Goal: Task Accomplishment & Management: Manage account settings

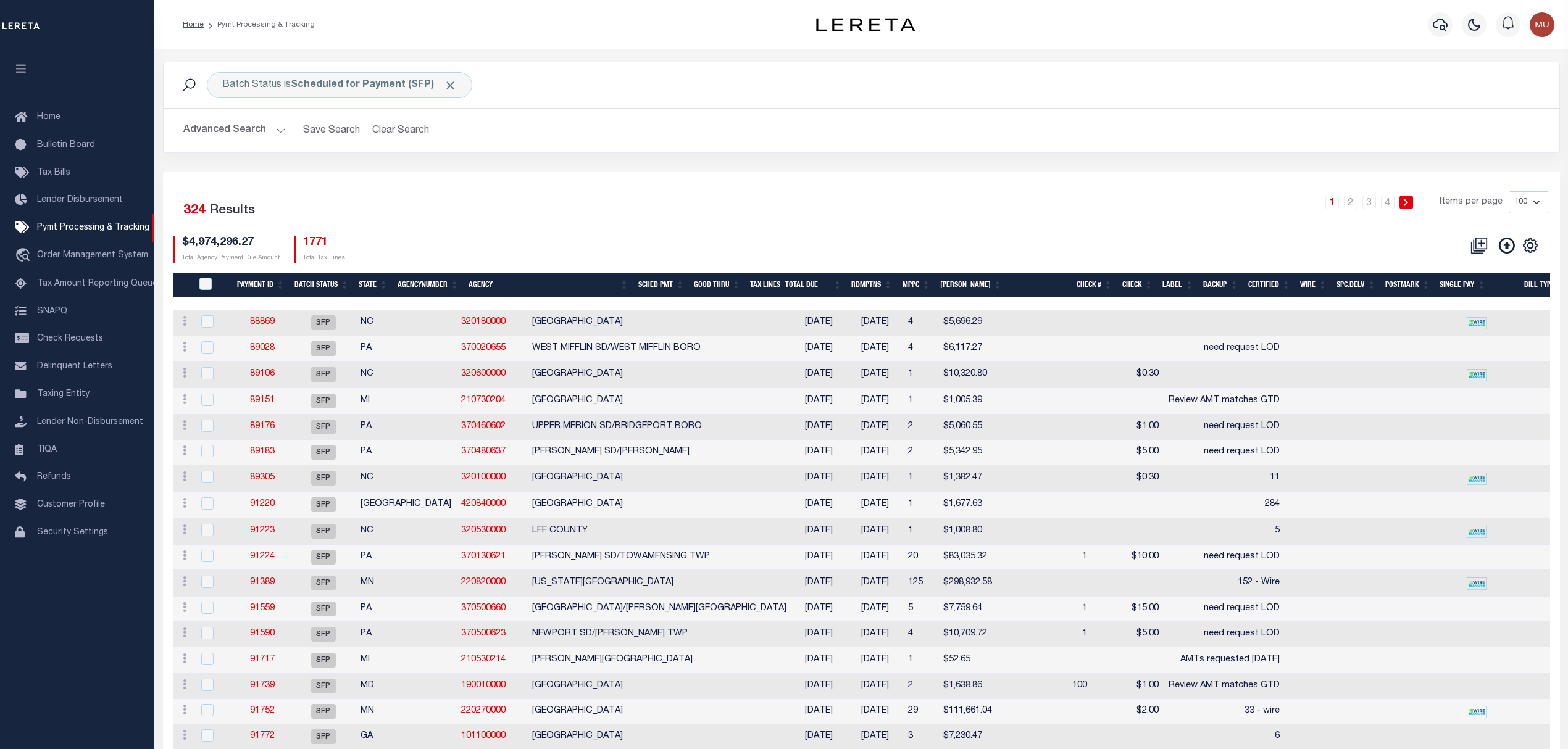
click at [218, 114] on div "Advanced Search Save Search Clear Search Batch ID Equals Equals Is Not Equal To…" at bounding box center [862, 130] width 1396 height 44
click at [232, 134] on button "Advanced Search" at bounding box center [234, 130] width 102 height 24
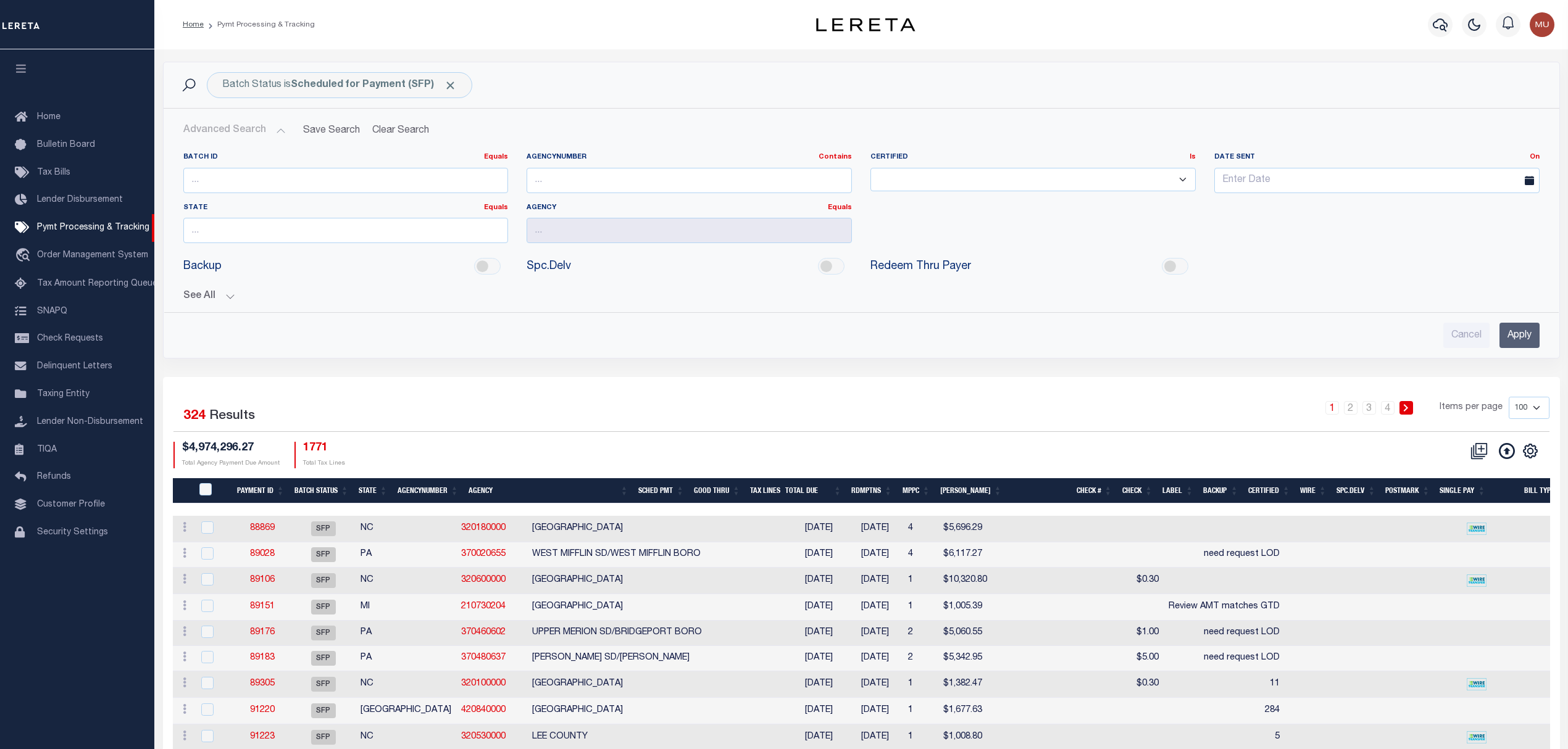
click at [208, 300] on button "See All" at bounding box center [862, 296] width 1357 height 12
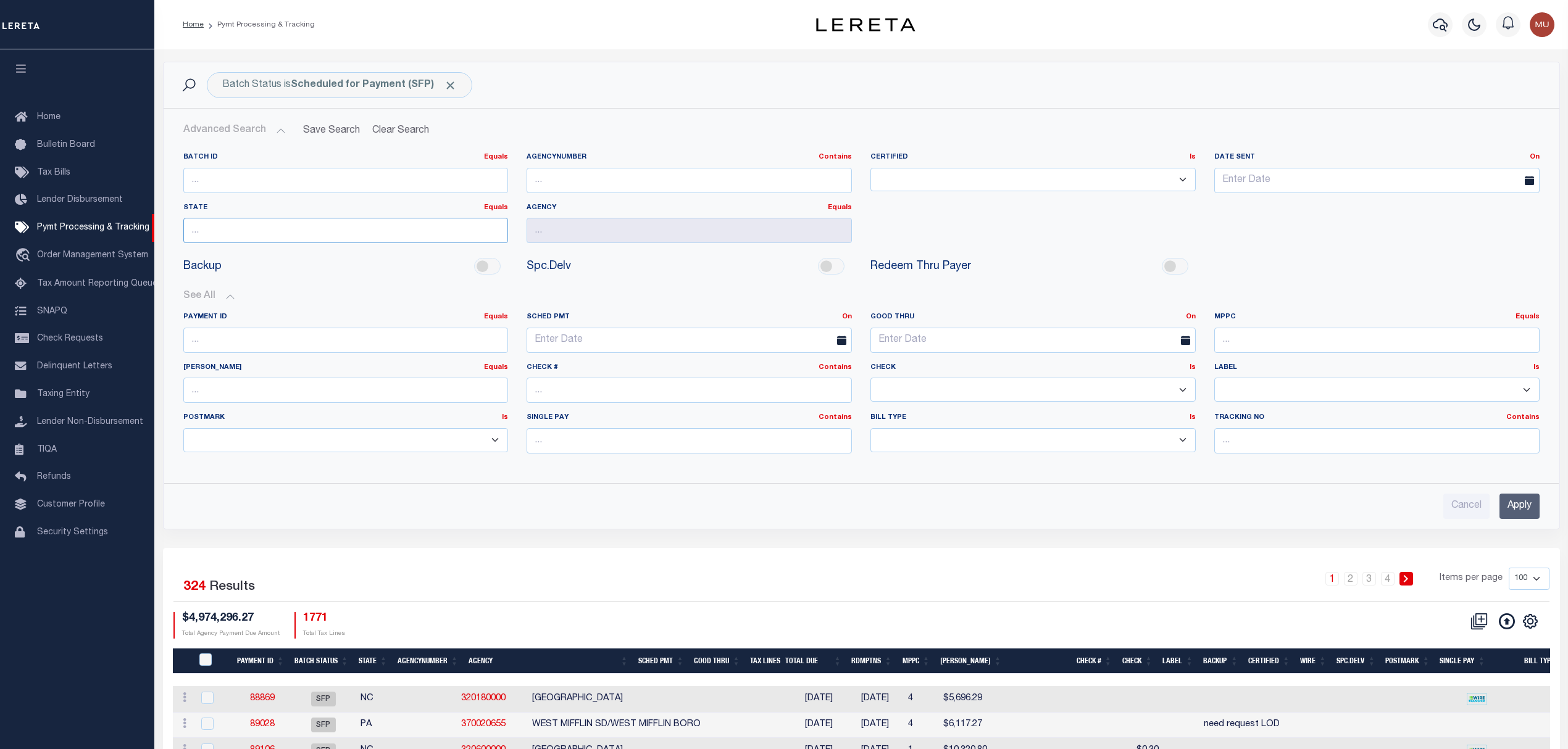
click at [347, 236] on input "text" at bounding box center [346, 230] width 325 height 25
click at [281, 254] on div "NY" at bounding box center [346, 255] width 325 height 20
type input "NY"
click at [1271, 439] on input "text" at bounding box center [1377, 440] width 325 height 25
type input "Matt"
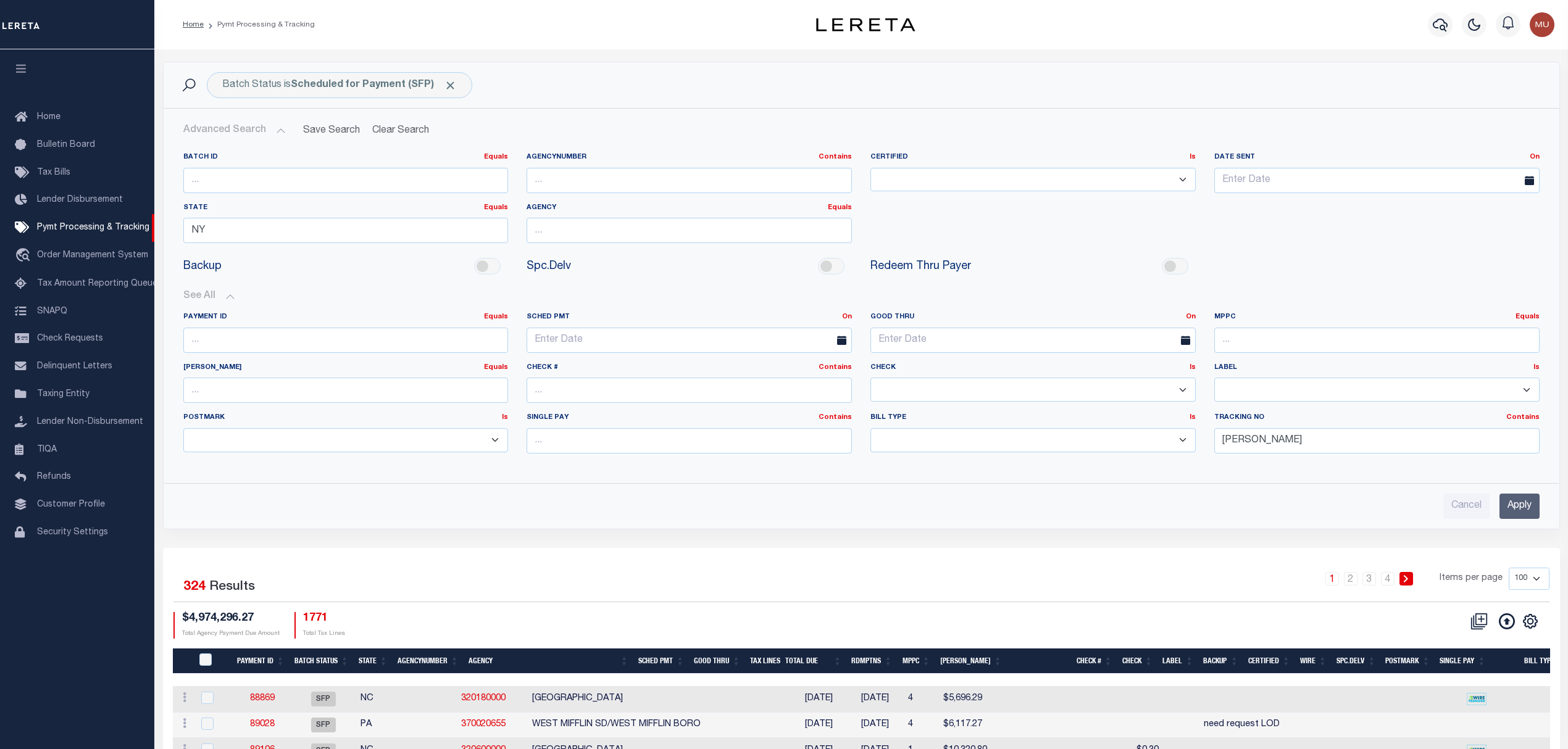
click at [1533, 507] on input "Apply" at bounding box center [1520, 506] width 40 height 25
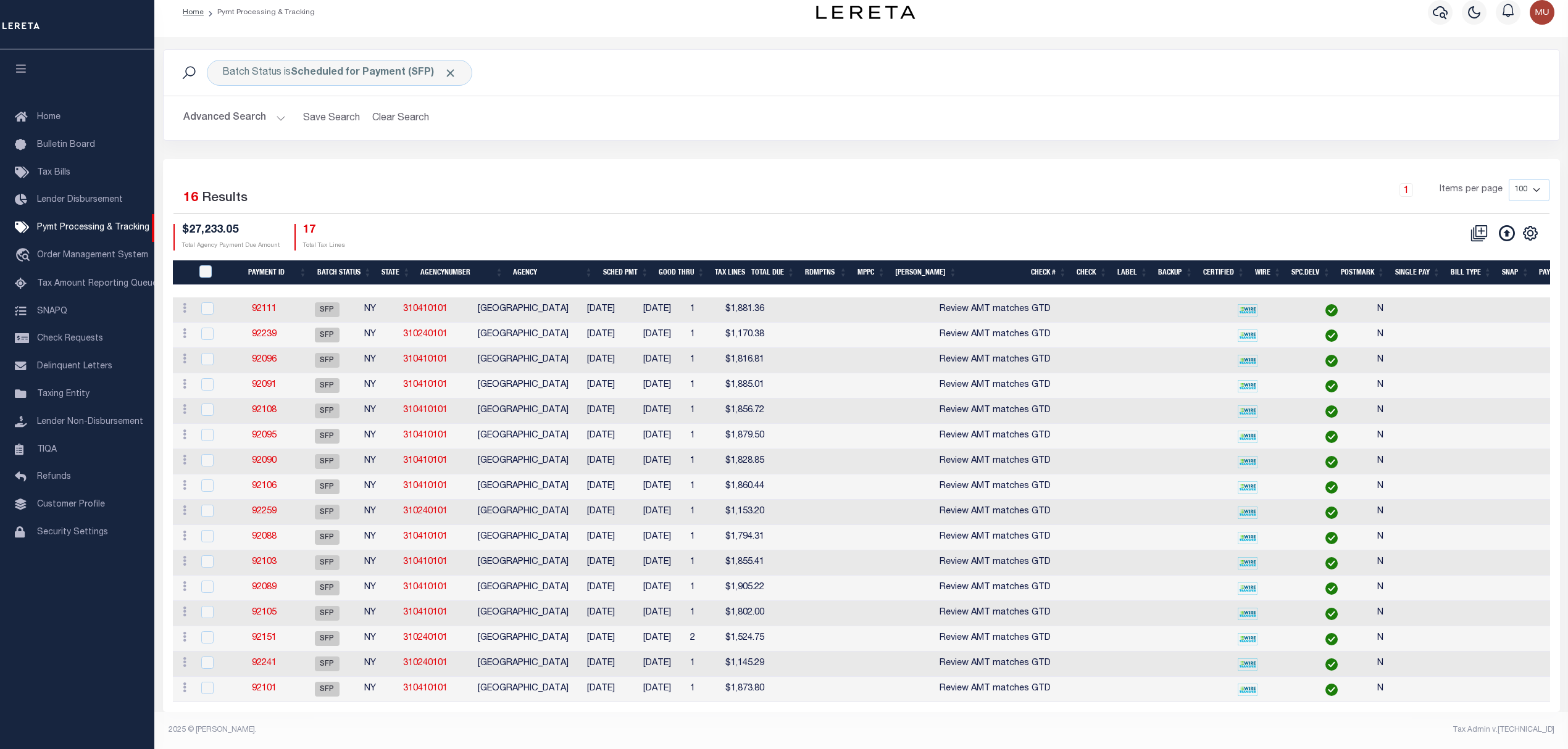
scroll to position [26, 0]
click at [554, 260] on th "Agency" at bounding box center [553, 273] width 89 height 25
click at [539, 224] on div "$27,233.05 Total Agency Payment Due Amount 17 Total Tax Lines" at bounding box center [518, 237] width 689 height 27
click at [233, 106] on button "Advanced Search" at bounding box center [234, 118] width 102 height 24
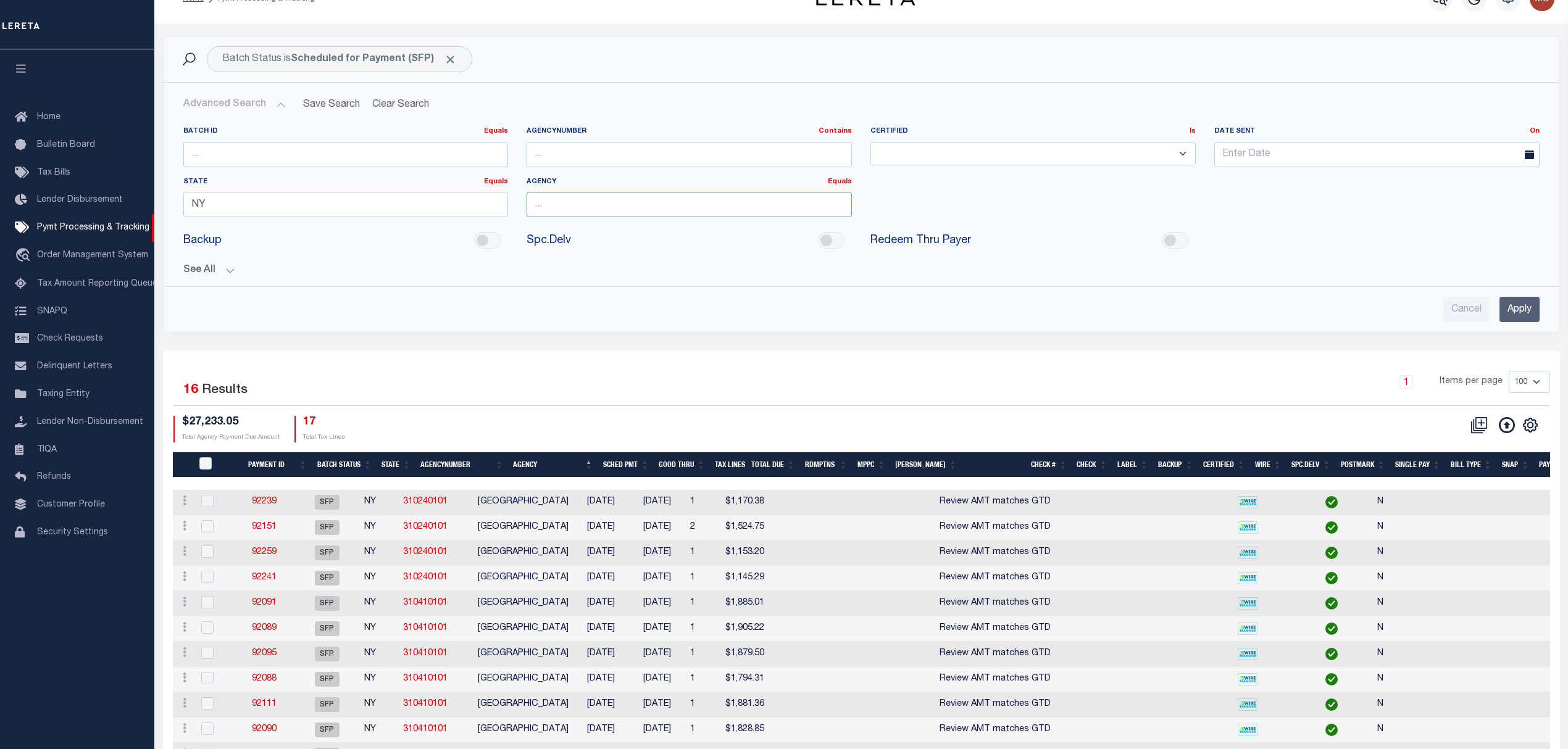
click at [636, 198] on input "text" at bounding box center [689, 204] width 325 height 25
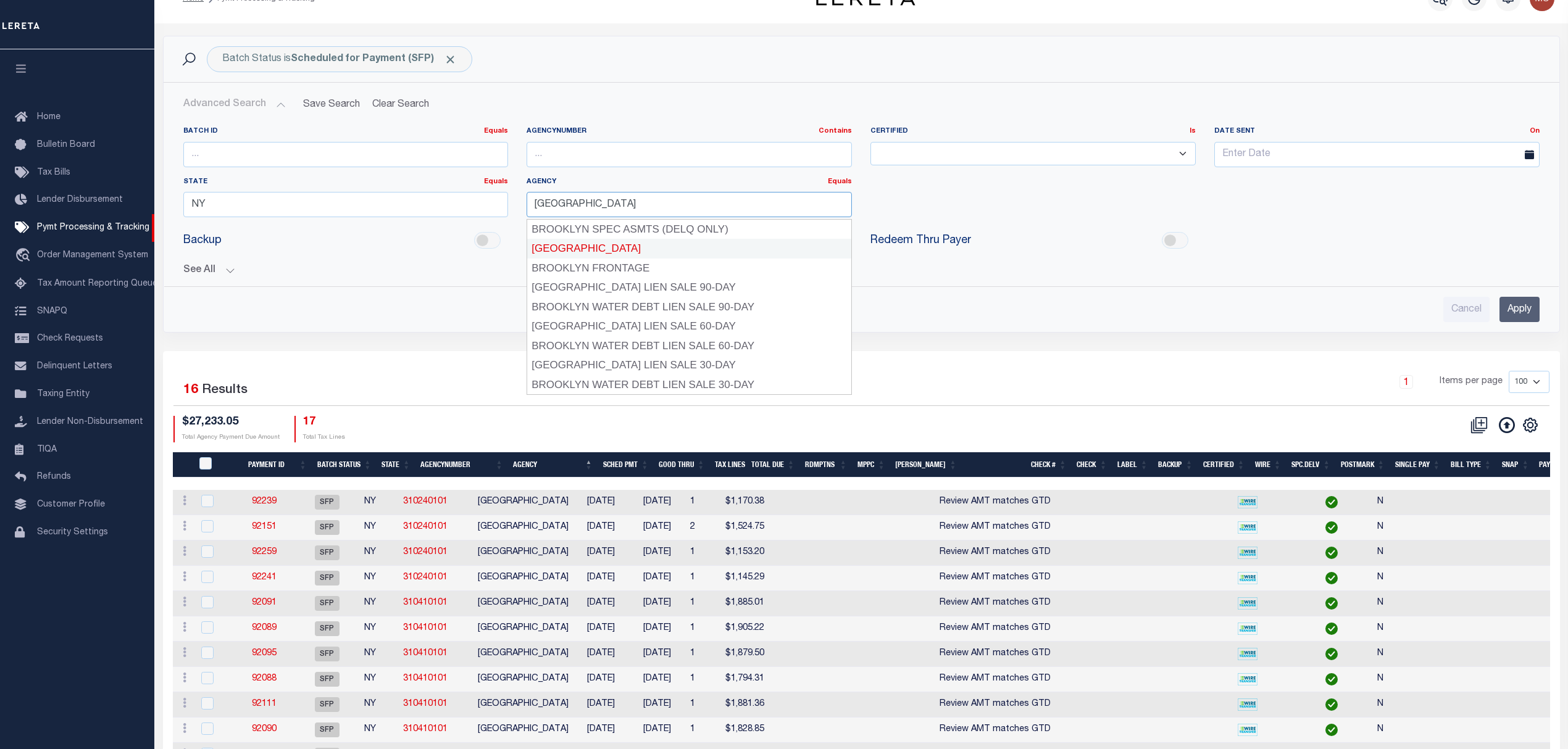
click at [605, 249] on div "BROOKLYN CITY" at bounding box center [689, 249] width 324 height 20
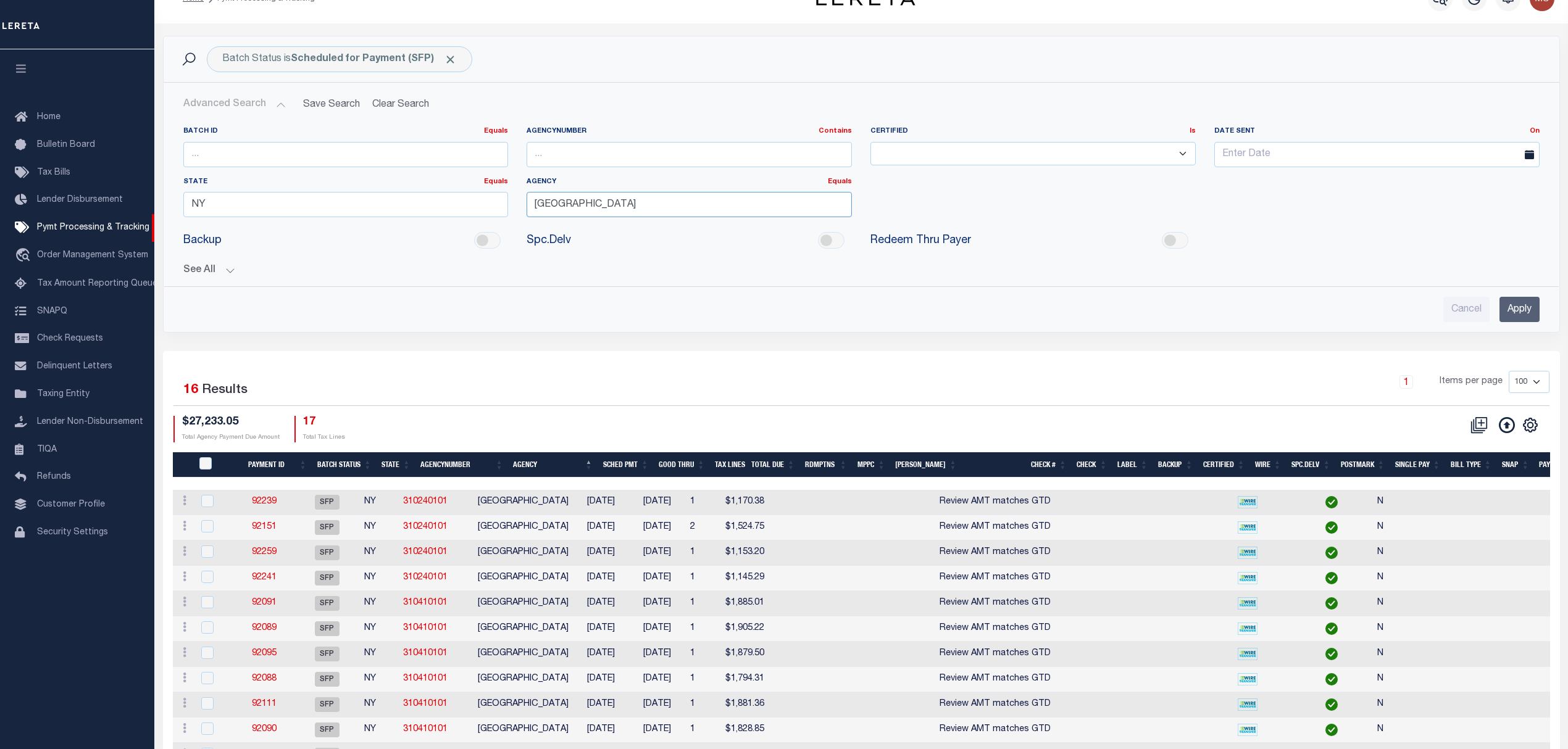
type input "BROOKLYN CITY"
click at [1519, 305] on input "Apply" at bounding box center [1520, 309] width 40 height 25
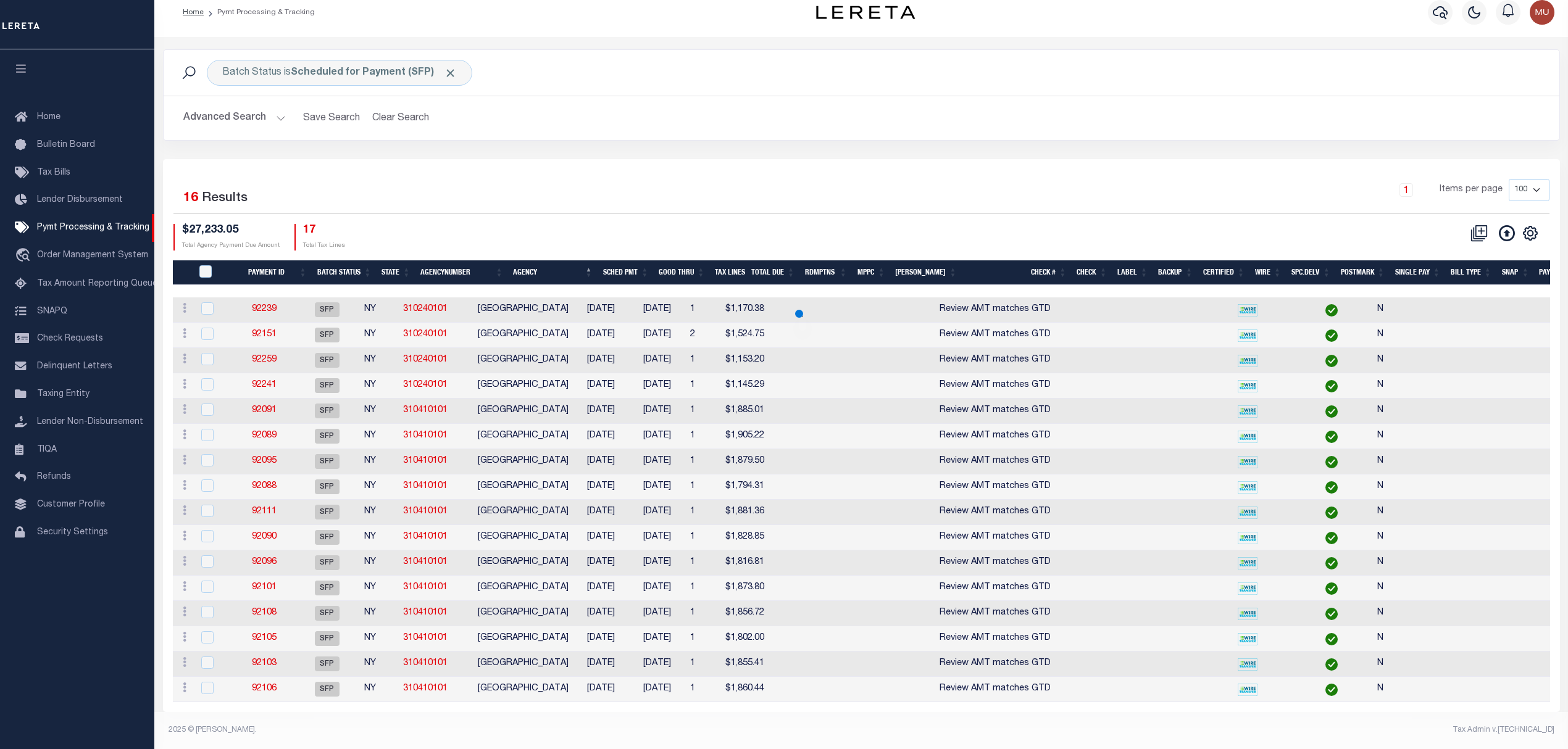
scroll to position [0, 0]
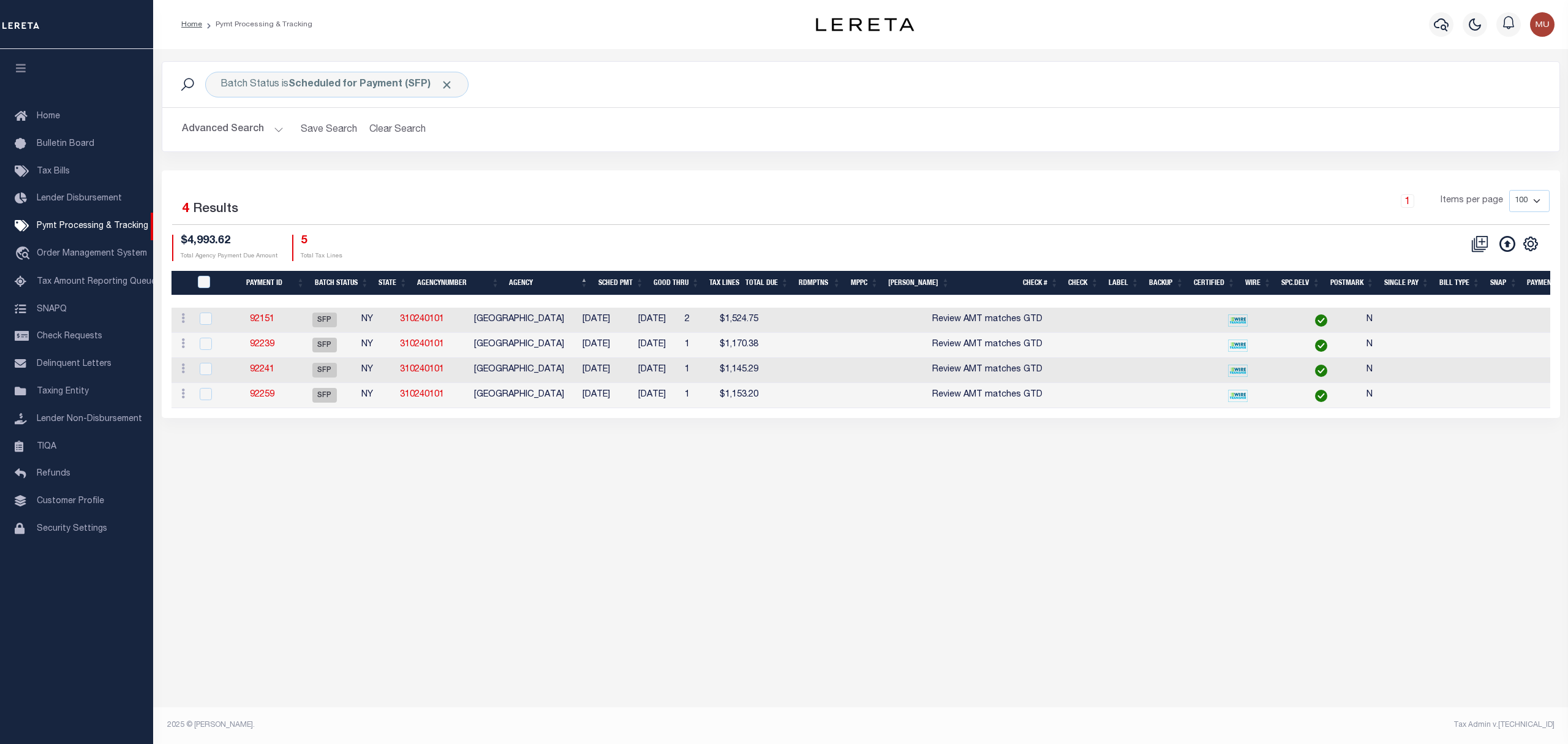
drag, startPoint x: 314, startPoint y: 319, endPoint x: 290, endPoint y: 317, distance: 24.1
drag, startPoint x: 290, startPoint y: 317, endPoint x: 275, endPoint y: 315, distance: 15.1
click at [275, 315] on td "92151" at bounding box center [262, 320] width 61 height 25
checkbox input "true"
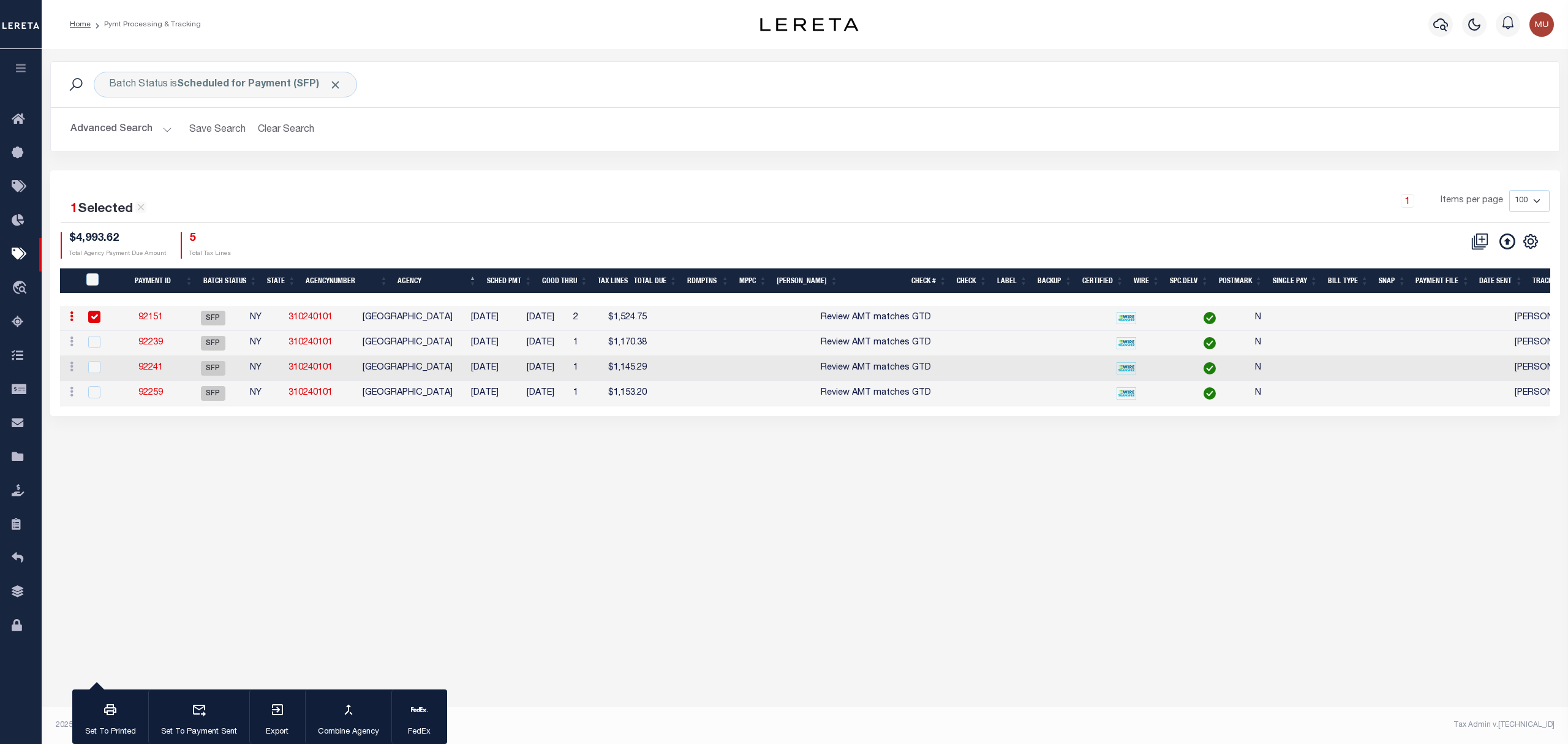
click at [696, 346] on td at bounding box center [682, 343] width 50 height 25
checkbox input "true"
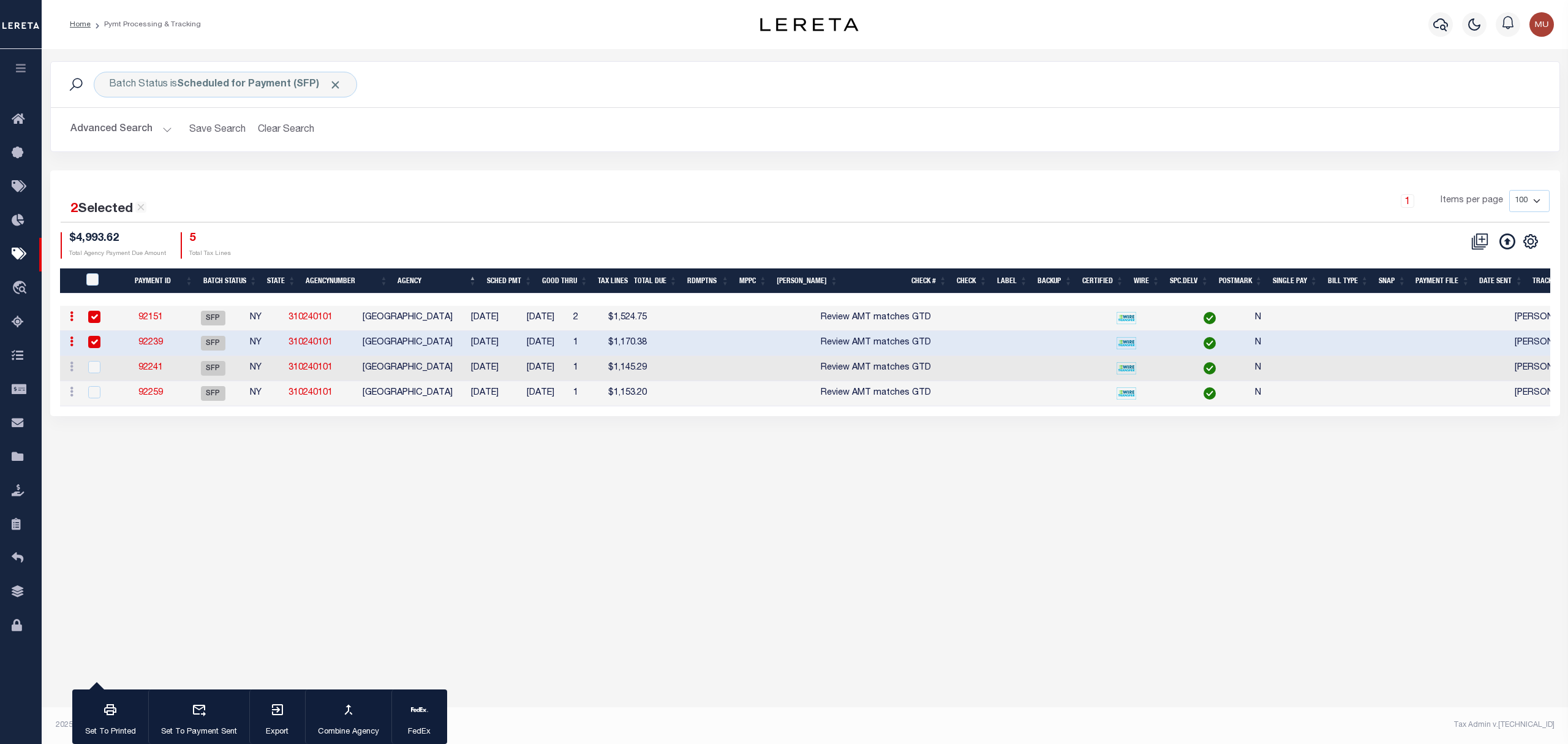
click at [699, 364] on td at bounding box center [682, 369] width 50 height 25
checkbox input "true"
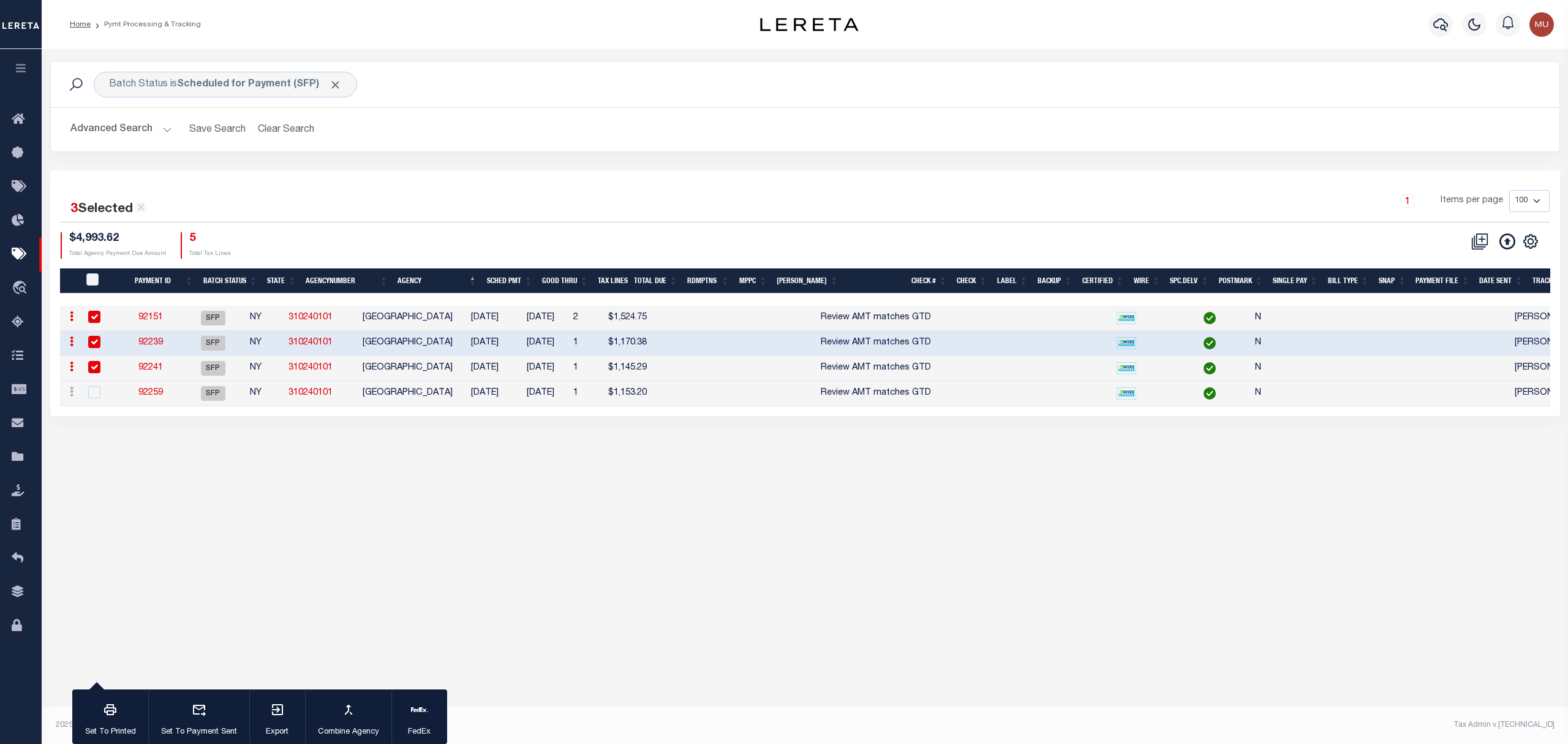
click at [657, 395] on td "$1,153.20" at bounding box center [630, 394] width 53 height 25
checkbox input "true"
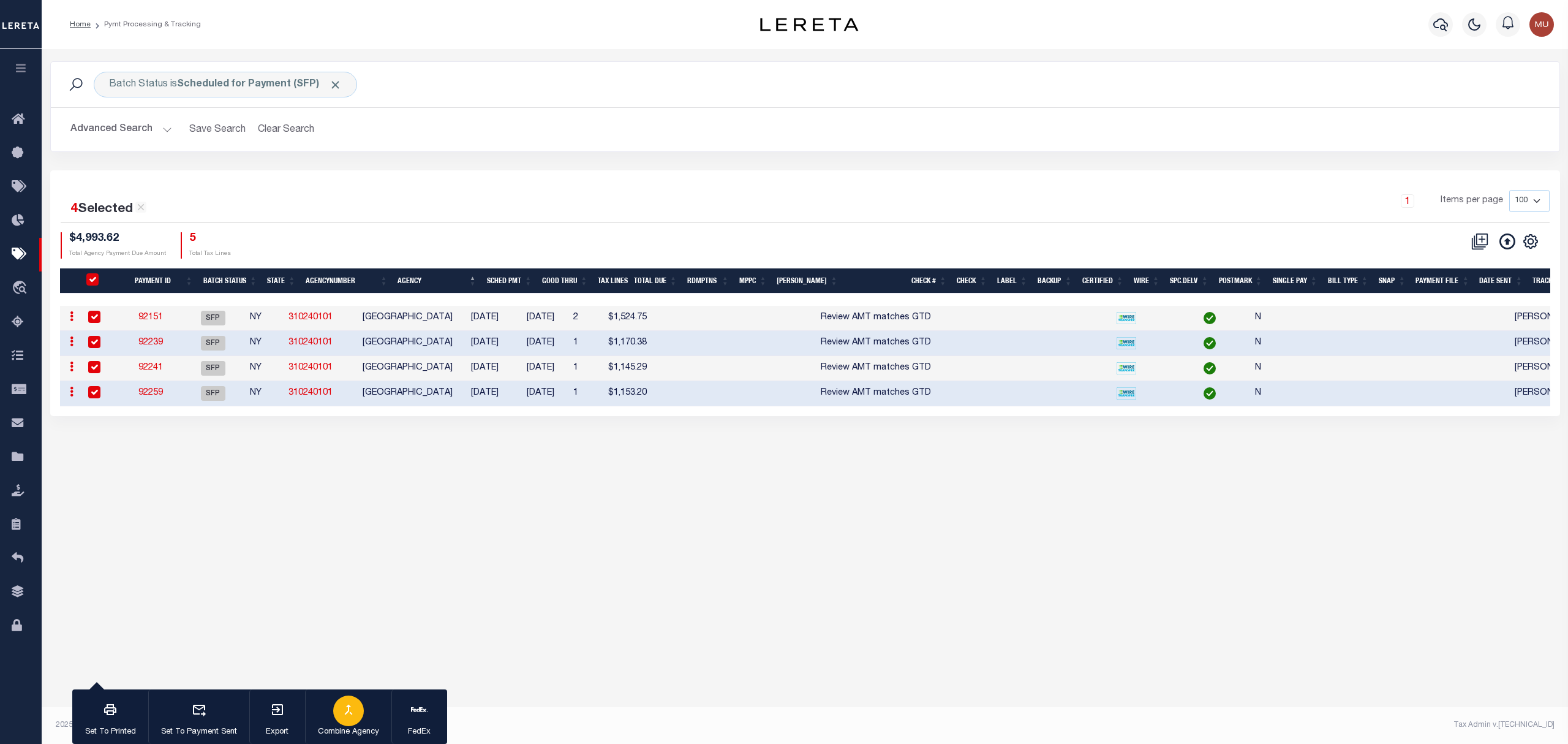
click at [361, 706] on div "button" at bounding box center [349, 711] width 31 height 31
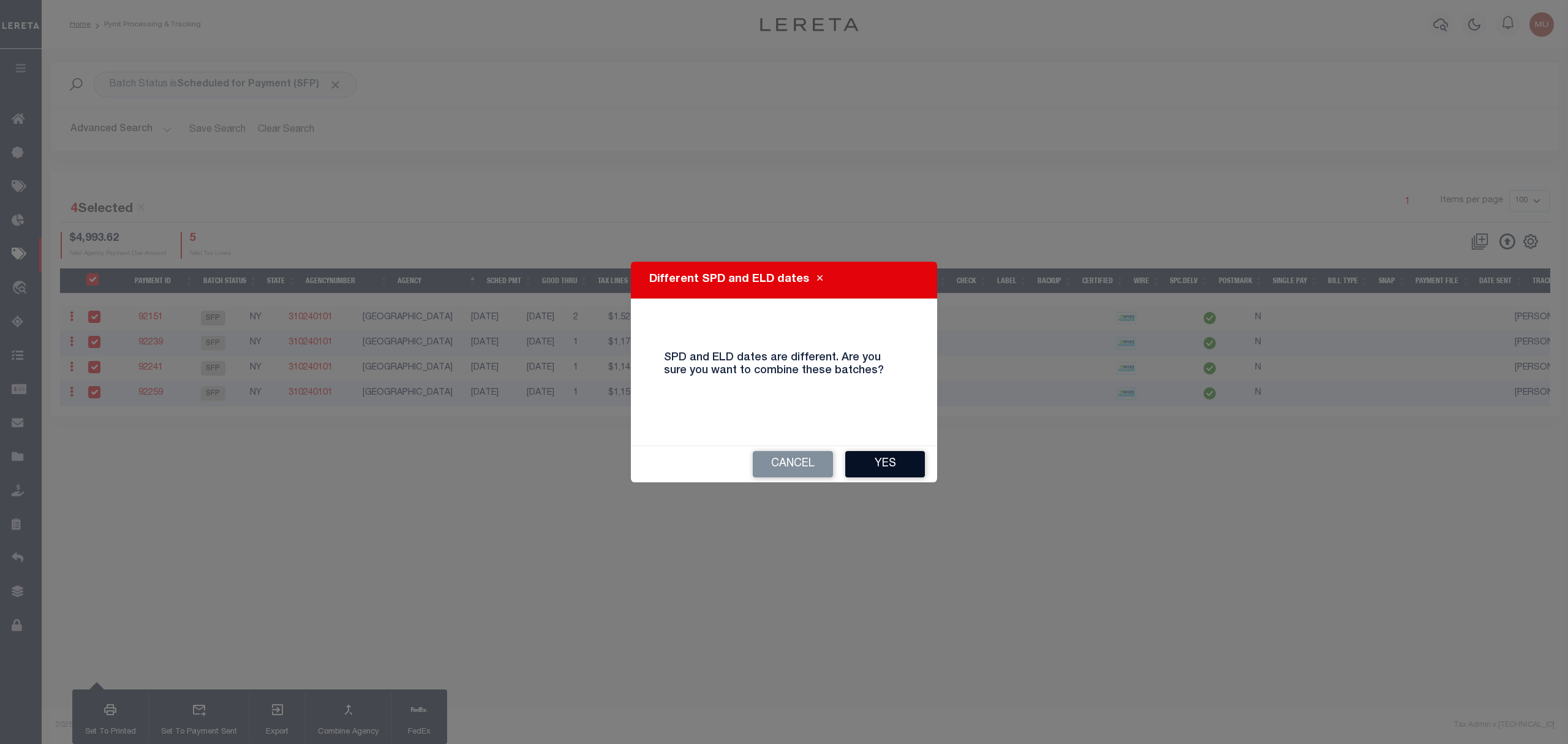
click at [878, 459] on button "Yes" at bounding box center [885, 464] width 79 height 27
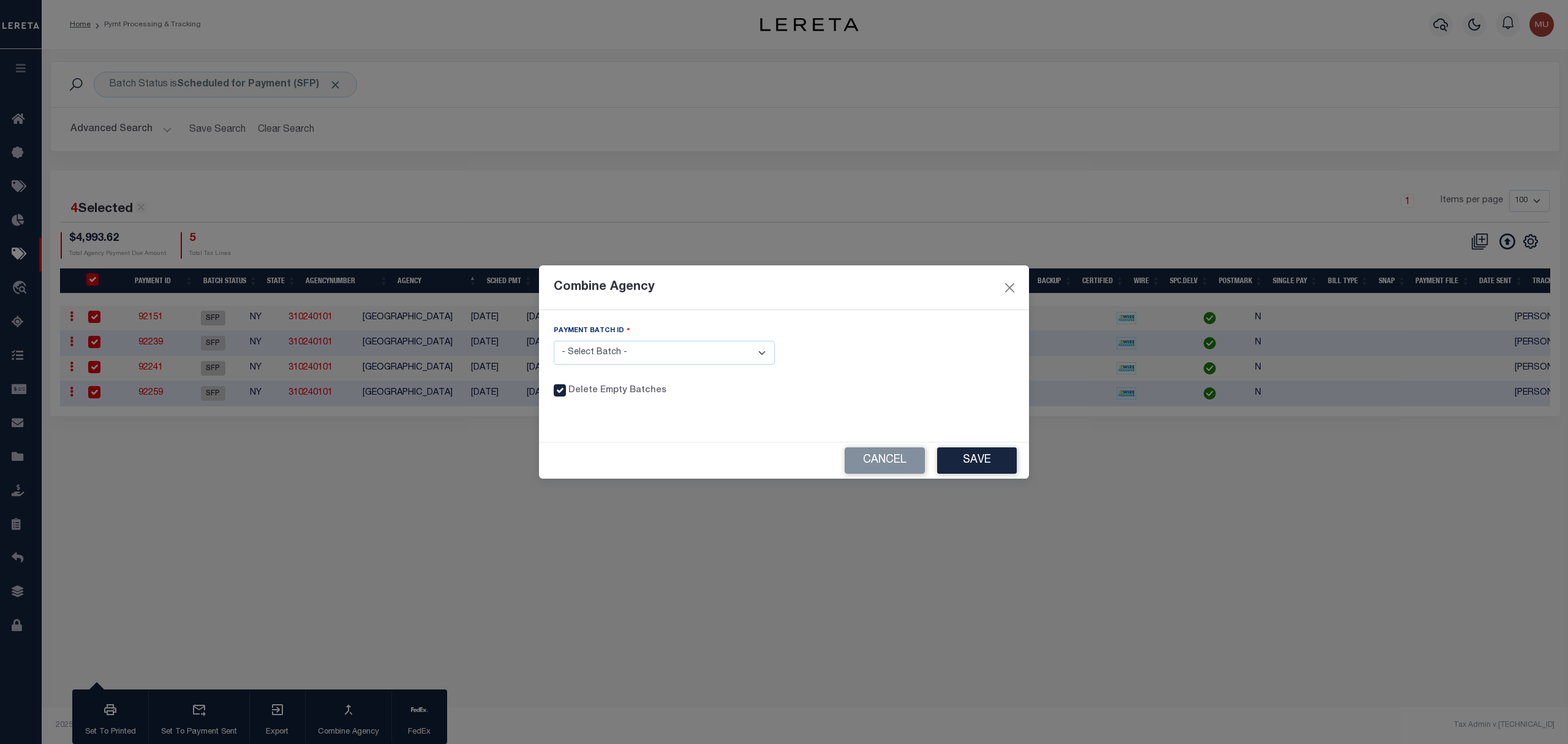
click at [689, 362] on select "- Select Batch - 92151 92239 92241 92259" at bounding box center [664, 353] width 221 height 24
select select "92239"
click at [554, 341] on select "- Select Batch - 92151 92239 92241 92259" at bounding box center [664, 353] width 221 height 24
click at [991, 459] on button "Save" at bounding box center [977, 460] width 79 height 27
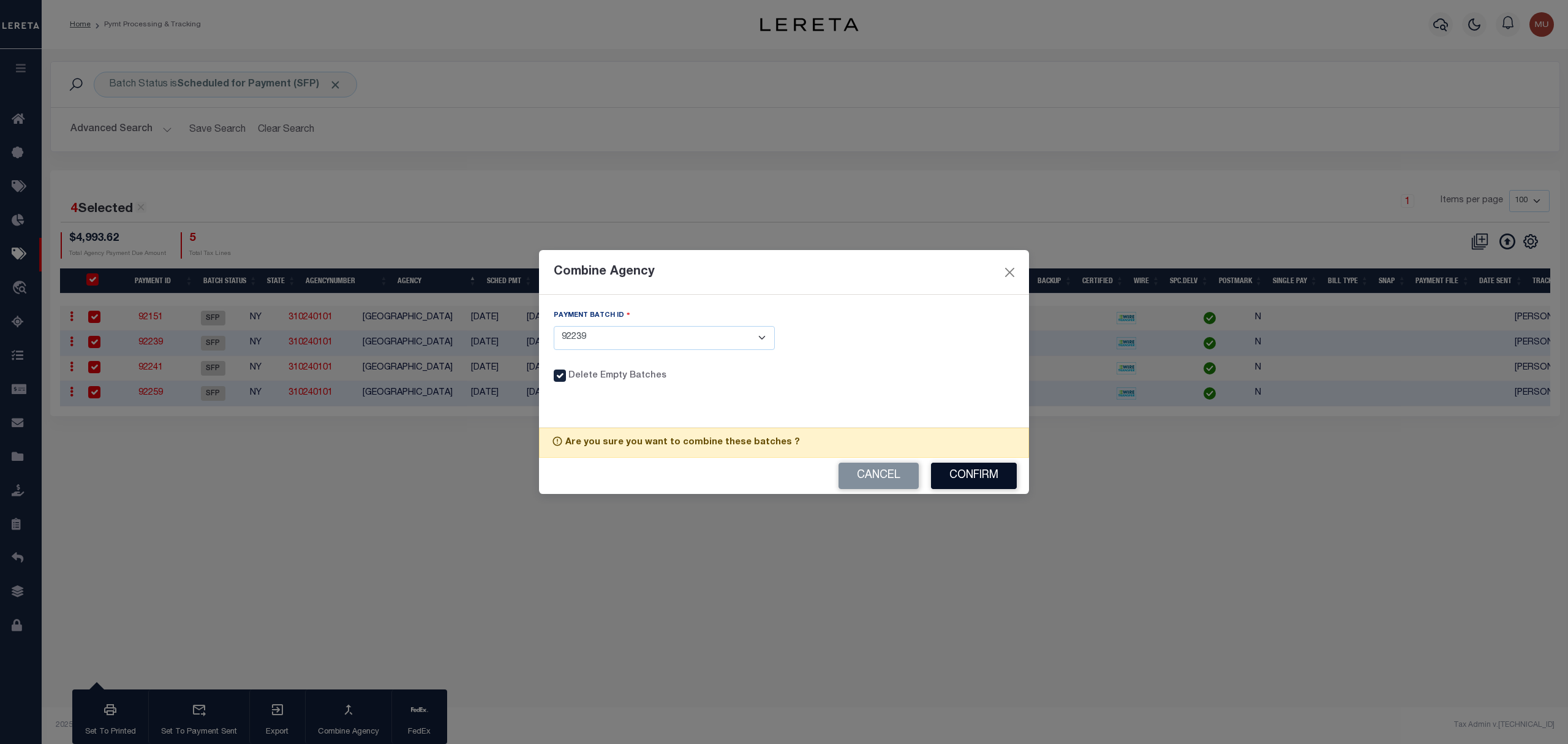
click at [978, 475] on button "Confirm" at bounding box center [974, 475] width 85 height 27
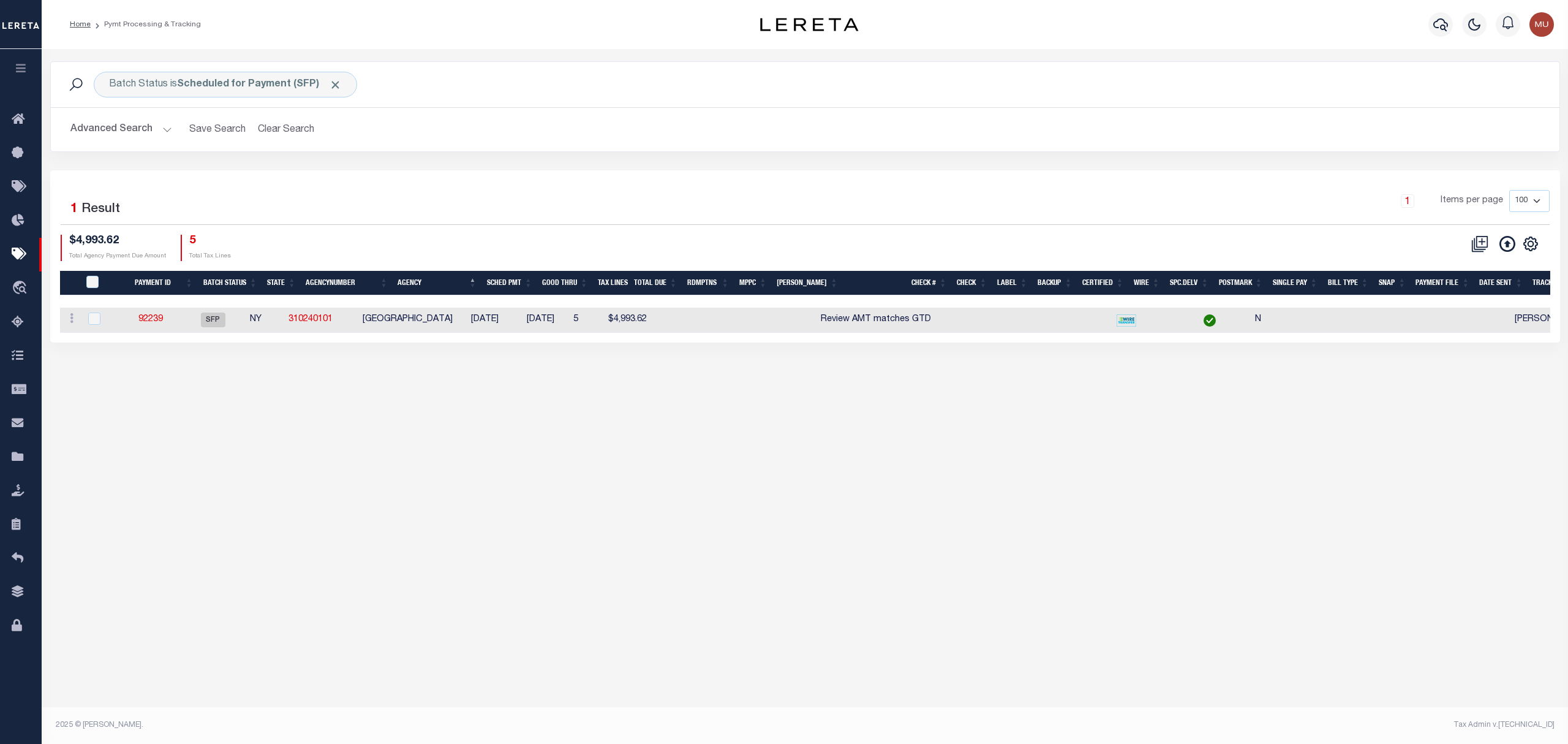
click at [707, 324] on td at bounding box center [682, 320] width 50 height 25
checkbox input "true"
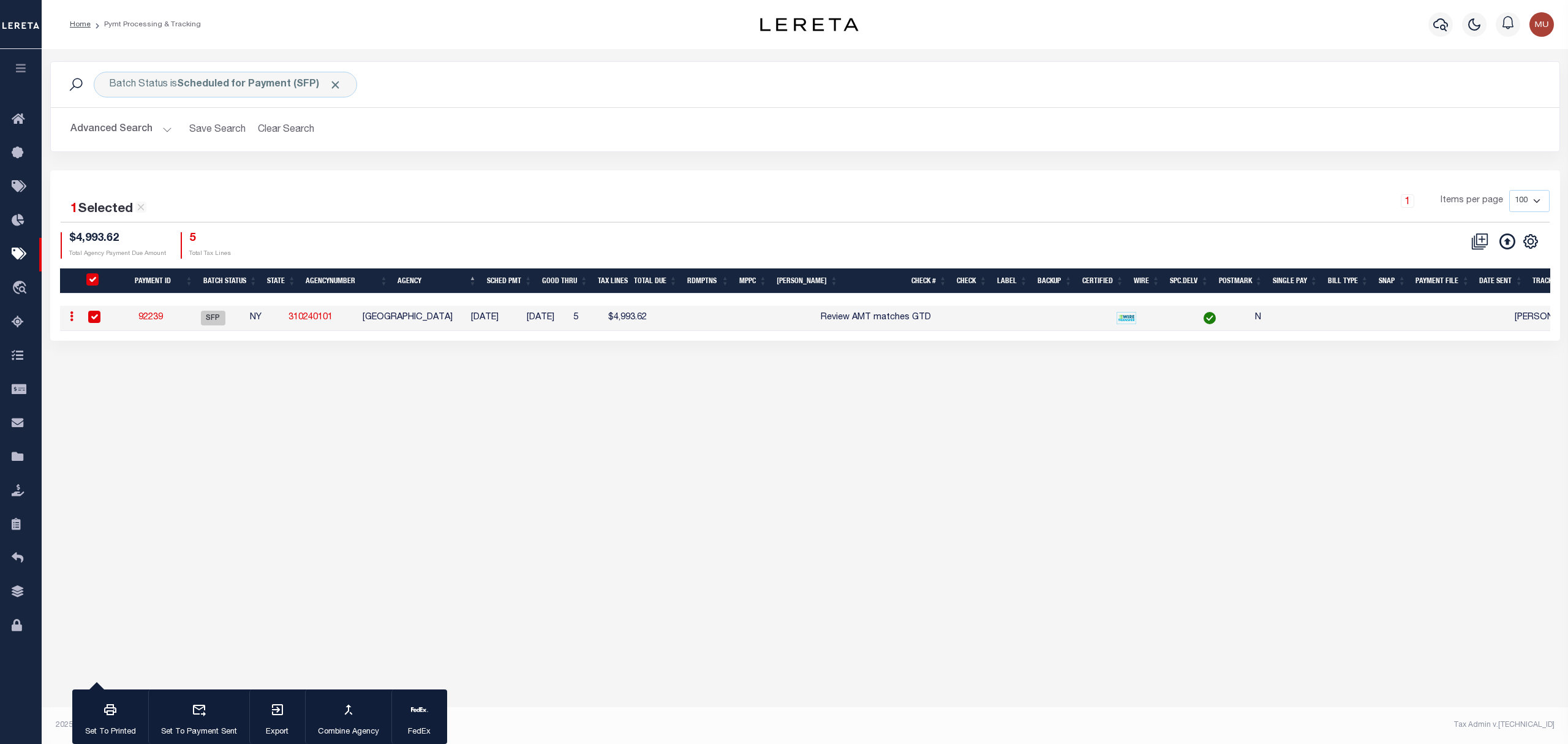
click at [179, 315] on td "92239" at bounding box center [151, 318] width 61 height 25
checkbox input "false"
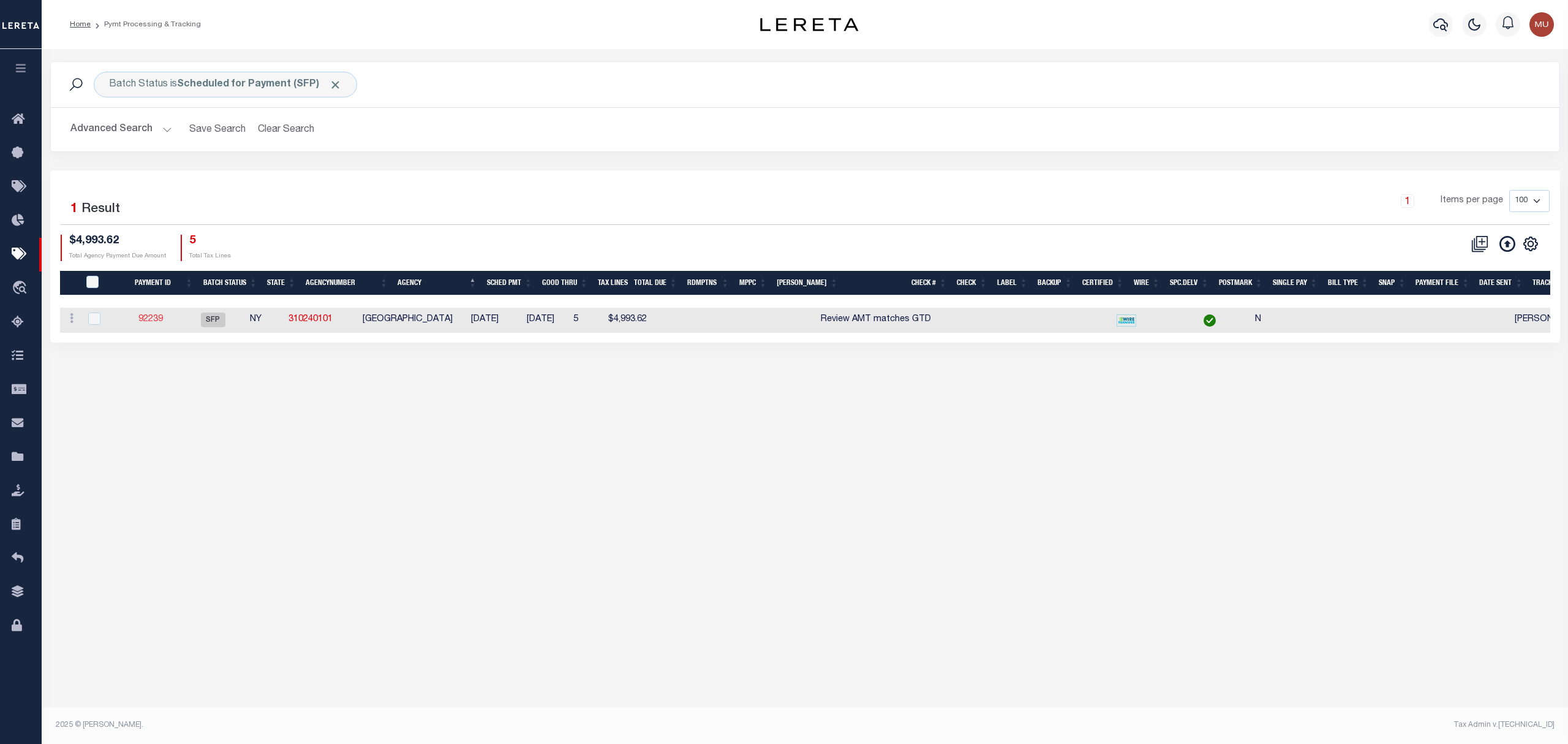
click at [159, 319] on link "92239" at bounding box center [151, 319] width 24 height 8
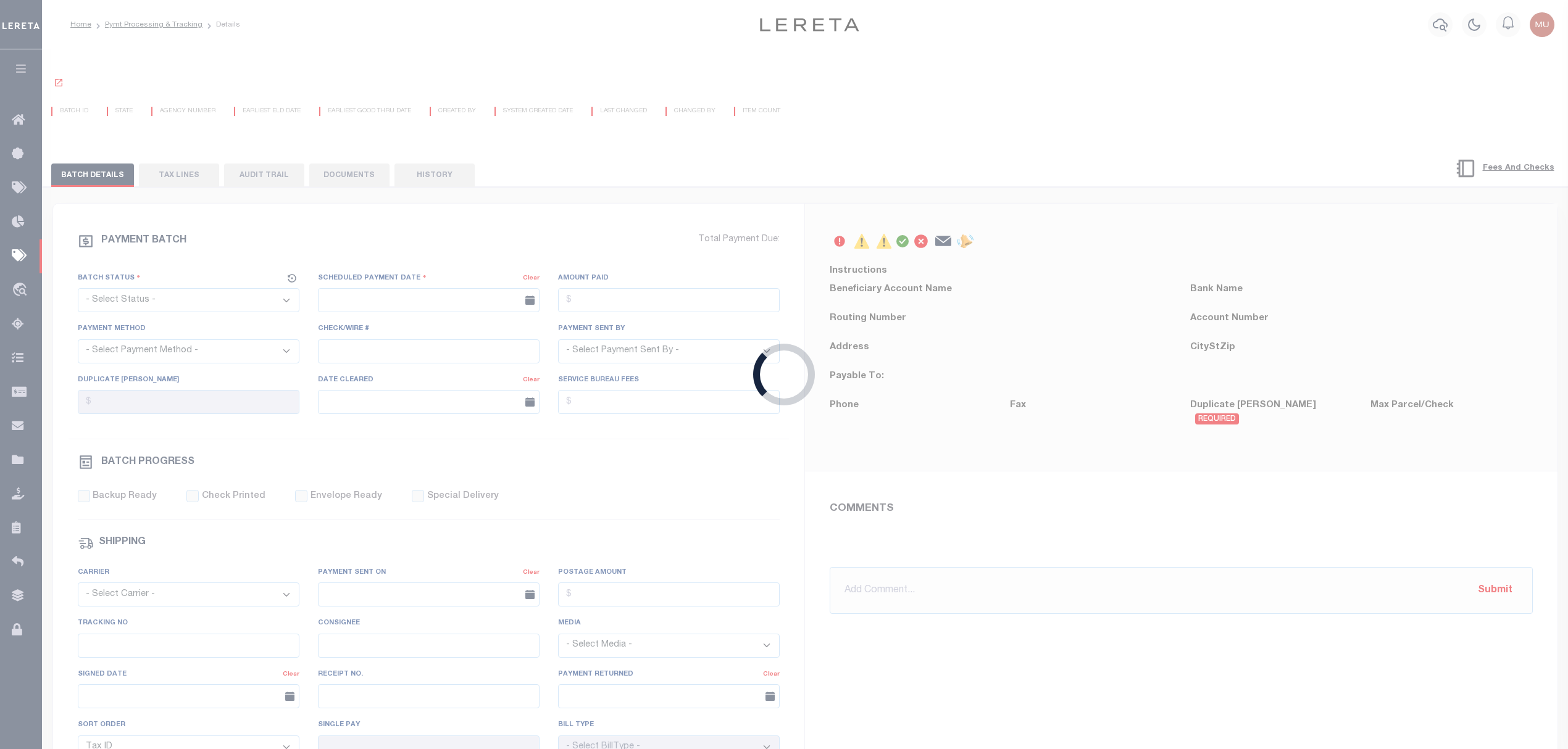
select select "SFP"
type input "12/19/2024"
type input "Review AMT matches GTD"
type input "Matt"
type input "N"
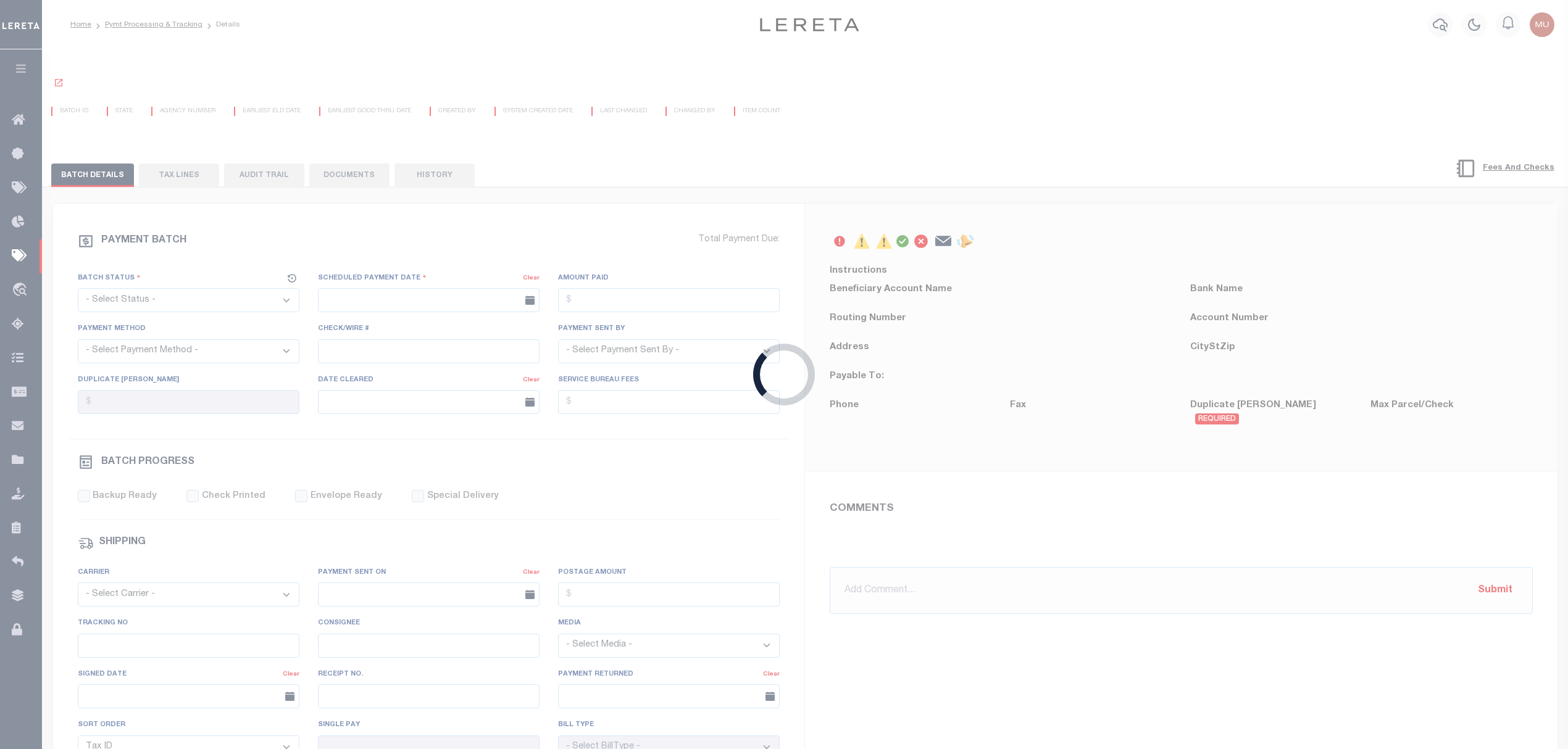
radio input "true"
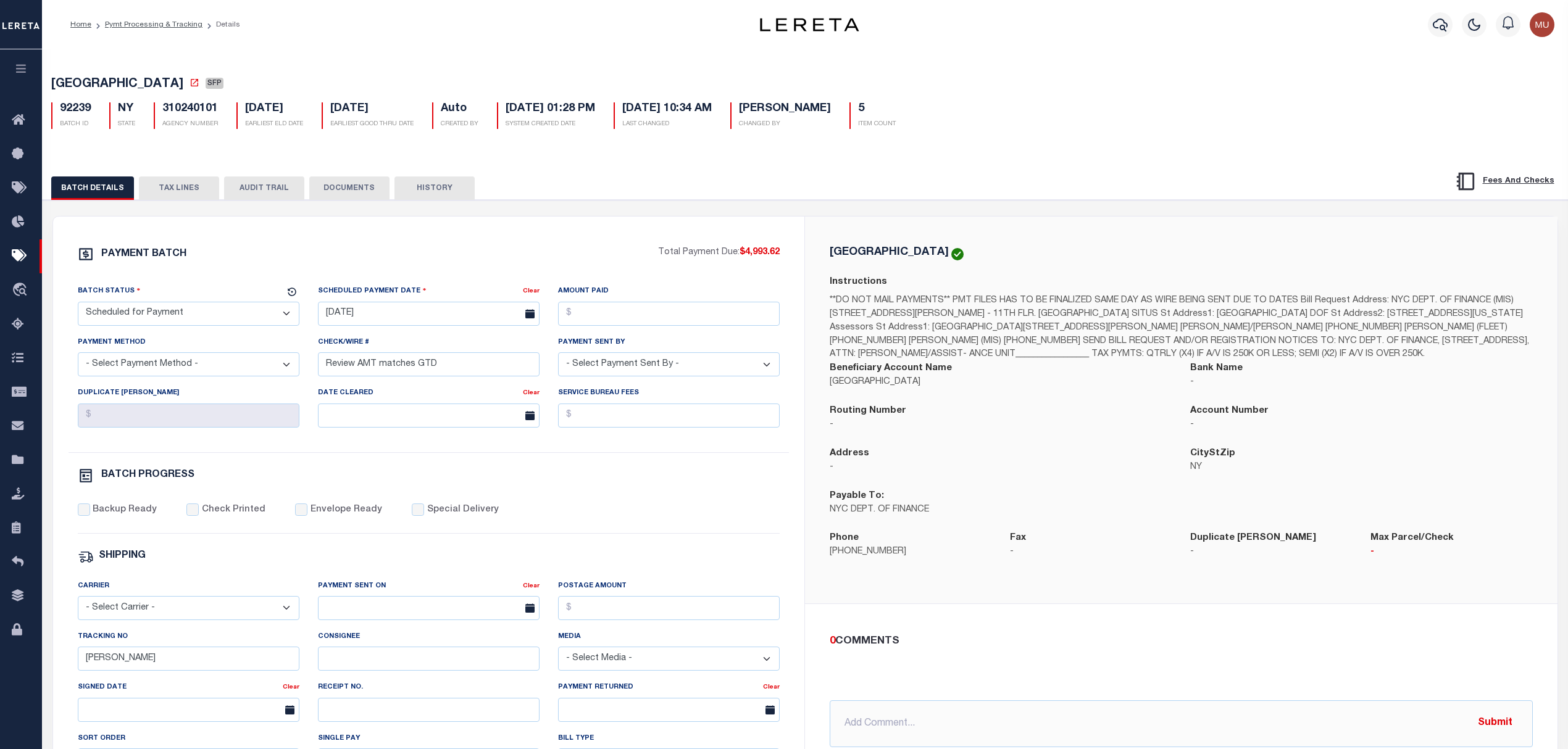
click at [181, 193] on button "TAX LINES" at bounding box center [179, 188] width 80 height 24
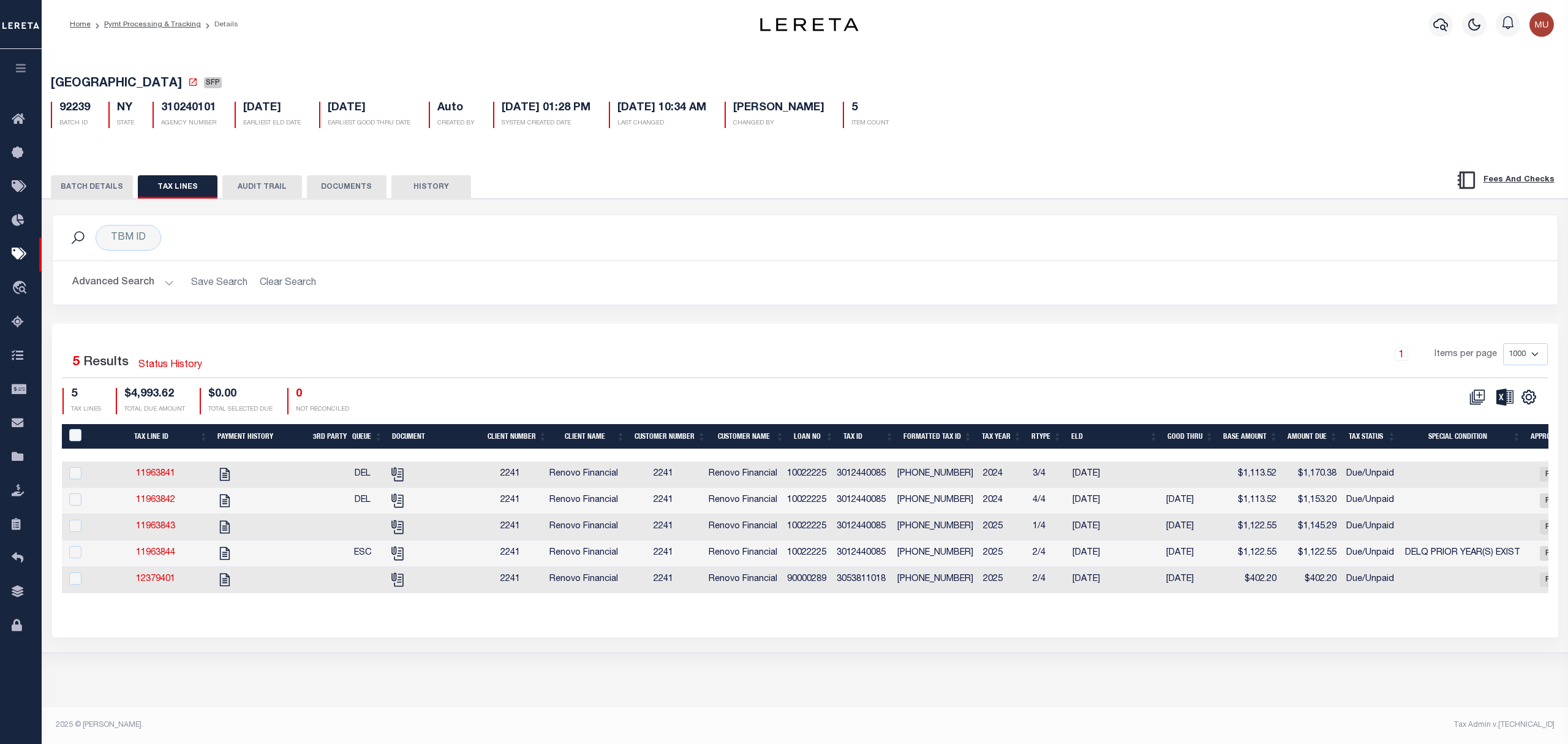
click at [713, 282] on h2 "Advanced Search Save Search Clear Search" at bounding box center [805, 282] width 1486 height 24
drag, startPoint x: 151, startPoint y: 21, endPoint x: 139, endPoint y: 21, distance: 12.0
click at [139, 21] on link "Pymt Processing & Tracking" at bounding box center [153, 24] width 97 height 8
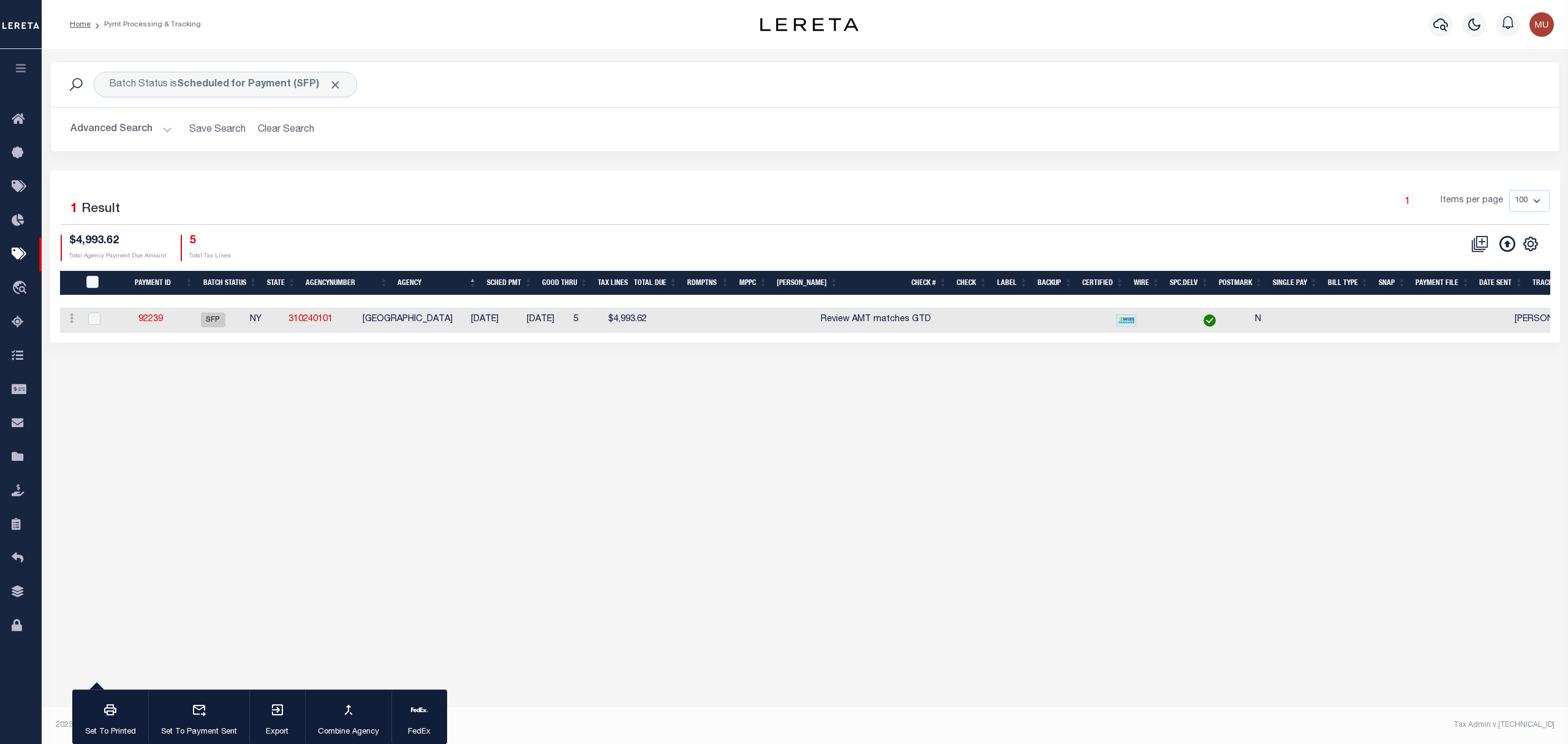
click at [582, 175] on div "1 Selected 1 Result 1 Items per page 100 200 500 1000 $4,993.62 5" at bounding box center [805, 256] width 1510 height 172
click at [160, 324] on link "92239" at bounding box center [151, 319] width 24 height 8
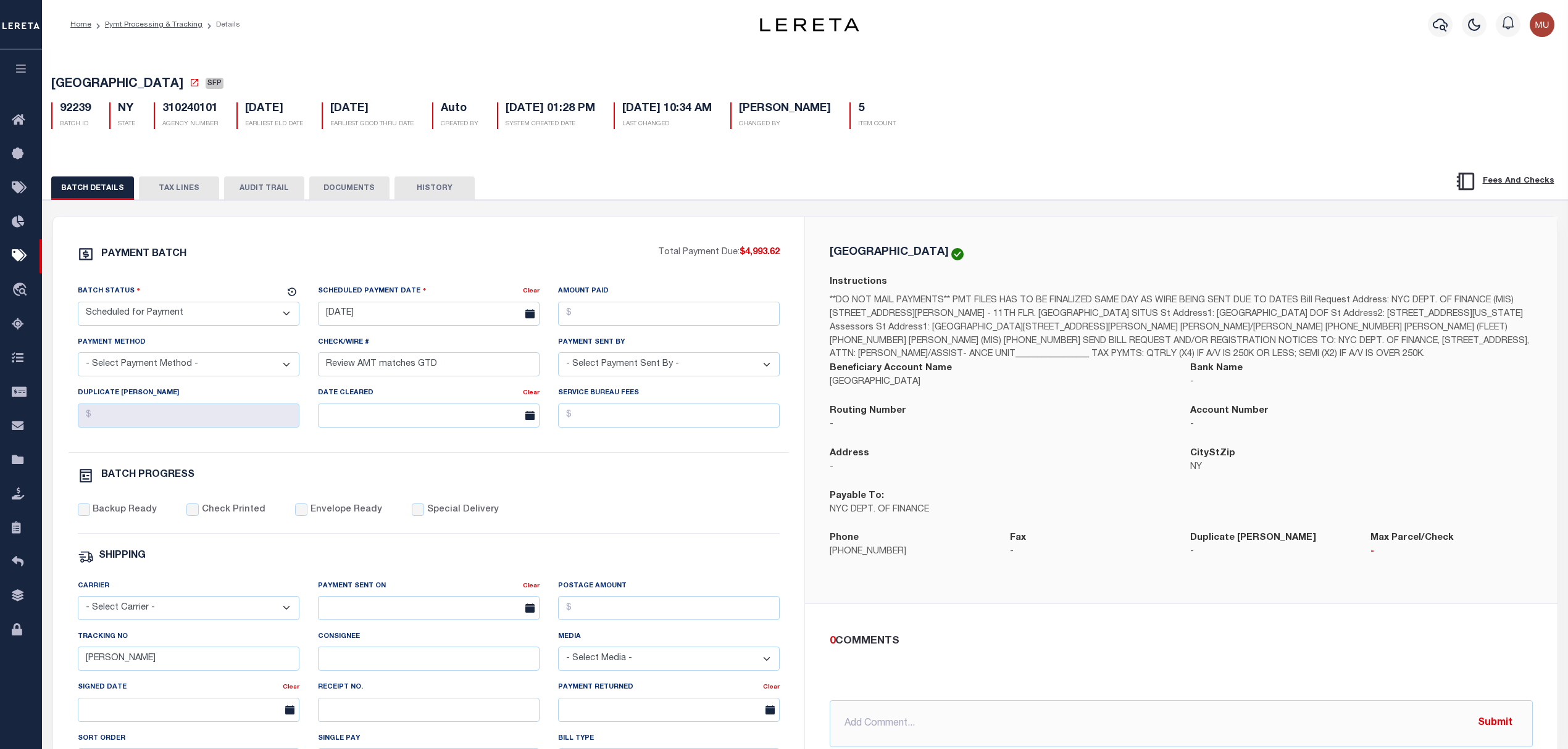
click at [159, 181] on button "TAX LINES" at bounding box center [179, 188] width 80 height 24
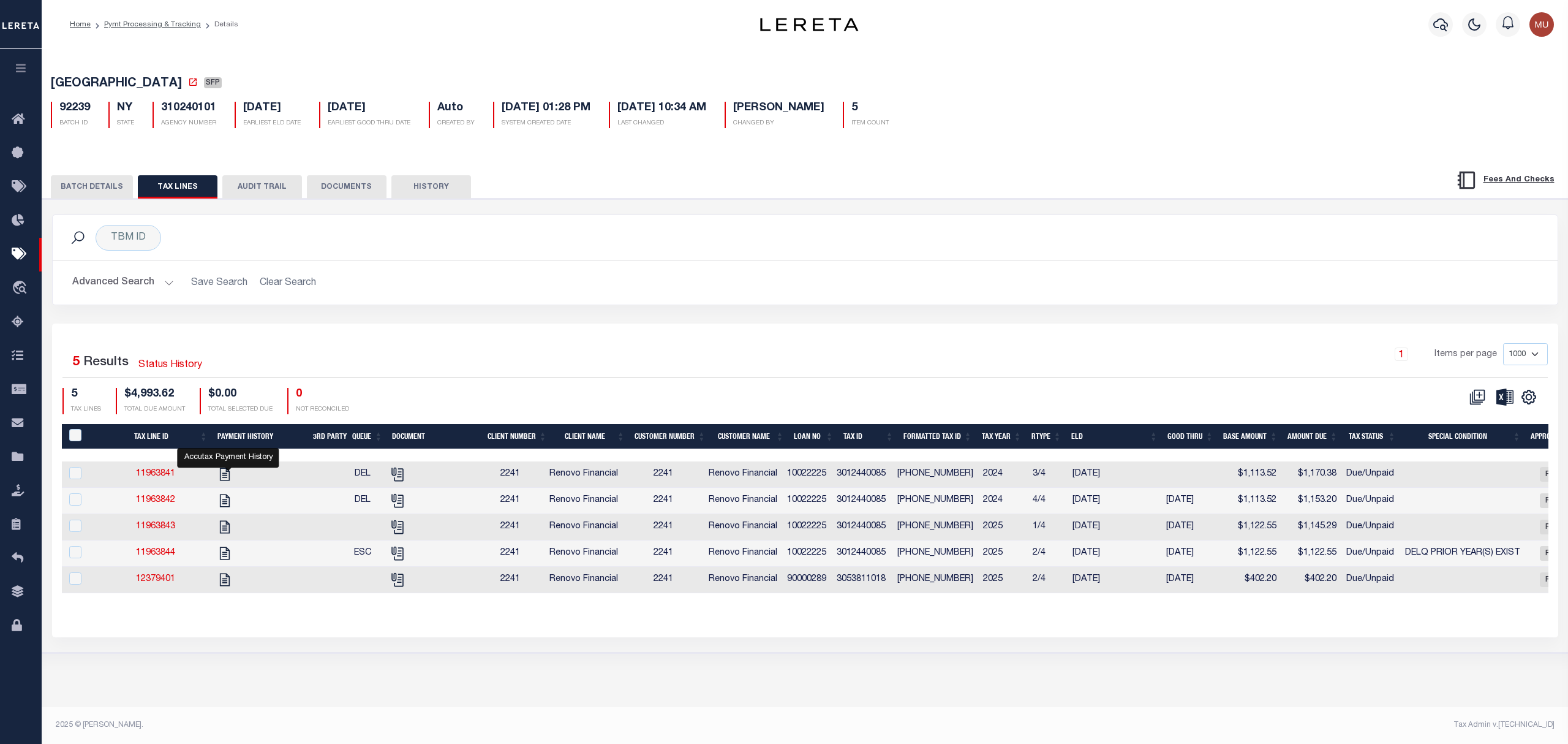
click at [818, 482] on td "10022225" at bounding box center [807, 475] width 50 height 27
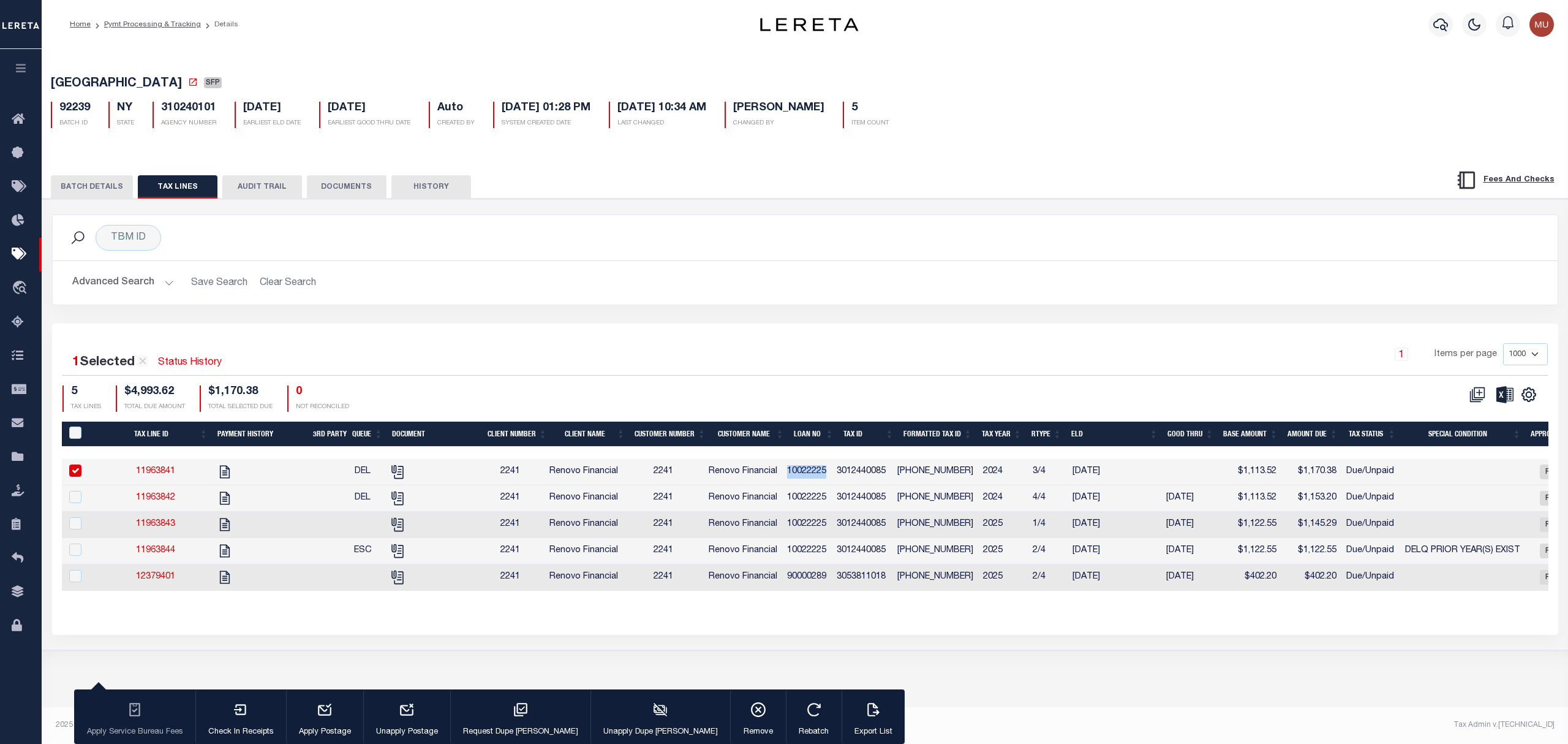
click at [818, 482] on td "10022225" at bounding box center [807, 472] width 50 height 27
checkbox input "false"
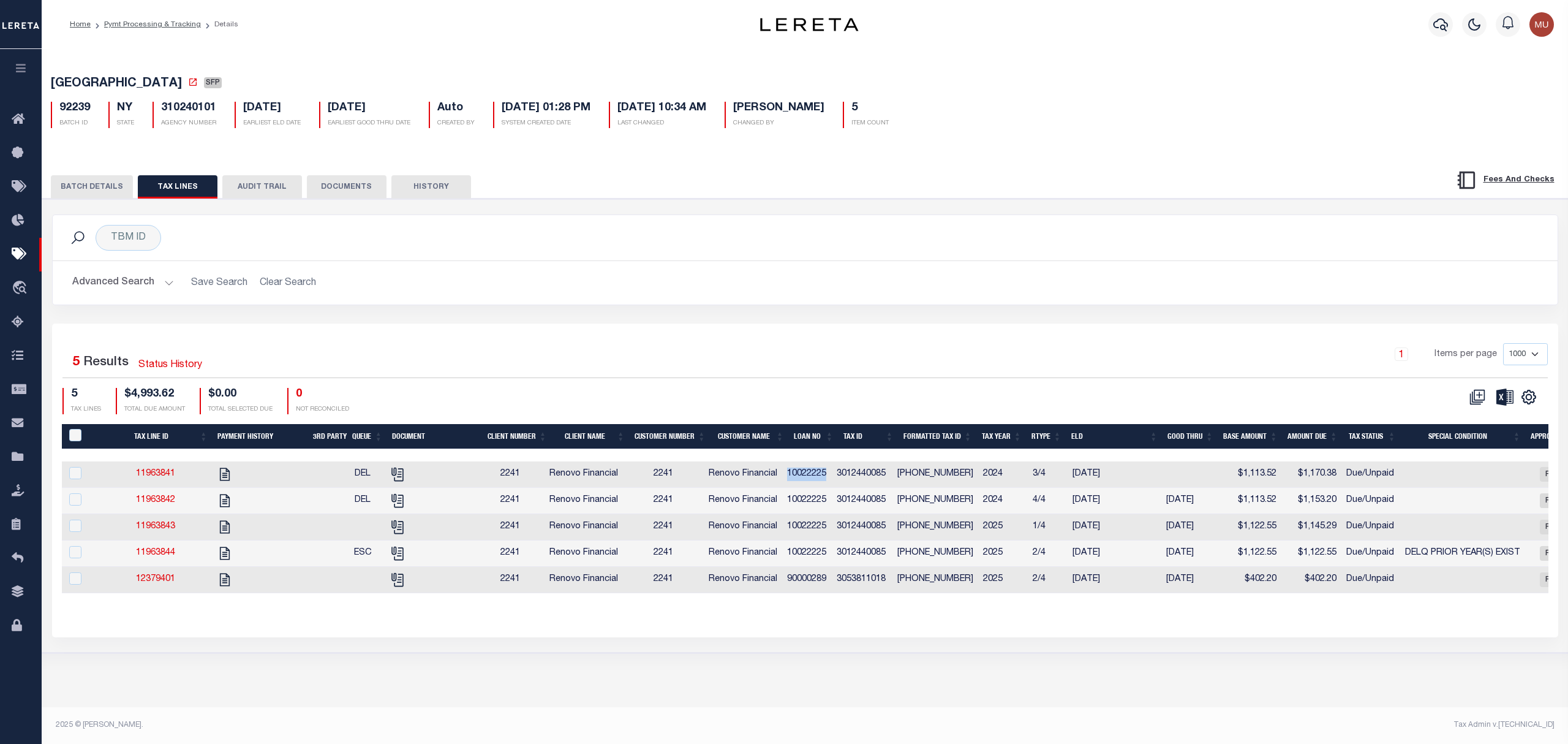
copy td "10022225"
click at [806, 591] on td "90000289" at bounding box center [807, 580] width 50 height 27
checkbox input "false"
copy td "90000289"
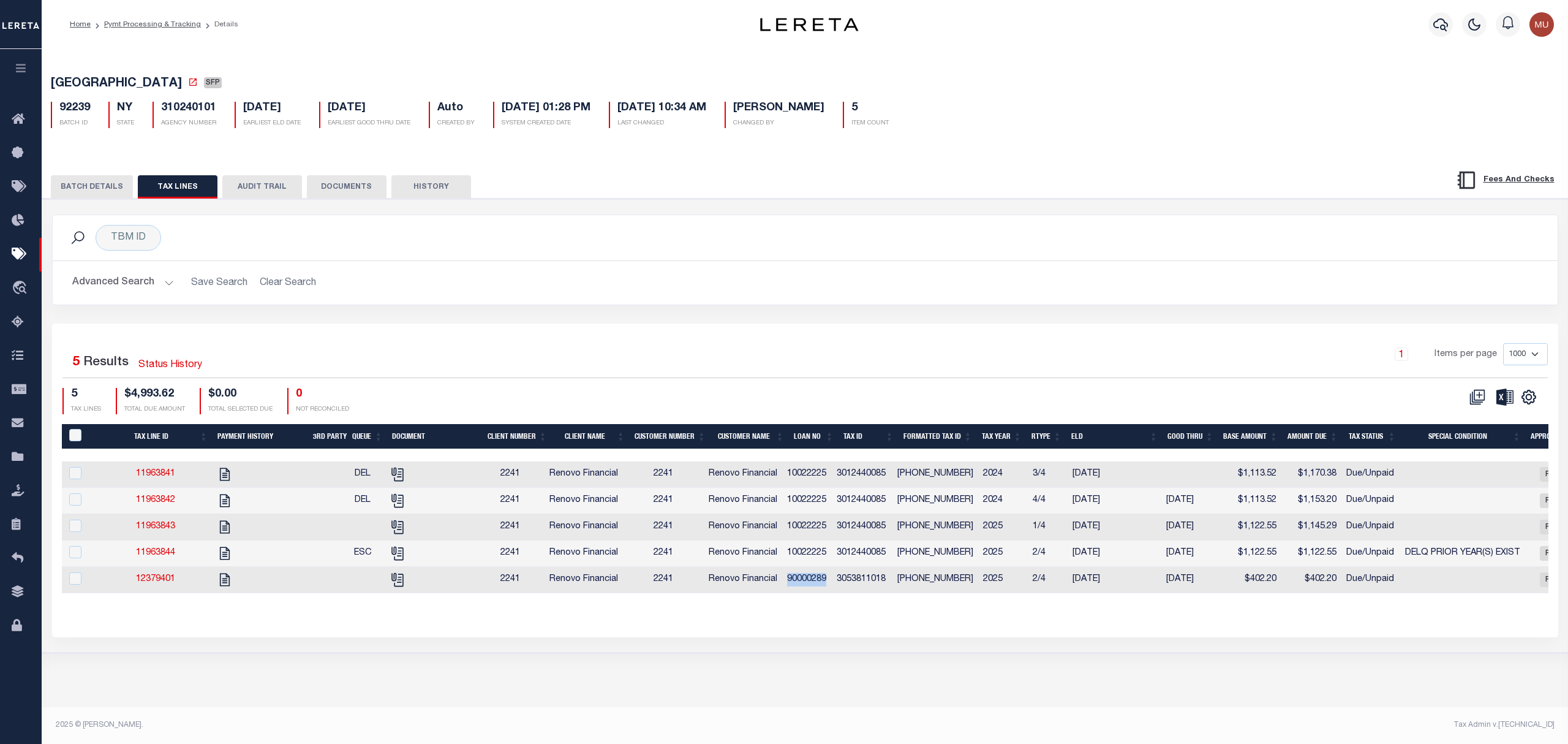
click at [971, 232] on div "TBM ID Search" at bounding box center [805, 238] width 1486 height 26
click at [919, 672] on div "BROOKLYN CITY SFP 92239 BATCH ID NY STATE Auto 5" at bounding box center [805, 369] width 1527 height 642
click at [606, 330] on div "1 Selected 5 Results Status History 1 Items per page 1000 2500 5000 10000 5 TAX…" at bounding box center [805, 480] width 1506 height 313
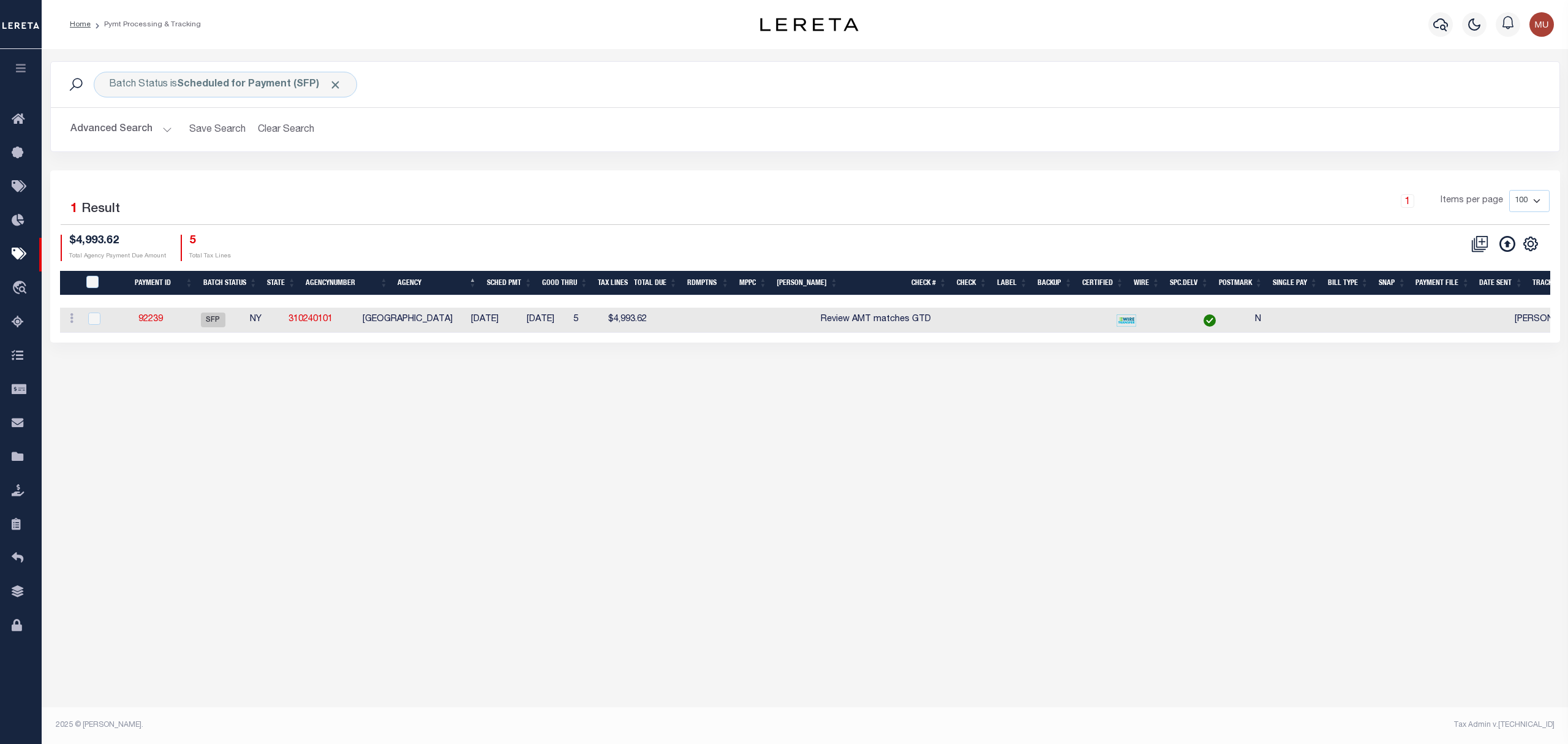
click at [130, 134] on button "Advanced Search" at bounding box center [120, 129] width 101 height 24
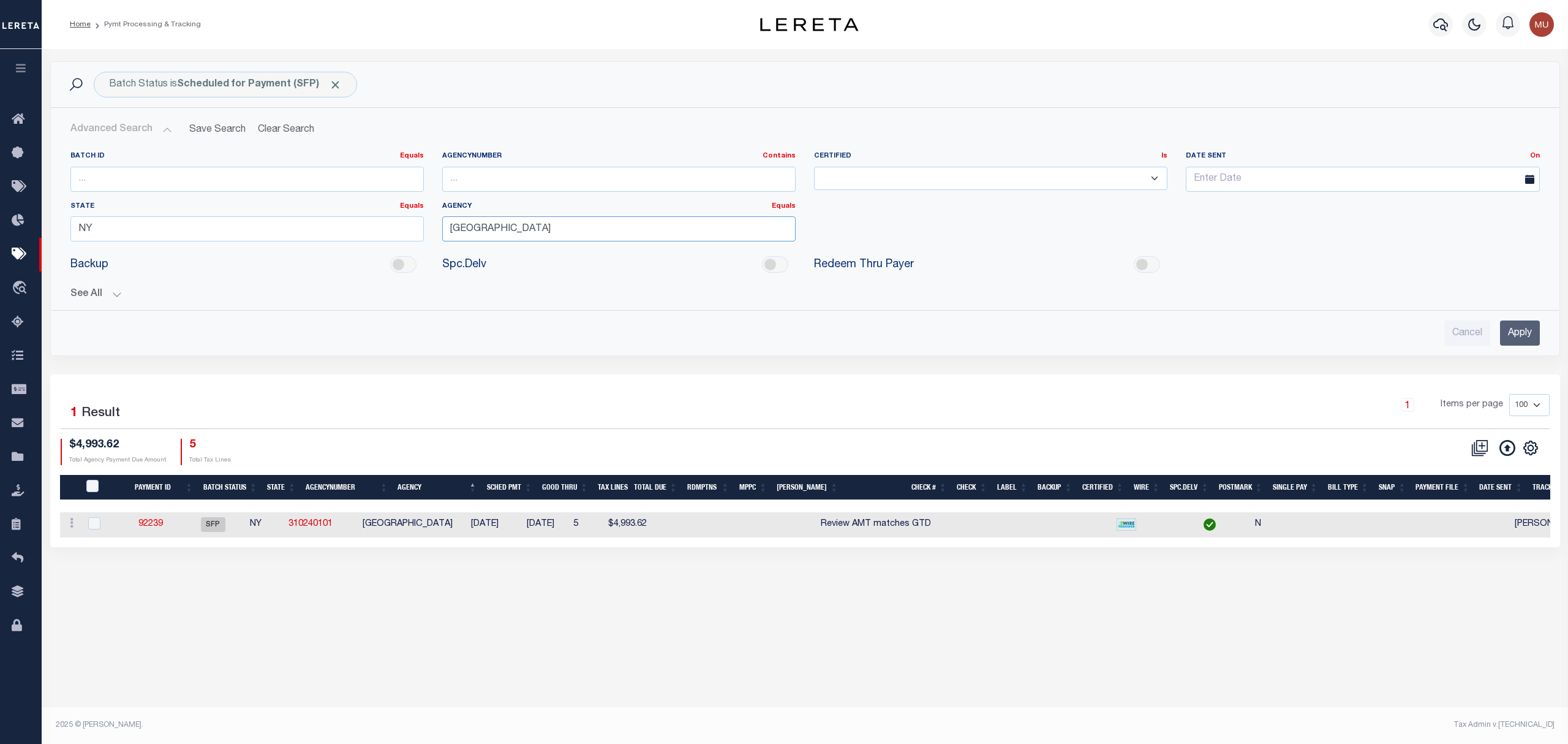
drag, startPoint x: 471, startPoint y: 234, endPoint x: 369, endPoint y: 240, distance: 102.2
click at [371, 240] on div "Batch ID Equals Equals Is Not Equal To Is Greater Than Is Less Than AgencyNumbe…" at bounding box center [805, 201] width 1488 height 100
type input "que"
drag, startPoint x: 702, startPoint y: 232, endPoint x: 410, endPoint y: 248, distance: 292.4
click at [410, 248] on div "Batch ID Equals Equals Is Not Equal To Is Greater Than Is Less Than AgencyNumbe…" at bounding box center [805, 201] width 1488 height 100
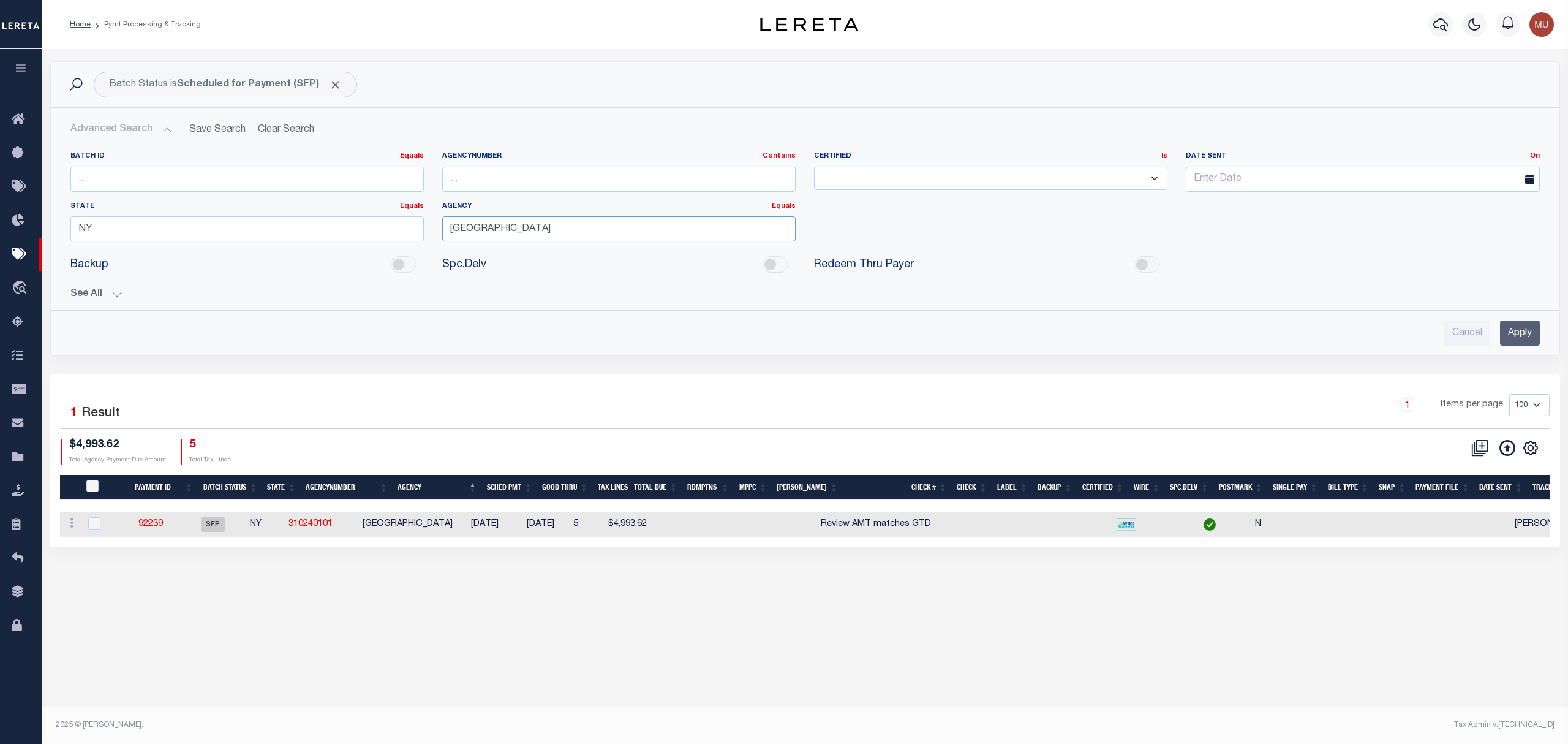
type input "[GEOGRAPHIC_DATA]"
click at [1517, 332] on input "Apply" at bounding box center [1520, 333] width 40 height 25
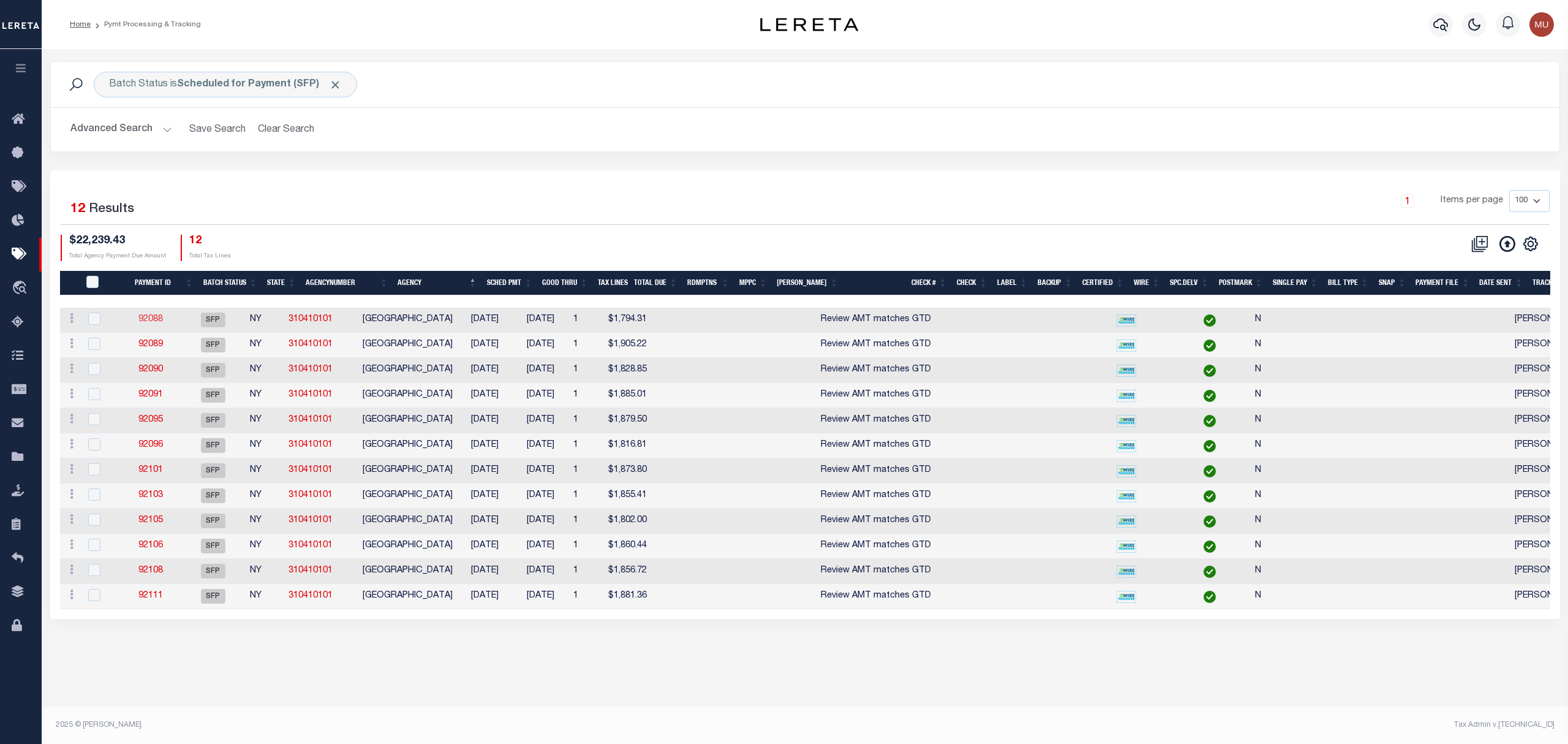
click at [157, 324] on link "92088" at bounding box center [151, 319] width 24 height 8
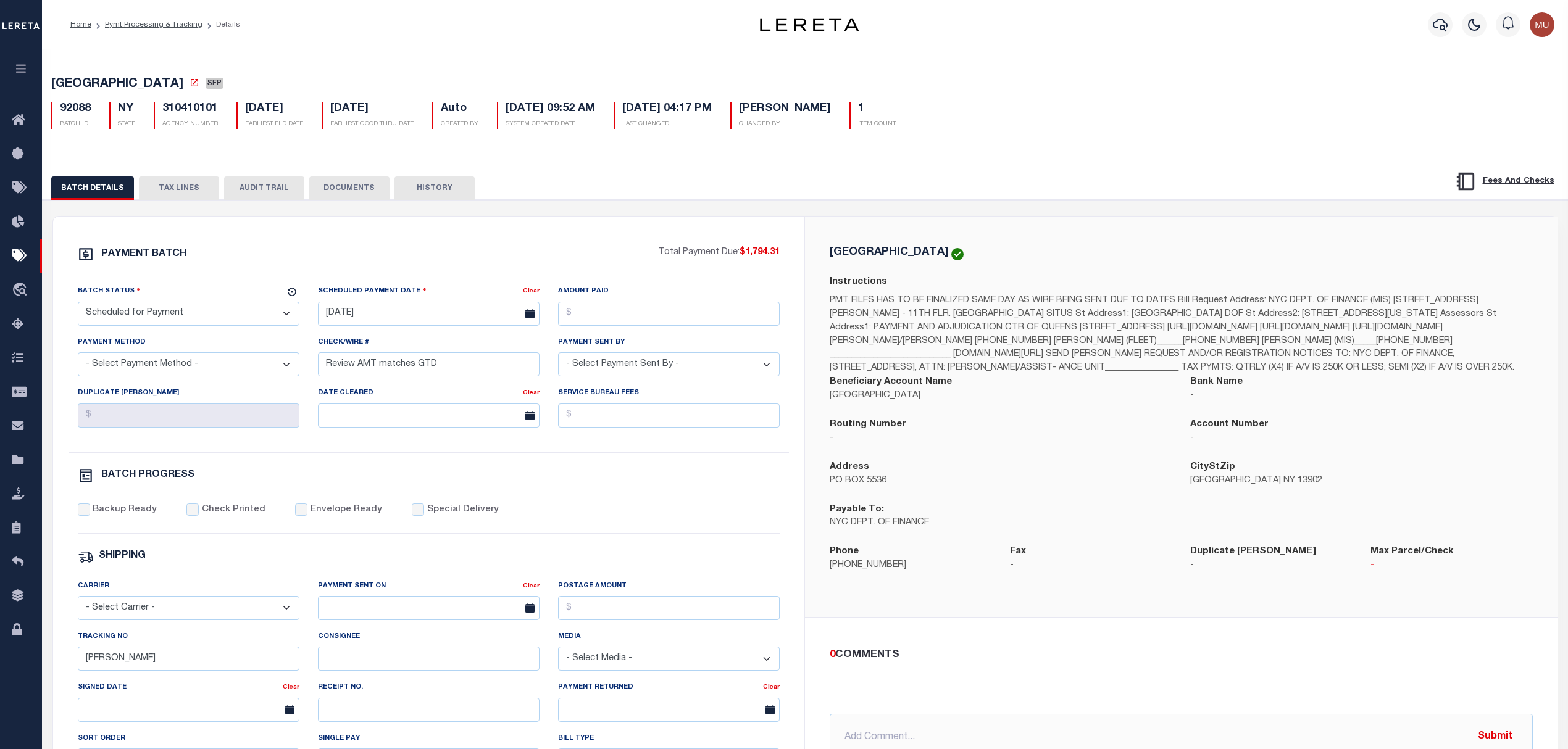
click at [181, 198] on button "TAX LINES" at bounding box center [179, 188] width 80 height 24
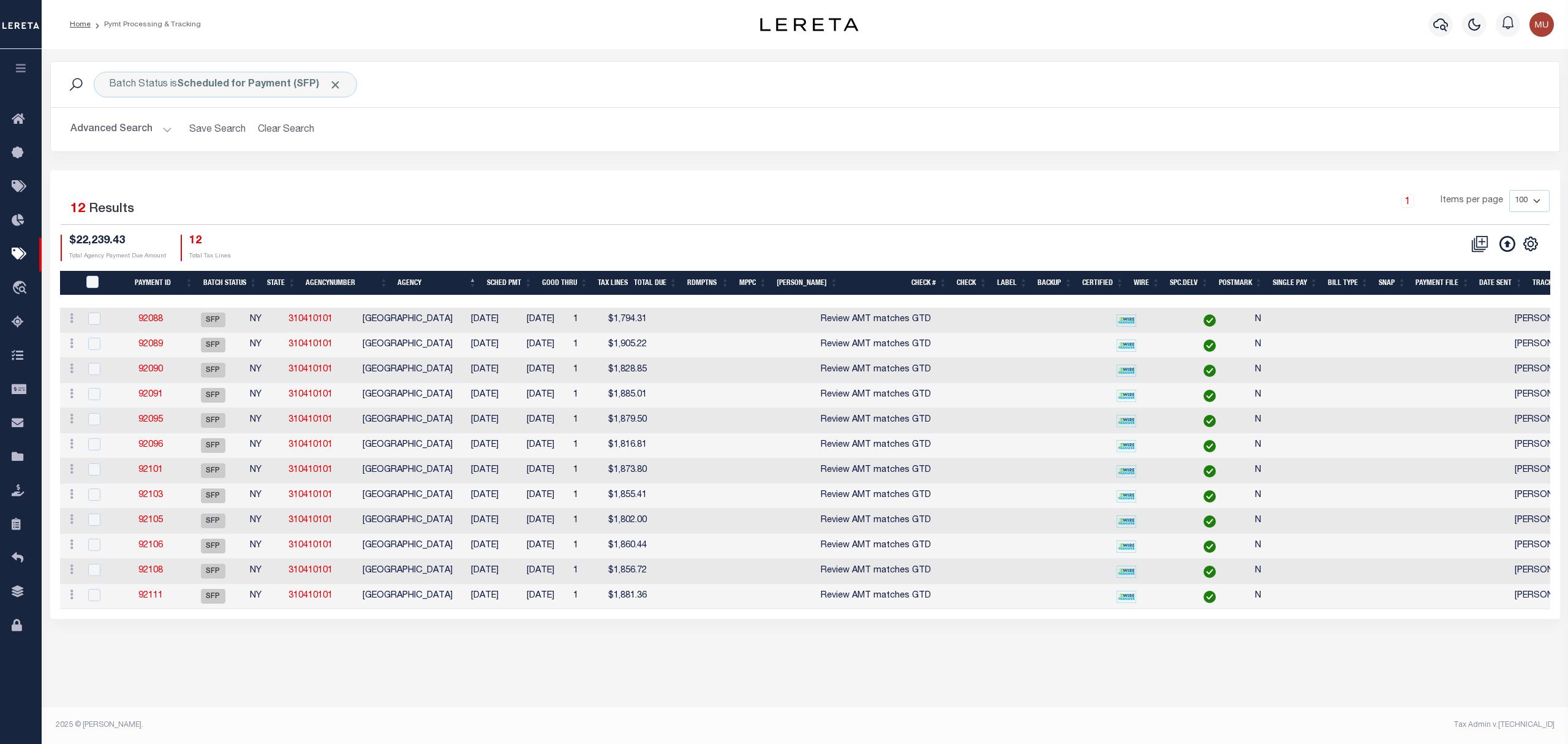
click at [510, 282] on th "SCHED PMT" at bounding box center [509, 283] width 56 height 25
drag, startPoint x: 136, startPoint y: 23, endPoint x: 18, endPoint y: 269, distance: 272.8
drag, startPoint x: 18, startPoint y: 269, endPoint x: 16, endPoint y: 262, distance: 7.3
click at [953, 214] on div "1 Items per page 100 200 500 1000" at bounding box center [993, 206] width 1113 height 32
click at [162, 316] on link "92101" at bounding box center [151, 319] width 24 height 8
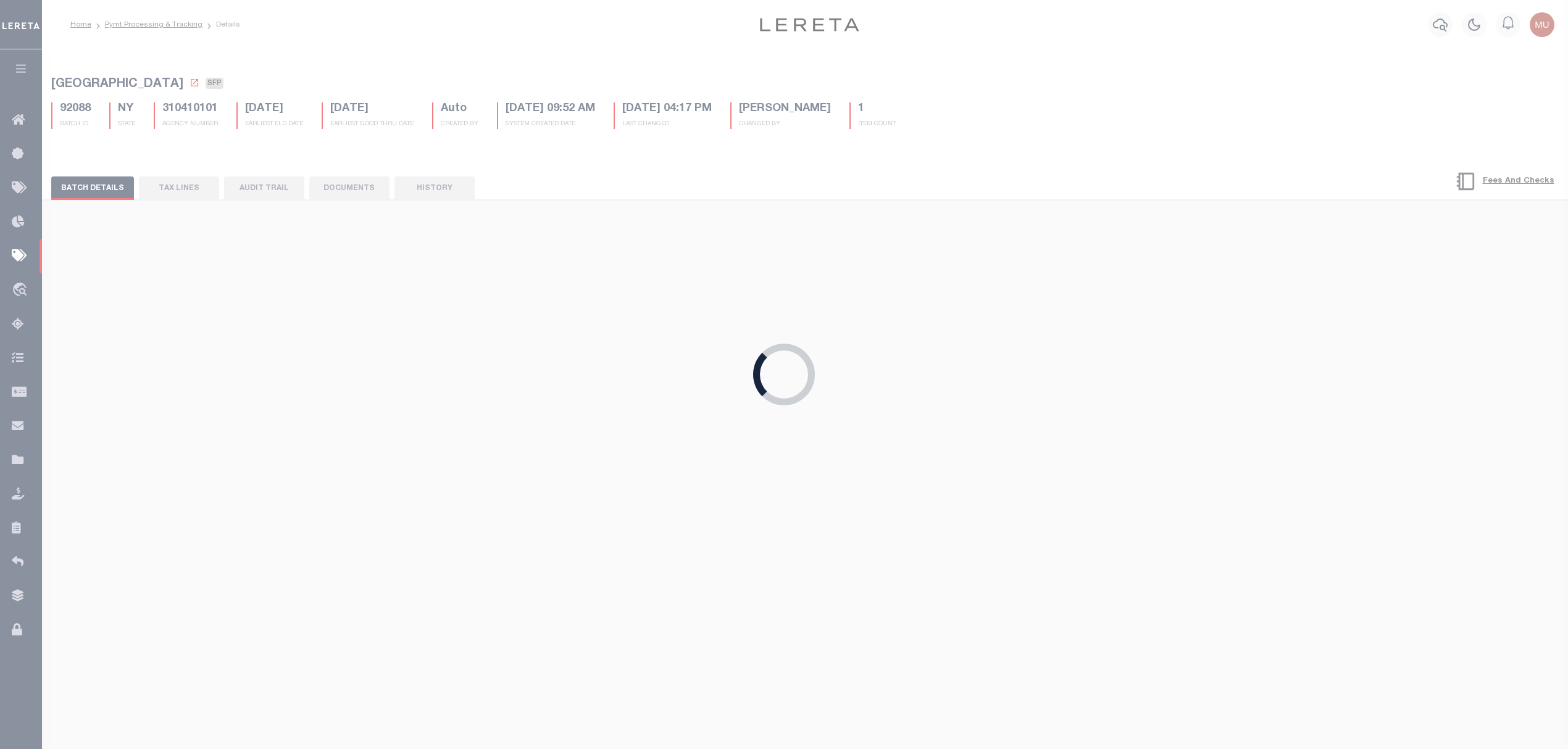
type input "12/22/2022"
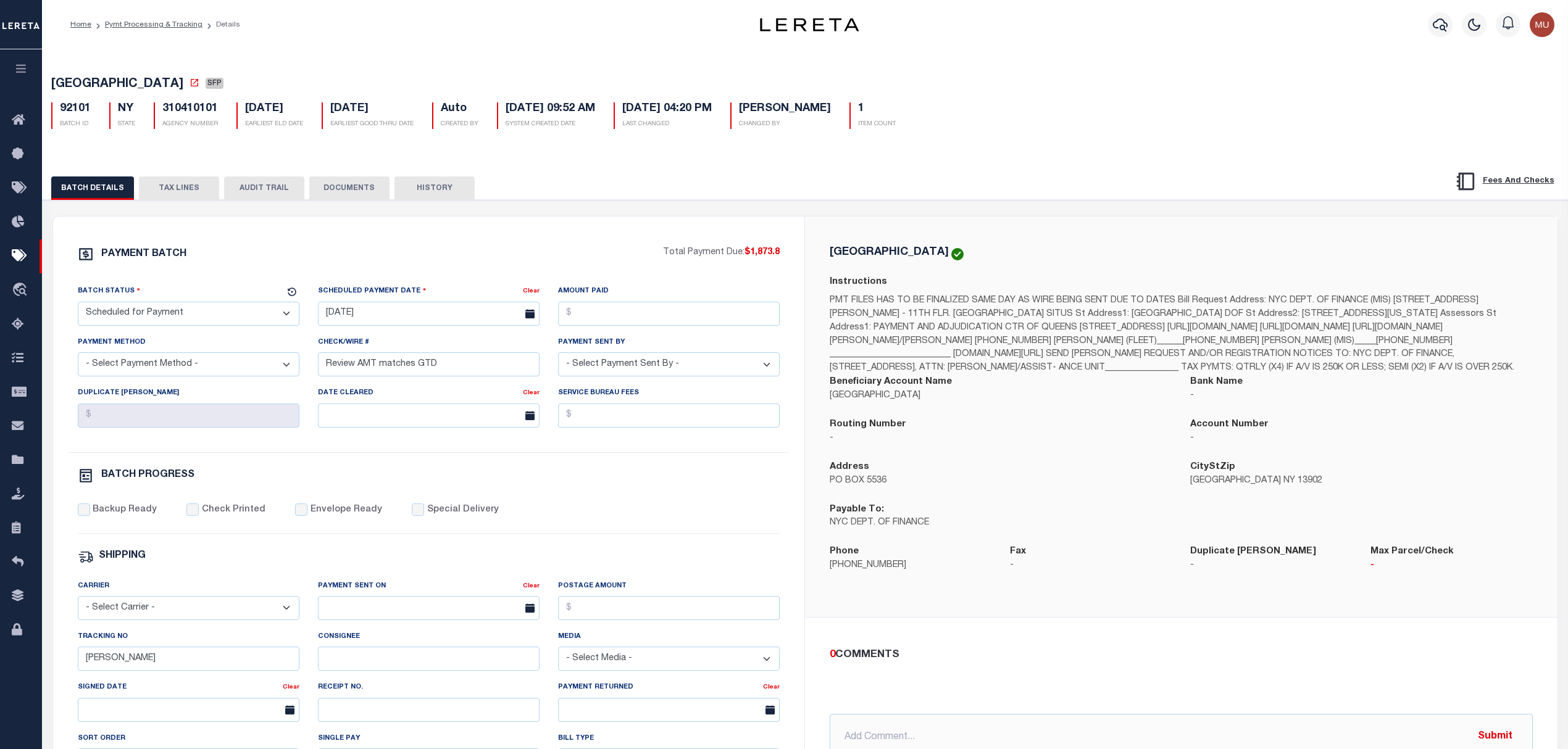
click at [193, 199] on button "TAX LINES" at bounding box center [179, 188] width 80 height 24
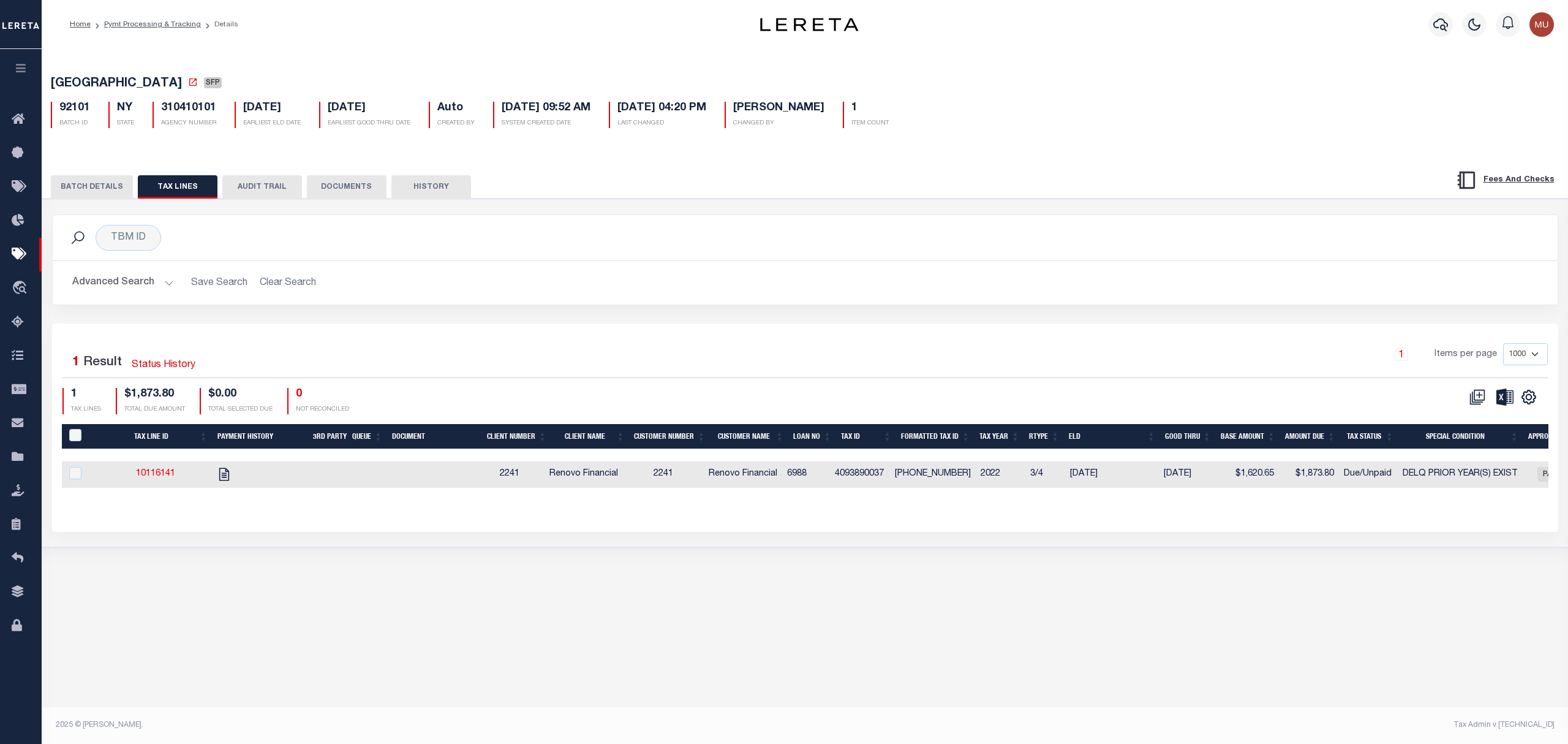
click at [800, 475] on td "6988" at bounding box center [806, 475] width 48 height 27
checkbox input "true"
click at [800, 475] on td "6988" at bounding box center [806, 475] width 48 height 27
checkbox input "false"
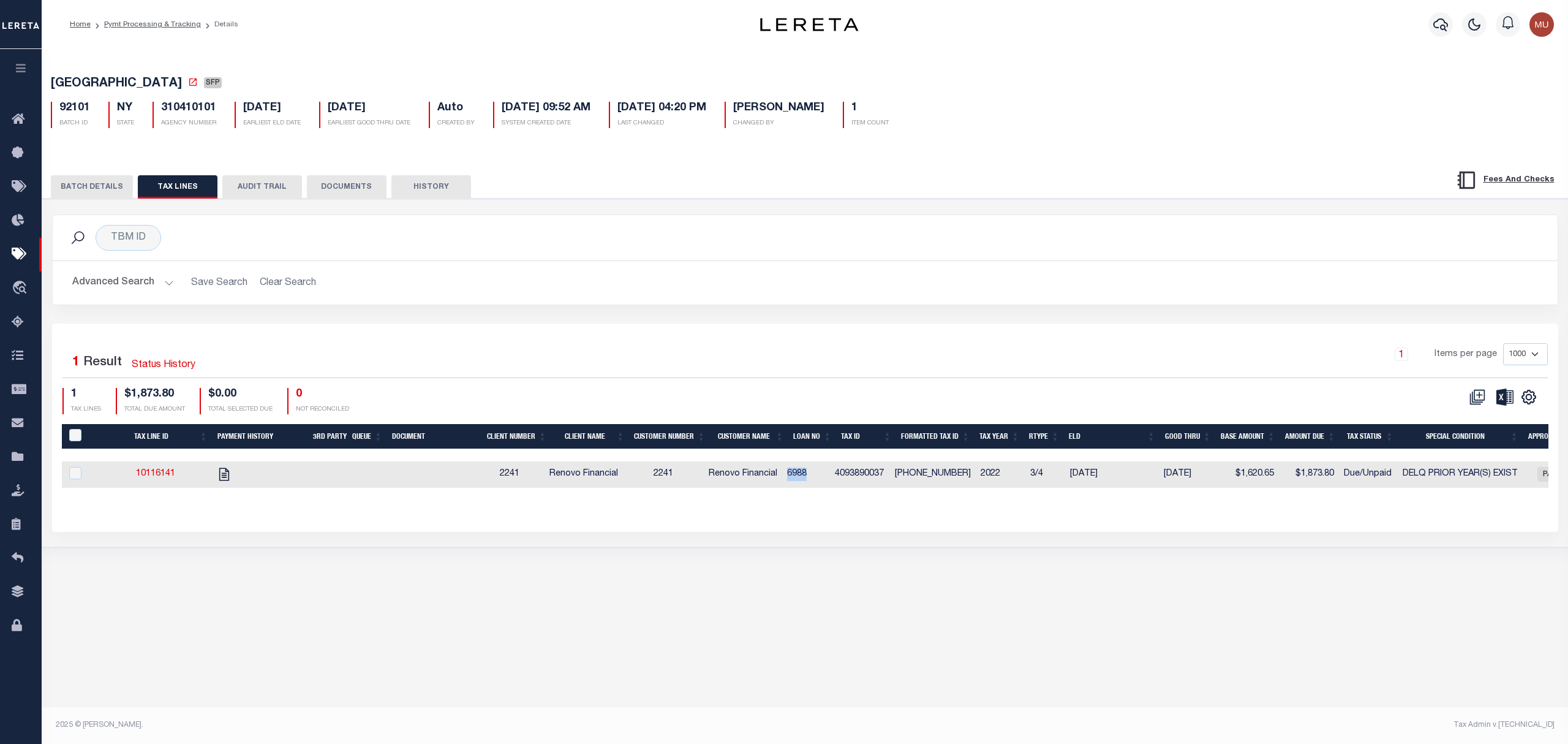
checkbox input "false"
copy td "6988"
click at [230, 472] on icon "" at bounding box center [224, 474] width 16 height 16
checkbox input "true"
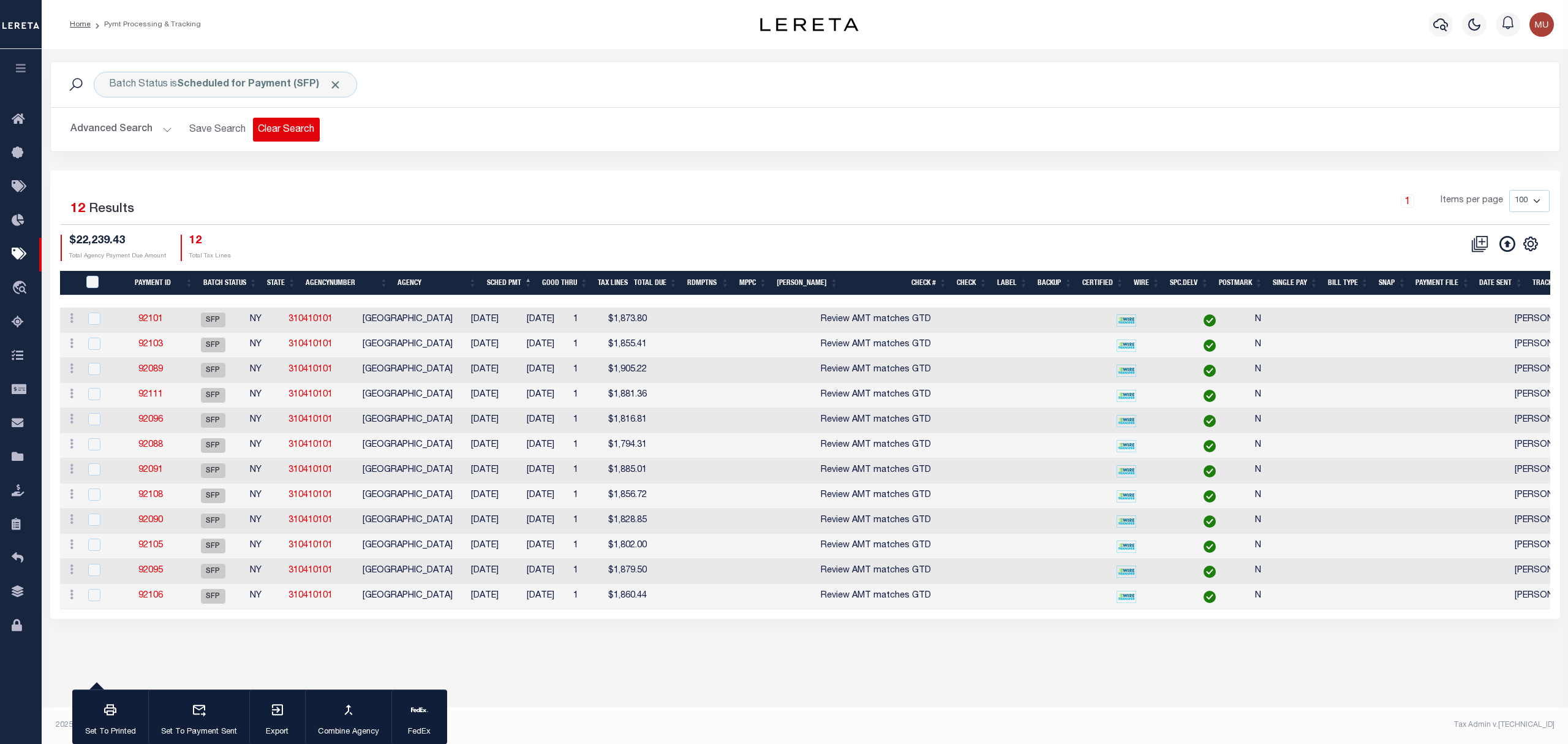
click at [283, 136] on button "Clear Search" at bounding box center [287, 129] width 67 height 24
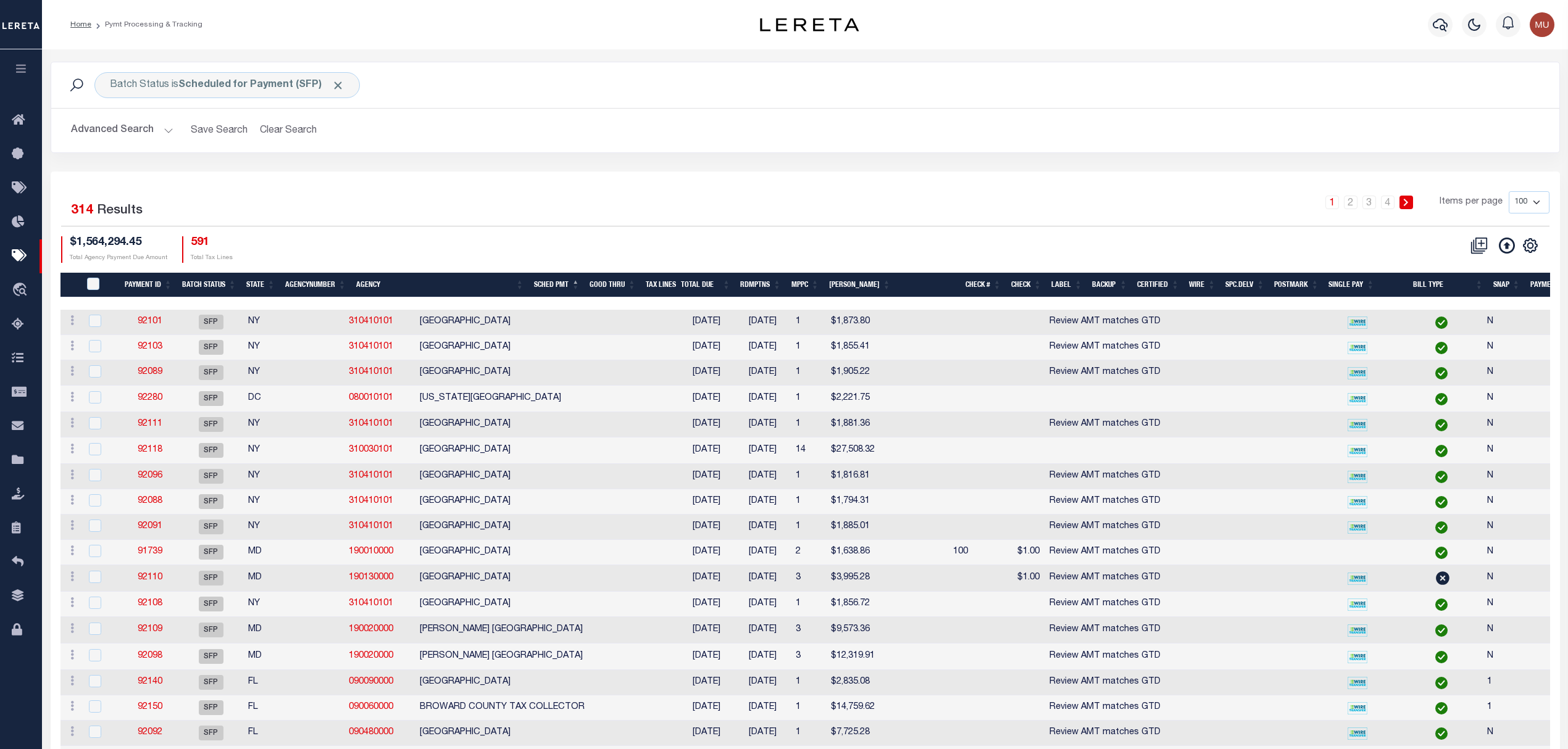
click at [444, 147] on div "Advanced Search Save Search Clear Search Batch ID Equals Equals Is Not Equal To…" at bounding box center [806, 130] width 1508 height 44
click at [119, 131] on button "Advanced Search" at bounding box center [121, 130] width 102 height 24
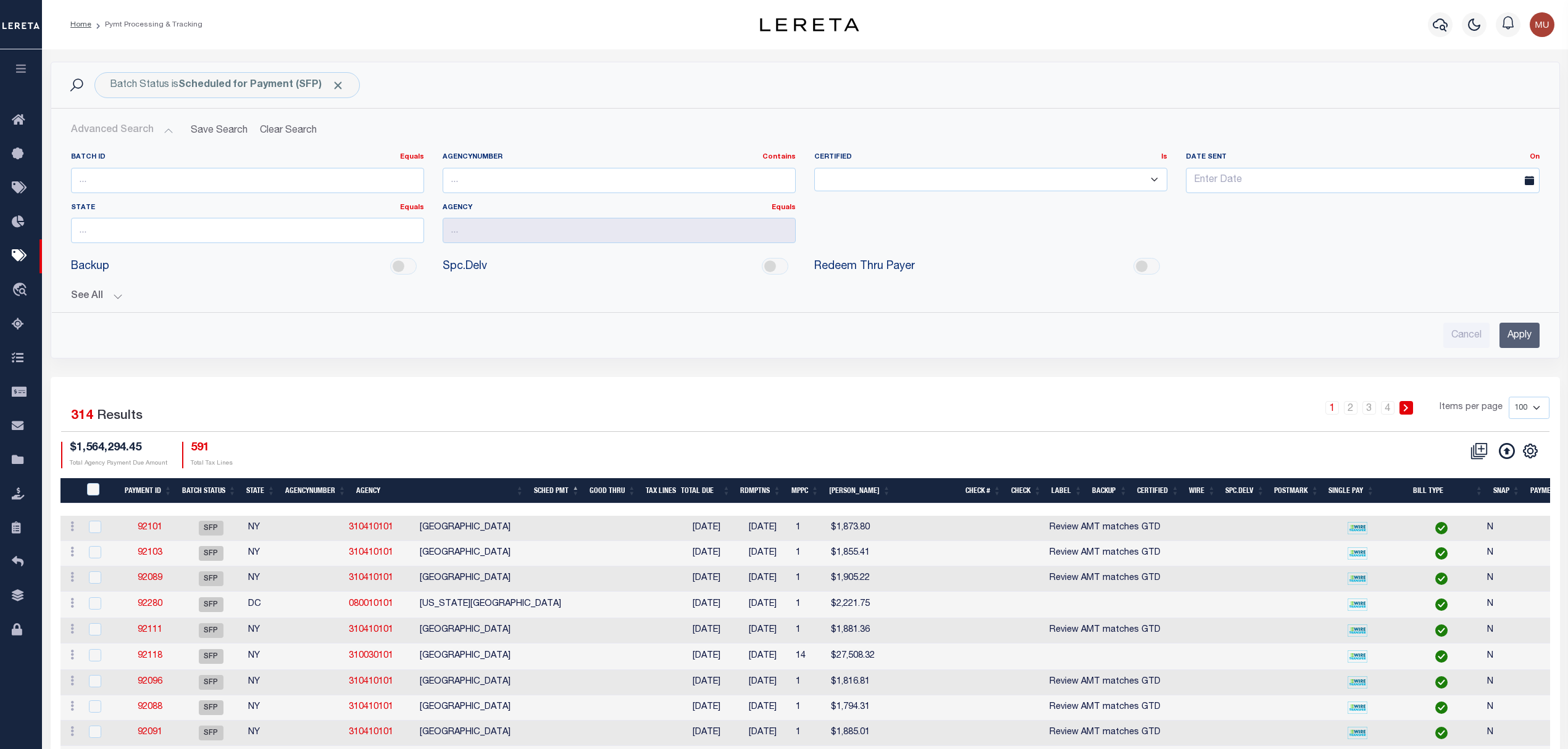
click at [114, 295] on button "See All" at bounding box center [805, 296] width 1469 height 12
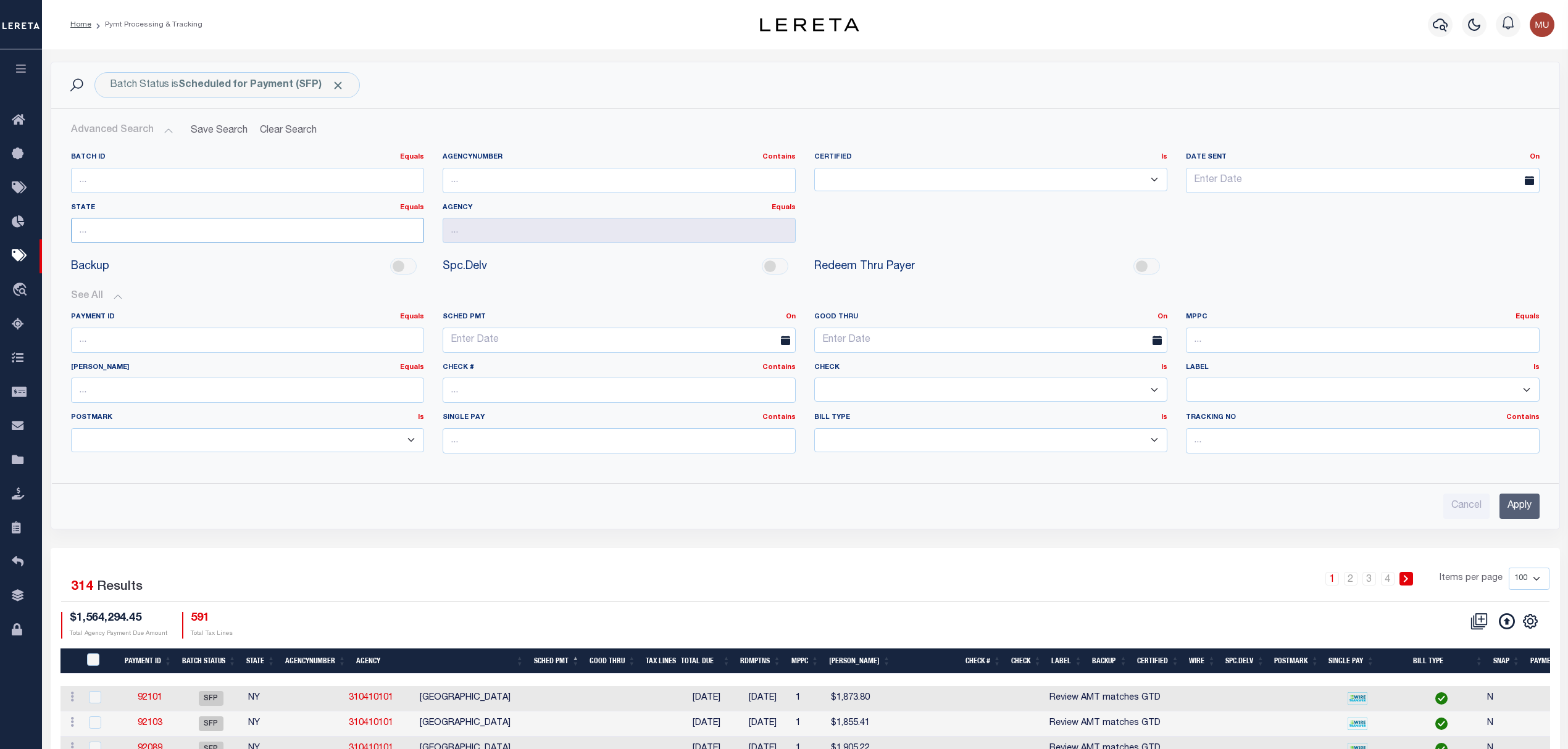
click at [287, 237] on input "text" at bounding box center [247, 230] width 353 height 25
click at [191, 250] on div "NY" at bounding box center [247, 256] width 352 height 20
type input "NY"
click at [1241, 449] on input "text" at bounding box center [1362, 440] width 353 height 25
type input "[PERSON_NAME]"
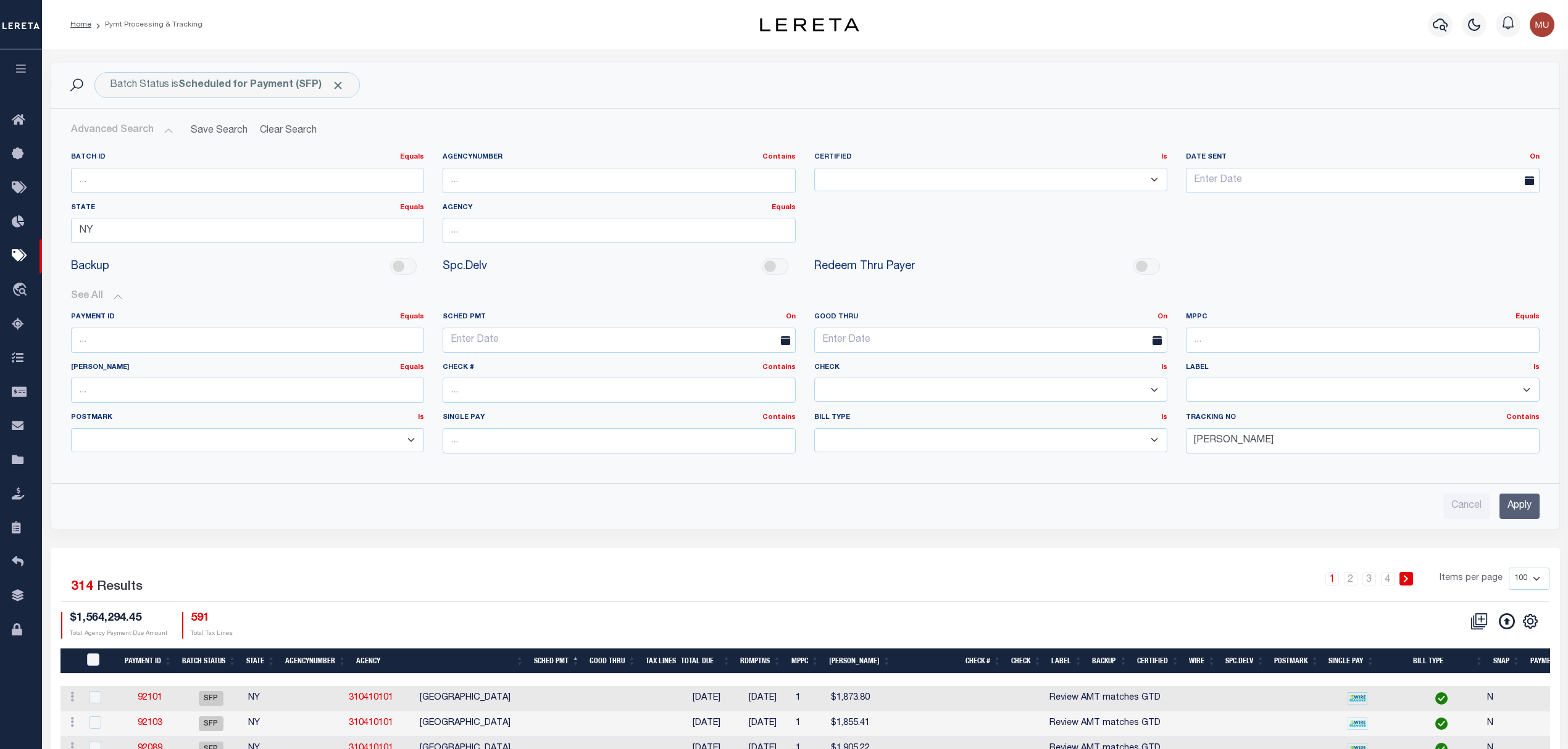
click at [1533, 506] on input "Apply" at bounding box center [1520, 506] width 40 height 25
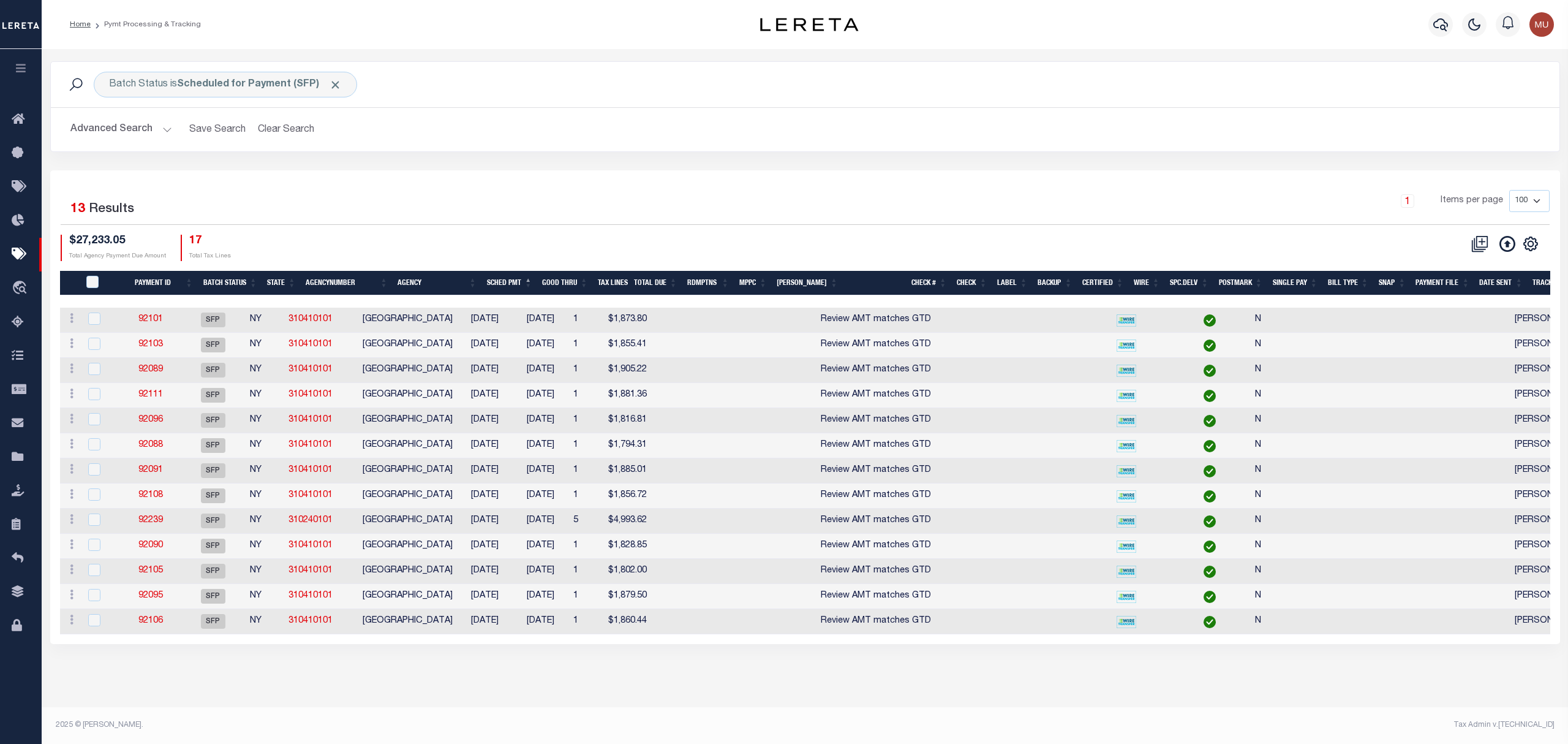
click at [182, 500] on td "92108" at bounding box center [151, 496] width 61 height 25
checkbox input "true"
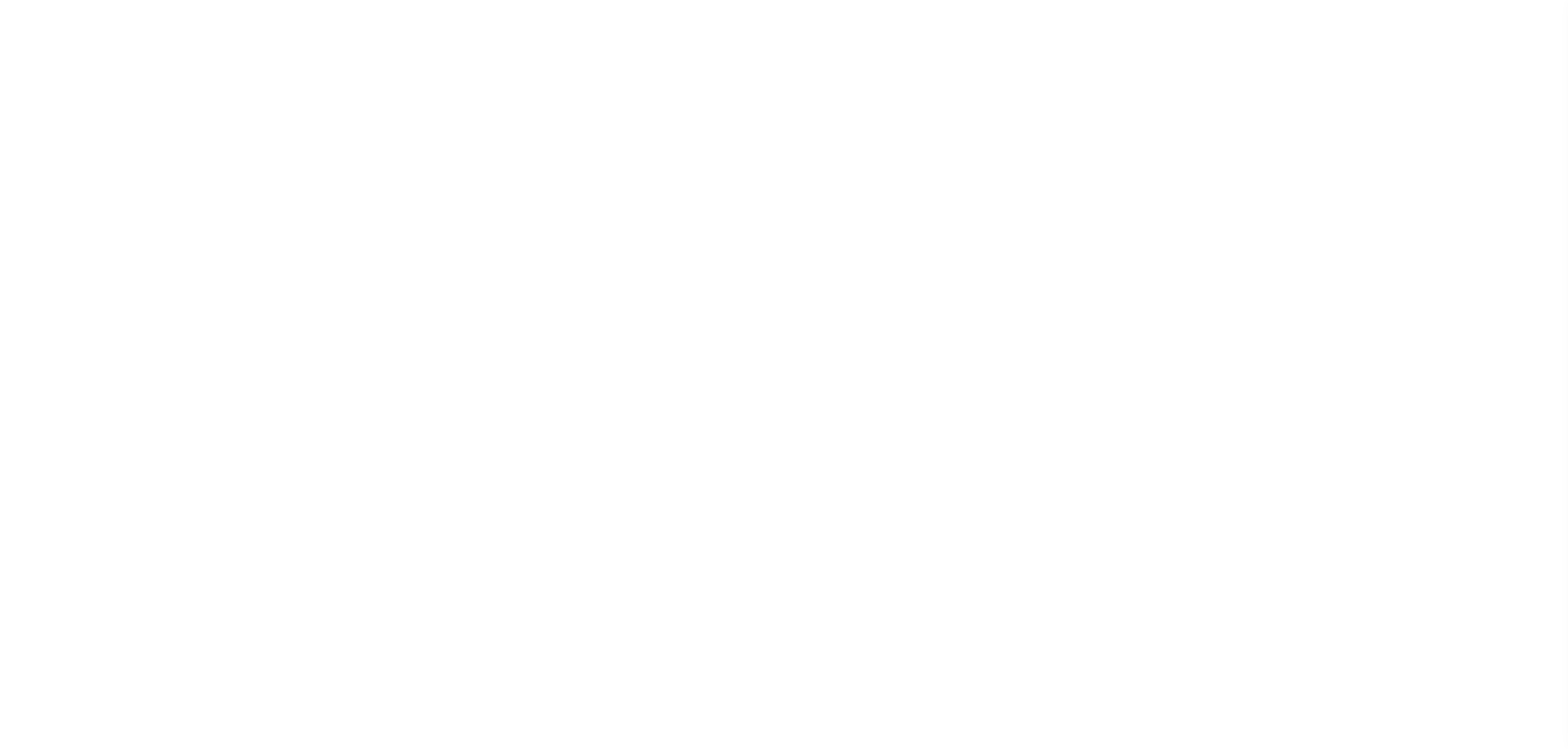
select select "SFP"
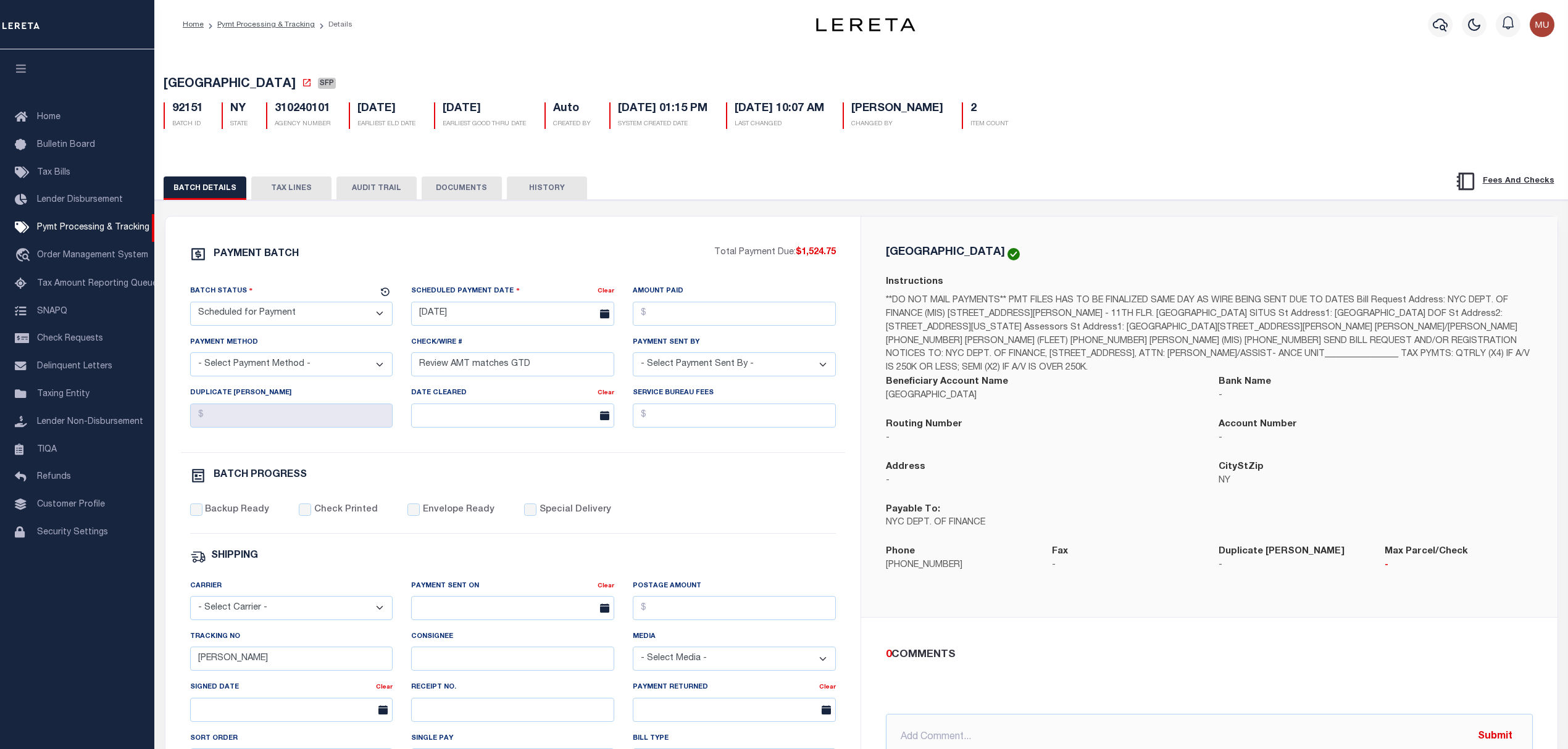
click at [292, 198] on button "TAX LINES" at bounding box center [291, 188] width 80 height 24
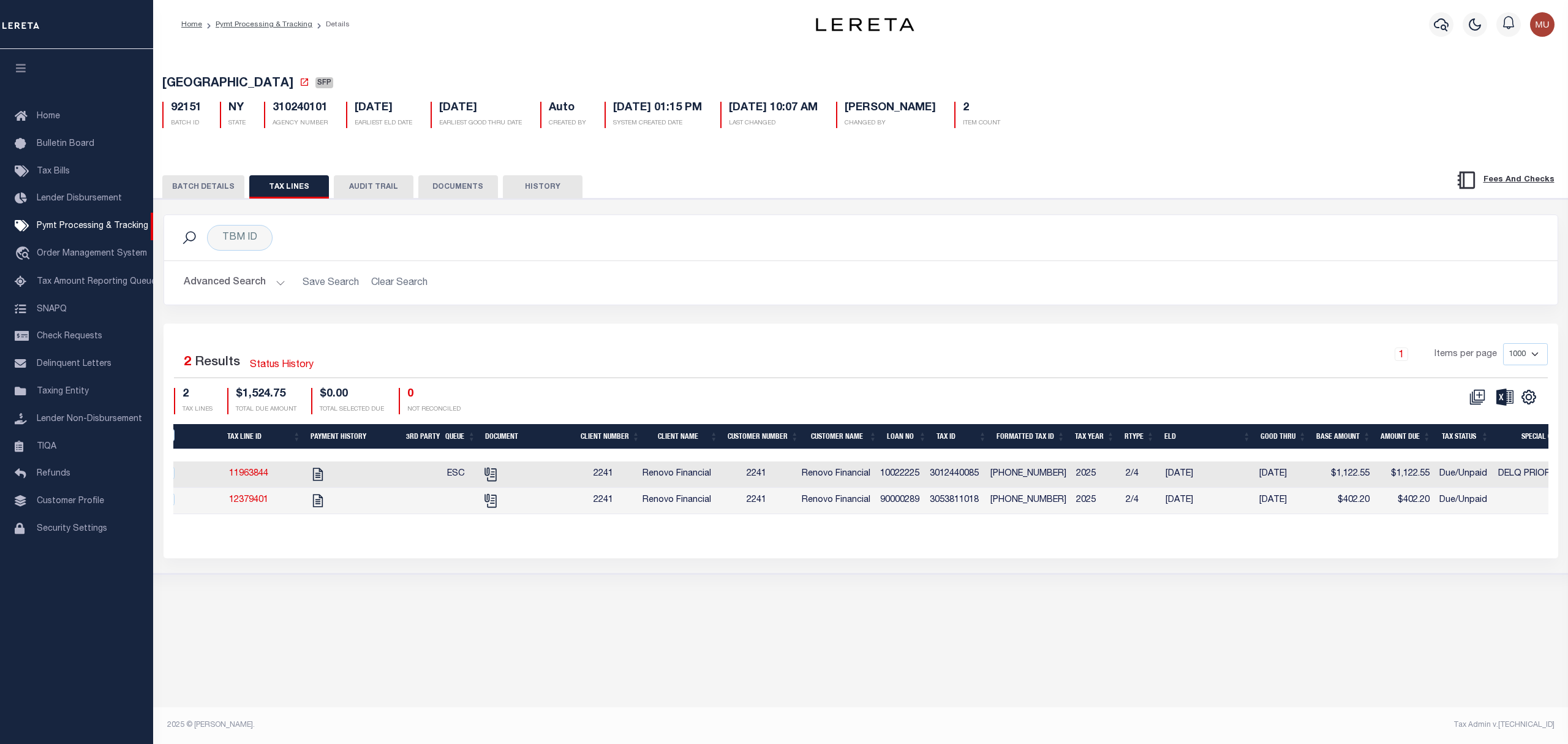
scroll to position [0, 15]
click at [493, 479] on icon "" at bounding box center [493, 474] width 16 height 16
checkbox input "true"
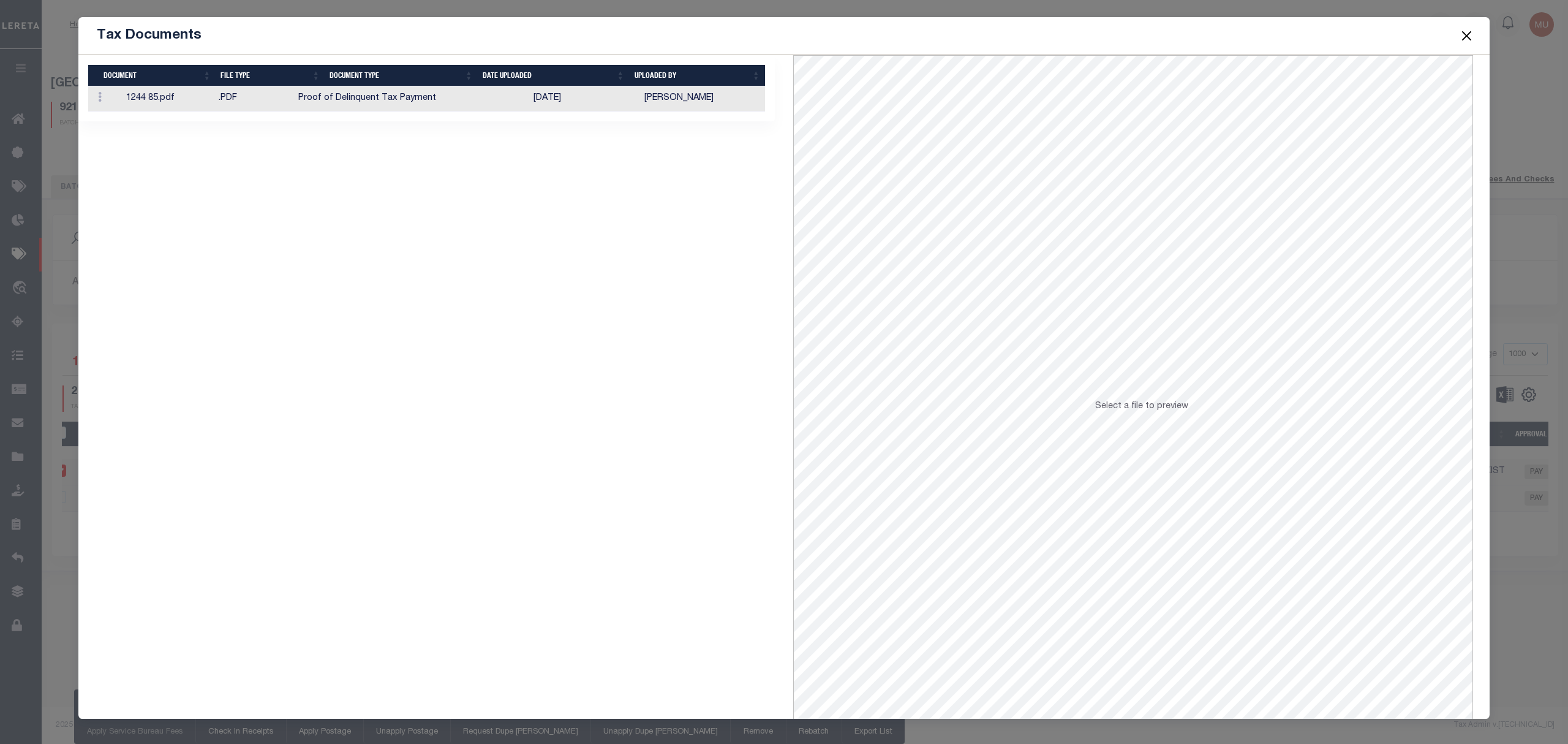
click at [630, 105] on td "10/07/2025" at bounding box center [583, 98] width 111 height 25
click at [1466, 37] on button "Close" at bounding box center [1467, 35] width 16 height 16
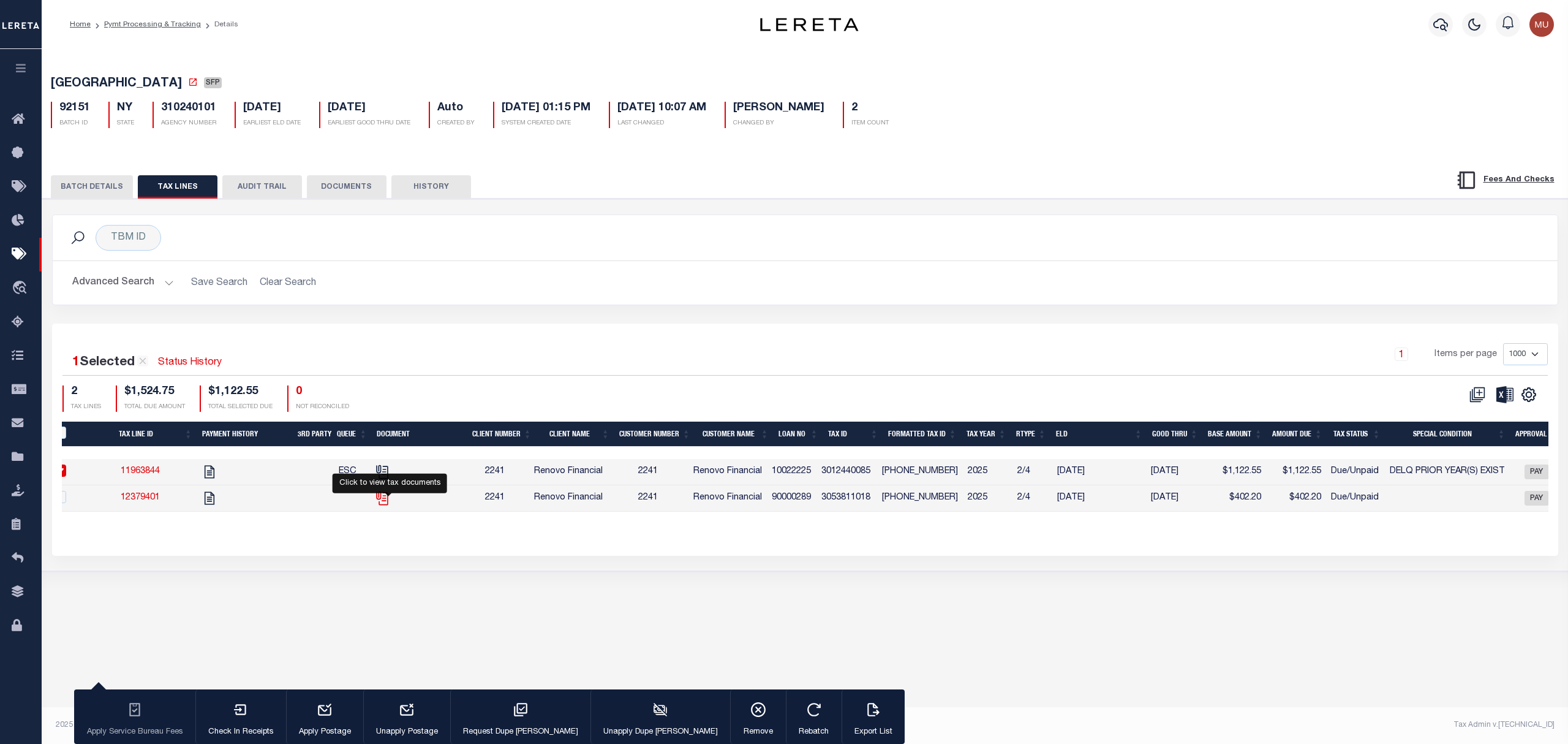
click at [386, 506] on icon "" at bounding box center [382, 498] width 16 height 16
checkbox input "true"
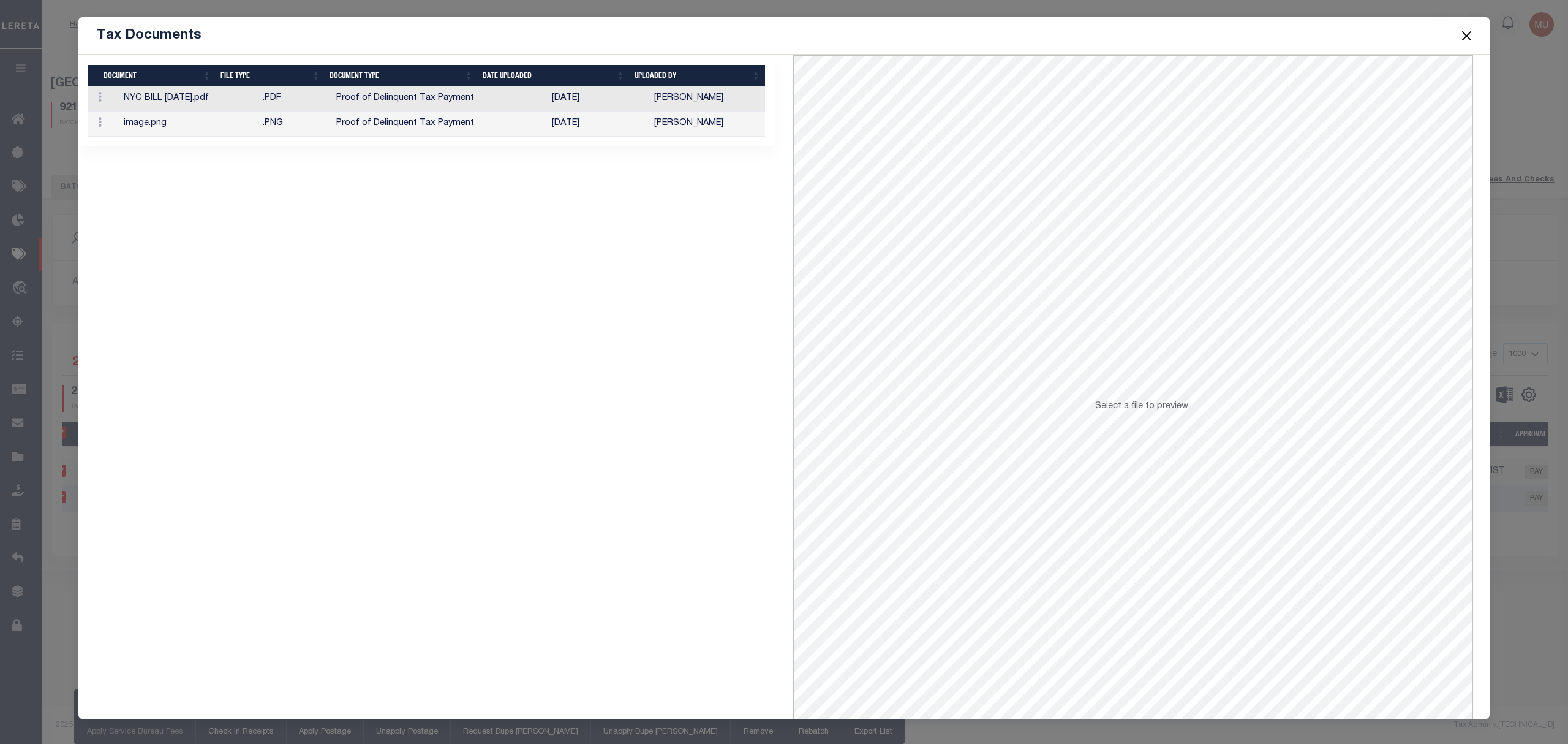
click at [630, 97] on td "10/06/2025" at bounding box center [598, 98] width 102 height 25
click at [621, 128] on td "10/06/2025" at bounding box center [598, 124] width 102 height 25
click at [1473, 37] on button "Close" at bounding box center [1467, 35] width 16 height 16
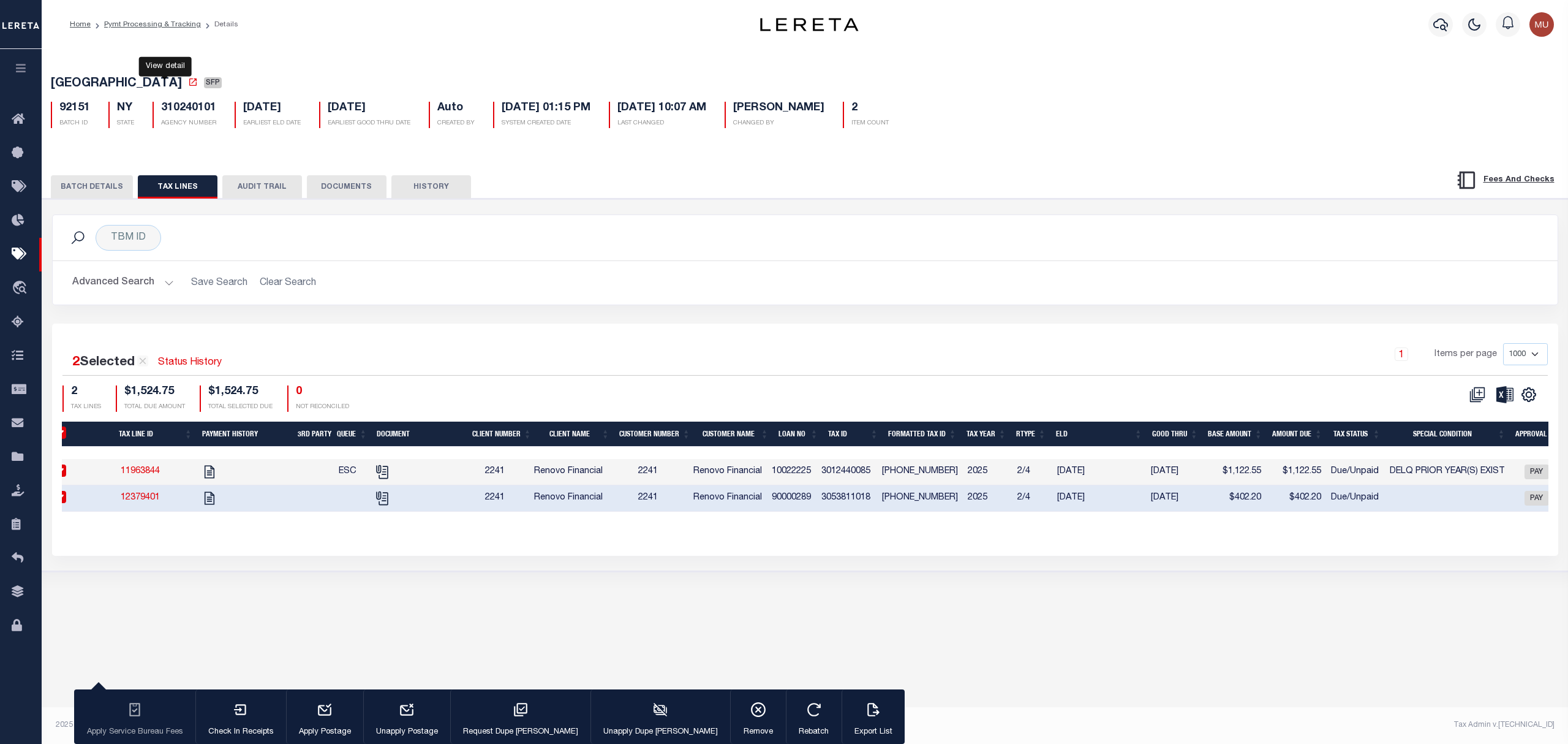
click at [188, 87] on icon at bounding box center [193, 82] width 10 height 10
click at [1358, 292] on h2 "Advanced Search Save Search Clear Search" at bounding box center [805, 282] width 1486 height 24
click at [660, 315] on div "TBM ID Search Advanced Search Save Search Clear Search Equals Equals Is Not Equ…" at bounding box center [805, 269] width 1525 height 109
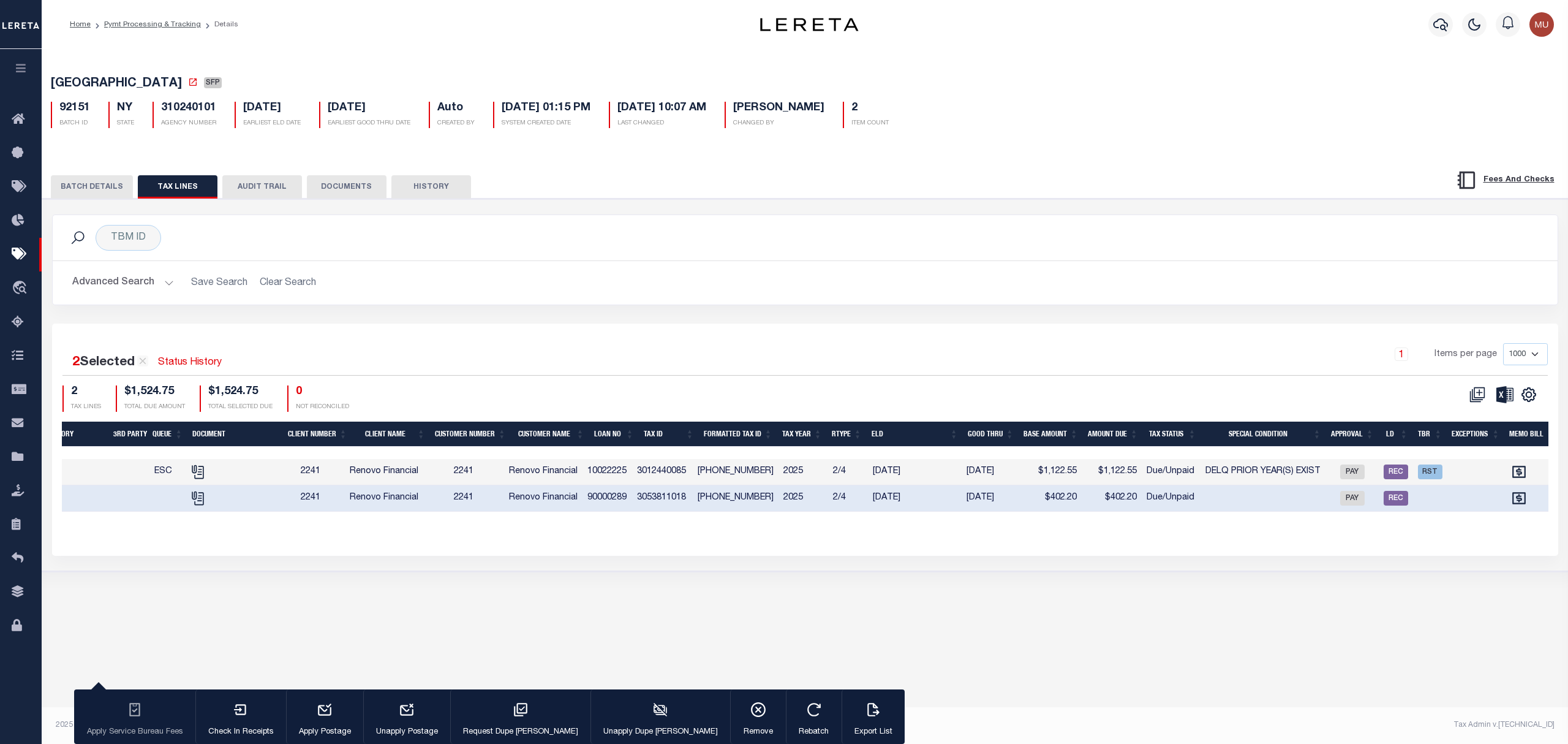
scroll to position [0, 0]
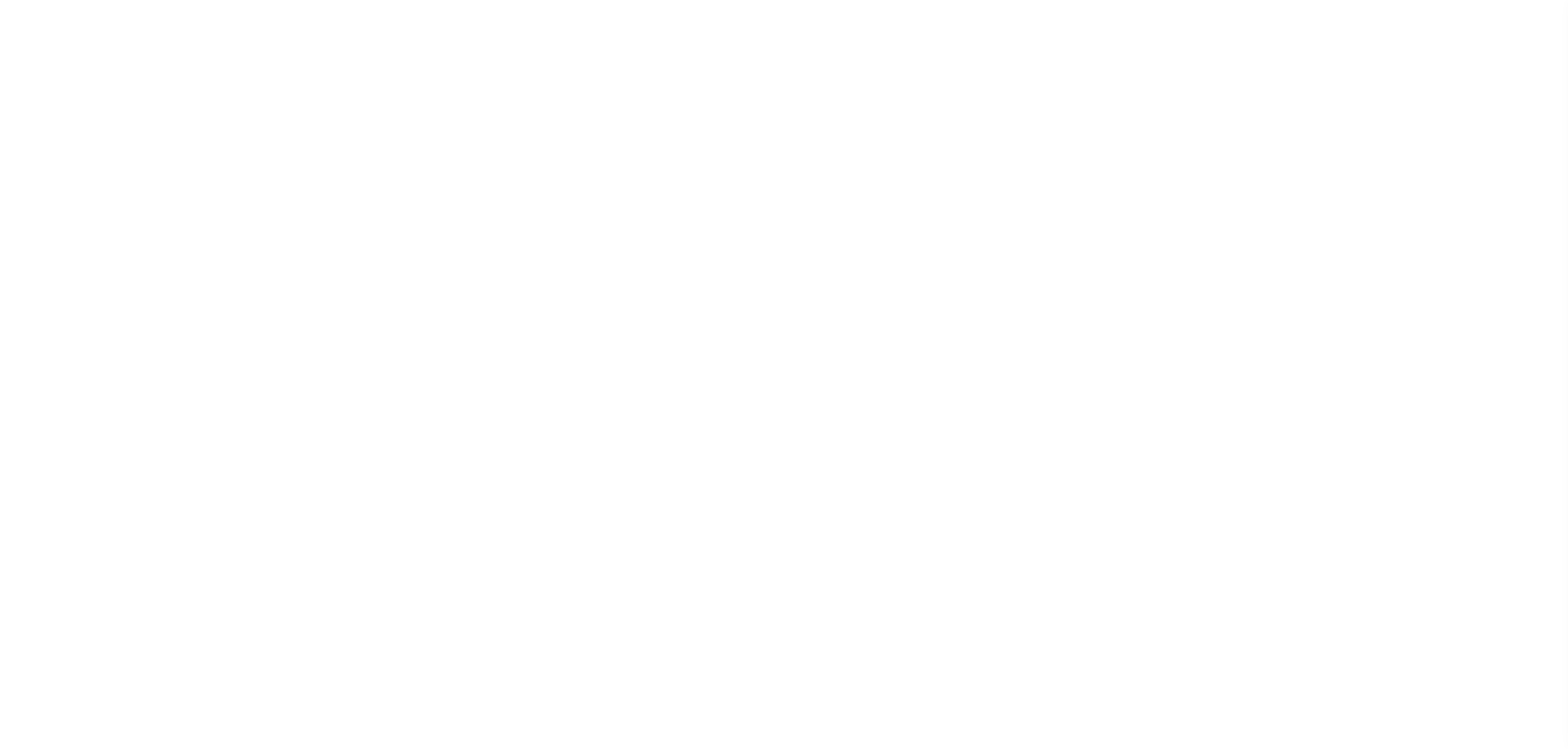
select select "SFP"
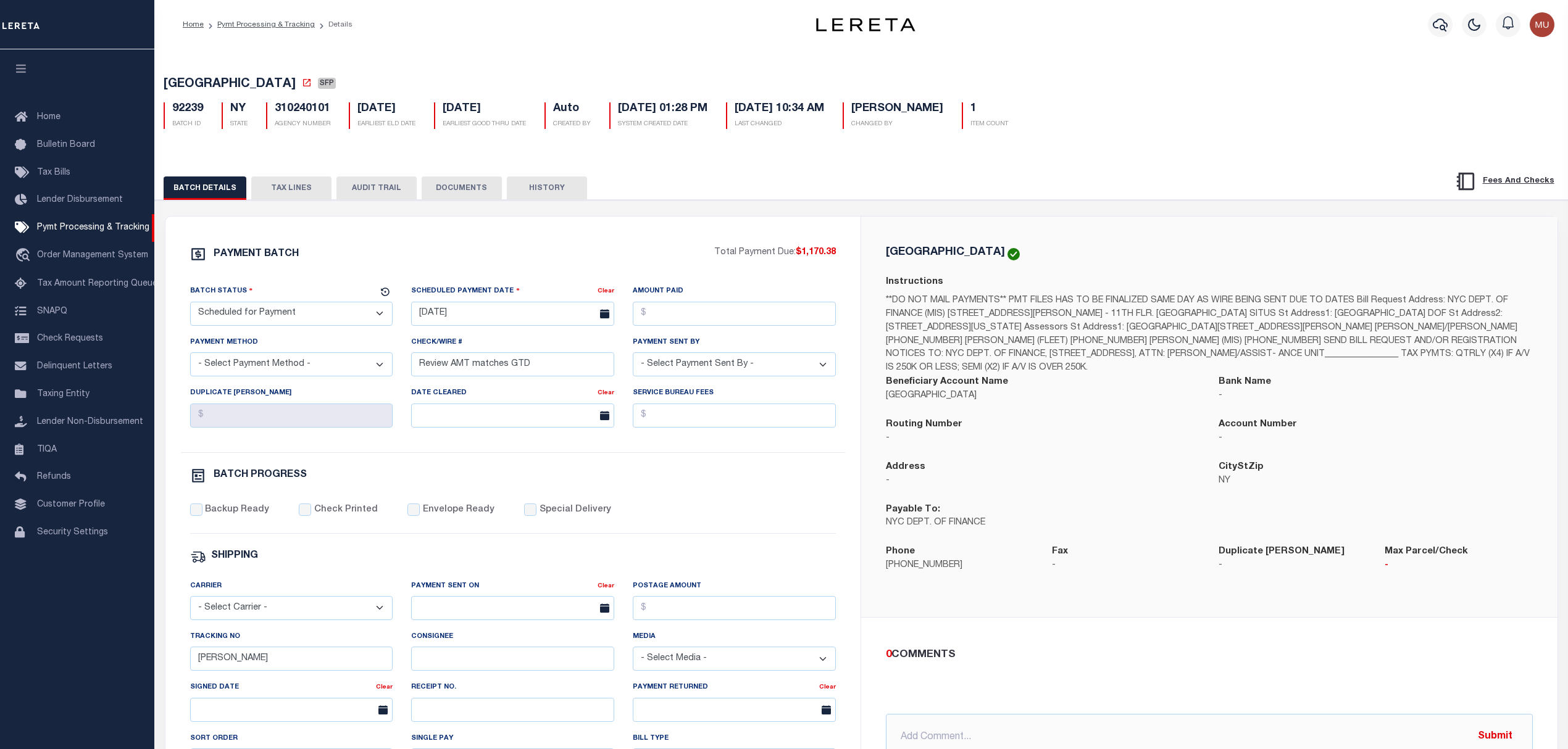
click at [292, 184] on button "TAX LINES" at bounding box center [291, 188] width 80 height 24
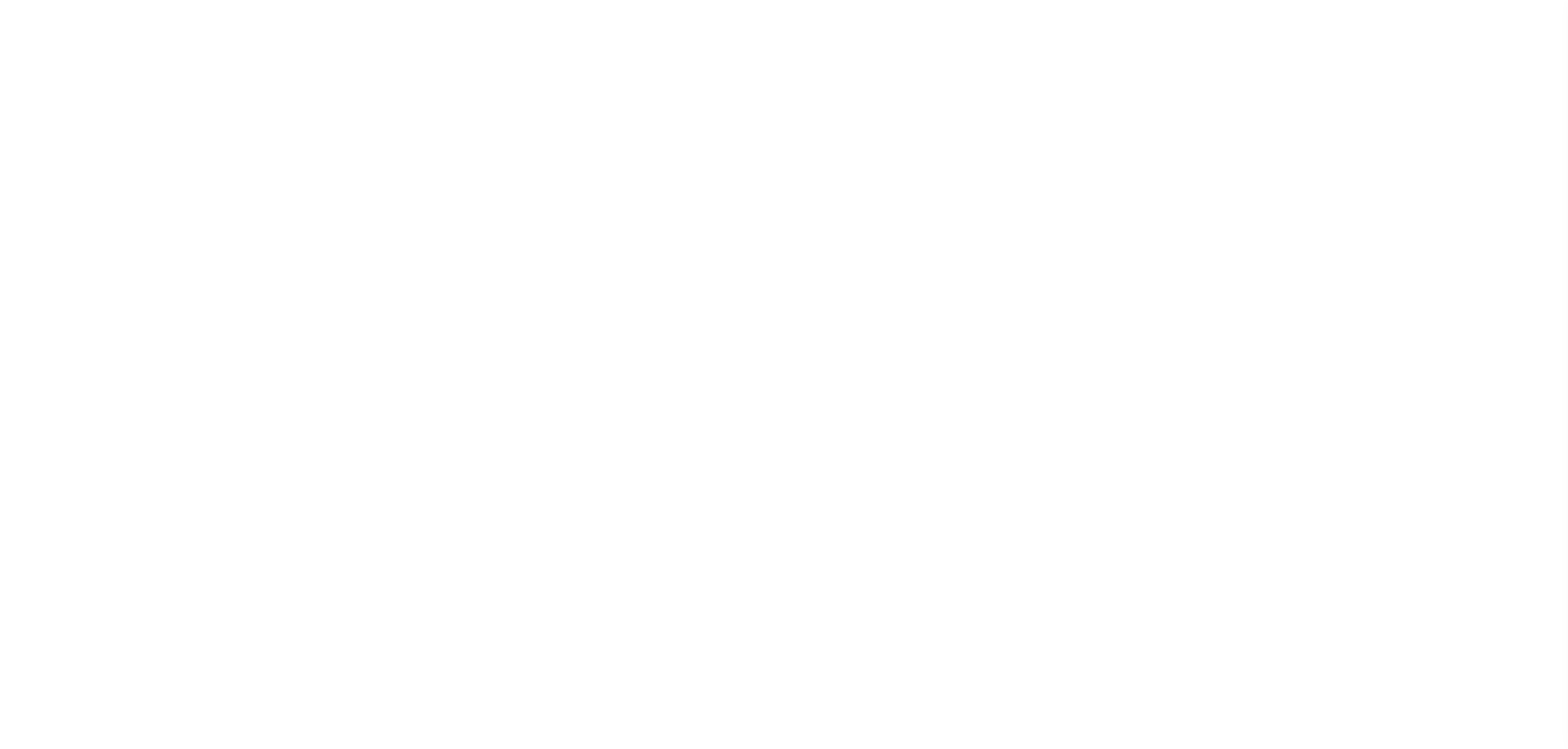
select select "SFP"
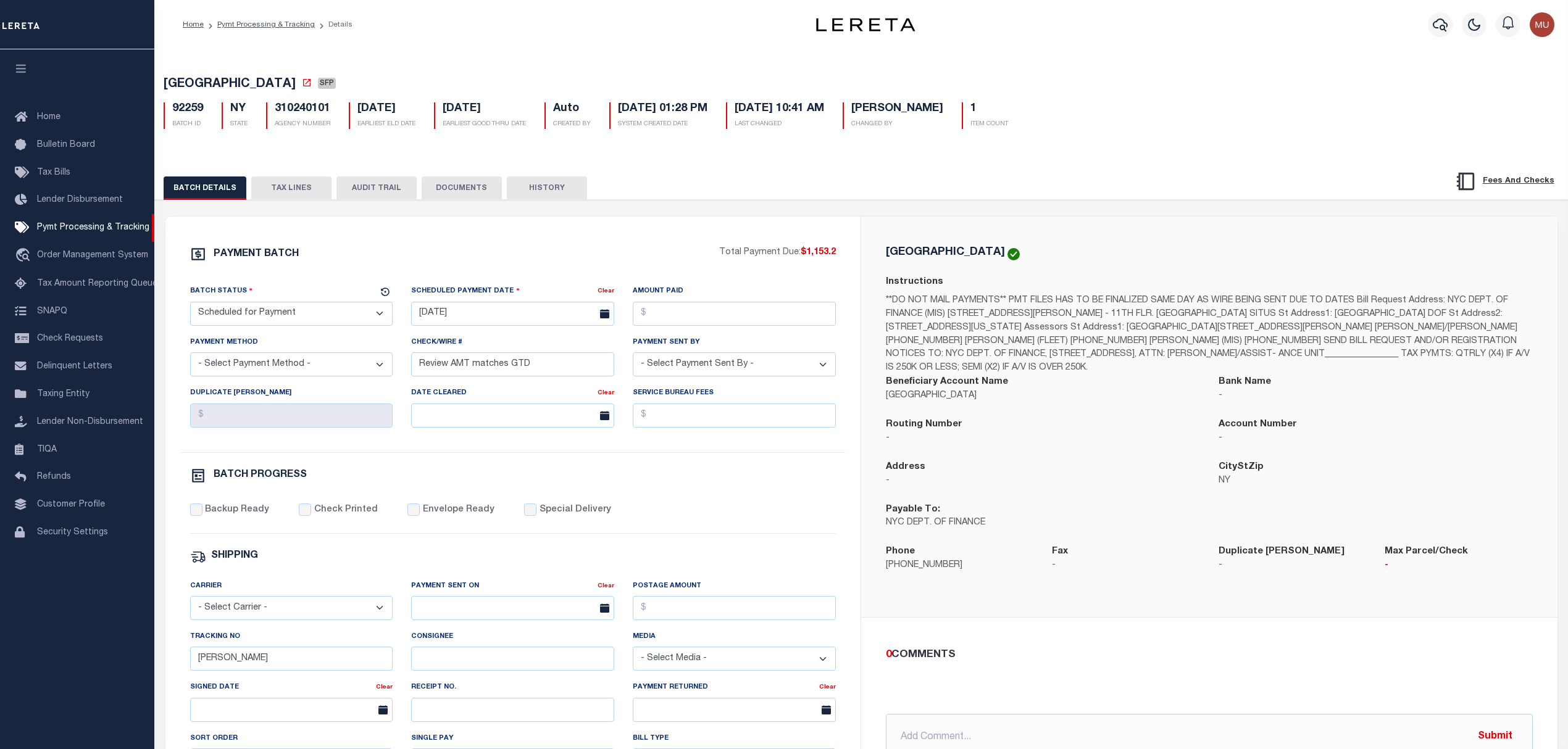
click at [291, 188] on button "TAX LINES" at bounding box center [291, 188] width 80 height 24
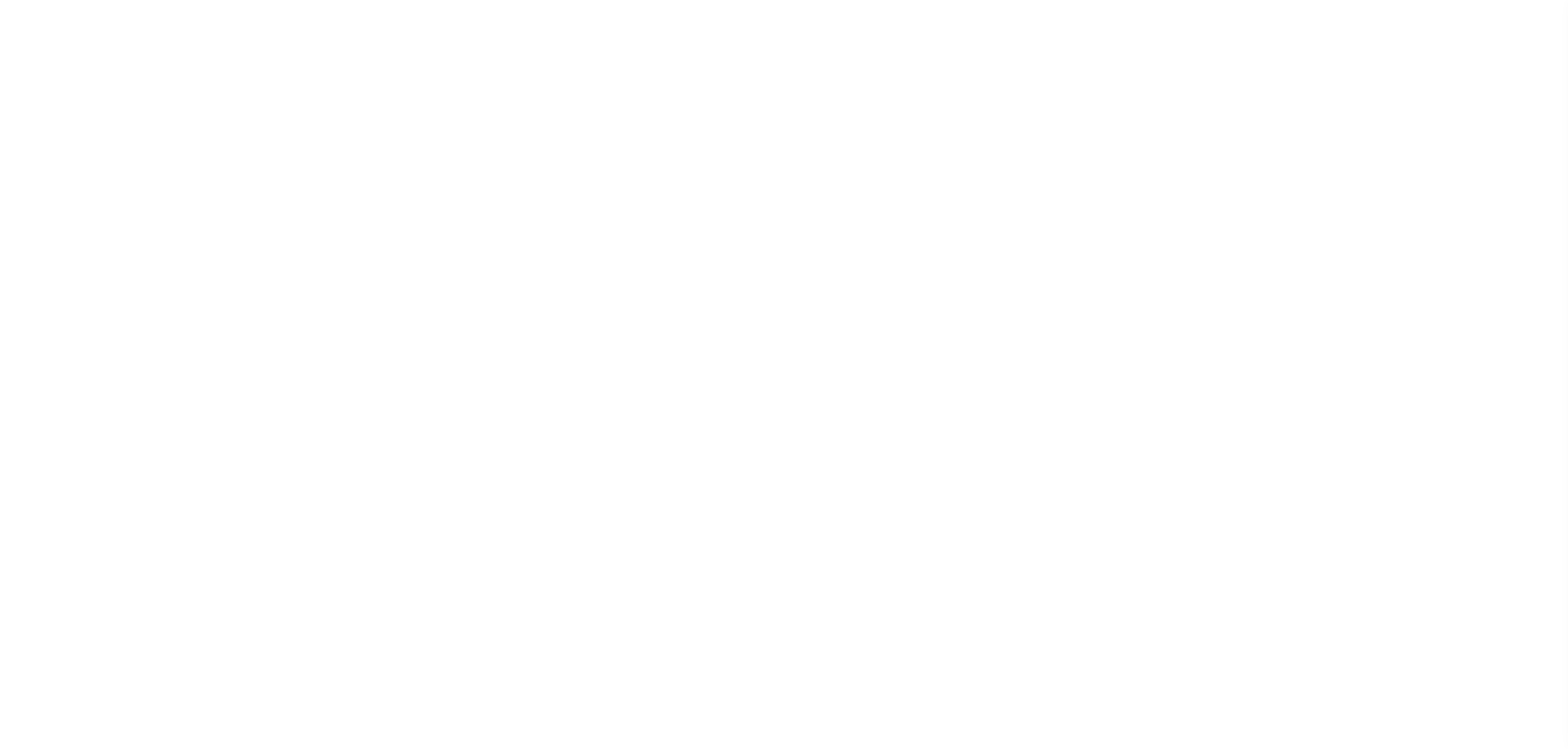
select select "SFP"
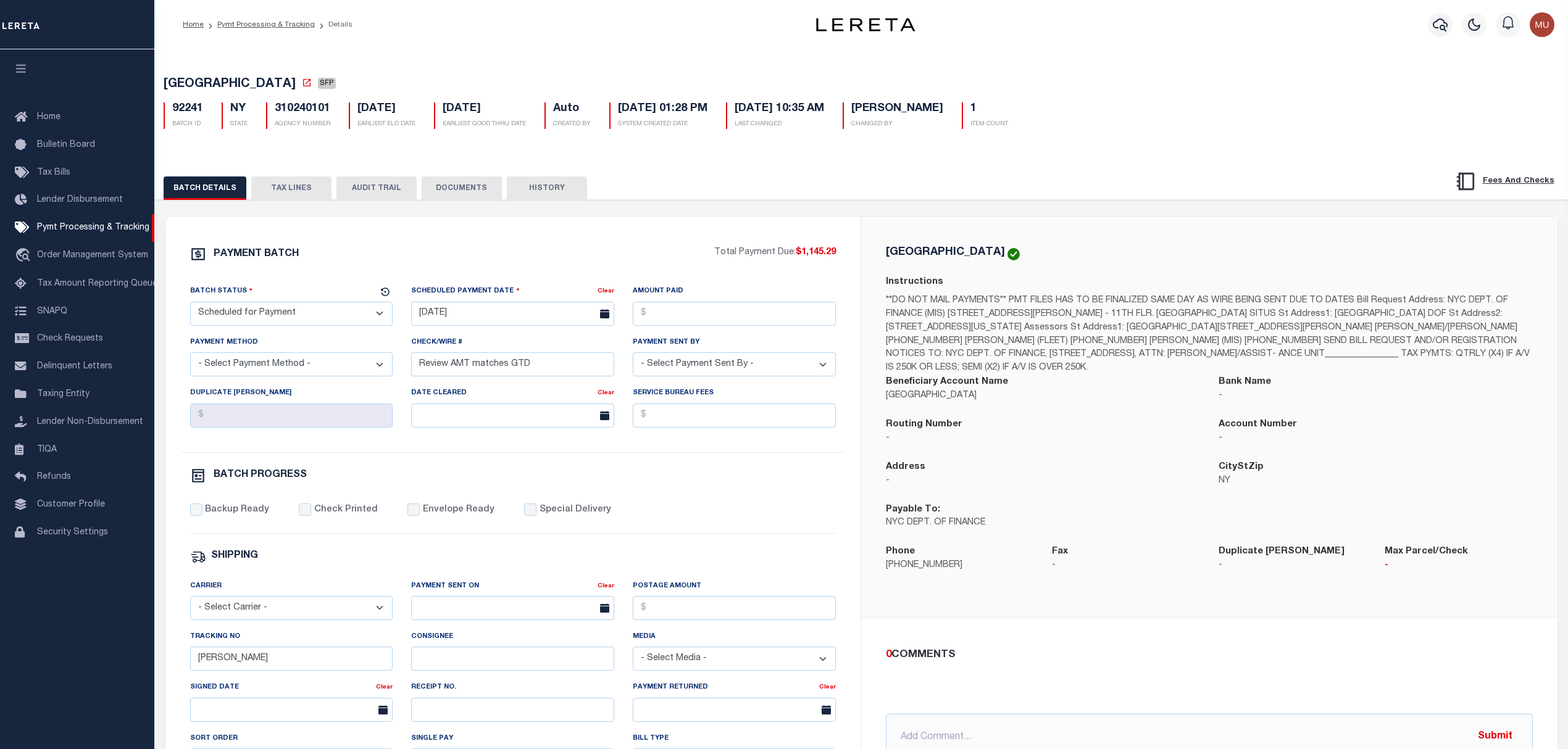
click at [275, 186] on button "TAX LINES" at bounding box center [291, 188] width 80 height 24
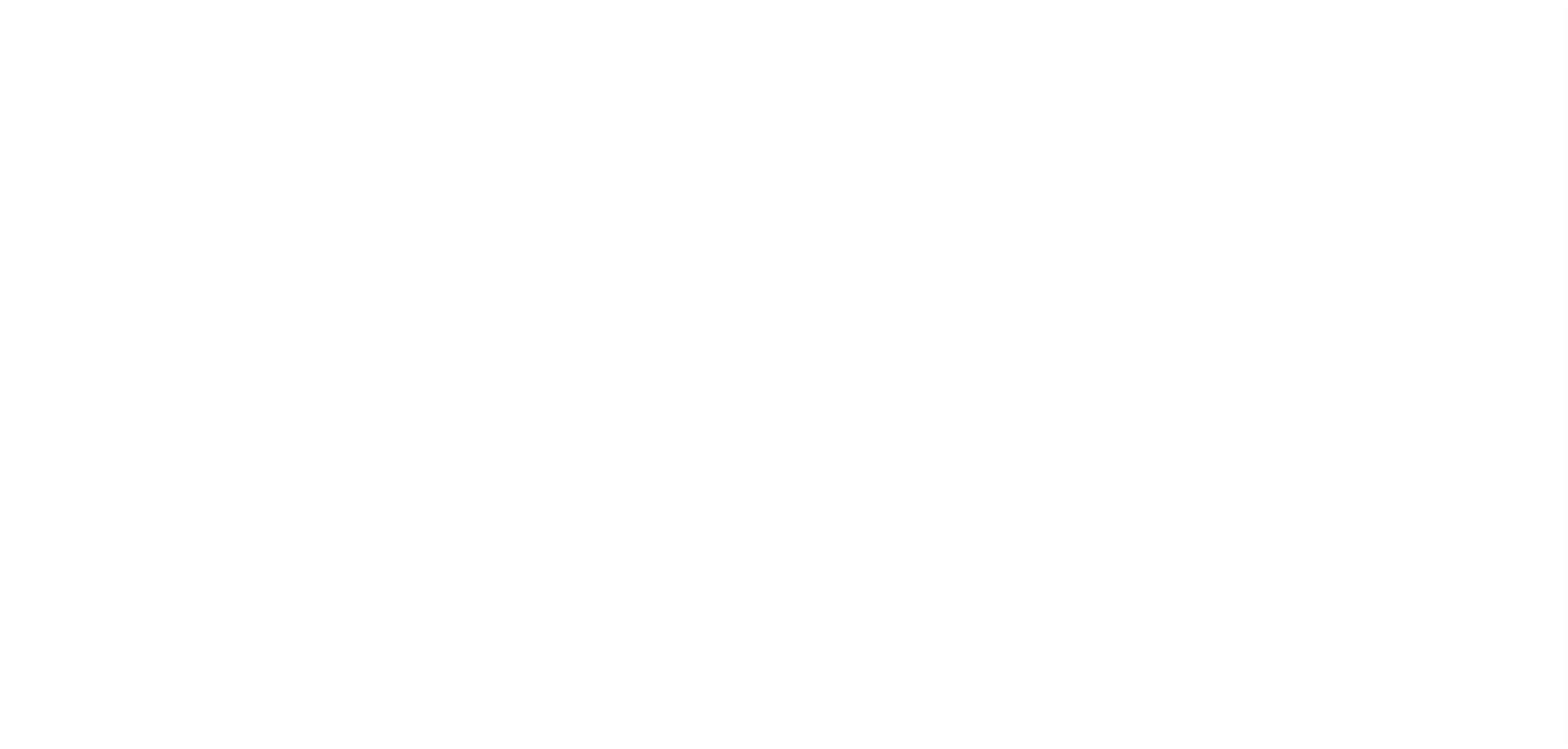
select select "DUE"
select select "18"
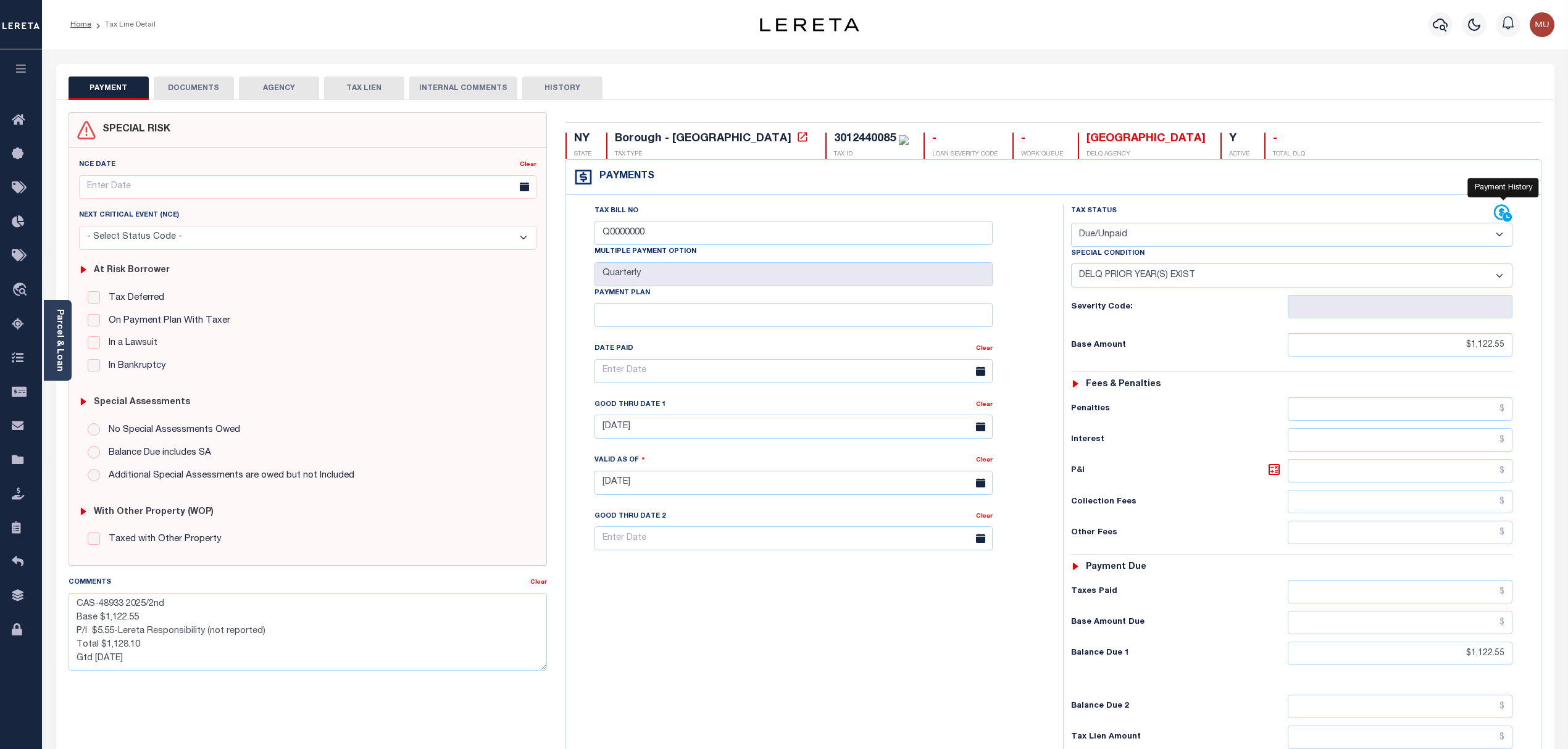
click at [1507, 208] on icon at bounding box center [1503, 214] width 18 height 18
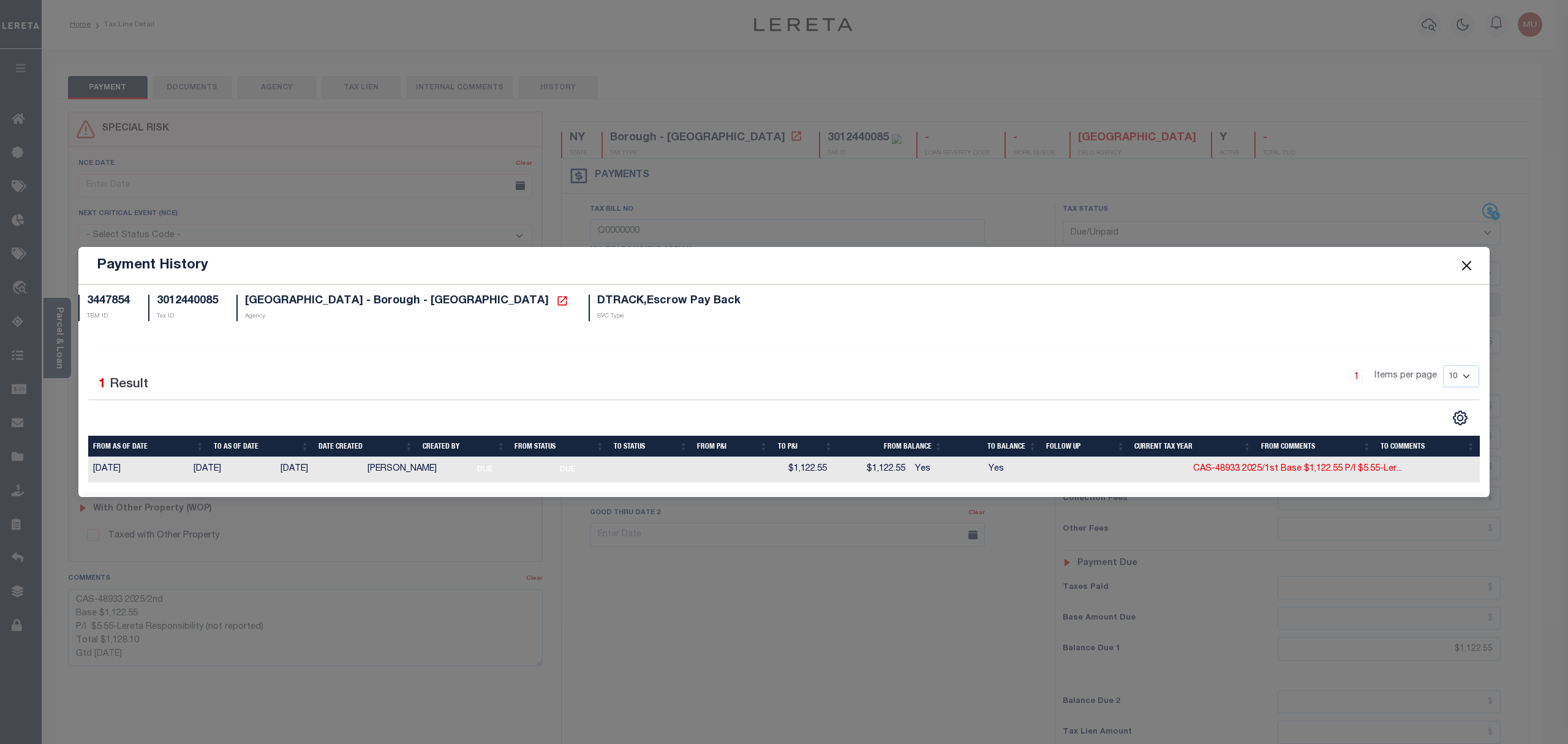
click at [1470, 260] on button "Close" at bounding box center [1467, 265] width 16 height 16
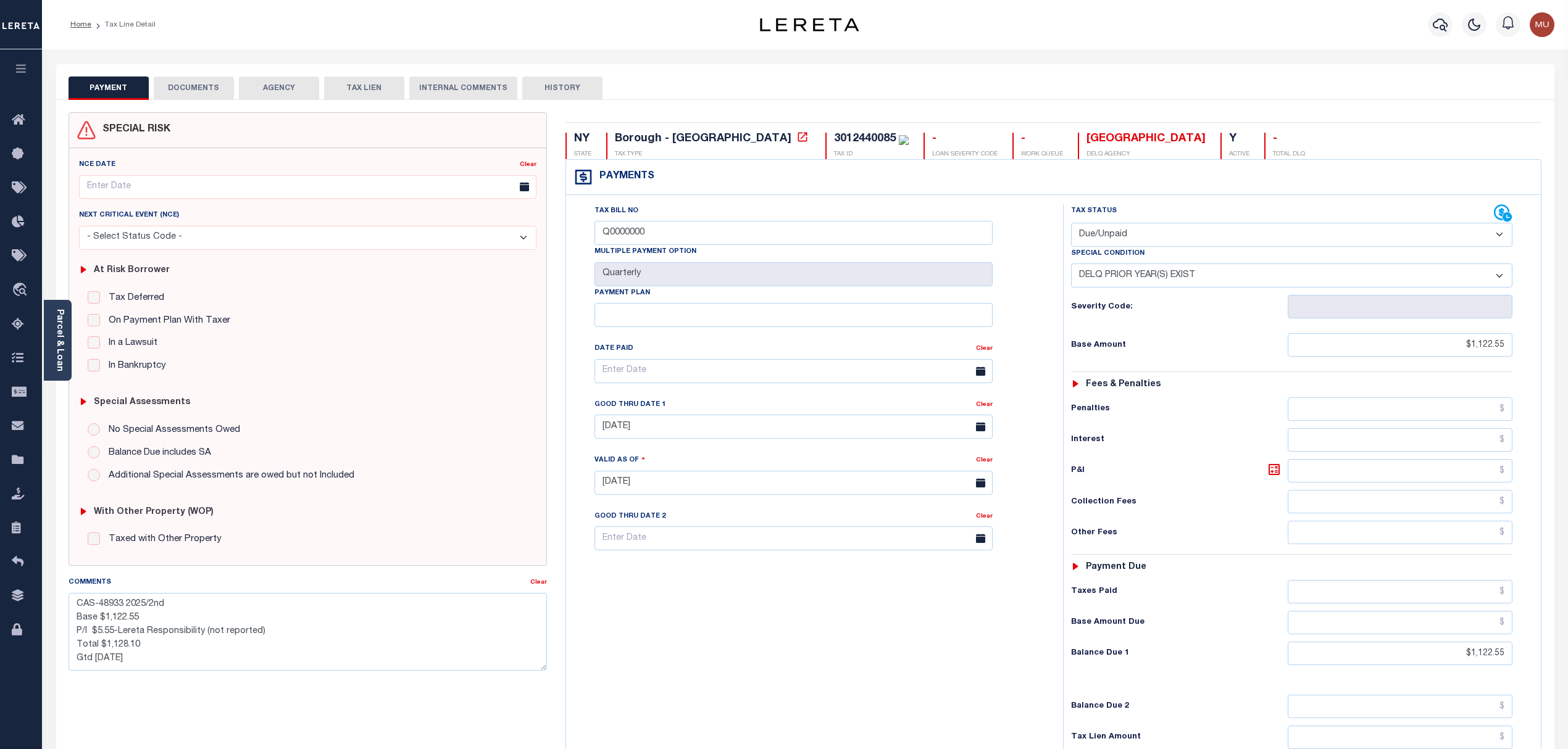
click at [539, 89] on button "HISTORY" at bounding box center [563, 88] width 80 height 24
select select "50"
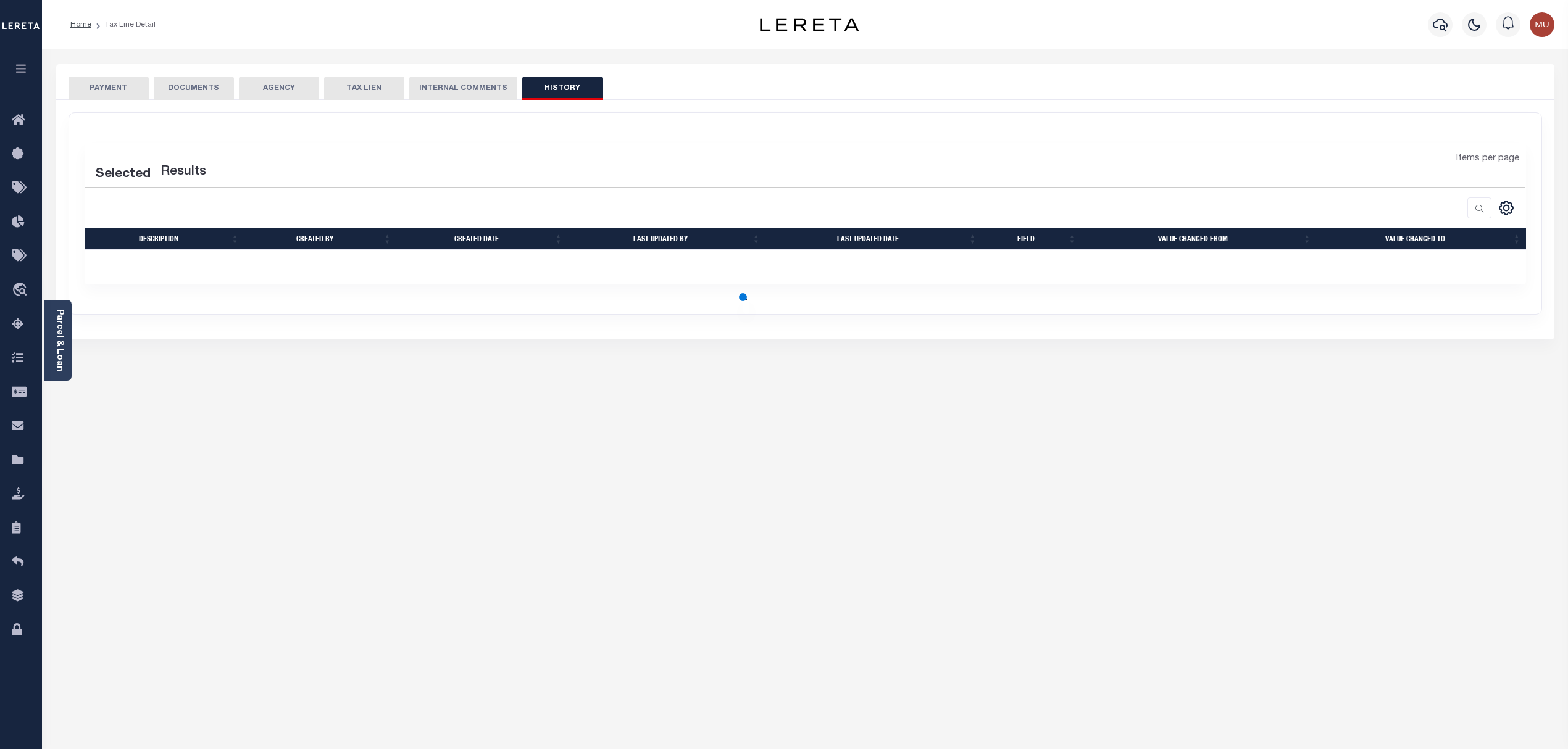
select select "50"
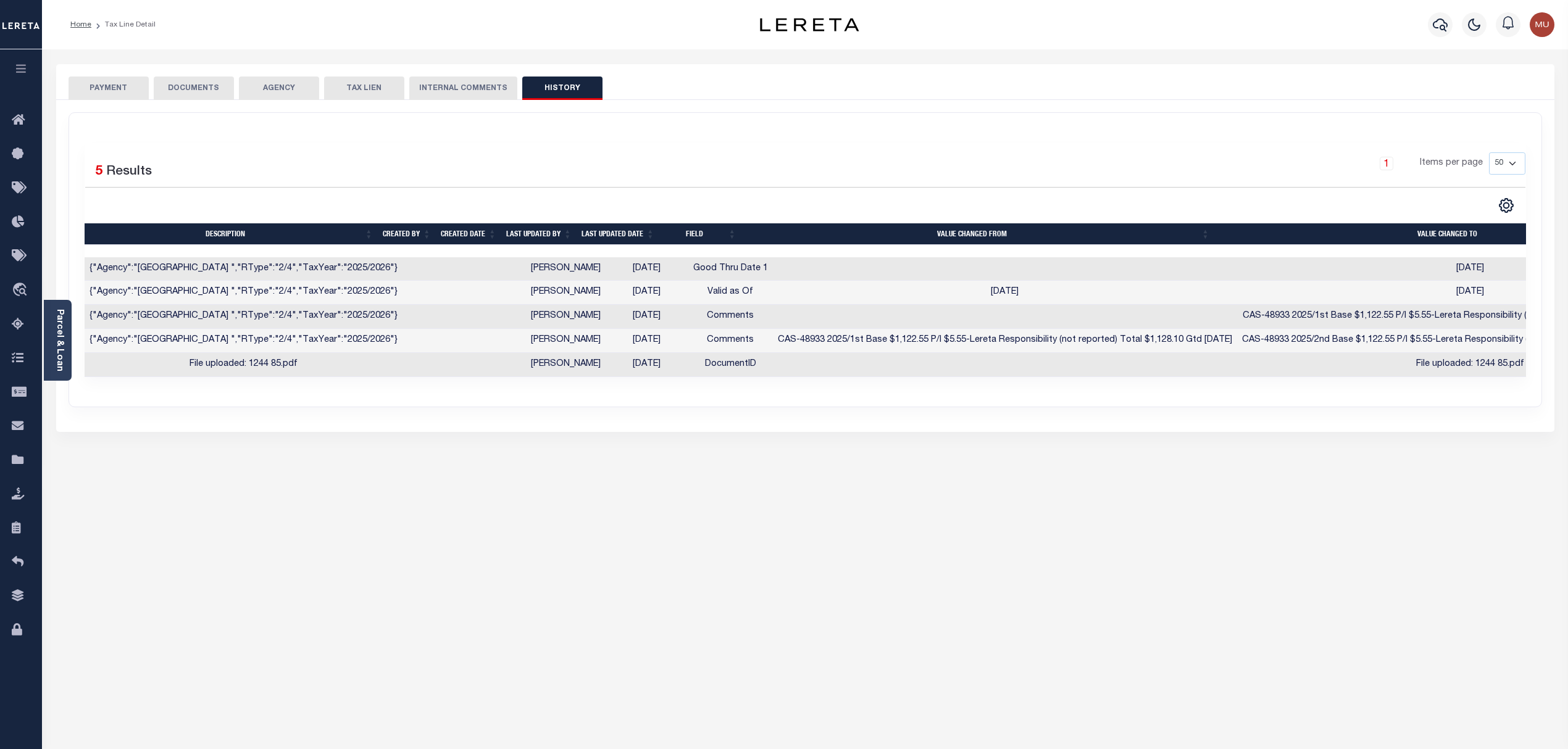
click at [124, 95] on button "PAYMENT" at bounding box center [108, 88] width 80 height 24
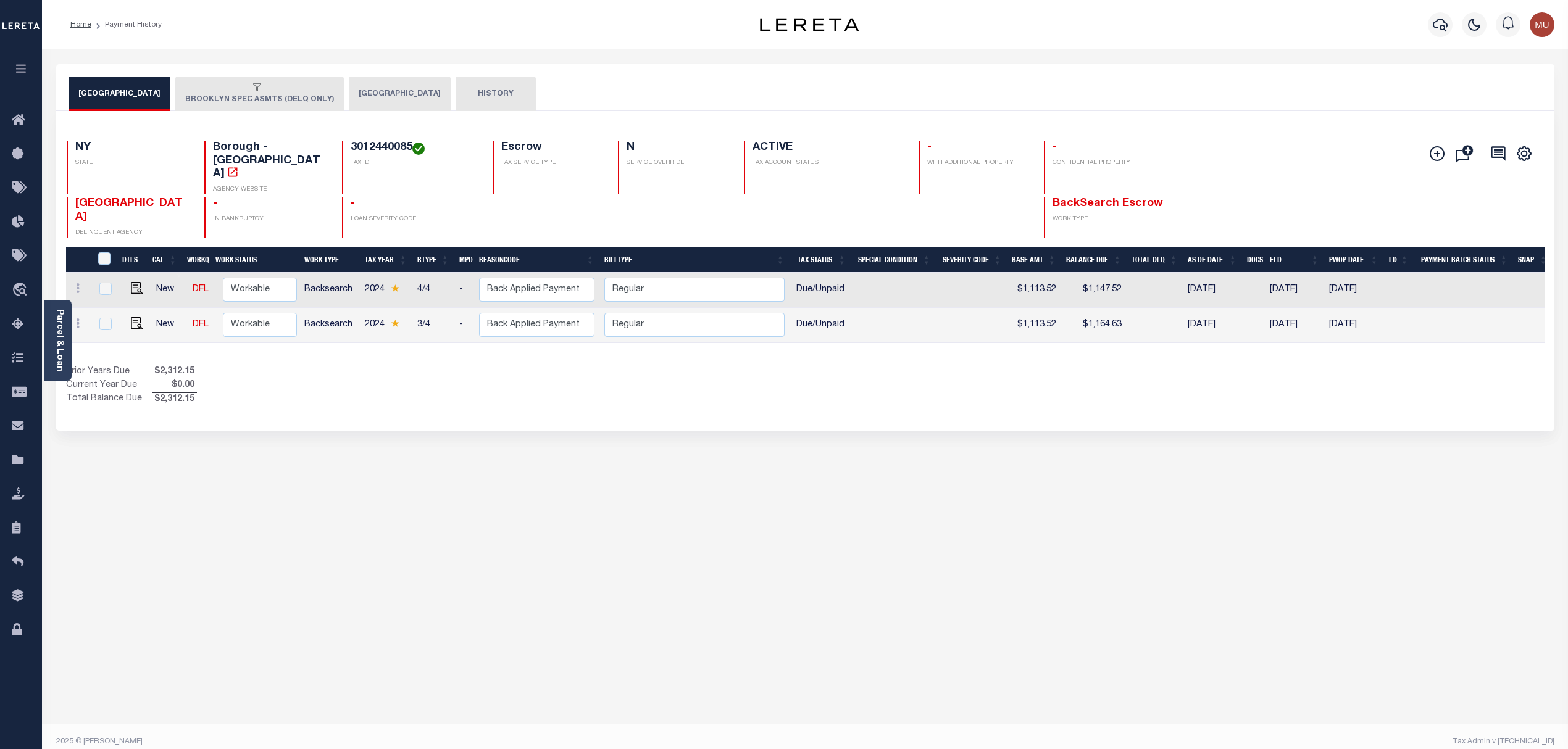
click at [358, 91] on button "[GEOGRAPHIC_DATA]" at bounding box center [400, 94] width 102 height 35
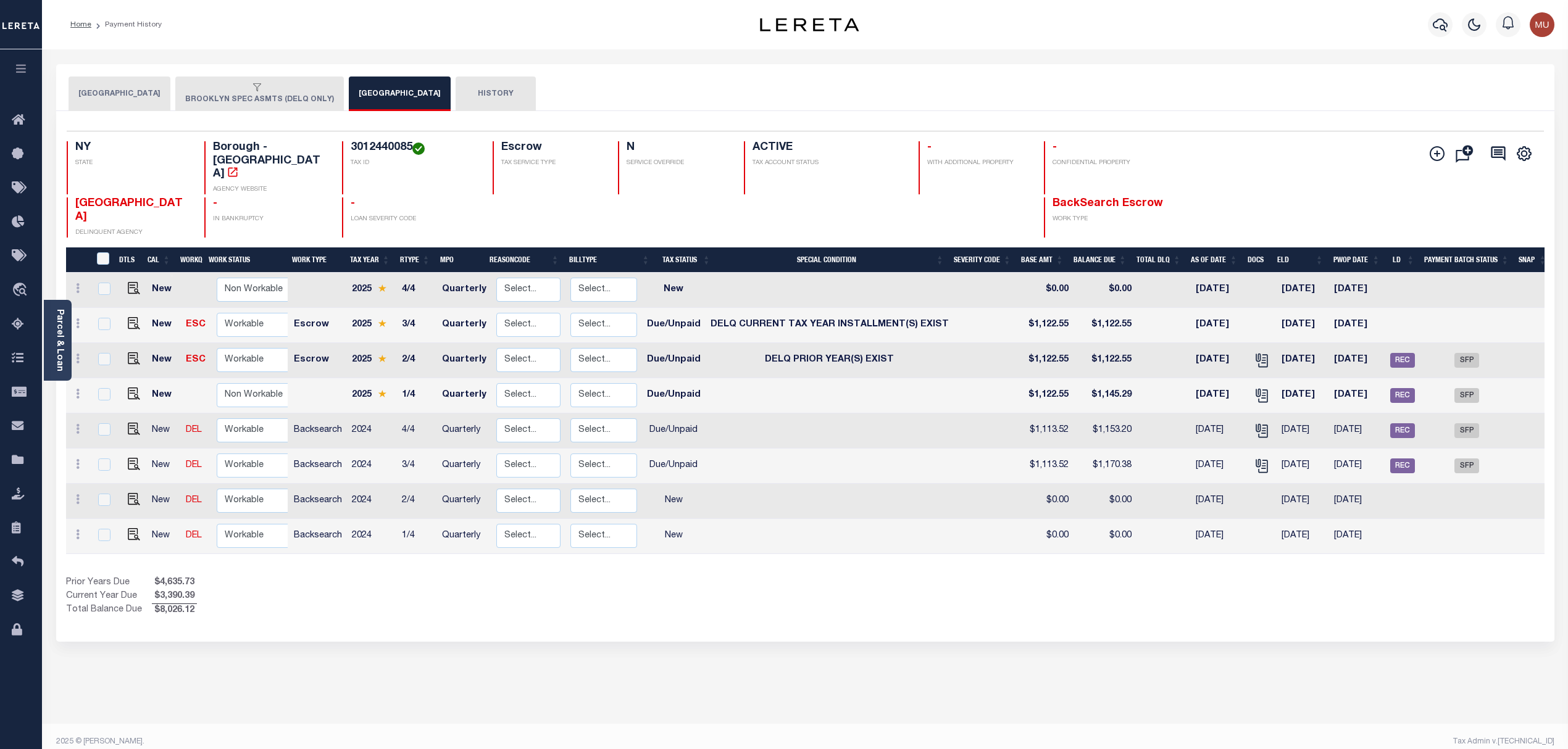
click at [134, 99] on button "[GEOGRAPHIC_DATA]" at bounding box center [119, 94] width 102 height 35
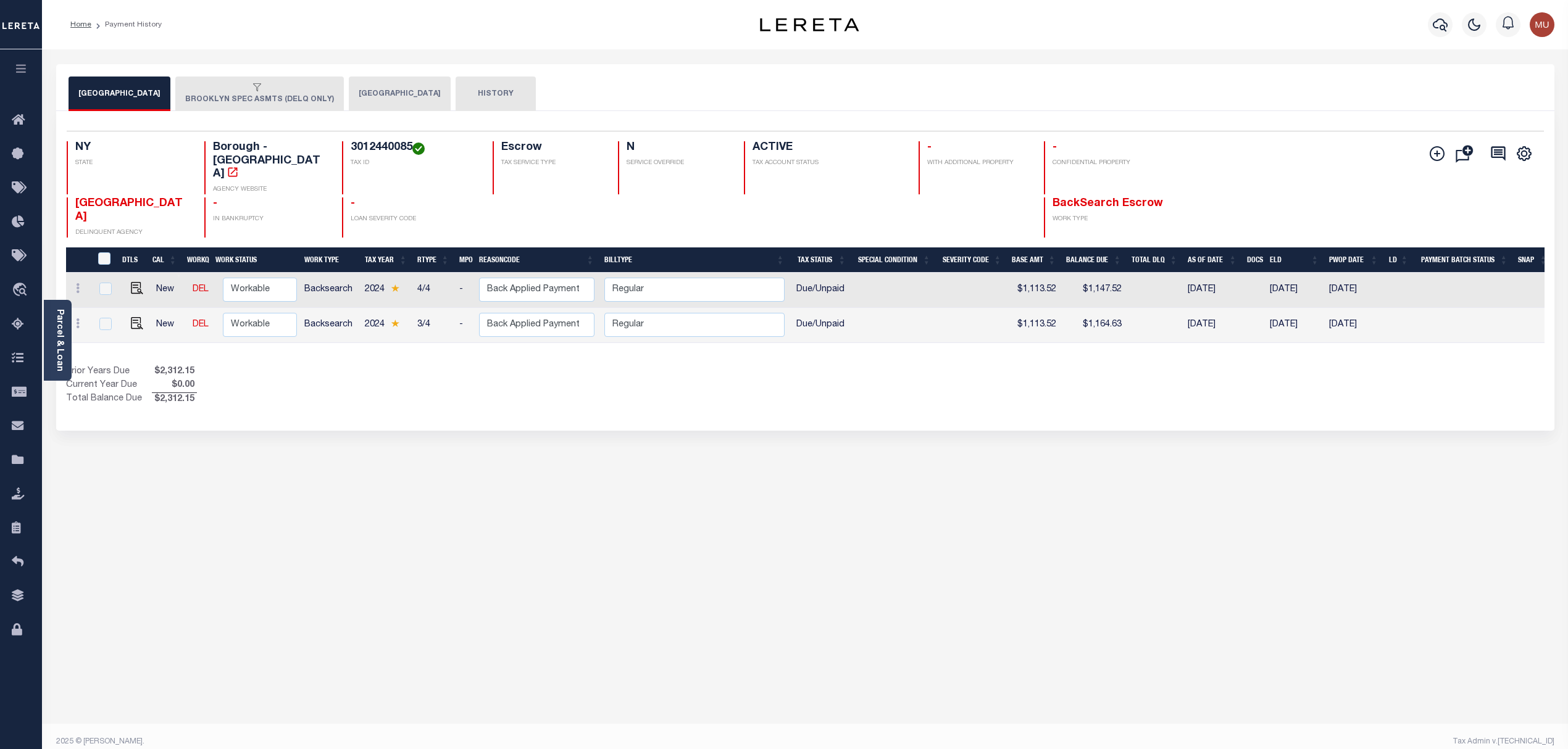
click at [366, 109] on button "[GEOGRAPHIC_DATA]" at bounding box center [400, 94] width 102 height 35
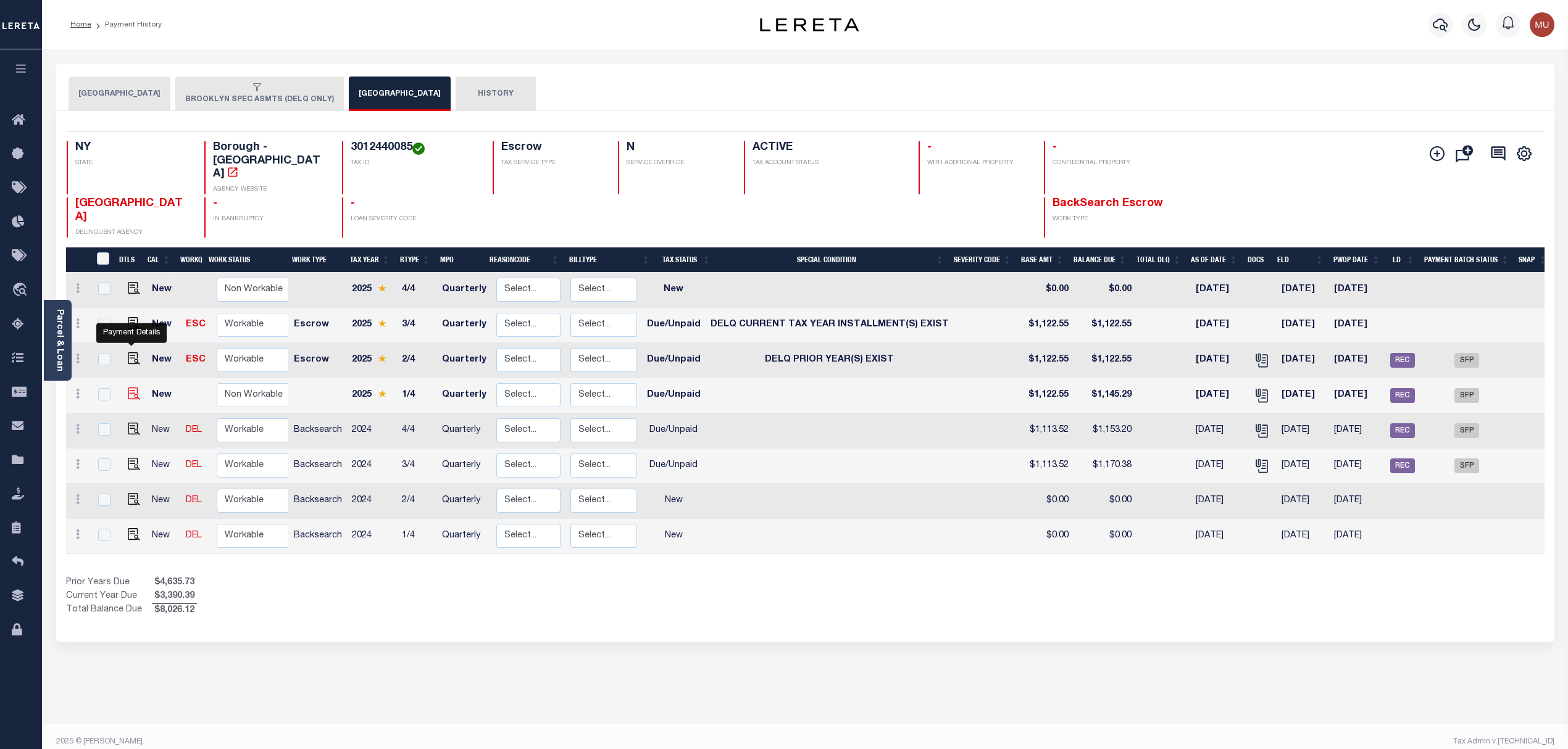
click at [129, 387] on img "" at bounding box center [134, 393] width 12 height 12
checkbox input "true"
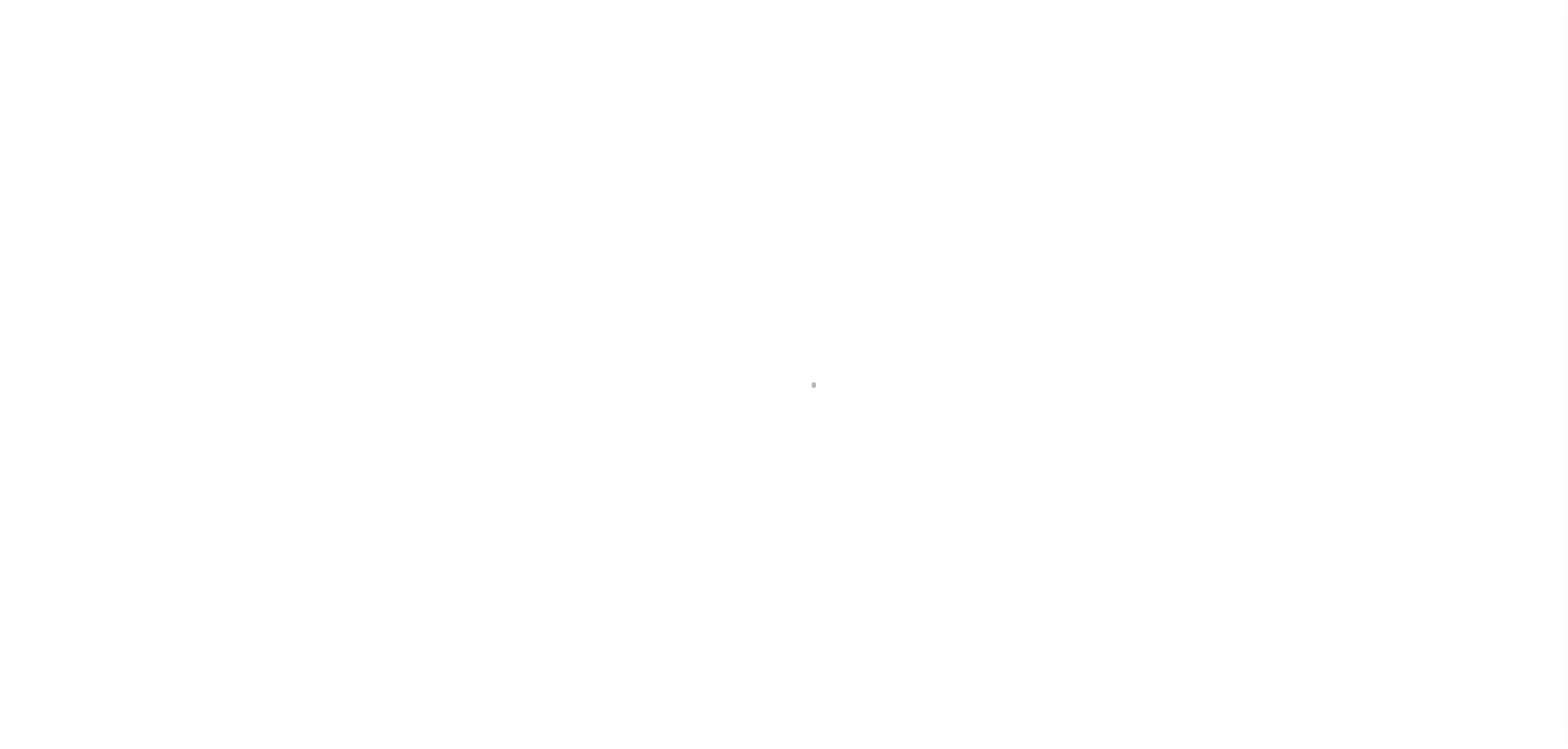
select select "DUE"
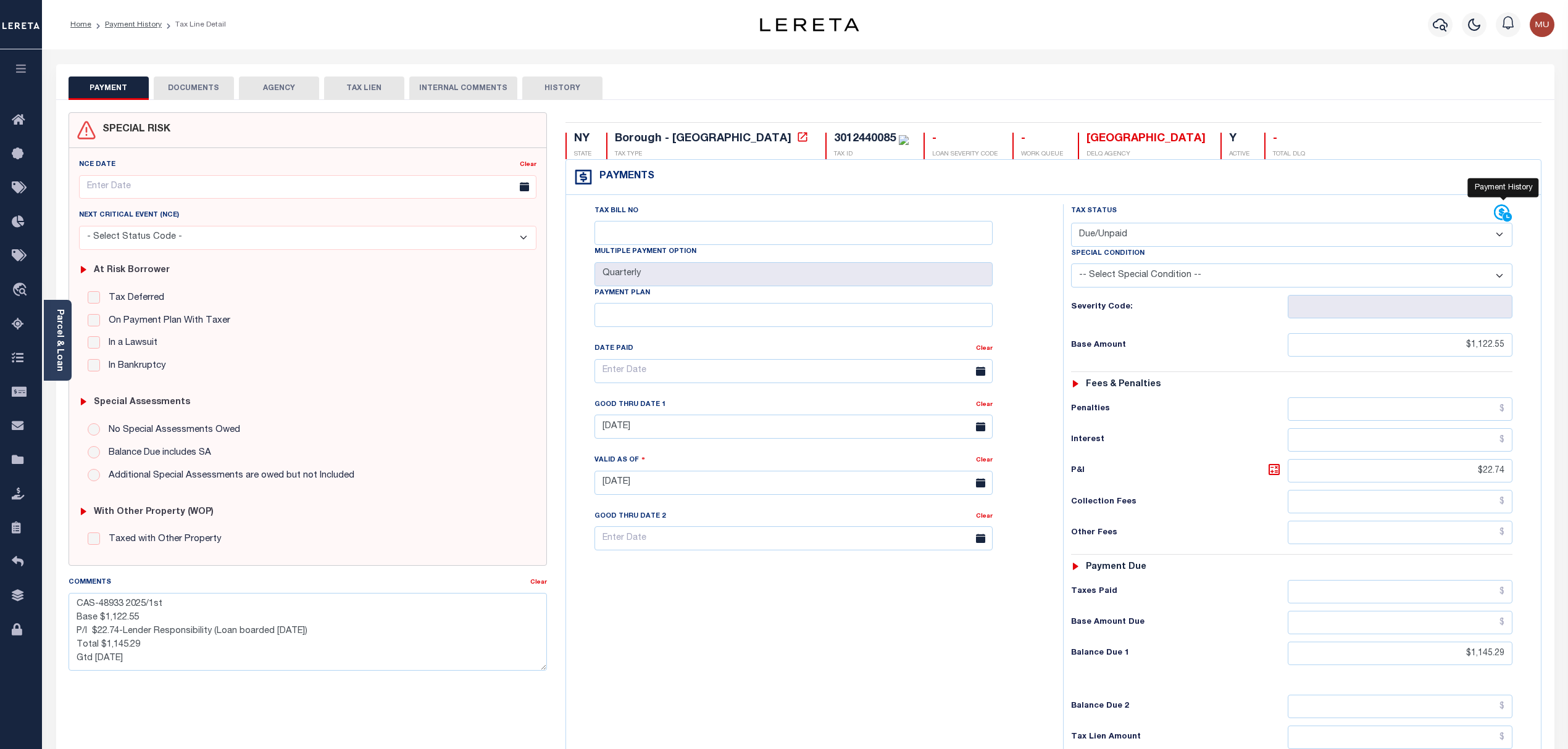
click at [1494, 210] on icon at bounding box center [1503, 214] width 18 height 18
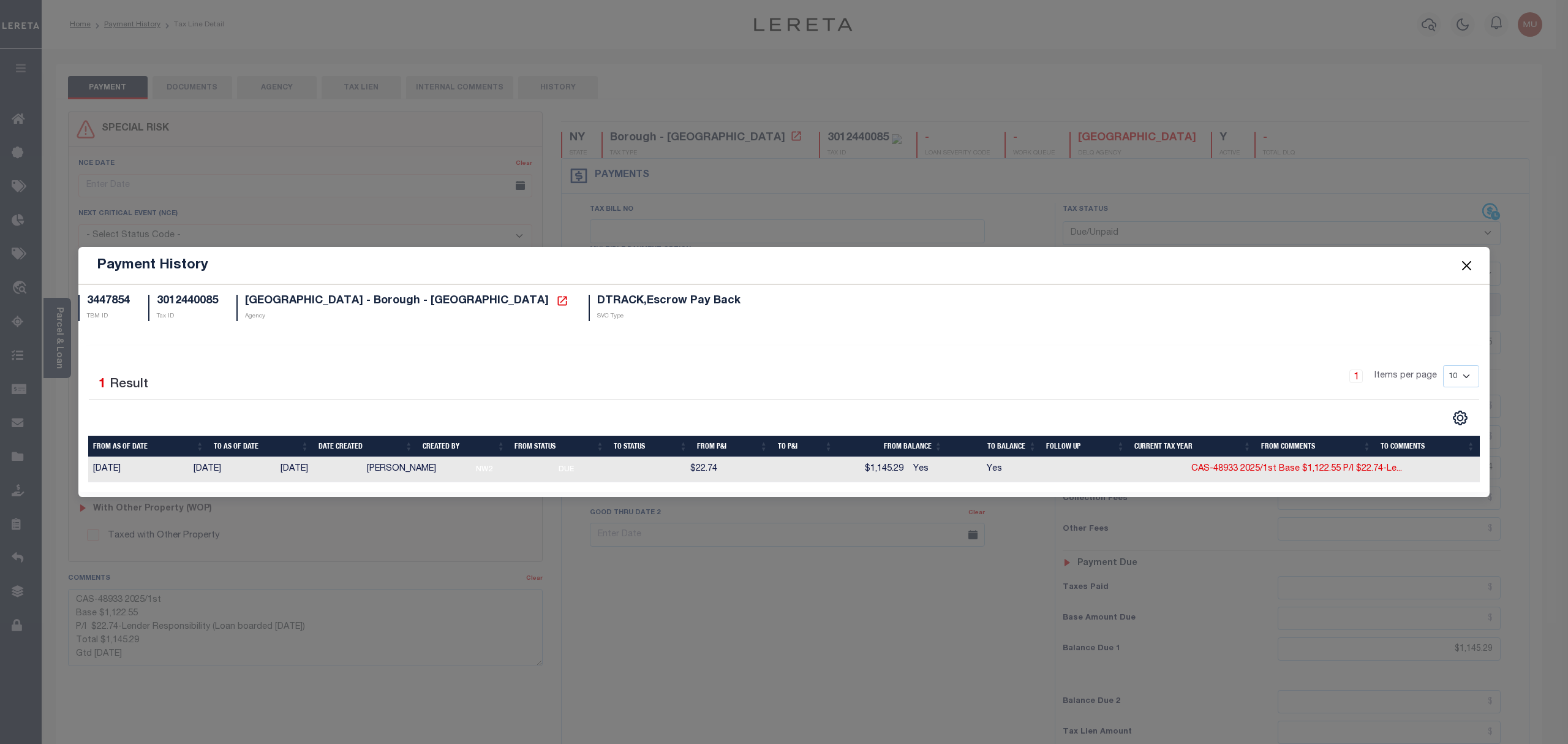
click at [1461, 268] on button "Close" at bounding box center [1467, 265] width 16 height 16
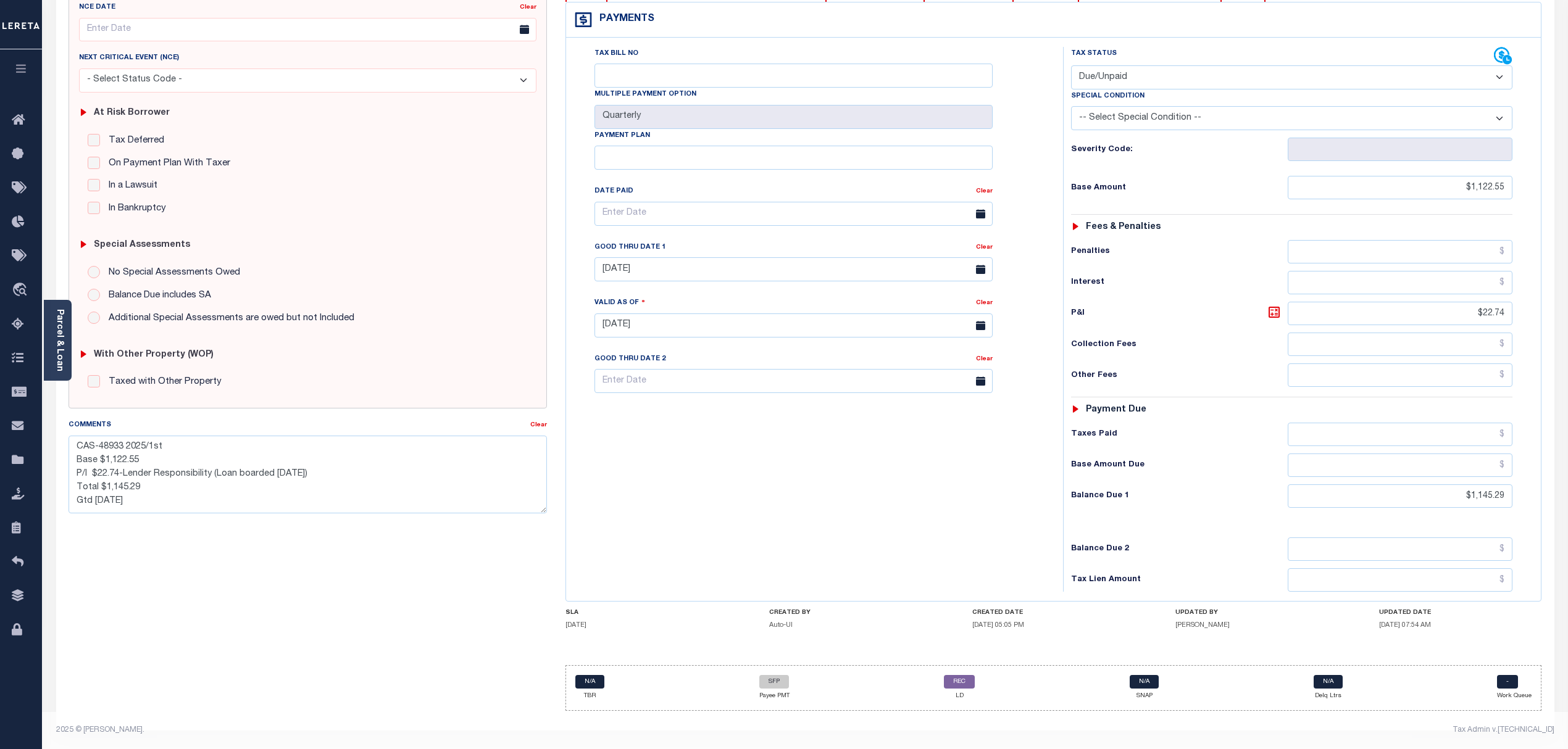
scroll to position [166, 0]
click at [359, 468] on textarea "CAS-48933 2025/1st Base $1,122.55 P/I $22.74-Lender Responsibility (Loan boarde…" at bounding box center [307, 474] width 479 height 78
click at [507, 546] on div "SPECIAL RISK NCE Date Clear - Select Status Code -" at bounding box center [307, 337] width 497 height 766
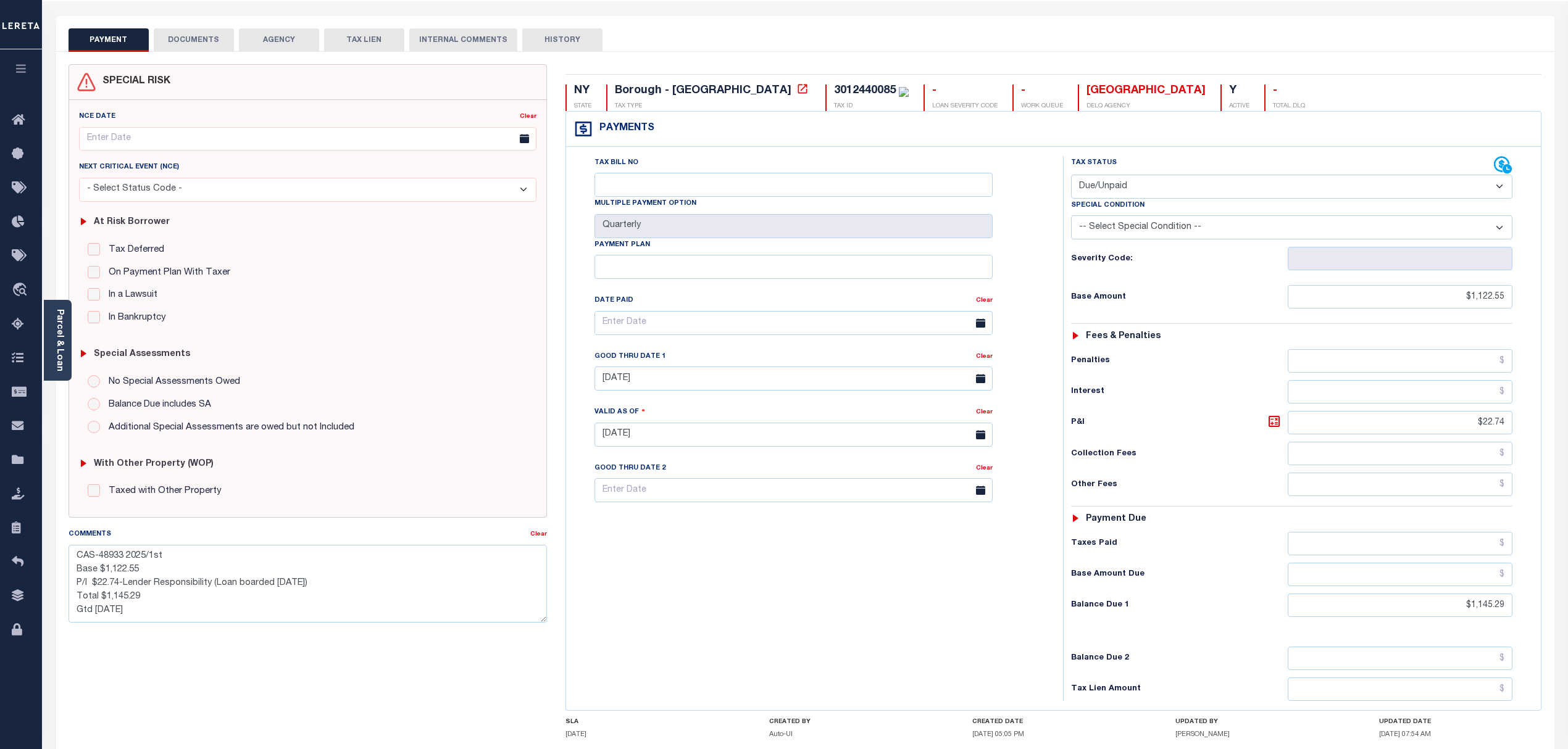
scroll to position [0, 0]
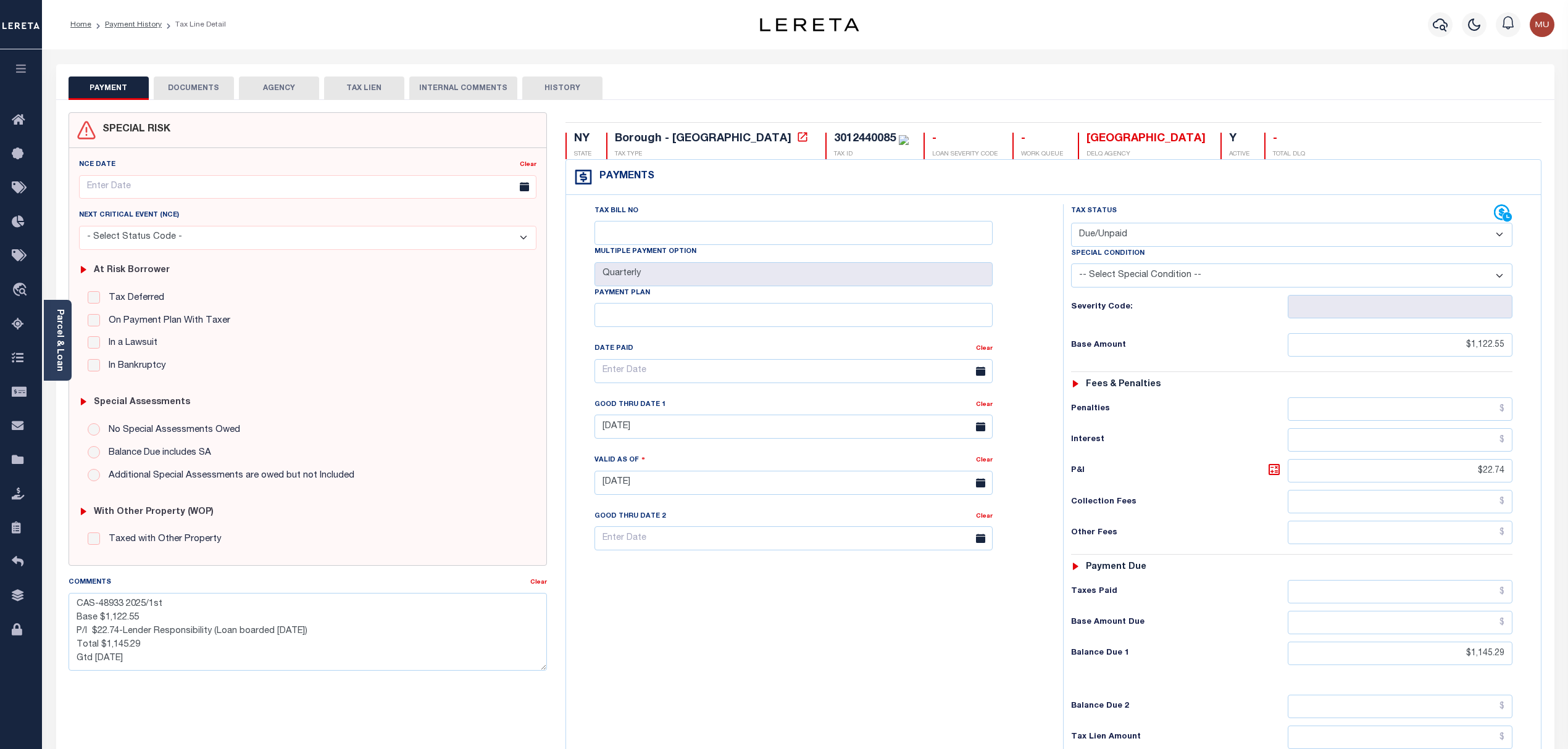
click at [553, 297] on div "SPECIAL RISK NCE Date Clear - Select Status Code -" at bounding box center [307, 495] width 497 height 766
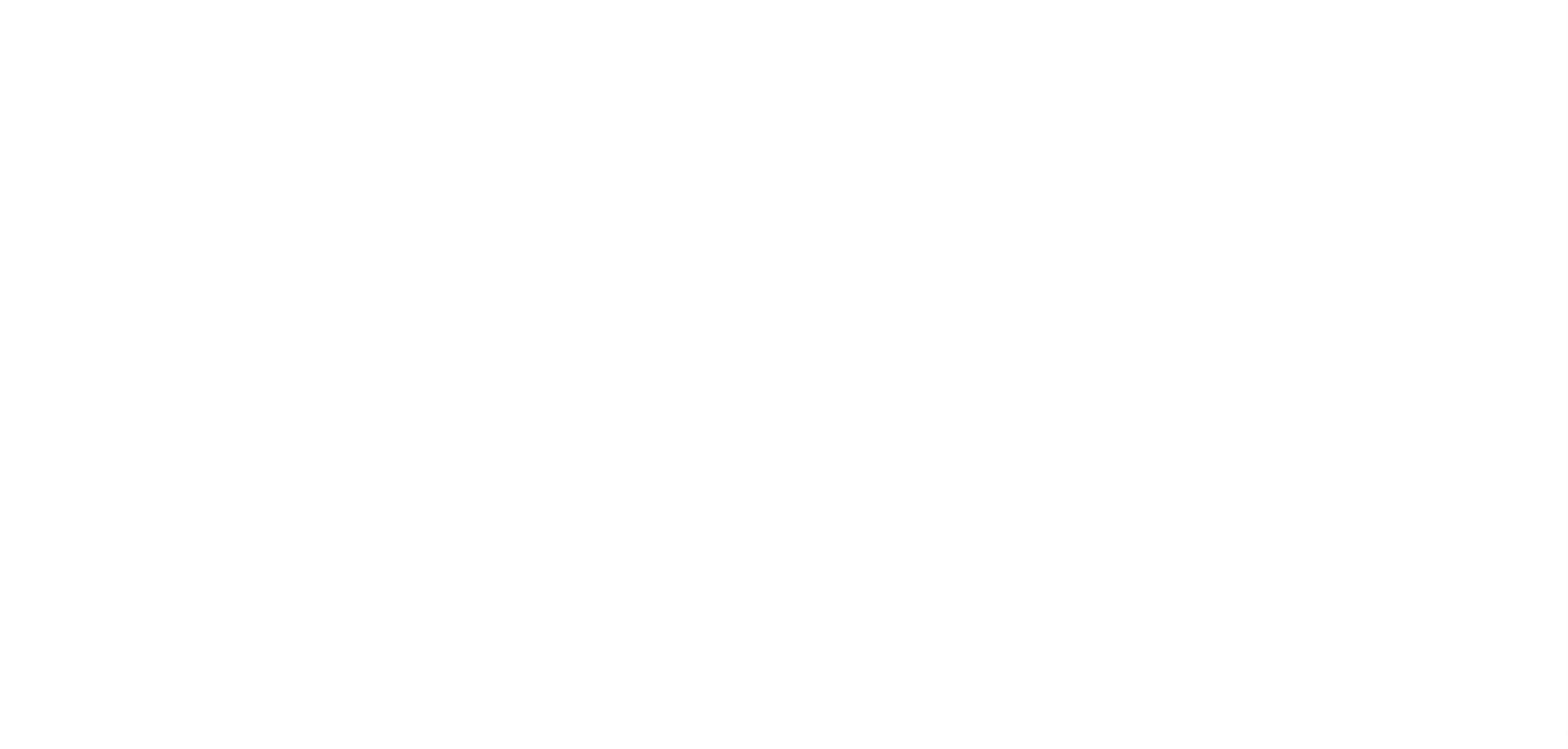
select select "SFP"
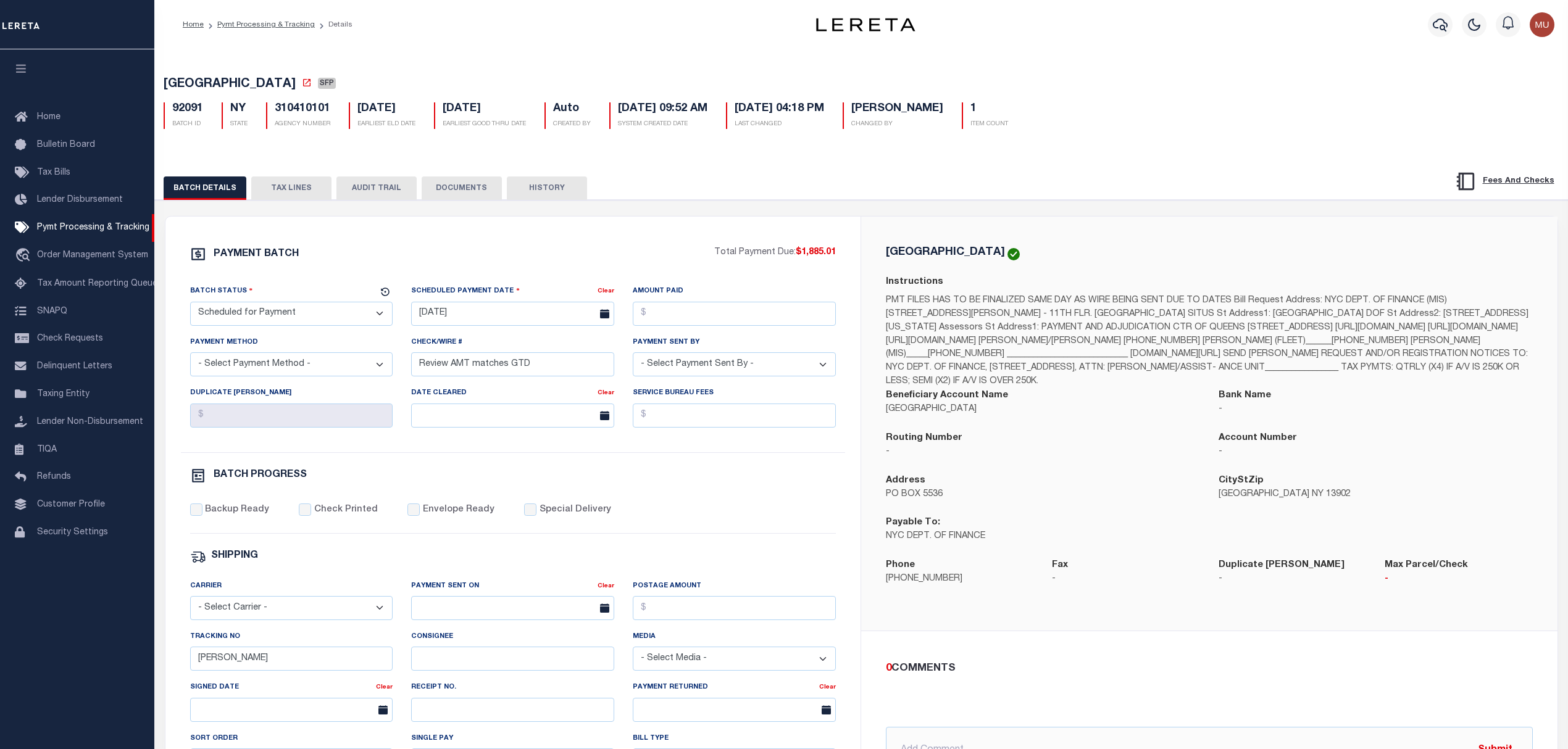
click at [304, 190] on button "TAX LINES" at bounding box center [291, 188] width 80 height 24
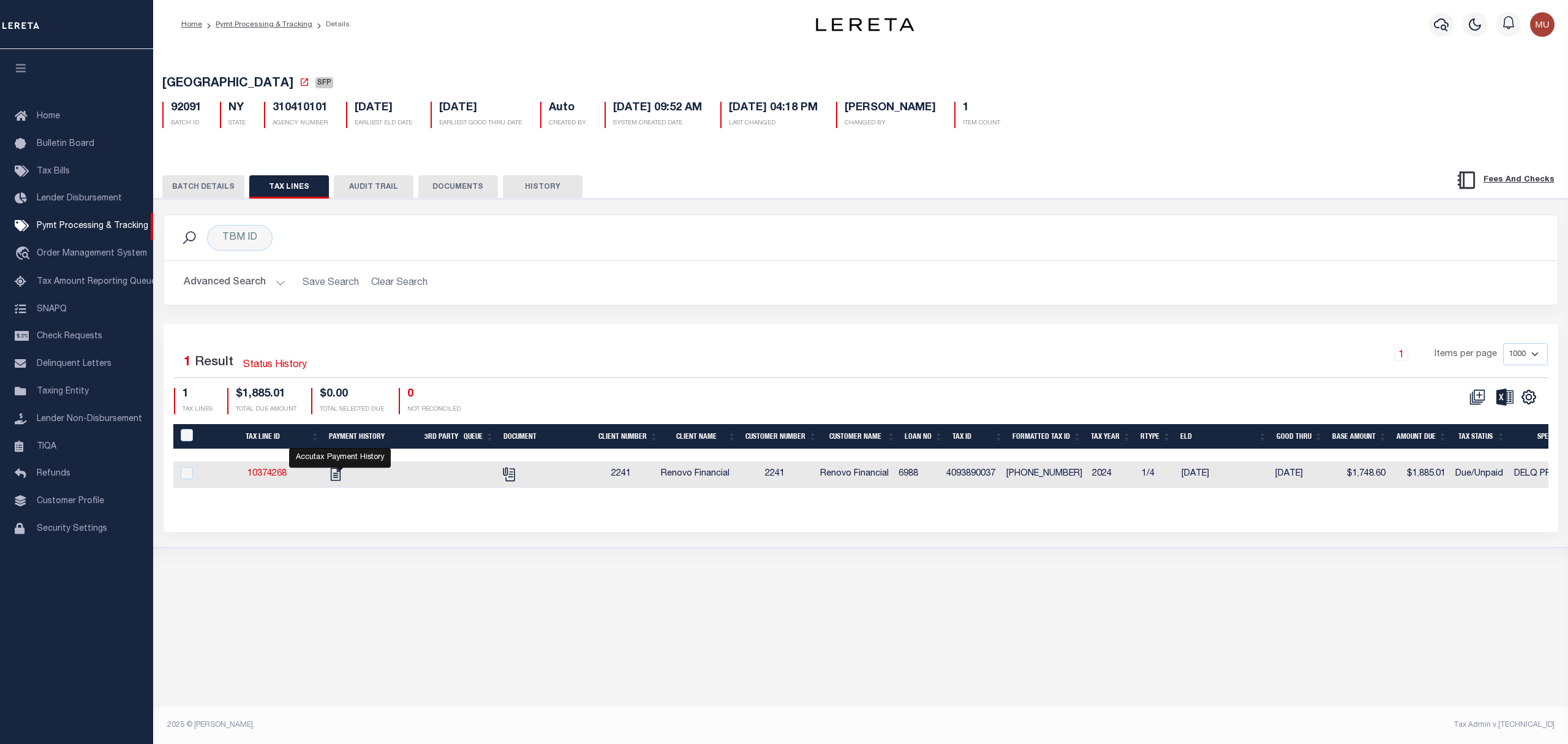
click at [333, 469] on td at bounding box center [368, 475] width 95 height 27
checkbox input "true"
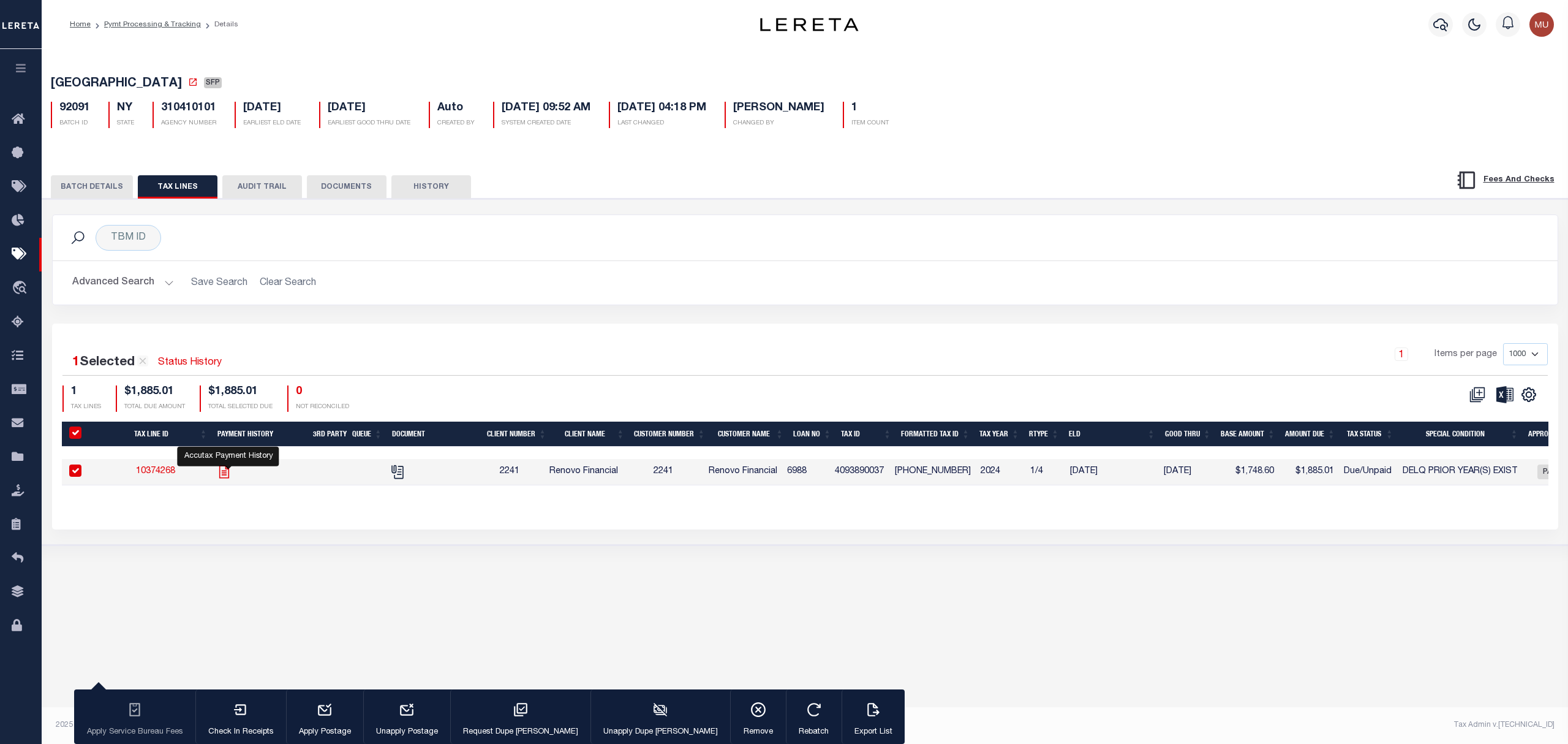
click at [229, 477] on icon "" at bounding box center [224, 472] width 10 height 13
checkbox input "false"
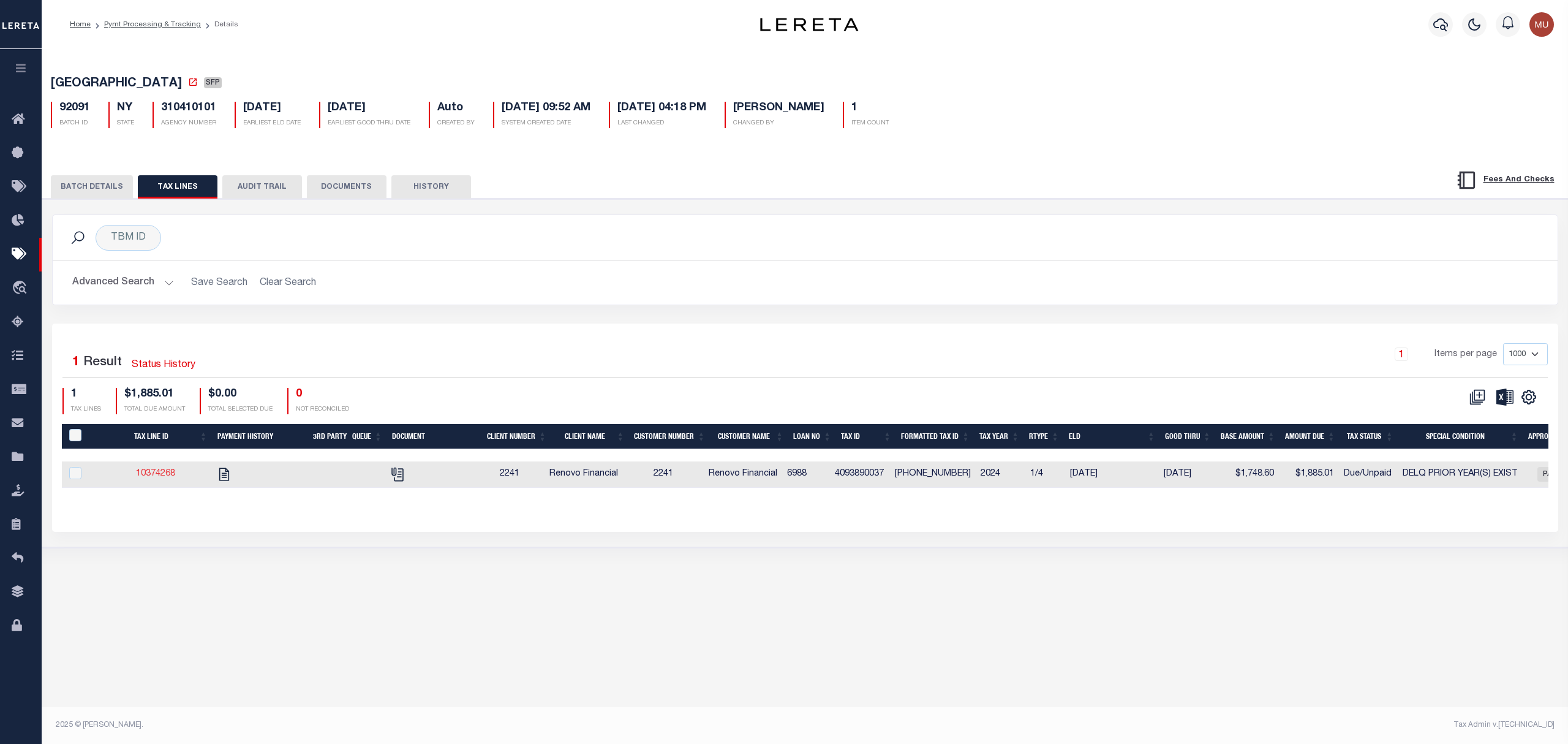
click at [163, 478] on link "10374268" at bounding box center [155, 473] width 39 height 8
checkbox input "true"
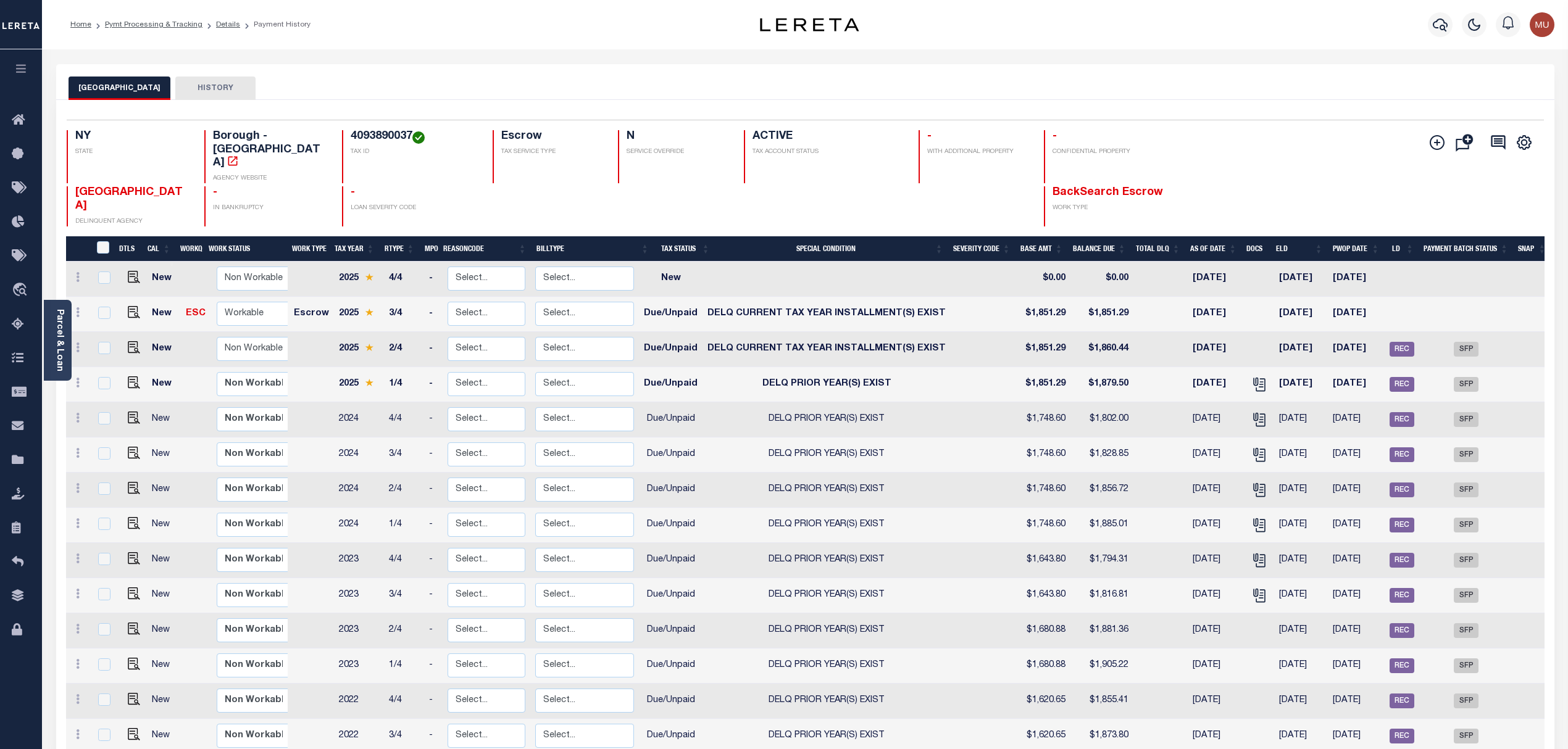
drag, startPoint x: 280, startPoint y: 111, endPoint x: 350, endPoint y: 110, distance: 70.0
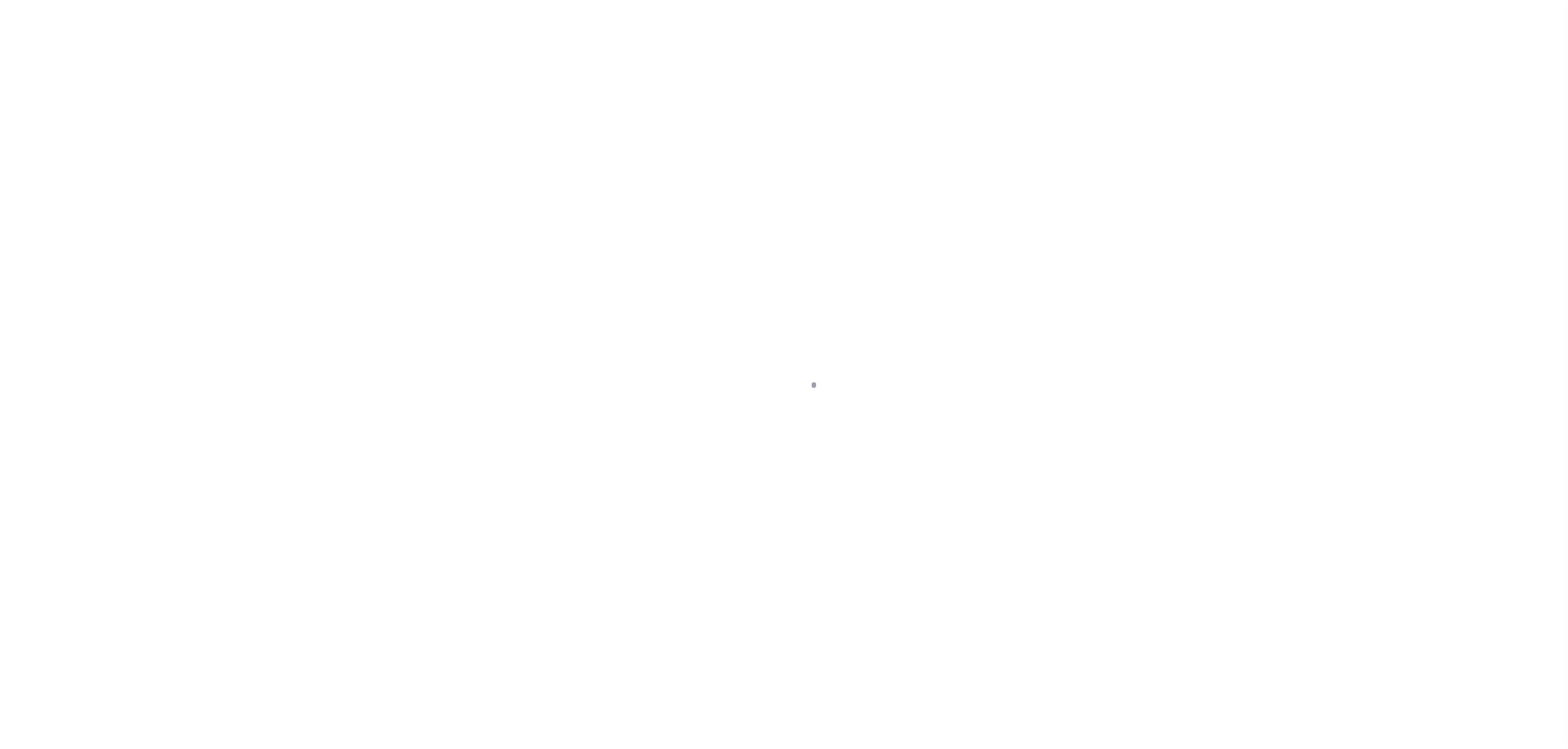
select select "DUE"
select select "18"
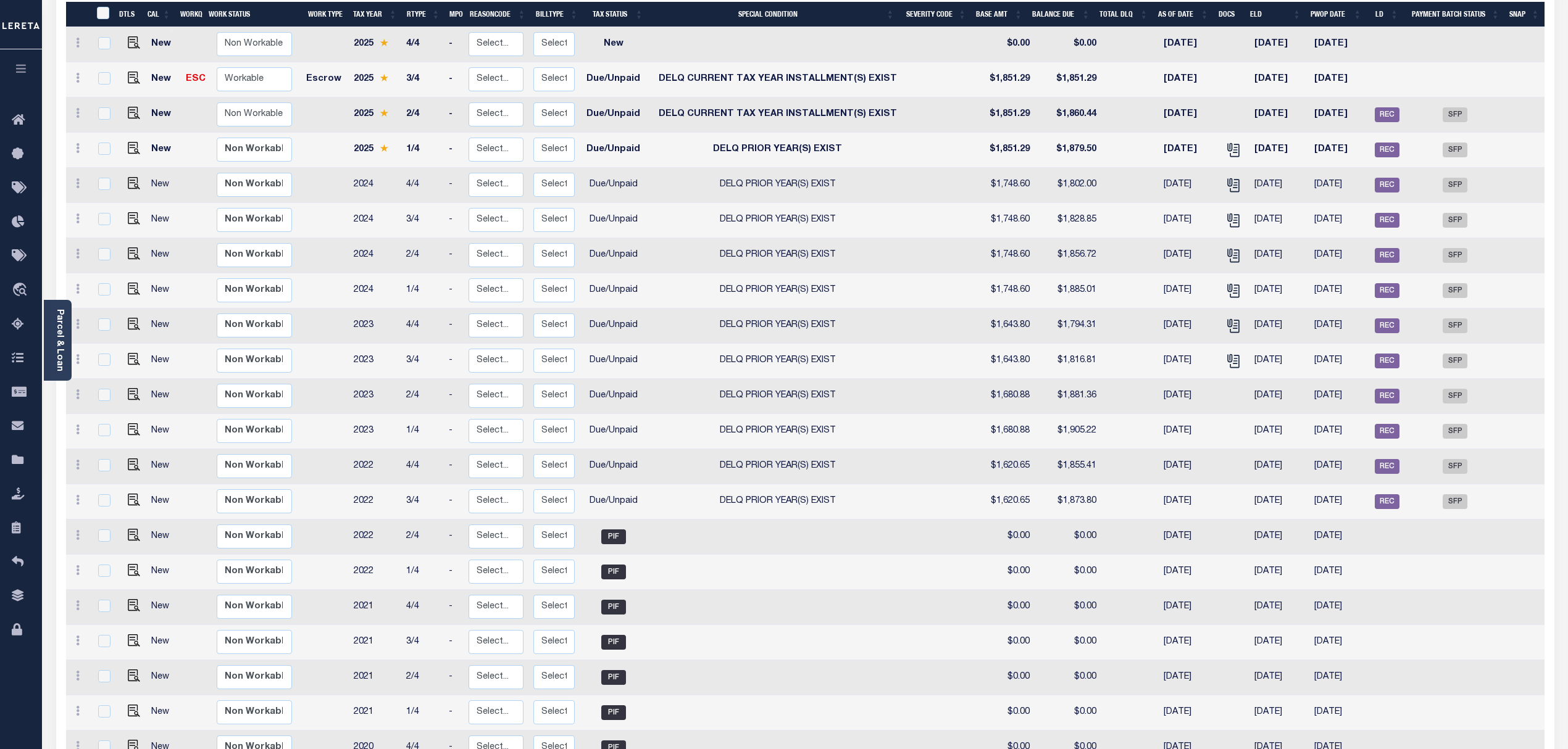
scroll to position [247, 0]
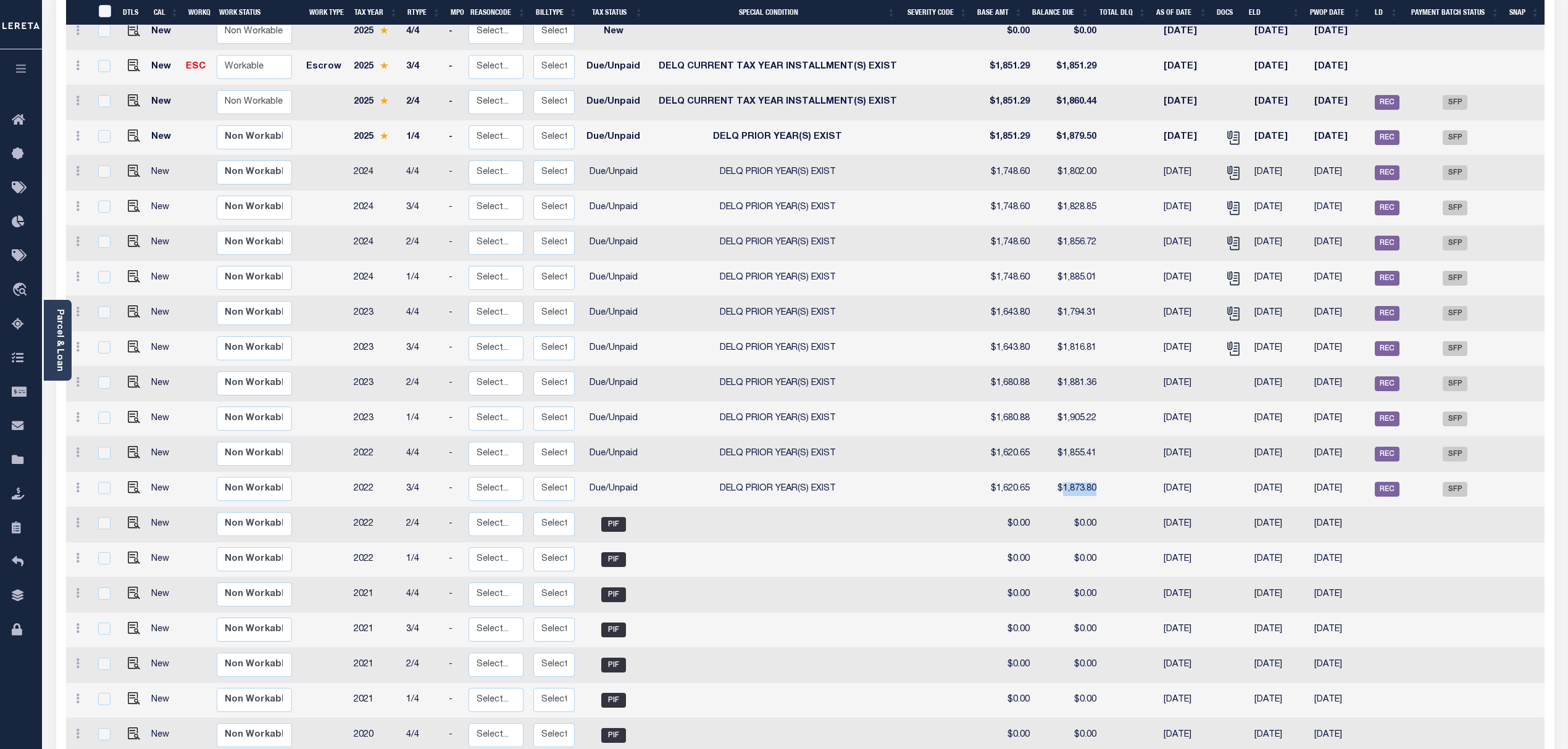
drag, startPoint x: 1107, startPoint y: 453, endPoint x: 1055, endPoint y: 466, distance: 53.6
click at [1055, 472] on tr "New Non Workable Workable 2022 3/4 - Select... Payment Reversal Taxable Value C…" at bounding box center [806, 489] width 1479 height 35
drag, startPoint x: 1573, startPoint y: 423, endPoint x: 138, endPoint y: 77, distance: 1476.1
click at [138, 85] on td at bounding box center [131, 103] width 30 height 35
checkbox input "true"
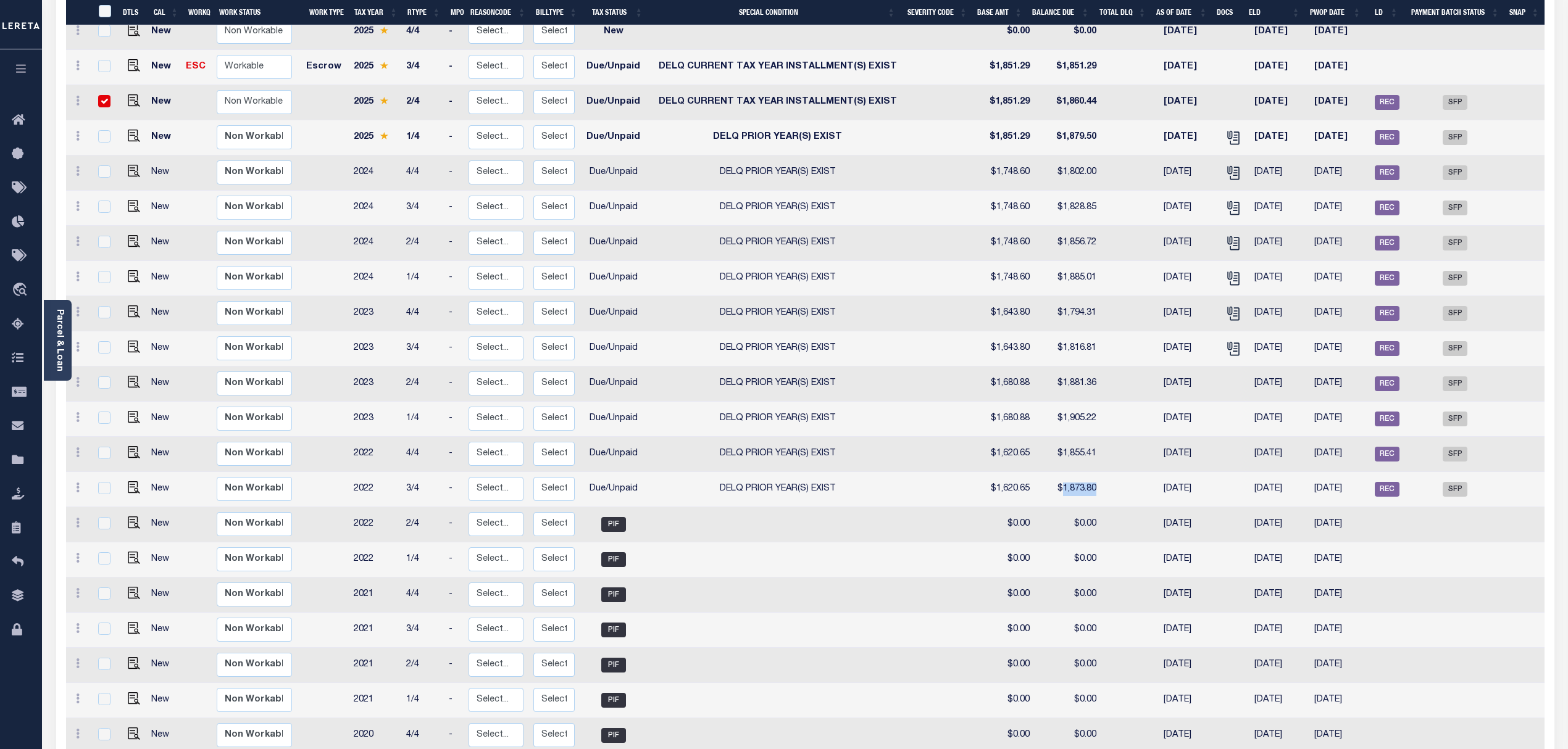
checkbox input "true"
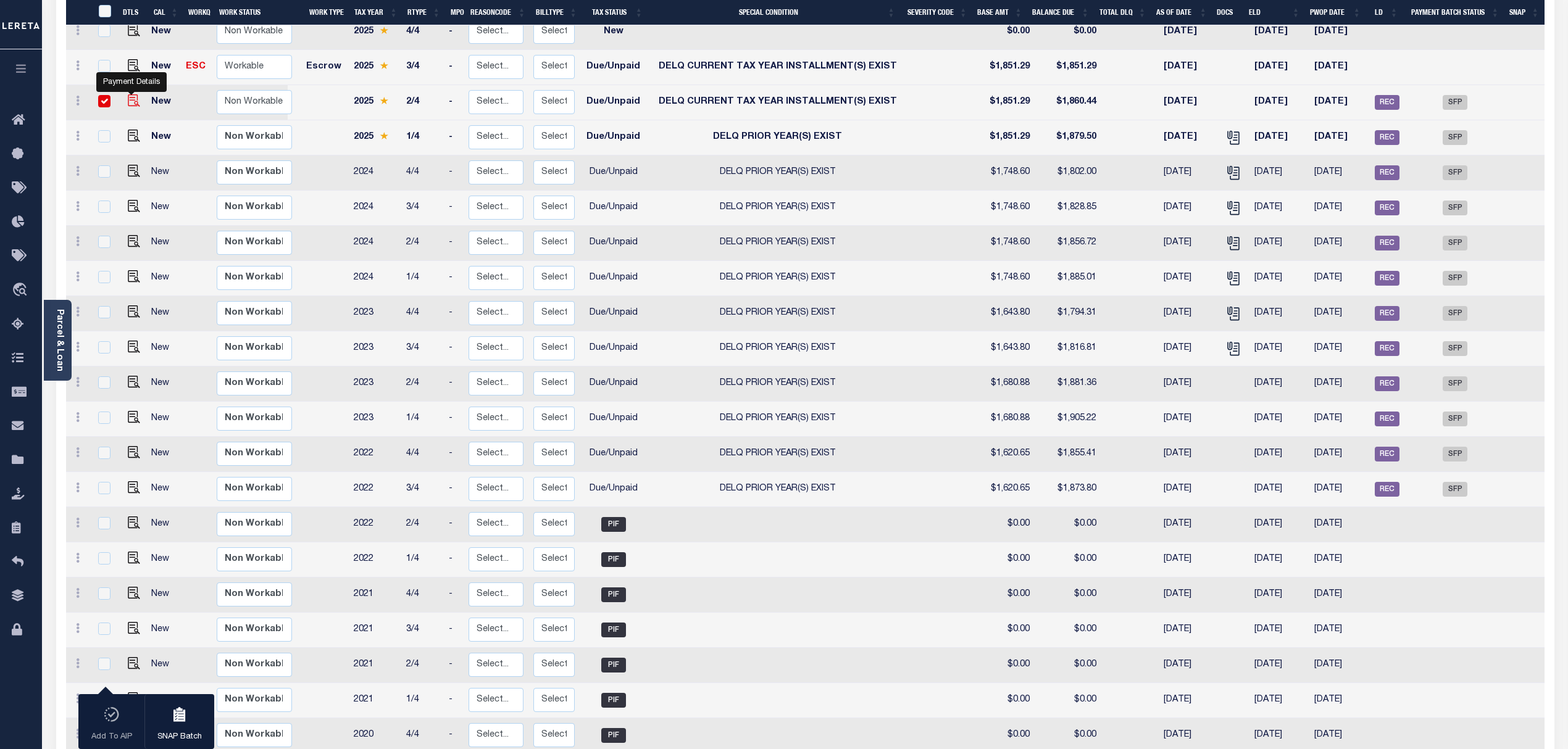
click at [128, 94] on img "" at bounding box center [134, 101] width 12 height 12
checkbox input "false"
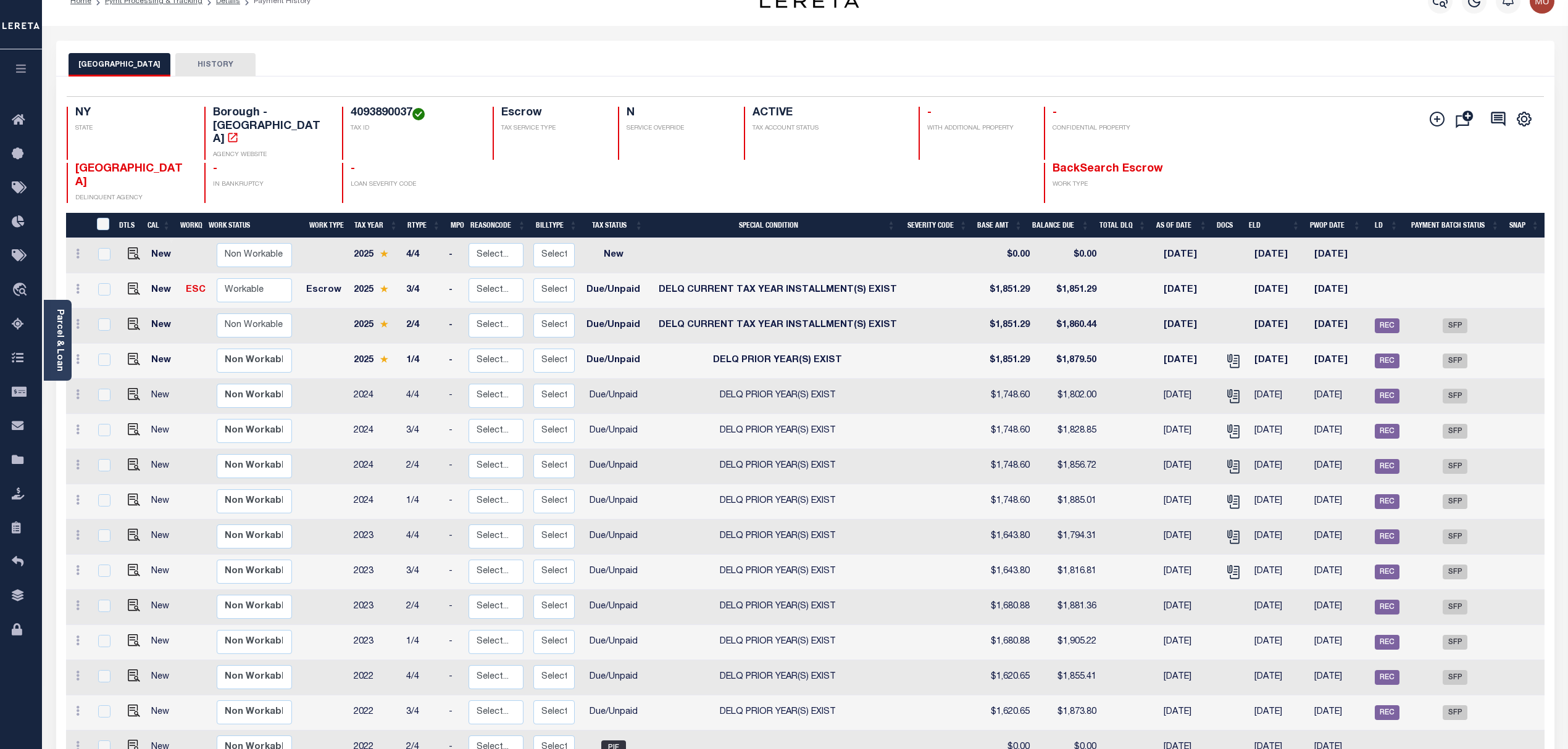
scroll to position [0, 0]
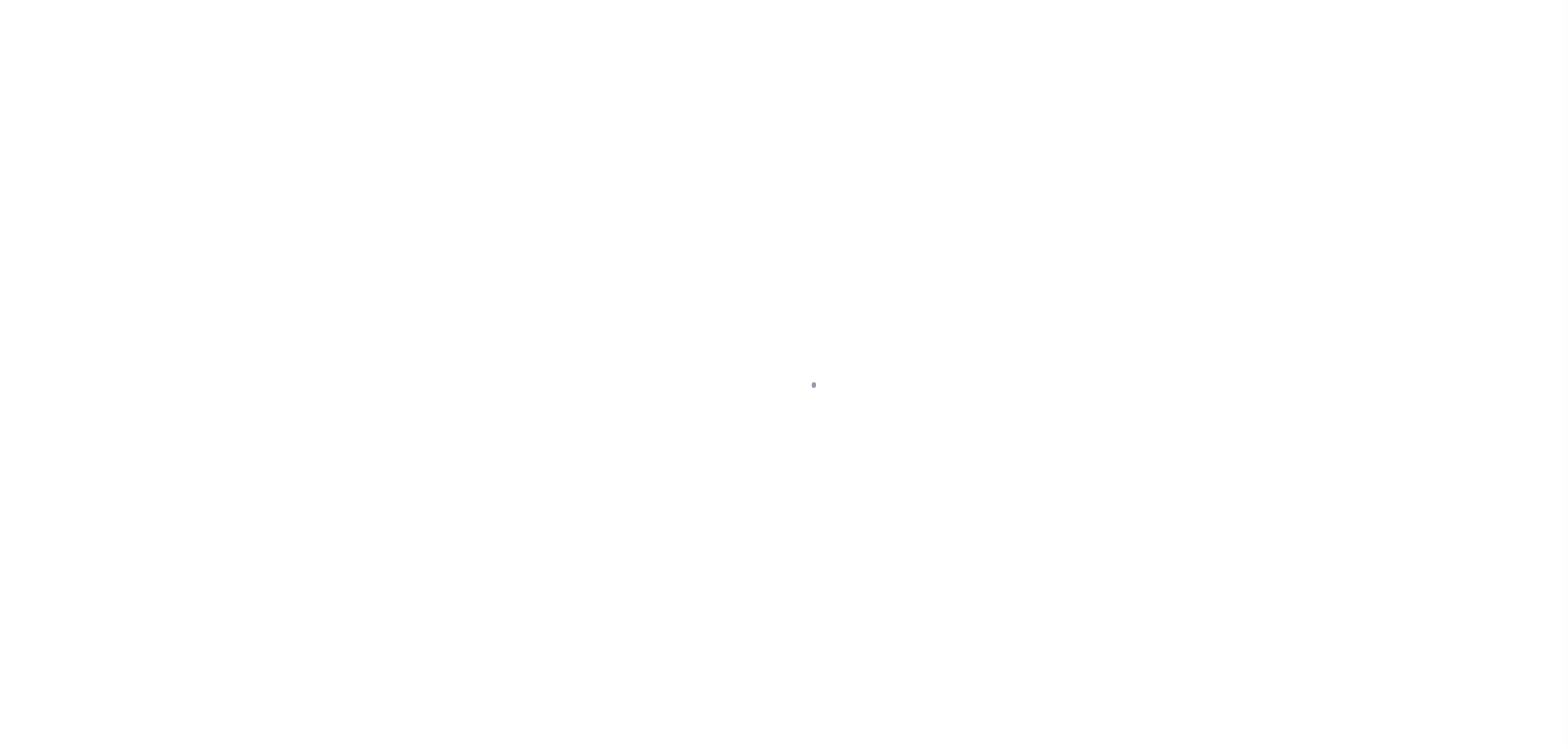
select select "DUE"
select select "17"
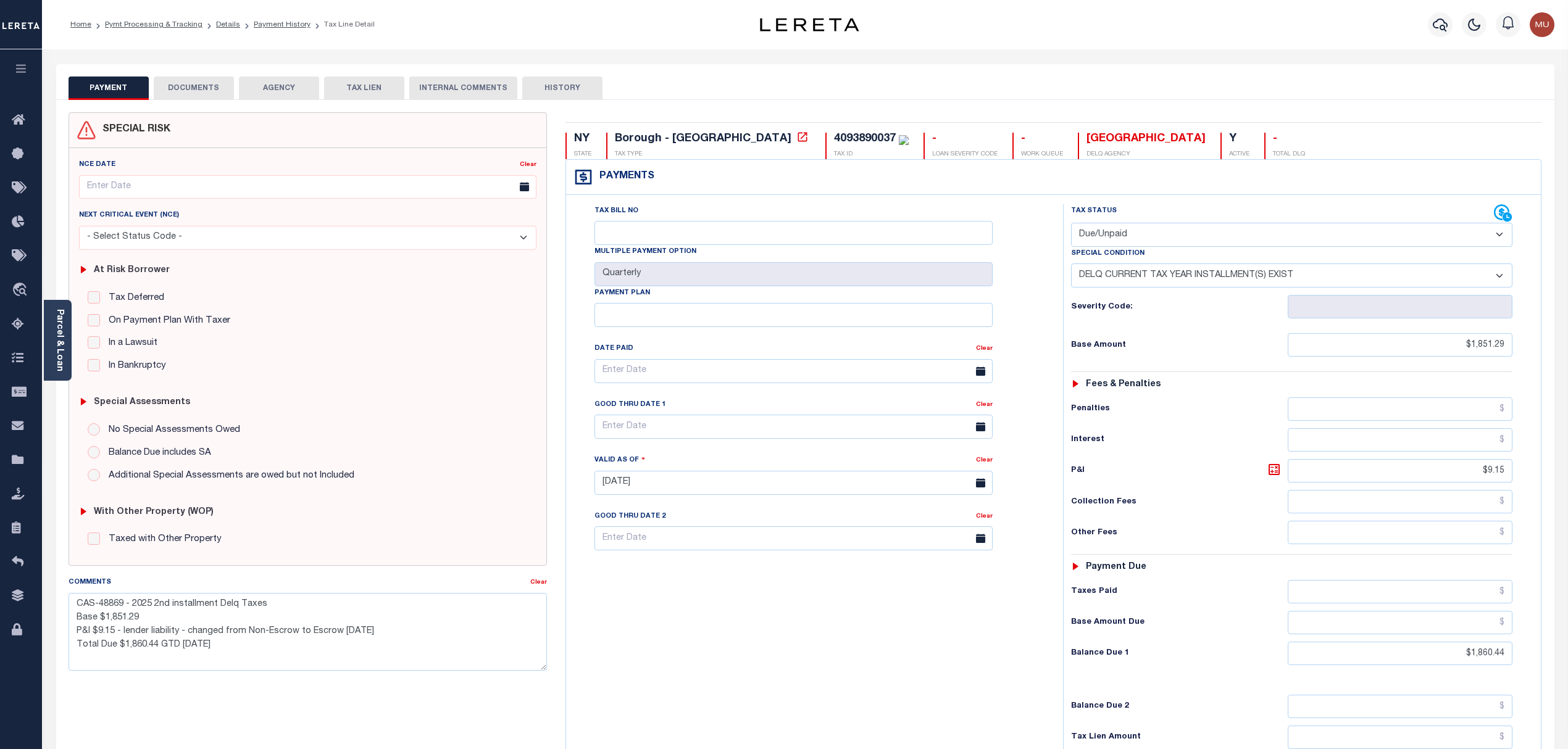
click at [709, 80] on div "PAYMENT DOCUMENTS AGENCY DELINQUENT PAYEE TAX LIEN HISTORY" at bounding box center [805, 88] width 1473 height 23
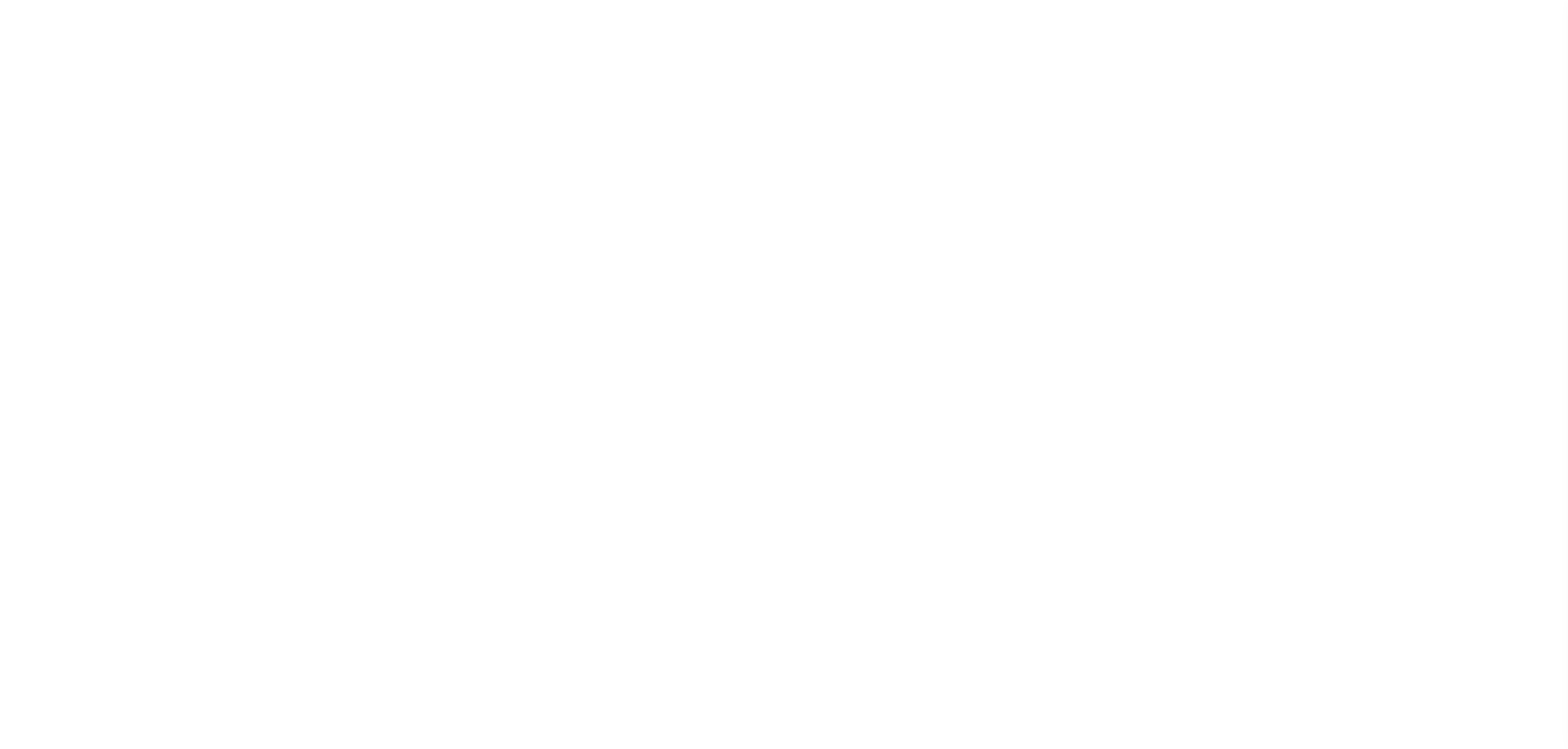
select select "SFP"
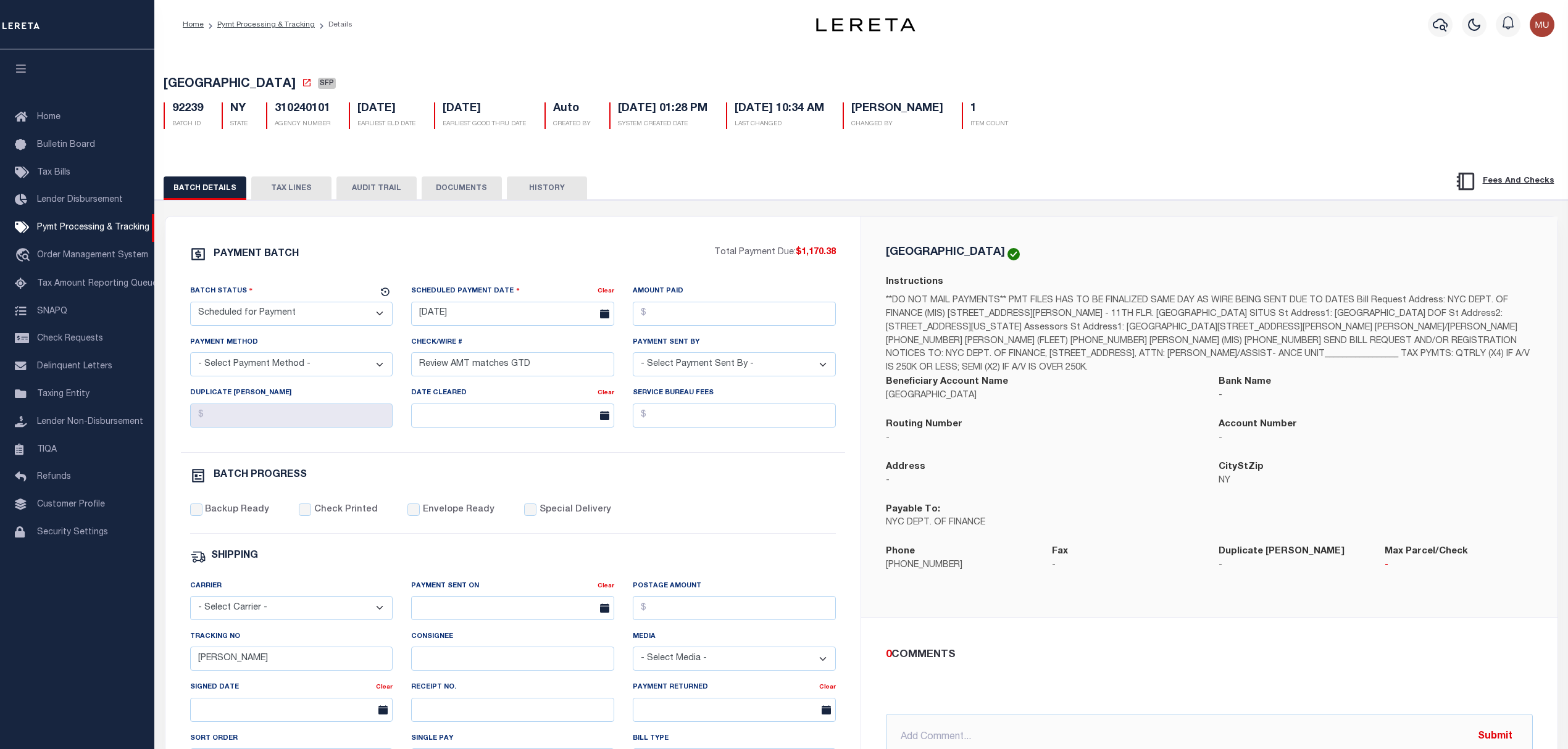
drag, startPoint x: 0, startPoint y: 0, endPoint x: 685, endPoint y: 149, distance: 701.0
click at [685, 149] on div "[GEOGRAPHIC_DATA] SFP 92239 BATCH ID NY STATE 310240101 AGENCY NUMBER Auto 1" at bounding box center [862, 522] width 1427 height 952
click at [291, 204] on div "PAYMENT BATCH Total Payment Due: $1,170.38 Batch Status" at bounding box center [862, 598] width 1426 height 798
click at [297, 184] on button "TAX LINES" at bounding box center [291, 188] width 80 height 24
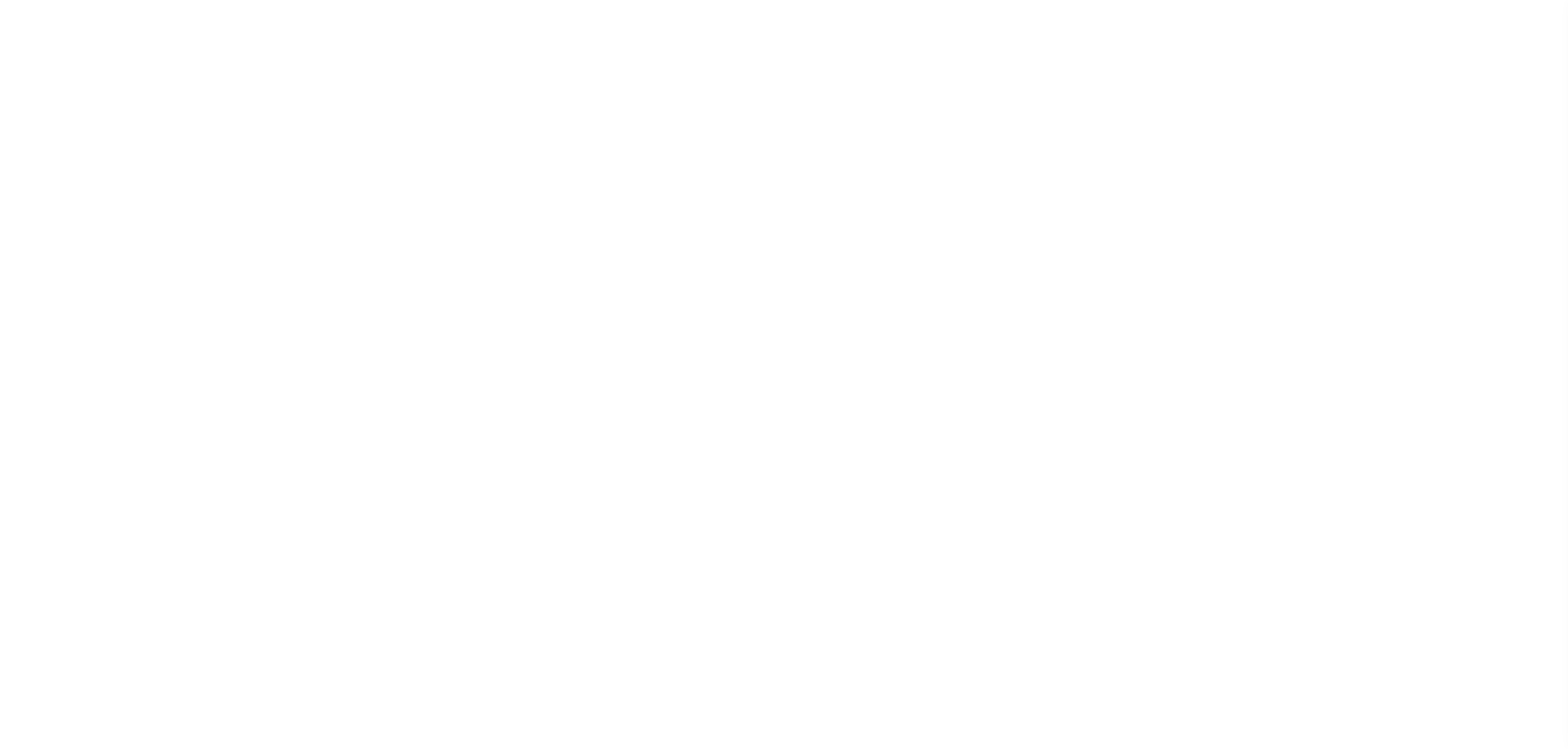
select select "SFP"
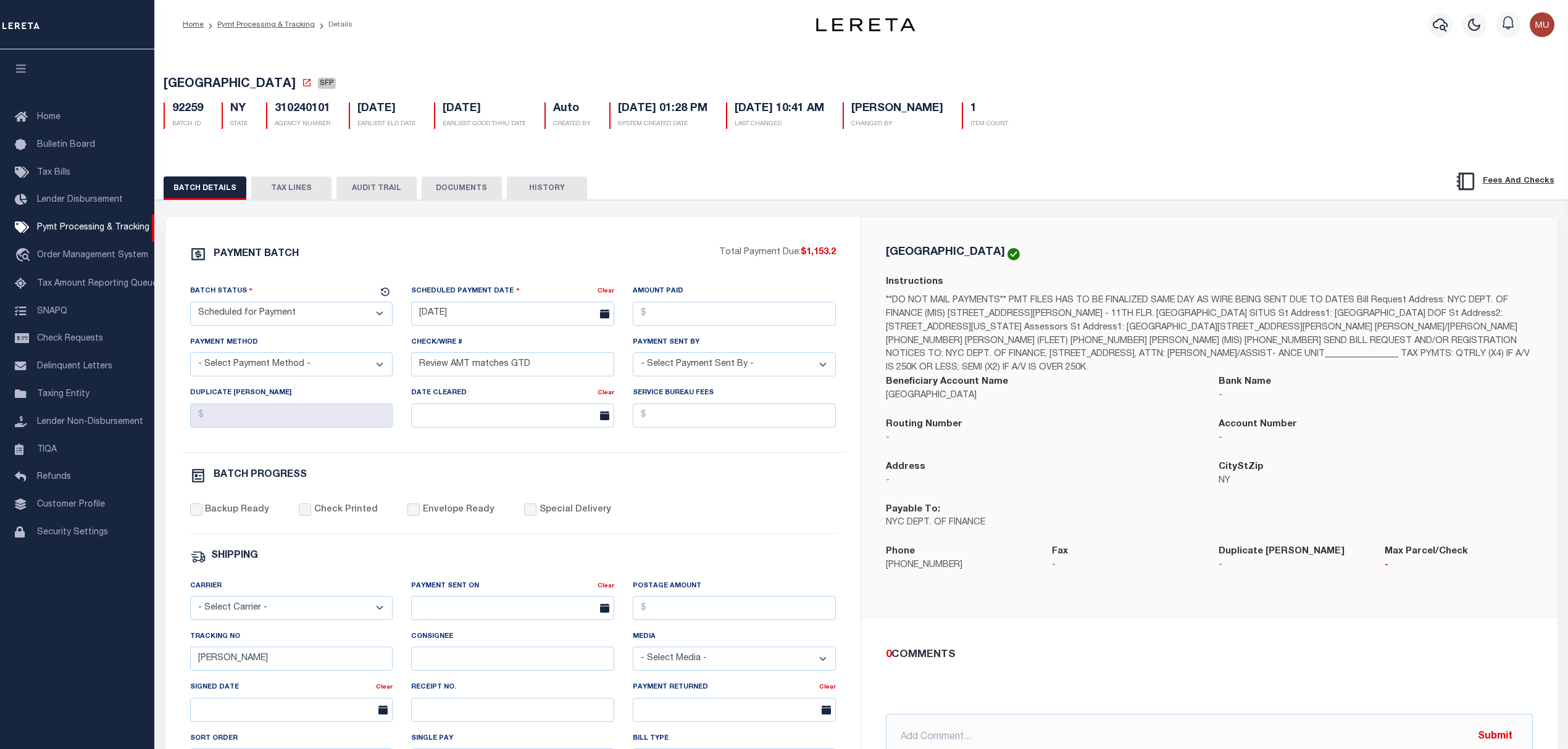
drag, startPoint x: 300, startPoint y: 190, endPoint x: 324, endPoint y: 13, distance: 178.6
click at [300, 190] on button "TAX LINES" at bounding box center [291, 188] width 80 height 24
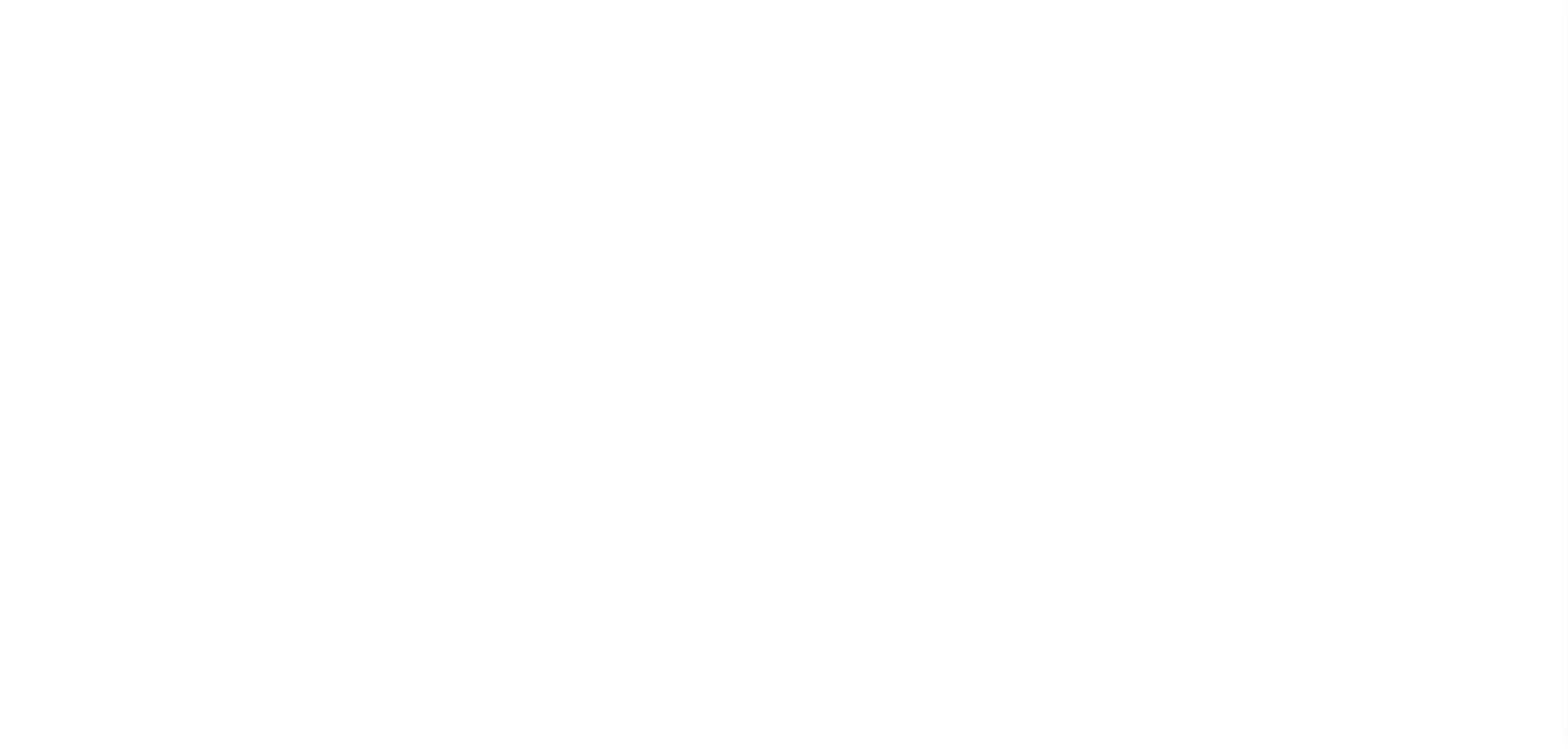
select select "SFP"
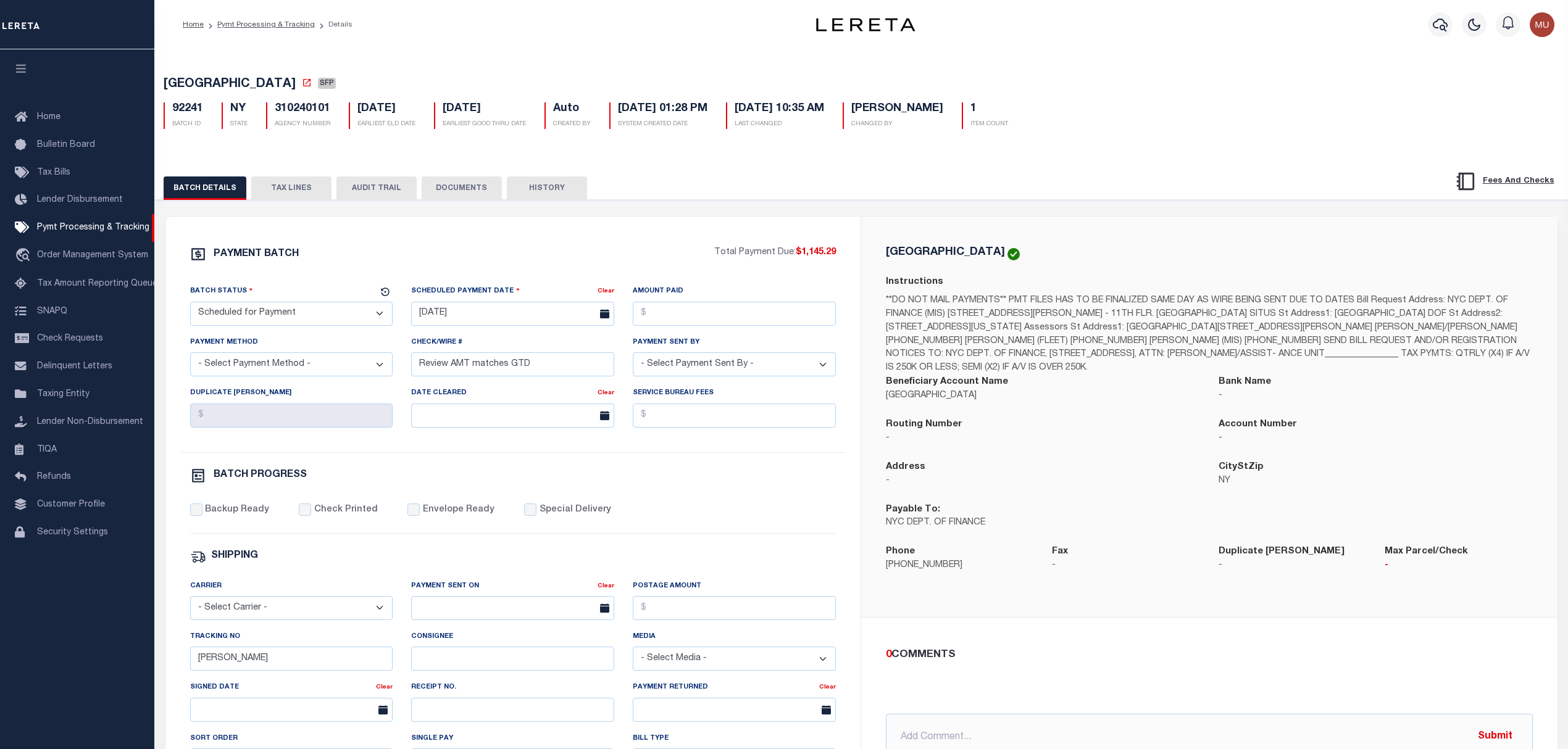
drag, startPoint x: 299, startPoint y: 186, endPoint x: 712, endPoint y: 204, distance: 413.4
click at [299, 186] on button "TAX LINES" at bounding box center [291, 188] width 80 height 24
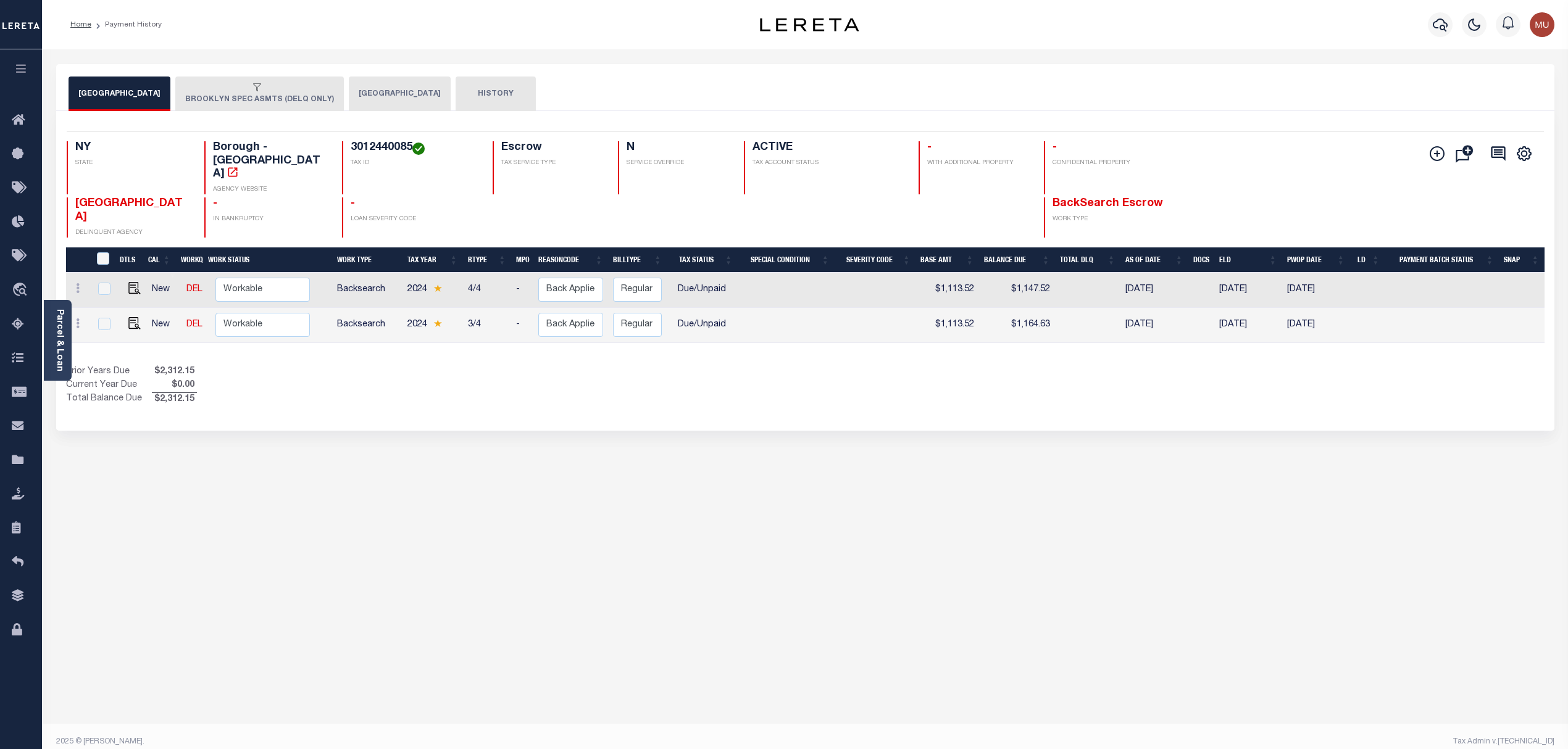
click at [349, 88] on button "[GEOGRAPHIC_DATA]" at bounding box center [400, 94] width 102 height 35
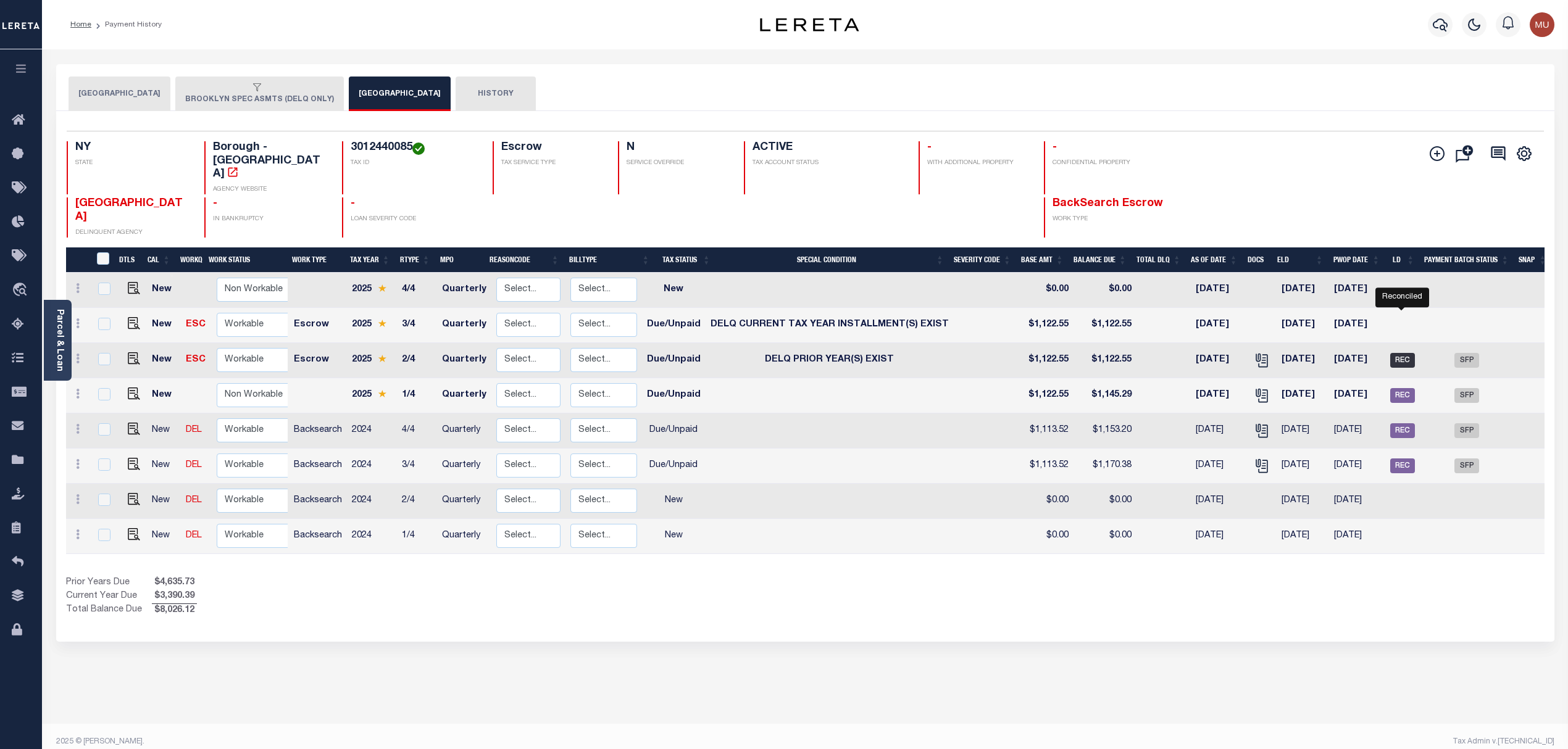
click at [1395, 353] on span "REC" at bounding box center [1403, 360] width 25 height 15
checkbox input "true"
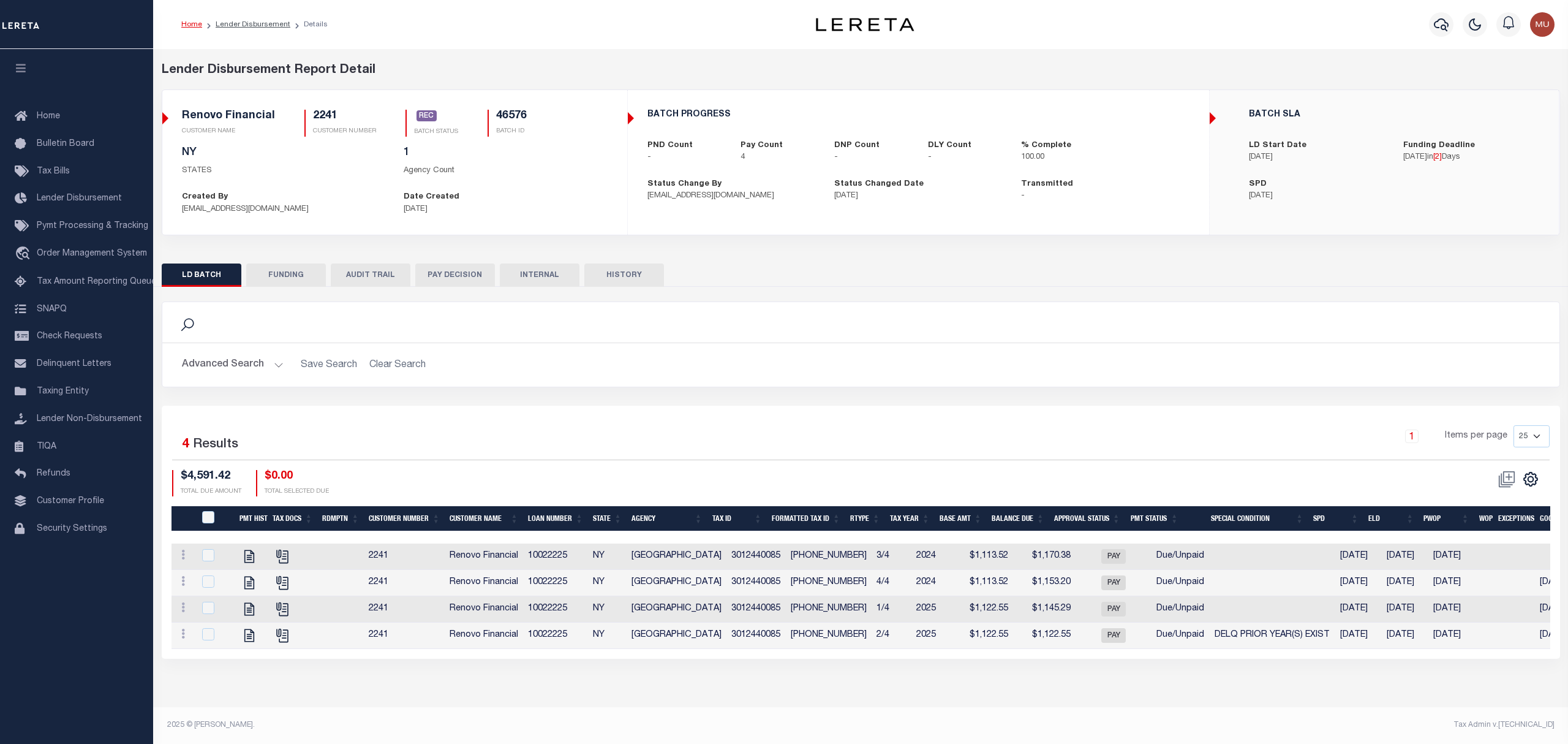
click at [515, 118] on h5 "46576" at bounding box center [512, 117] width 31 height 14
copy h5 "46576"
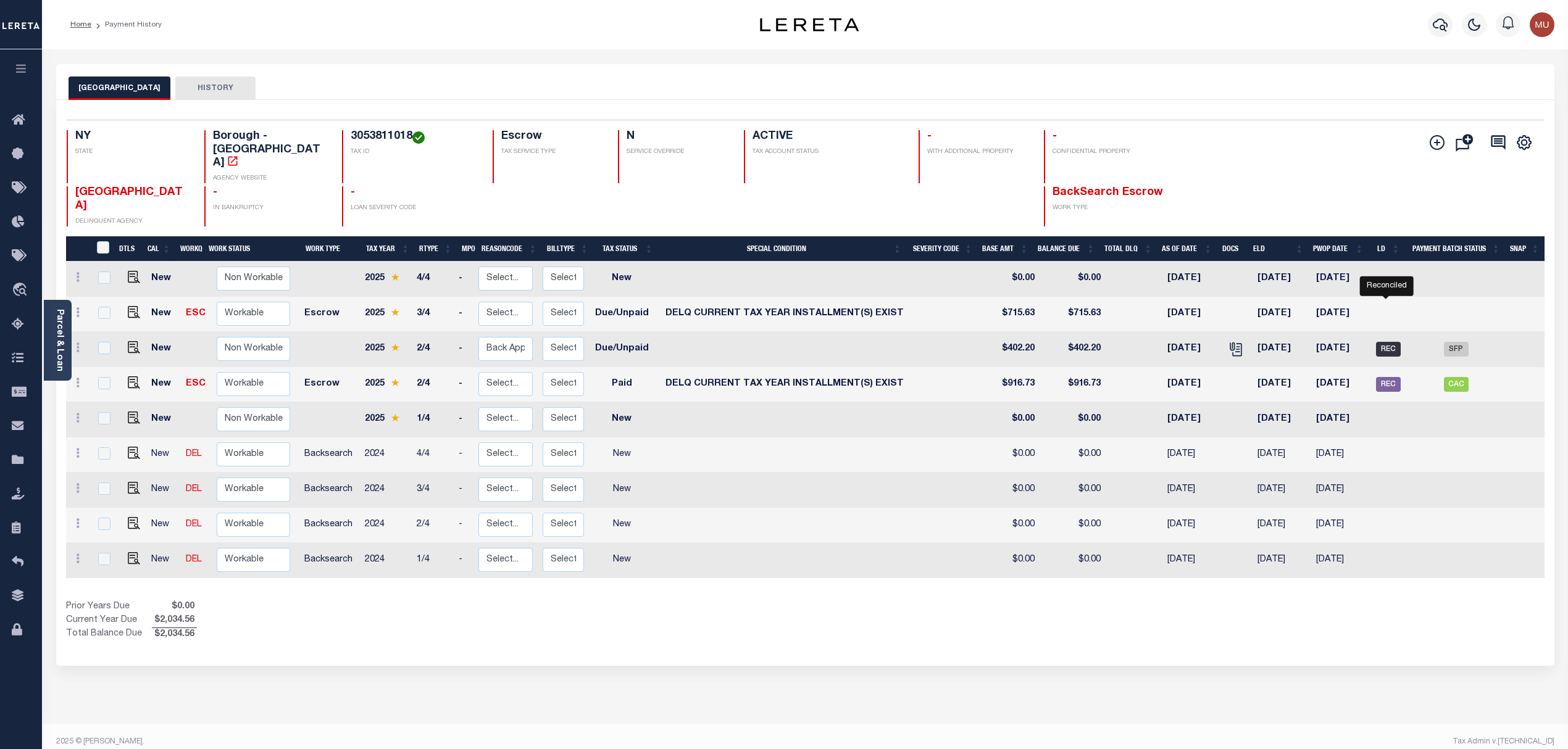
click at [1388, 342] on span "REC" at bounding box center [1388, 349] width 25 height 15
checkbox input "true"
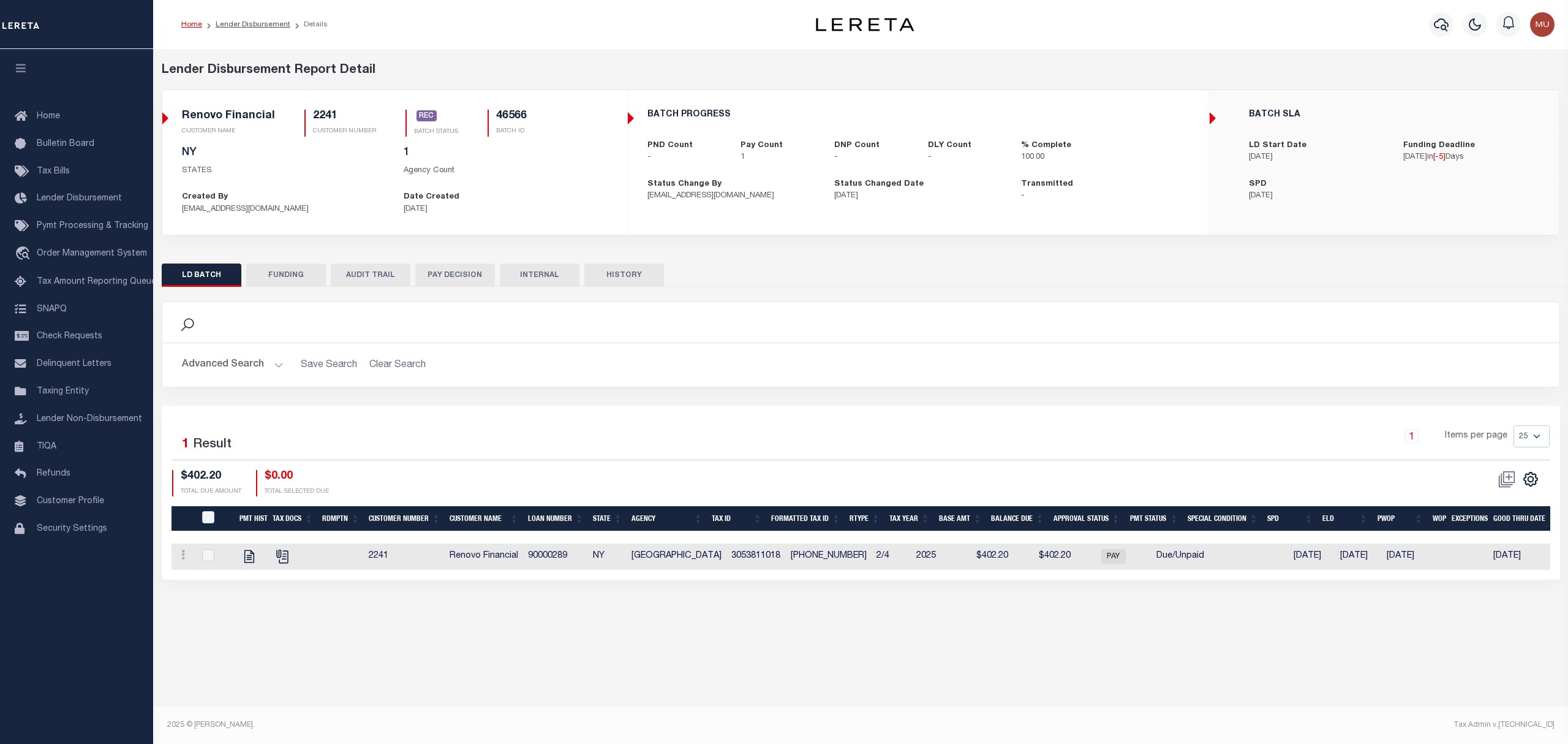
click at [520, 114] on h5 "46566" at bounding box center [512, 117] width 31 height 14
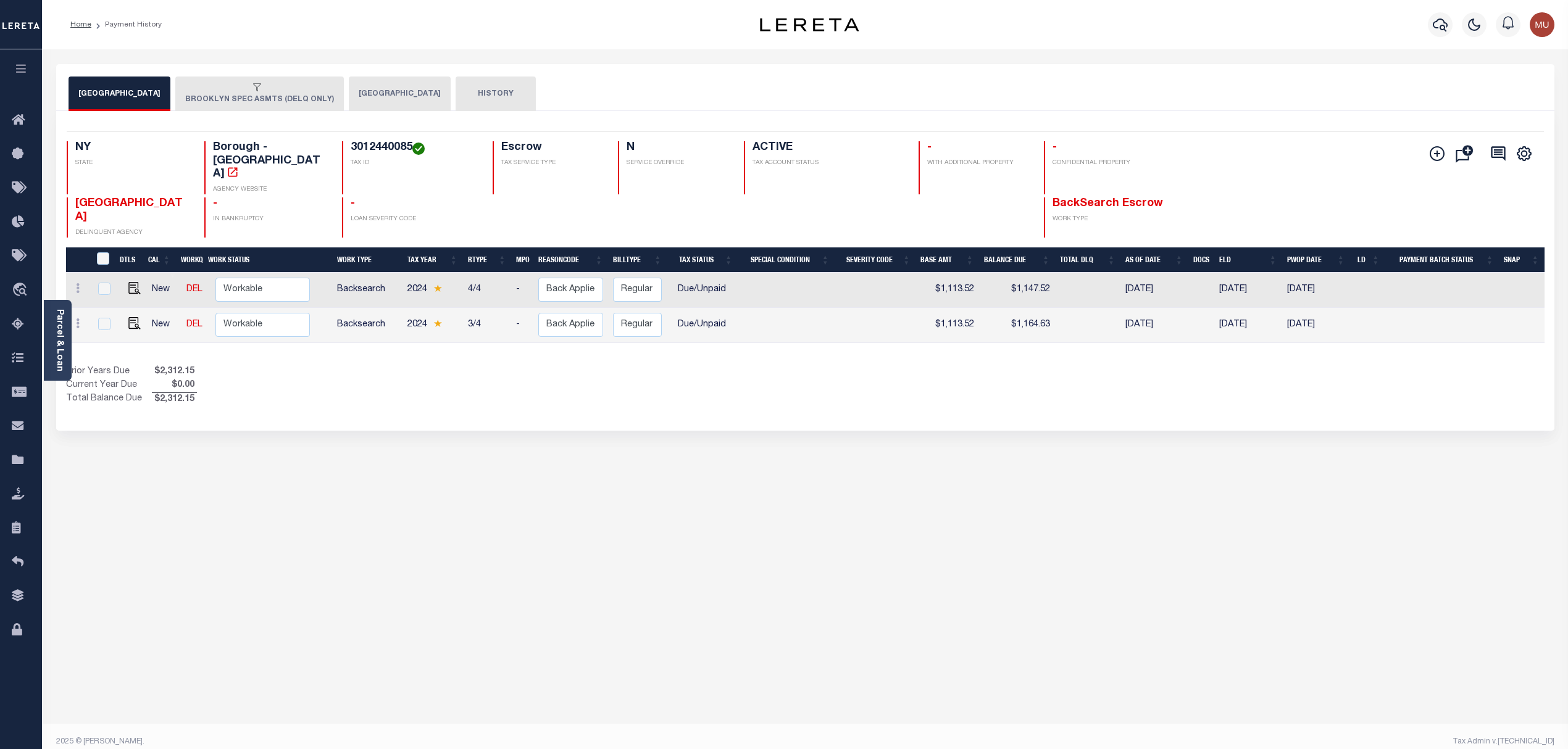
click at [363, 89] on button "[GEOGRAPHIC_DATA]" at bounding box center [400, 94] width 102 height 35
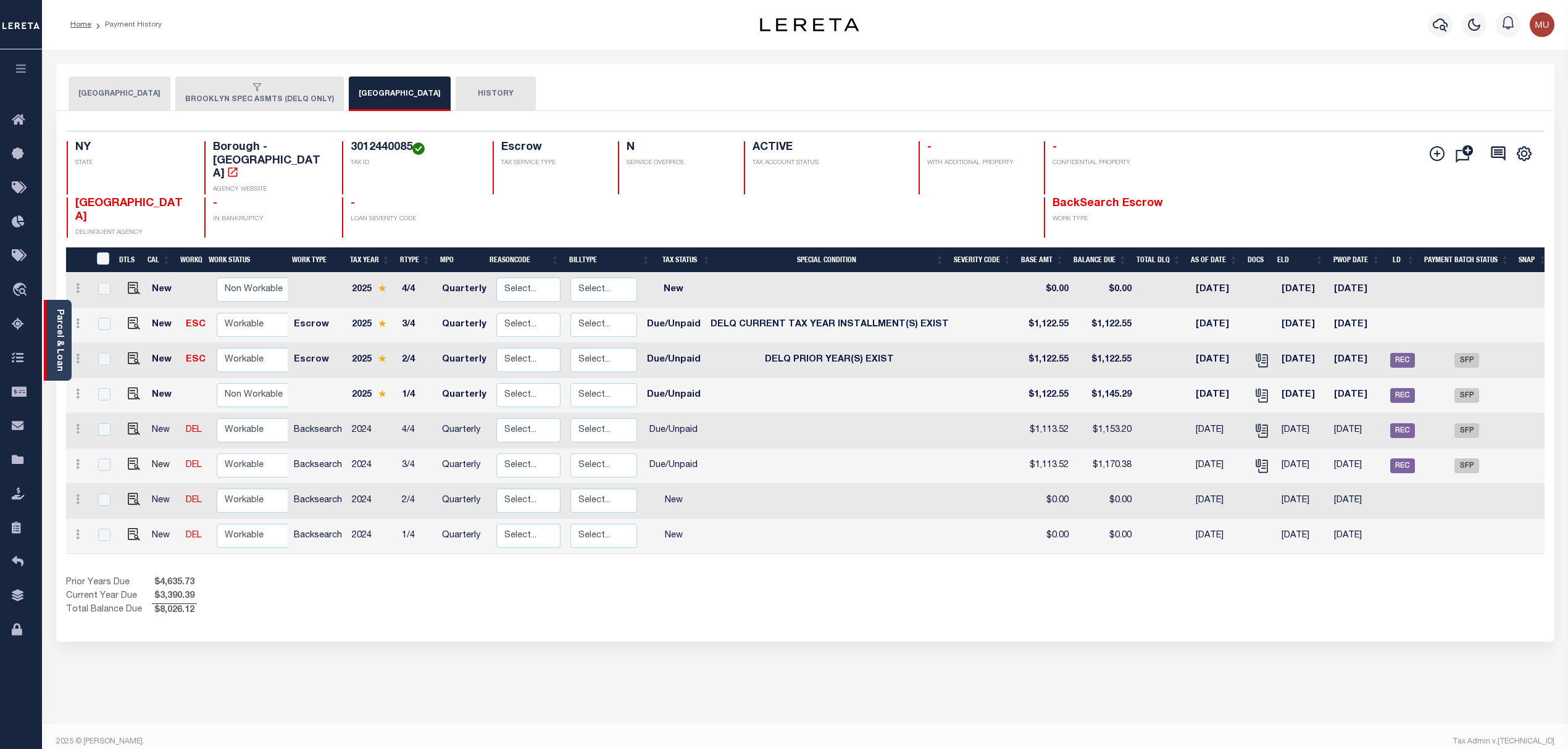
click at [61, 349] on link "Parcel & Loan" at bounding box center [58, 340] width 8 height 62
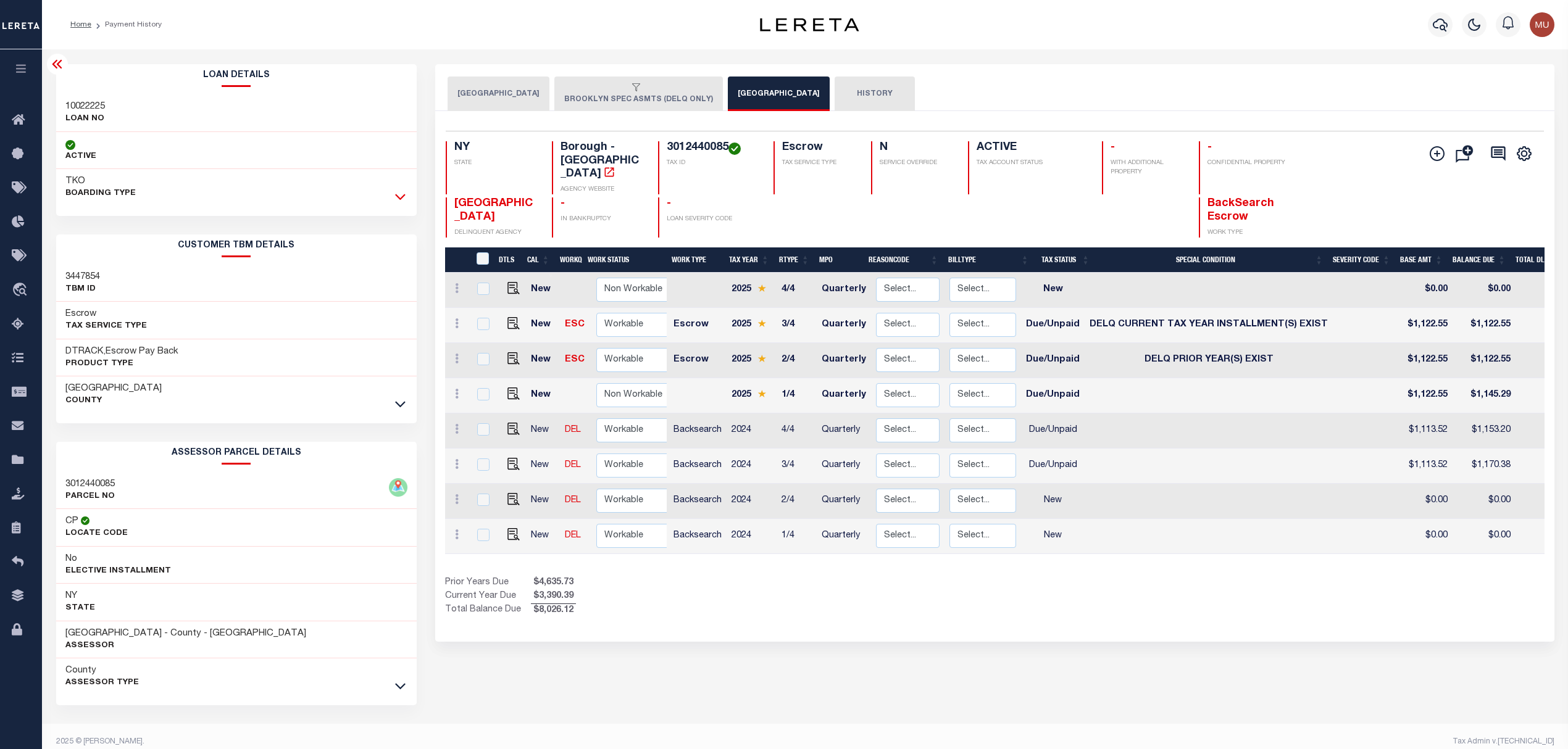
click at [398, 199] on icon at bounding box center [400, 197] width 11 height 6
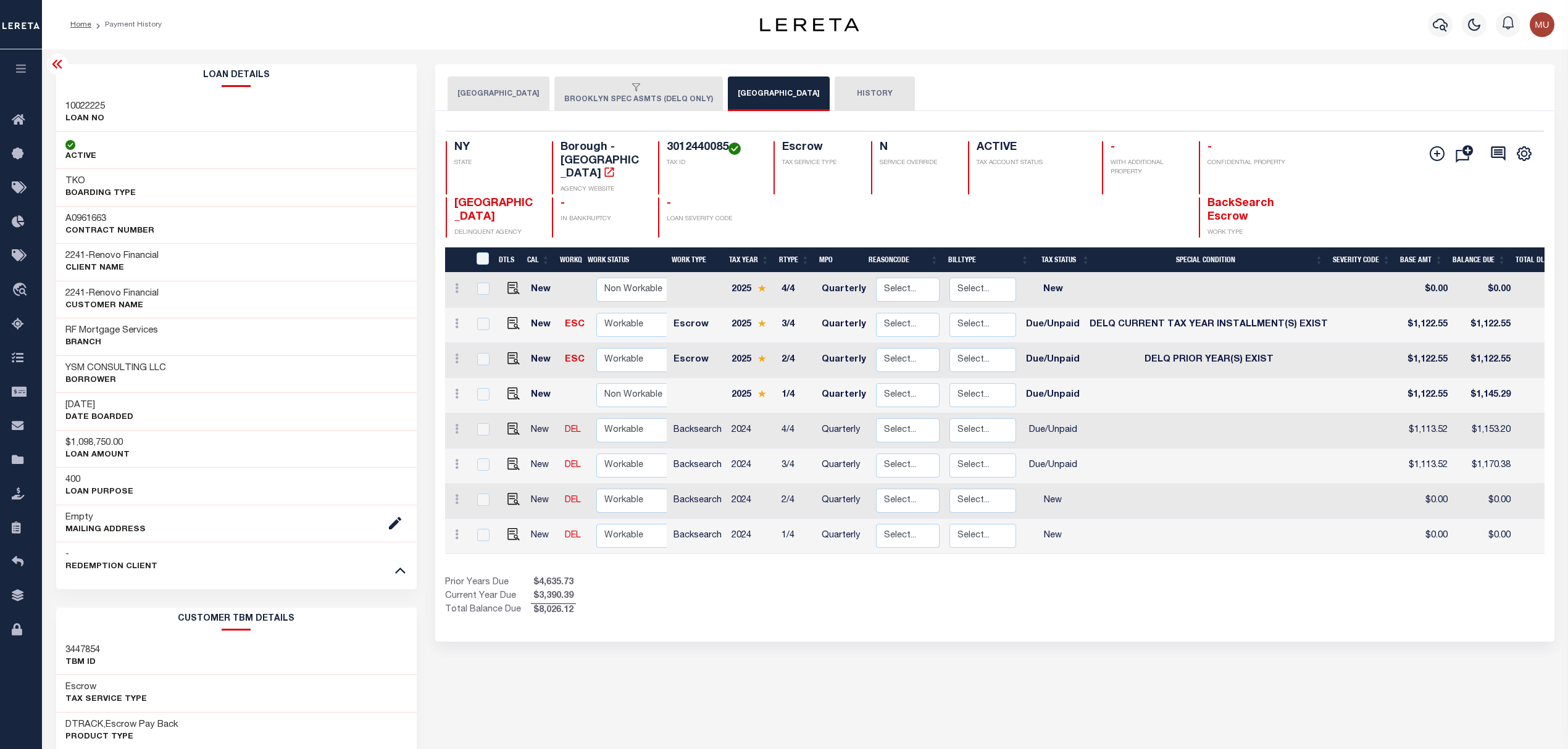
click at [94, 224] on h3 "A0961663" at bounding box center [110, 219] width 89 height 12
copy h3 "A0961663"
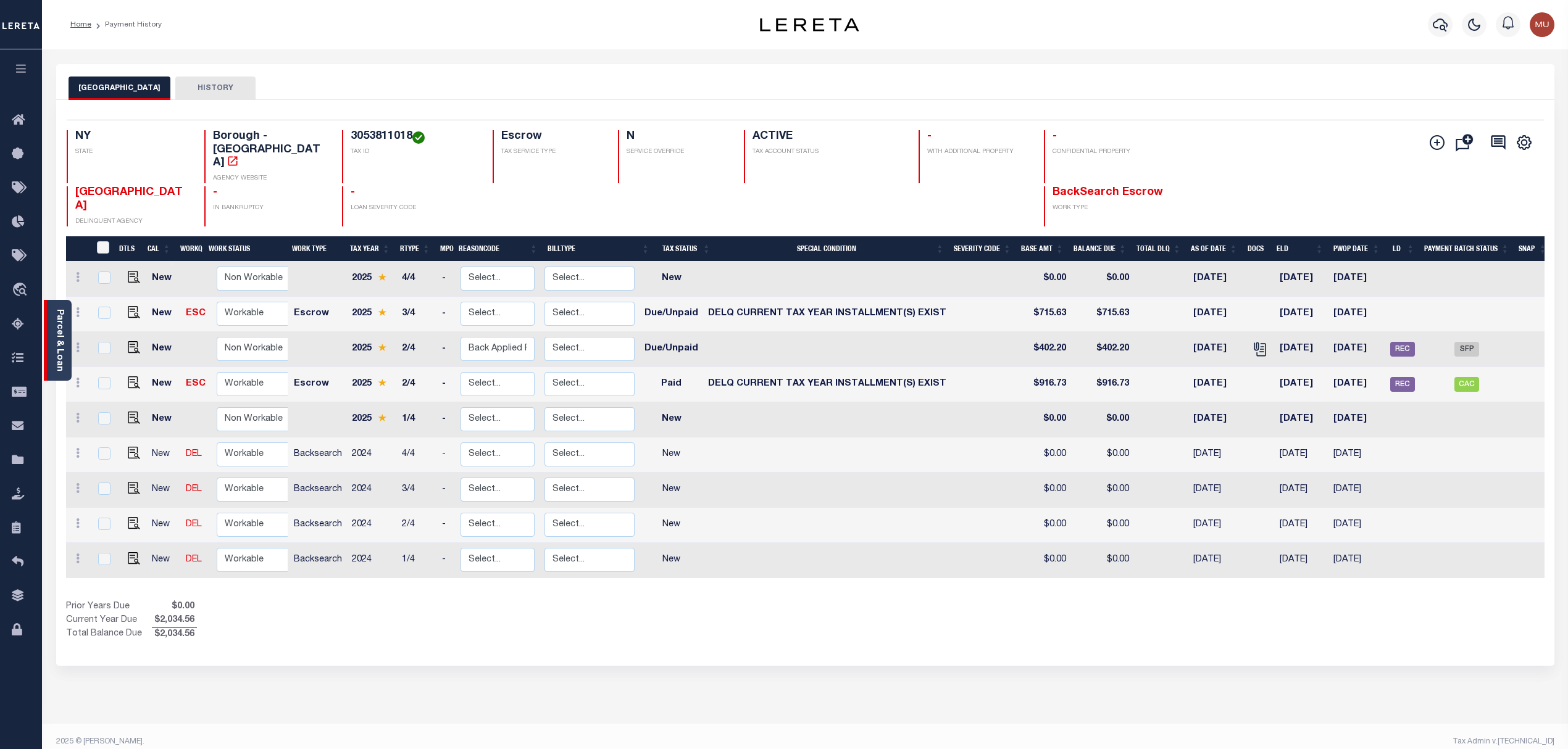
click at [70, 342] on div "Parcel & Loan" at bounding box center [58, 340] width 28 height 81
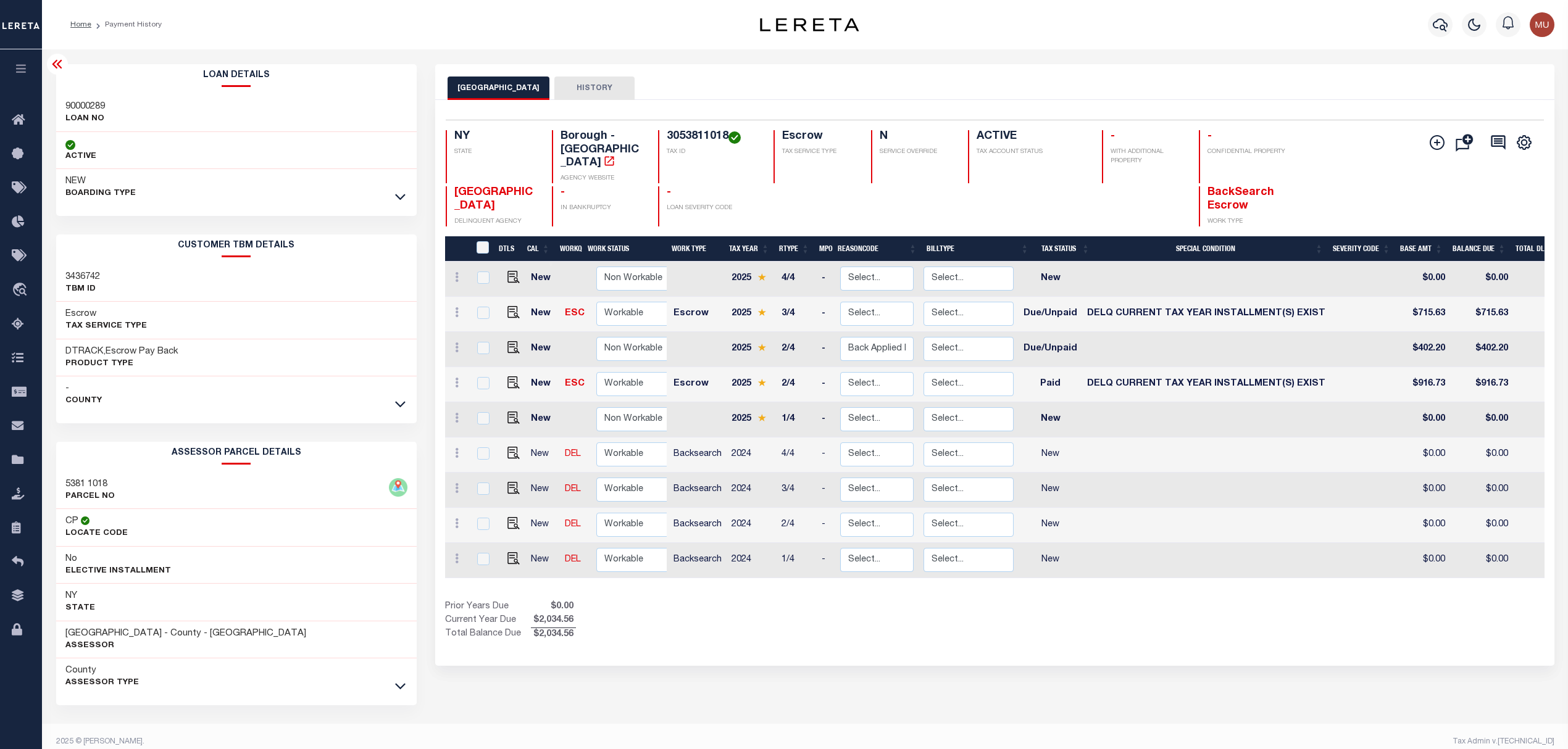
click at [407, 196] on link at bounding box center [400, 196] width 14 height 8
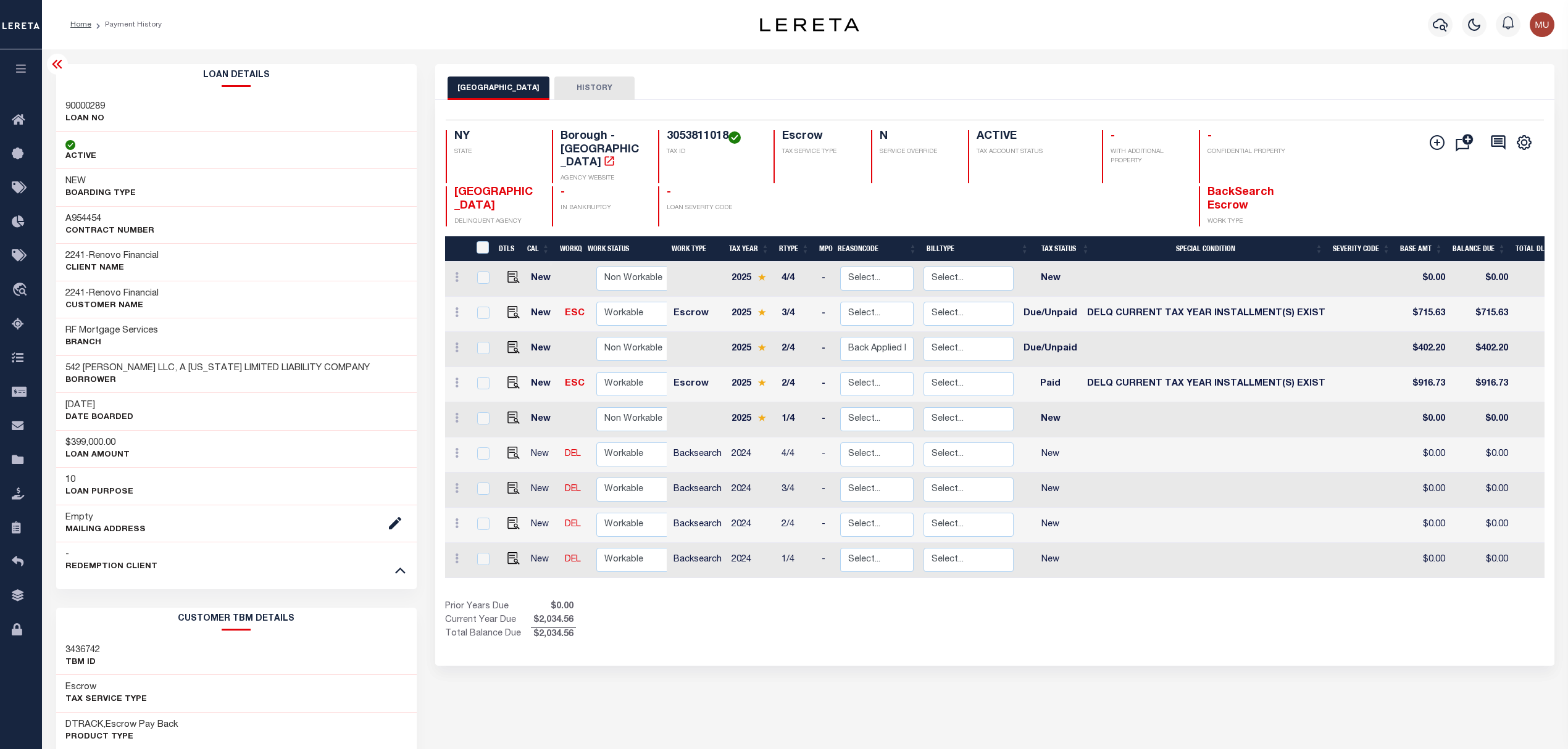
click at [95, 220] on h3 "A954454" at bounding box center [110, 219] width 89 height 12
copy h3 "A954454"
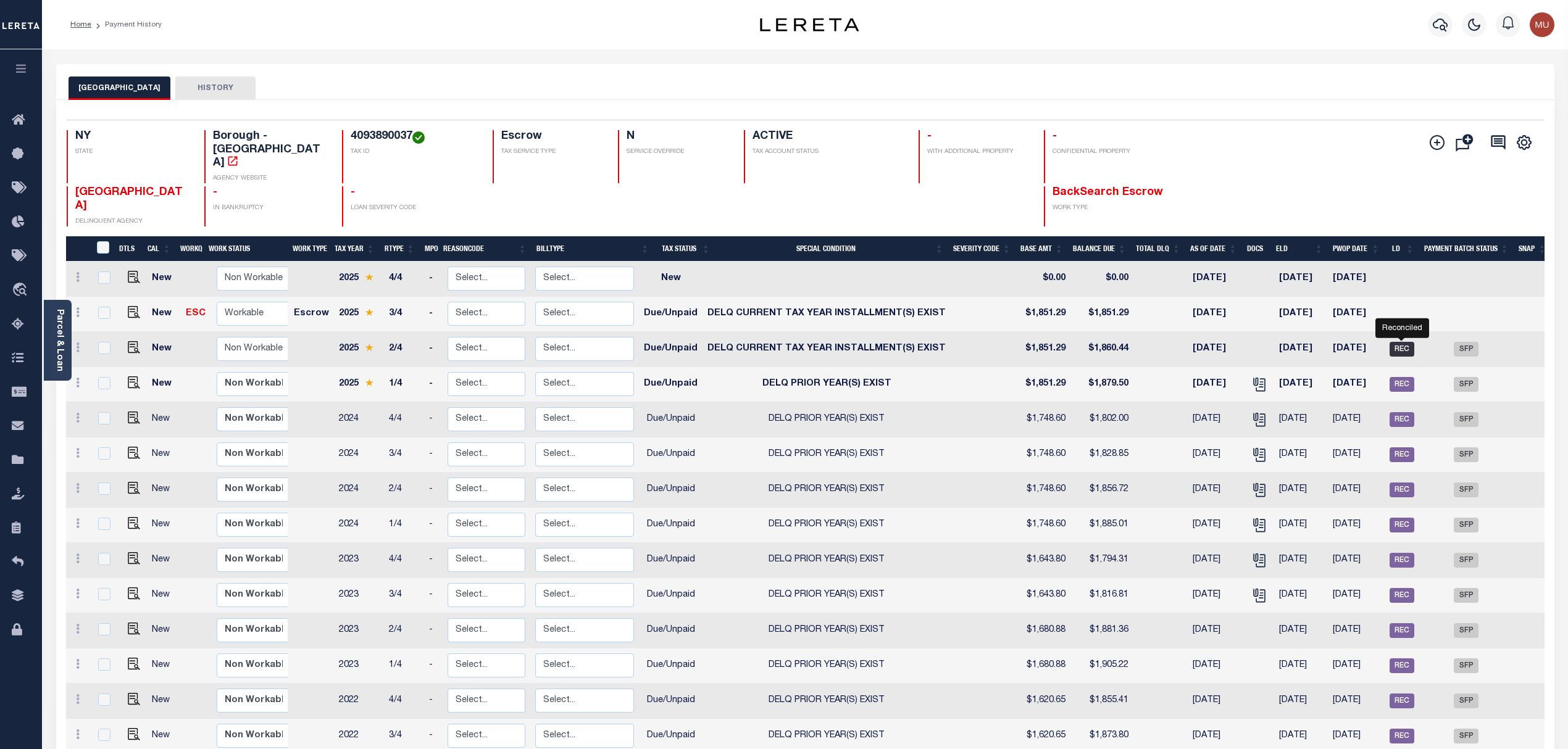
click at [1399, 342] on span "REC" at bounding box center [1402, 349] width 25 height 15
checkbox input "true"
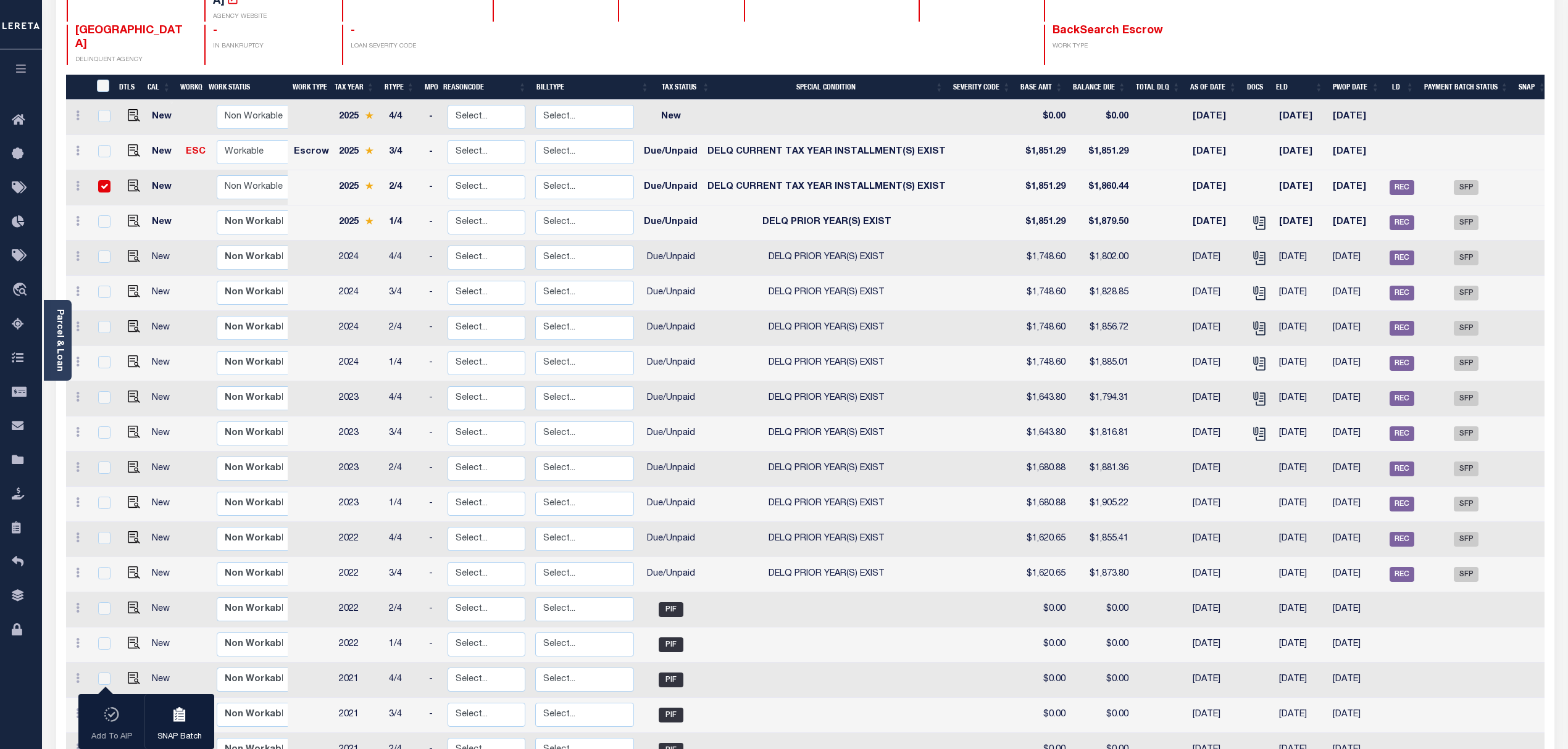
scroll to position [164, 0]
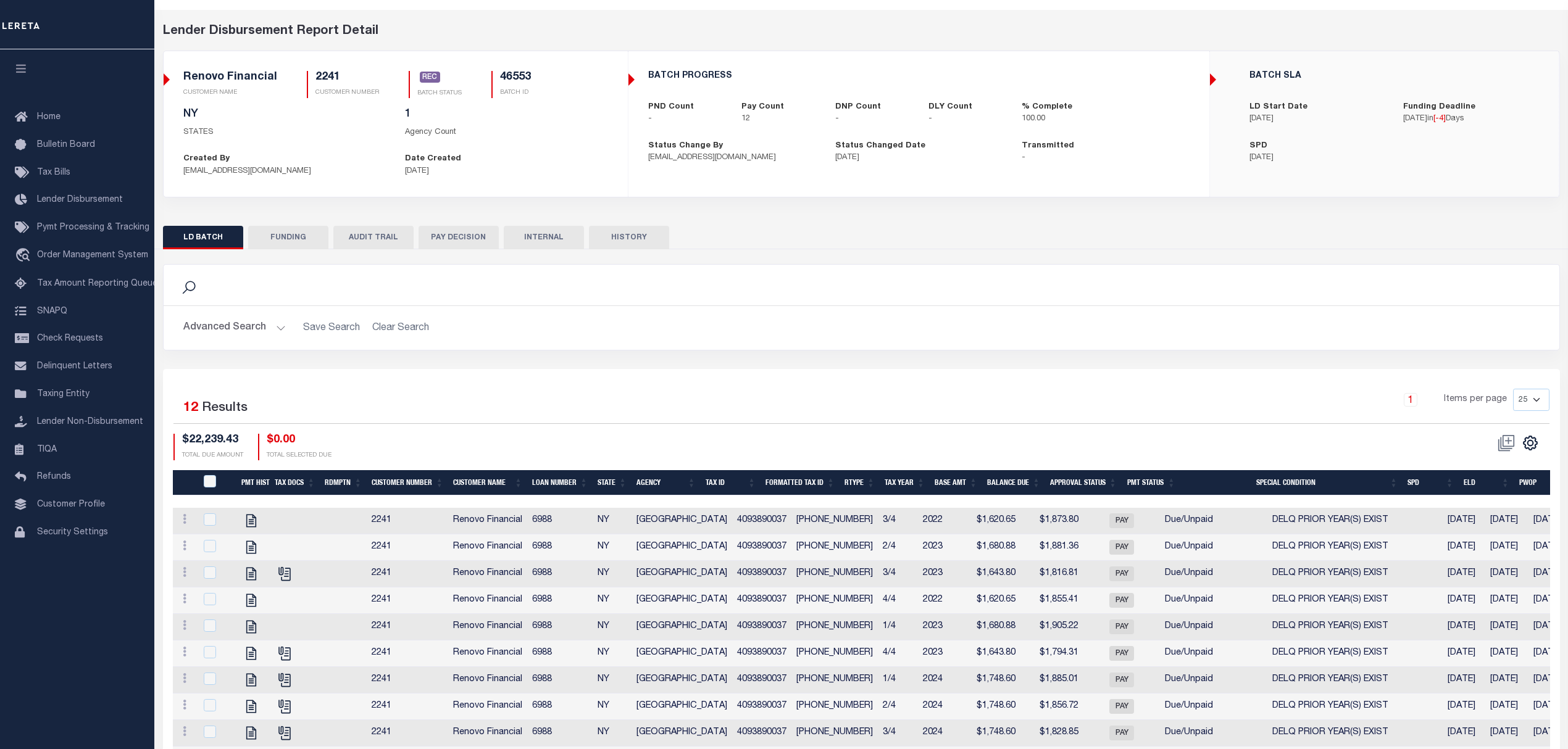
scroll to position [21, 0]
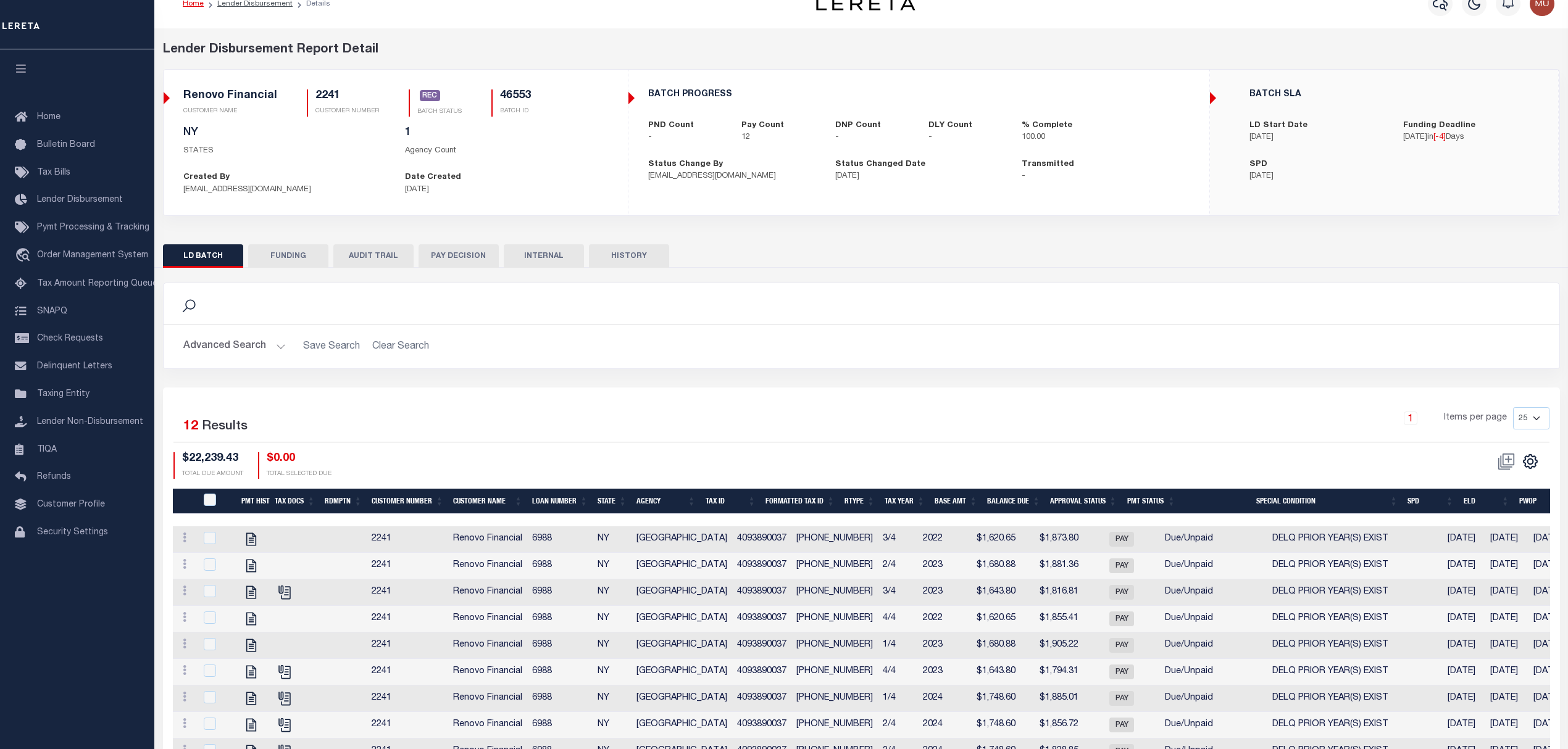
click at [512, 99] on h5 "46553" at bounding box center [516, 96] width 31 height 14
copy h5 "46553"
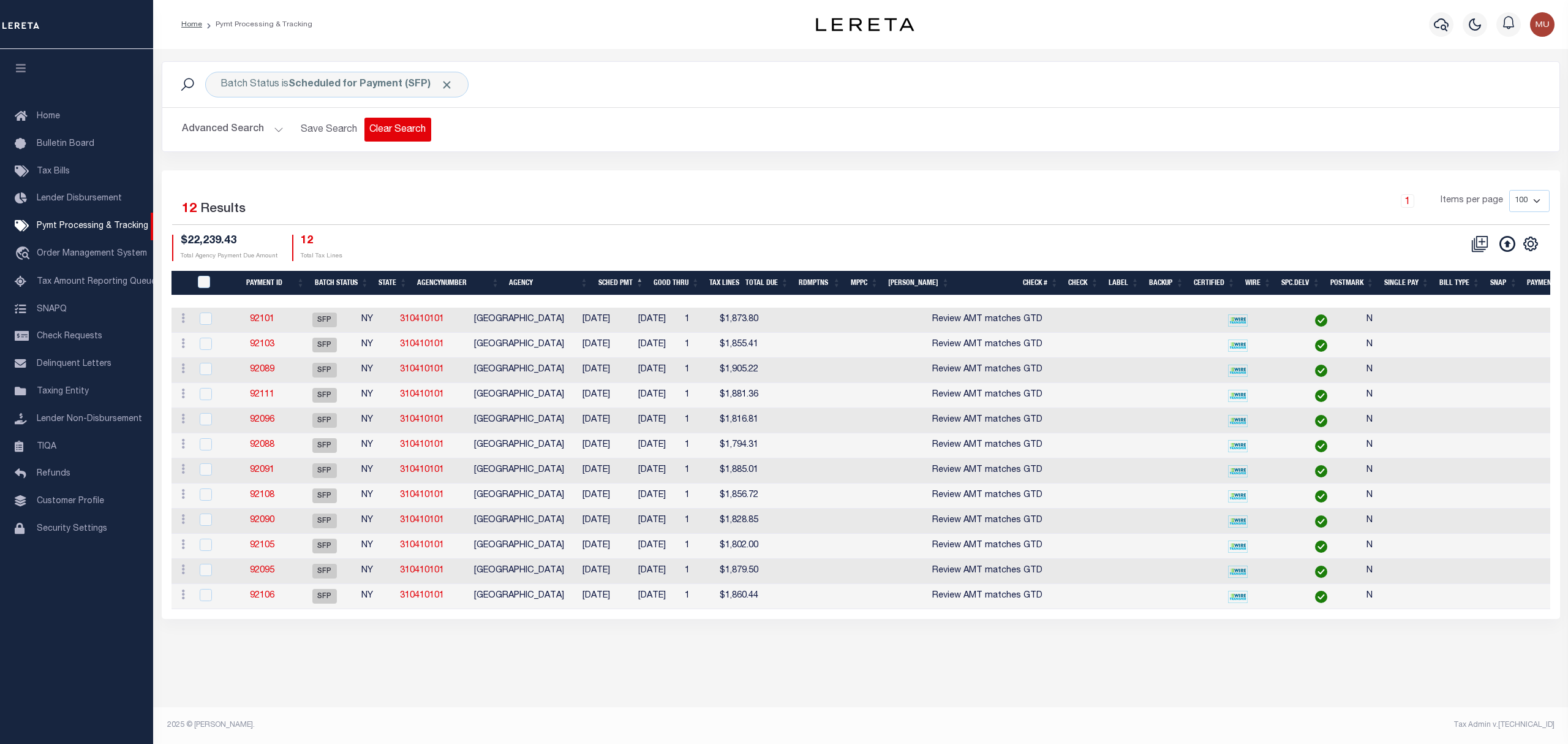
click at [390, 124] on button "Clear Search" at bounding box center [398, 129] width 67 height 24
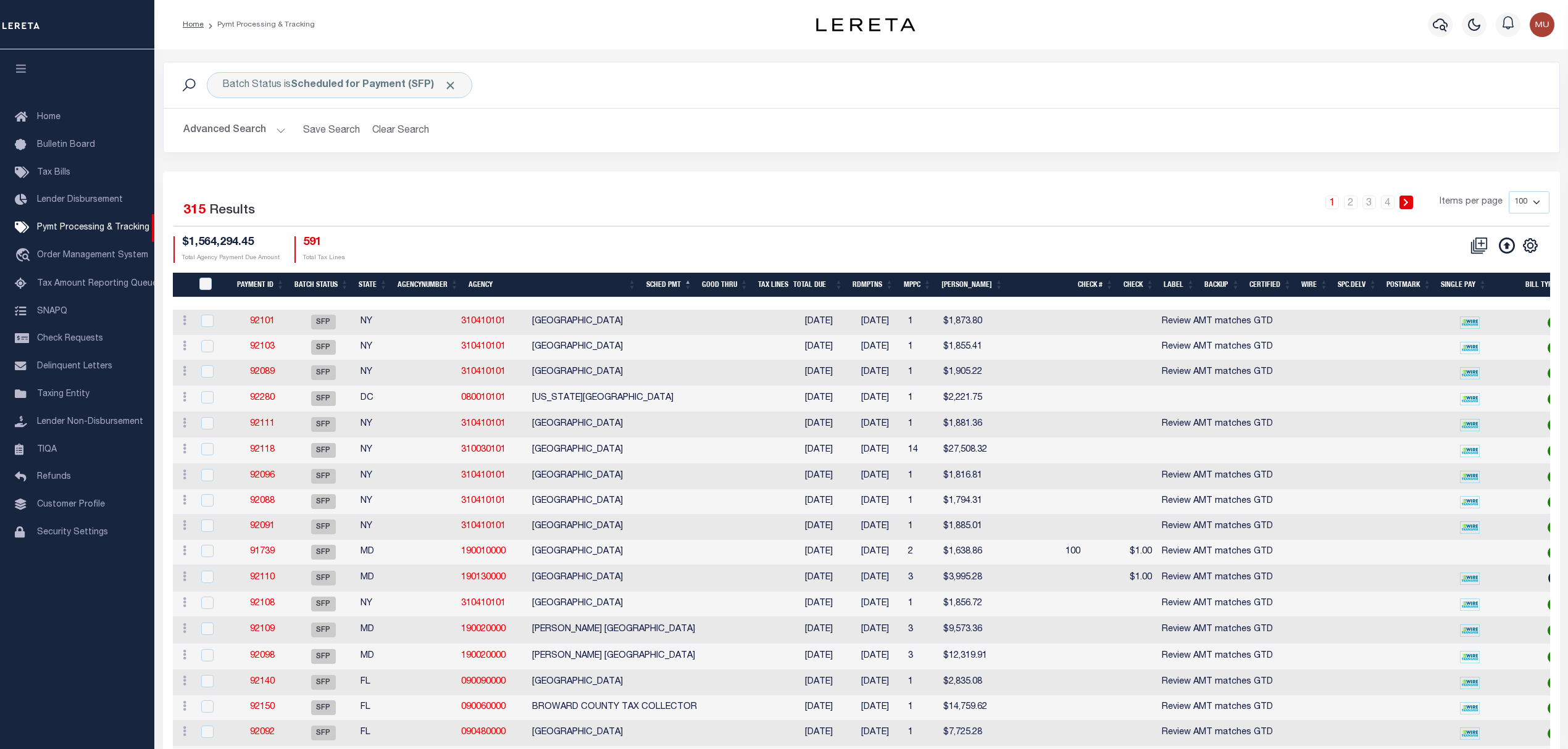
drag, startPoint x: 238, startPoint y: 137, endPoint x: 236, endPoint y: 149, distance: 12.2
click at [238, 137] on button "Advanced Search" at bounding box center [234, 130] width 102 height 24
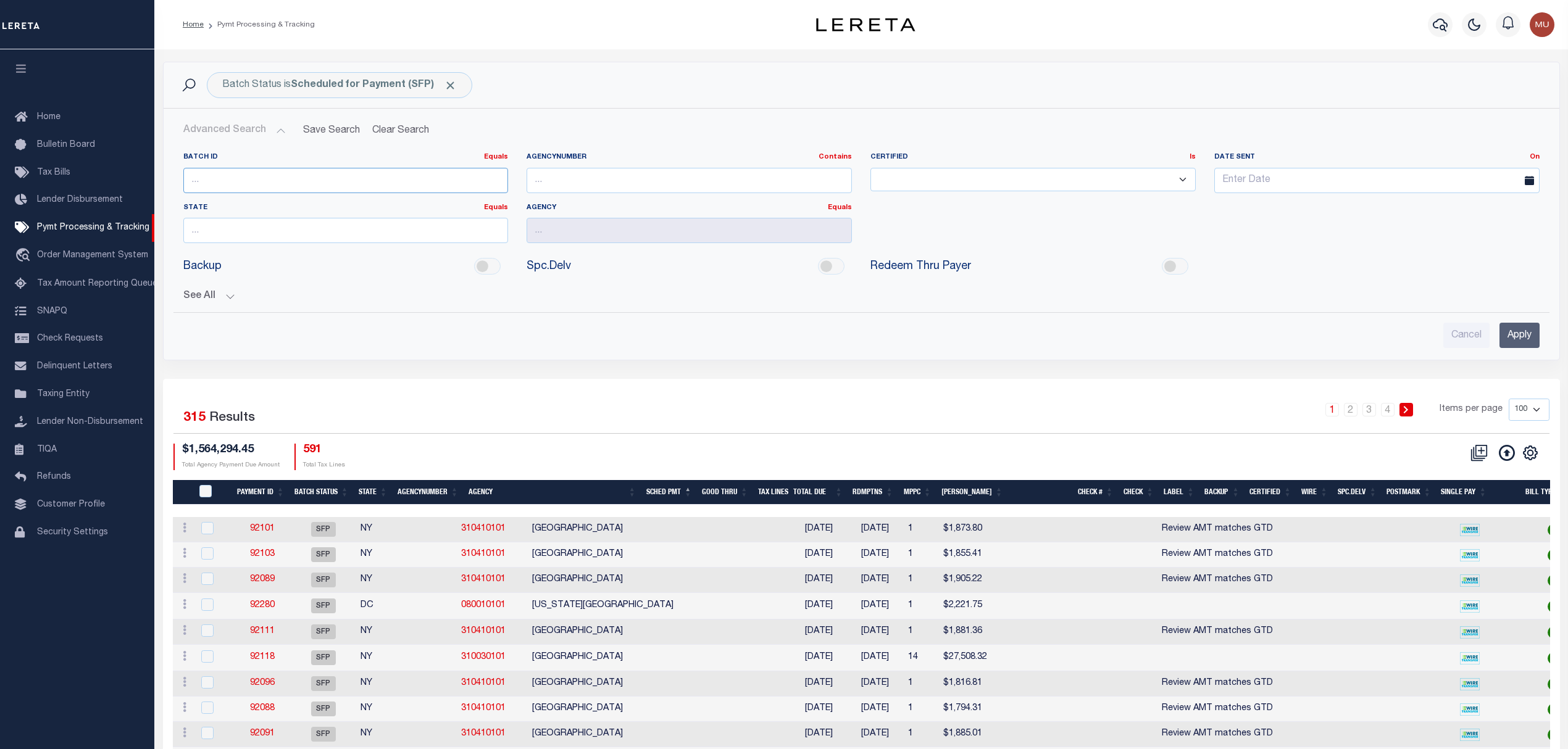
click at [253, 188] on input "number" at bounding box center [346, 180] width 325 height 25
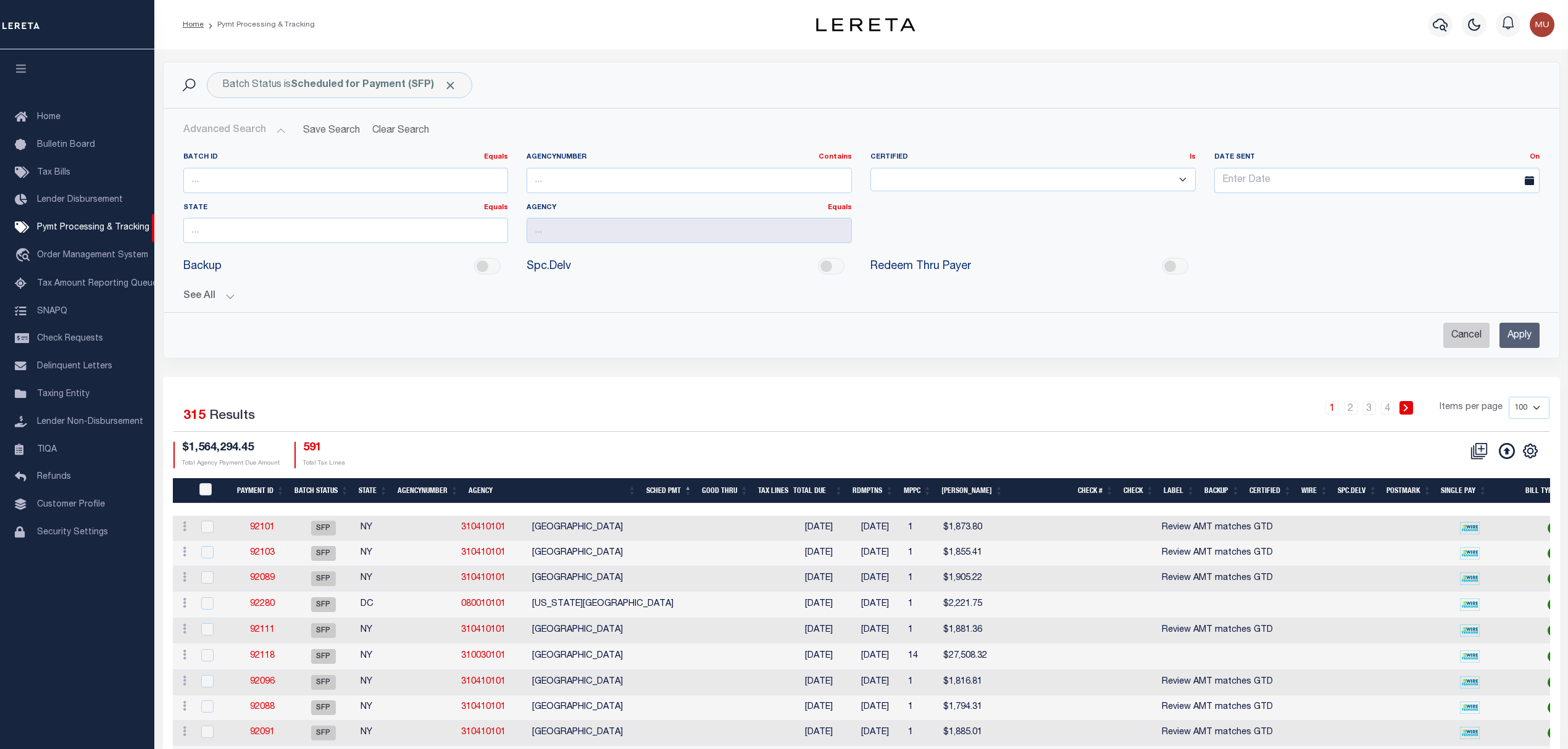
click at [1463, 336] on input "Cancel" at bounding box center [1467, 335] width 46 height 25
checkbox input "true"
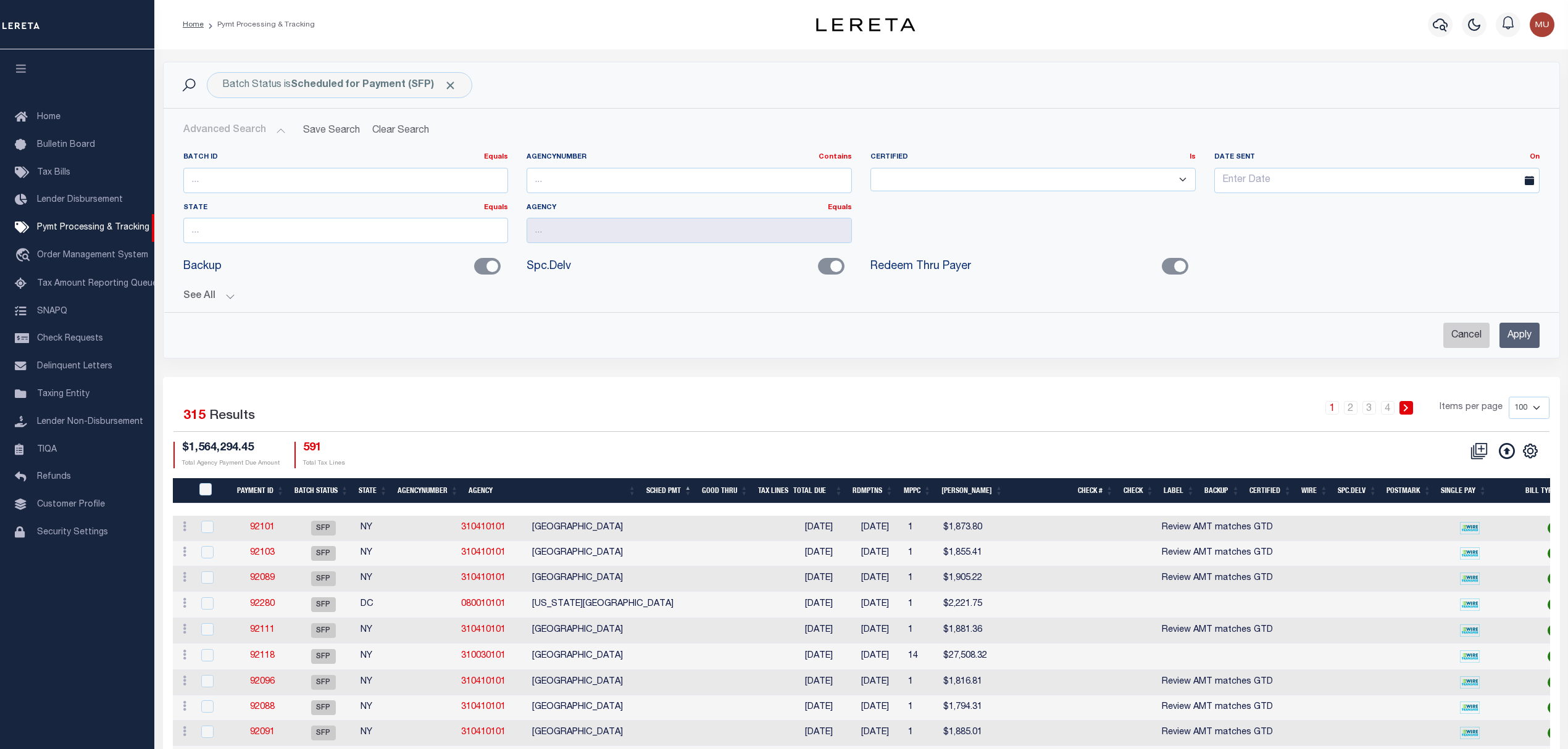
checkbox input "true"
checkbox input "false"
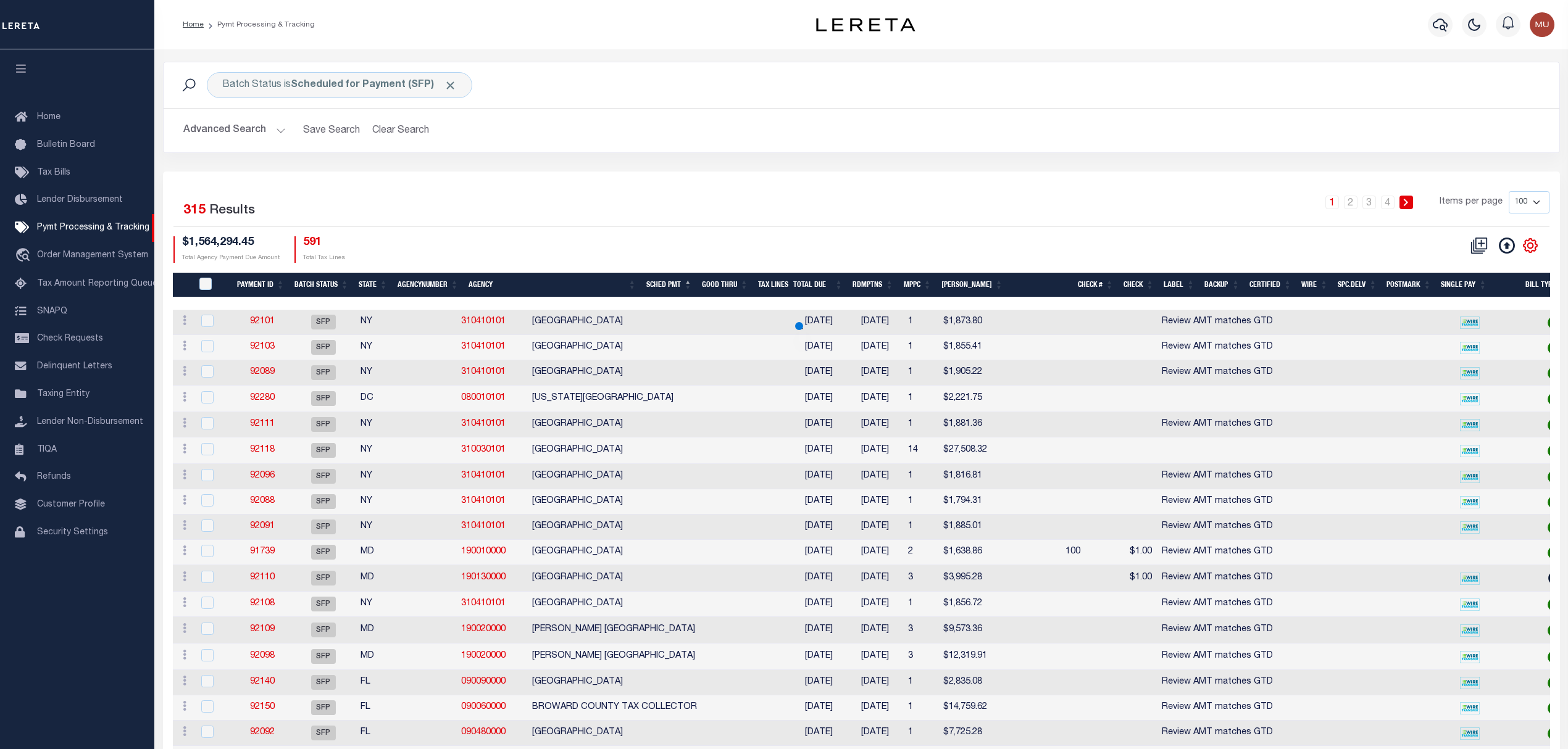
click at [1529, 253] on icon at bounding box center [1530, 246] width 14 height 14
select select
click at [1460, 341] on span "Show Filter" at bounding box center [1455, 336] width 46 height 8
select select
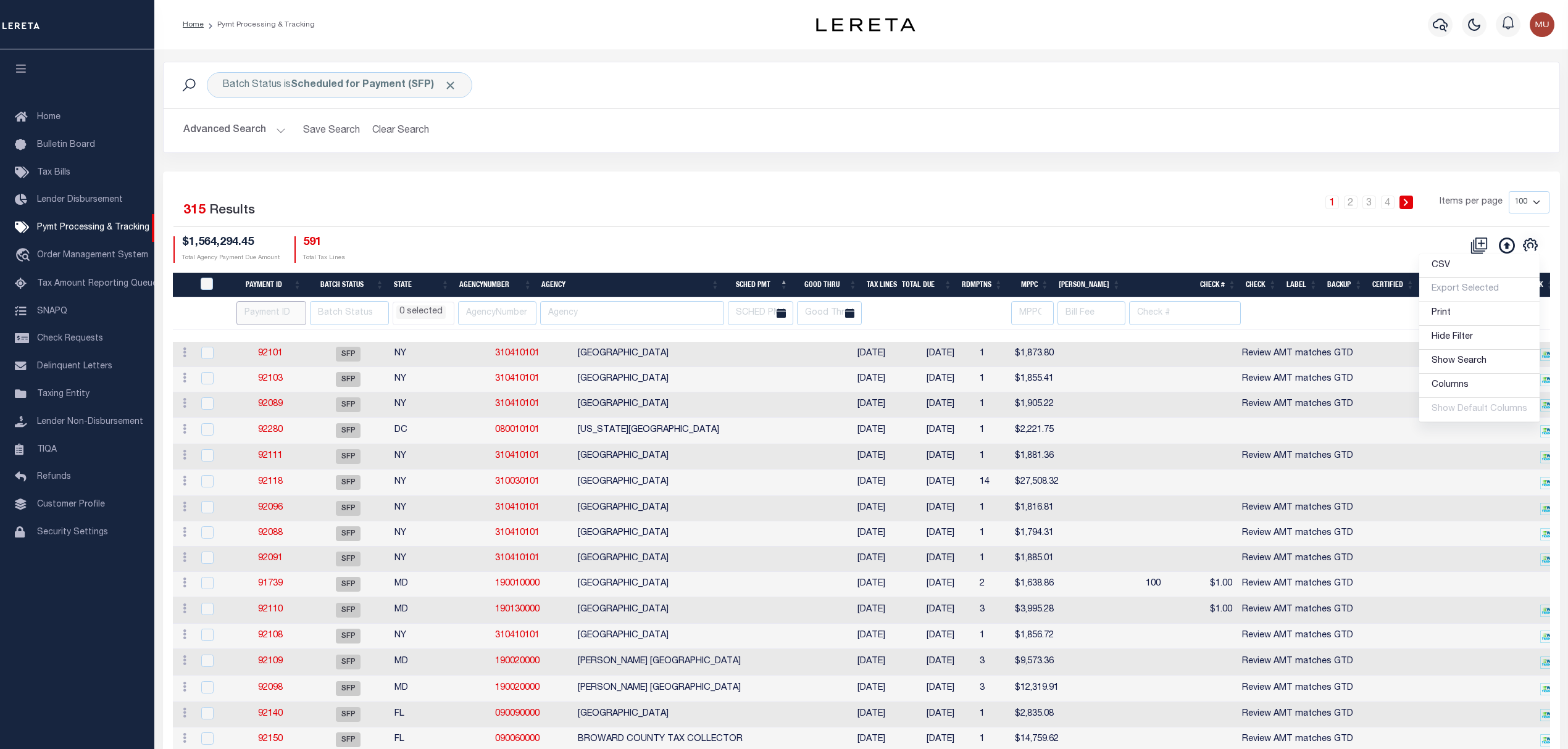
click at [251, 312] on input "number" at bounding box center [271, 313] width 70 height 24
type input "91752"
select select
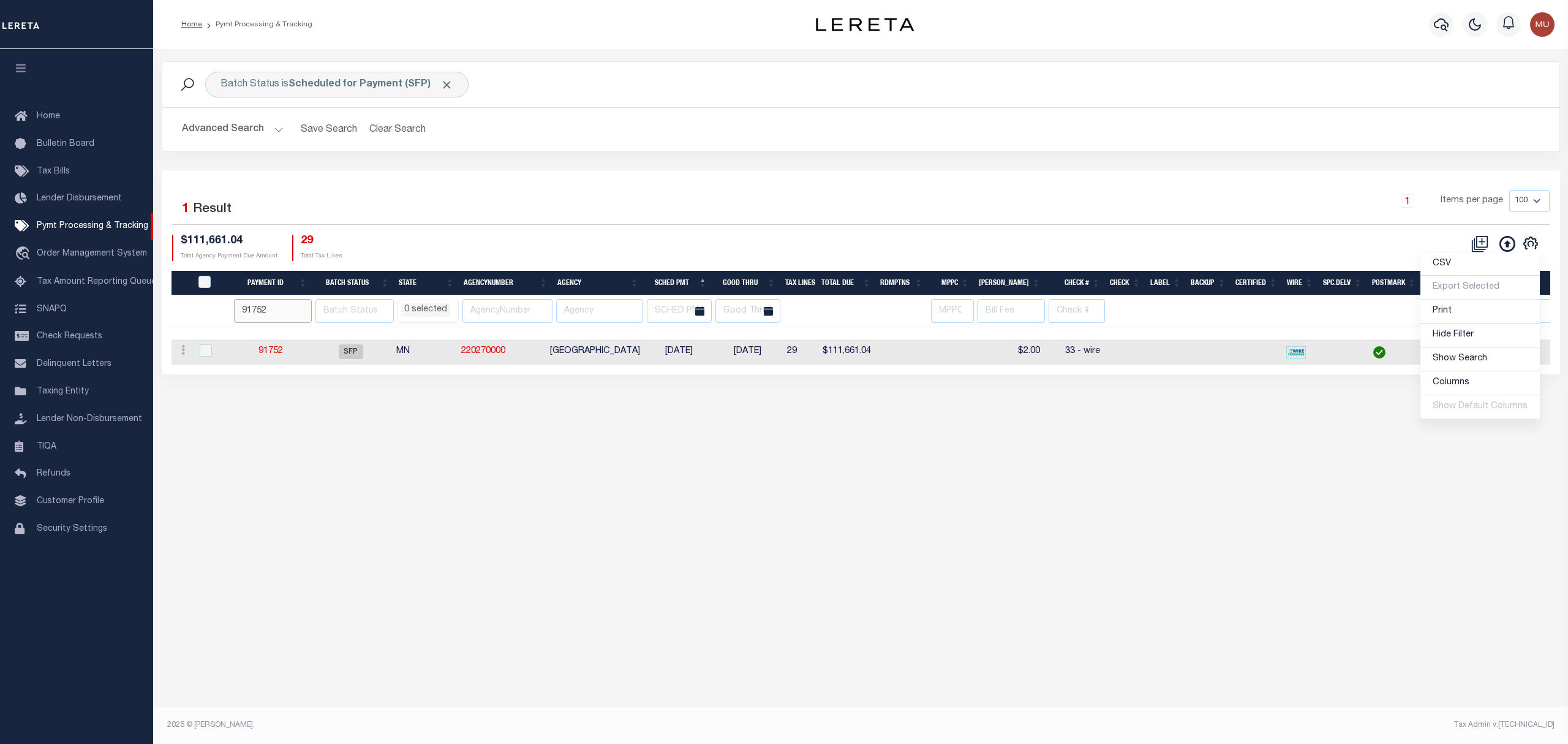
drag, startPoint x: 269, startPoint y: 309, endPoint x: 194, endPoint y: 315, distance: 75.2
click at [194, 315] on tr "91752 AK AL AR AZ CA CO CT DC DE FL GA GU HI IA ID IL IN KS KY LA MA MD ME MI M…" at bounding box center [1033, 311] width 1723 height 32
click at [923, 534] on div "Batch Status is Scheduled for Payment (SFP) Search Advanced Search Save Search …" at bounding box center [860, 384] width 1415 height 670
click at [259, 311] on input "91752" at bounding box center [273, 311] width 78 height 24
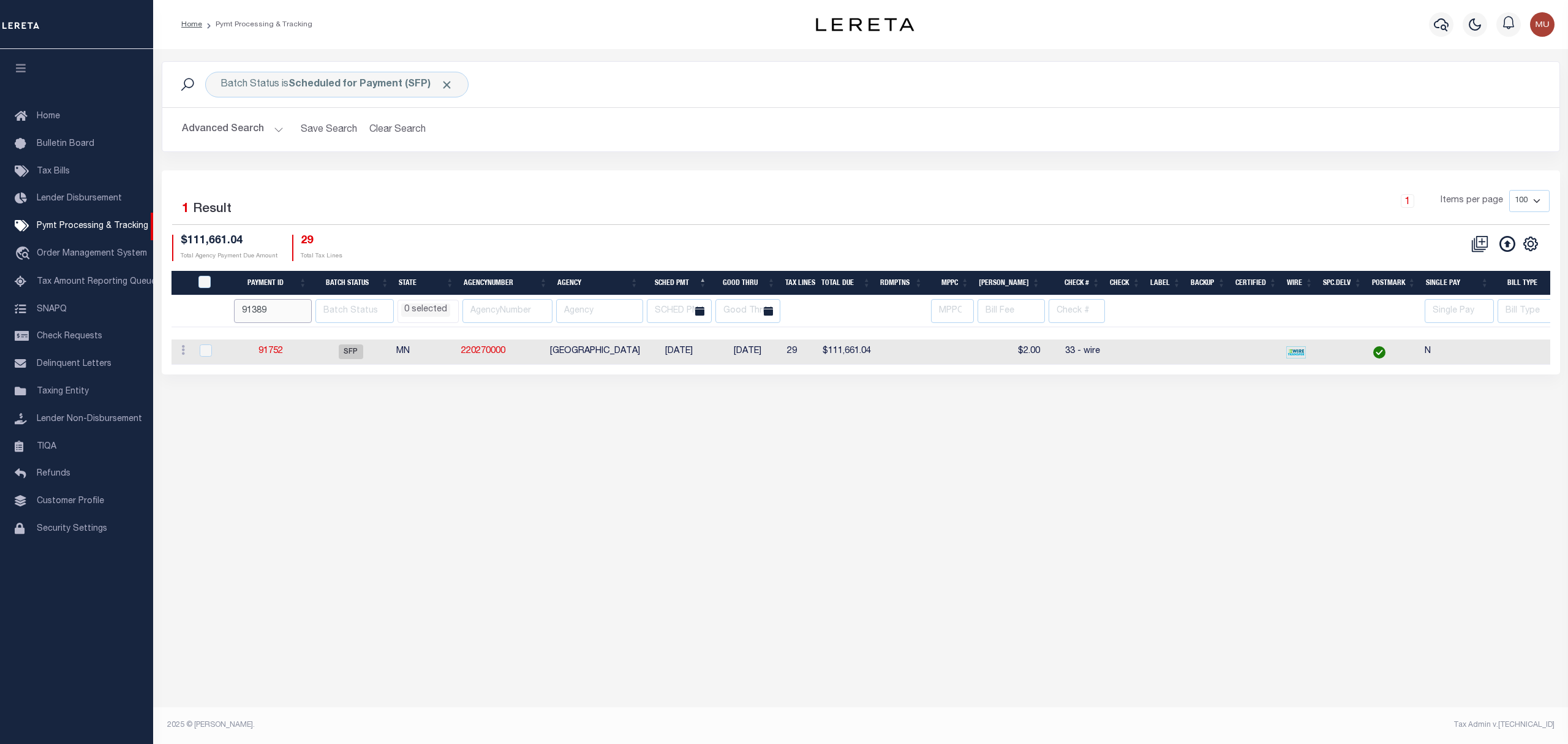
type input "91389"
select select
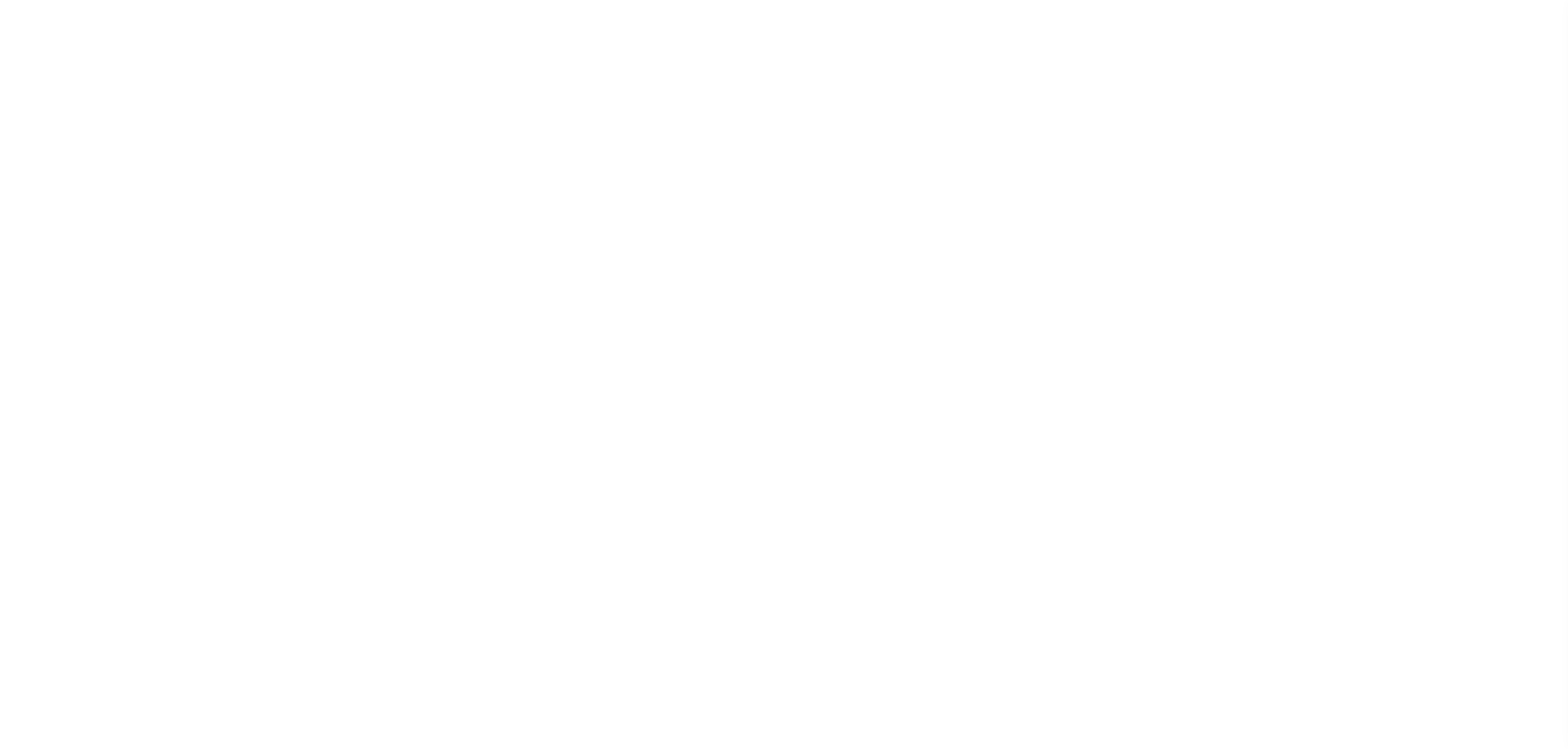
select select "SFP"
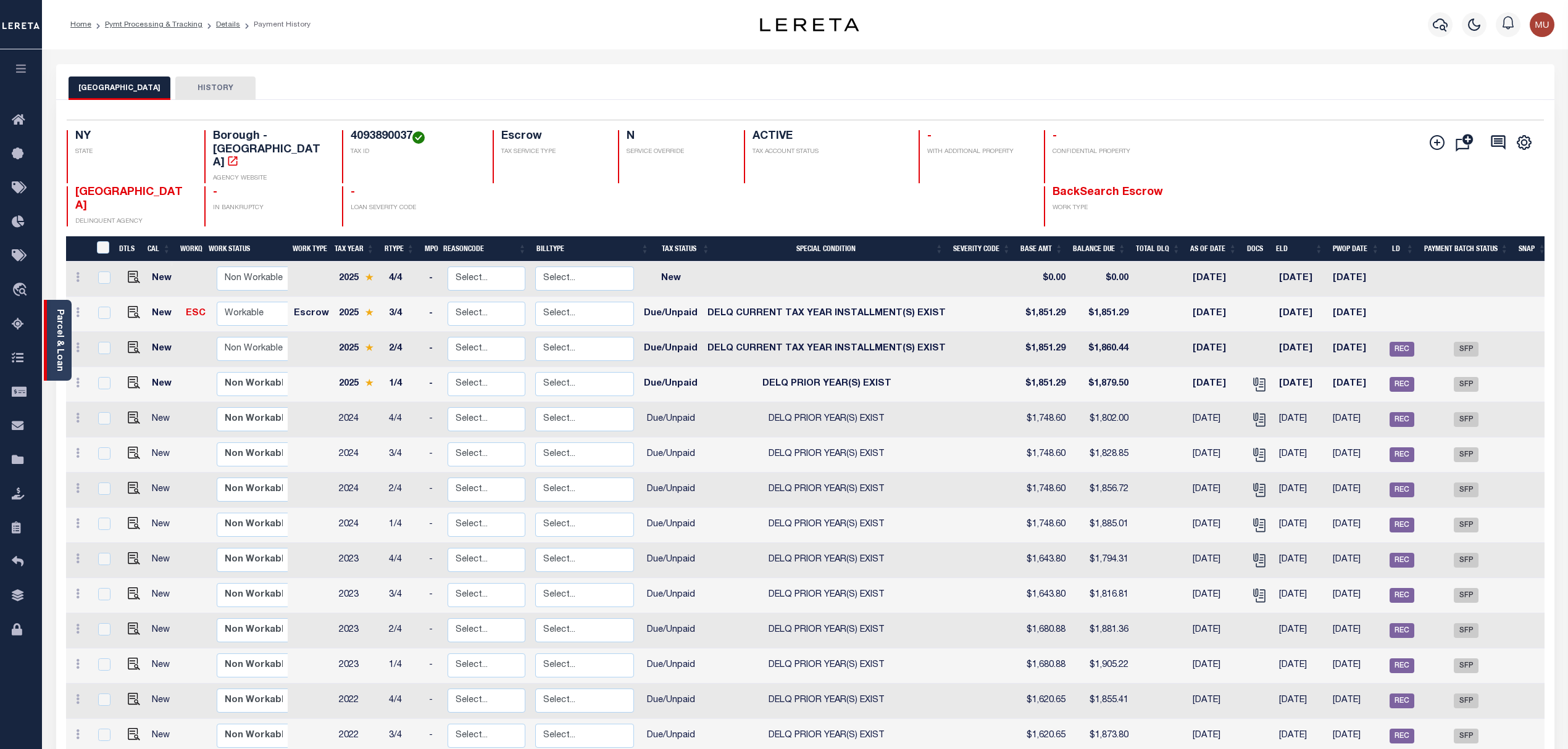
click at [63, 319] on link "Parcel & Loan" at bounding box center [58, 340] width 8 height 62
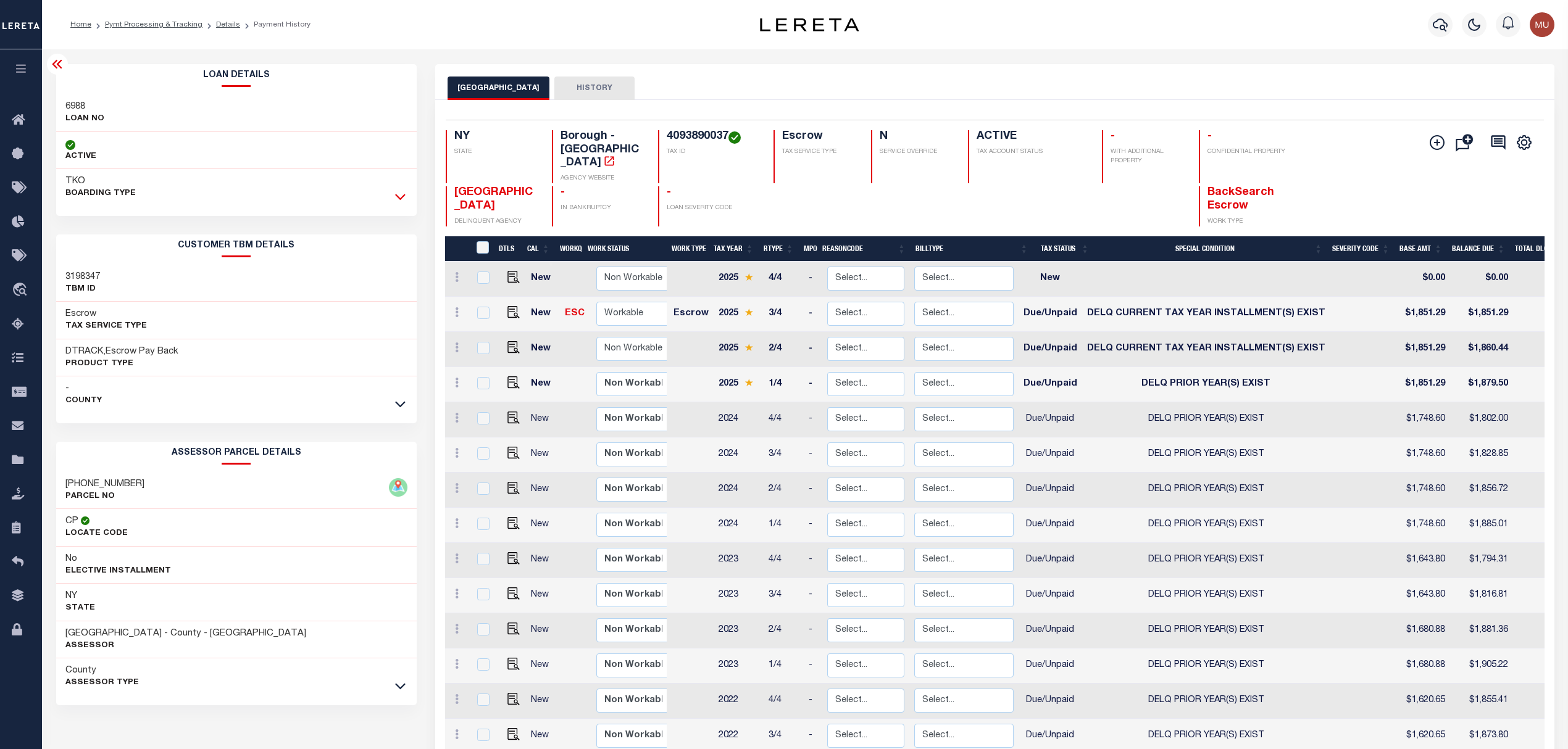
click at [395, 200] on icon at bounding box center [400, 196] width 11 height 13
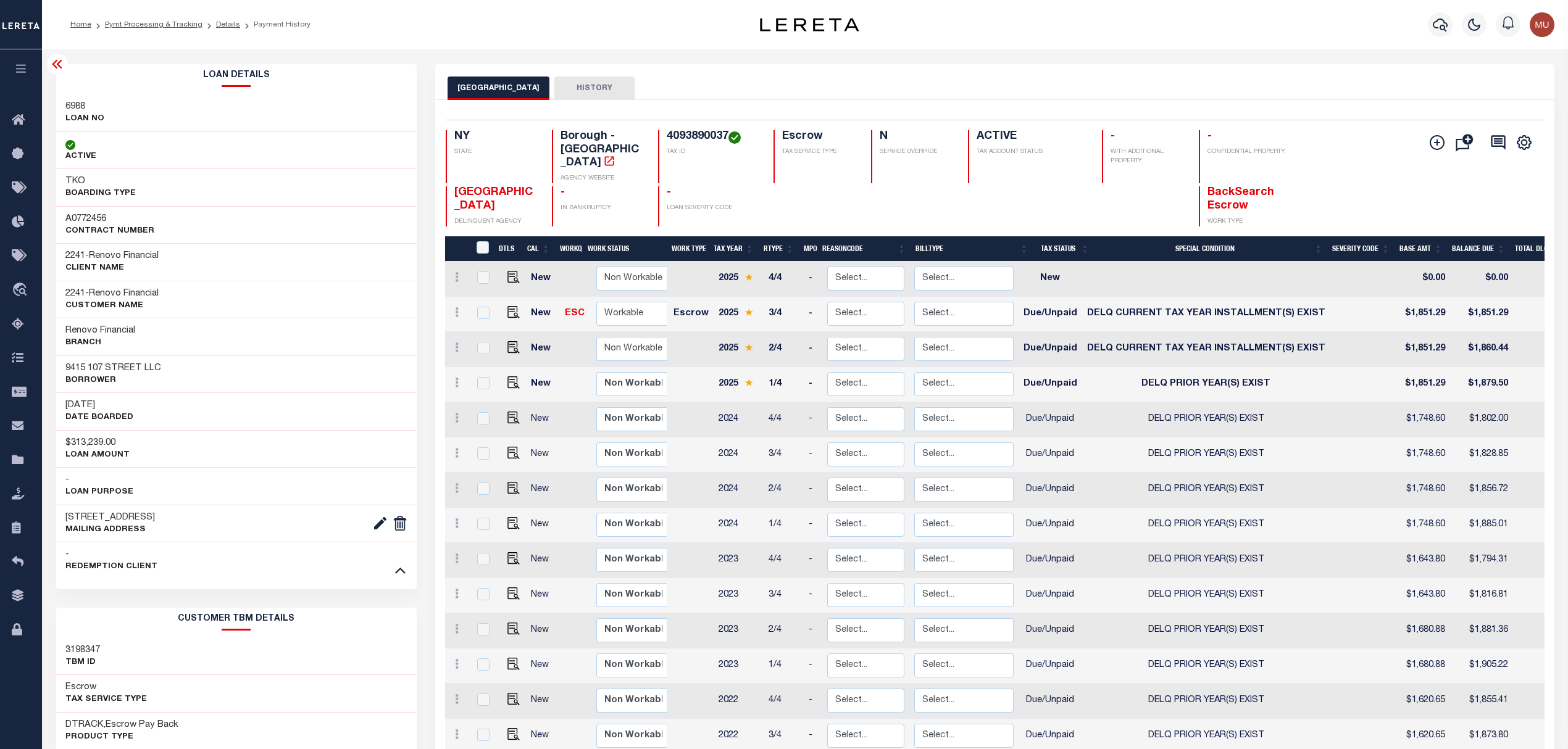
click at [99, 213] on div "A0772456 Contract Number" at bounding box center [236, 224] width 360 height 38
click at [92, 218] on h3 "A0772456" at bounding box center [110, 219] width 89 height 12
copy h3 "A0772456"
click at [802, 79] on div "QUEENS CITY HISTORY" at bounding box center [995, 88] width 1095 height 23
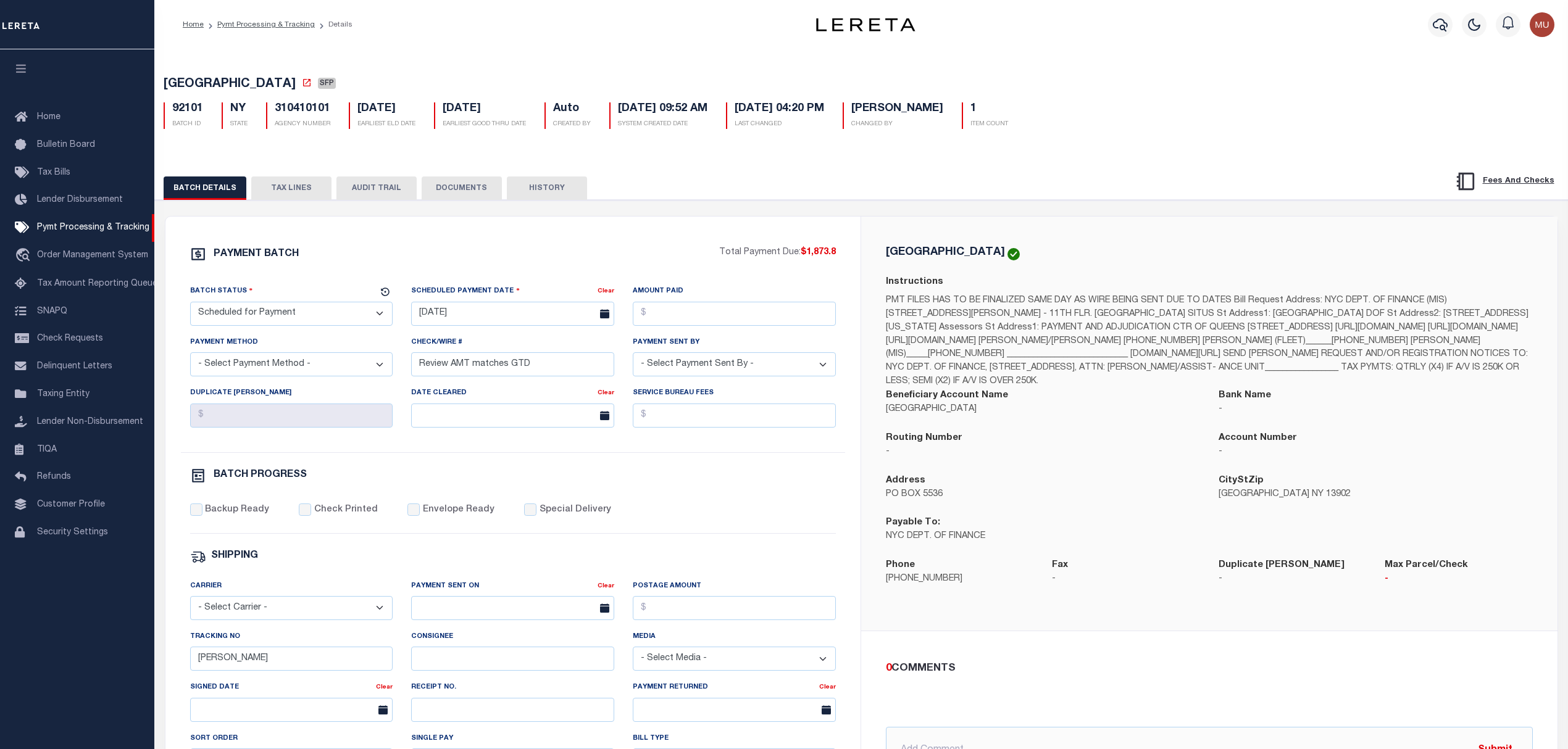
drag, startPoint x: 304, startPoint y: 320, endPoint x: 303, endPoint y: 328, distance: 8.1
click at [304, 320] on select "- Select Status - Scheduled for Payment Ready For Payment Payment Sent Cleared …" at bounding box center [291, 313] width 203 height 24
select select "RFF"
click at [190, 306] on select "- Select Status - Scheduled for Payment Ready For Payment Payment Sent Cleared …" at bounding box center [291, 313] width 203 height 24
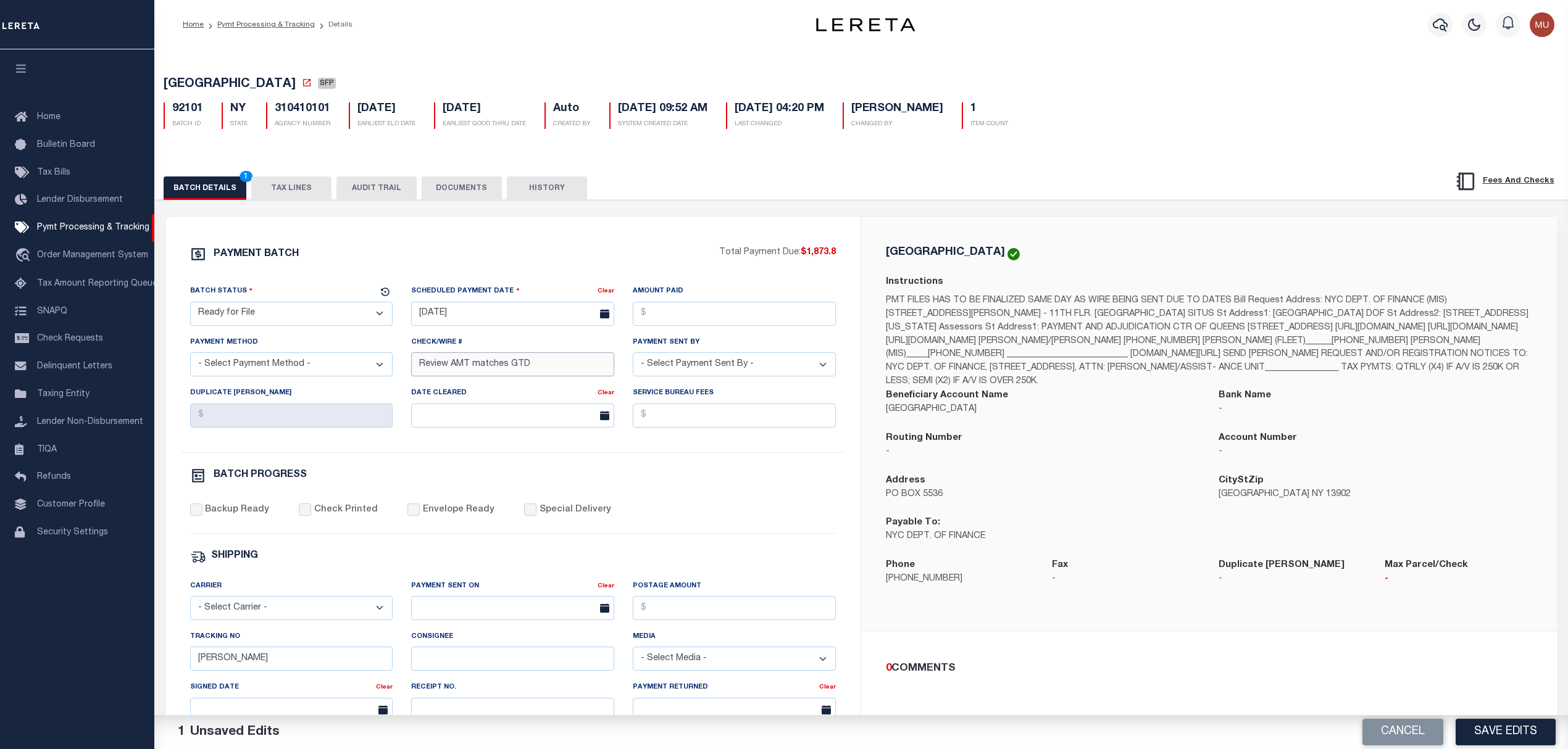
drag, startPoint x: 563, startPoint y: 369, endPoint x: 410, endPoint y: 369, distance: 153.0
click at [410, 369] on div "Check/Wire # Review AMT matches GTD" at bounding box center [513, 361] width 221 height 51
type input "Accounting will pay 10/15"
click at [685, 316] on input "Amount Paid" at bounding box center [734, 313] width 203 height 24
type input "$"
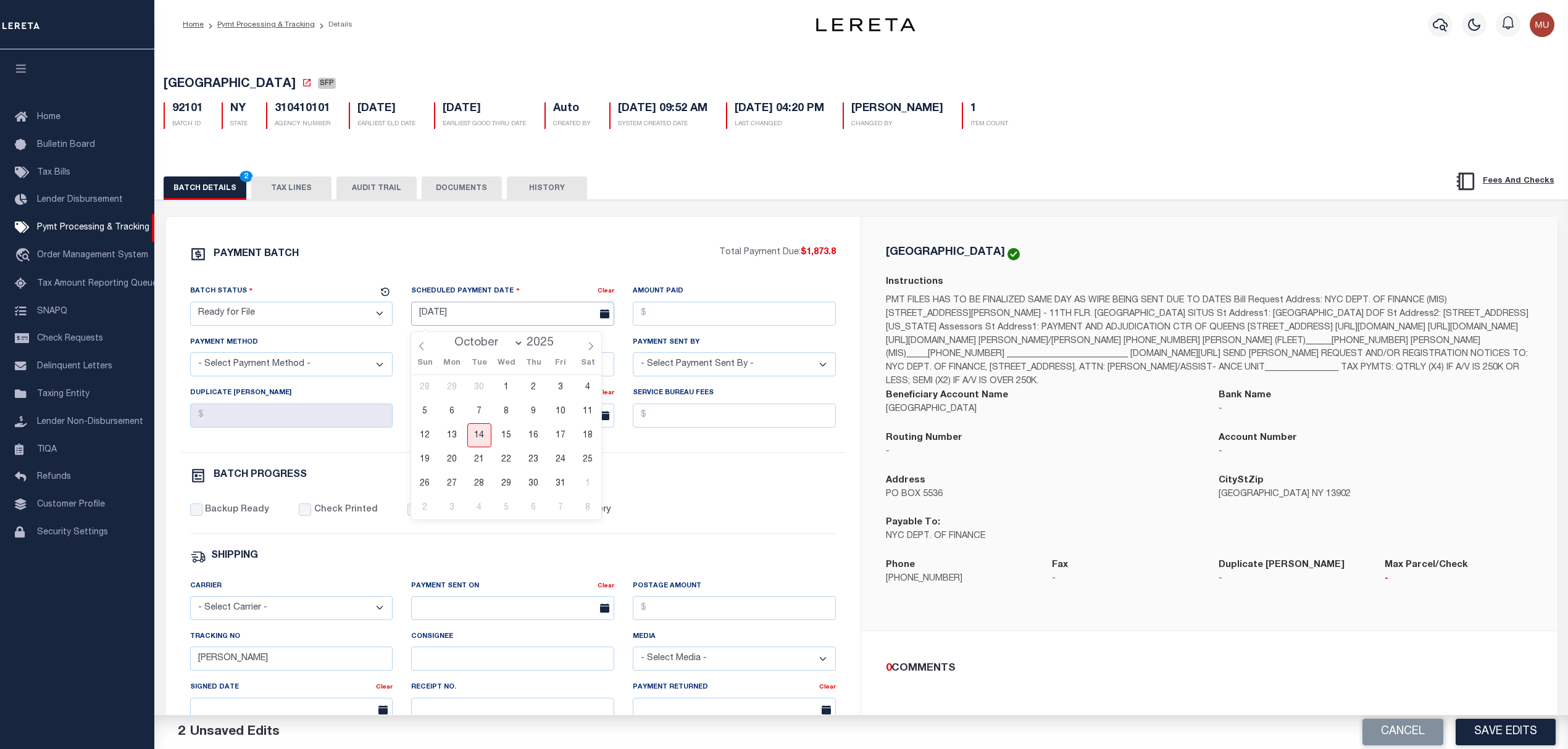
click at [539, 314] on input "[DATE]" at bounding box center [513, 313] width 203 height 24
click at [497, 431] on span "15" at bounding box center [506, 435] width 24 height 24
type input "[DATE]"
click at [685, 376] on select "- Select Payment Sent By - [PERSON_NAME] [PERSON_NAME] [PERSON_NAME] [PERSON_NA…" at bounding box center [734, 364] width 203 height 24
select select "[PERSON_NAME]"
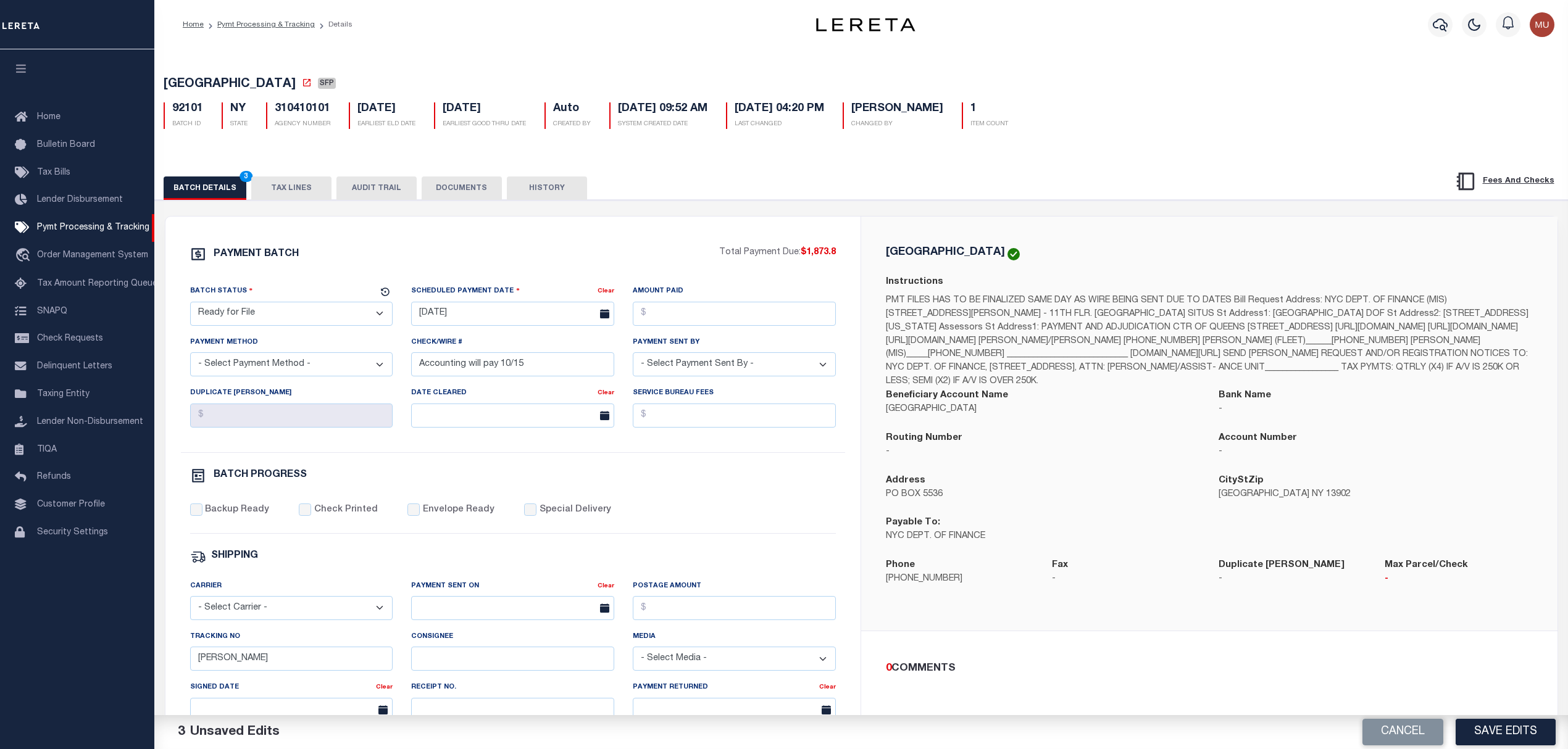
click at [633, 357] on select "- Select Payment Sent By - [PERSON_NAME] [PERSON_NAME] [PERSON_NAME] [PERSON_NA…" at bounding box center [734, 364] width 203 height 24
click at [317, 361] on select "- Select Payment Method - ACH Certified Check Check Direct Deposit Wire Transfer" at bounding box center [291, 364] width 203 height 24
select select "ACH"
click at [190, 357] on select "- Select Payment Method - ACH Certified Check Check Direct Deposit Wire Transfer" at bounding box center [291, 364] width 203 height 24
click at [238, 517] on label "Backup Ready" at bounding box center [238, 510] width 65 height 14
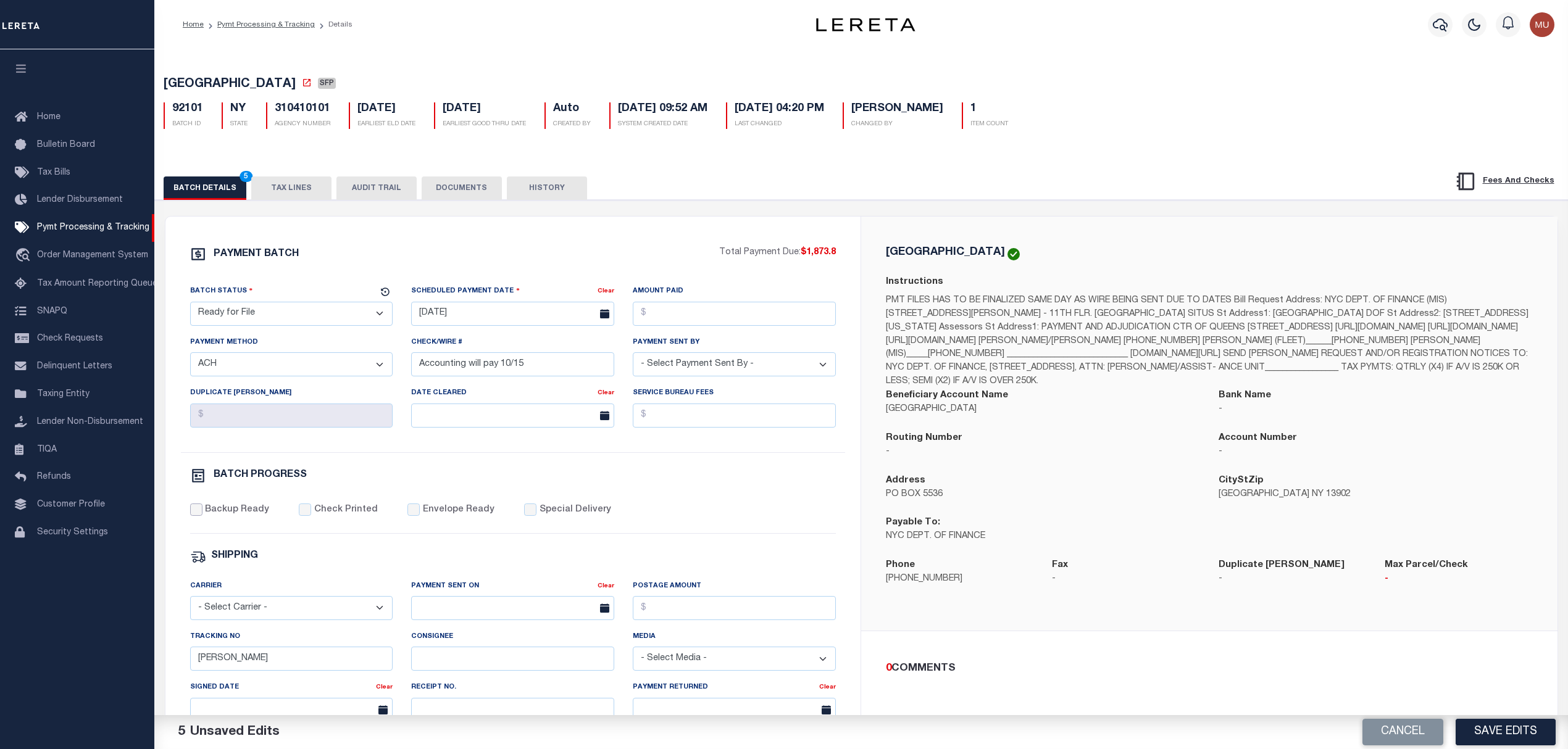
click at [202, 515] on input "Backup Ready" at bounding box center [196, 509] width 12 height 12
checkbox input "true"
drag, startPoint x: 877, startPoint y: 492, endPoint x: 907, endPoint y: 494, distance: 30.1
click at [878, 492] on div "Address [GEOGRAPHIC_DATA]" at bounding box center [1043, 495] width 333 height 42
click at [1487, 733] on button "Save Edits" at bounding box center [1506, 732] width 100 height 27
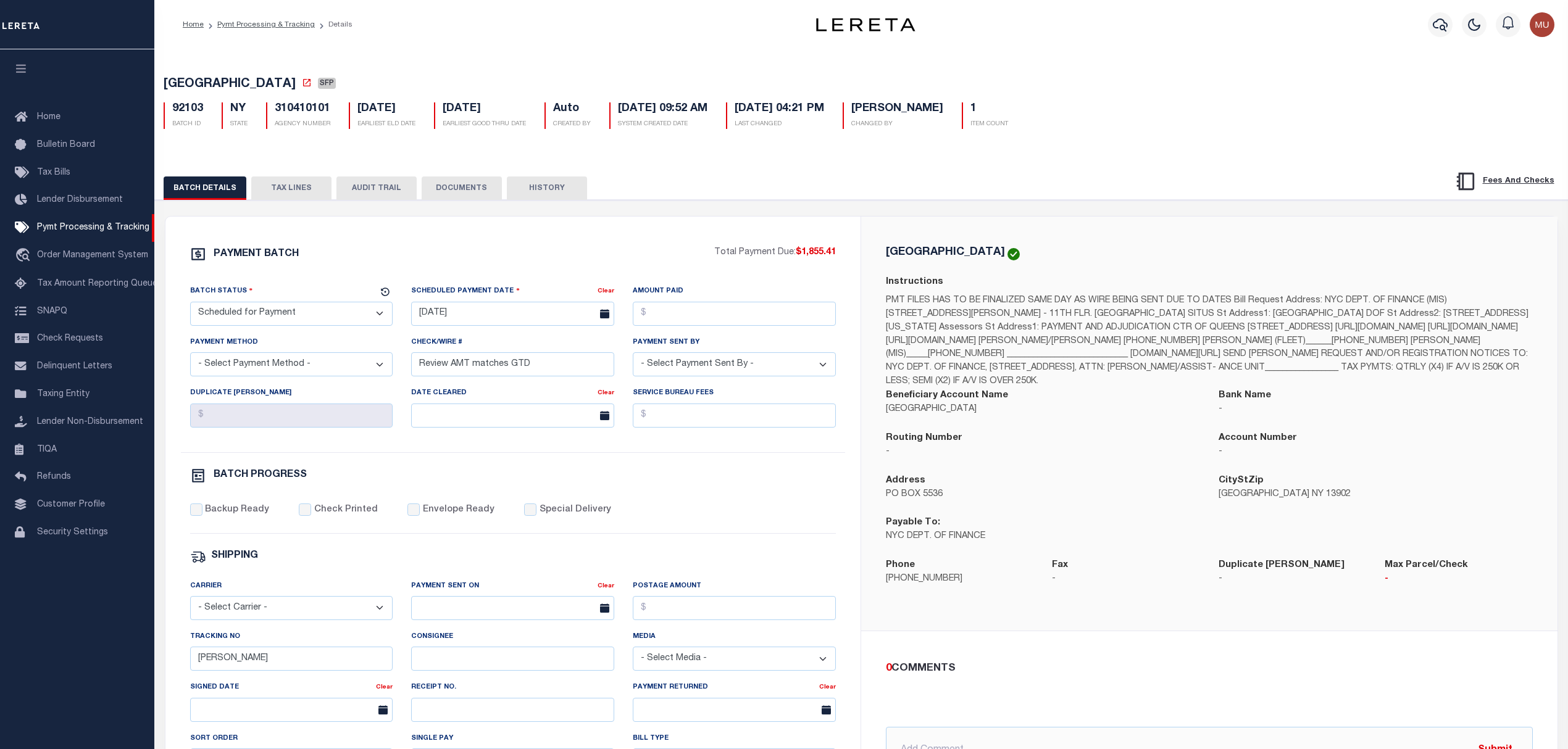
drag, startPoint x: 263, startPoint y: 312, endPoint x: 263, endPoint y: 328, distance: 16.0
click at [263, 313] on select "- Select Status - Scheduled for Payment Ready For Payment Payment Sent Cleared …" at bounding box center [291, 313] width 203 height 24
select select "RFF"
click at [190, 306] on select "- Select Status - Scheduled for Payment Ready For Payment Payment Sent Cleared …" at bounding box center [291, 313] width 203 height 24
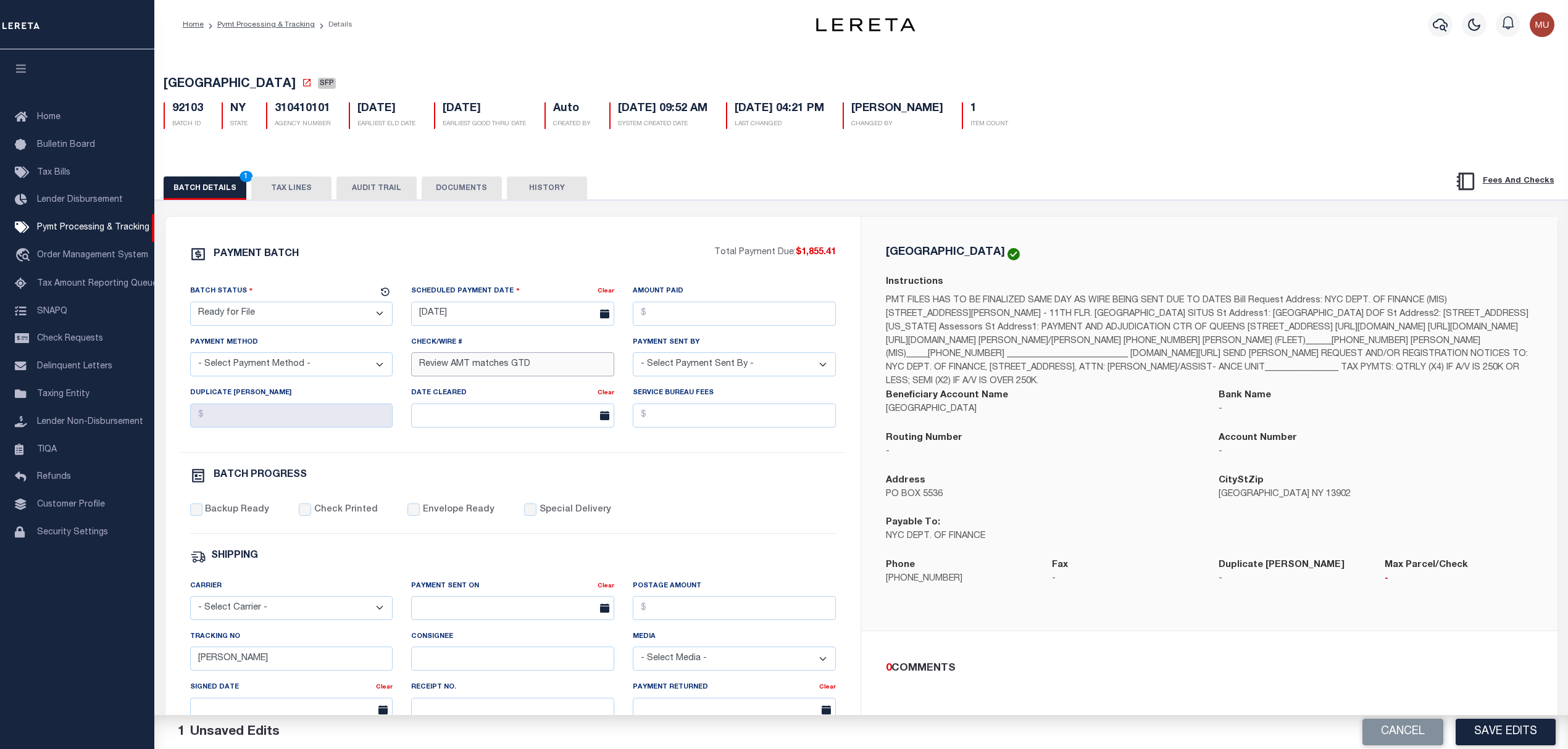
drag, startPoint x: 532, startPoint y: 361, endPoint x: 388, endPoint y: 378, distance: 145.0
click at [364, 381] on div "Batch Status - Select Status - Scheduled for Payment Ready For Payment Payment …" at bounding box center [513, 368] width 665 height 167
paste input "Accounting will pay 10/15"
type input "Accounting will pay 10/15"
click at [525, 313] on input "[DATE]" at bounding box center [513, 313] width 203 height 24
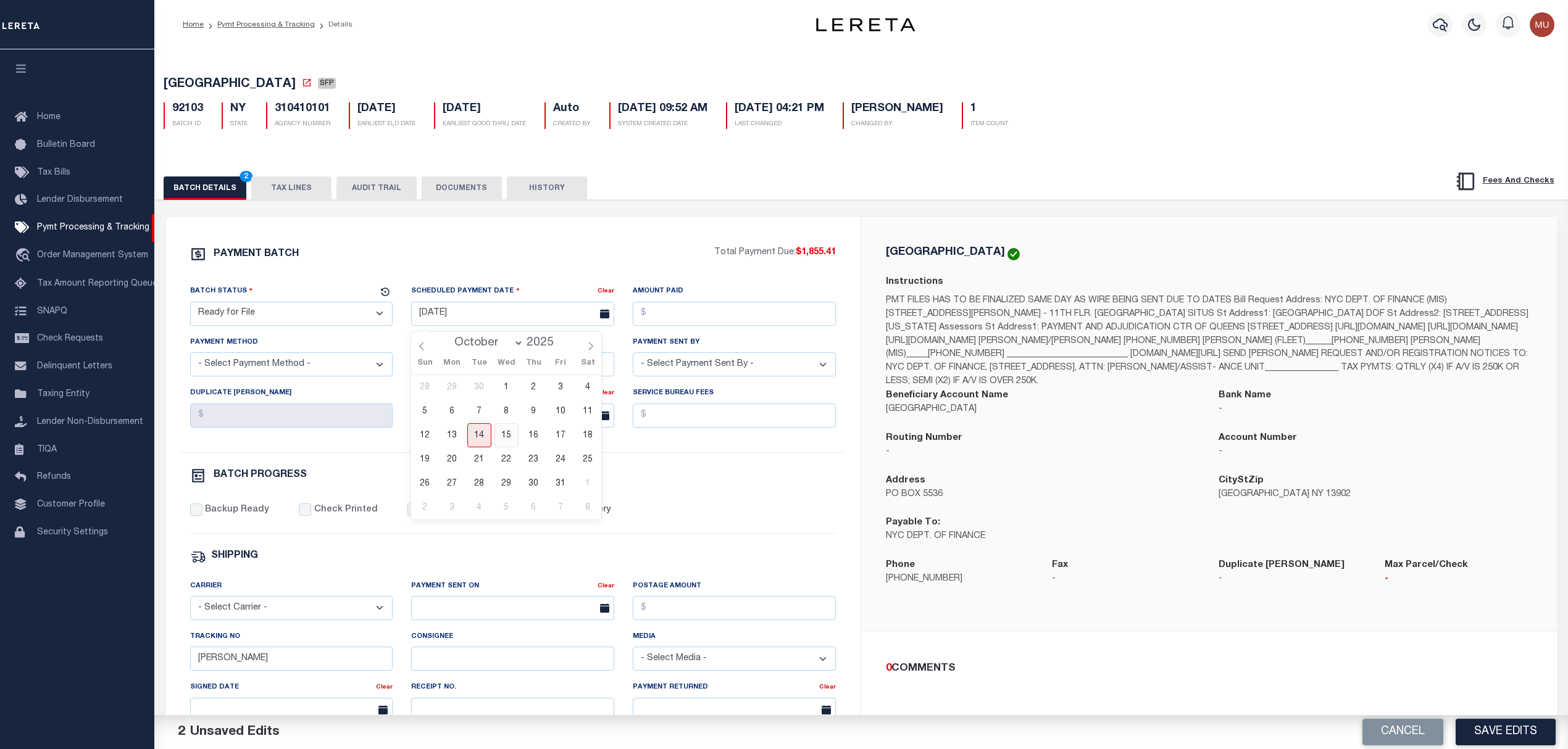
click at [509, 437] on span "15" at bounding box center [506, 435] width 24 height 24
type input "[DATE]"
click at [736, 376] on select "- Select Payment Sent By - [PERSON_NAME] [PERSON_NAME] [PERSON_NAME] [PERSON_NA…" at bounding box center [734, 364] width 203 height 24
select select "[PERSON_NAME]"
click at [263, 369] on select "- Select Payment Method - ACH Certified Check Check Direct Deposit Wire Transfer" at bounding box center [291, 364] width 203 height 24
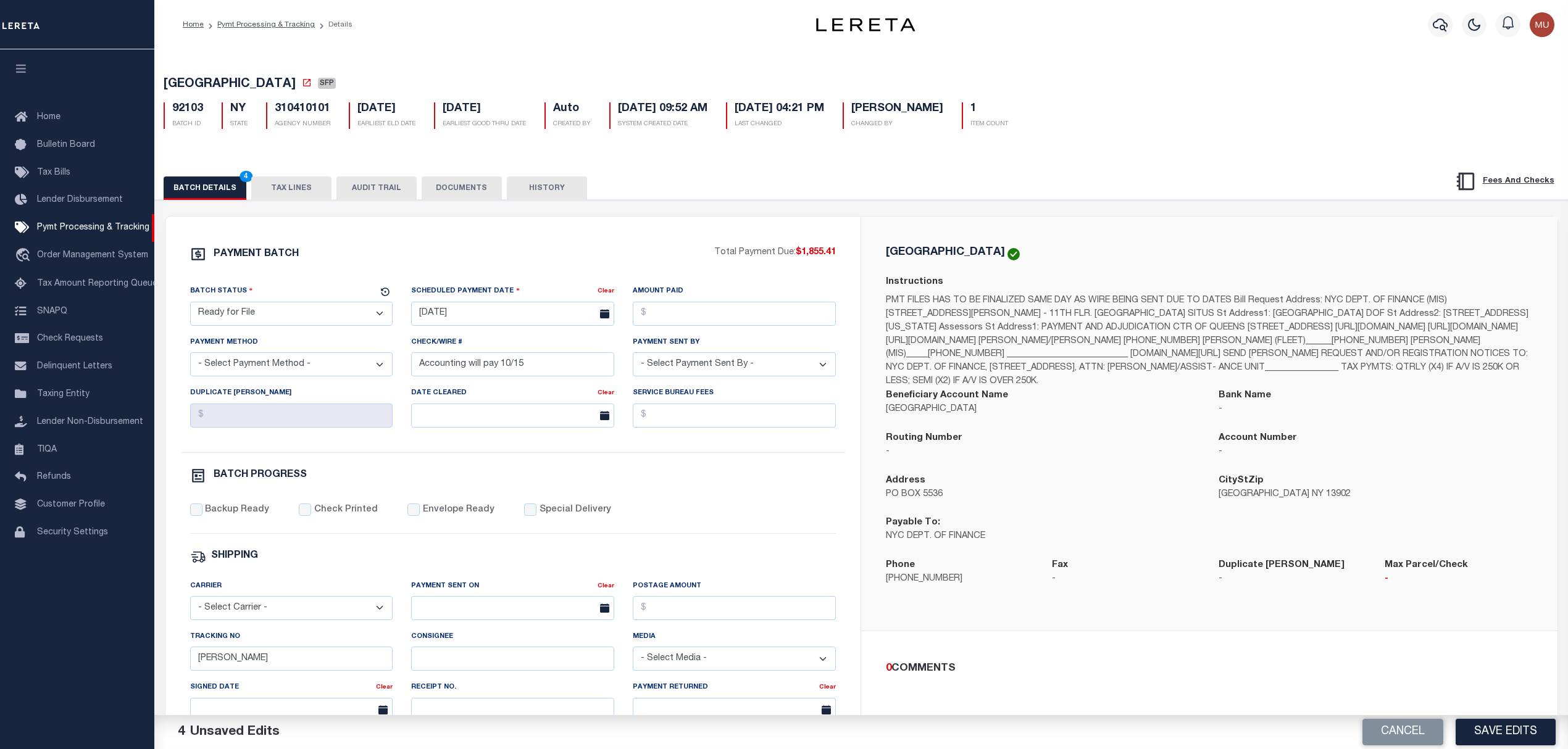
select select "ACH"
click at [190, 357] on select "- Select Payment Method - ACH Certified Check Check Direct Deposit Wire Transfer" at bounding box center [291, 364] width 203 height 24
click at [237, 517] on label "Backup Ready" at bounding box center [238, 510] width 65 height 14
click at [202, 515] on input "Backup Ready" at bounding box center [196, 509] width 12 height 12
checkbox input "true"
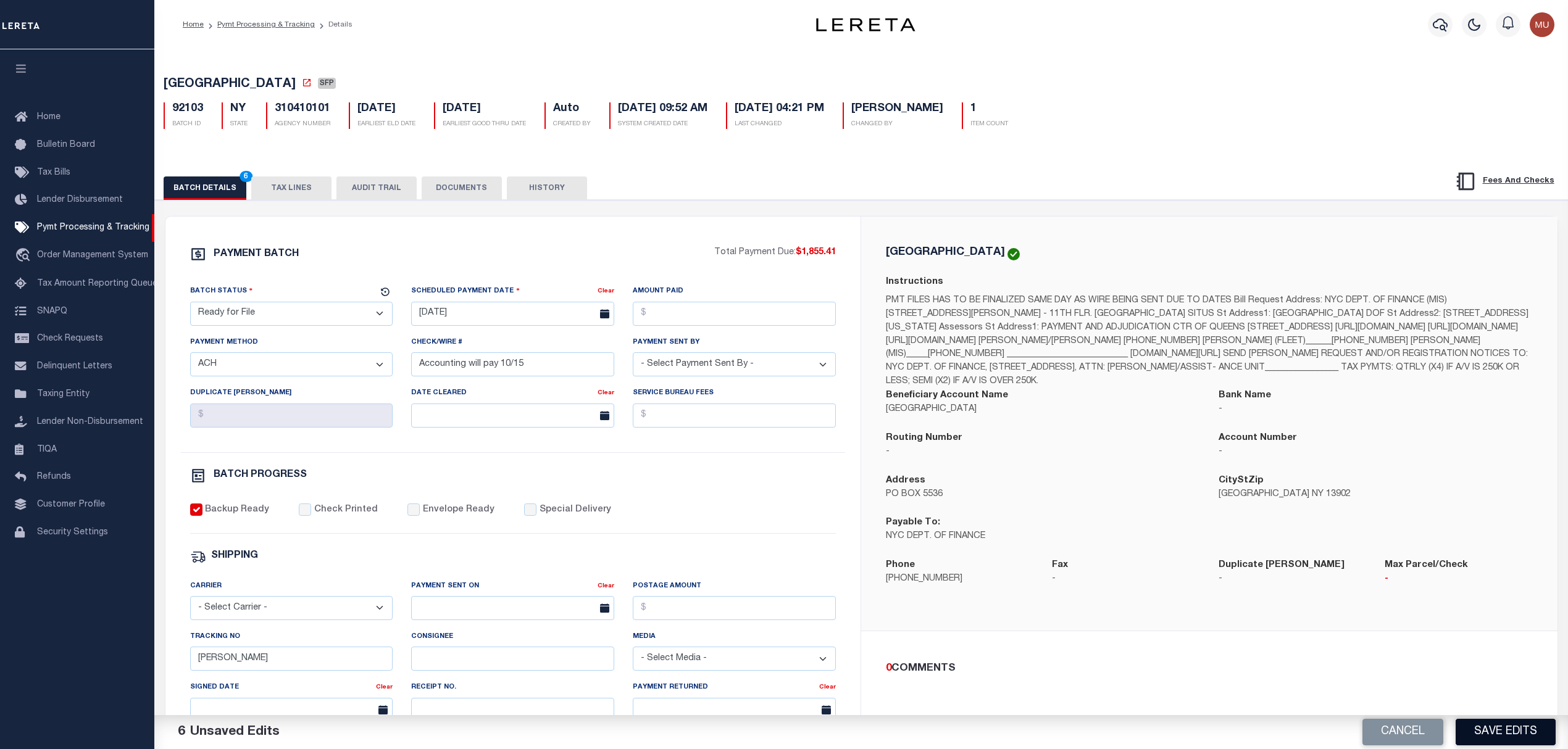
click at [1519, 721] on button "Save Edits" at bounding box center [1506, 732] width 100 height 27
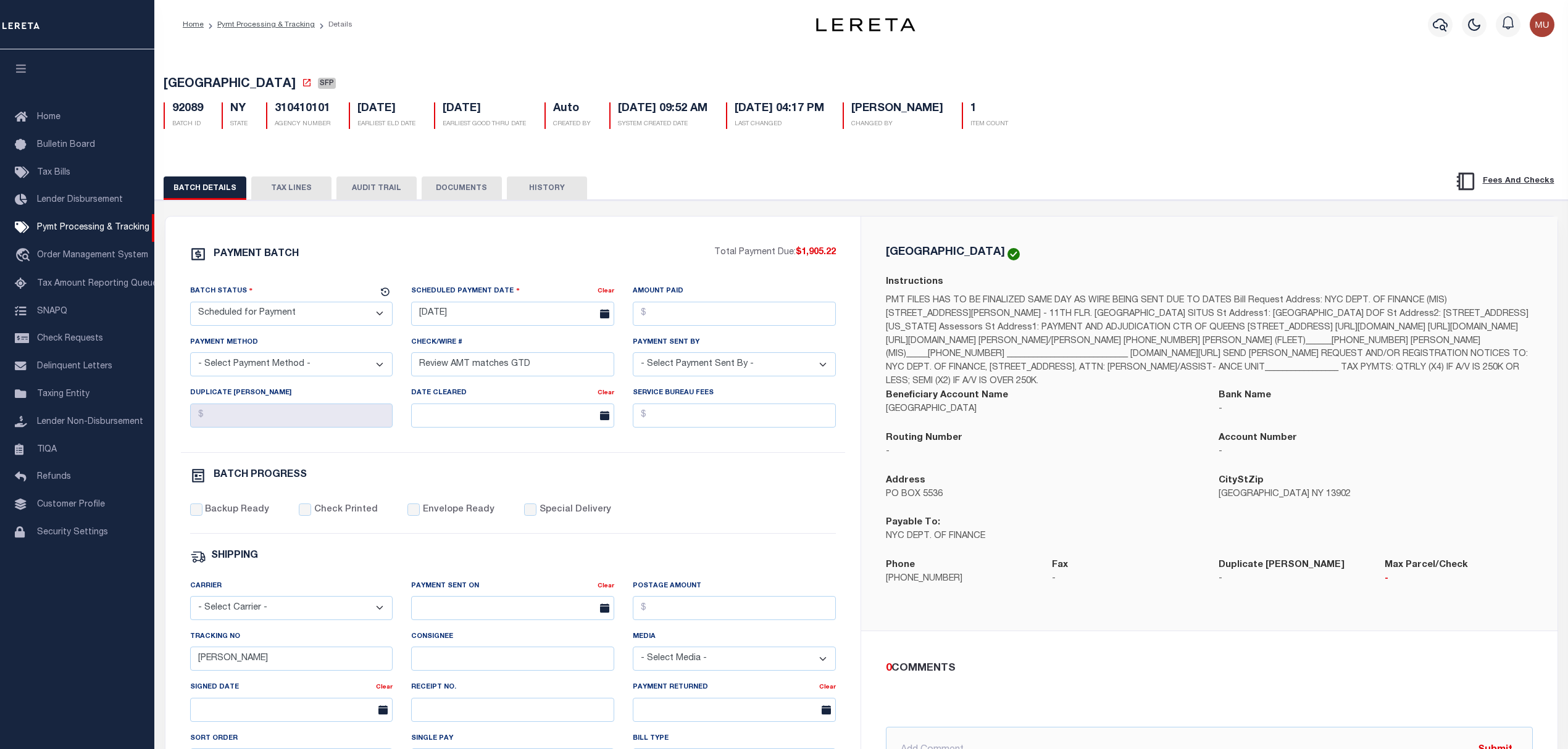
click at [304, 322] on select "- Select Status - Scheduled for Payment Ready For Payment Payment Sent Cleared …" at bounding box center [291, 313] width 203 height 24
select select "RFF"
click at [190, 306] on select "- Select Status - Scheduled for Payment Ready For Payment Payment Sent Cleared …" at bounding box center [291, 313] width 203 height 24
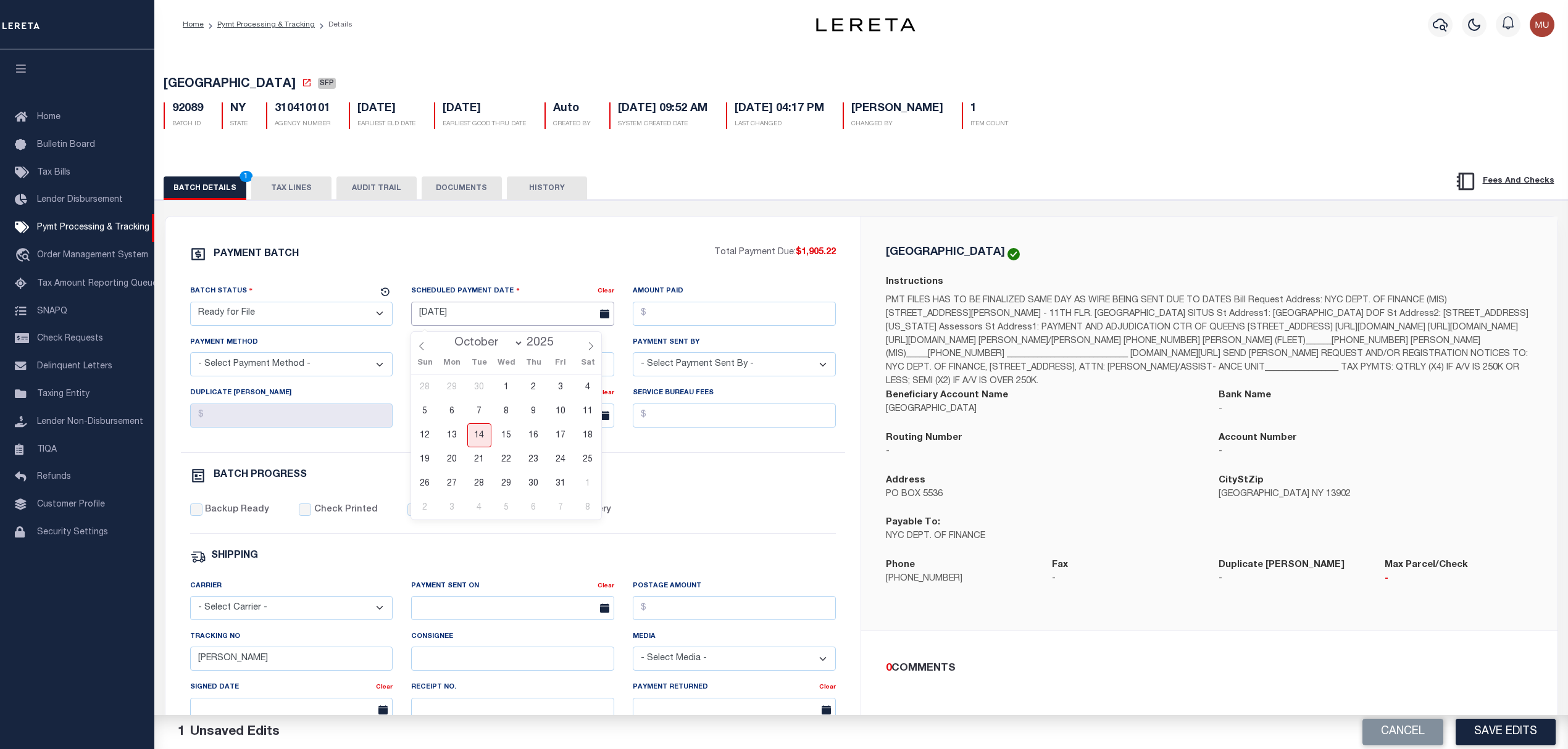
click at [497, 310] on input "[DATE]" at bounding box center [513, 313] width 203 height 24
click at [512, 431] on span "15" at bounding box center [506, 435] width 24 height 24
type input "[DATE]"
click at [734, 318] on input "Amount Paid" at bounding box center [734, 313] width 203 height 24
click at [319, 373] on select "- Select Payment Method - ACH Certified Check Check Direct Deposit Wire Transfer" at bounding box center [291, 364] width 203 height 24
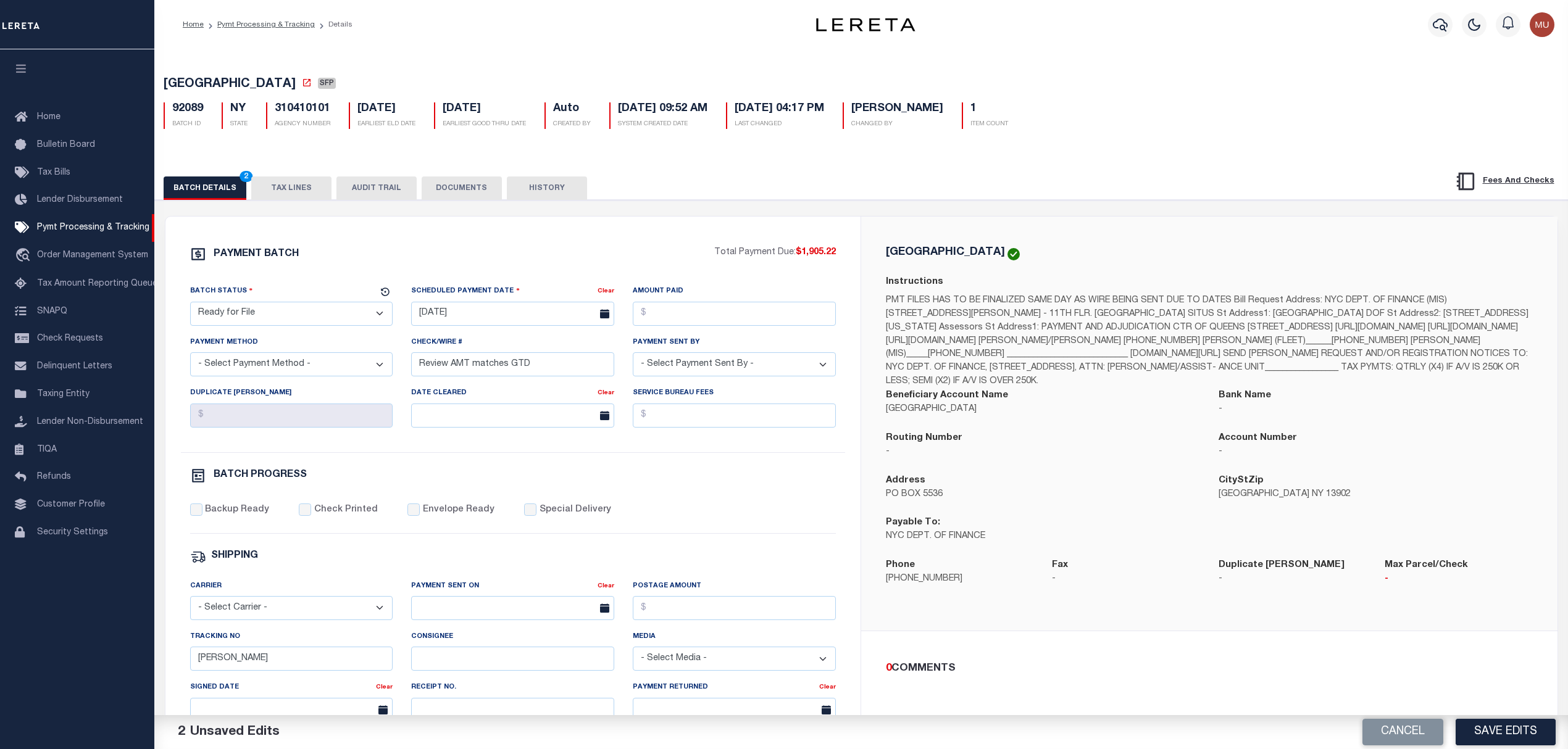
select select "ACH"
click at [190, 357] on select "- Select Payment Method - ACH Certified Check Check Direct Deposit Wire Transfer" at bounding box center [291, 364] width 203 height 24
click at [490, 376] on input "Review AMT matches GTD" at bounding box center [513, 364] width 203 height 24
paste input "Accounting will pay 10/15"
type input "Accounting will pay 10/15"
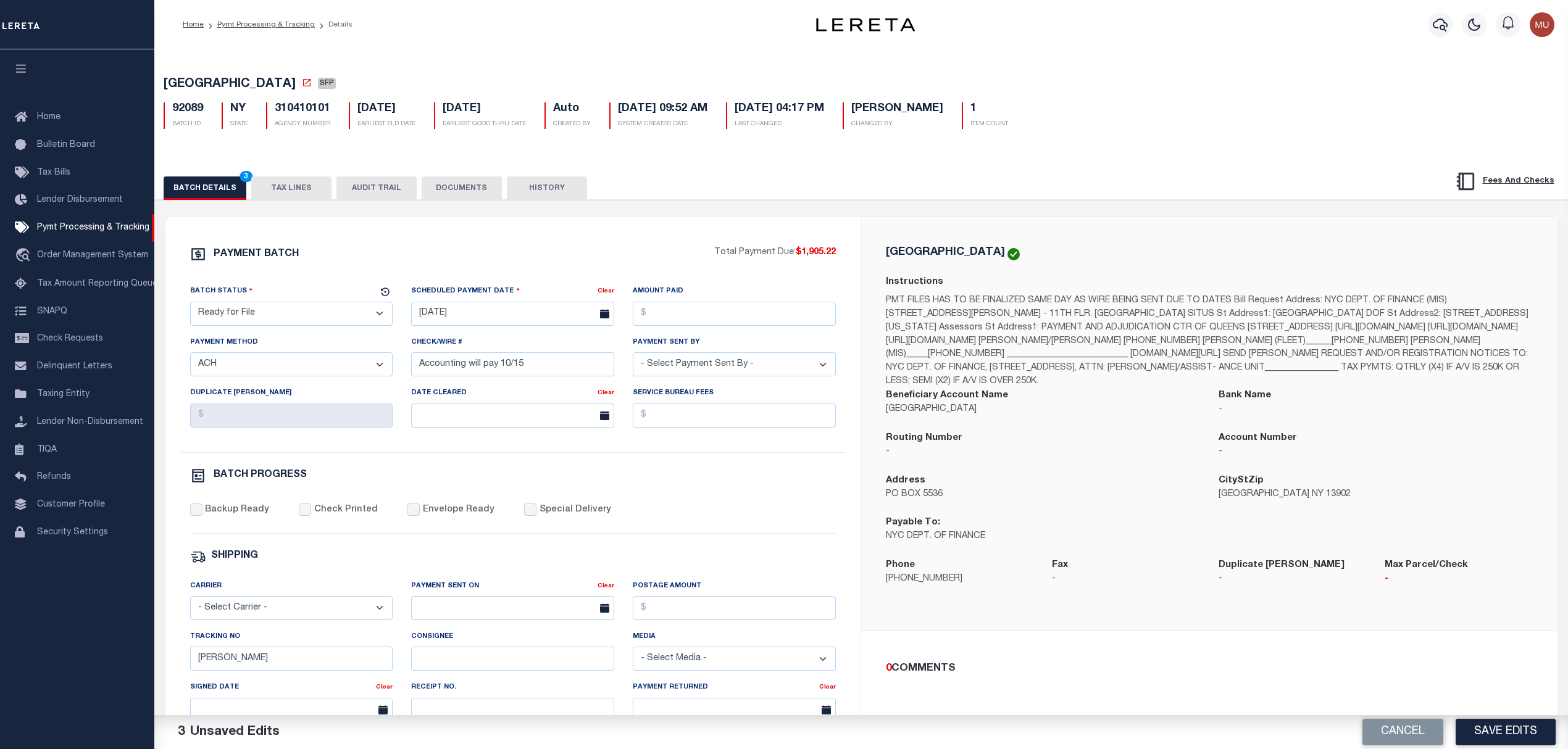
click at [704, 373] on select "- Select Payment Sent By - [PERSON_NAME] [PERSON_NAME] [PERSON_NAME] [PERSON_NA…" at bounding box center [734, 364] width 203 height 24
select select "[PERSON_NAME]"
click at [201, 515] on input "Backup Ready" at bounding box center [196, 509] width 12 height 12
checkbox input "true"
click at [1510, 721] on button "Save Edits" at bounding box center [1506, 732] width 100 height 27
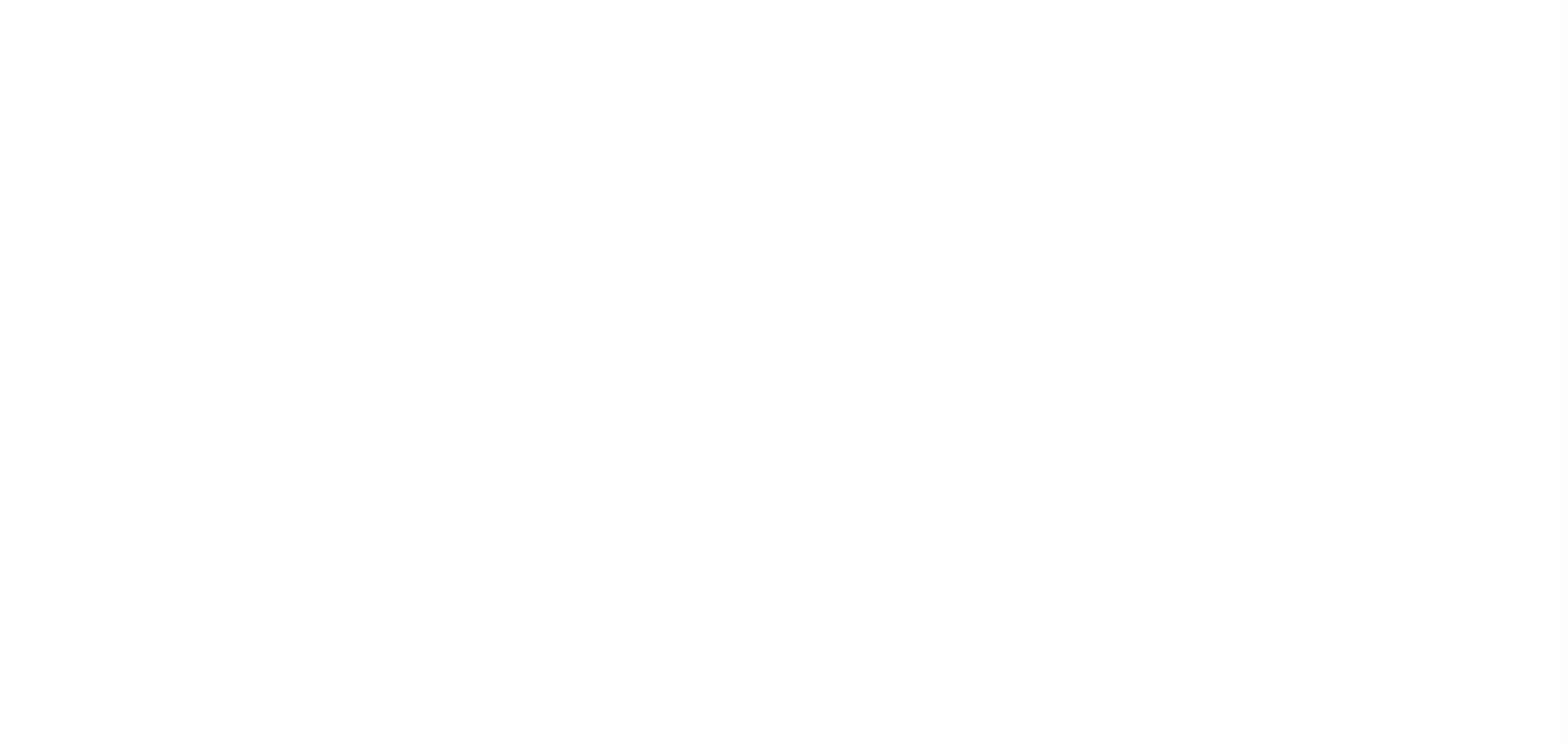
select select "SFP"
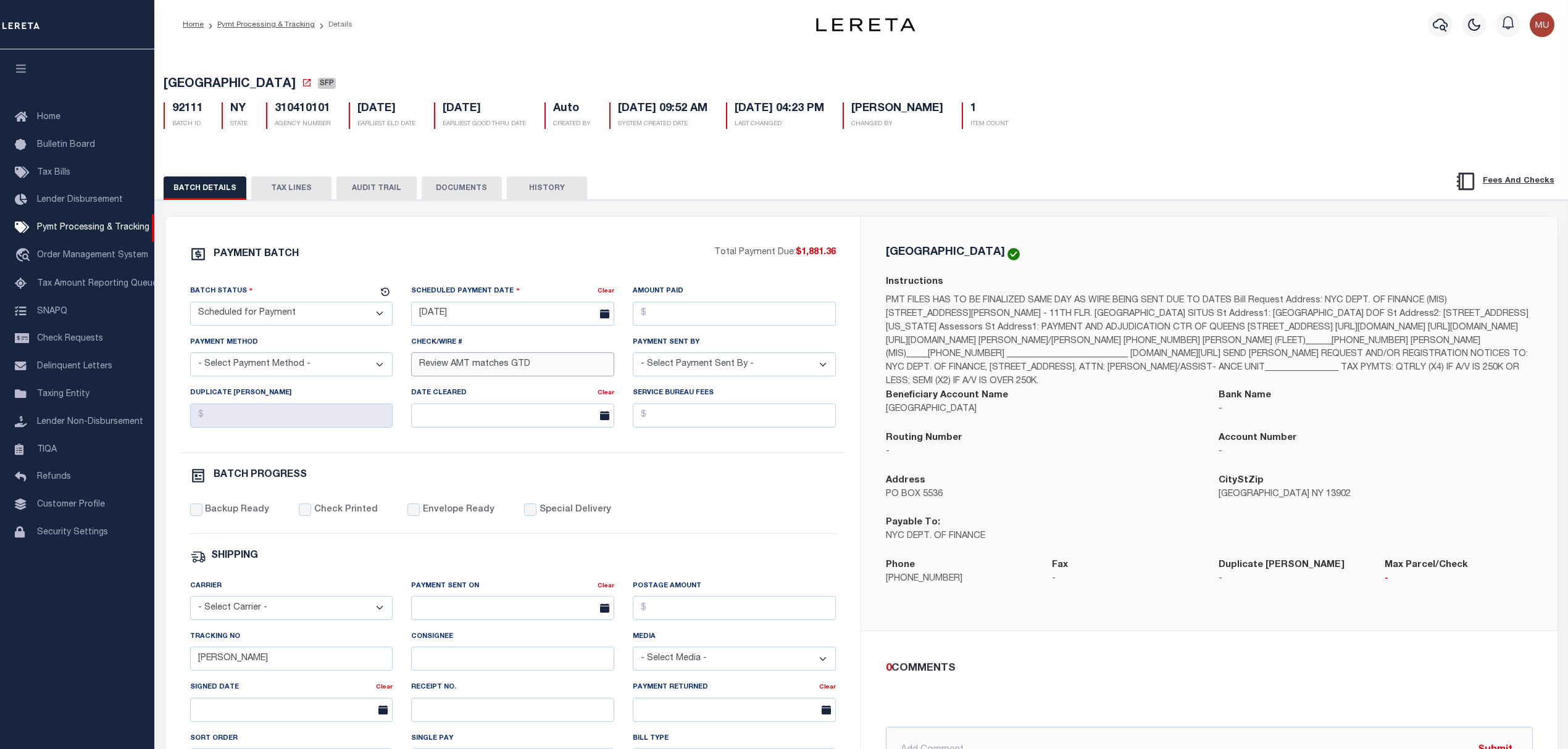
drag, startPoint x: 556, startPoint y: 365, endPoint x: 327, endPoint y: 365, distance: 229.0
click at [327, 365] on div "Batch Status - Select Status - Scheduled for Payment Ready For Payment Payment …" at bounding box center [513, 368] width 665 height 167
paste input "Accounting will pay 10/15"
type input "Accounting will pay 10/15"
drag, startPoint x: 317, startPoint y: 320, endPoint x: 304, endPoint y: 328, distance: 15.3
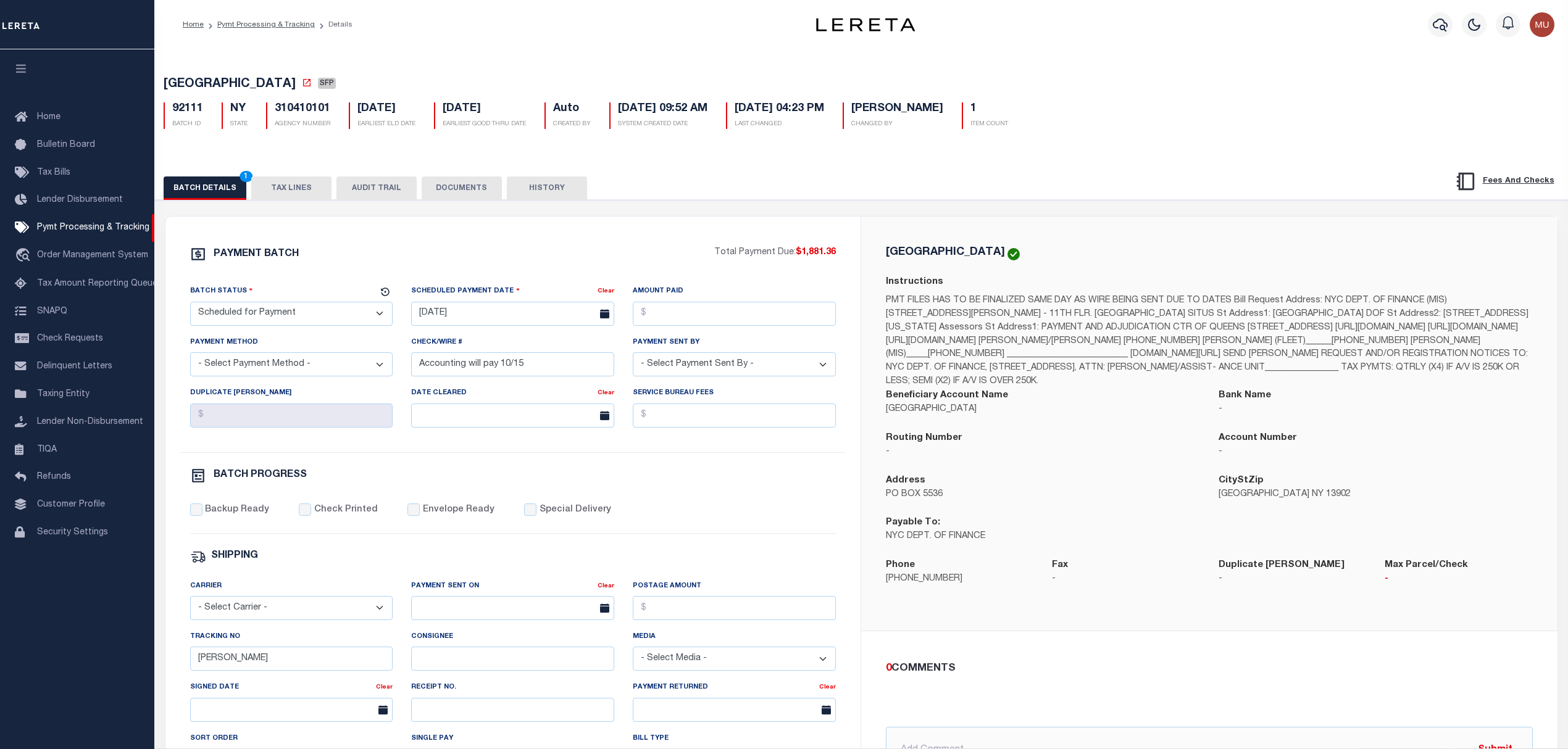
click at [317, 320] on select "- Select Status - Scheduled for Payment Ready For Payment Payment Sent Cleared …" at bounding box center [291, 313] width 203 height 24
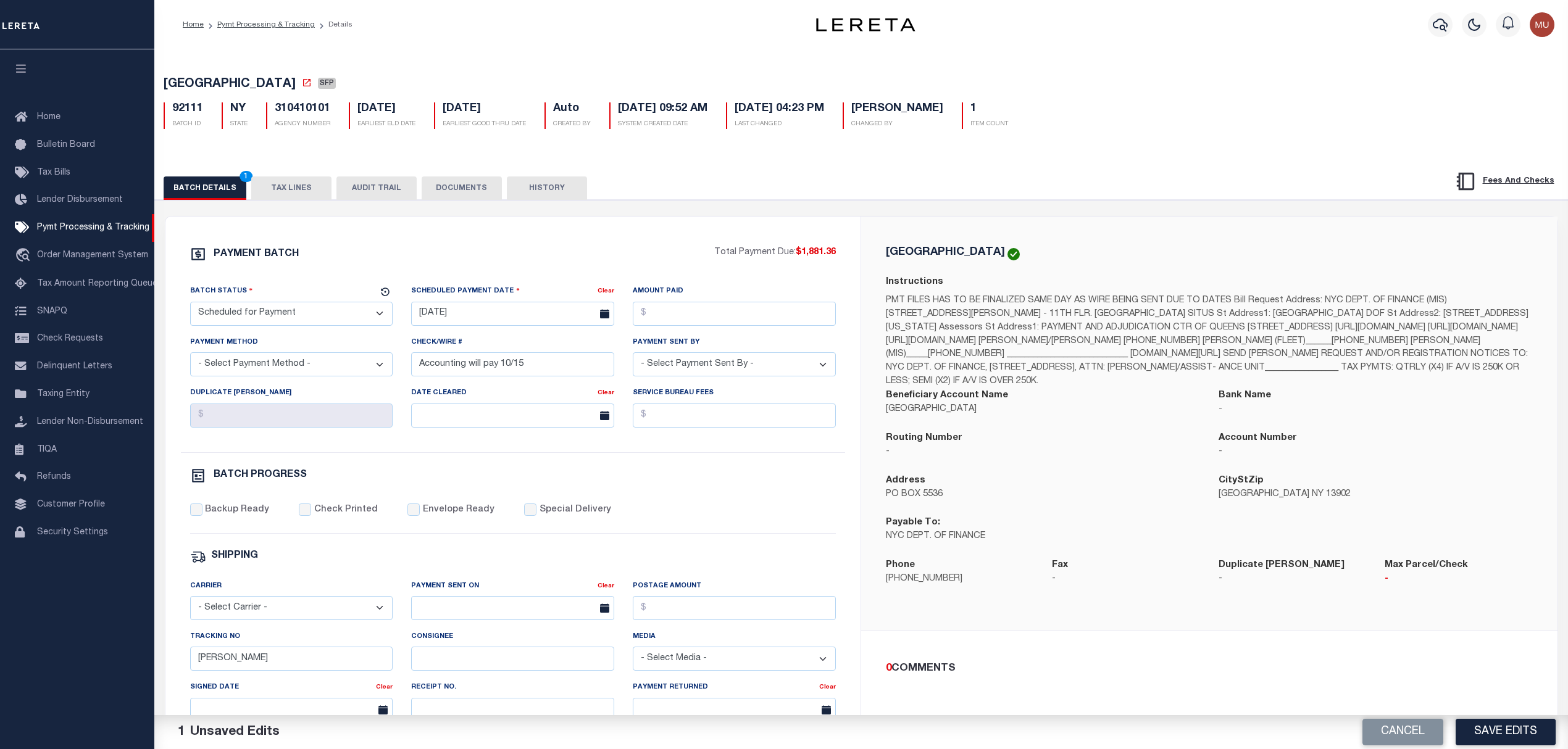
select select "RFF"
click at [190, 306] on select "- Select Status - Scheduled for Payment Ready For Payment Payment Sent Cleared …" at bounding box center [291, 313] width 203 height 24
click at [500, 320] on input "09/21/2023" at bounding box center [513, 313] width 203 height 24
click at [502, 428] on span "15" at bounding box center [506, 435] width 24 height 24
type input "[DATE]"
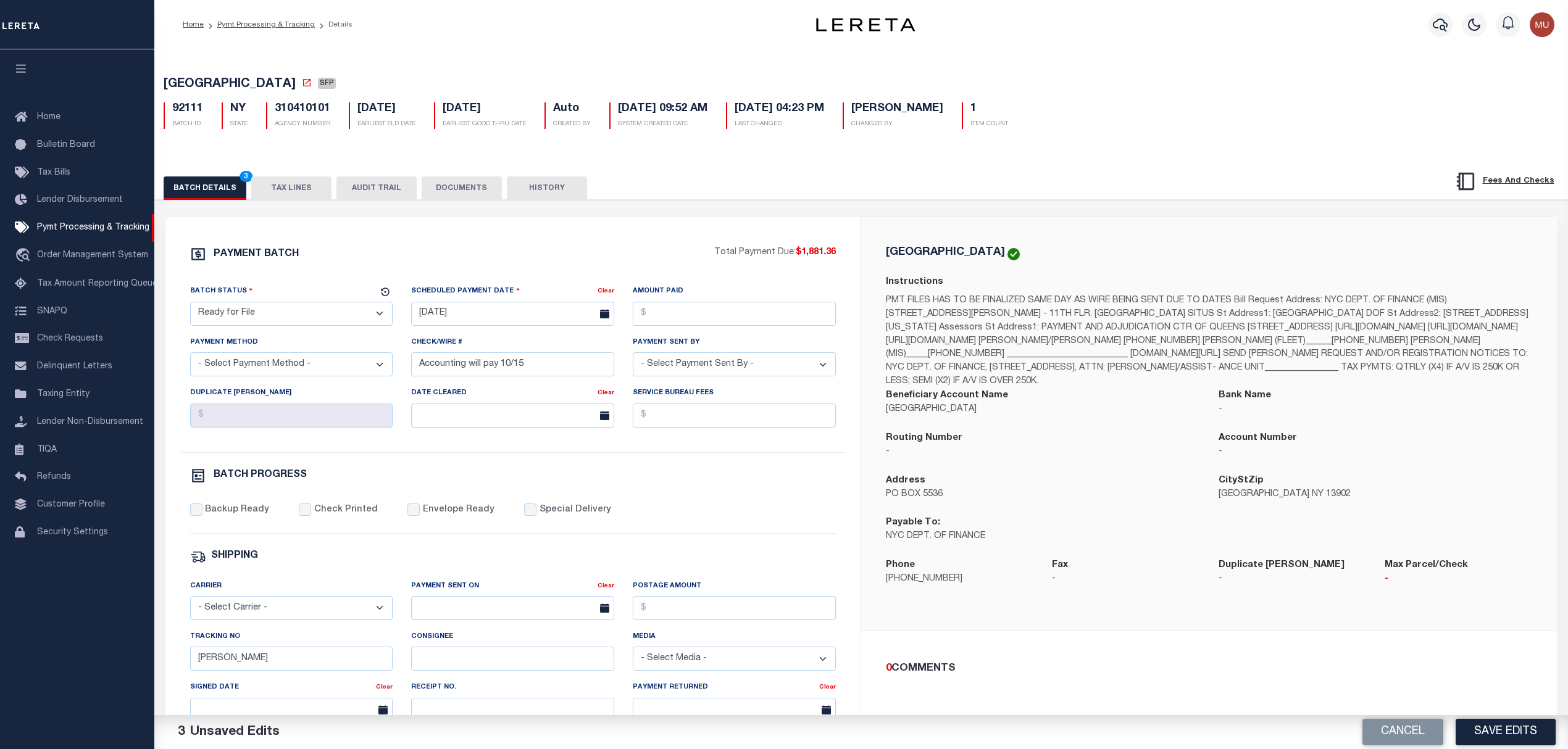
click at [751, 365] on select "- Select Payment Sent By - [PERSON_NAME] [PERSON_NAME] [PERSON_NAME] [PERSON_NA…" at bounding box center [734, 364] width 203 height 24
select select "[PERSON_NAME]"
click at [633, 357] on select "- Select Payment Sent By - [PERSON_NAME] [PERSON_NAME] [PERSON_NAME] [PERSON_NA…" at bounding box center [734, 364] width 203 height 24
click at [327, 366] on select "- Select Payment Method - ACH Certified Check Check Direct Deposit Wire Transfer" at bounding box center [291, 364] width 203 height 24
click at [190, 357] on select "- Select Payment Method - ACH Certified Check Check Direct Deposit Wire Transfer" at bounding box center [291, 364] width 203 height 24
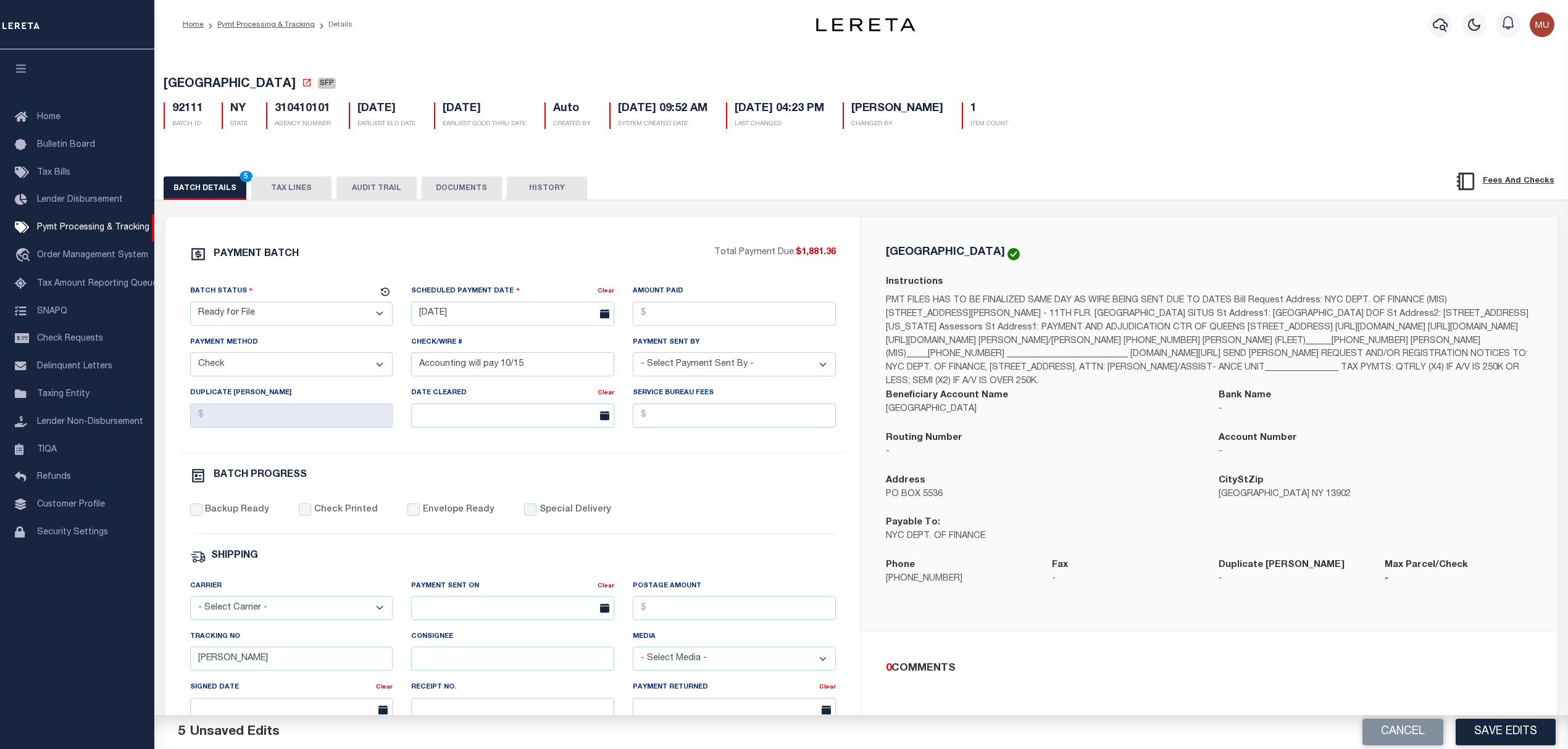
click at [284, 365] on select "- Select Payment Method - ACH Certified Check Check Direct Deposit Wire Transfer" at bounding box center [291, 364] width 203 height 24
select select "ACH"
click at [190, 357] on select "- Select Payment Method - ACH Certified Check Check Direct Deposit Wire Transfer" at bounding box center [291, 364] width 203 height 24
click at [215, 517] on label "Backup Ready" at bounding box center [238, 510] width 65 height 14
click at [202, 515] on input "Backup Ready" at bounding box center [196, 509] width 12 height 12
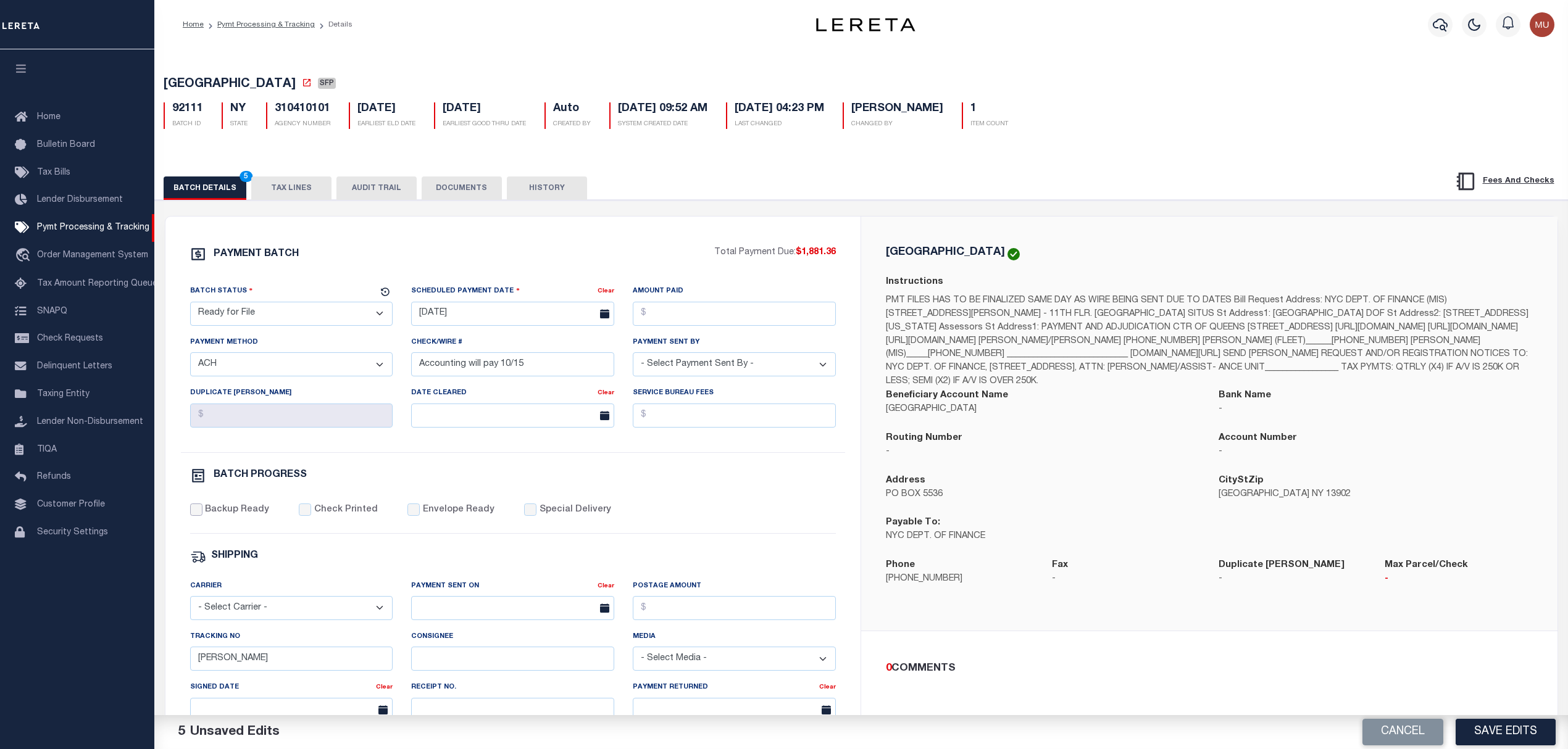
checkbox input "true"
click at [1483, 735] on button "Save Edits" at bounding box center [1506, 732] width 100 height 27
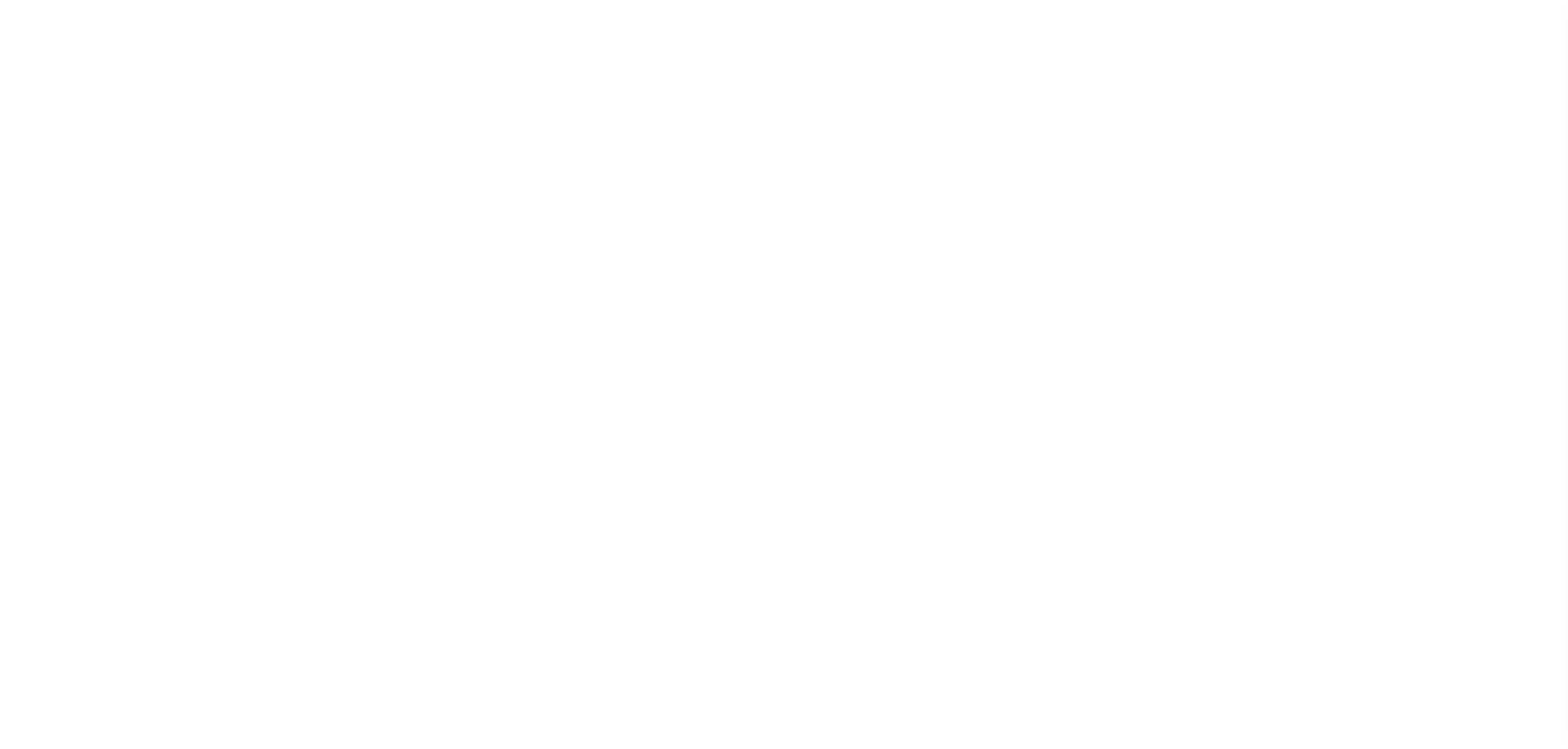
select select "SFP"
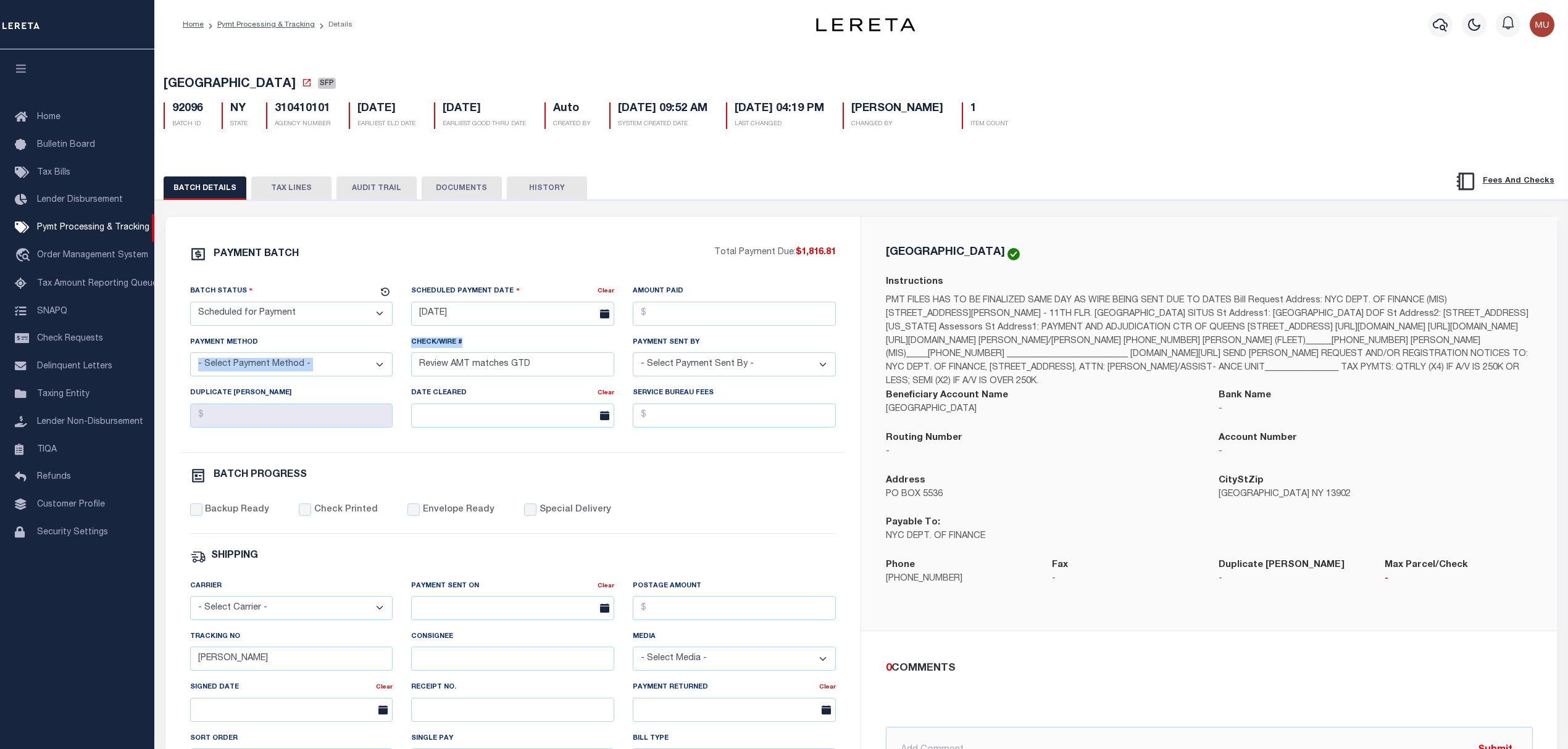
drag, startPoint x: 539, startPoint y: 359, endPoint x: 428, endPoint y: 369, distance: 111.4
click at [370, 378] on div "Batch Status - Select Status - Scheduled for Payment Ready For Payment Payment …" at bounding box center [513, 368] width 665 height 167
drag, startPoint x: 556, startPoint y: 365, endPoint x: 378, endPoint y: 359, distance: 178.1
click at [327, 365] on div "Batch Status - Select Status - Scheduled for Payment Ready For Payment Payment …" at bounding box center [513, 368] width 665 height 167
paste input "Accounting will pay 10/15"
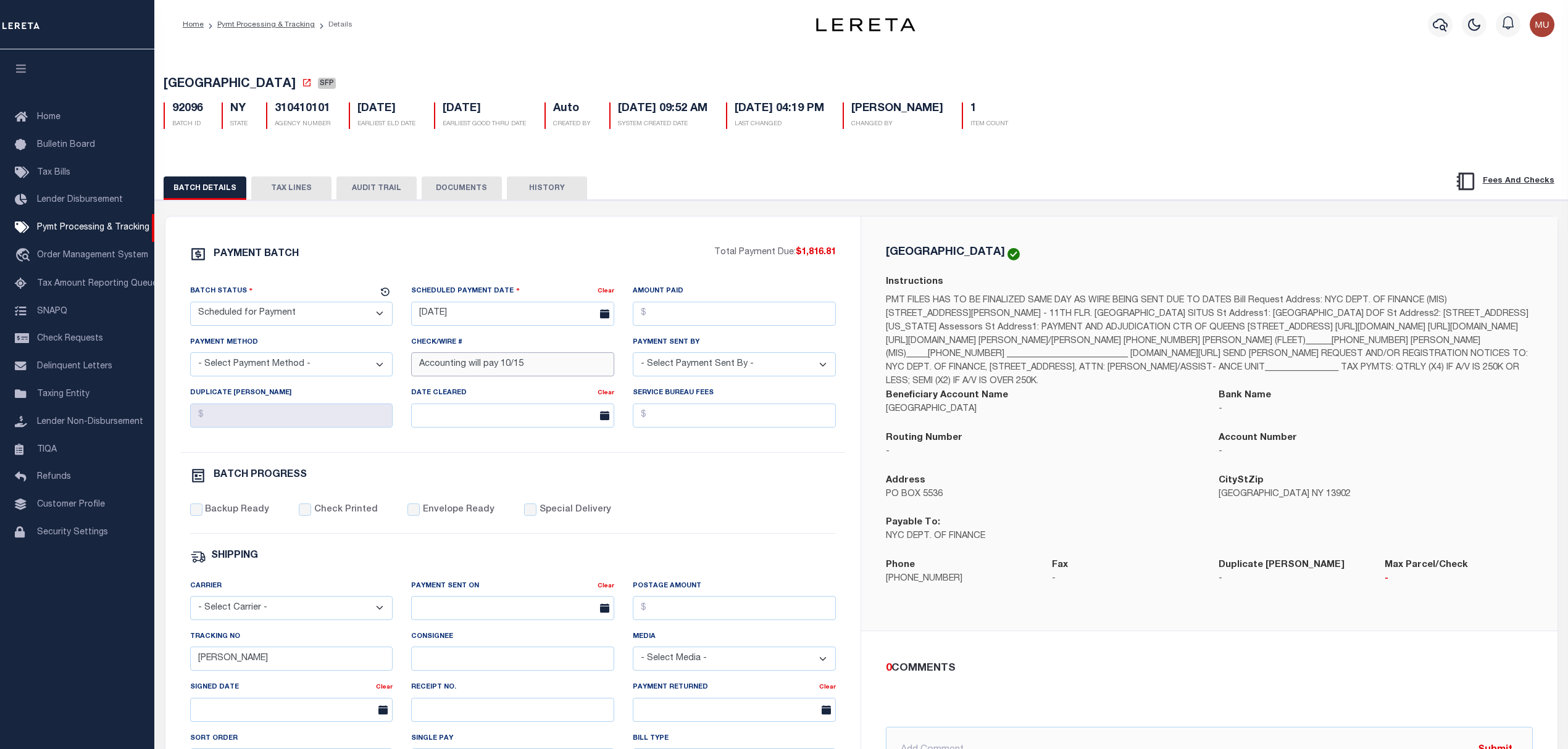
type input "Accounting will pay 10/15"
click at [280, 326] on select "- Select Status - Scheduled for Payment Ready For Payment Payment Sent Cleared …" at bounding box center [291, 313] width 203 height 24
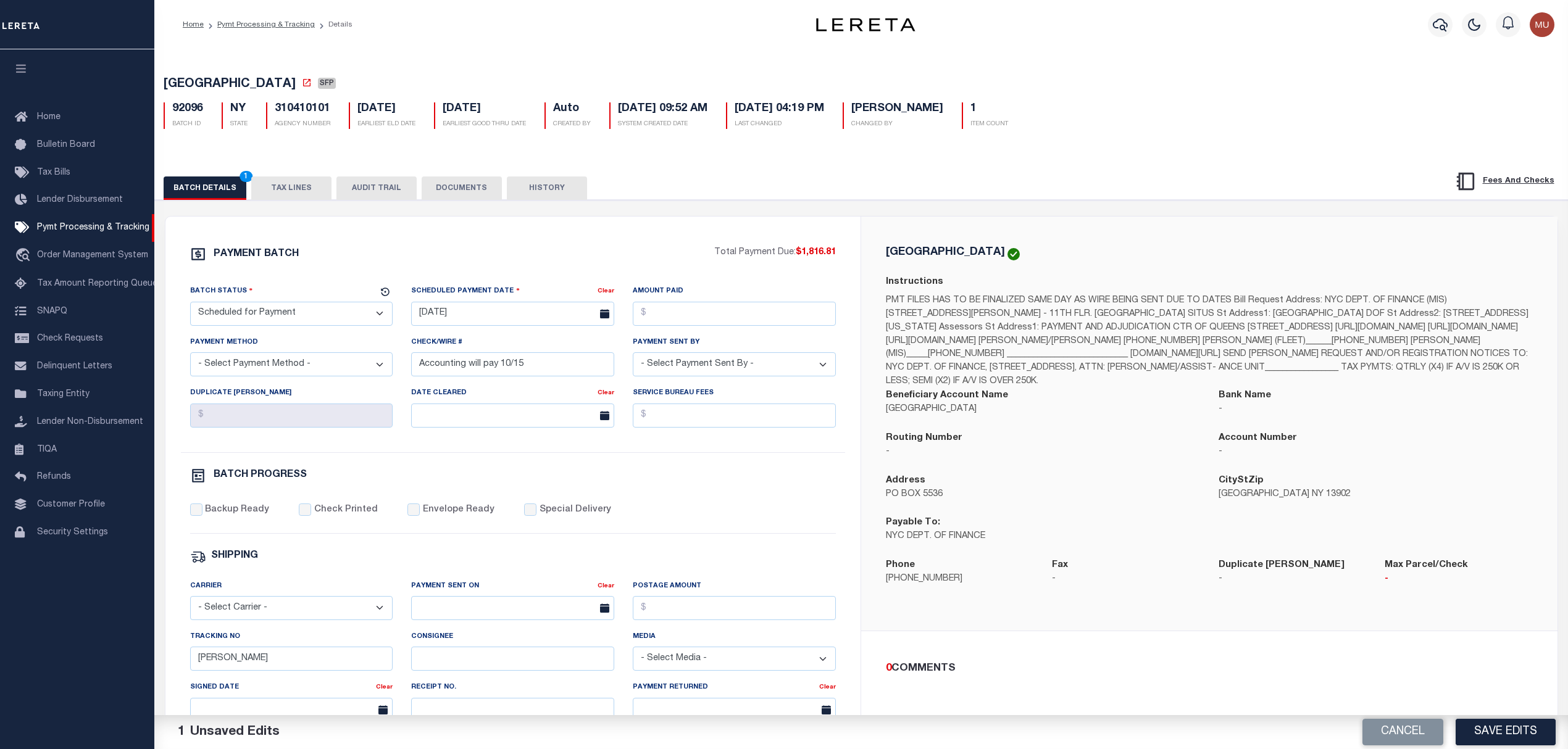
select select "RFF"
click at [190, 306] on select "- Select Status - Scheduled for Payment Ready For Payment Payment Sent Cleared …" at bounding box center [291, 313] width 203 height 24
drag, startPoint x: 510, startPoint y: 324, endPoint x: 524, endPoint y: 334, distance: 17.2
click at [510, 326] on input "12/22/2023" at bounding box center [513, 313] width 203 height 24
click at [475, 432] on span "14" at bounding box center [479, 435] width 24 height 24
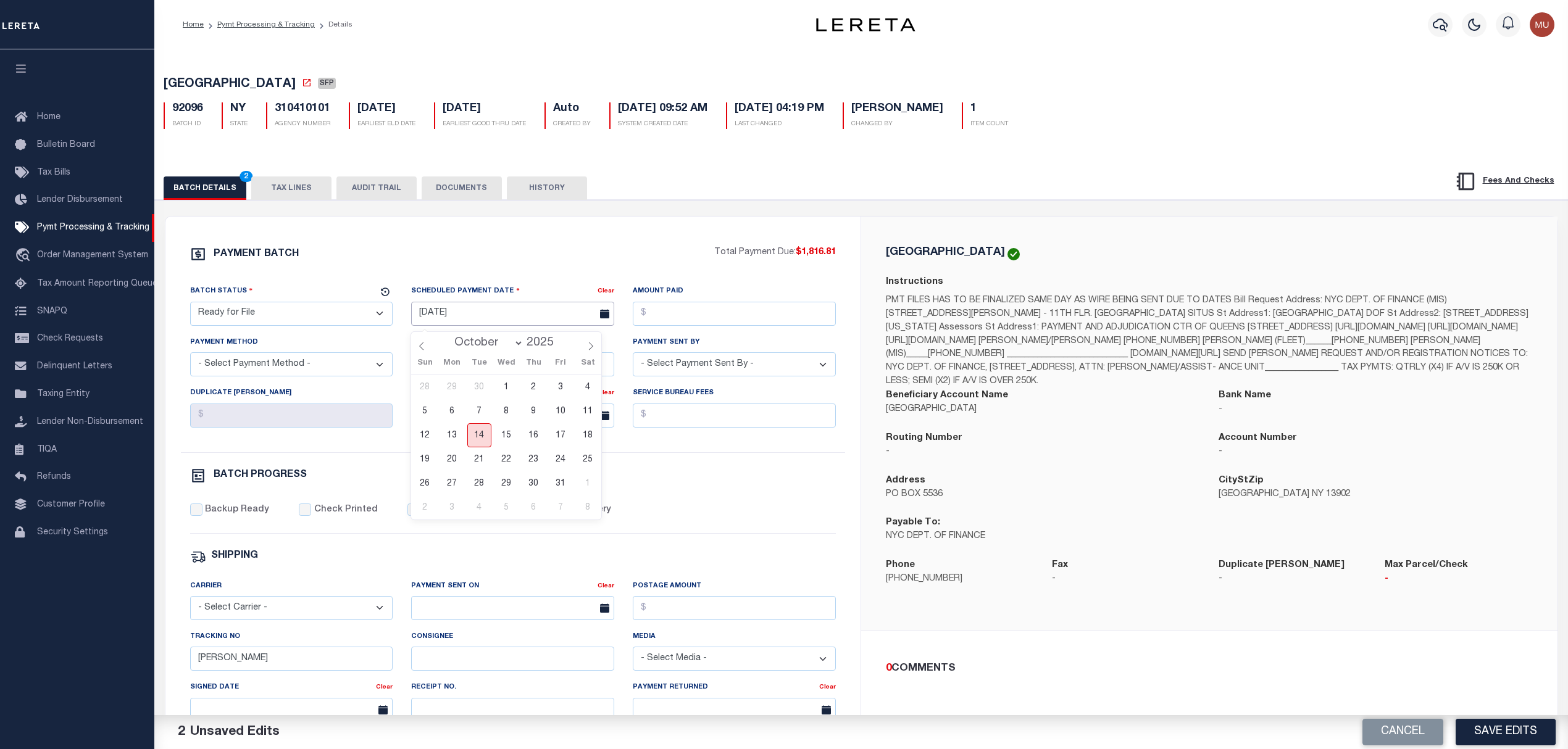
type input "10/14/2025"
click at [709, 326] on input "Amount Paid" at bounding box center [734, 313] width 203 height 24
click at [337, 366] on select "- Select Payment Method - ACH Certified Check Check Direct Deposit Wire Transfer" at bounding box center [291, 364] width 203 height 24
click at [190, 357] on select "- Select Payment Method - ACH Certified Check Check Direct Deposit Wire Transfer" at bounding box center [291, 364] width 203 height 24
drag, startPoint x: 271, startPoint y: 356, endPoint x: 262, endPoint y: 375, distance: 21.0
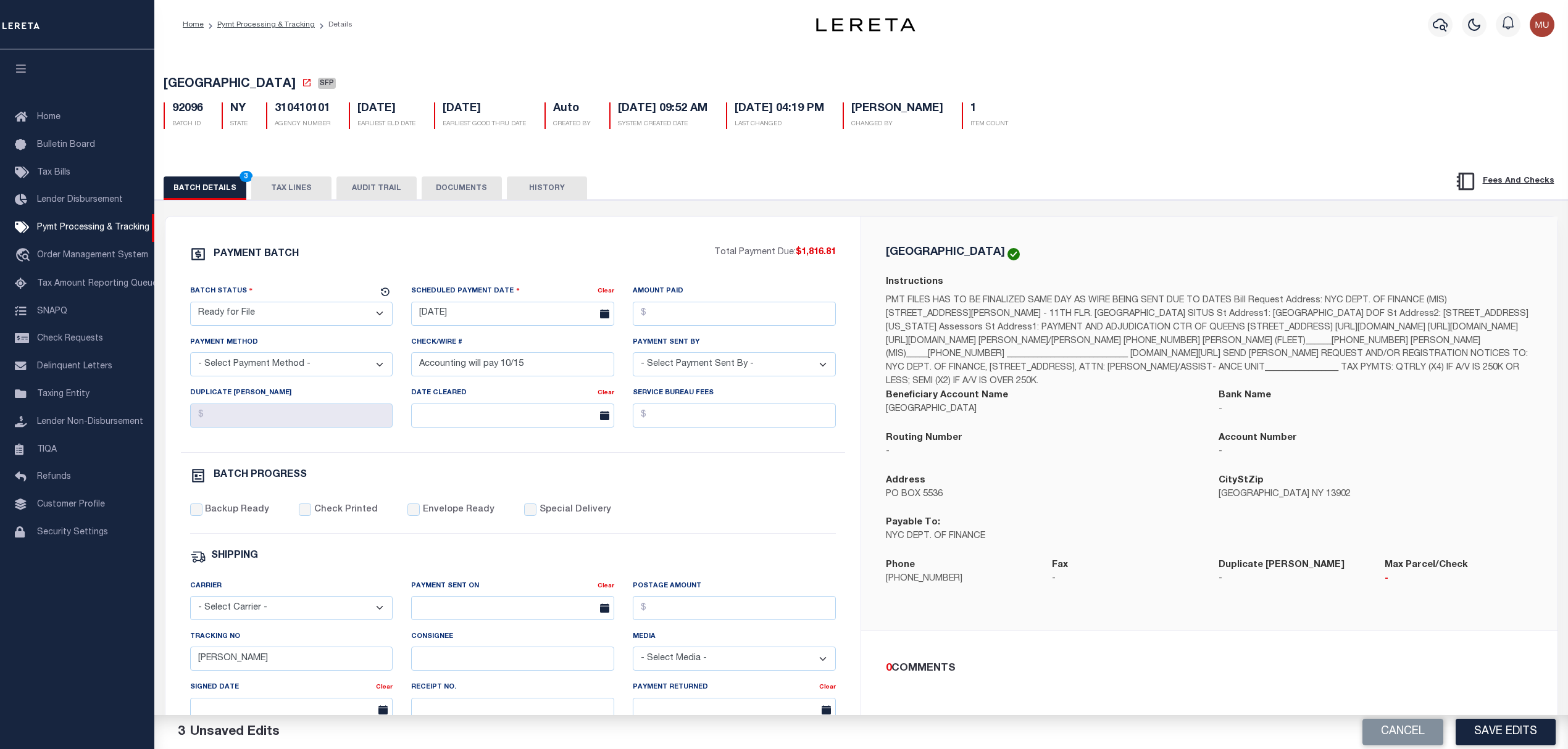
click at [271, 356] on select "- Select Payment Method - ACH Certified Check Check Direct Deposit Wire Transfer" at bounding box center [291, 364] width 203 height 24
drag, startPoint x: 259, startPoint y: 379, endPoint x: 257, endPoint y: 391, distance: 12.2
click at [259, 376] on select "- Select Payment Method - ACH Certified Check Check Direct Deposit Wire Transfer" at bounding box center [291, 364] width 203 height 24
click at [310, 356] on select "- Select Payment Method - ACH Certified Check Check Direct Deposit Wire Transfer" at bounding box center [291, 364] width 203 height 24
select select "ACH"
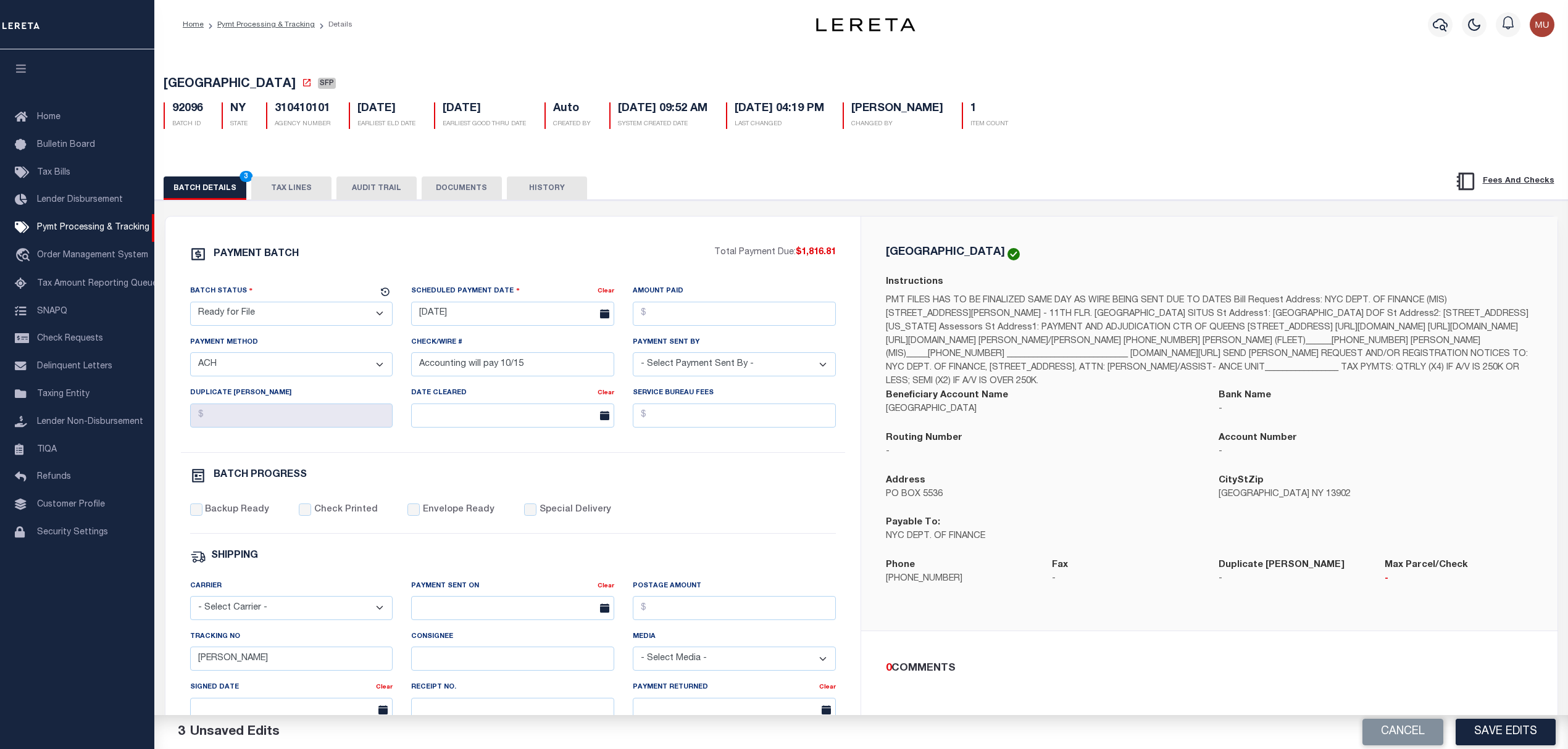
click at [190, 357] on select "- Select Payment Method - ACH Certified Check Check Direct Deposit Wire Transfer" at bounding box center [291, 364] width 203 height 24
select select "[PERSON_NAME]"
click at [231, 515] on label "Backup Ready" at bounding box center [238, 510] width 65 height 14
click at [202, 515] on input "Backup Ready" at bounding box center [196, 509] width 12 height 12
checkbox input "true"
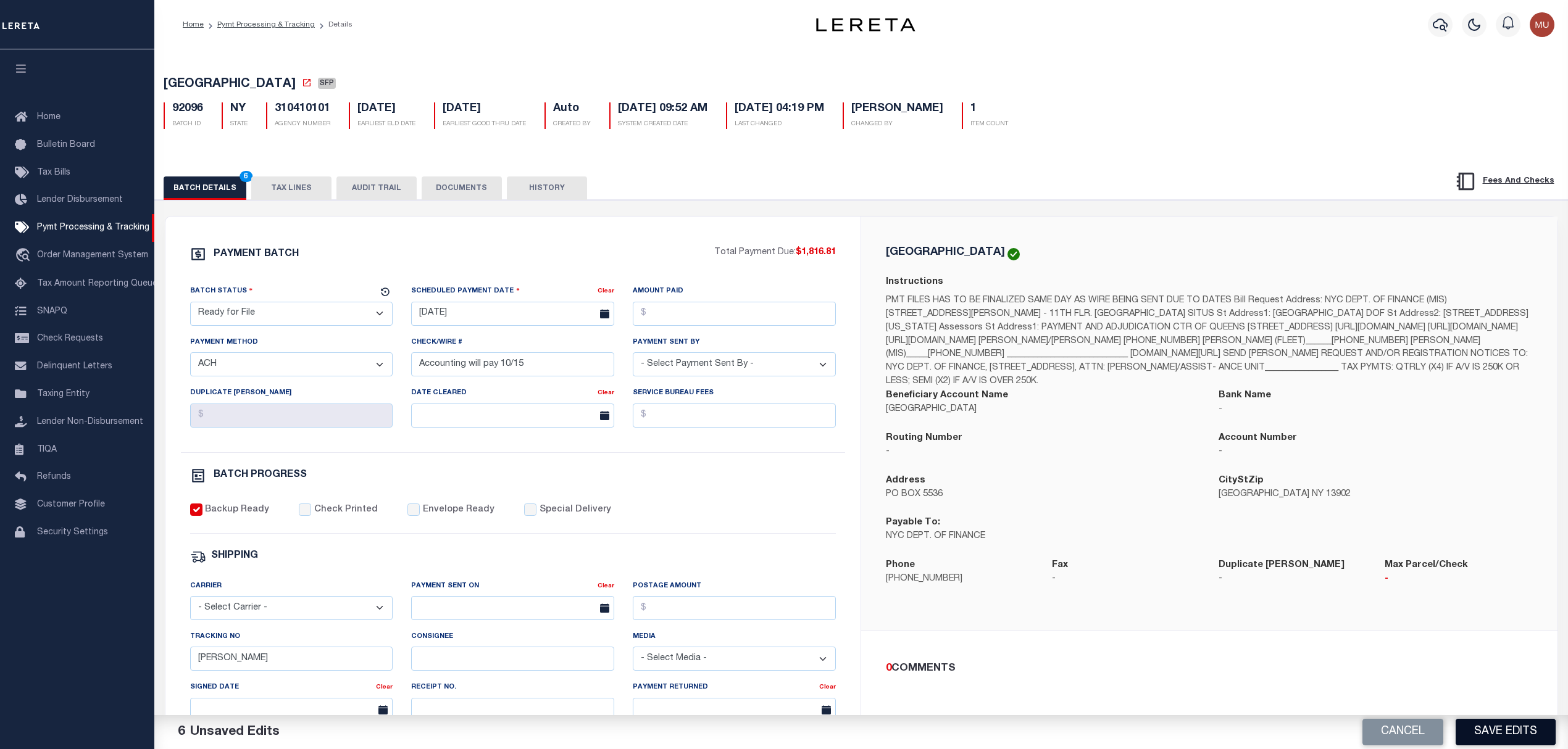
click at [1475, 724] on button "Save Edits" at bounding box center [1506, 732] width 100 height 27
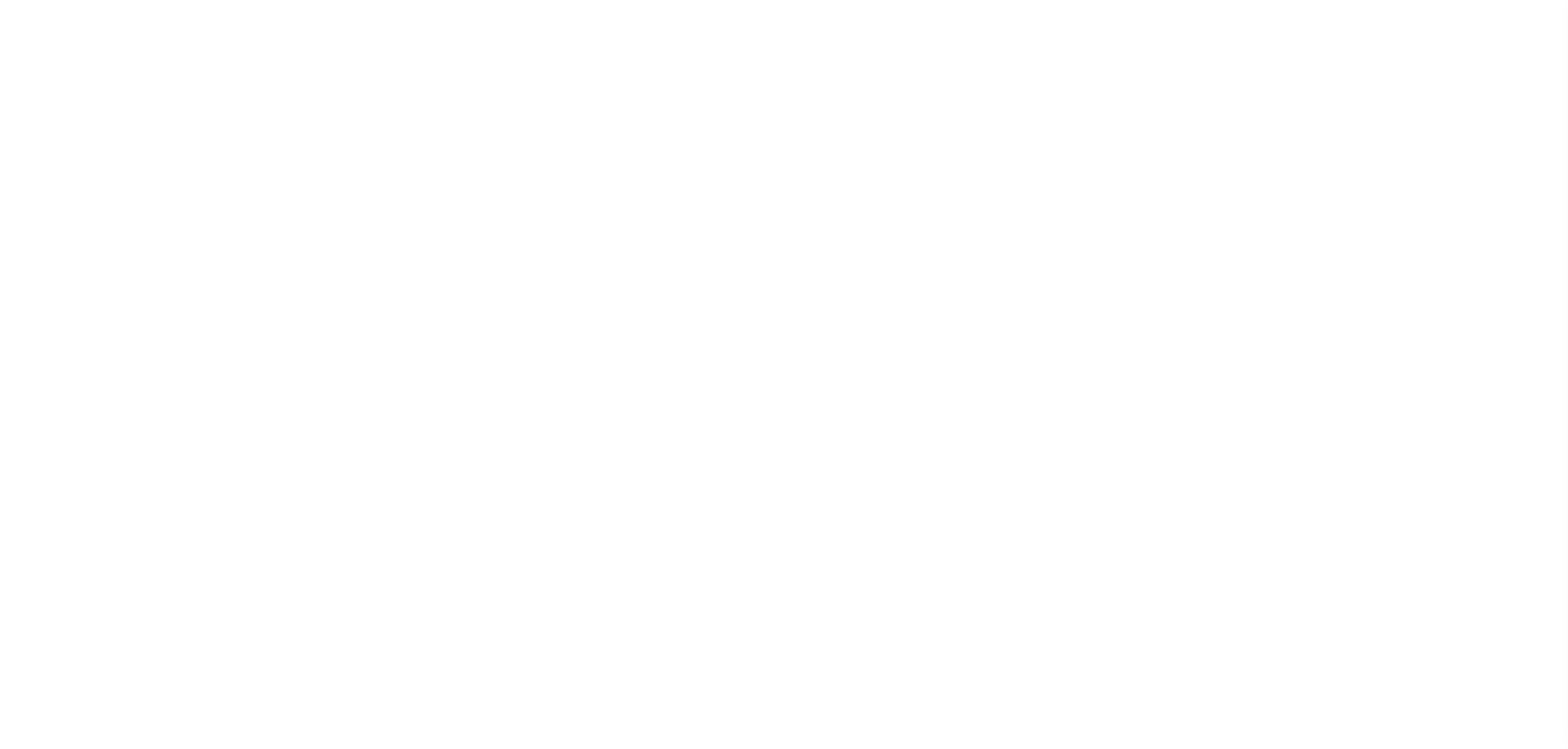
select select "SFP"
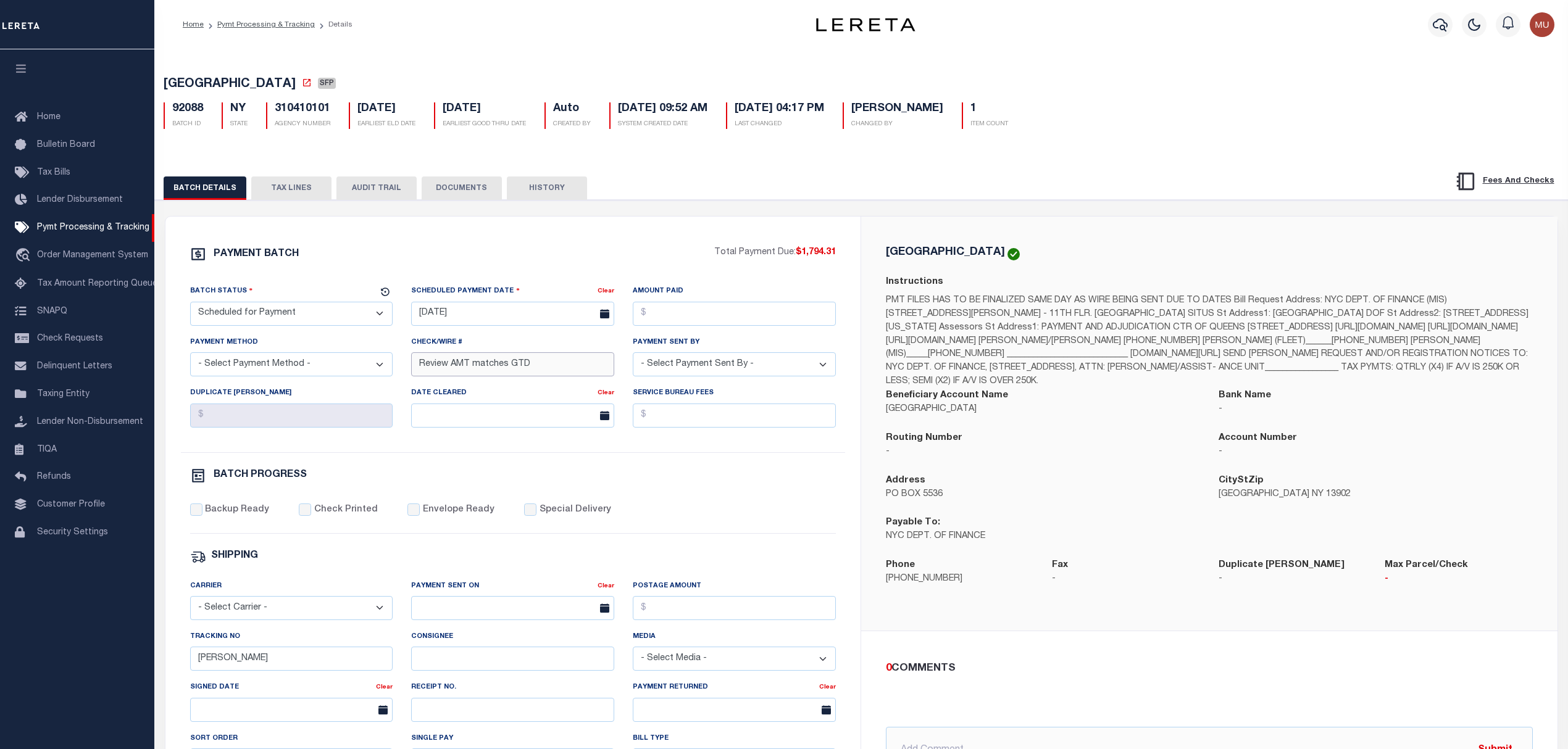
drag, startPoint x: 535, startPoint y: 371, endPoint x: 374, endPoint y: 387, distance: 161.8
click at [374, 387] on div "Batch Status - Select Status - Scheduled for Payment Ready For Payment Payment …" at bounding box center [513, 368] width 665 height 167
paste input "Accounting will pay 10/15"
type input "Accounting will pay 10/15"
click at [348, 313] on select "- Select Status - Scheduled for Payment Ready For Payment Payment Sent Cleared …" at bounding box center [291, 313] width 203 height 24
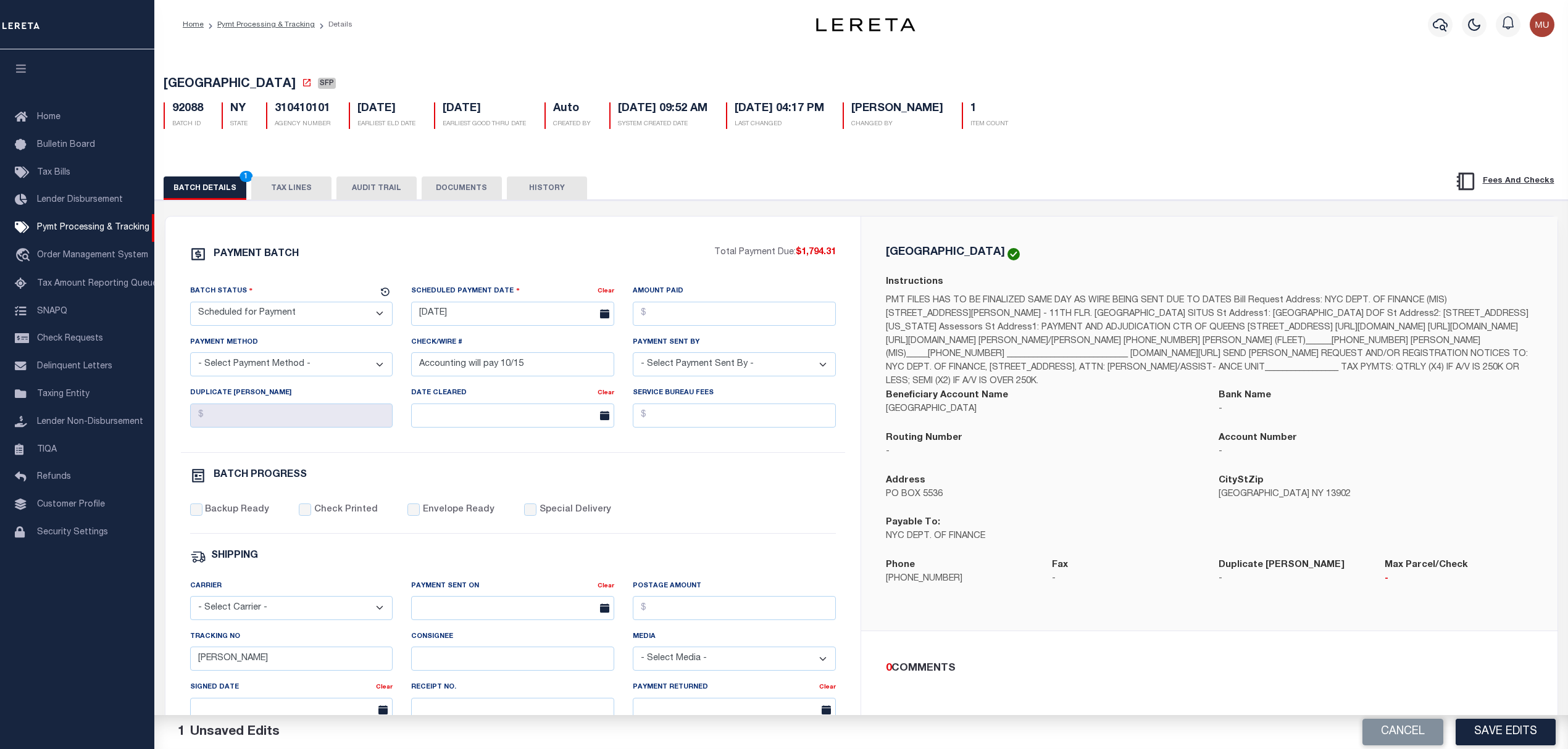
select select "RFF"
click at [190, 306] on select "- Select Status - Scheduled for Payment Ready For Payment Payment Sent Cleared …" at bounding box center [291, 313] width 203 height 24
click at [297, 376] on select "- Select Payment Method - ACH Certified Check Check Direct Deposit Wire Transfer" at bounding box center [291, 364] width 203 height 24
select select "ACH"
click at [190, 357] on select "- Select Payment Method - ACH Certified Check Check Direct Deposit Wire Transfer" at bounding box center [291, 364] width 203 height 24
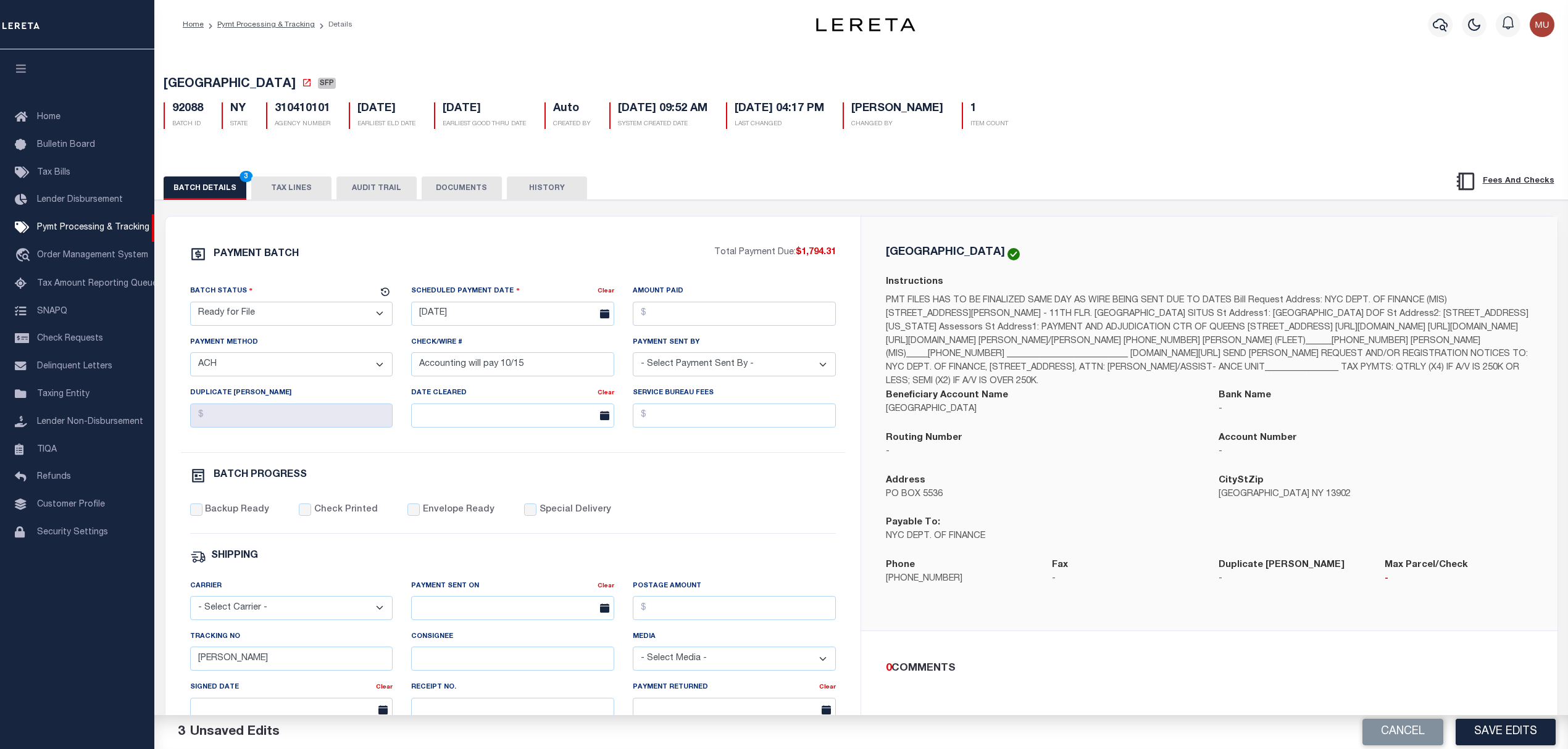
select select "[PERSON_NAME]"
click at [251, 513] on label "Backup Ready" at bounding box center [238, 510] width 65 height 14
click at [202, 513] on input "Backup Ready" at bounding box center [196, 509] width 12 height 12
checkbox input "true"
click at [1492, 733] on button "Save Edits" at bounding box center [1506, 732] width 100 height 27
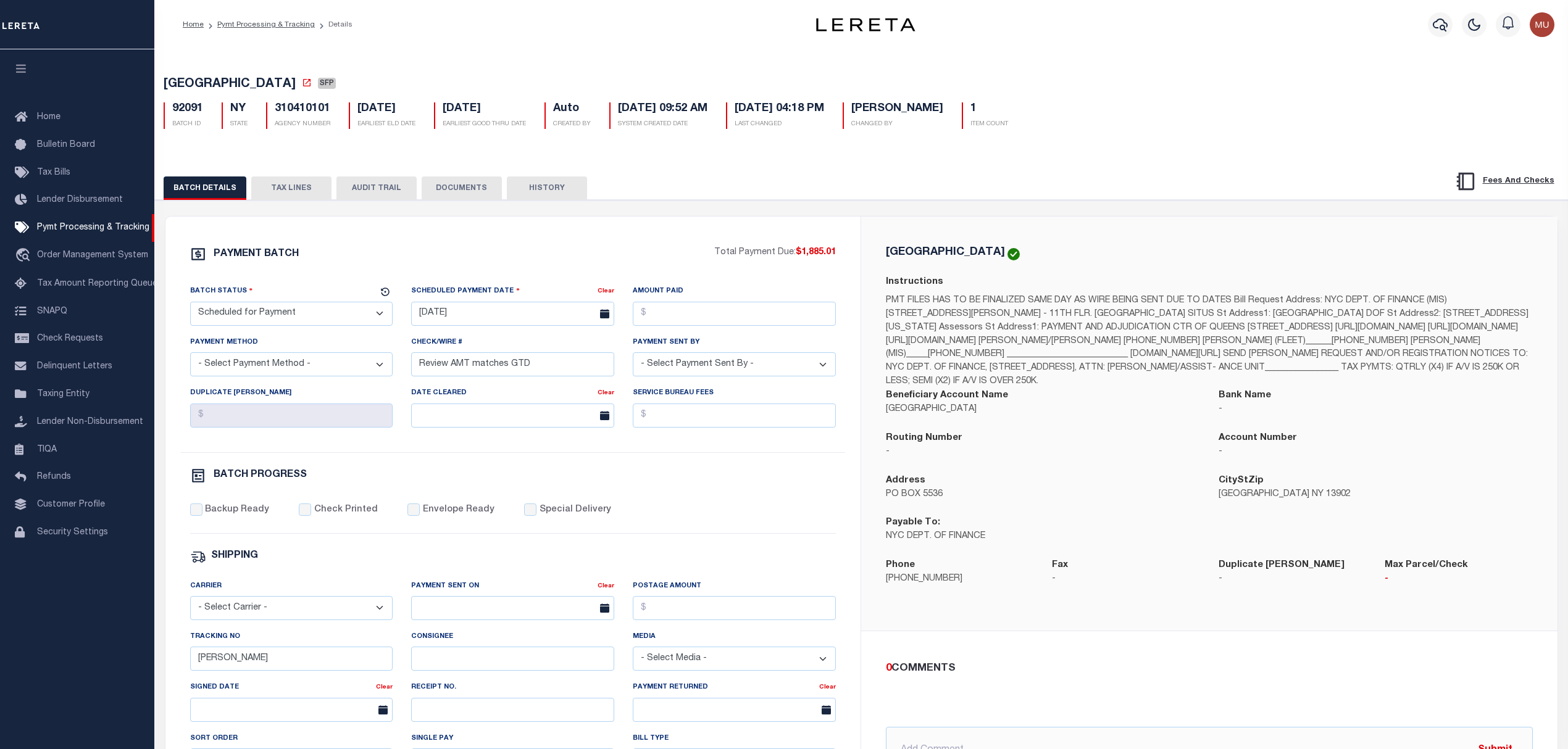
click at [291, 320] on select "- Select Status - Scheduled for Payment Ready For Payment Payment Sent Cleared …" at bounding box center [291, 313] width 203 height 24
select select "RFF"
click at [190, 306] on select "- Select Status - Scheduled for Payment Ready For Payment Payment Sent Cleared …" at bounding box center [291, 313] width 203 height 24
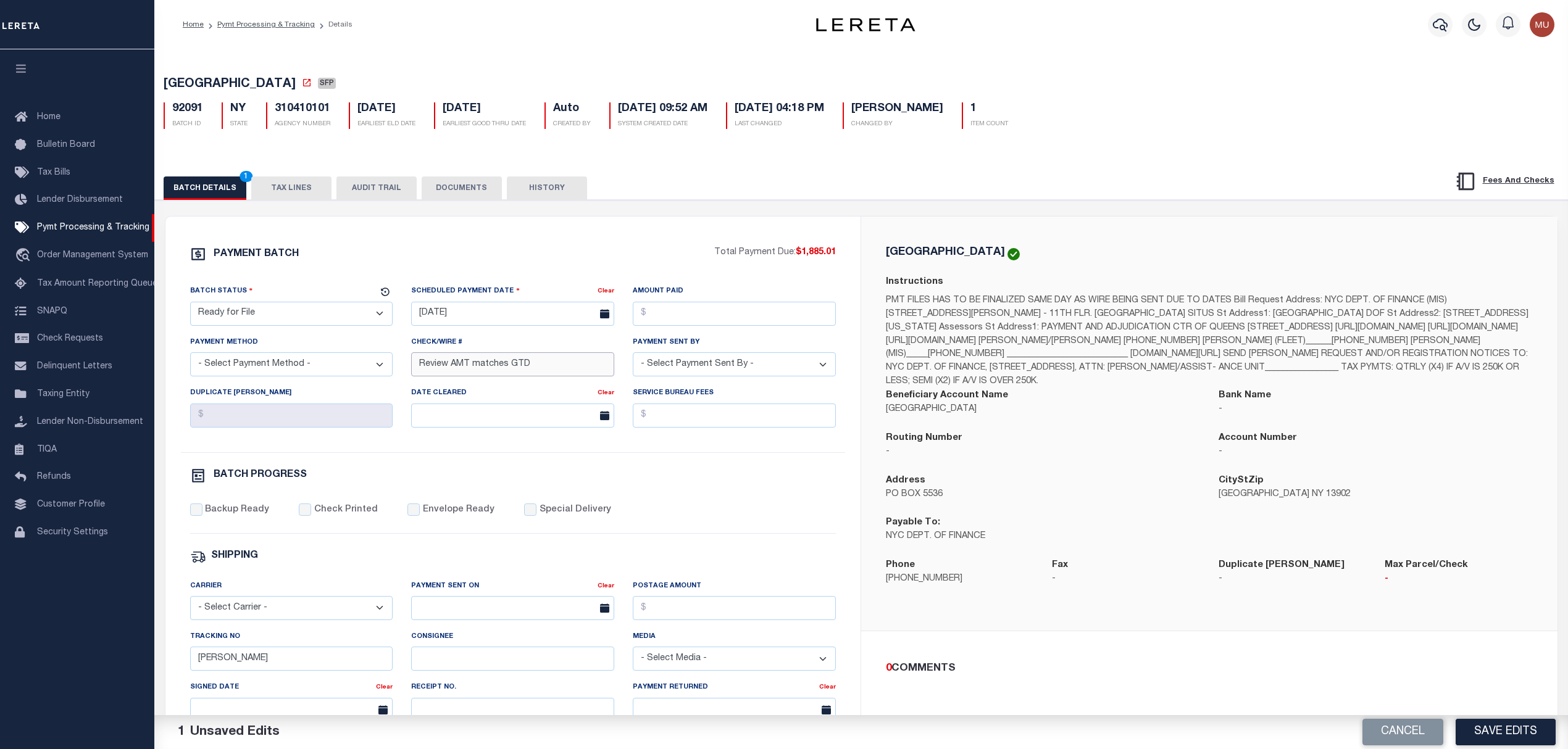
drag, startPoint x: 547, startPoint y: 373, endPoint x: 381, endPoint y: 379, distance: 166.1
click at [381, 379] on div "Batch Status - Select Status - Scheduled for Payment Ready For Payment Payment …" at bounding box center [513, 368] width 665 height 167
paste input "Accounting will pay 10/15"
type input "Accounting will pay 10/15"
click at [366, 372] on select "- Select Payment Method - ACH Certified Check Check Direct Deposit Wire Transfer" at bounding box center [291, 364] width 203 height 24
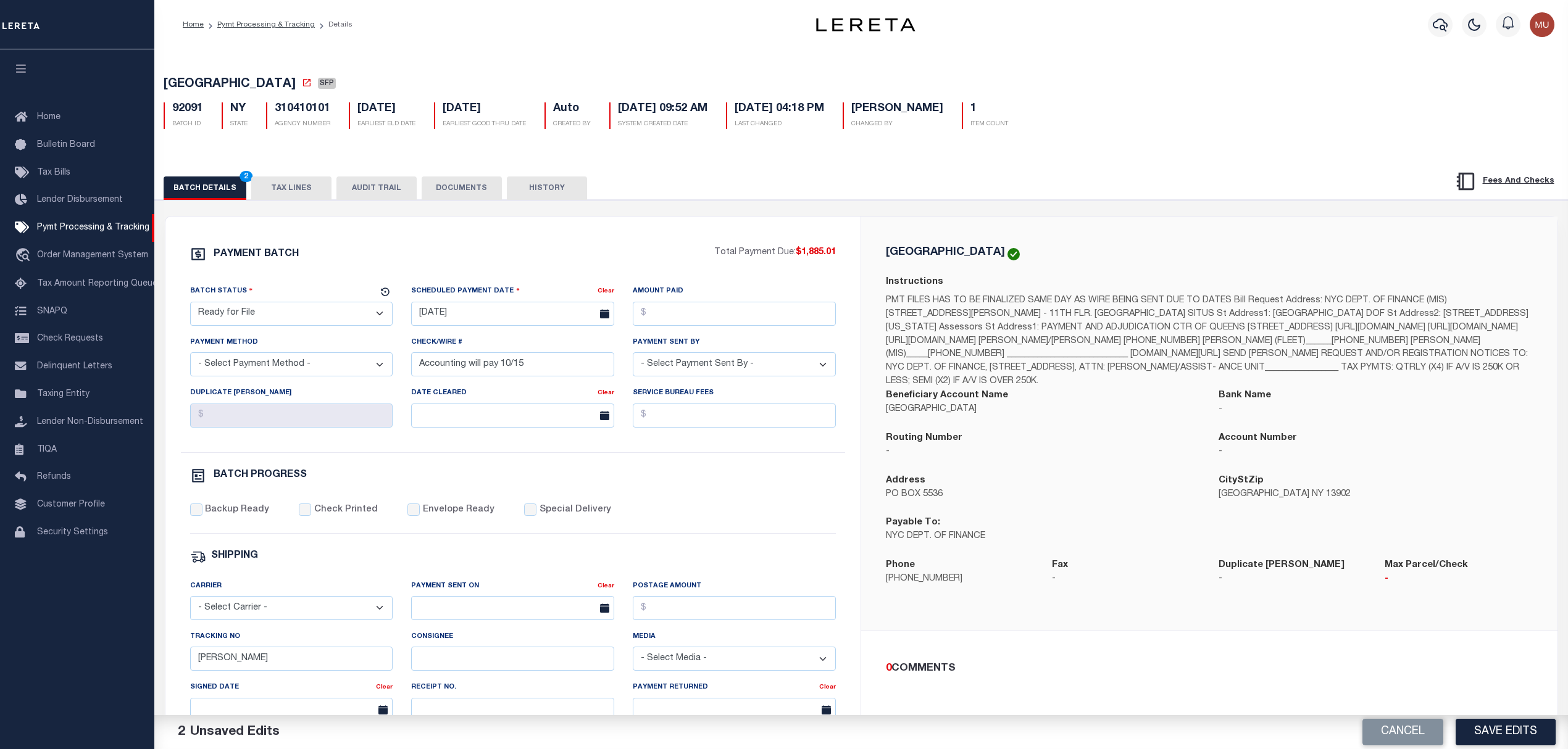
select select "ACH"
click at [190, 357] on select "- Select Payment Method - ACH Certified Check Check Direct Deposit Wire Transfer" at bounding box center [291, 364] width 203 height 24
select select "[PERSON_NAME]"
click at [224, 517] on label "Backup Ready" at bounding box center [238, 510] width 65 height 14
click at [202, 515] on input "Backup Ready" at bounding box center [196, 509] width 12 height 12
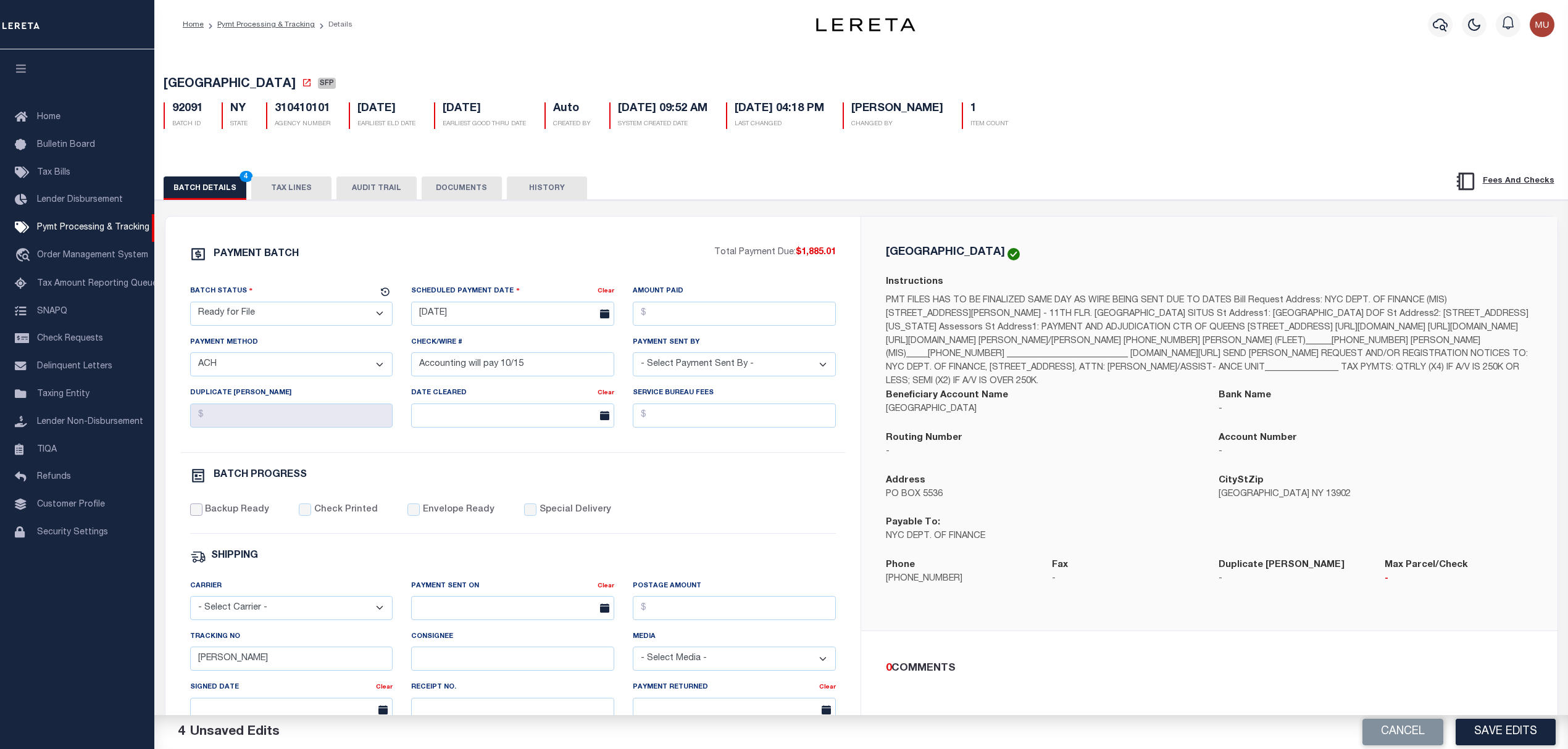
checkbox input "true"
click at [1535, 729] on button "Save Edits" at bounding box center [1506, 732] width 100 height 27
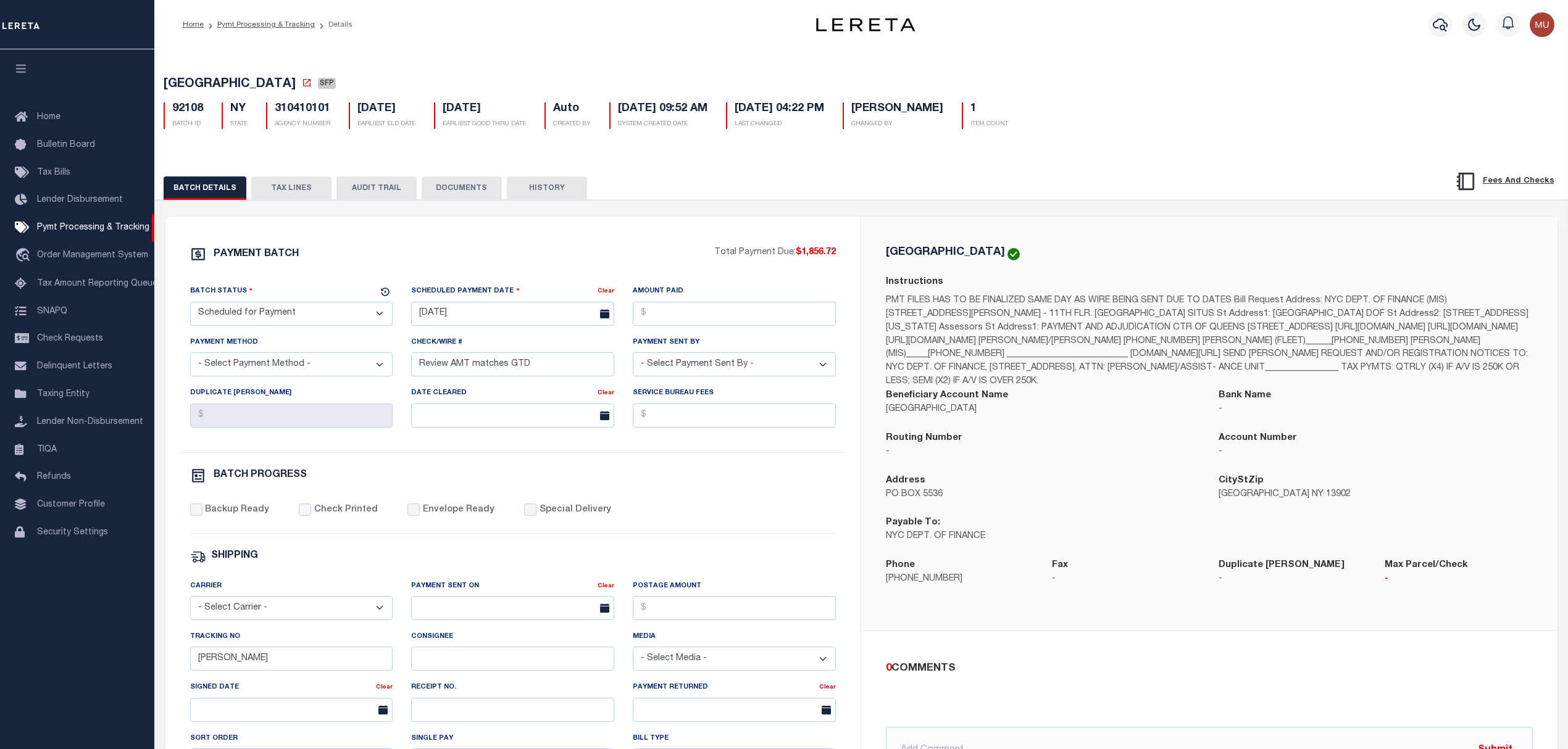
drag, startPoint x: 273, startPoint y: 316, endPoint x: 271, endPoint y: 324, distance: 8.2
click at [273, 316] on select "- Select Status - Scheduled for Payment Ready For Payment Payment Sent Cleared …" at bounding box center [291, 313] width 203 height 24
select select "RFF"
click at [190, 306] on select "- Select Status - Scheduled for Payment Ready For Payment Payment Sent Cleared …" at bounding box center [291, 313] width 203 height 24
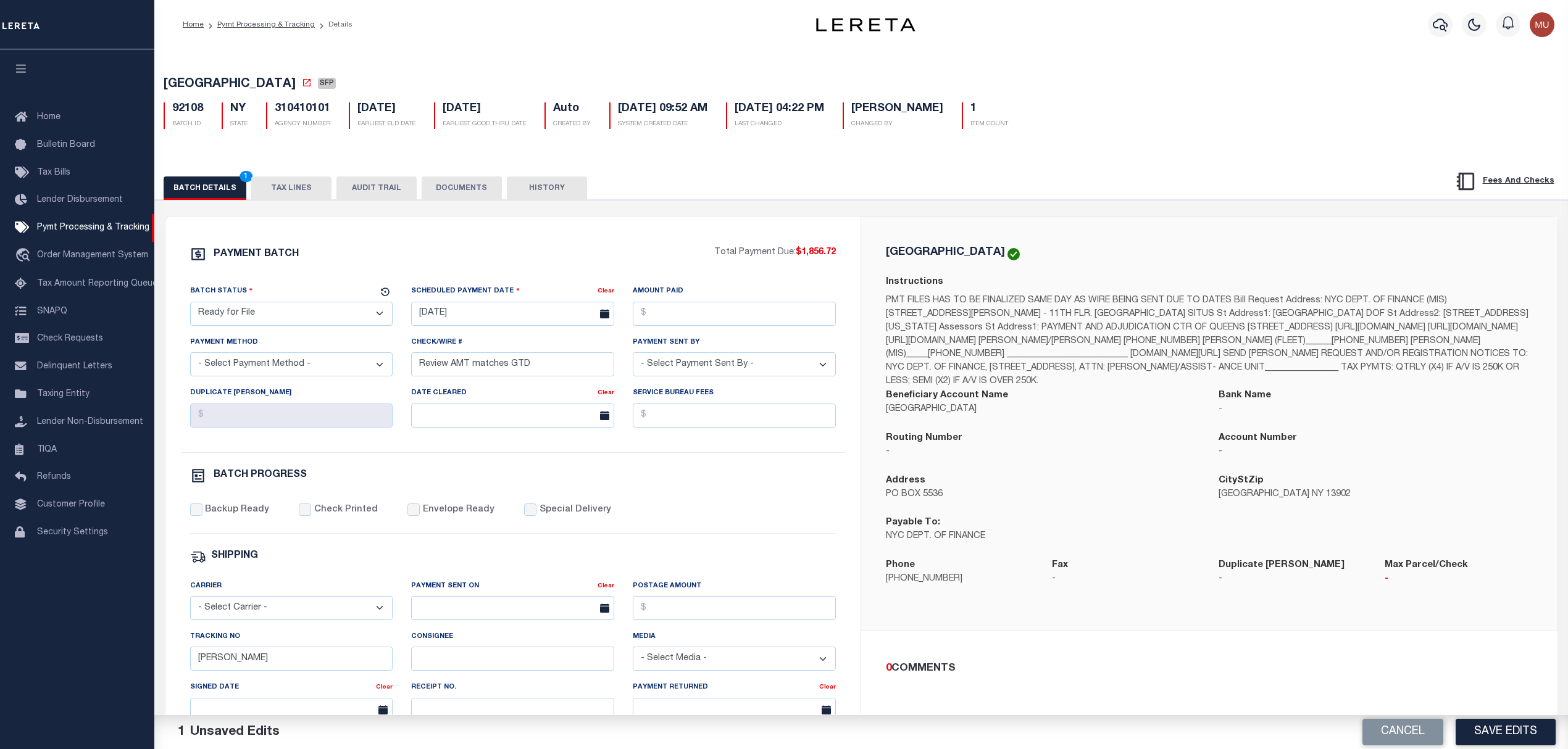
click at [520, 331] on div "Scheduled Payment Date Clear 09/21/2024" at bounding box center [513, 310] width 221 height 51
click at [531, 320] on input "09/21/2024" at bounding box center [513, 313] width 203 height 24
click at [477, 433] on span "14" at bounding box center [479, 435] width 24 height 24
click at [484, 326] on input "10/14/2025" at bounding box center [513, 313] width 203 height 24
click at [507, 442] on span "15" at bounding box center [506, 435] width 24 height 24
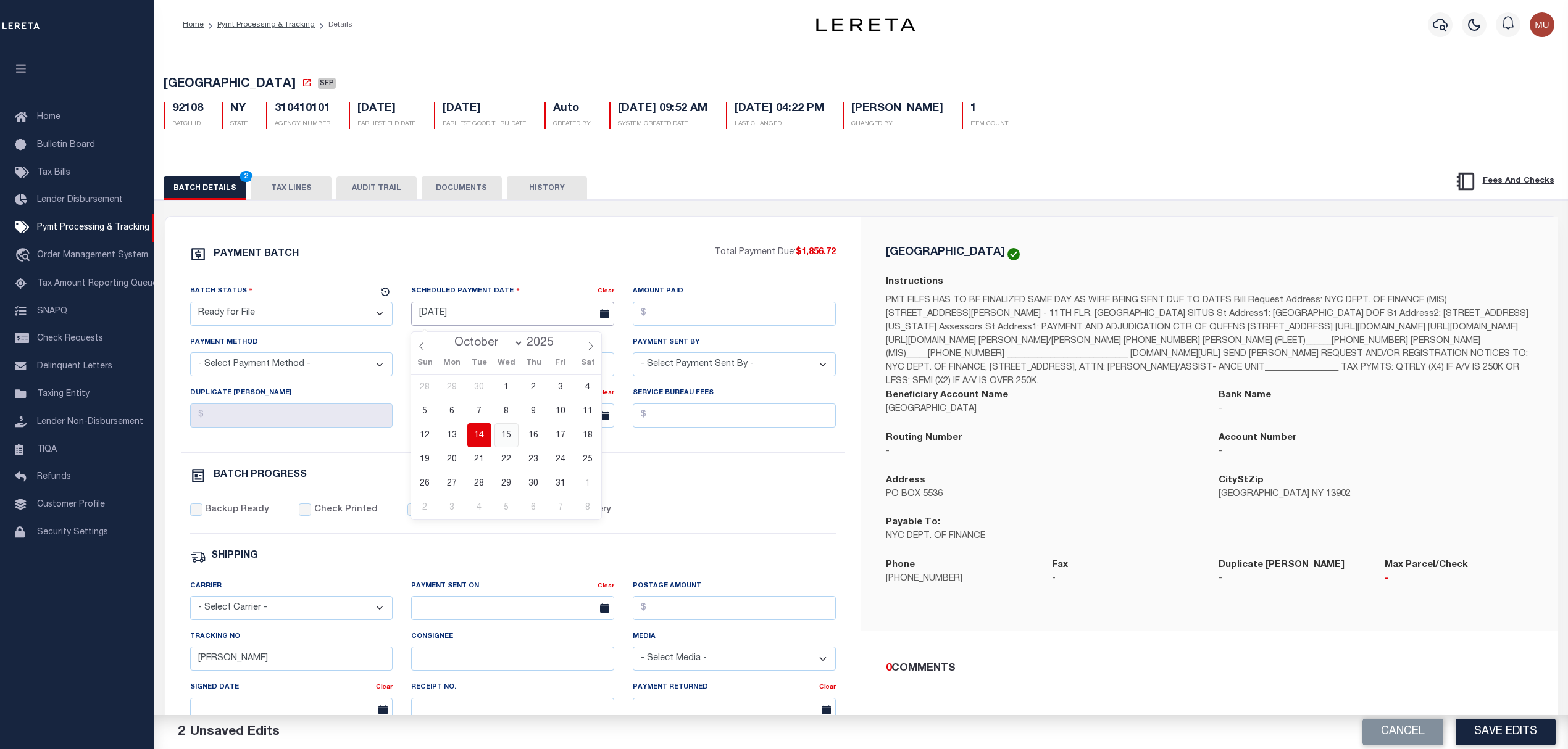
type input "[DATE]"
click at [285, 369] on select "- Select Payment Method - ACH Certified Check Check Direct Deposit Wire Transfer" at bounding box center [291, 364] width 203 height 24
select select "ACH"
click at [190, 357] on select "- Select Payment Method - ACH Certified Check Check Direct Deposit Wire Transfer" at bounding box center [291, 364] width 203 height 24
paste input "Accounting will pay 10/15"
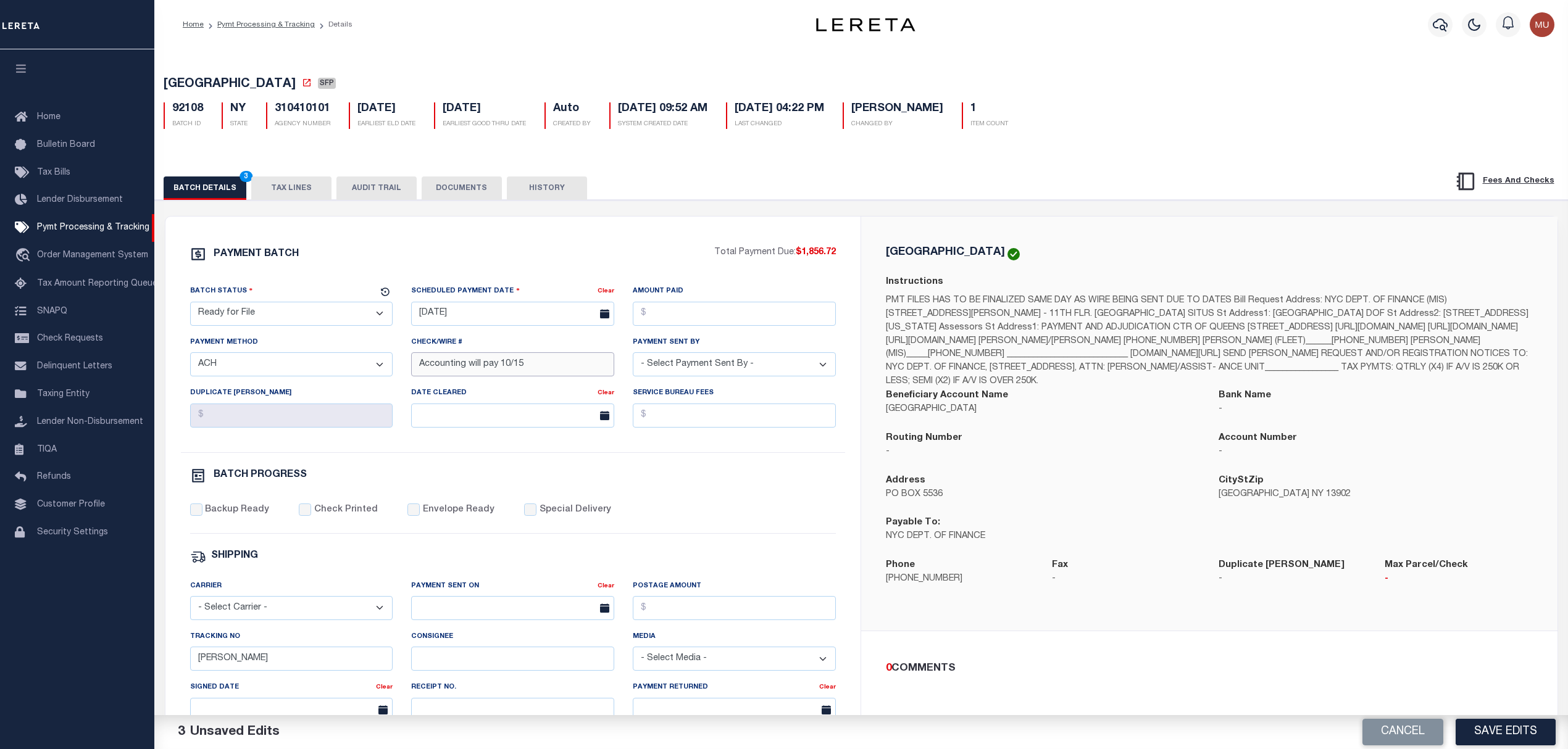
type input "Accounting will pay 10/15"
select select "[PERSON_NAME]"
click at [245, 515] on label "Backup Ready" at bounding box center [238, 510] width 65 height 14
click at [202, 515] on input "Backup Ready" at bounding box center [196, 509] width 12 height 12
checkbox input "true"
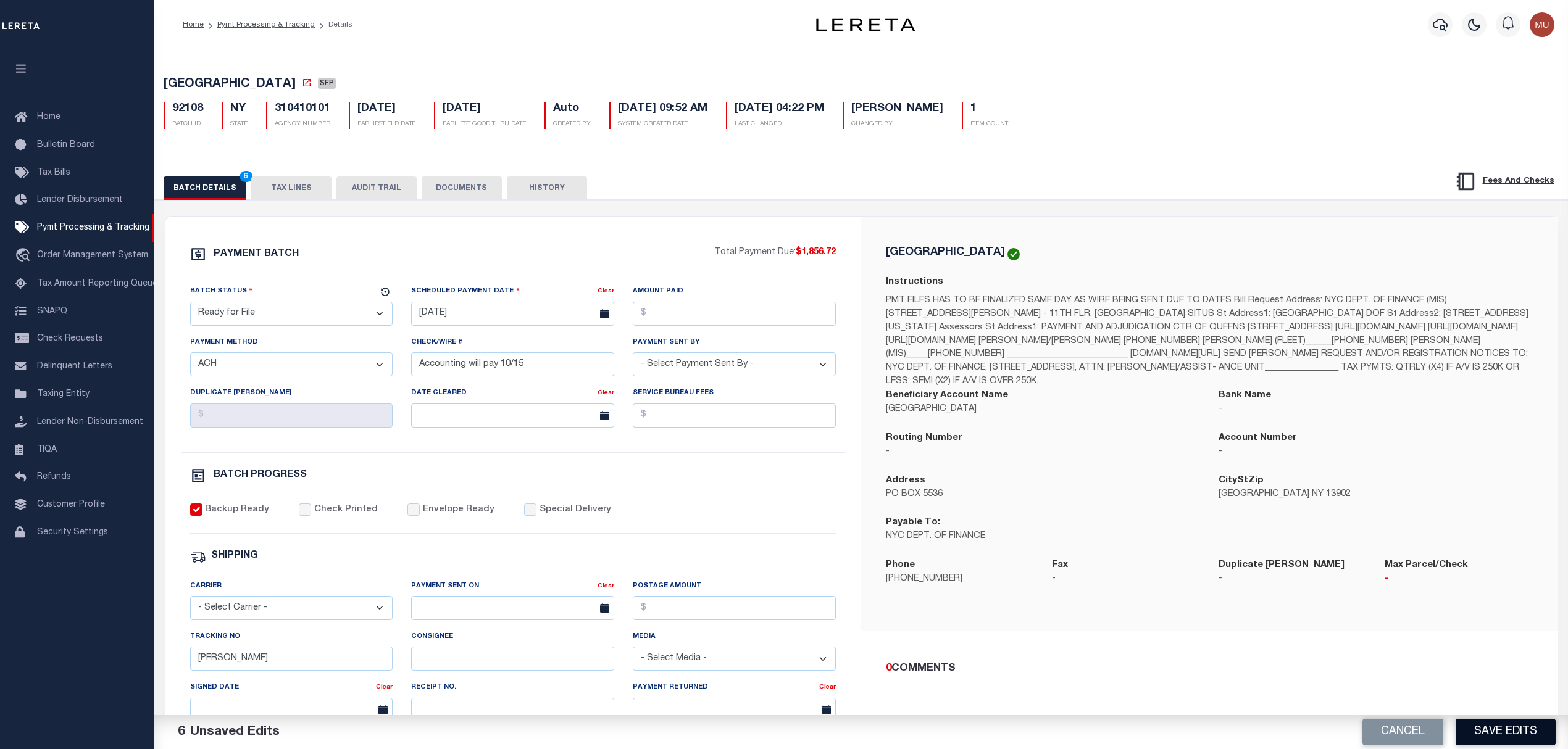
click at [1510, 723] on button "Save Edits" at bounding box center [1506, 732] width 100 height 27
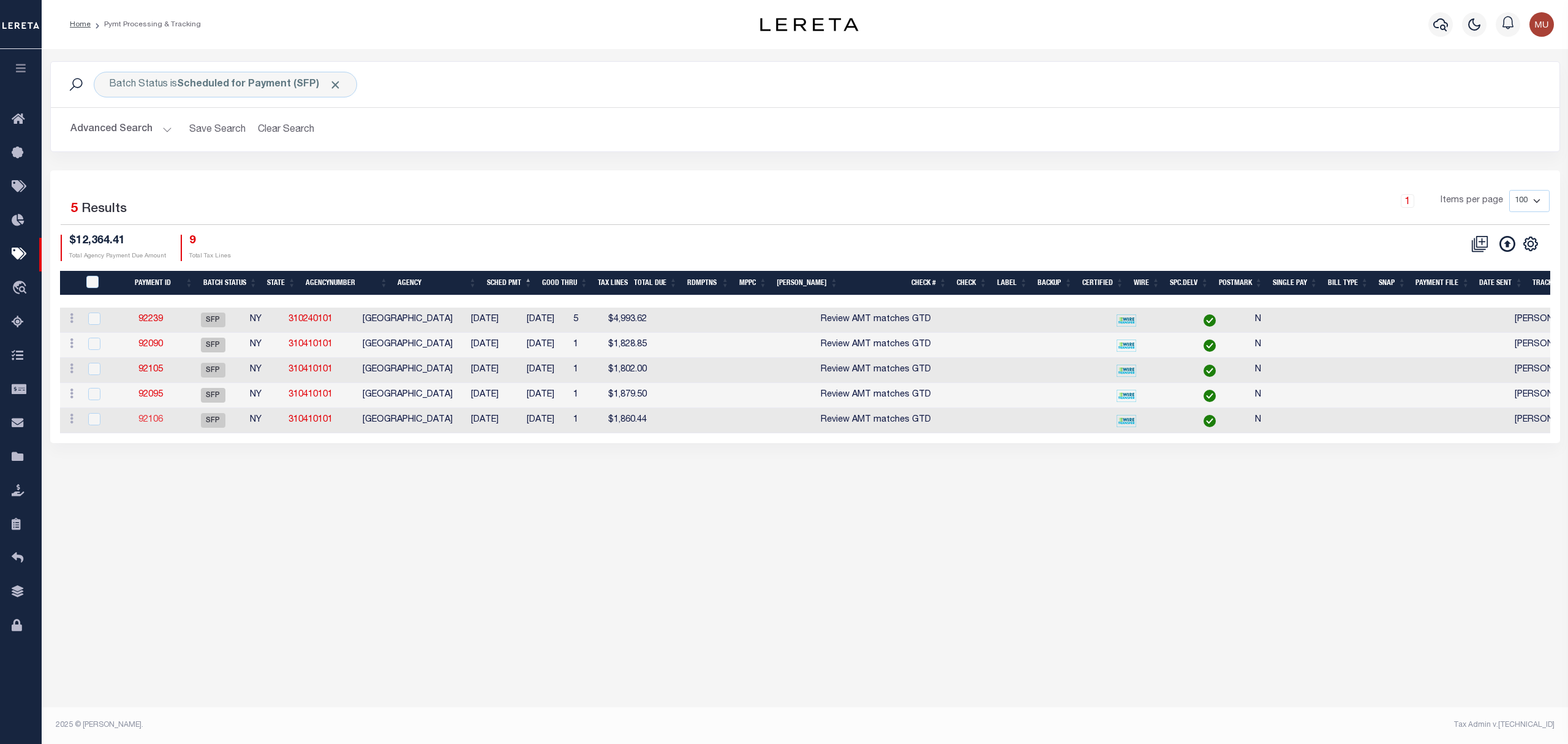
click at [163, 424] on link "92106" at bounding box center [151, 420] width 24 height 8
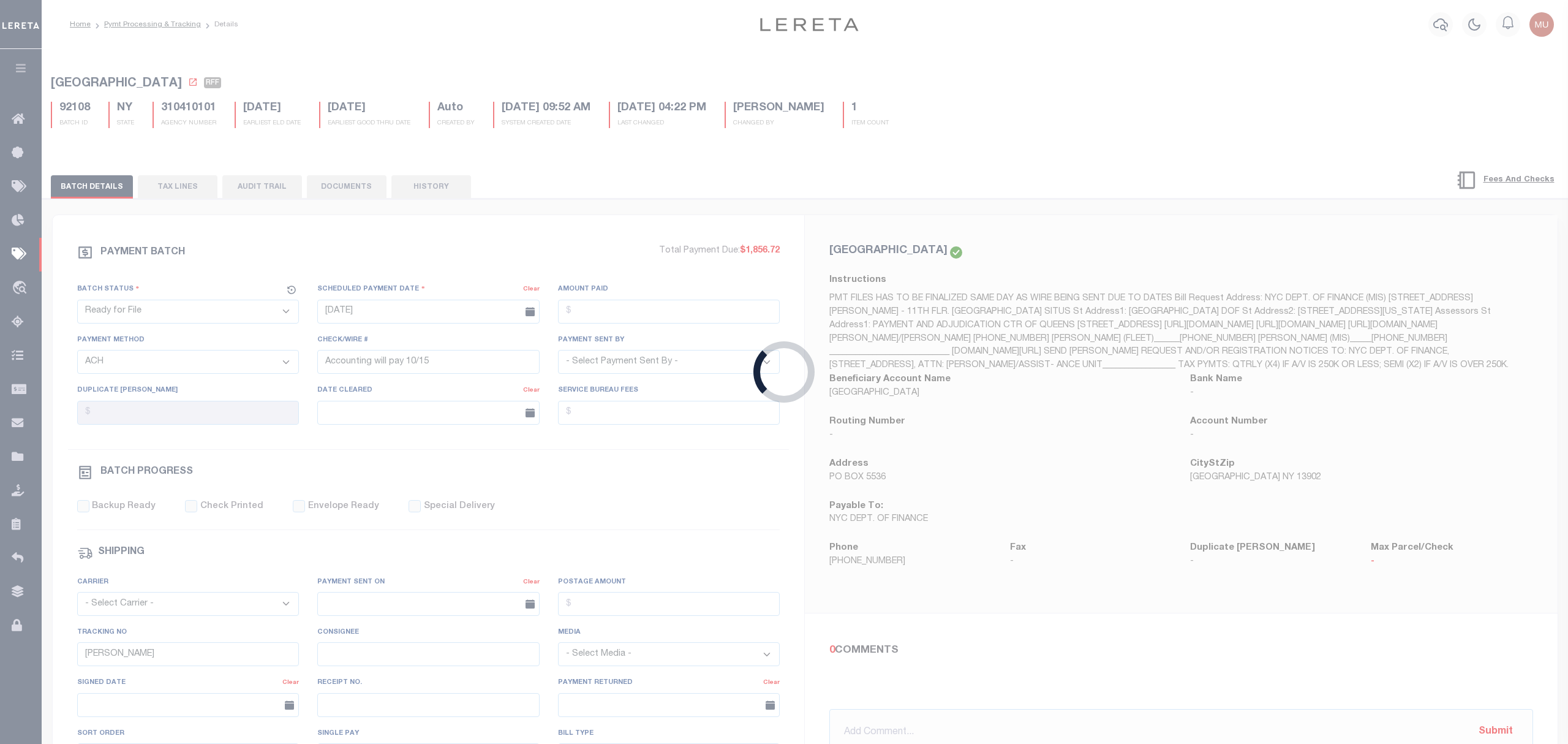
select select "SFP"
type input "09/22/2025"
select select
type input "Review AMT matches GTD"
select select
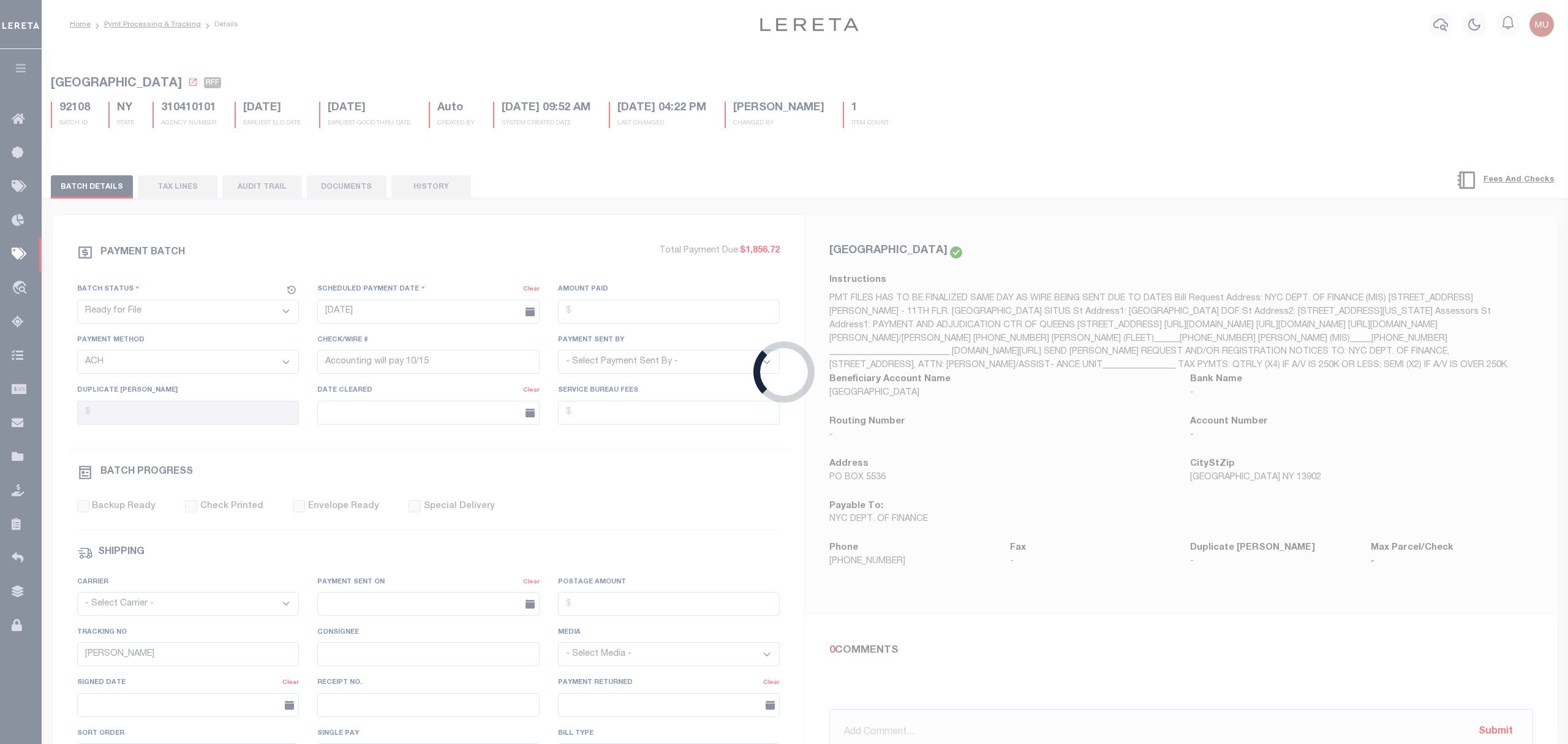
checkbox input "false"
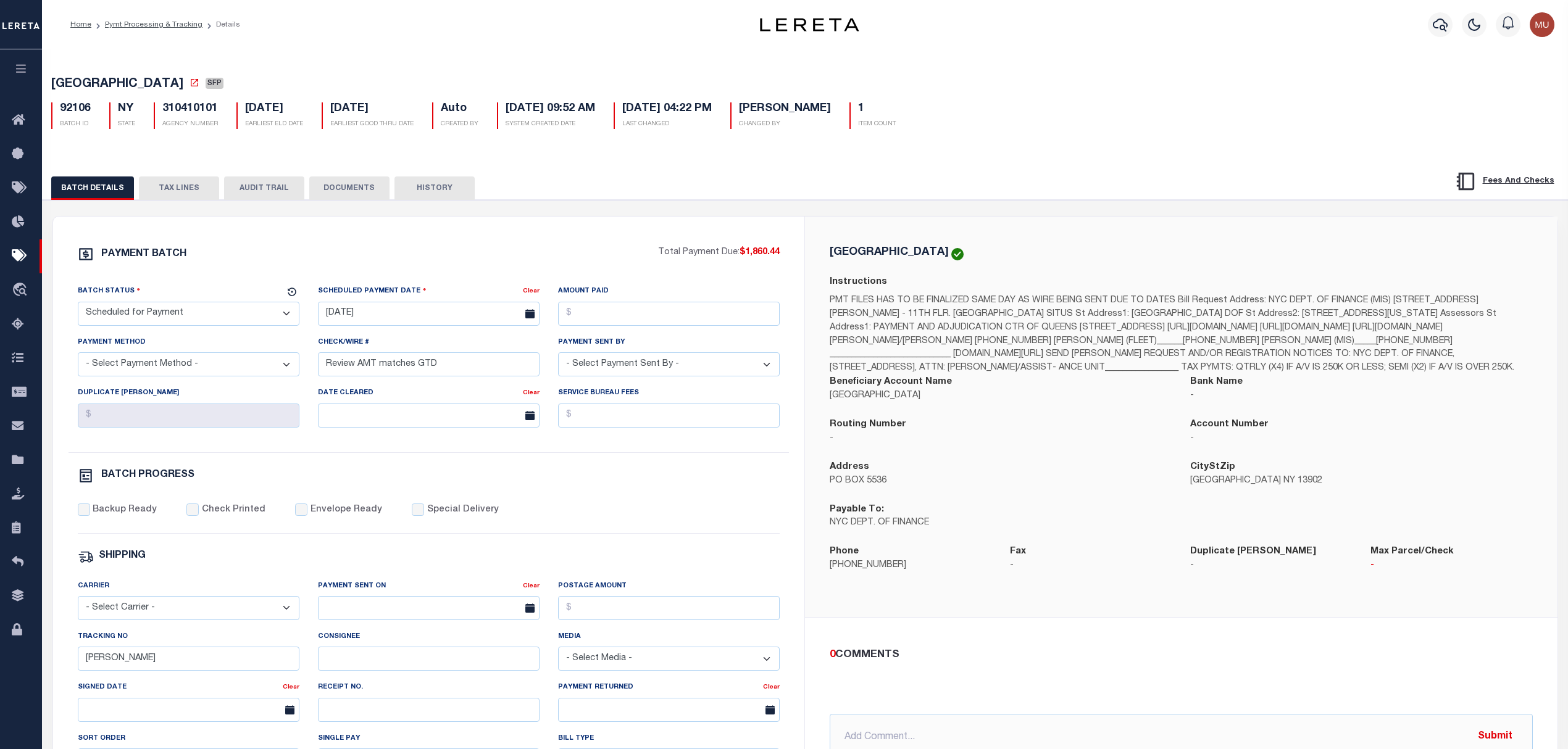
click at [193, 326] on select "- Select Status - Scheduled for Payment Ready For Payment Payment Sent Cleared …" at bounding box center [188, 313] width 221 height 24
select select "RFF"
click at [78, 306] on select "- Select Status - Scheduled for Payment Ready For Payment Payment Sent Cleared …" at bounding box center [188, 313] width 221 height 24
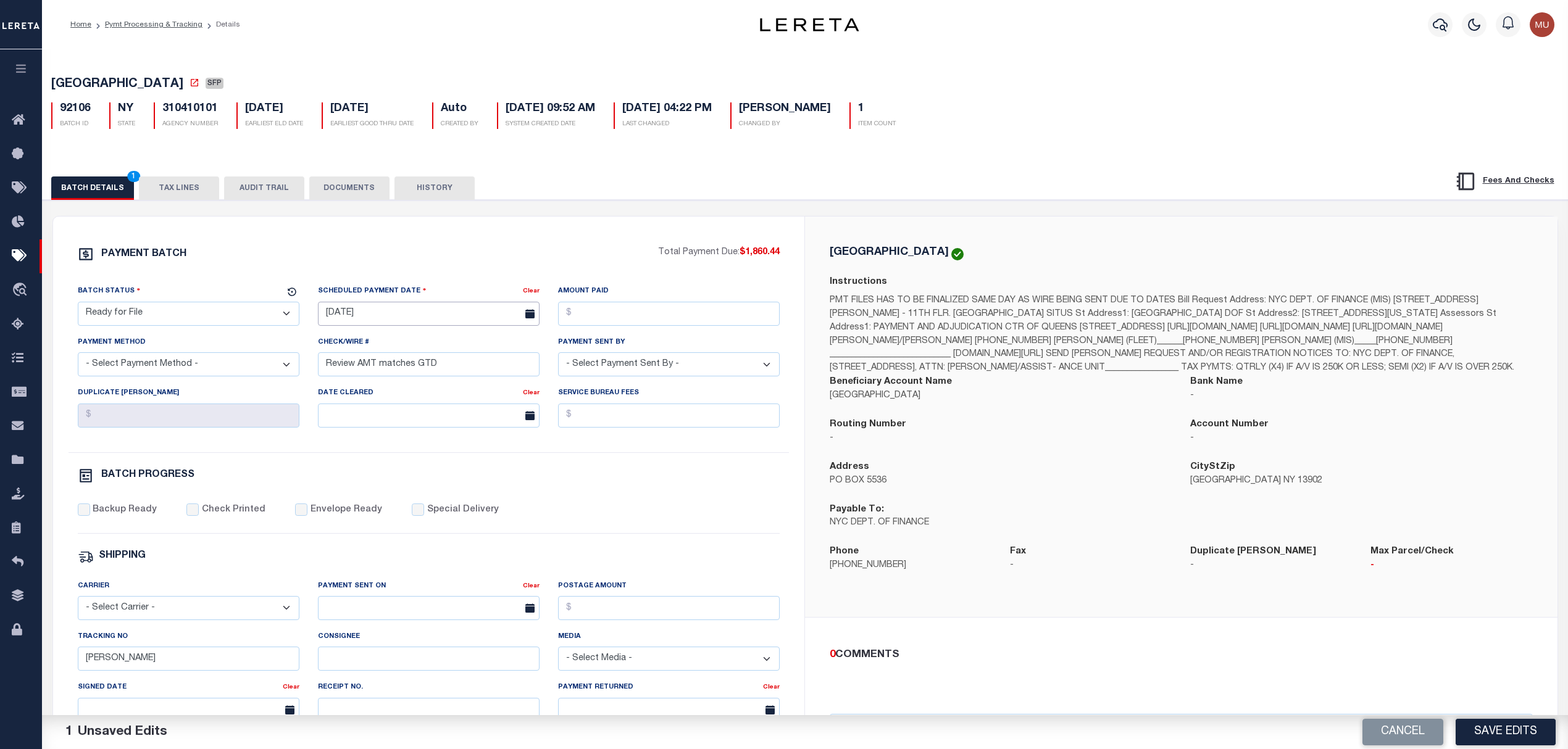
click at [395, 326] on input "09/22/2025" at bounding box center [429, 313] width 221 height 24
click at [411, 428] on span "15" at bounding box center [412, 435] width 24 height 24
type input "10/15/2025"
click at [247, 376] on select "- Select Payment Method - ACH Certified Check Check Direct Deposit Wire Transfer" at bounding box center [188, 364] width 221 height 24
select select "ACH"
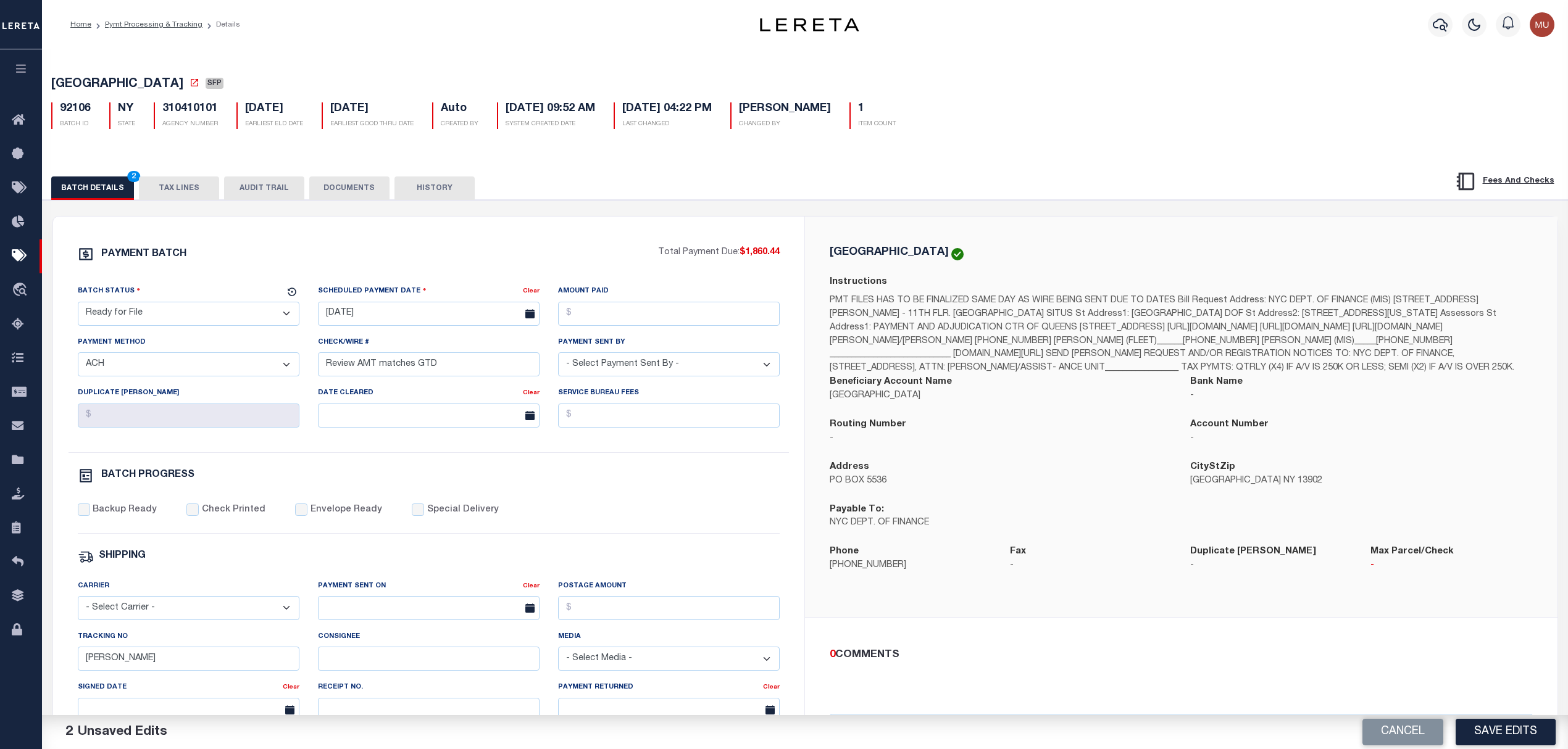
click at [78, 357] on select "- Select Payment Method - ACH Certified Check Check Direct Deposit Wire Transfer" at bounding box center [188, 364] width 221 height 24
paste input "Accounting will pay 10/15"
type input "Accounting will pay 10/15"
select select "[PERSON_NAME]"
click at [140, 515] on label "Backup Ready" at bounding box center [125, 510] width 65 height 14
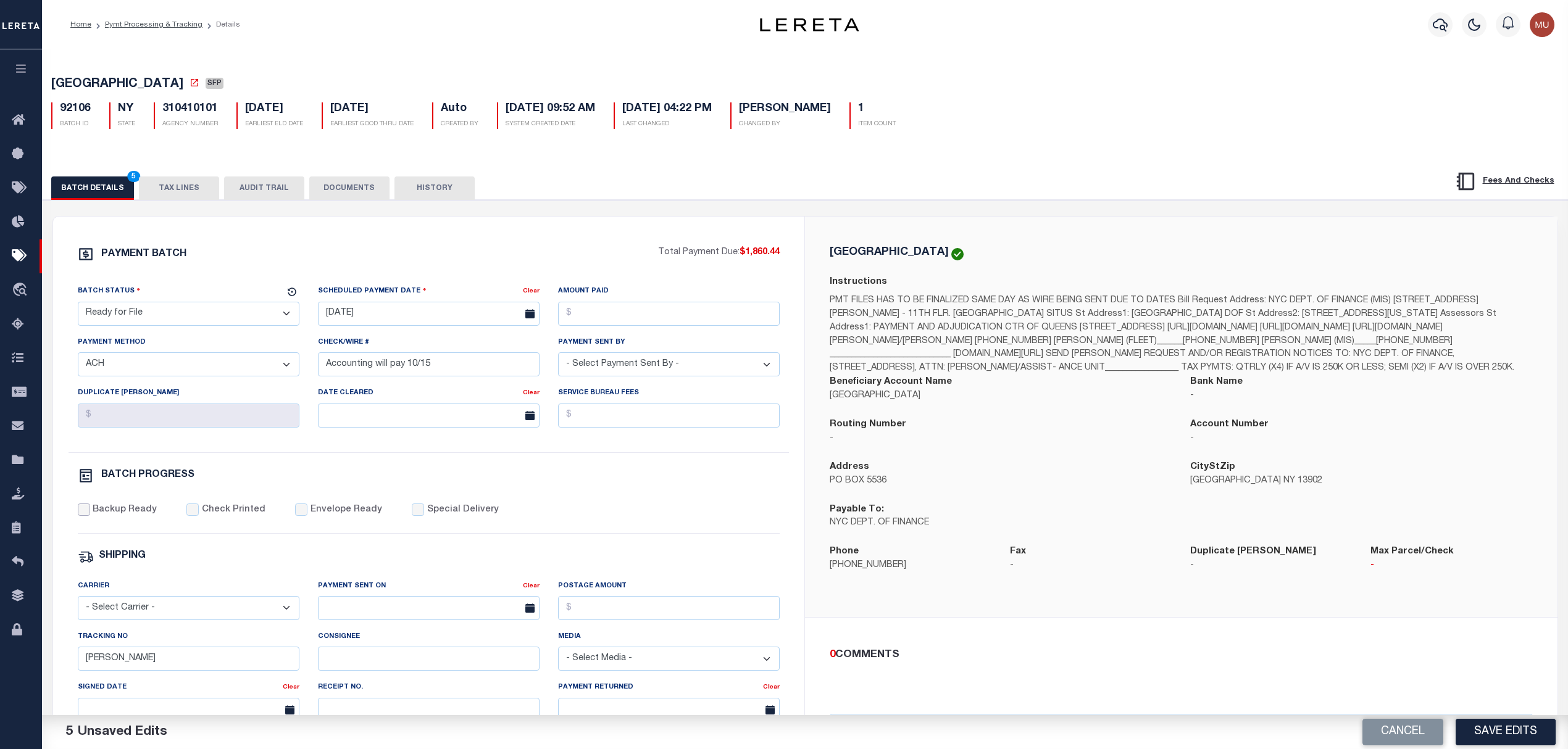
click at [90, 515] on input "Backup Ready" at bounding box center [84, 509] width 12 height 12
checkbox input "true"
click at [1498, 733] on button "Save Edits" at bounding box center [1506, 732] width 100 height 27
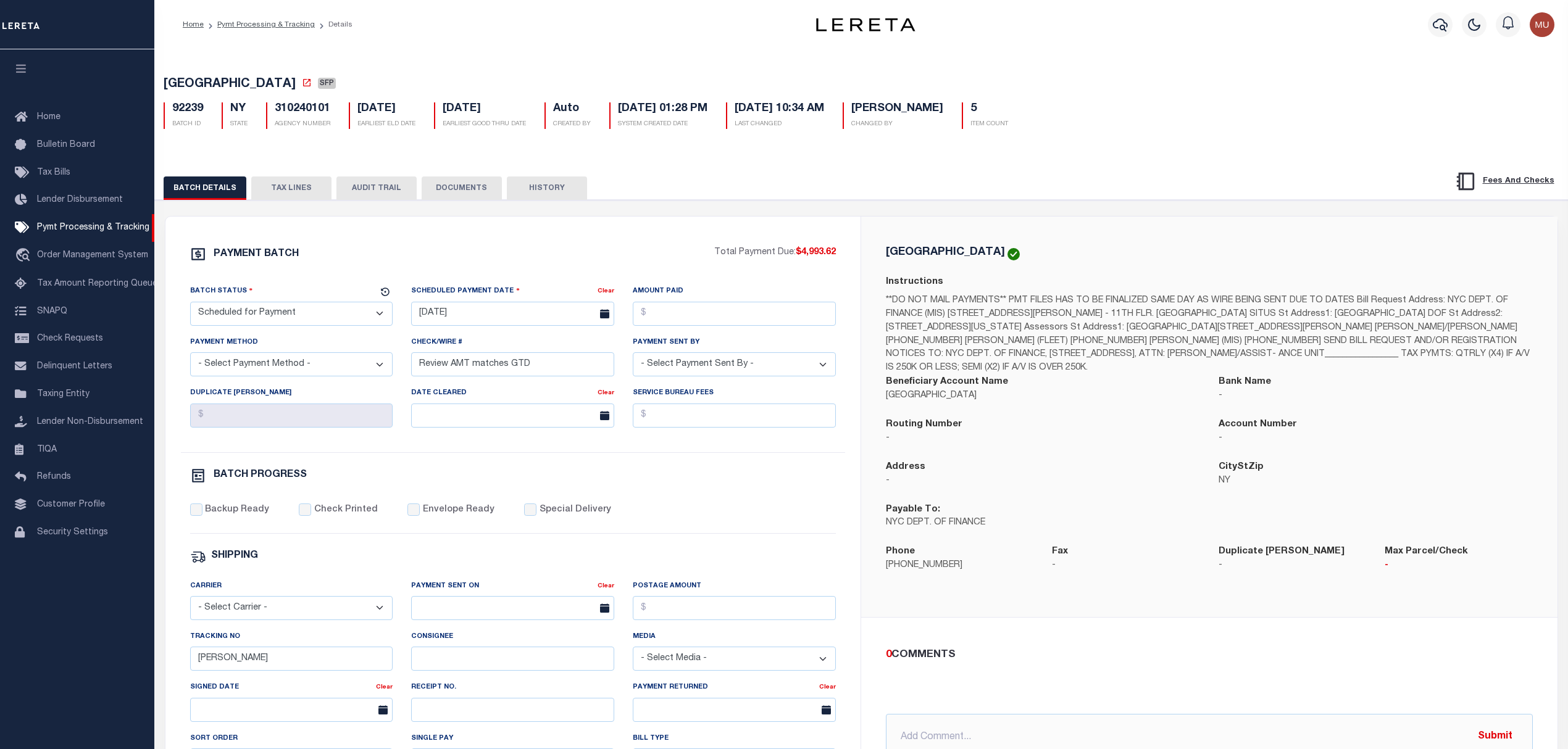
click at [271, 320] on select "- Select Status - Scheduled for Payment Ready For Payment Payment Sent Cleared …" at bounding box center [291, 313] width 203 height 24
select select "RFF"
click at [190, 306] on select "- Select Status - Scheduled for Payment Ready For Payment Payment Sent Cleared …" at bounding box center [291, 313] width 203 height 24
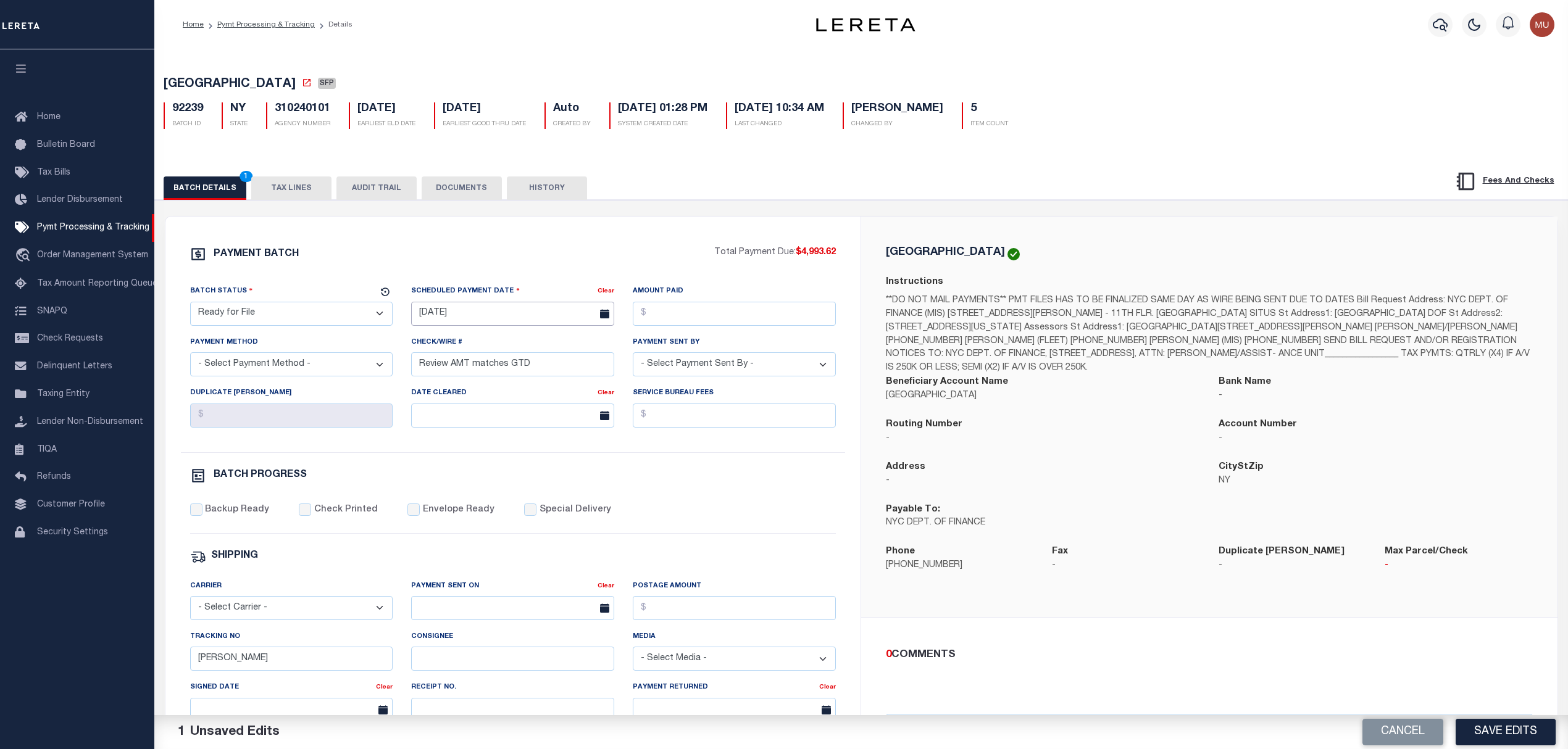
click at [479, 314] on input "[DATE]" at bounding box center [513, 313] width 203 height 24
click at [500, 429] on span "15" at bounding box center [506, 435] width 24 height 24
type input "[DATE]"
click at [304, 375] on select "- Select Payment Method - ACH Certified Check Check Direct Deposit Wire Transfer" at bounding box center [291, 364] width 203 height 24
select select "ACH"
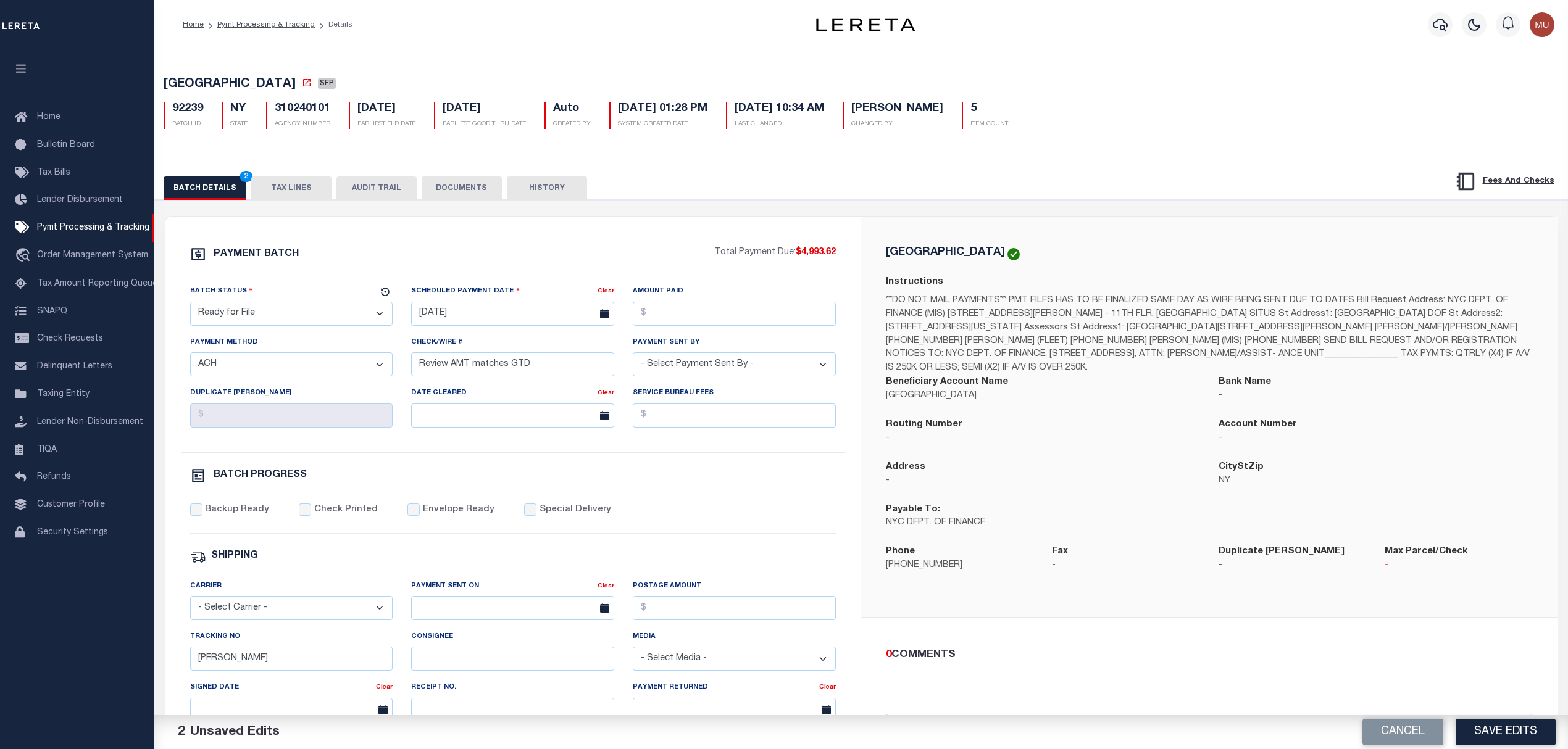
click at [190, 357] on select "- Select Payment Method - ACH Certified Check Check Direct Deposit Wire Transfer" at bounding box center [291, 364] width 203 height 24
type input "u"
paste input "Accounting will pay 10/15"
type input "Accounting will pay 10/15"
select select "[PERSON_NAME]"
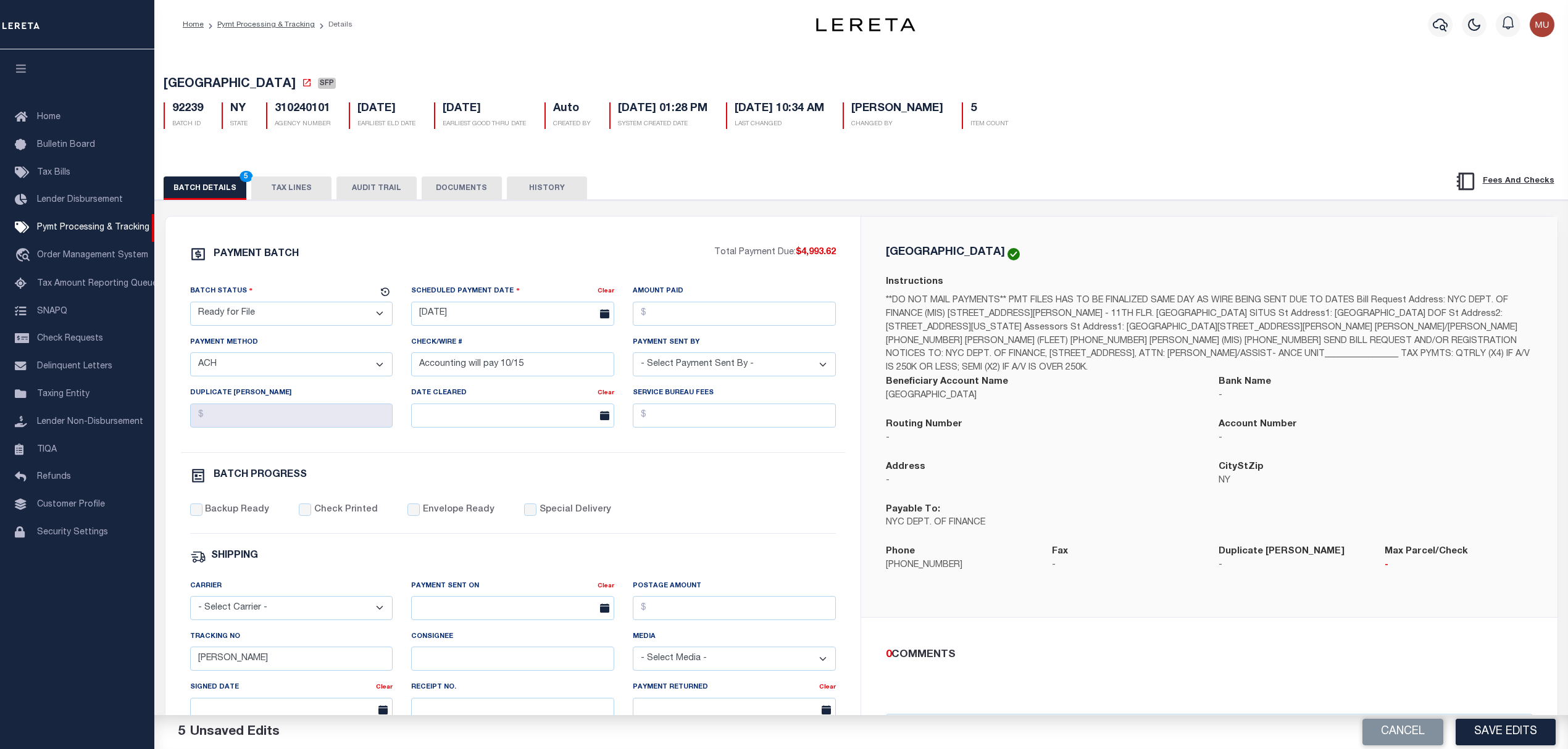
click at [251, 515] on label "Backup Ready" at bounding box center [238, 510] width 65 height 14
click at [202, 515] on input "Backup Ready" at bounding box center [196, 509] width 12 height 12
checkbox input "true"
drag, startPoint x: 1477, startPoint y: 711, endPoint x: 1477, endPoint y: 721, distance: 10.0
click at [1477, 719] on div "BROOKLYN CITY SFP 92239 BATCH ID NY STATE 310240101 Auto 5 6" at bounding box center [861, 542] width 1414 height 986
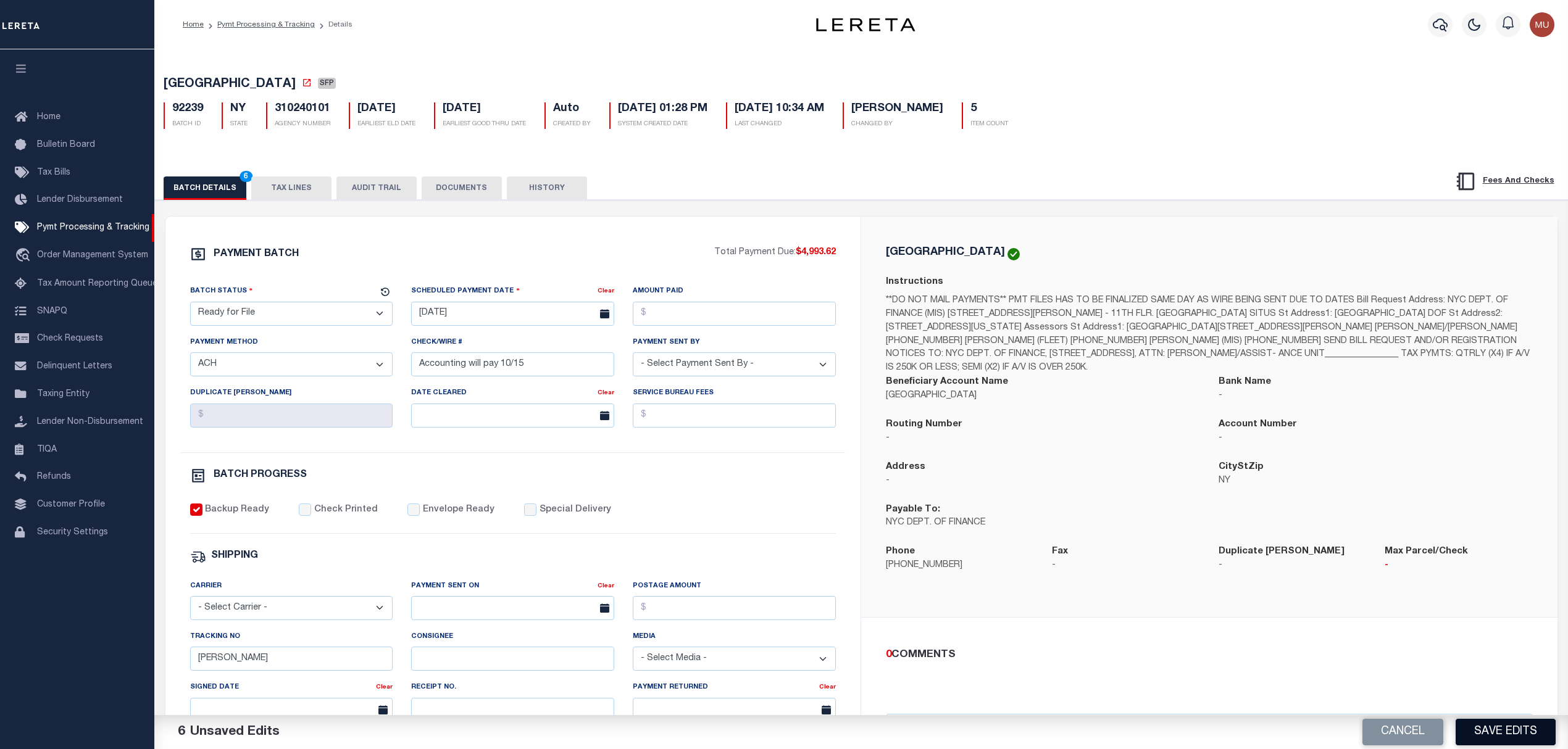
click at [1477, 721] on button "Save Edits" at bounding box center [1506, 732] width 100 height 27
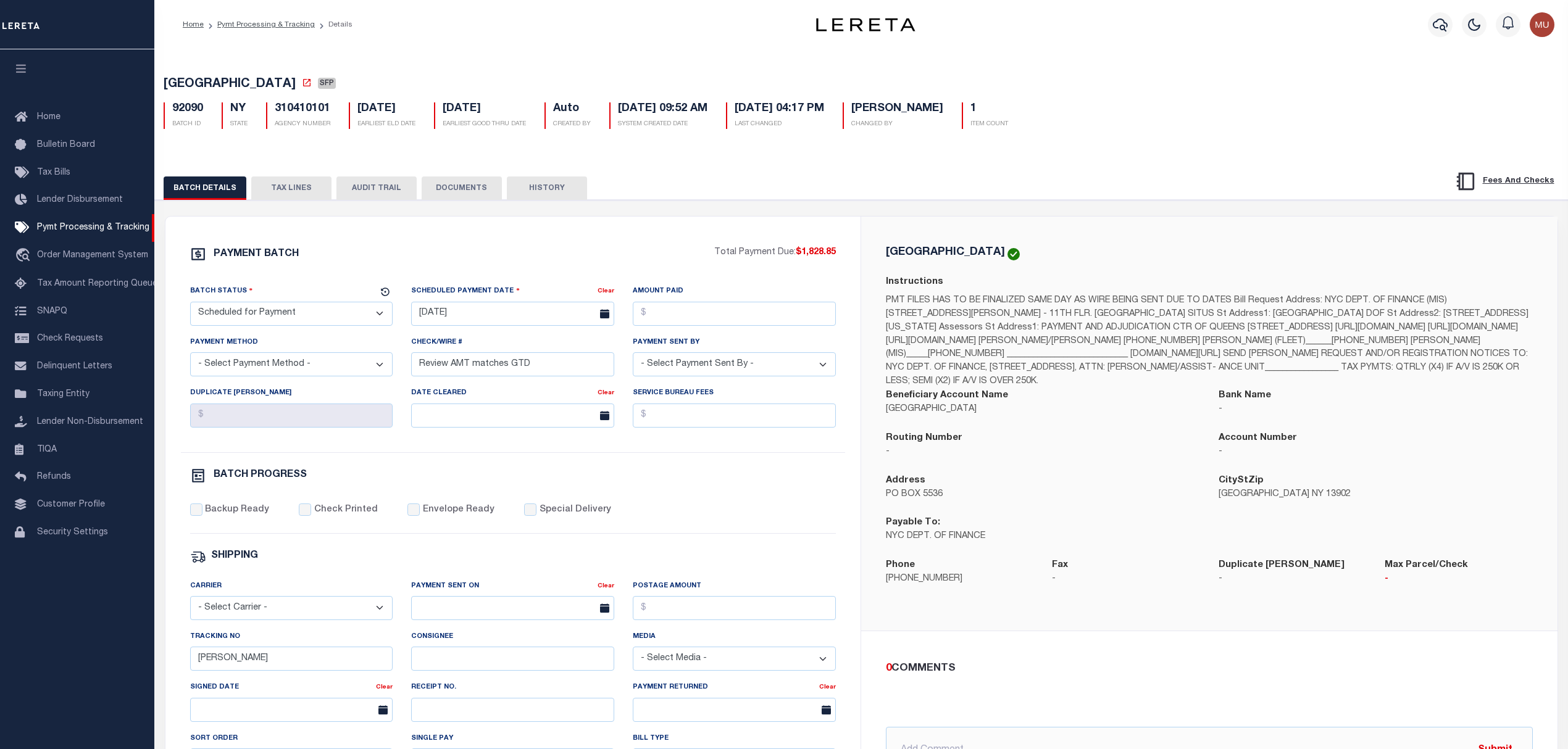
click at [285, 320] on select "- Select Status - Scheduled for Payment Ready For Payment Payment Sent Cleared …" at bounding box center [291, 313] width 203 height 24
select select "RFF"
click at [190, 306] on select "- Select Status - Scheduled for Payment Ready For Payment Payment Sent Cleared …" at bounding box center [291, 313] width 203 height 24
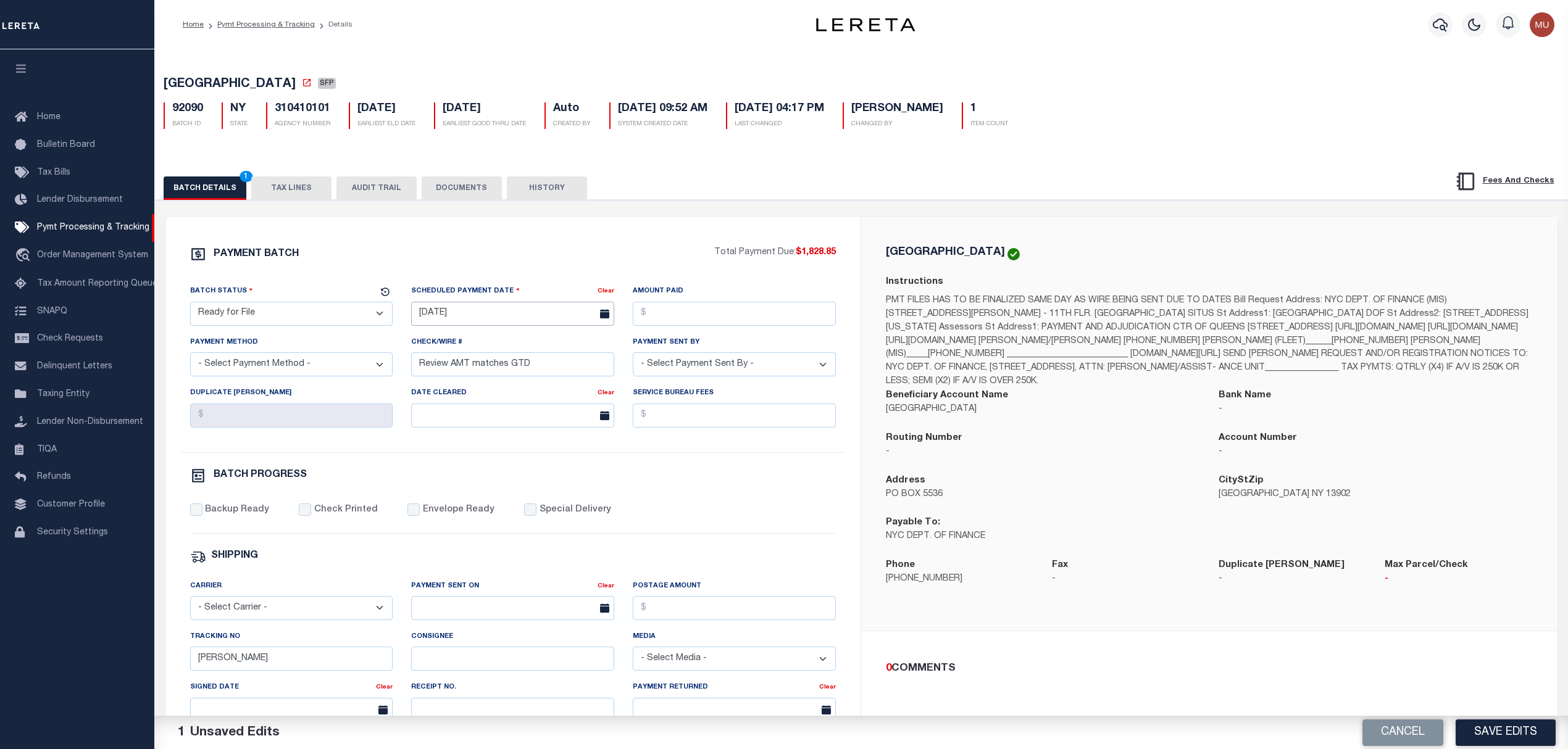
click at [500, 316] on input "12/22/2024" at bounding box center [513, 313] width 203 height 24
click at [500, 433] on span "15" at bounding box center [506, 435] width 24 height 24
type input "[DATE]"
select select "ACH"
paste input "Accounting will pay 10/15"
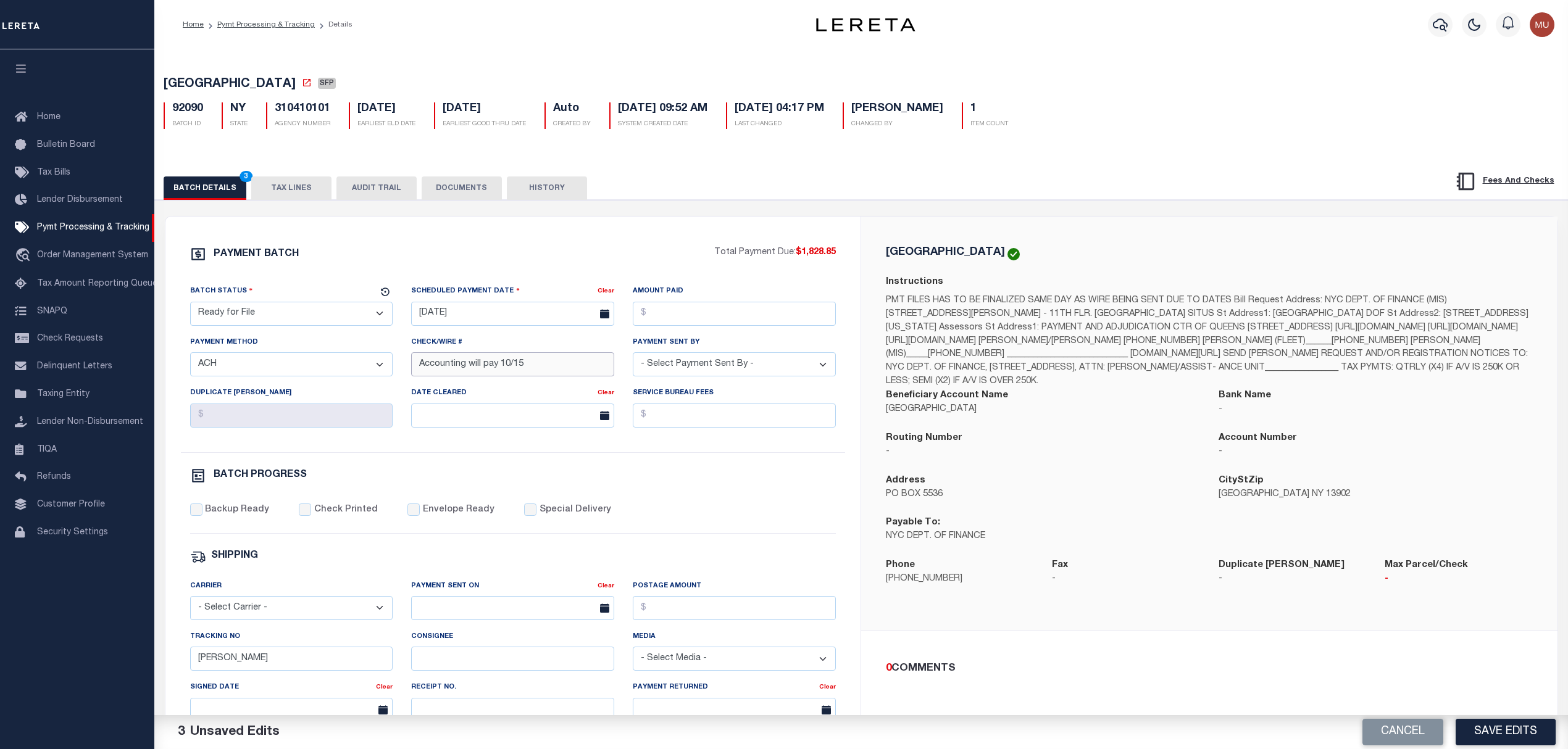
type input "Accounting will pay 10/15"
select select "[PERSON_NAME]"
click at [226, 512] on label "Backup Ready" at bounding box center [238, 510] width 65 height 14
click at [202, 512] on input "Backup Ready" at bounding box center [196, 509] width 12 height 12
checkbox input "true"
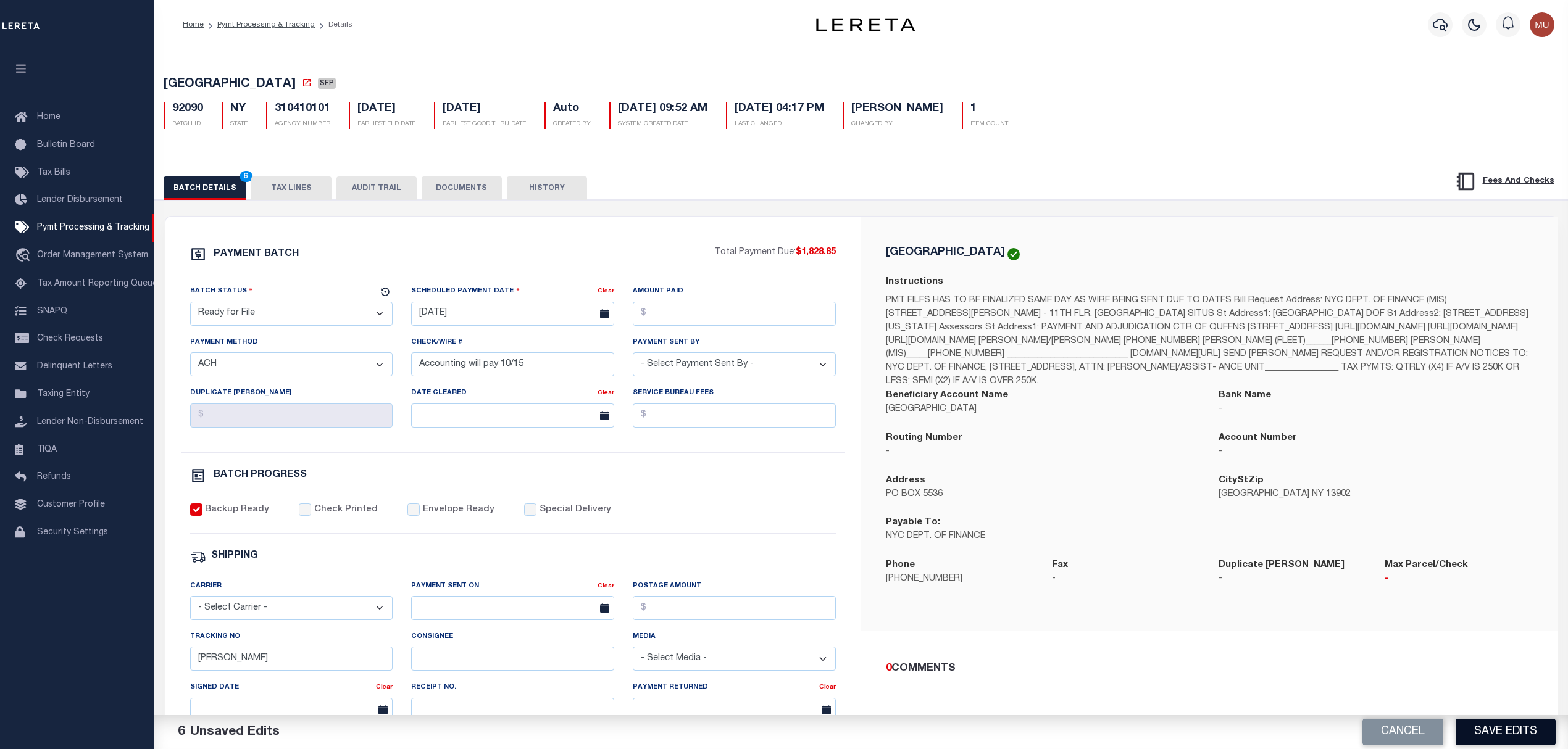
click at [1498, 724] on button "Save Edits" at bounding box center [1506, 732] width 100 height 27
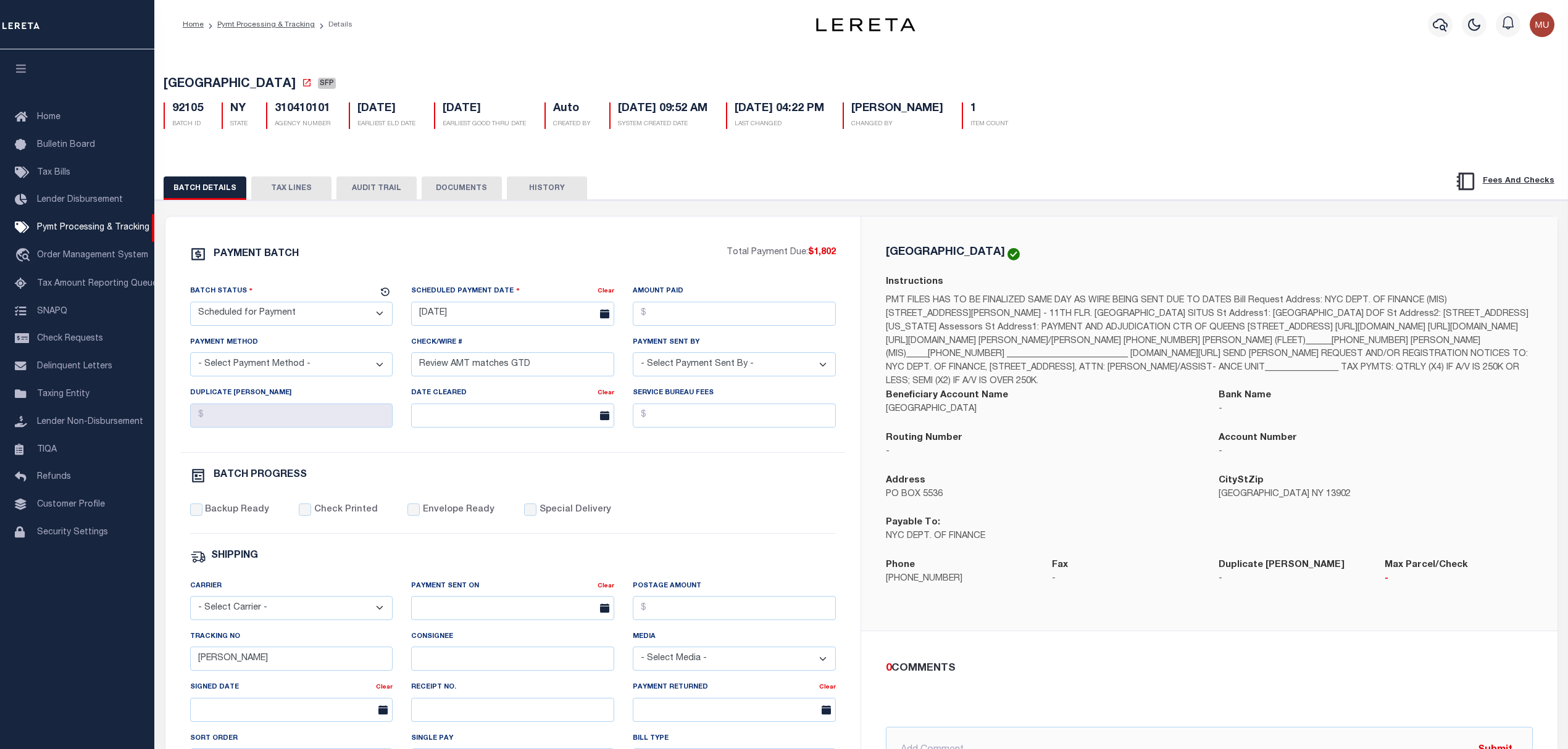
click at [287, 318] on select "- Select Status - Scheduled for Payment Ready For Payment Payment Sent Cleared …" at bounding box center [291, 313] width 203 height 24
select select "RFF"
click at [190, 306] on select "- Select Status - Scheduled for Payment Ready For Payment Payment Sent Cleared …" at bounding box center [291, 313] width 203 height 24
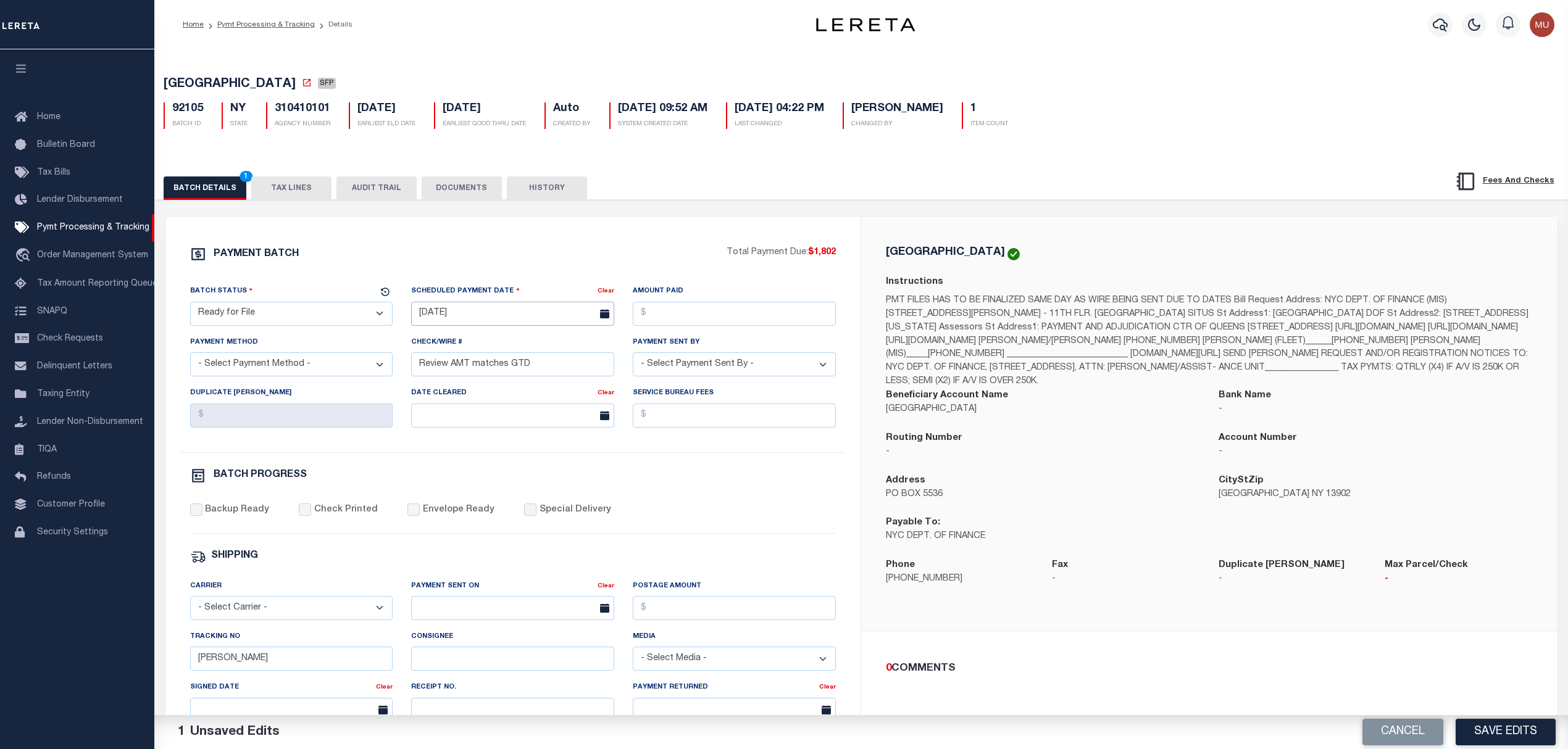
click at [503, 324] on input "[DATE]" at bounding box center [513, 313] width 203 height 24
click at [500, 439] on span "15" at bounding box center [506, 435] width 24 height 24
type input "[DATE]"
select select "ACH"
paste input "Accounting will pay 10/15"
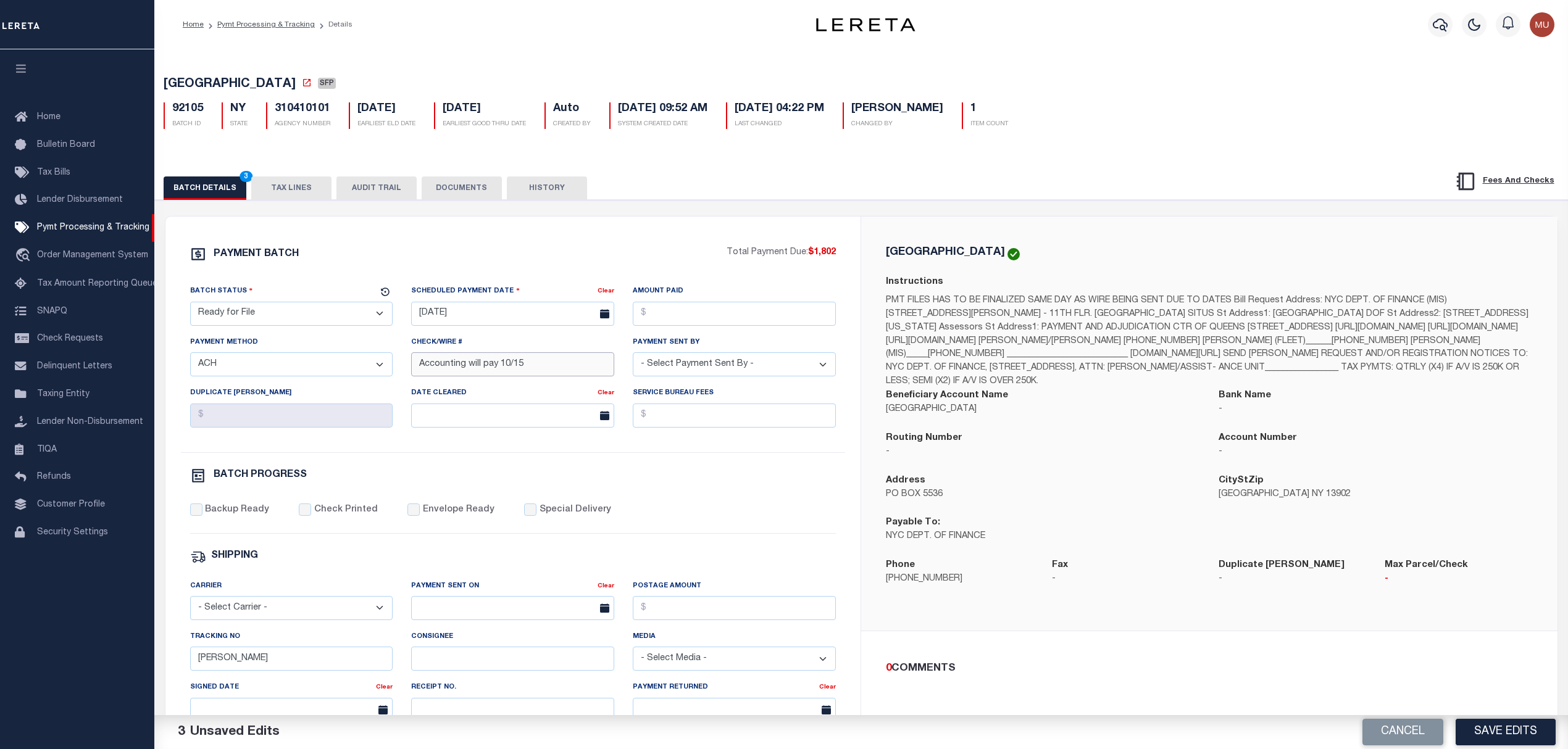
type input "Accounting will pay 10/15"
select select "[PERSON_NAME]"
click at [226, 517] on label "Backup Ready" at bounding box center [238, 510] width 65 height 14
click at [202, 515] on input "Backup Ready" at bounding box center [196, 509] width 12 height 12
checkbox input "true"
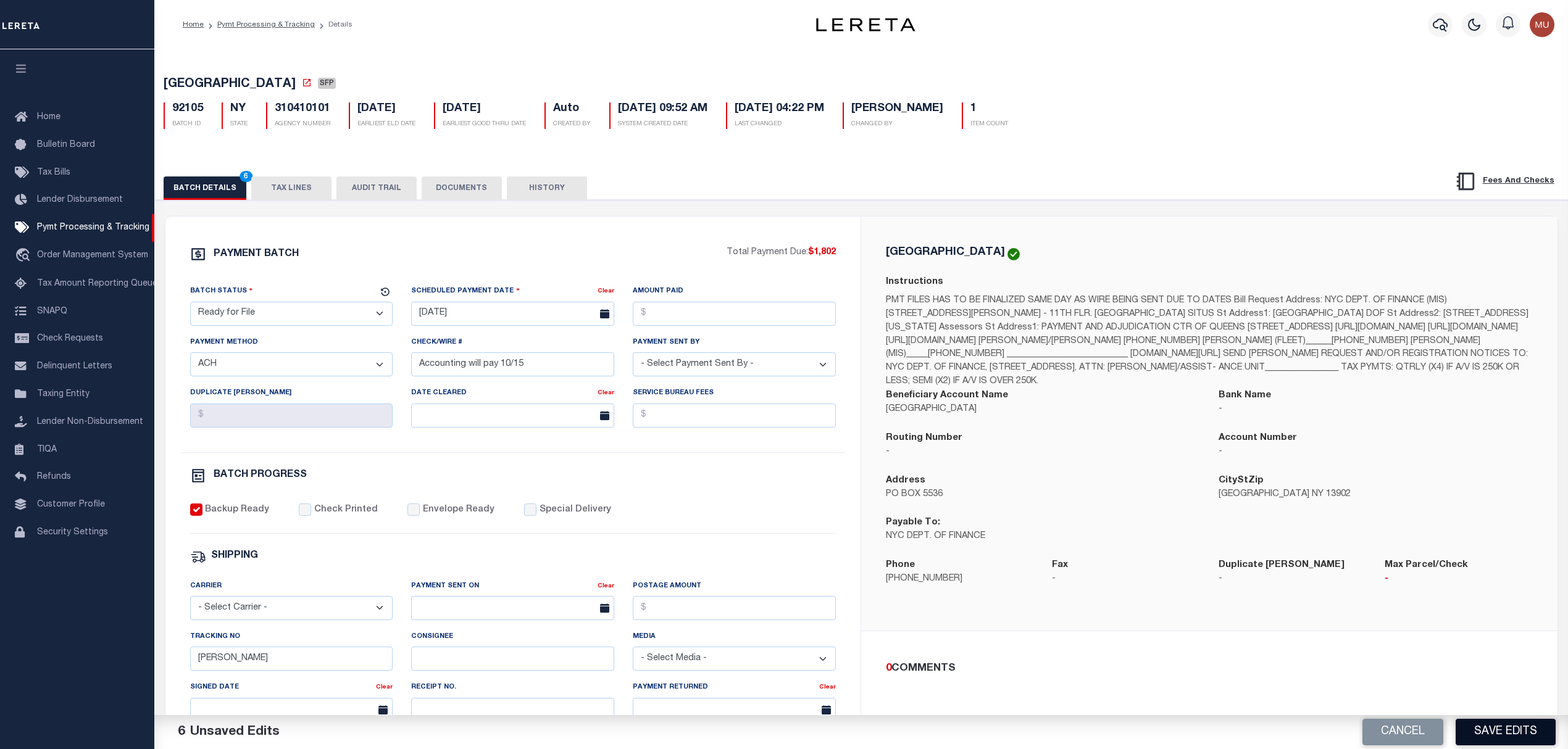
click at [1498, 731] on button "Save Edits" at bounding box center [1506, 732] width 100 height 27
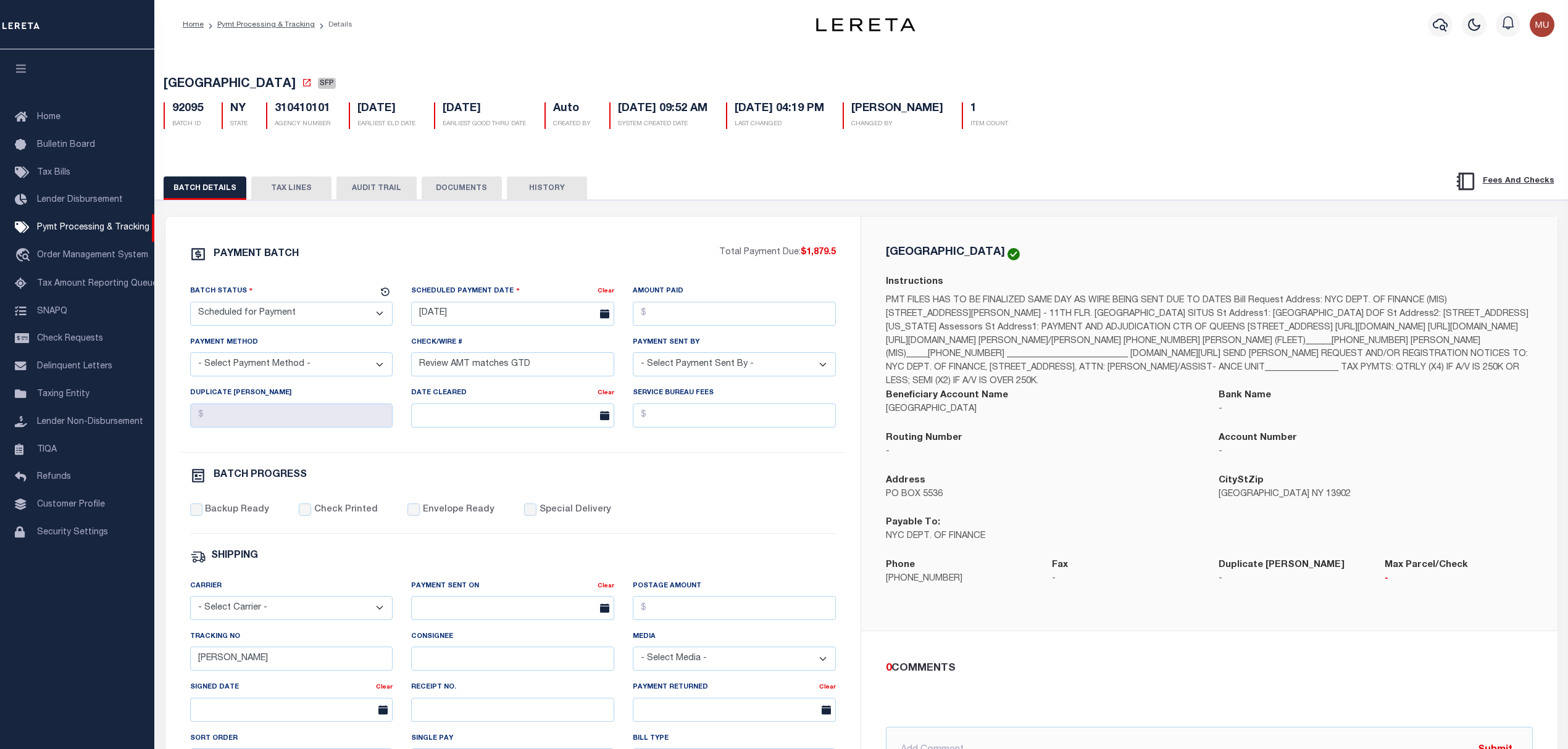
click at [297, 316] on select "- Select Status - Scheduled for Payment Ready For Payment Payment Sent Cleared …" at bounding box center [291, 313] width 203 height 24
select select "RFF"
click at [190, 306] on select "- Select Status - Scheduled for Payment Ready For Payment Payment Sent Cleared …" at bounding box center [291, 313] width 203 height 24
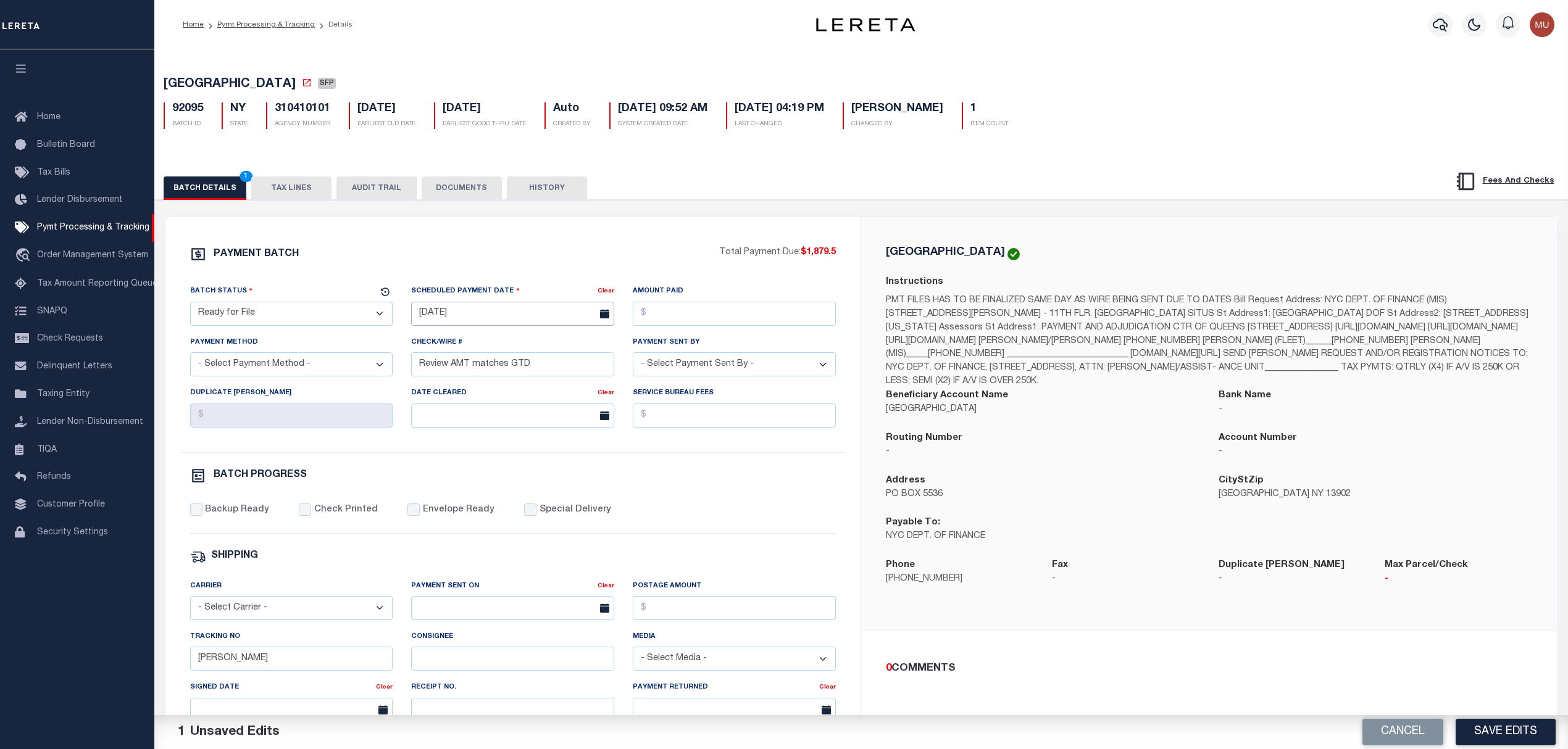
click at [485, 316] on input "[DATE]" at bounding box center [513, 313] width 203 height 24
click at [510, 431] on span "15" at bounding box center [506, 435] width 24 height 24
type input "10/15/2025"
select select "ACH"
paste input "Accounting will pay 10/15"
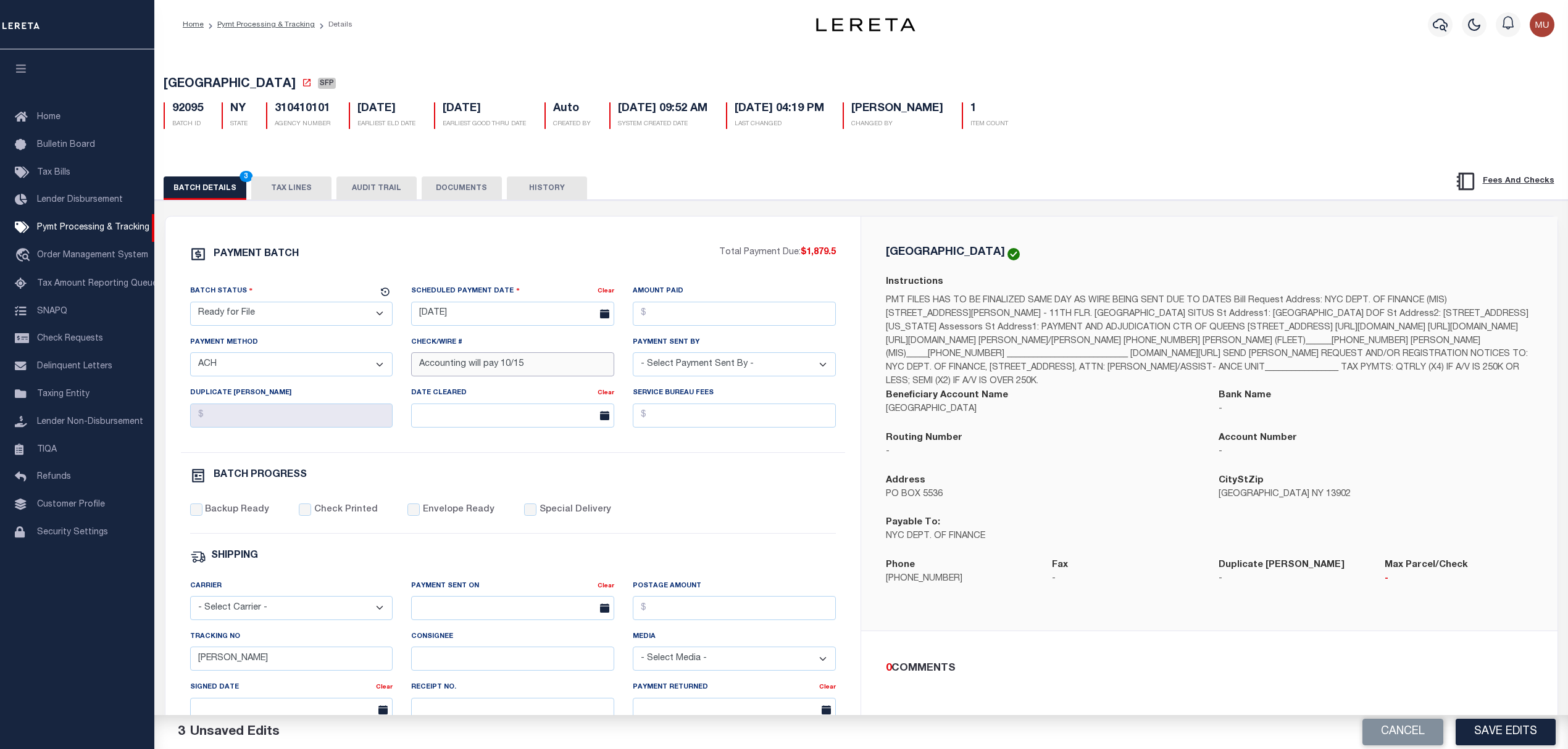
type input "Accounting will pay 10/15"
select select "[PERSON_NAME]"
click at [231, 517] on label "Backup Ready" at bounding box center [238, 510] width 65 height 14
click at [202, 515] on input "Backup Ready" at bounding box center [196, 509] width 12 height 12
checkbox input "true"
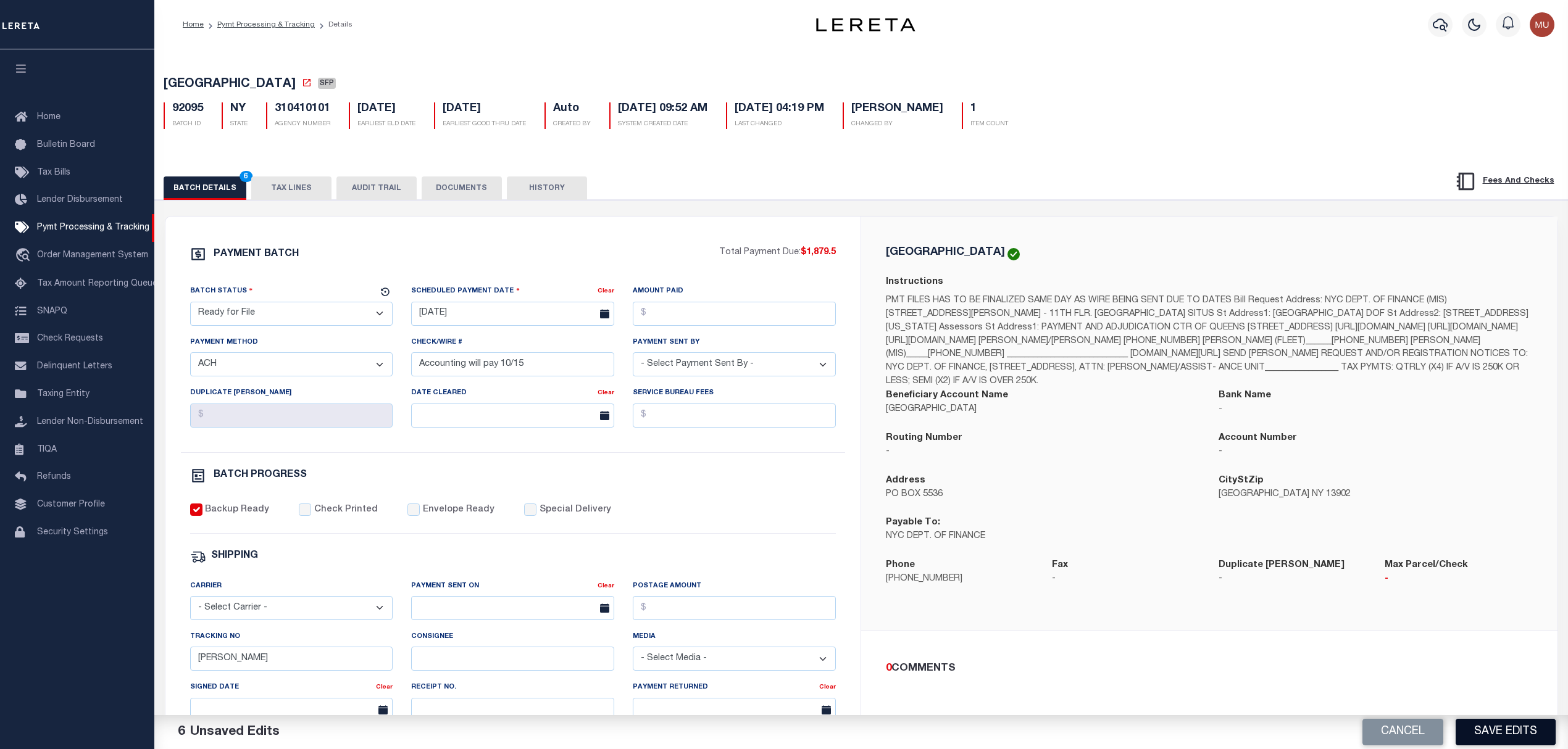
click at [1524, 724] on button "Save Edits" at bounding box center [1506, 732] width 100 height 27
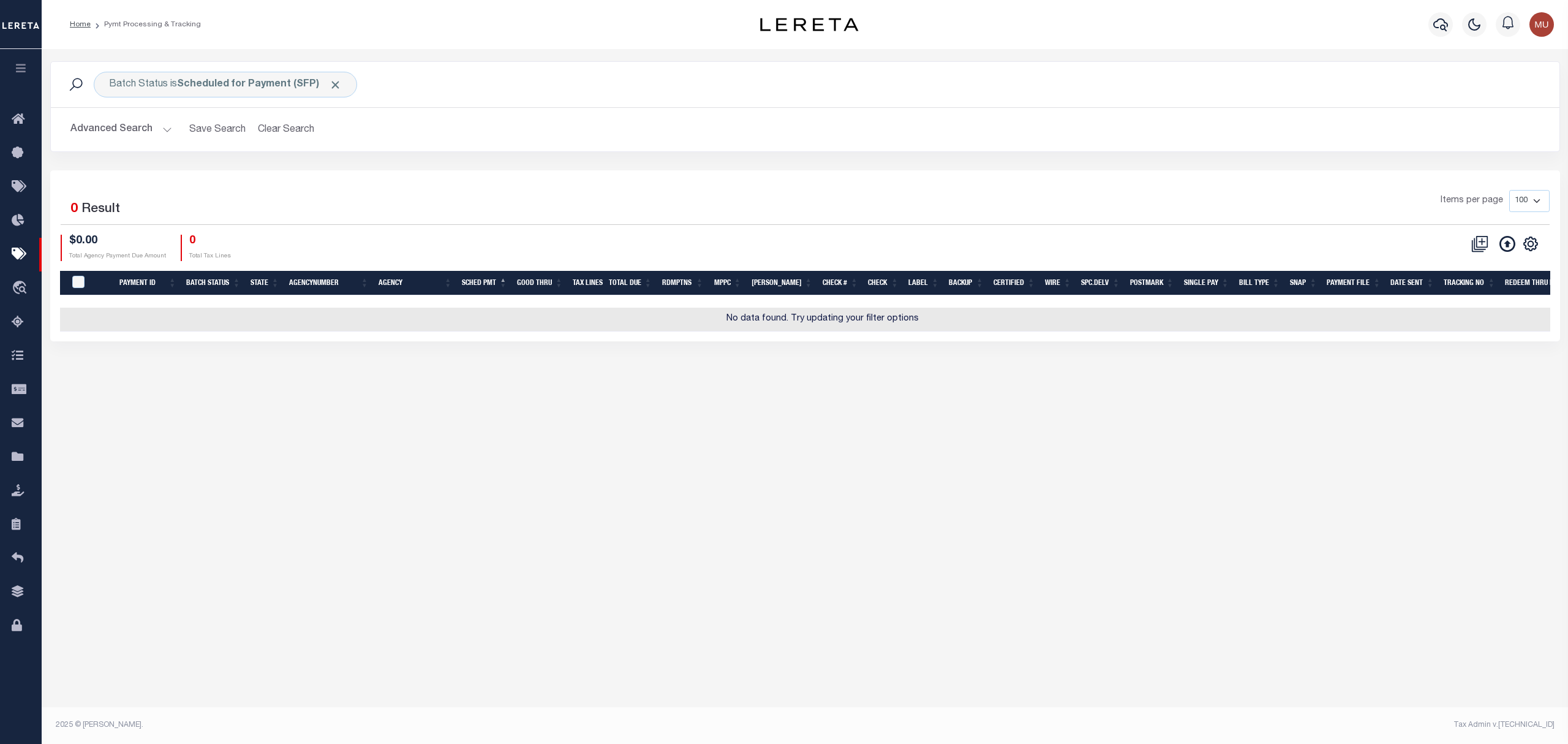
click at [392, 126] on h2 "Advanced Search Save Search Clear Search PayeeSearchTable_dynamictable_____Defa…" at bounding box center [805, 129] width 1489 height 24
click at [313, 134] on button "Clear Search" at bounding box center [287, 129] width 67 height 24
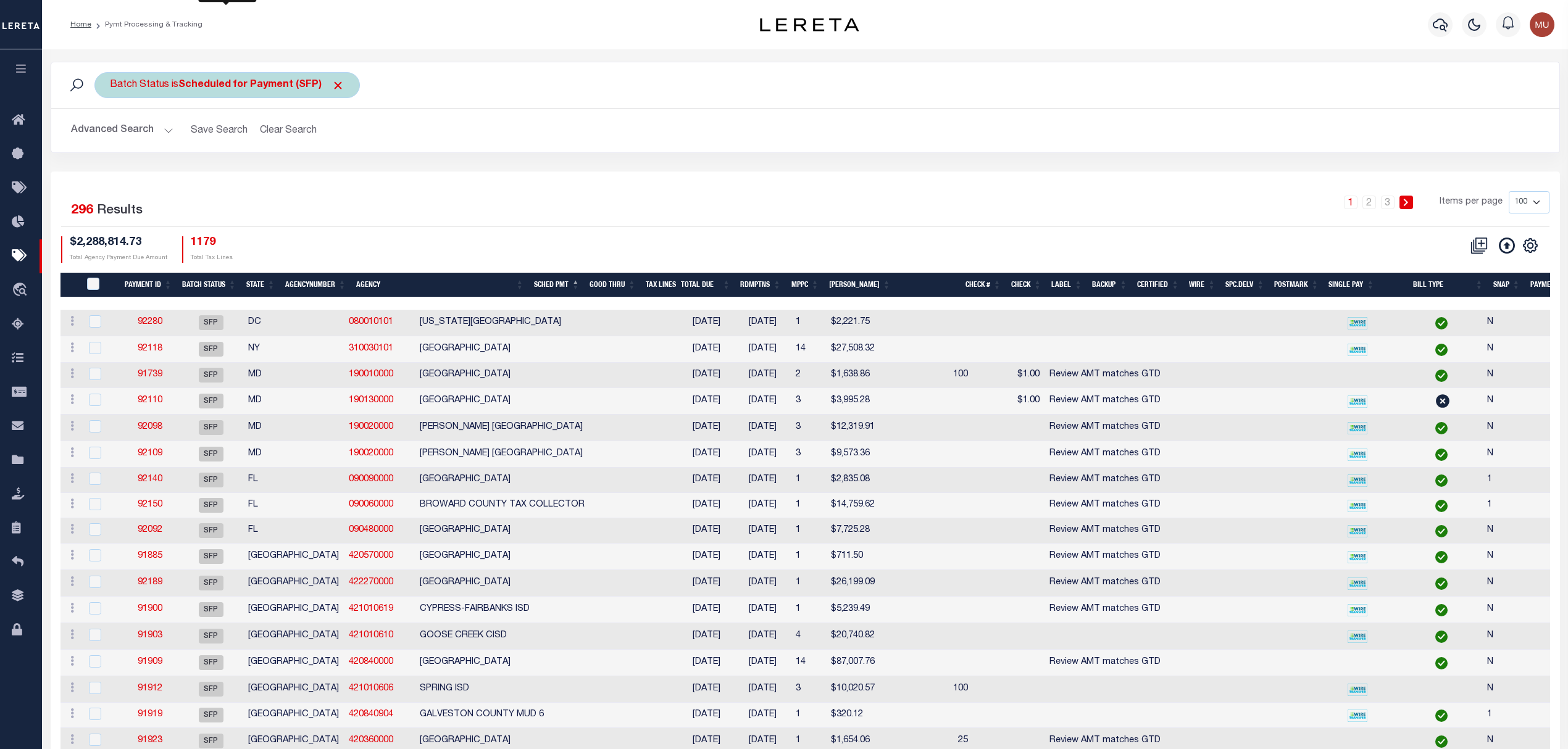
click at [185, 85] on b "Scheduled for Payment (SFP)" at bounding box center [261, 85] width 166 height 10
click at [177, 141] on select "Awaiting Funds (AWF) Cleared and Complete (CAC) New Check Needed (NCN) Payment …" at bounding box center [201, 145] width 181 height 24
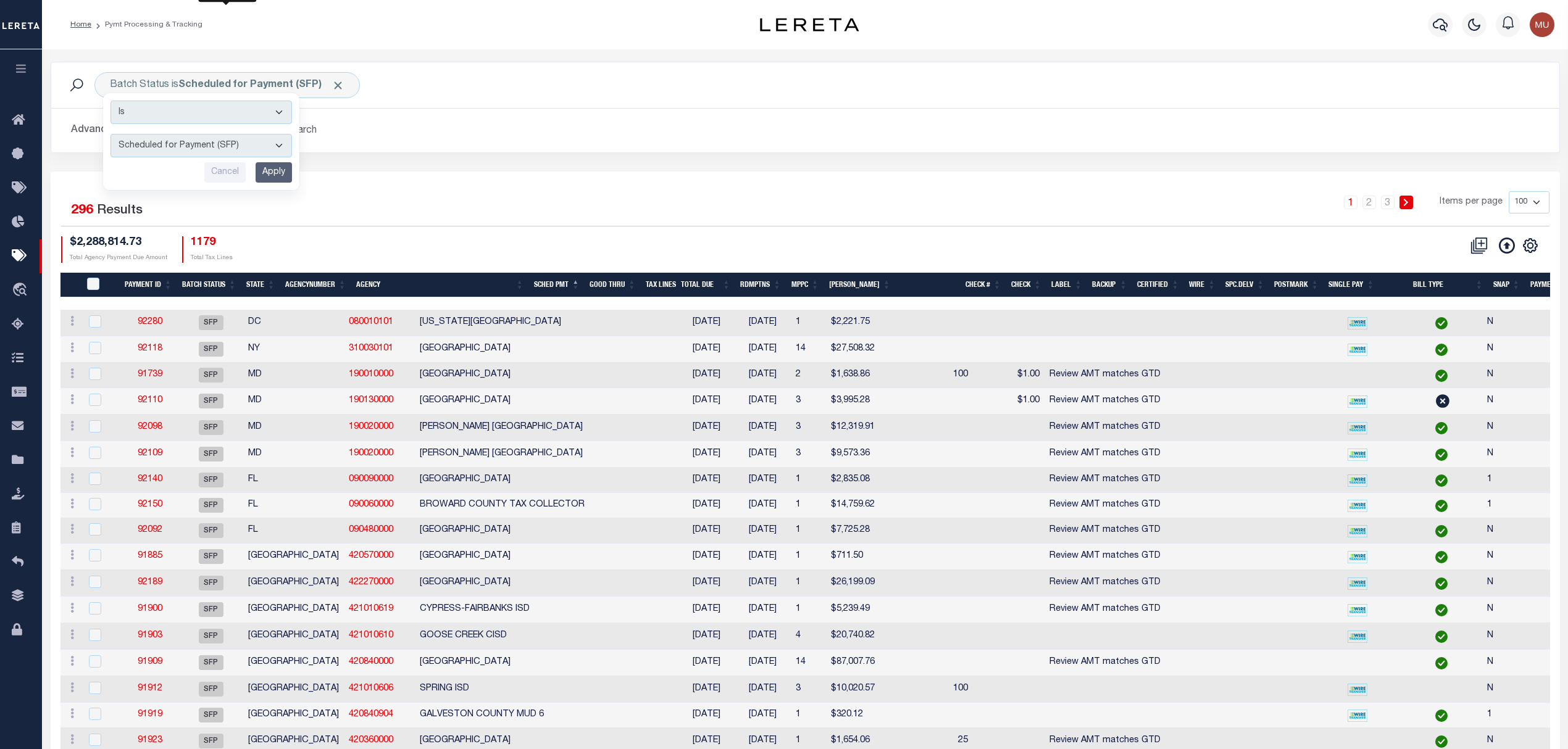
select select "RFF"
click at [111, 134] on select "Awaiting Funds (AWF) Cleared and Complete (CAC) New Check Needed (NCN) Payment …" at bounding box center [201, 145] width 181 height 24
click at [271, 171] on input "Apply" at bounding box center [274, 172] width 36 height 21
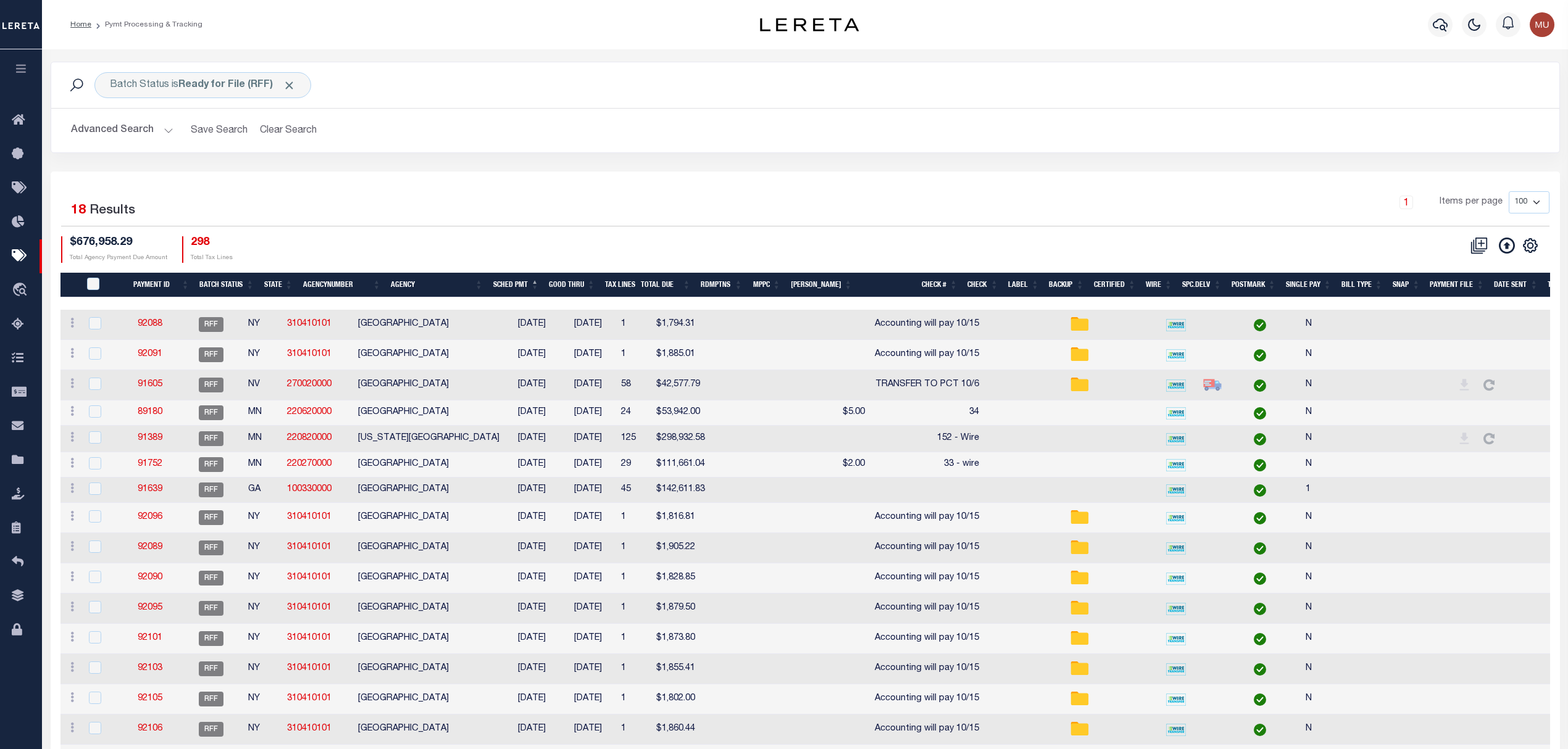
click at [868, 213] on div "1 Items per page 100 200 500 1000" at bounding box center [993, 207] width 1112 height 32
click at [138, 134] on button "Advanced Search" at bounding box center [121, 130] width 102 height 24
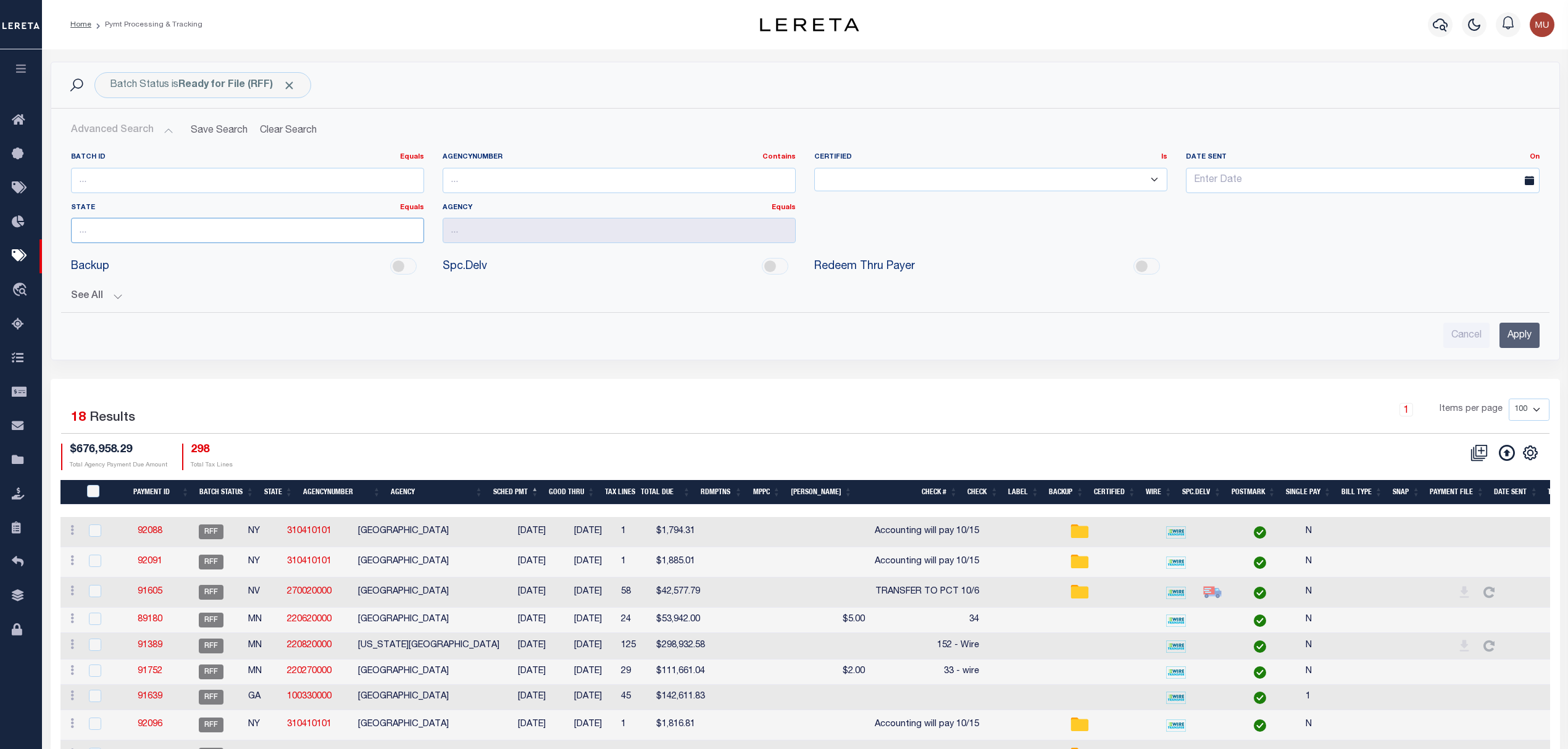
click at [131, 235] on input "text" at bounding box center [247, 230] width 353 height 25
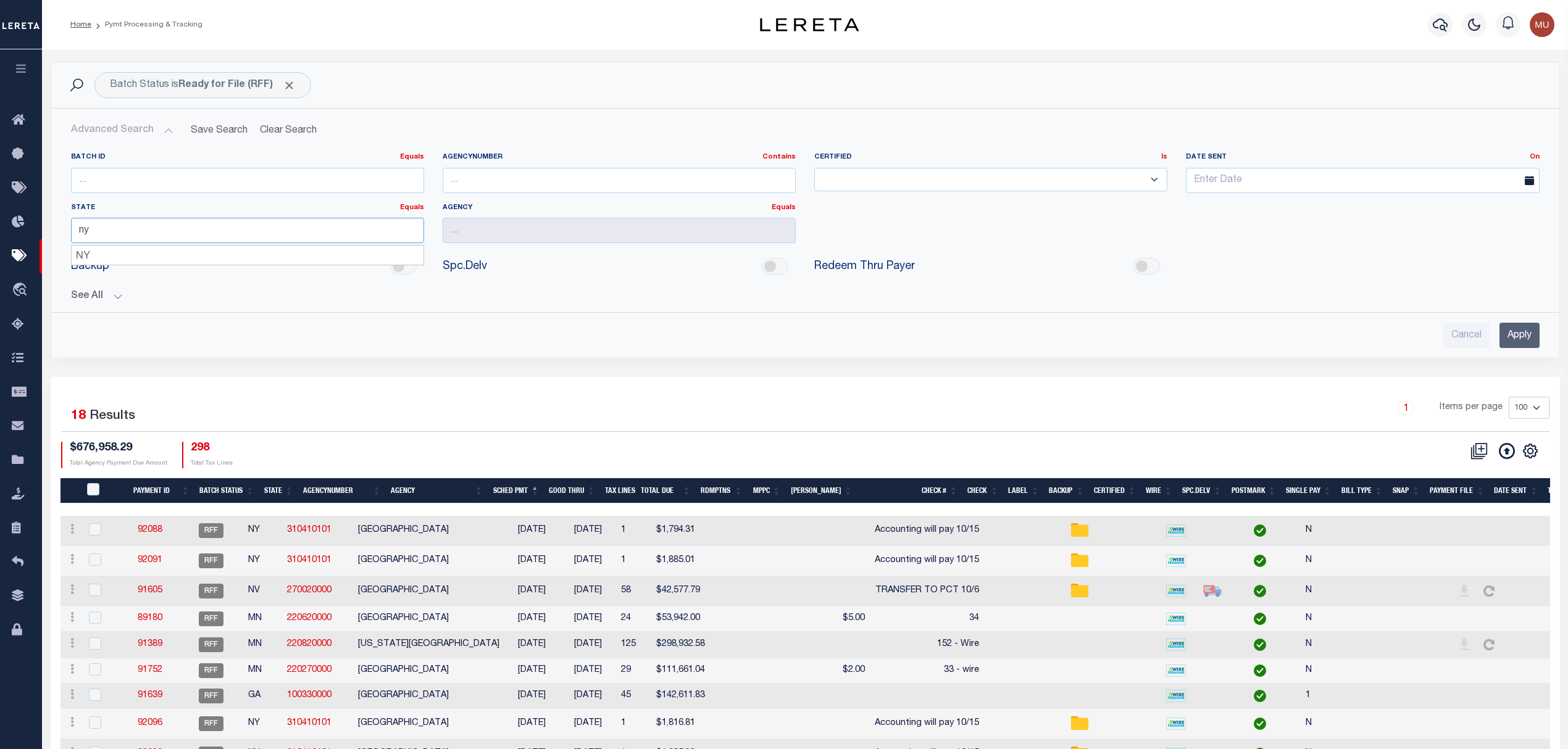
click at [151, 254] on div "NY" at bounding box center [247, 256] width 352 height 20
type input "NY"
click at [1512, 348] on input "Apply" at bounding box center [1520, 335] width 40 height 25
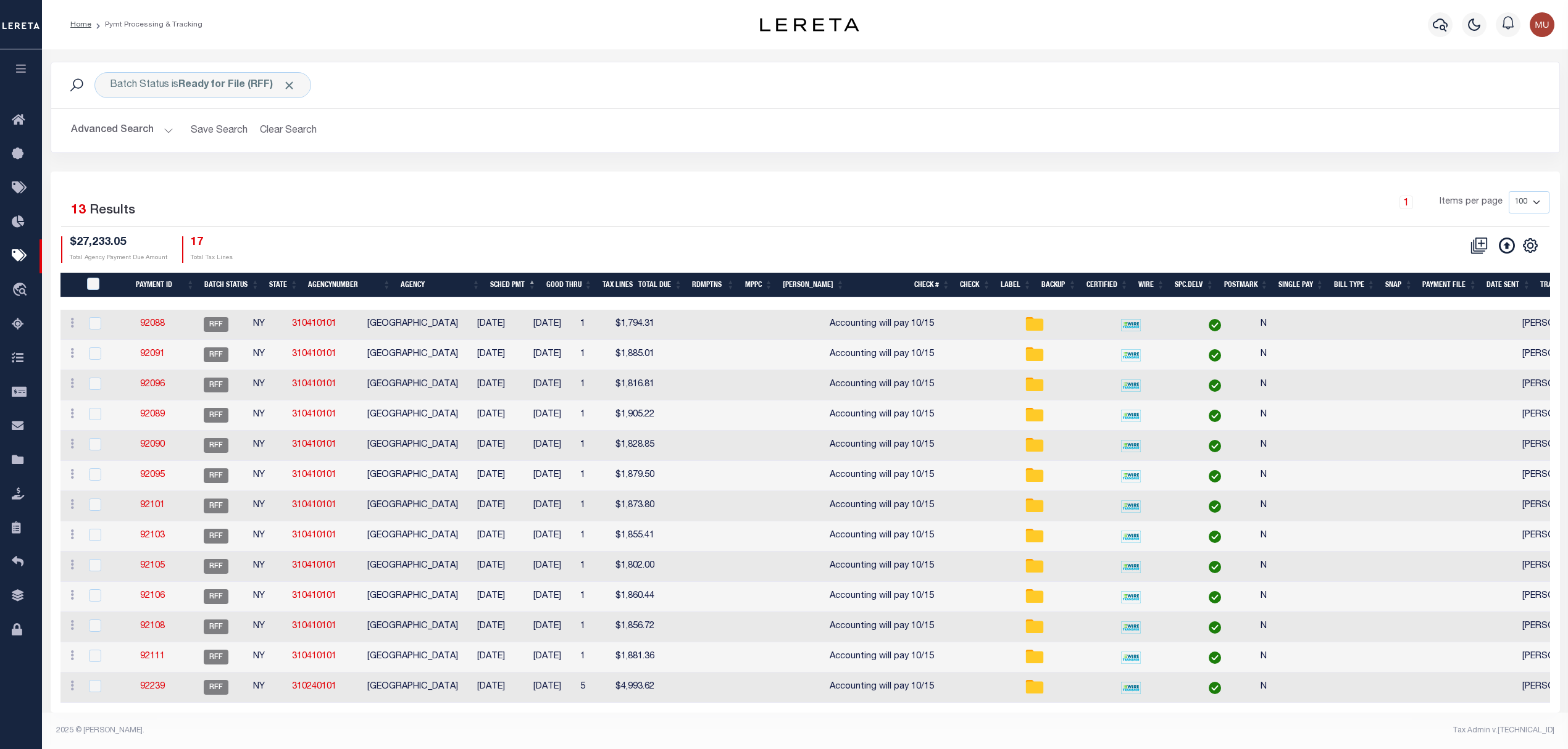
click at [630, 227] on div "Selected 13 Results 1 Items per page 100 200 500 1000" at bounding box center [806, 209] width 1489 height 35
click at [619, 195] on div "1 Items per page 100 200 500 1000" at bounding box center [993, 207] width 1112 height 32
click at [769, 181] on div "Selected 13 Results 1 Items per page 100 200 500 1000 $27,233.05" at bounding box center [806, 442] width 1510 height 541
click at [1397, 85] on div "Batch Status is Ready for File (RFF) Search" at bounding box center [806, 85] width 1489 height 26
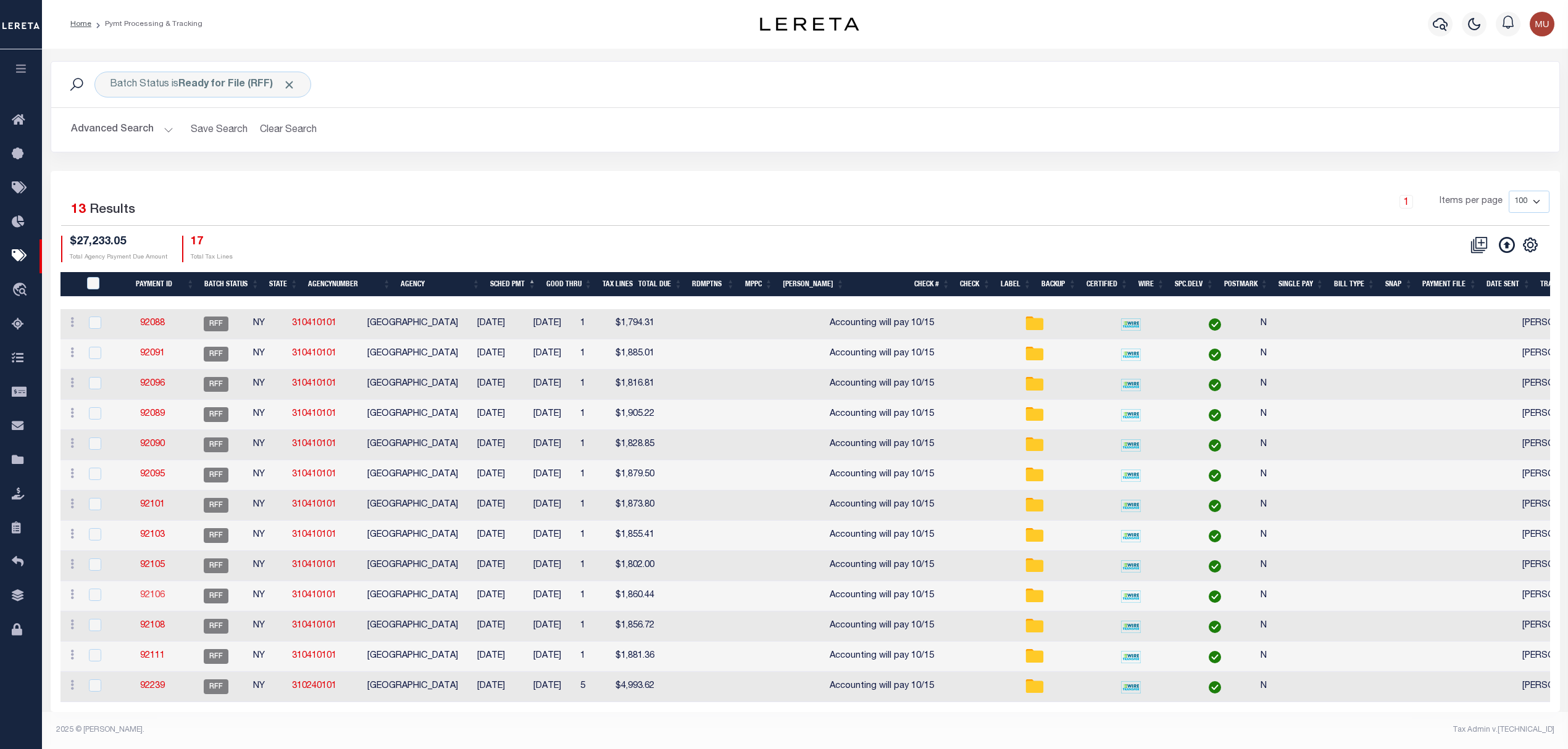
click at [164, 591] on link "92106" at bounding box center [152, 595] width 25 height 8
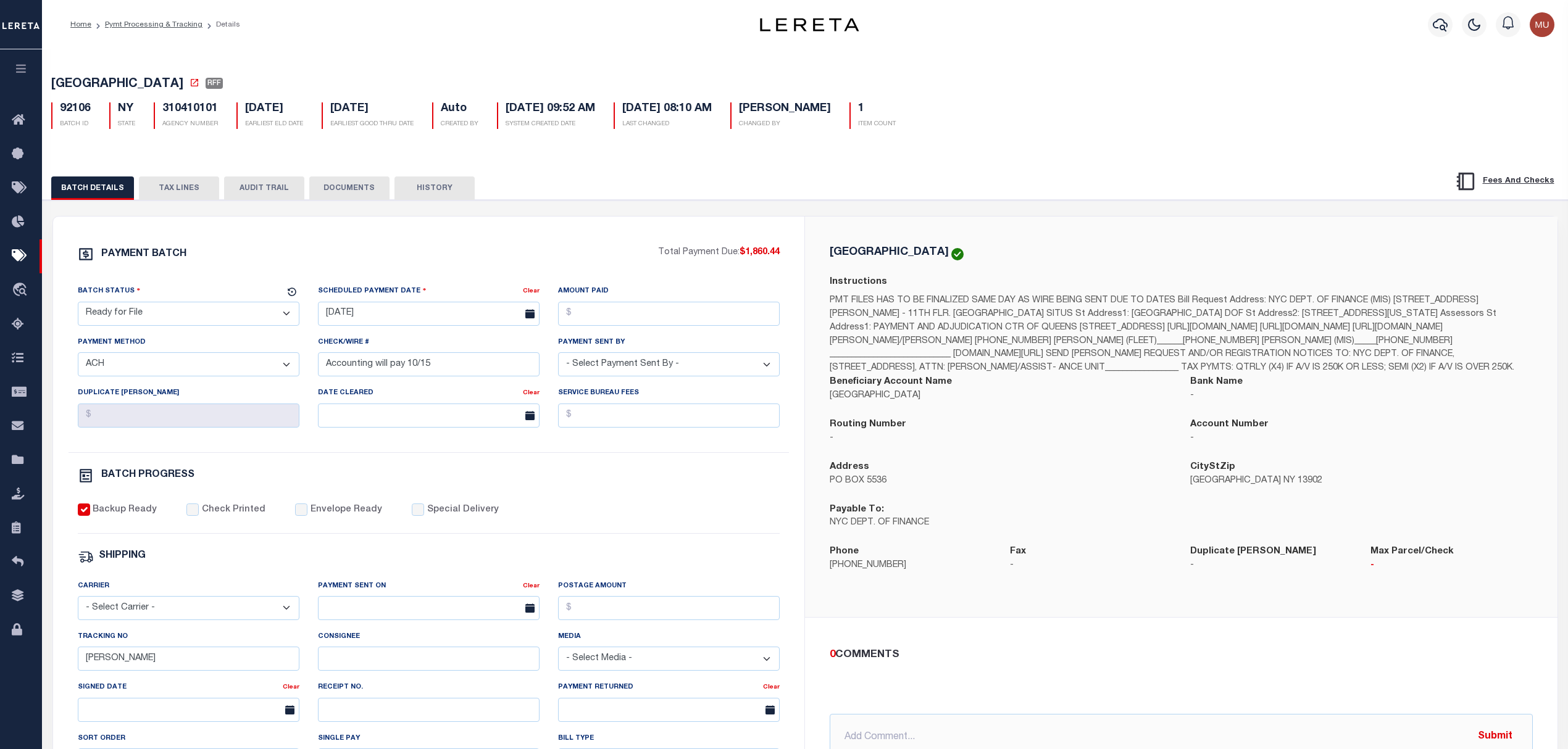
click at [183, 196] on button "TAX LINES" at bounding box center [179, 188] width 80 height 24
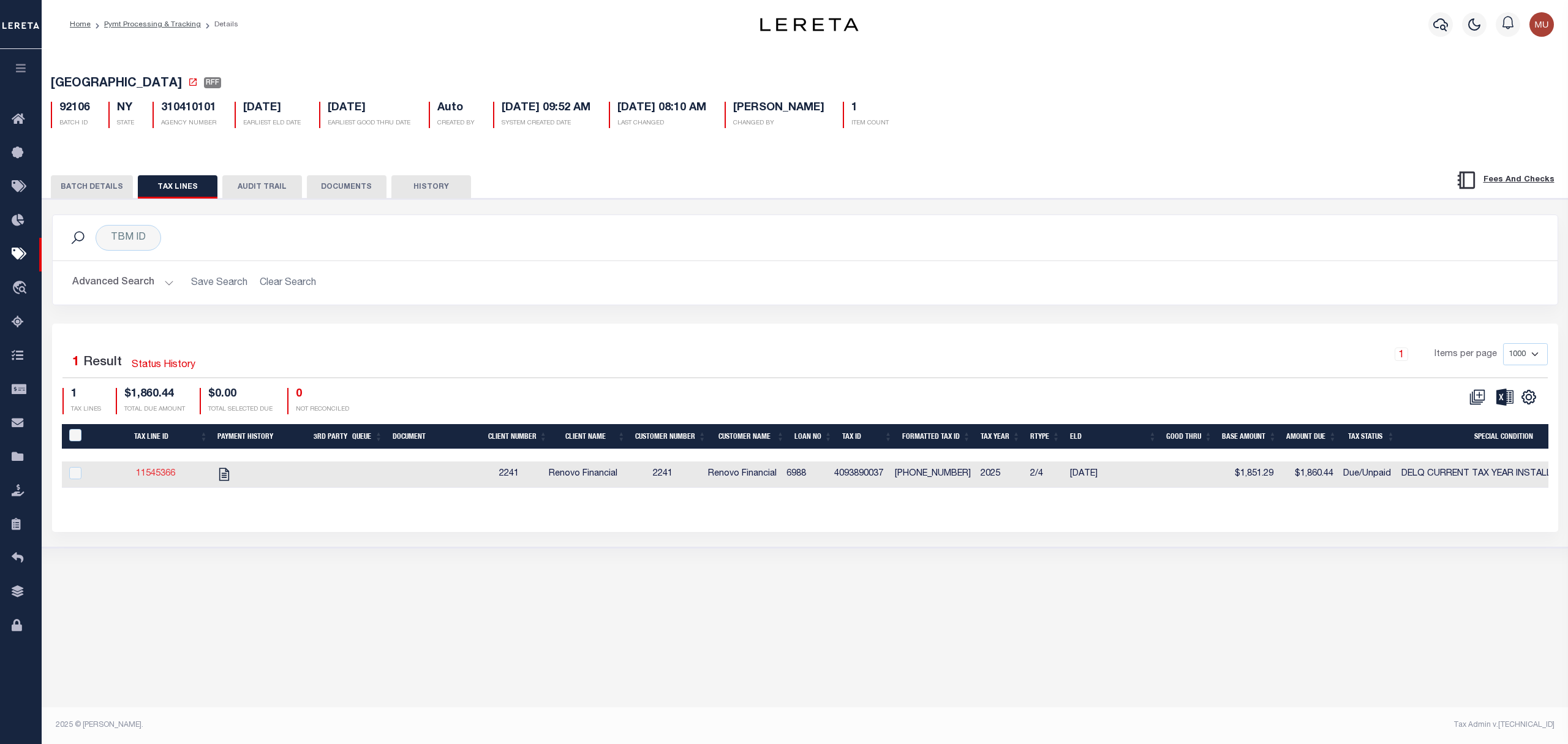
click at [167, 478] on link "11545366" at bounding box center [155, 473] width 39 height 8
checkbox input "true"
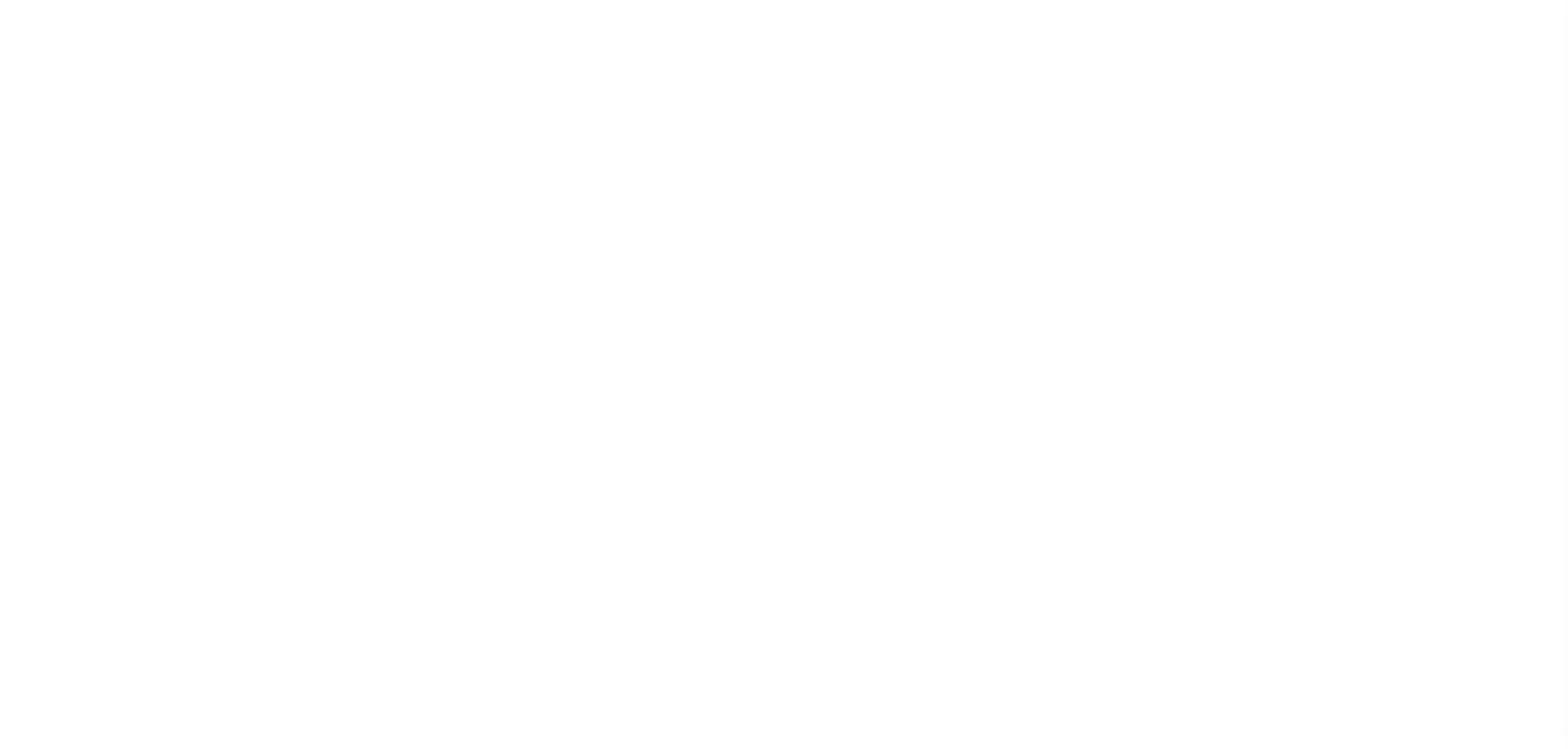
select select "RFF"
select select "ACH"
select select "[PERSON_NAME]"
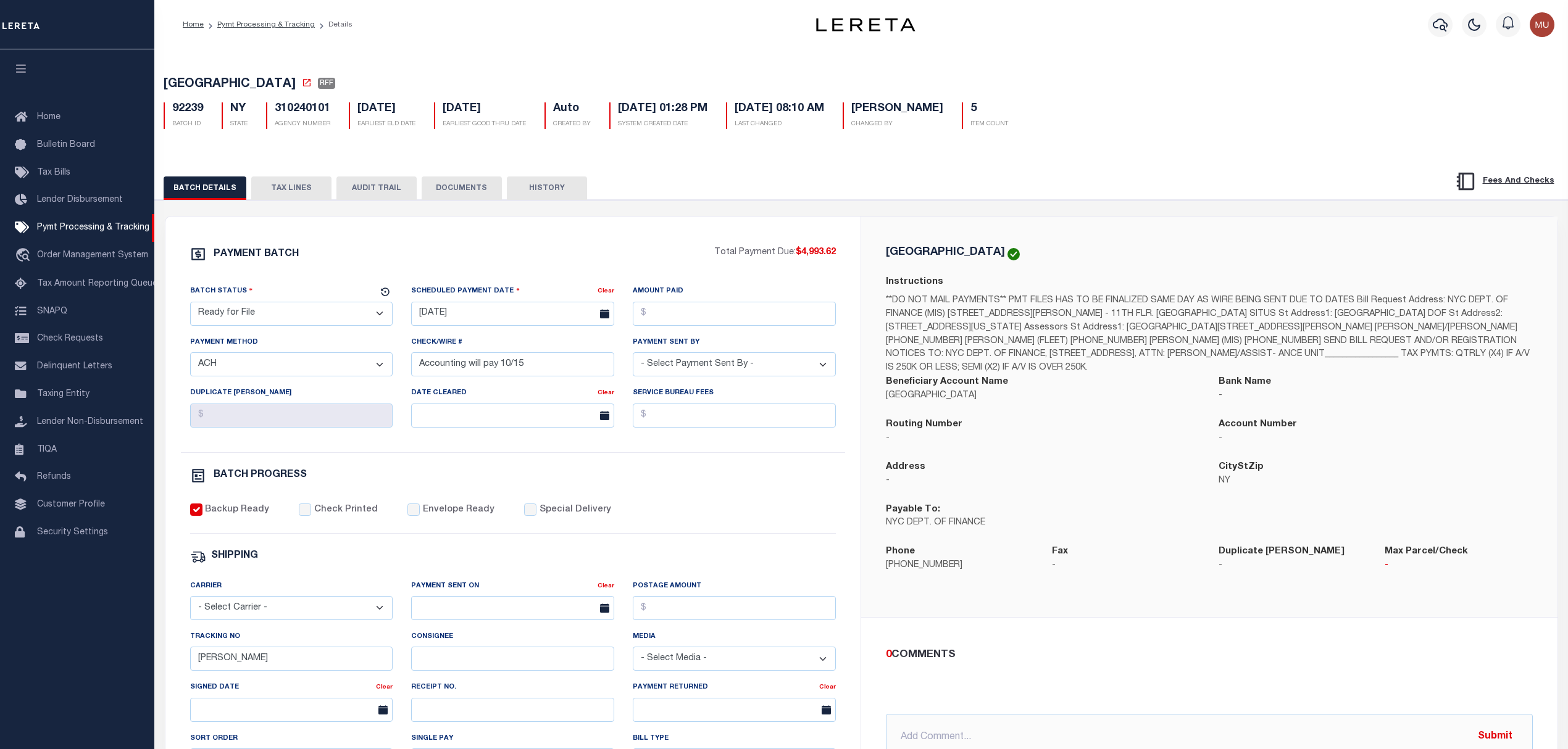
click at [287, 186] on button "TAX LINES" at bounding box center [291, 188] width 80 height 24
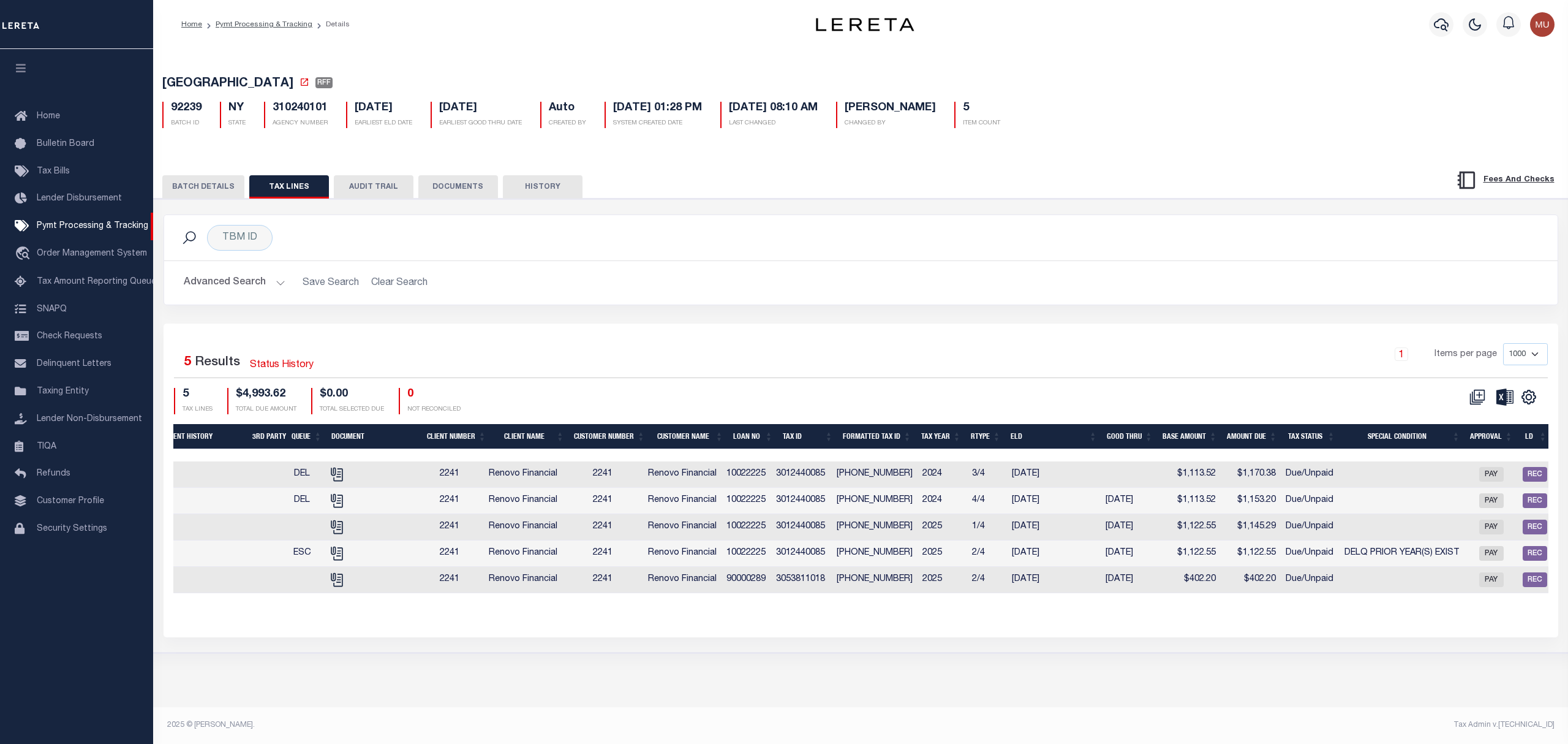
scroll to position [0, 336]
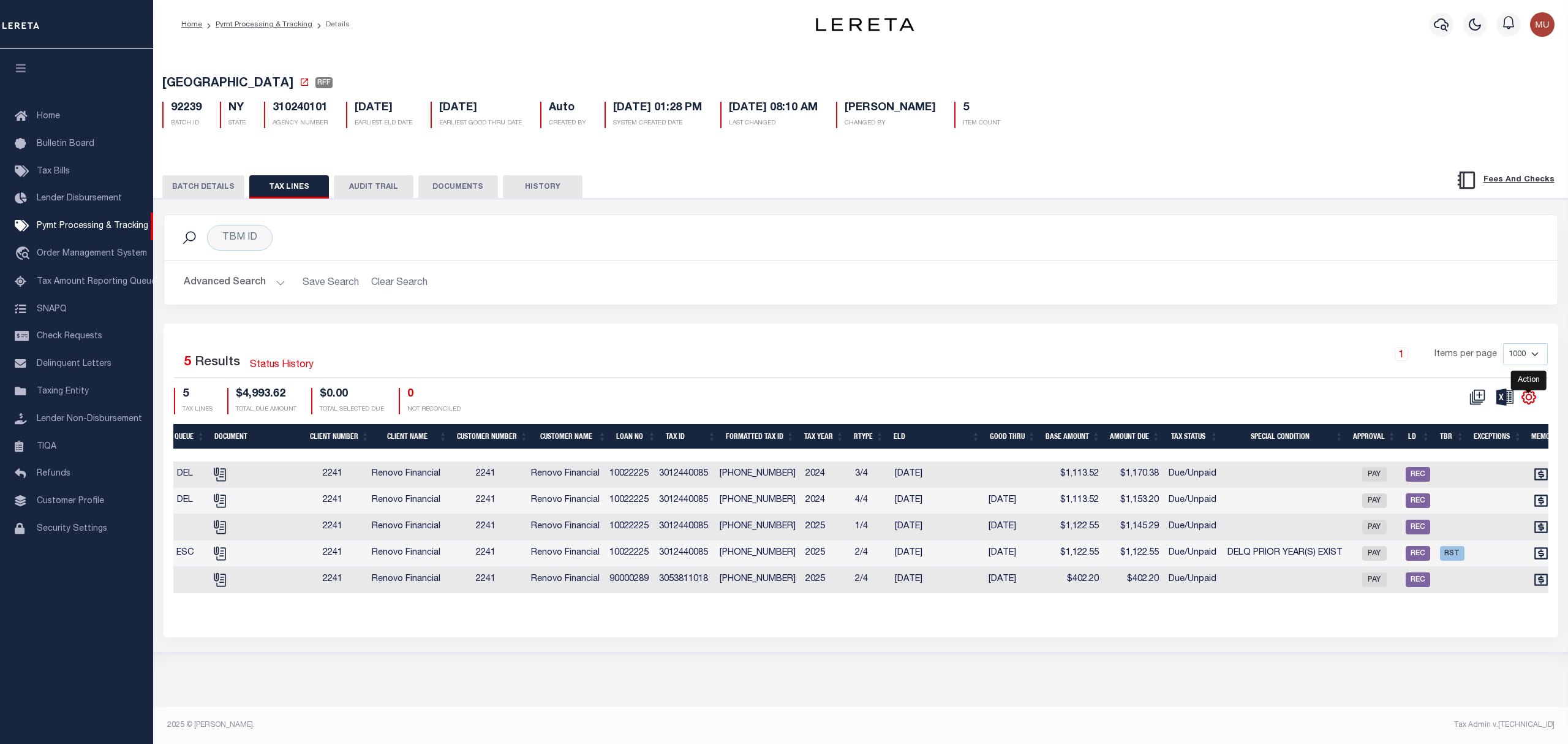
click at [1530, 395] on icon "" at bounding box center [1529, 398] width 14 height 14
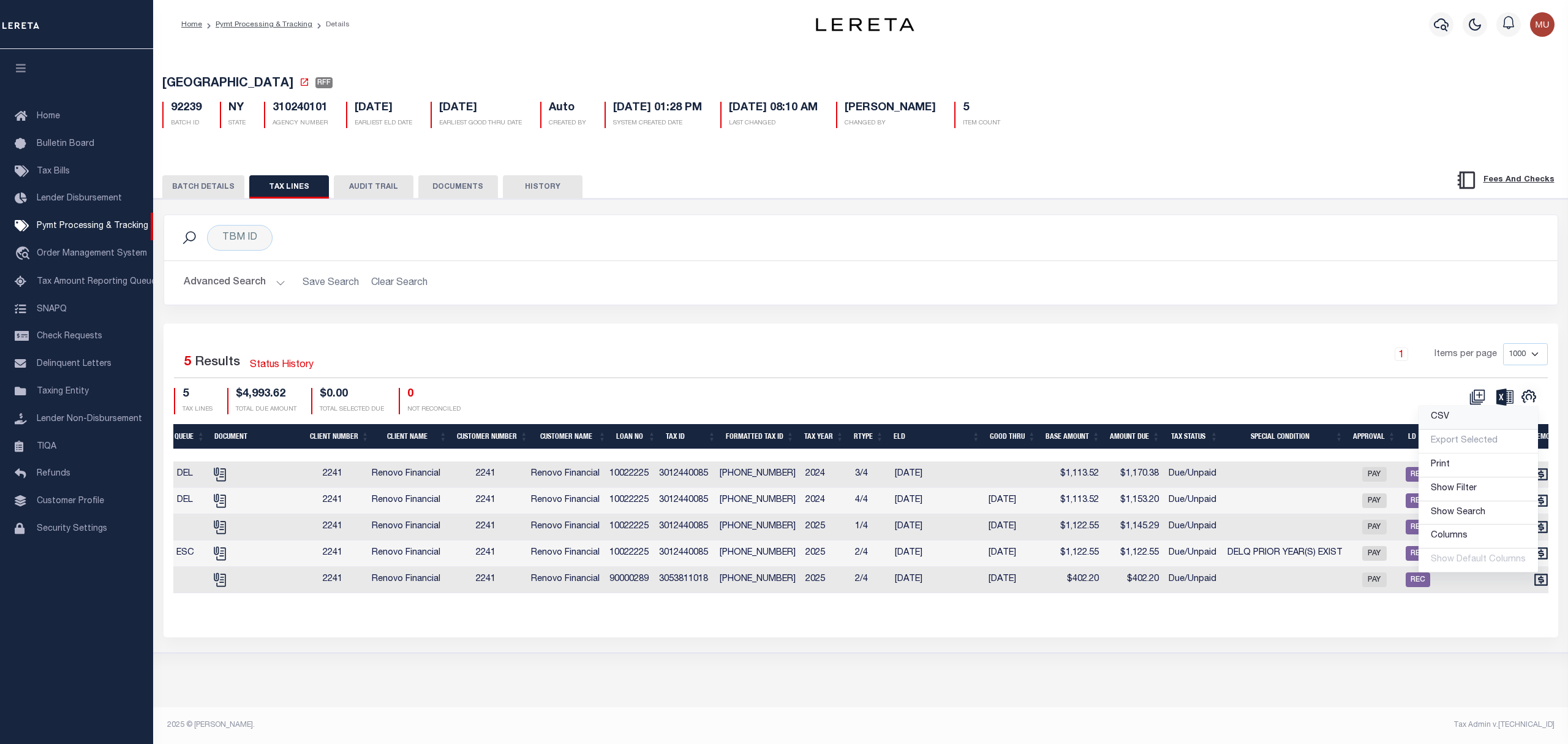
click at [1466, 424] on link "CSV" at bounding box center [1478, 417] width 120 height 24
click at [876, 279] on h2 "Advanced Search Save Search Clear Search" at bounding box center [861, 282] width 1374 height 24
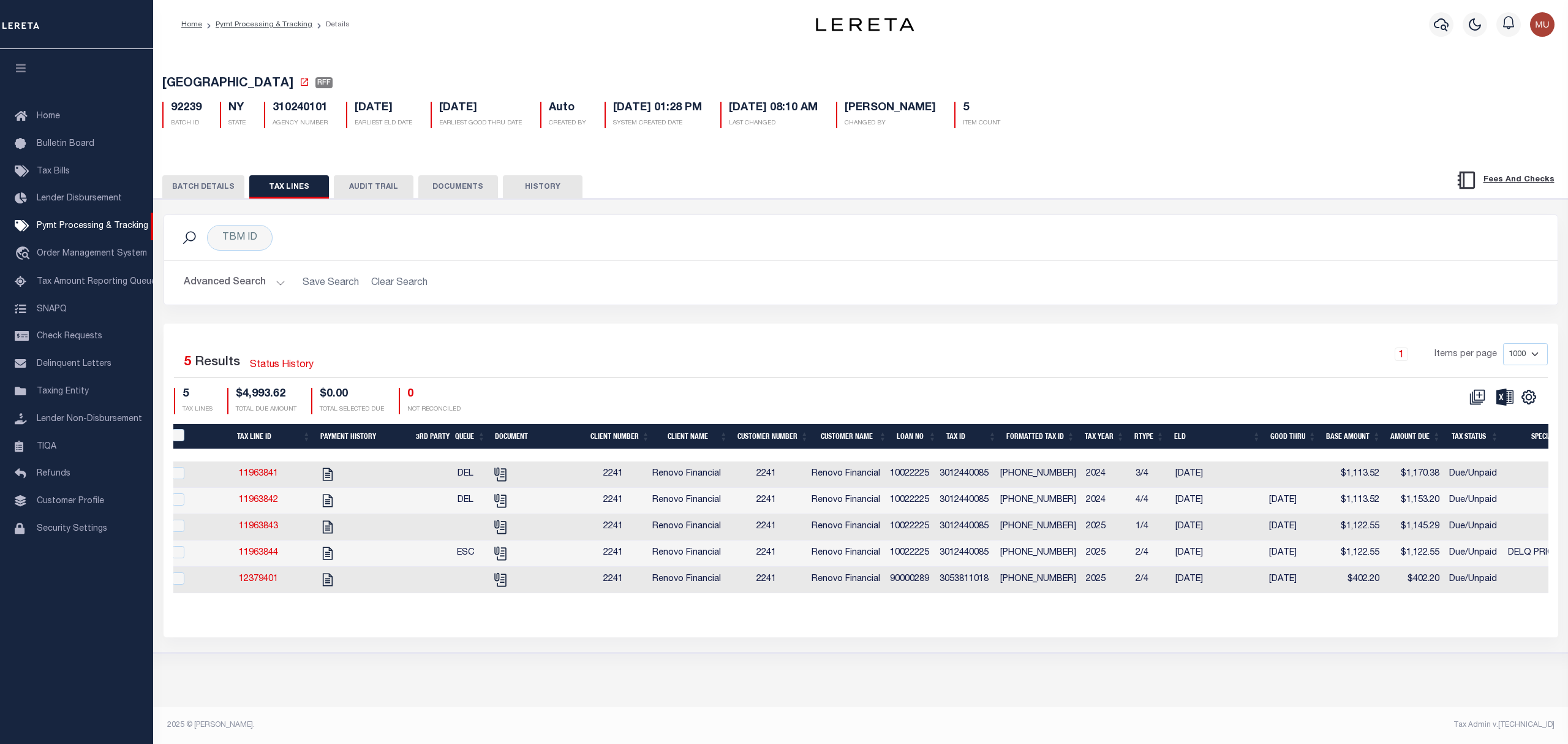
scroll to position [0, 0]
click at [785, 475] on span "2241" at bounding box center [775, 473] width 20 height 8
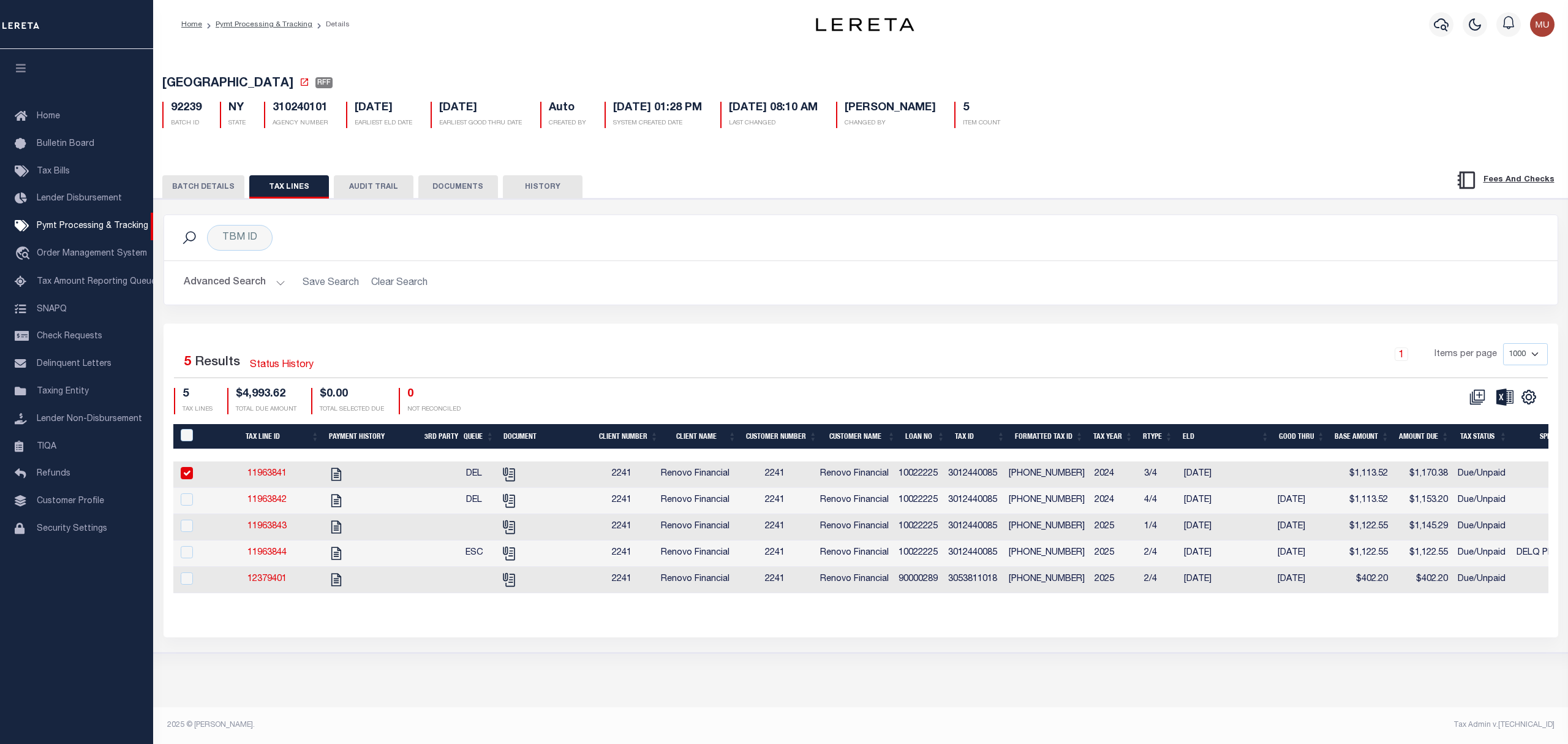
checkbox input "true"
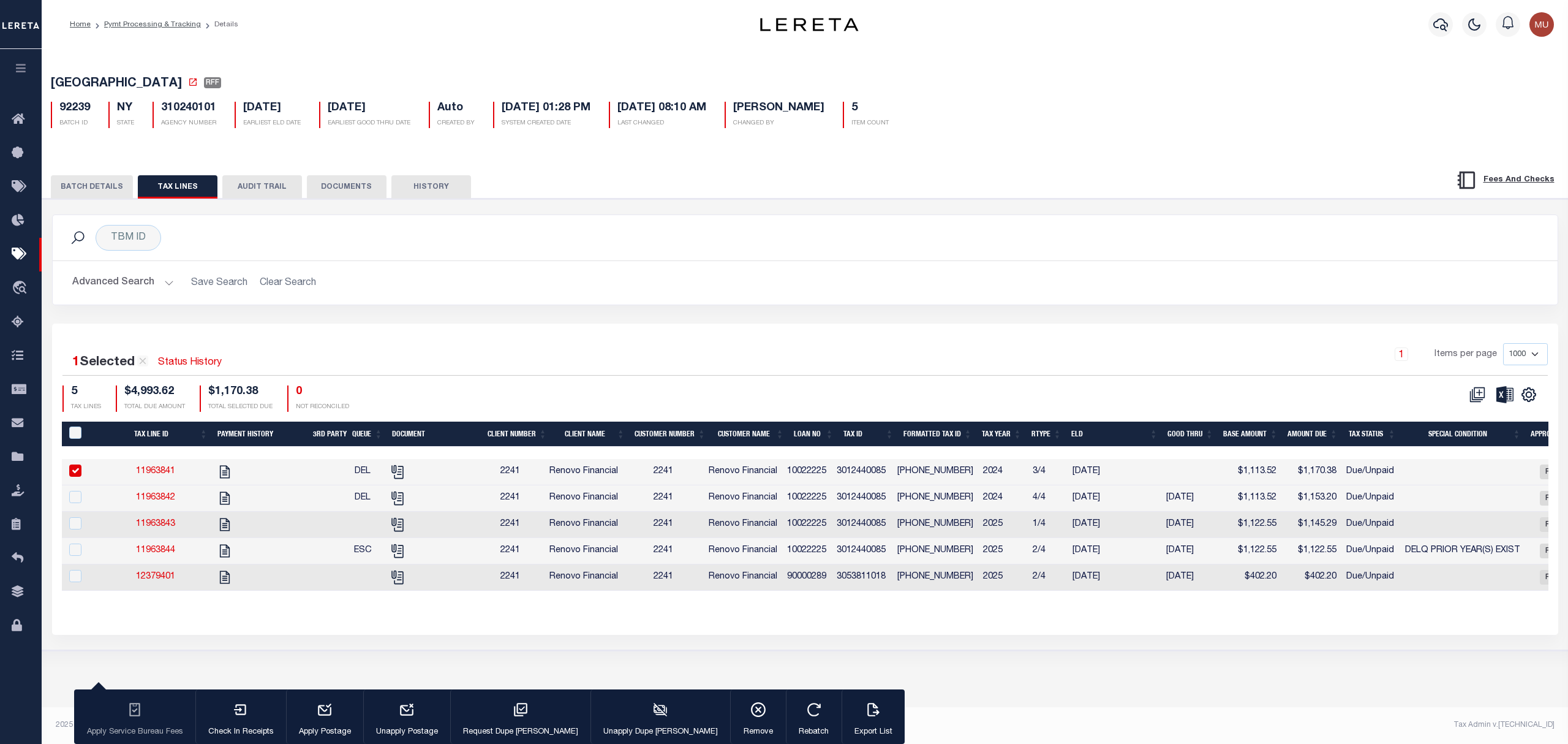
click at [704, 501] on td "2241" at bounding box center [664, 498] width 81 height 27
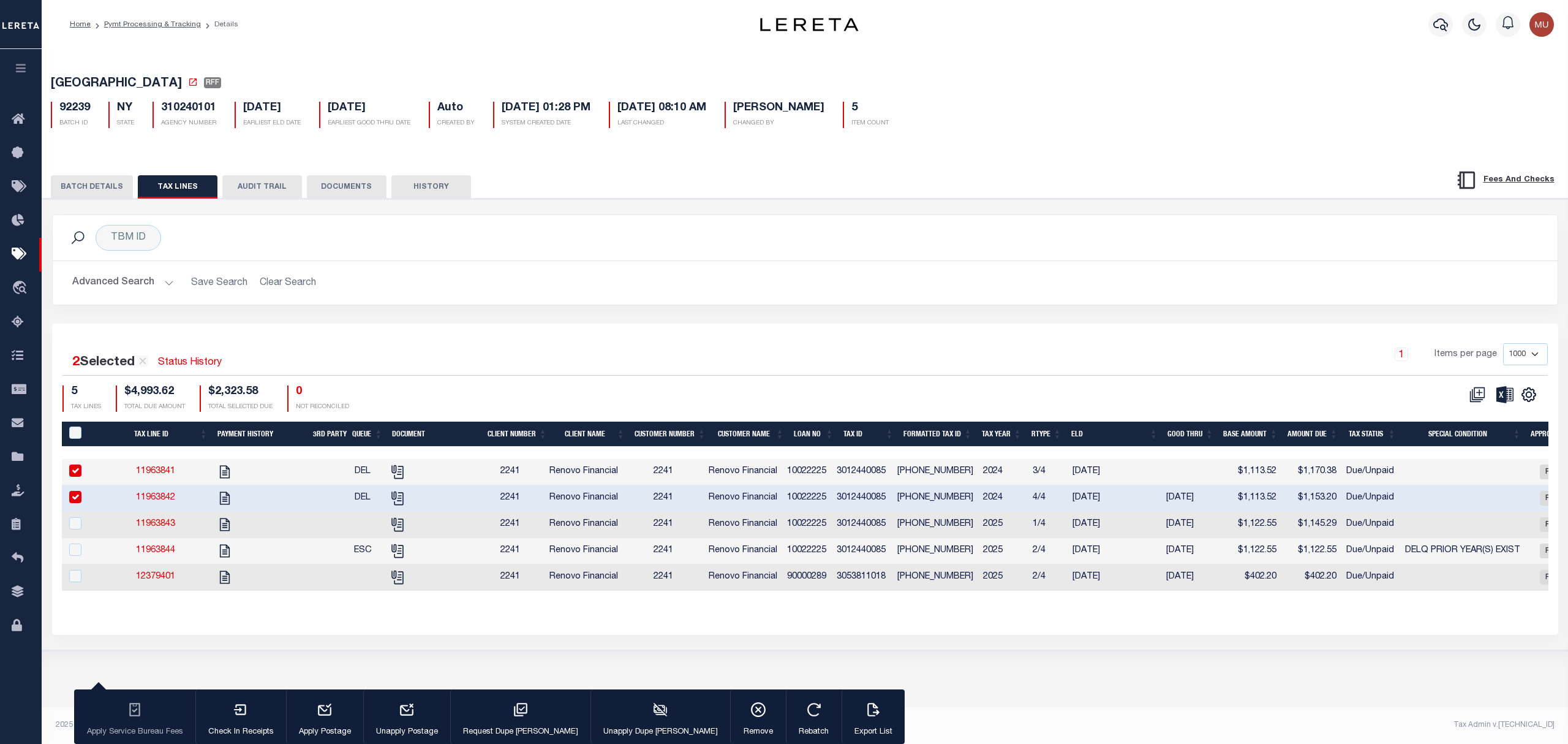
checkbox input "true"
click at [673, 528] on span "2241" at bounding box center [664, 523] width 20 height 8
checkbox input "true"
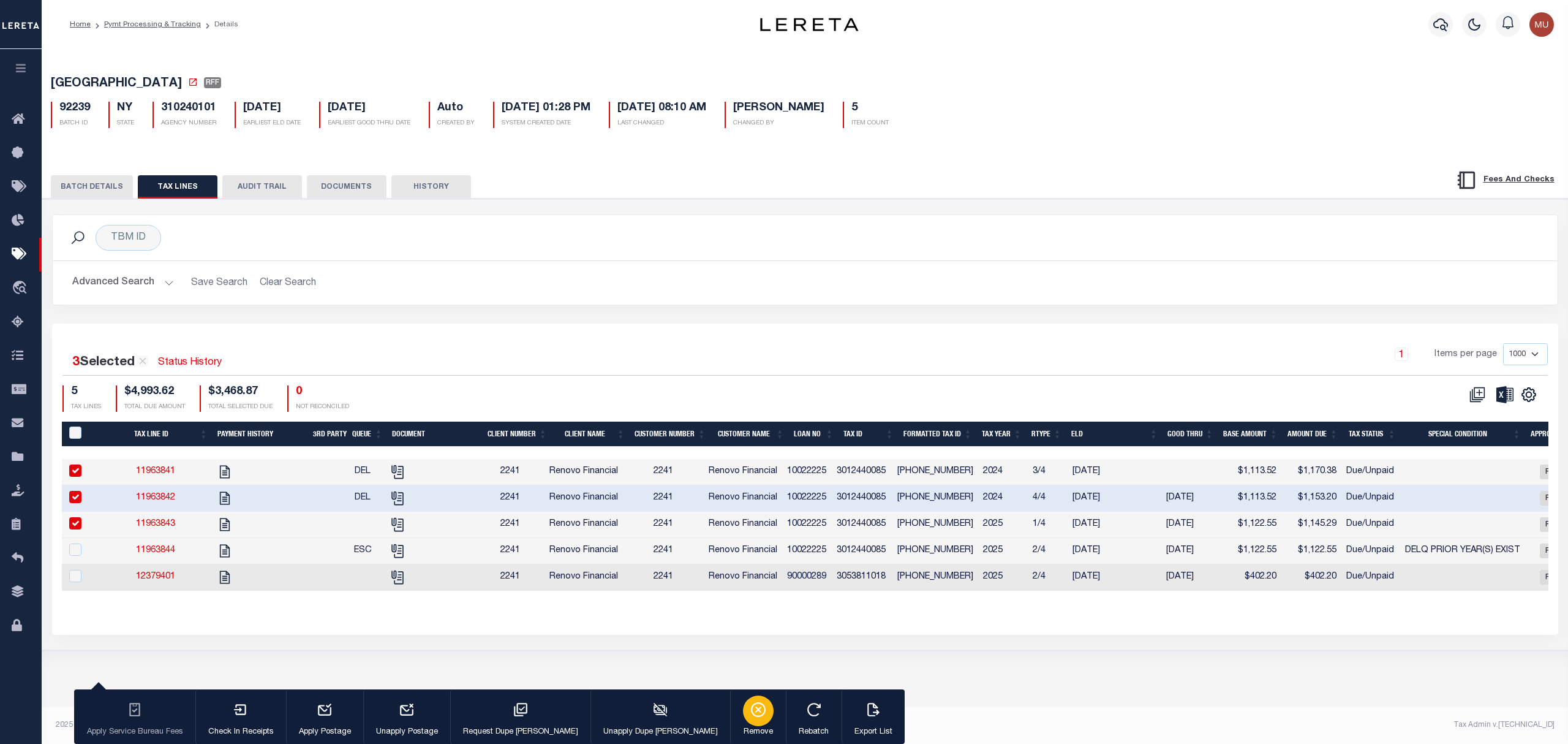
click at [743, 707] on div "button" at bounding box center [758, 711] width 31 height 31
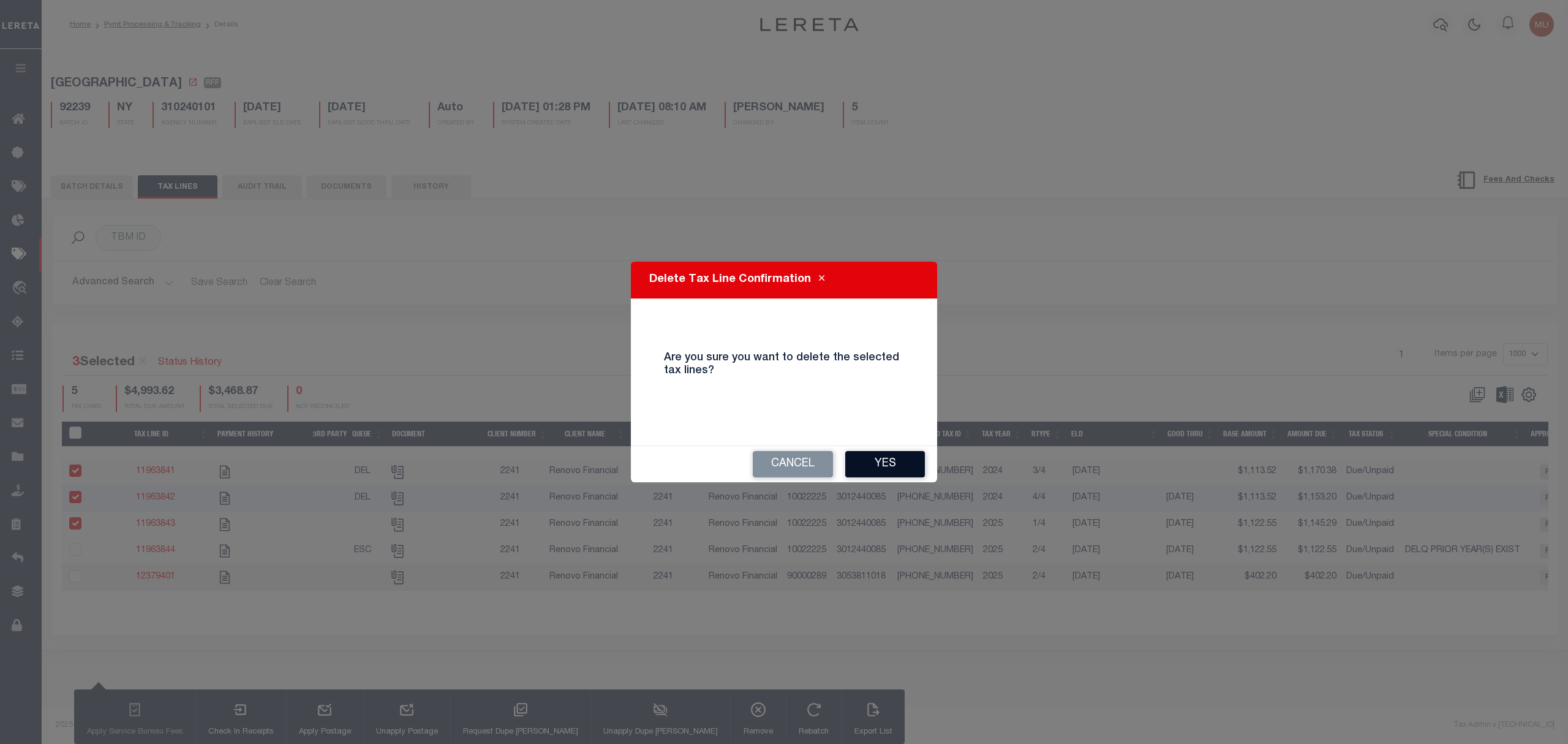
click at [885, 461] on button "Yes" at bounding box center [885, 464] width 79 height 27
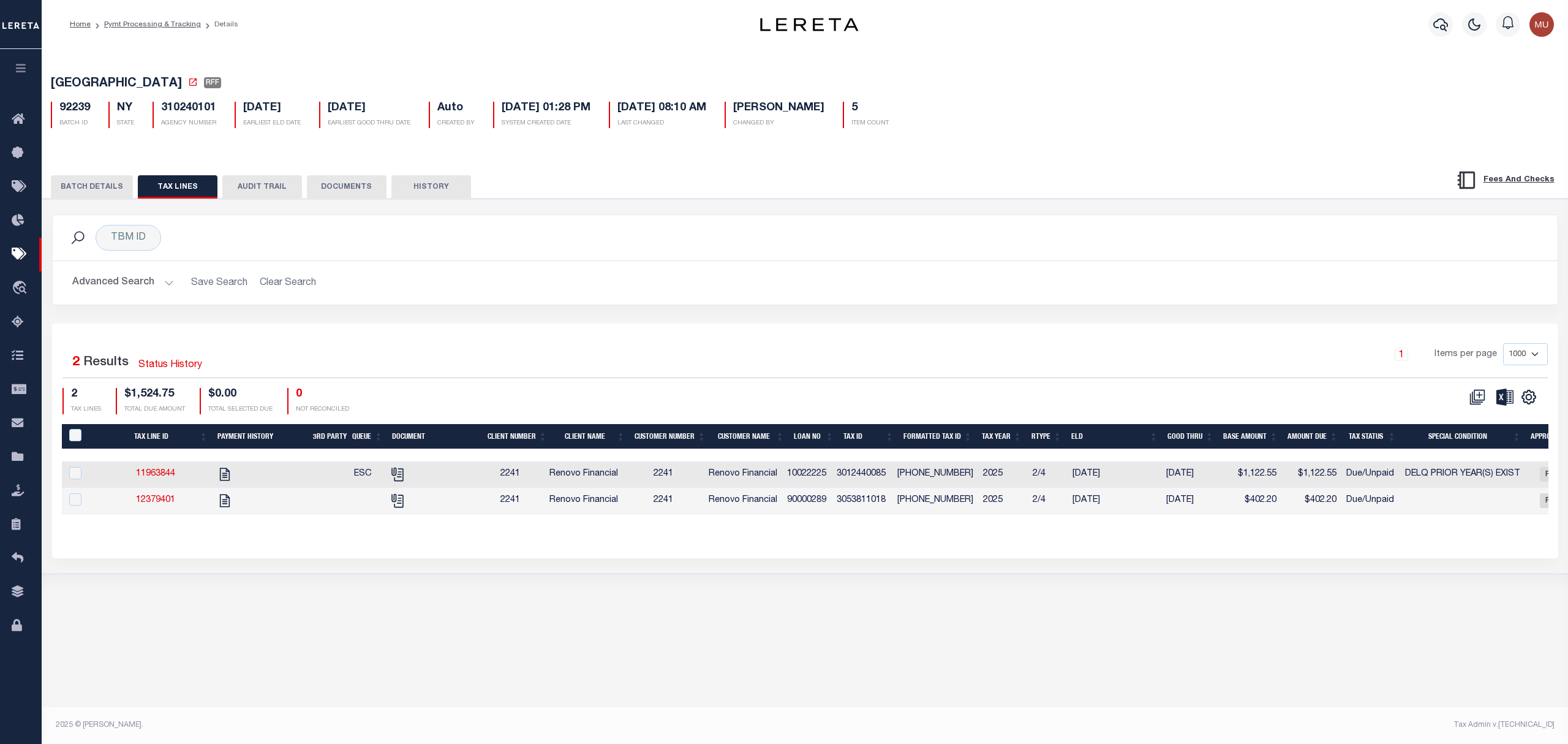
click at [1467, 397] on button at bounding box center [1477, 397] width 27 height 17
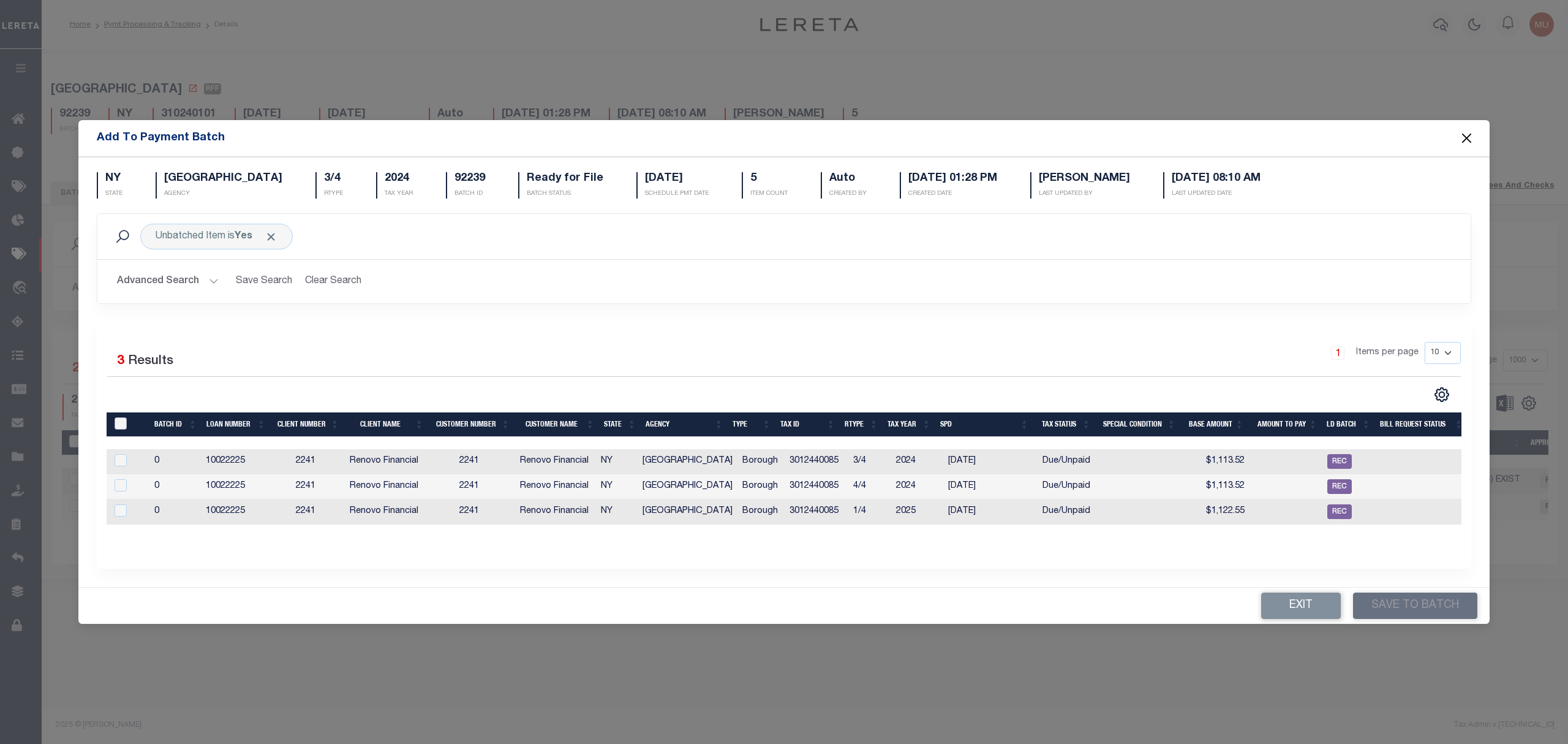
click at [117, 424] on input "PayeePmtBatchId" at bounding box center [120, 424] width 12 height 12
checkbox input "true"
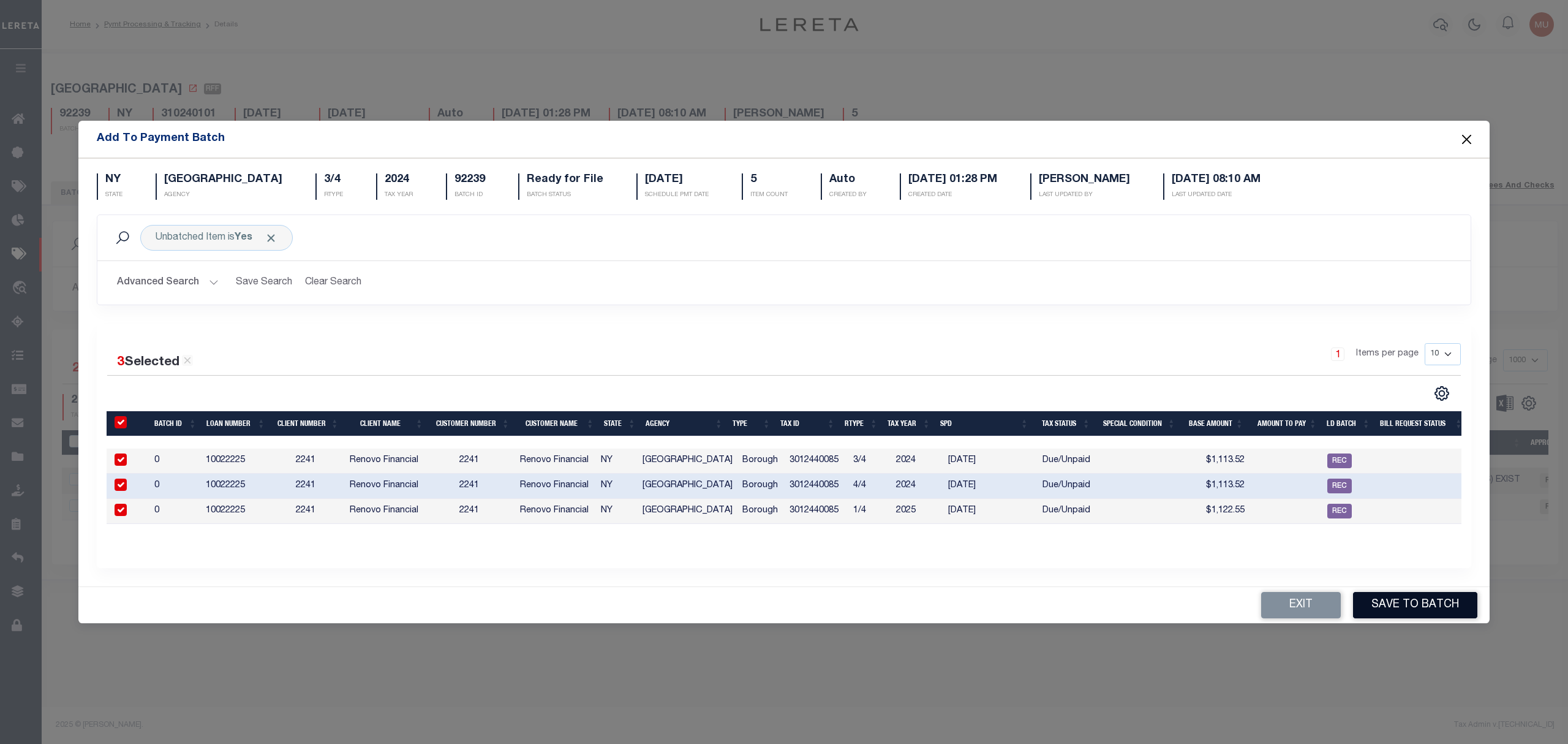
click at [1394, 601] on button "Save to Batch" at bounding box center [1415, 605] width 124 height 27
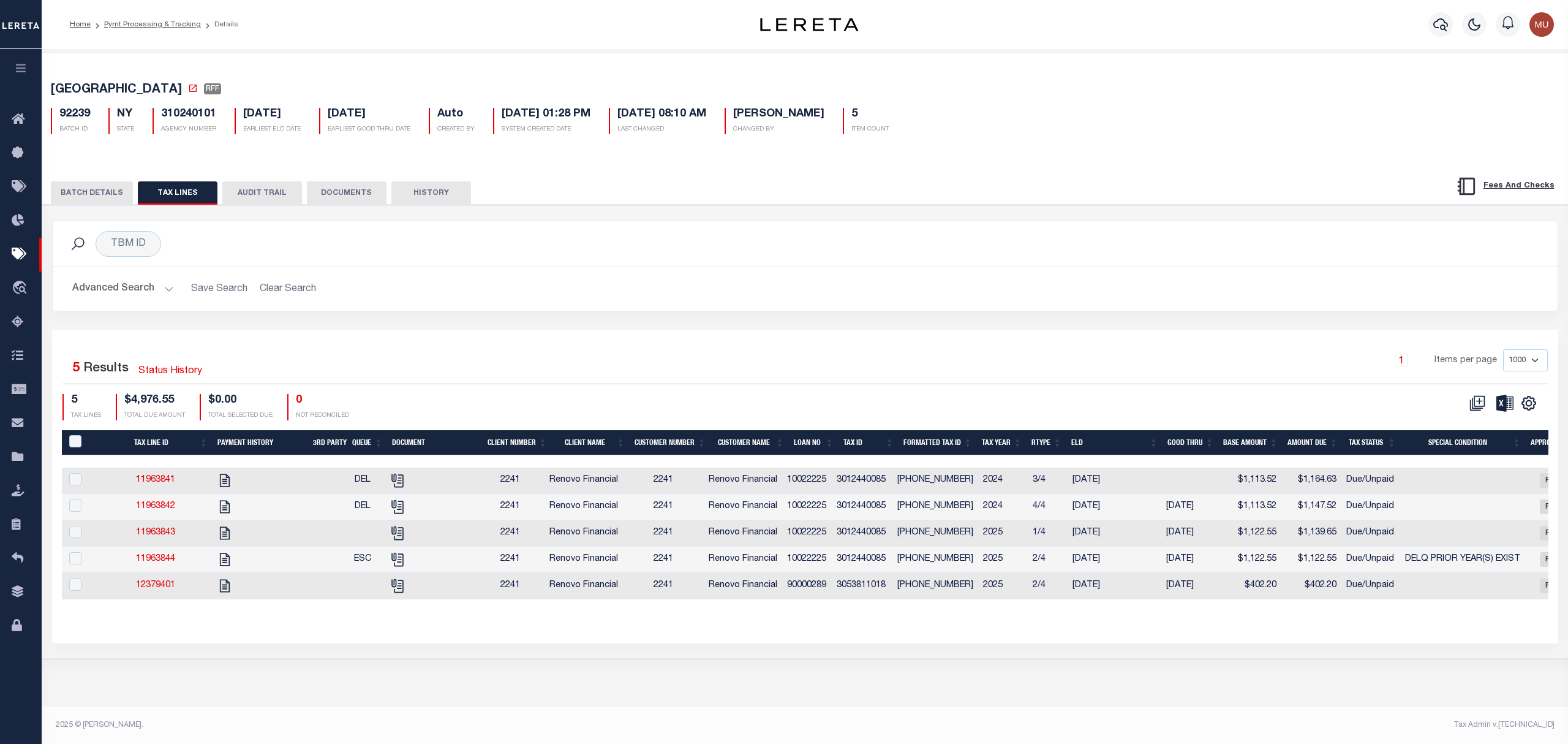
drag, startPoint x: 1059, startPoint y: 475, endPoint x: 1129, endPoint y: 471, distance: 70.1
click at [1129, 471] on tr "11963841 DEL 2241 Renovo Financial 2241 Renovo Financial 10022225 3012440085 3-…" at bounding box center [1097, 481] width 2072 height 27
click at [439, 366] on div "1 Items per page 1000 2500 5000 10000" at bounding box center [992, 366] width 1110 height 32
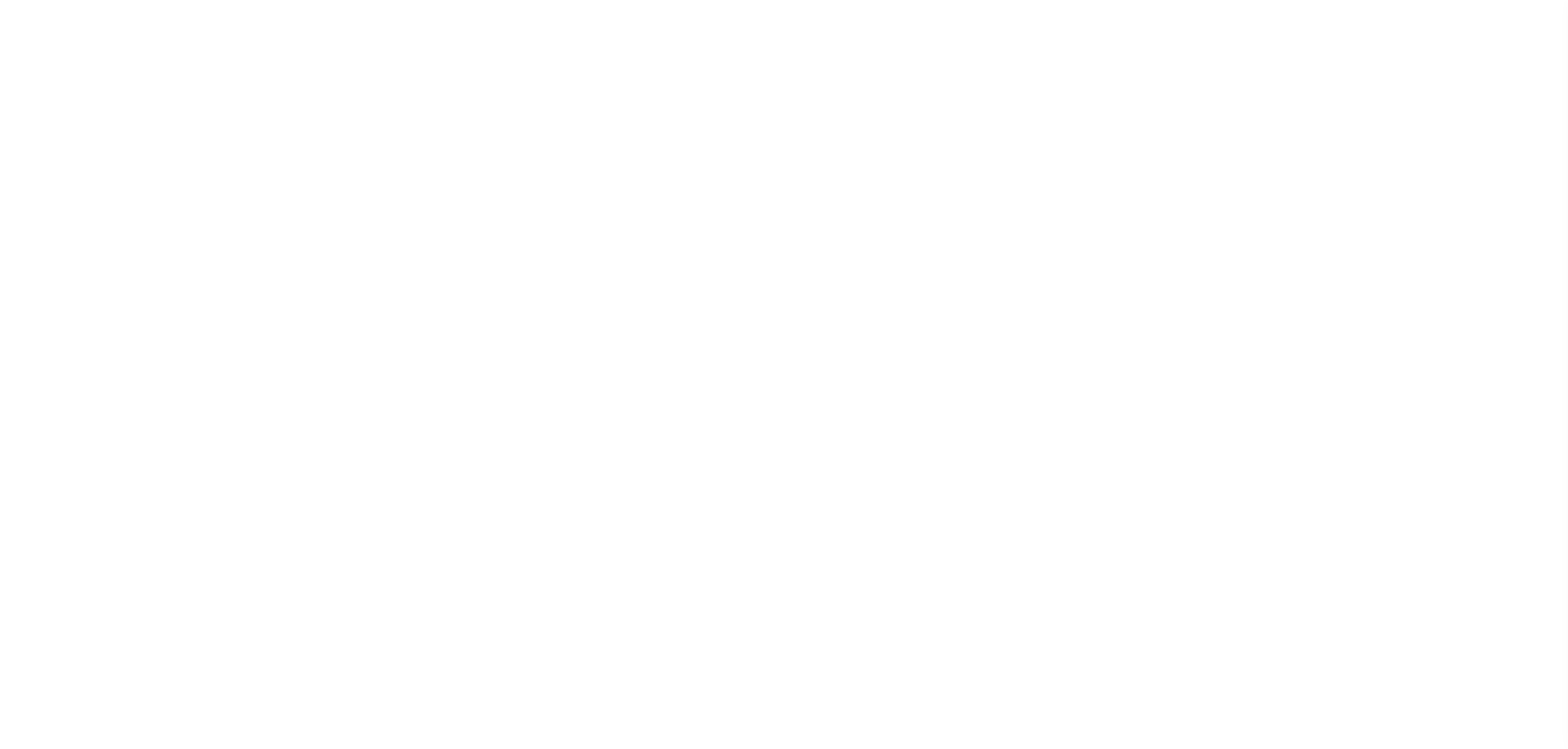
select select "DUE"
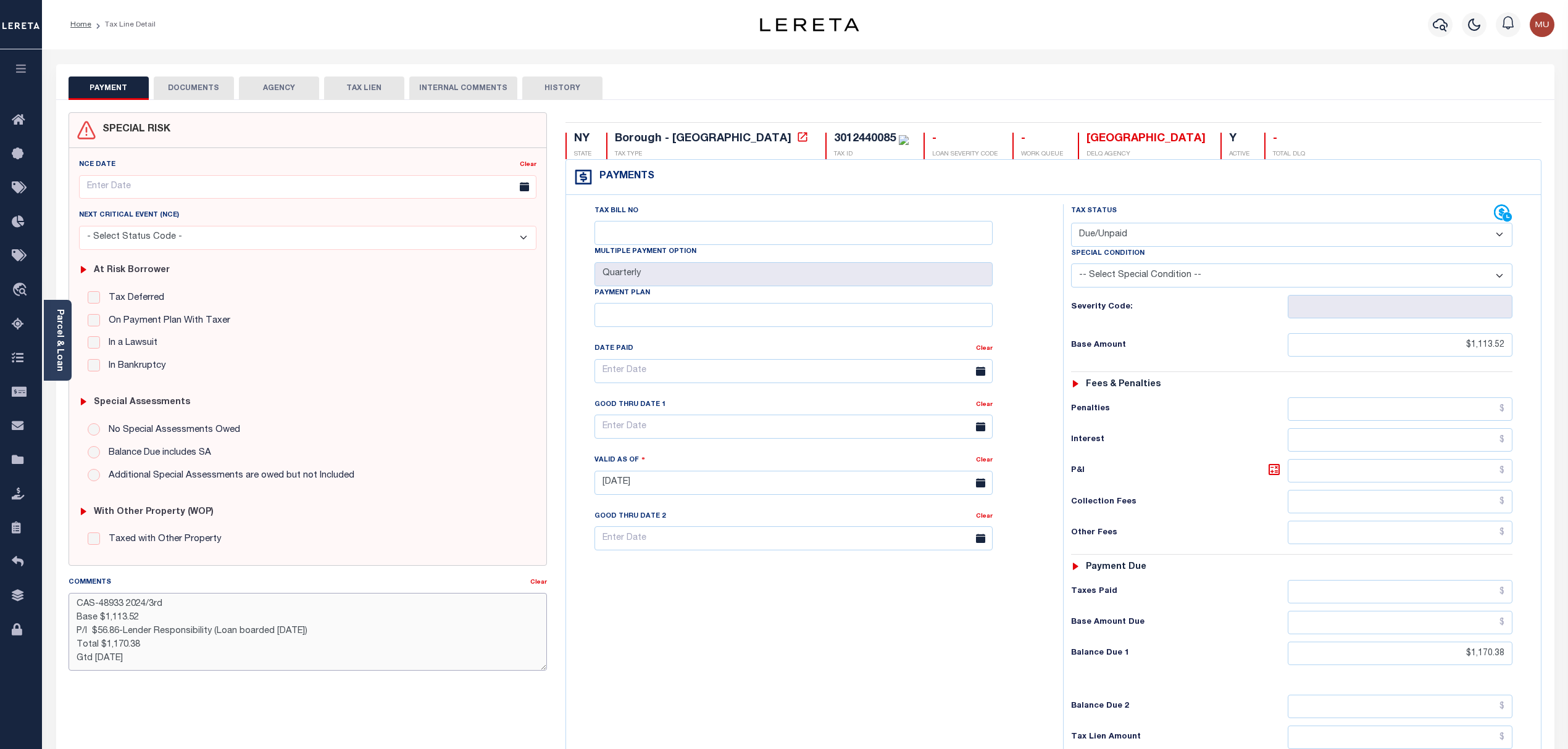
click at [221, 663] on textarea "CAS-48933 2024/3rd Base $1,113.52 P/I $56.86-Lender Responsibility (Loan boarde…" at bounding box center [307, 631] width 479 height 78
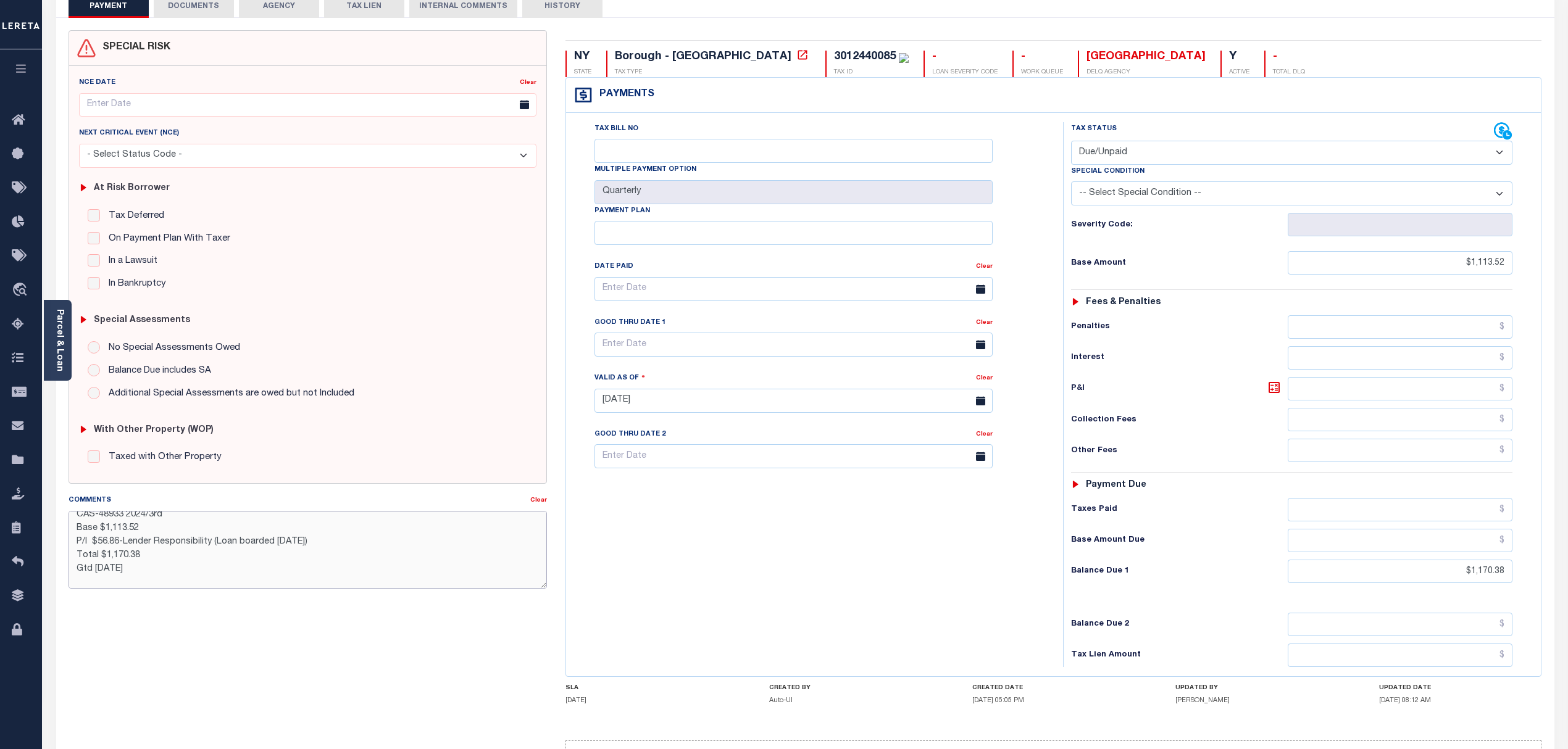
scroll to position [21, 0]
type textarea "CAS-48933 2024/3rd Base $1,113.52 P/I $56.86-Lender Responsibility (Loan boarde…"
type input "[DATE]"
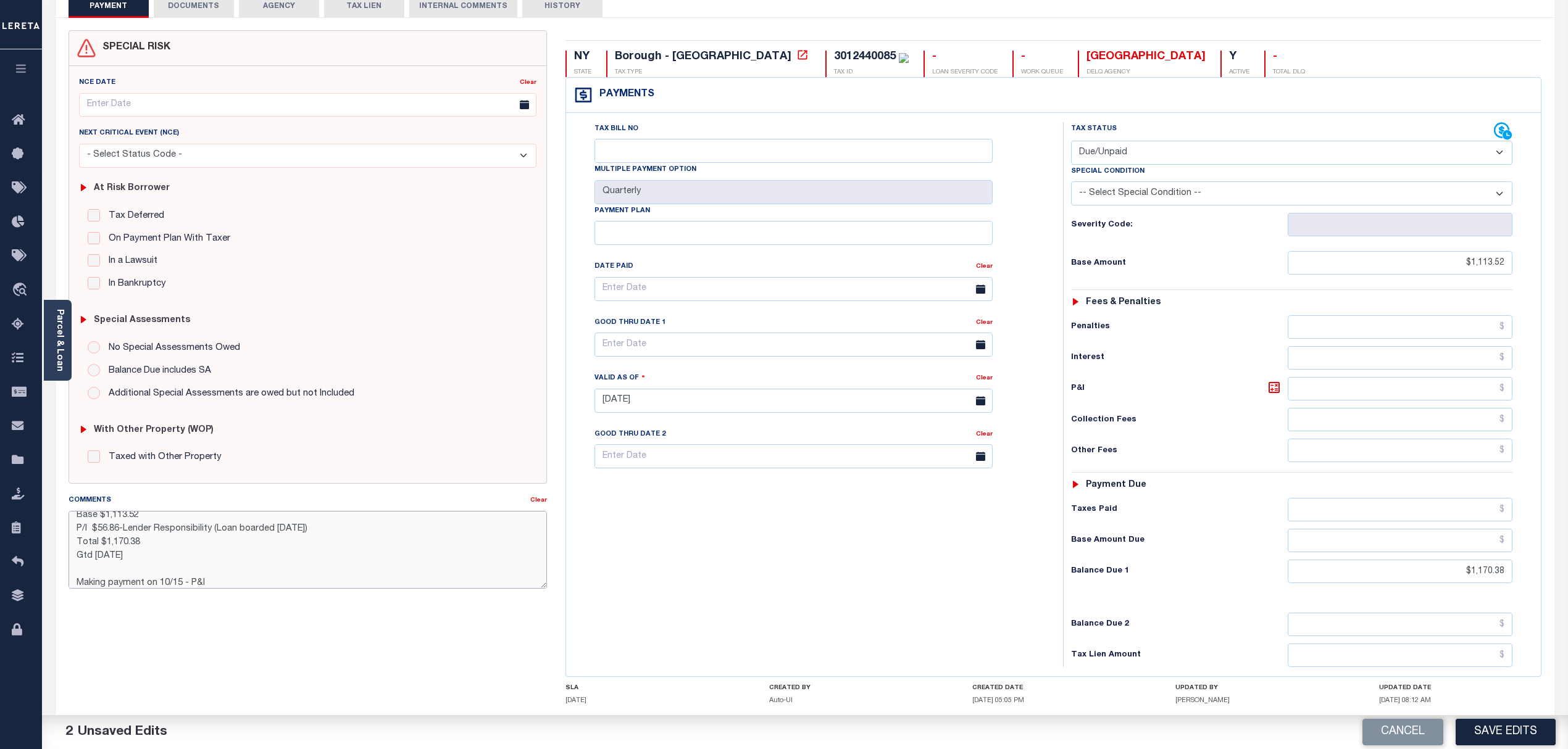
click at [210, 585] on textarea "CAS-48933 2024/3rd Base $1,113.52 P/I $56.86-Lender Responsibility (Loan boarde…" at bounding box center [307, 549] width 479 height 78
drag, startPoint x: 292, startPoint y: 578, endPoint x: 191, endPoint y: 586, distance: 101.3
click at [191, 586] on textarea "CAS-48933 2024/3rd Base $1,113.52 P/I $56.86-Lender Responsibility (Loan boarde…" at bounding box center [307, 549] width 479 height 78
click at [331, 586] on textarea "CAS-48933 2024/3rd Base $1,113.52 P/I $56.86-Lender Responsibility (Loan boarde…" at bounding box center [307, 549] width 479 height 78
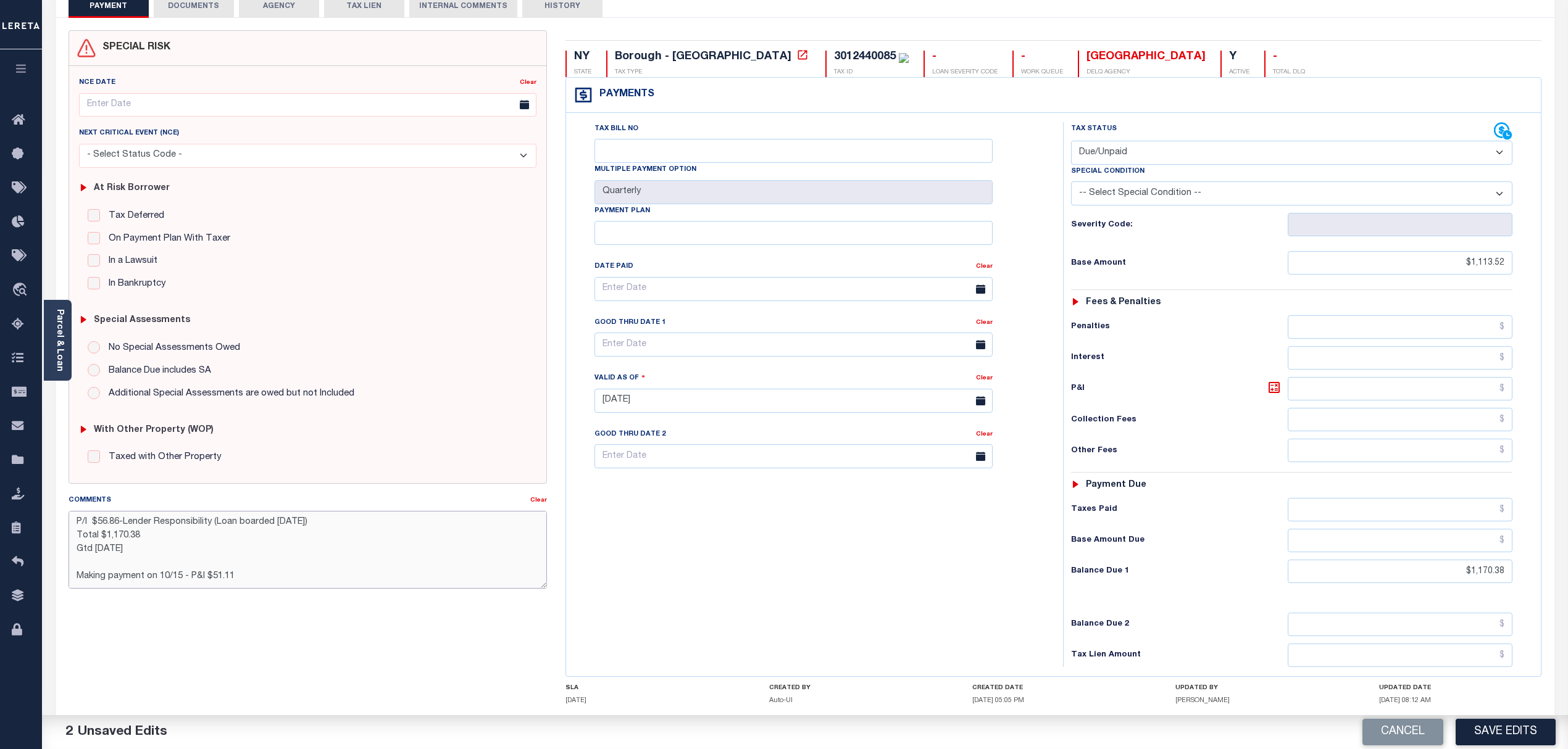
scroll to position [35, 0]
click at [189, 571] on textarea "CAS-48933 2024/3rd Base $1,113.52 P/I $56.86-Lender Responsibility (Loan boarde…" at bounding box center [307, 549] width 479 height 78
click at [189, 575] on textarea "CAS-48933 2024/3rd Base $1,113.52 P/I $56.86-Lender Responsibility (Loan boarde…" at bounding box center [307, 549] width 479 height 78
click at [140, 576] on textarea "CAS-48933 2024/3rd Base $1,113.52 P/I $56.86-Lender Responsibility (Loan boarde…" at bounding box center [307, 549] width 479 height 78
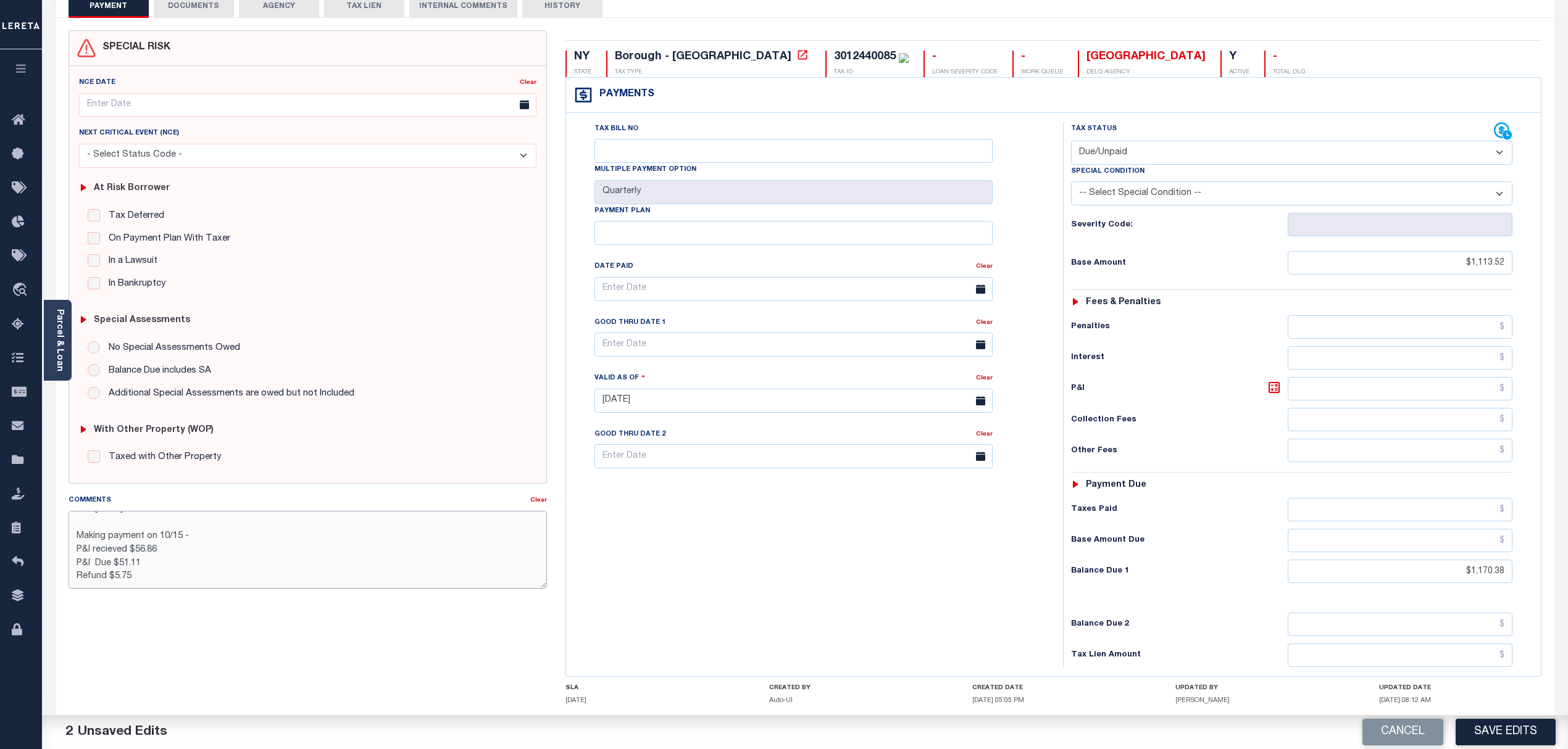
type textarea "CAS-48933 2024/3rd Base $1,113.52 P/I $56.86-Lender Responsibility (Loan boarde…"
click at [1451, 393] on input "text" at bounding box center [1400, 389] width 224 height 24
type input "$56.86"
click at [220, 538] on textarea "CAS-48933 2024/3rd Base $1,113.52 P/I $56.86-Lender Responsibility (Loan boarde…" at bounding box center [307, 549] width 479 height 78
click at [221, 578] on textarea "CAS-48933 2024/3rd Base $1,113.52 P/I $56.86-Lender Responsibility (Loan boarde…" at bounding box center [307, 549] width 479 height 78
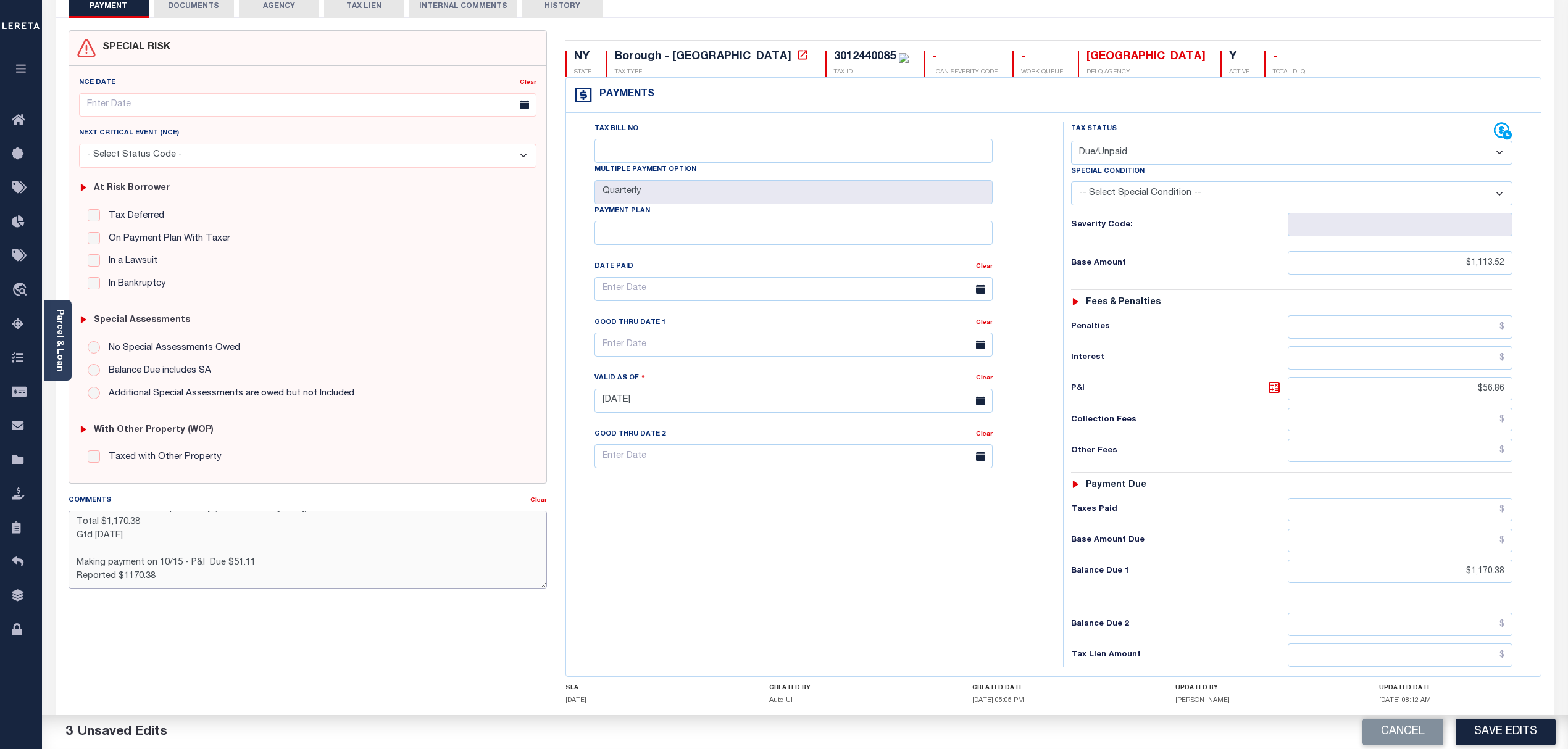
scroll to position [55, 0]
click at [148, 572] on textarea "CAS-48933 2024/3rd Base $1,113.52 P/I $56.86-Lender Responsibility (Loan boarde…" at bounding box center [307, 549] width 479 height 78
type textarea "CAS-48933 2024/3rd Base $1,113.52 P/I $56.86-Lender Responsibility (Loan boarde…"
click at [175, 581] on textarea "CAS-48933 2024/3rd Base $1,113.52 P/I $56.86-Lender Responsibility (Loan boarde…" at bounding box center [307, 549] width 479 height 78
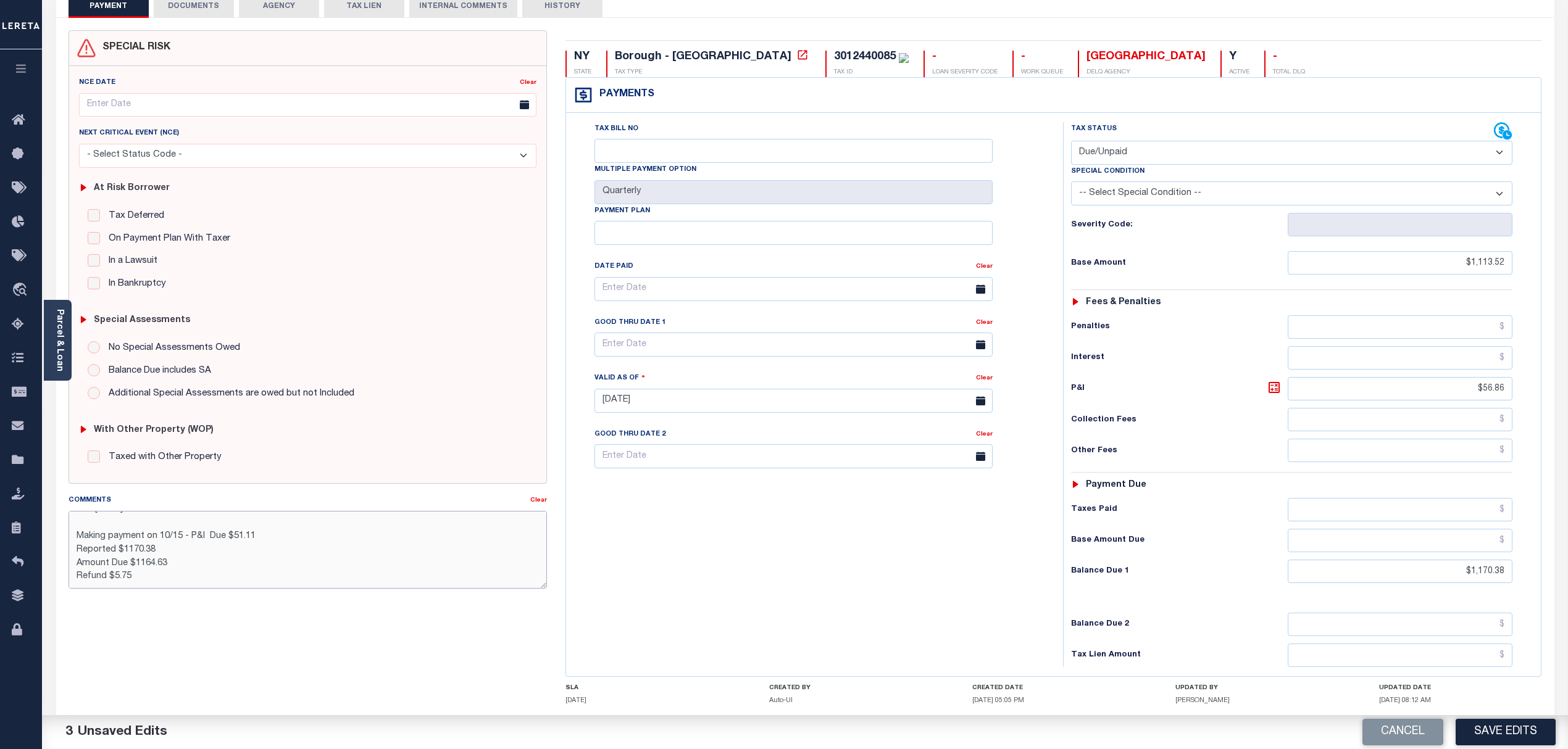
click at [181, 566] on textarea "CAS-48933 2024/3rd Base $1,113.52 P/I $56.86-Lender Responsibility (Loan boarde…" at bounding box center [307, 549] width 479 height 78
click at [158, 548] on textarea "CAS-48933 2024/3rd Base $1,113.52 P/I $56.86-Lender Responsibility (Loan boarde…" at bounding box center [307, 549] width 479 height 78
click at [177, 571] on textarea "CAS-48933 2024/3rd Base $1,113.52 P/I $56.86-Lender Responsibility (Loan boarde…" at bounding box center [307, 549] width 479 height 78
click at [168, 572] on textarea "CAS-48933 2024/3rd Base $1,113.52 P/I $56.86-Lender Responsibility (Loan boarde…" at bounding box center [307, 549] width 479 height 78
drag, startPoint x: 1453, startPoint y: 576, endPoint x: 1590, endPoint y: 558, distance: 138.2
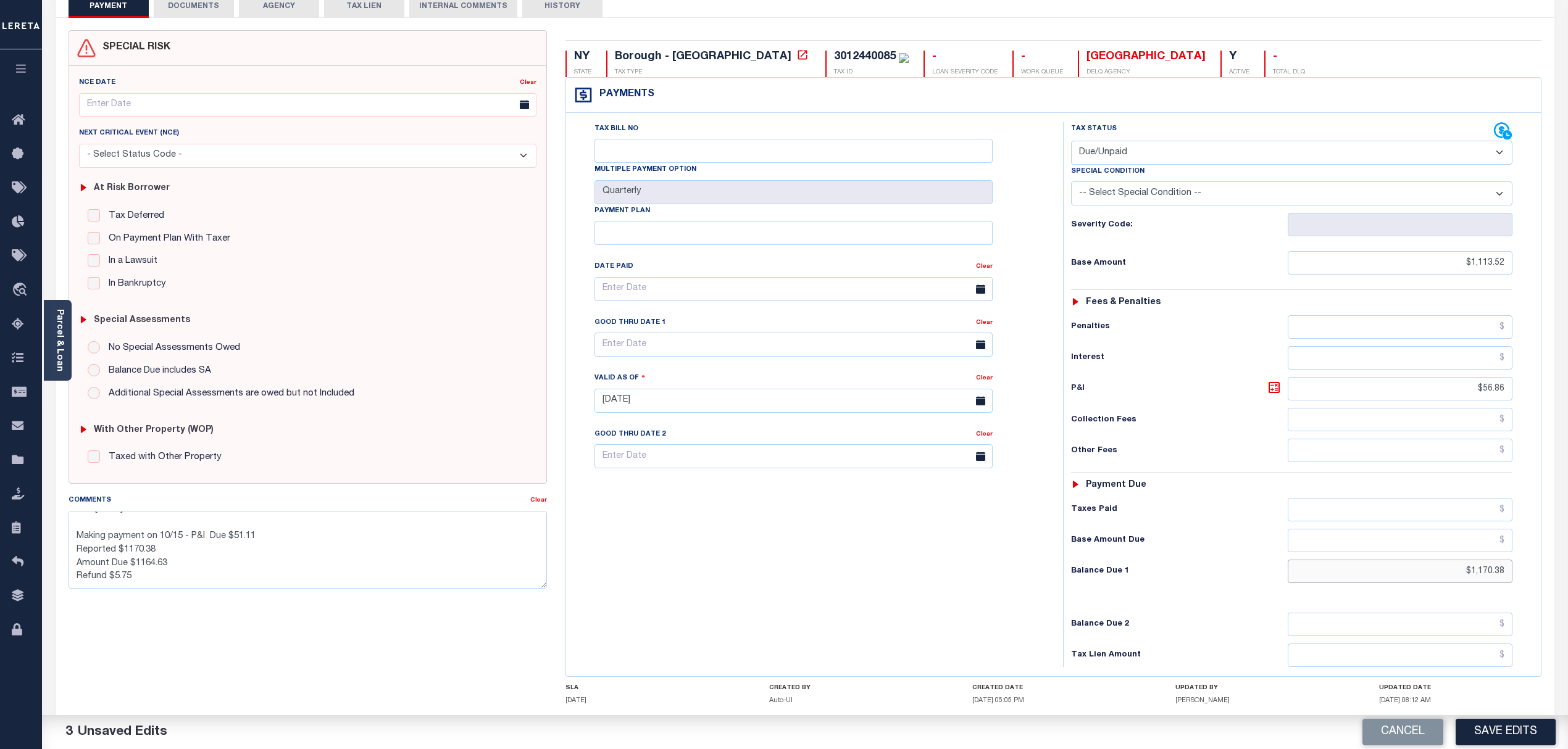
click at [1567, 558] on html "Home Tax Line Detail Profile Sign out" at bounding box center [784, 371] width 1568 height 906
type input "$1,164.63"
click at [1502, 731] on button "Save Edits" at bounding box center [1506, 732] width 100 height 27
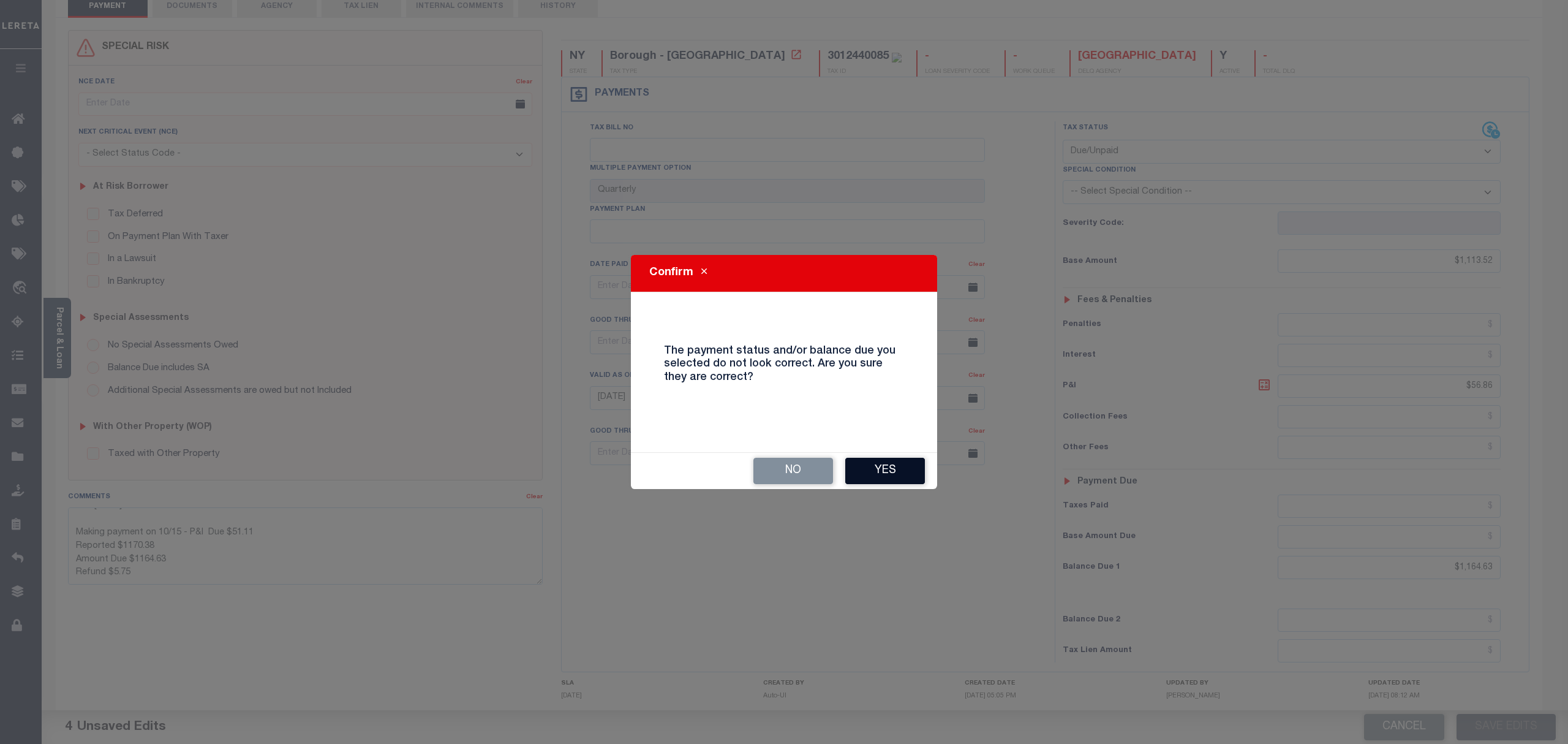
click at [879, 469] on button "Yes" at bounding box center [885, 471] width 79 height 27
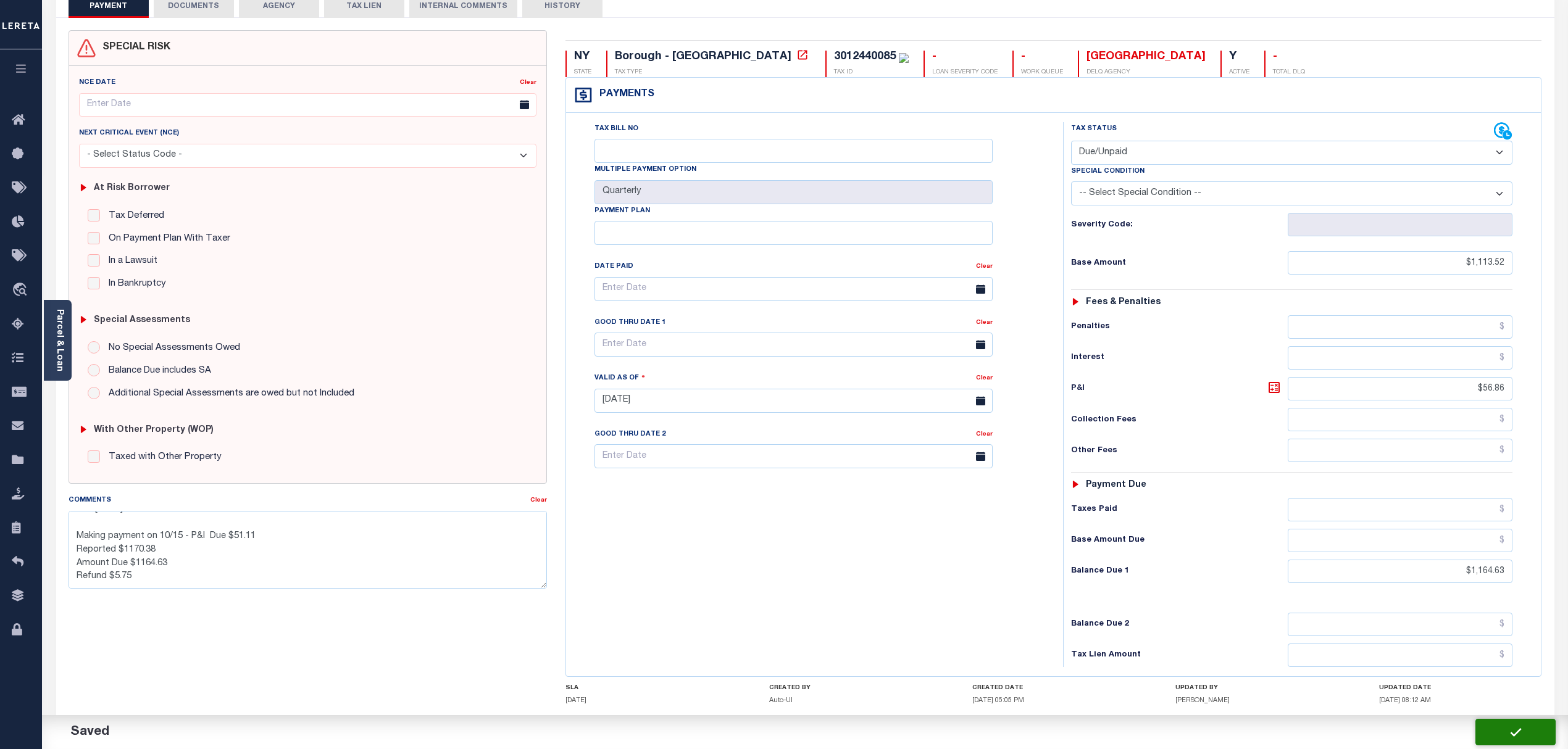
checkbox input "false"
type textarea "CAS-48933 2024/3rd Base $1,113.52 P/I $56.86-Lender Responsibility (Loan boarde…"
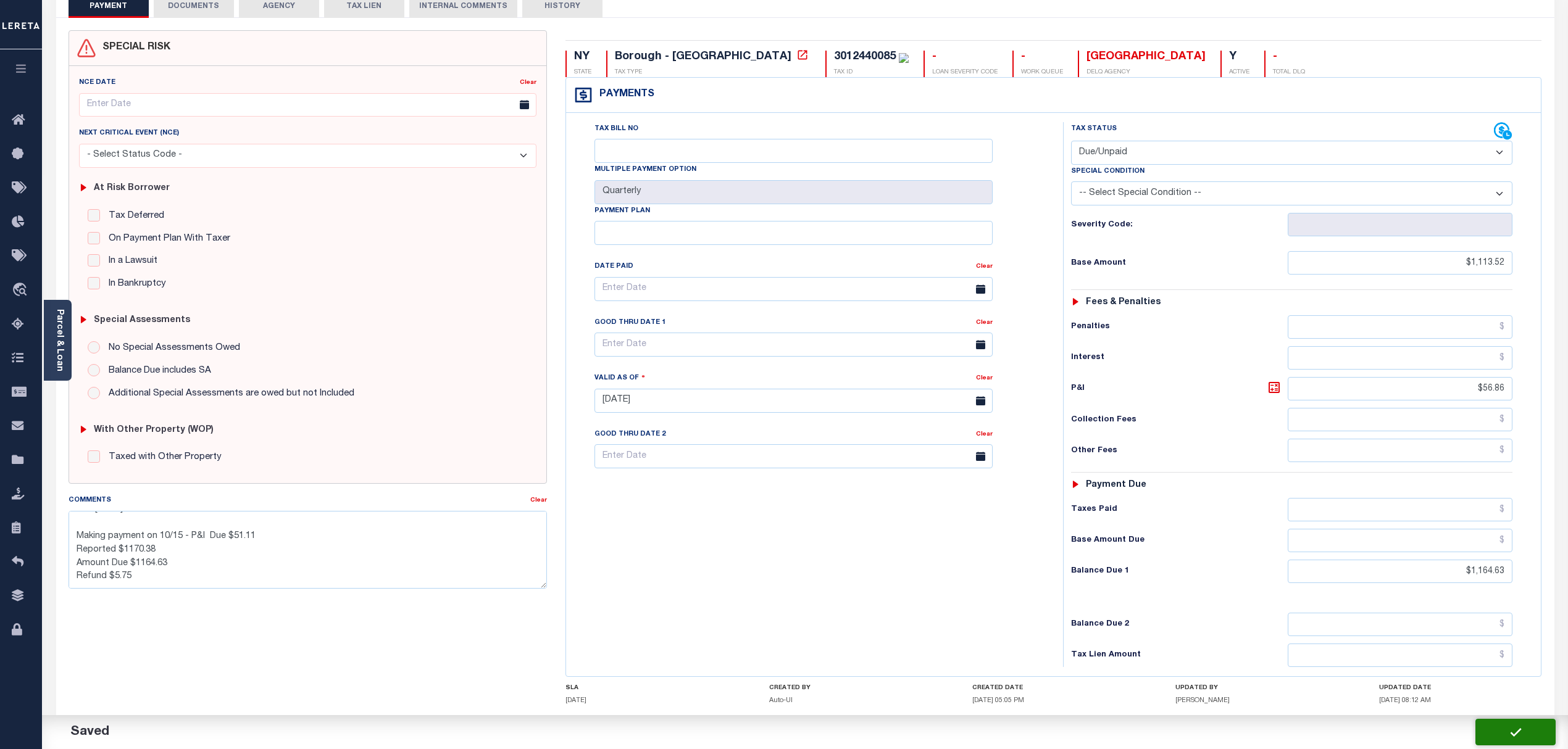
type input "$1,113.52"
type input "$56.86"
type input "$1,164.63"
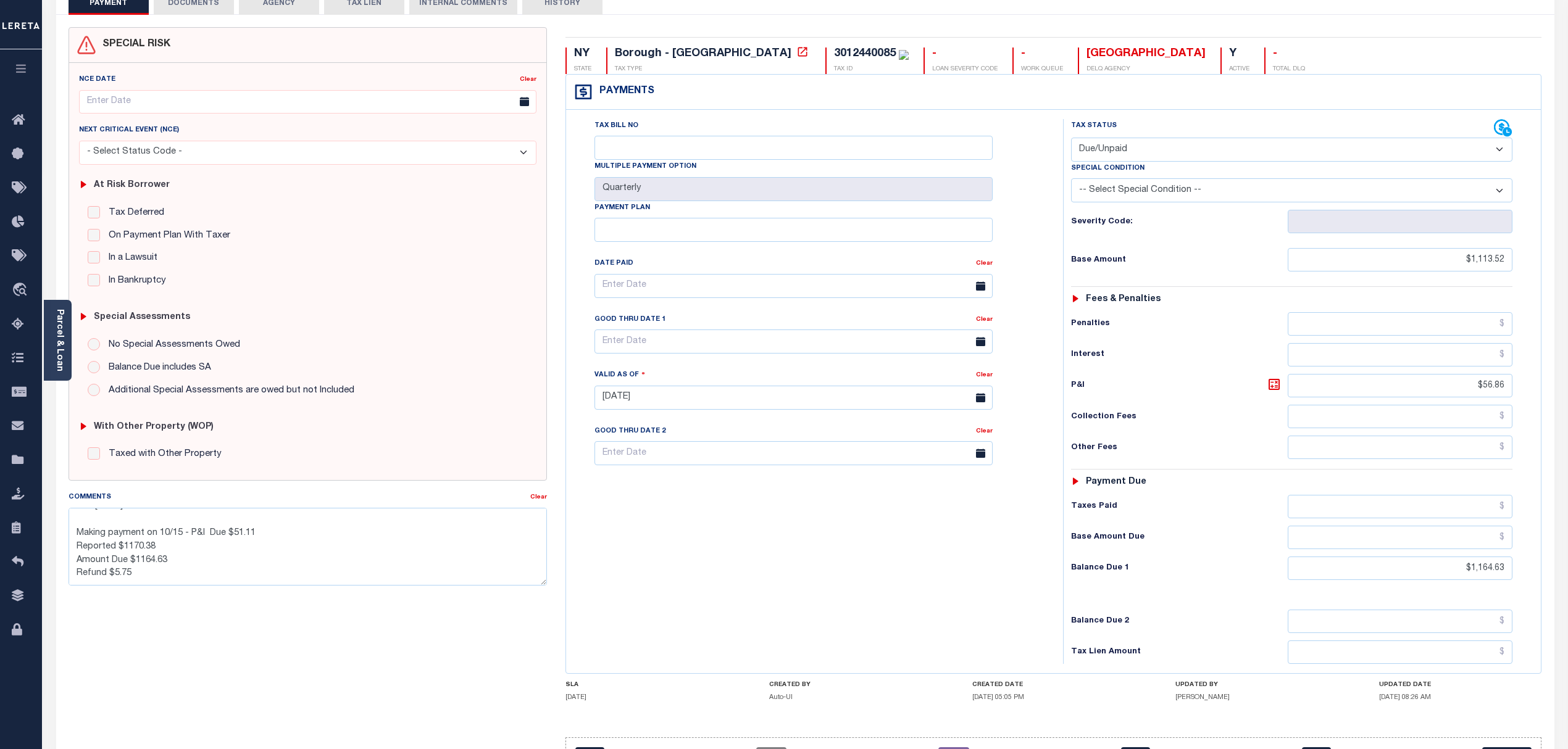
scroll to position [166, 0]
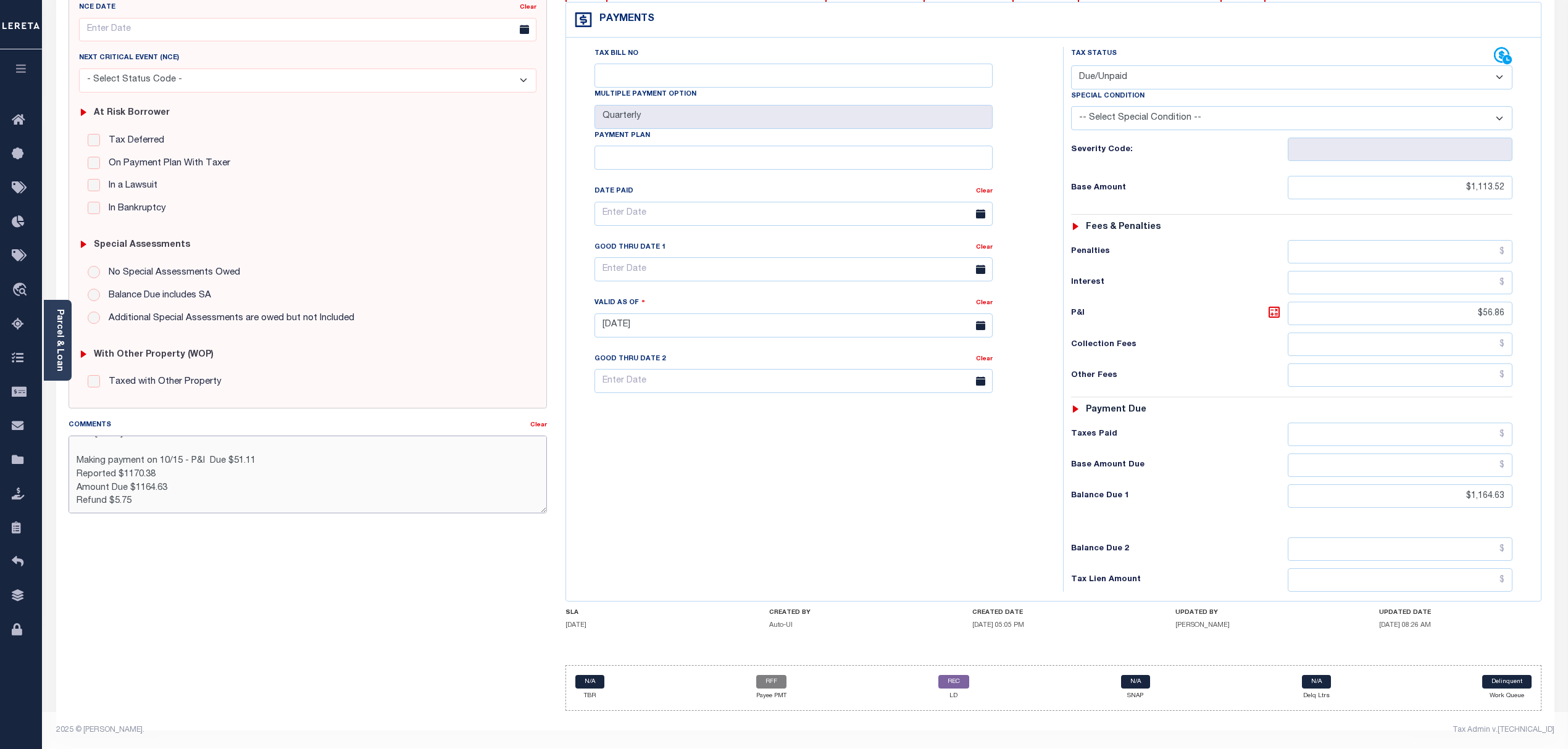
click at [158, 489] on textarea "CAS-48933 2024/3rd Base $1,113.52 P/I $56.86-Lender Responsibility (Loan boarde…" at bounding box center [307, 474] width 479 height 78
drag, startPoint x: 142, startPoint y: 492, endPoint x: 77, endPoint y: 468, distance: 69.3
click at [77, 468] on textarea "CAS-48933 2024/3rd Base $1,113.52 P/I $56.86-Lender Responsibility (Loan boarde…" at bounding box center [307, 474] width 479 height 78
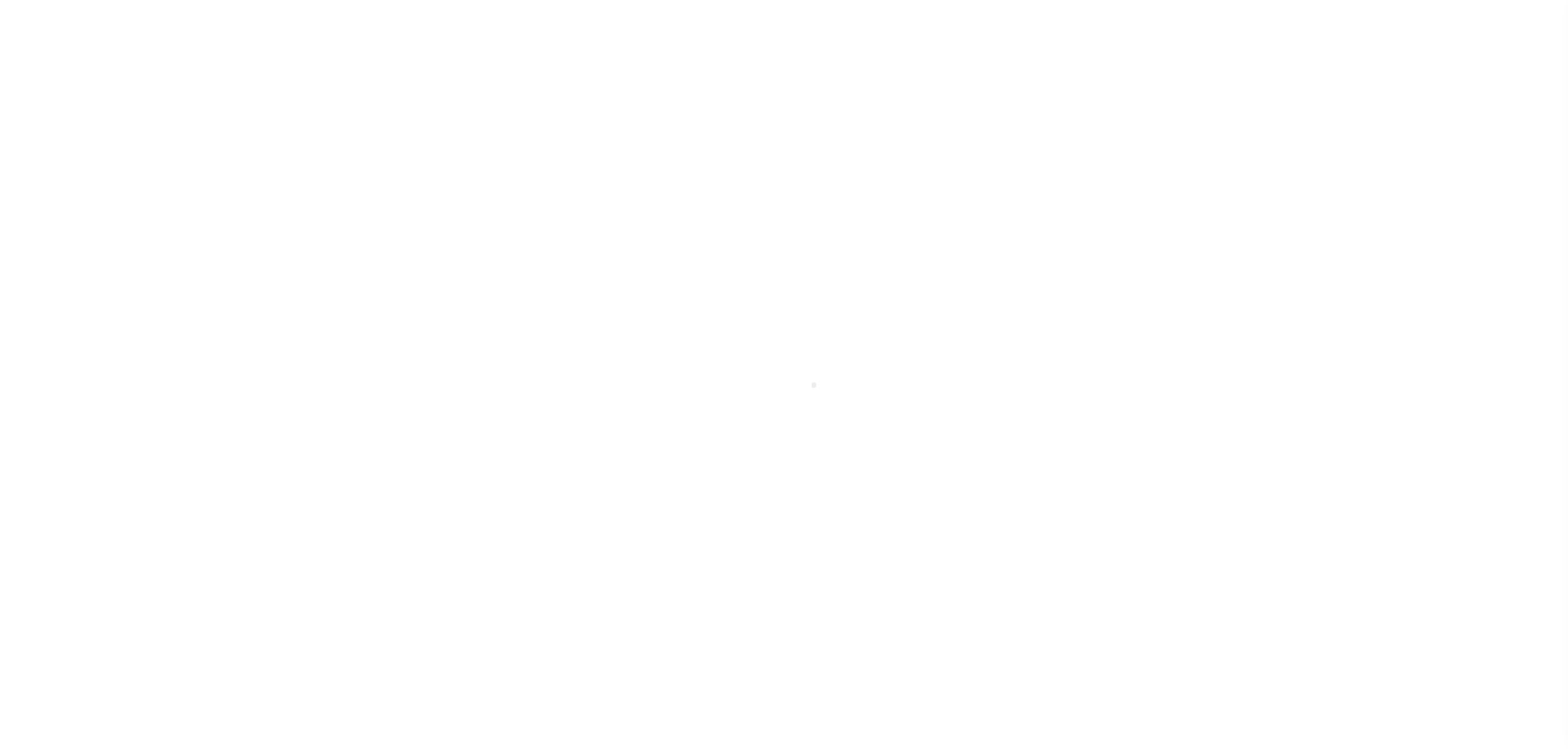
select select "DUE"
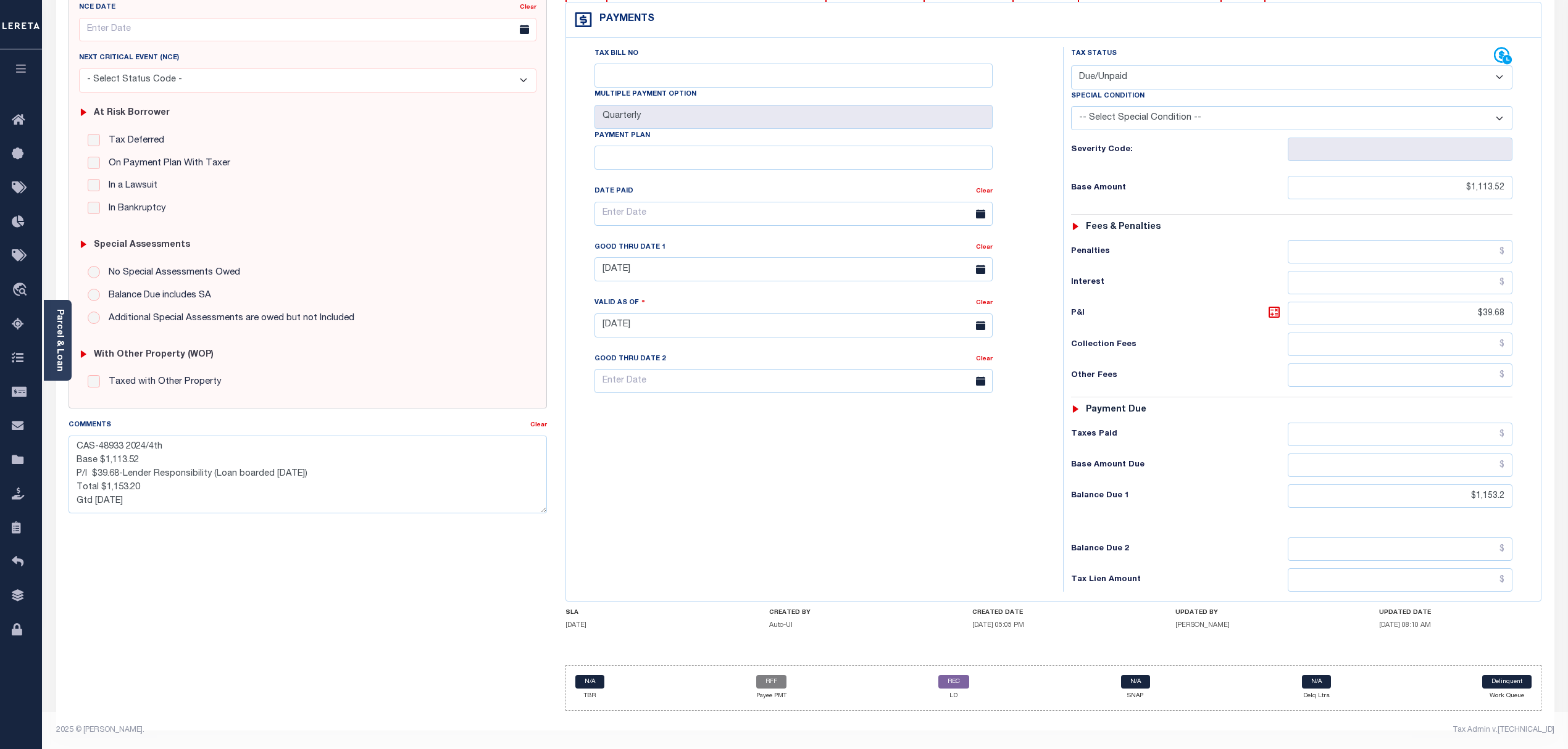
scroll to position [164, 0]
click at [193, 492] on textarea "CAS-48933 2024/4th Base $1,113.52 P/I $39.68-Lender Responsibility (Loan boarde…" at bounding box center [307, 474] width 479 height 78
paste textarea "Making payment on 10/15 - P&I Due $51.11 Reported $1170.38 Amount Due $1164.63 …"
type textarea "CAS-48933 2024/4th Base $1,113.52 P/I $39.68-Lender Responsibility (Loan boarde…"
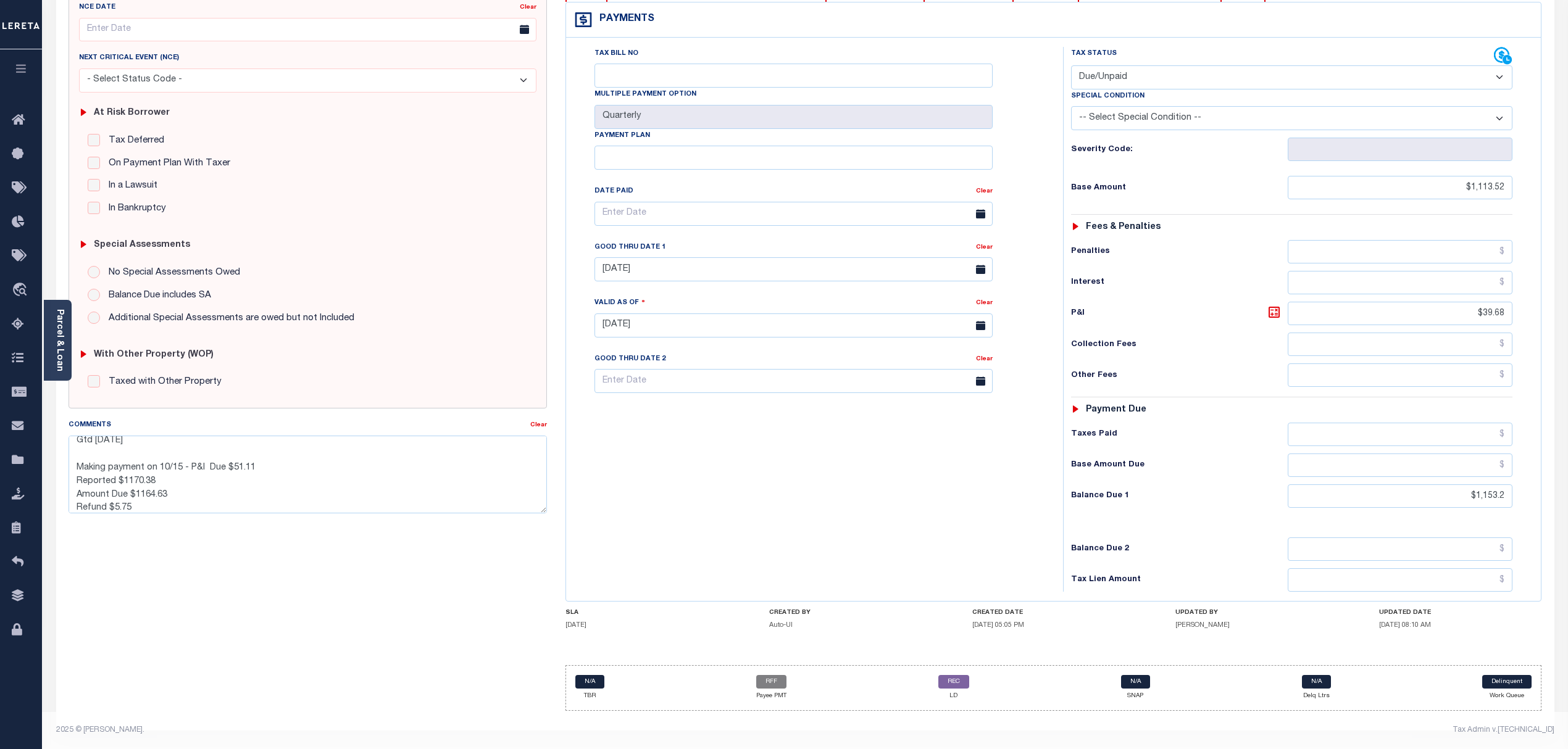
type input "[DATE]"
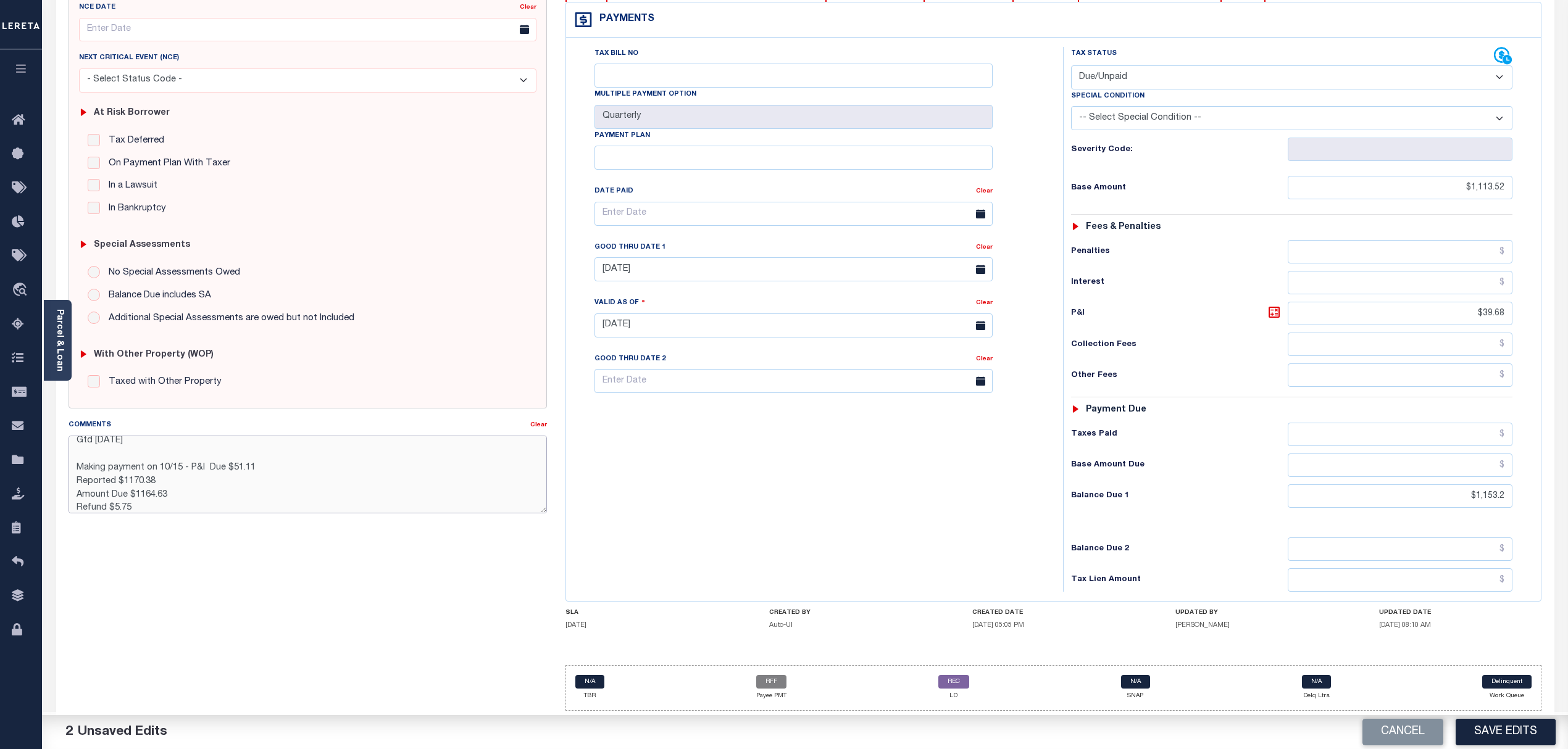
click at [284, 464] on textarea "CAS-48933 2024/4th Base $1,113.52 P/I $39.68-Lender Responsibility (Loan boarde…" at bounding box center [307, 474] width 479 height 78
click at [164, 497] on textarea "CAS-48933 2024/4th Base $1,113.52 P/I $39.68-Lender Responsibility (Loan boarde…" at bounding box center [307, 474] width 479 height 78
click at [141, 500] on textarea "CAS-48933 2024/4th Base $1,113.52 P/I $39.68-Lender Responsibility (Loan boarde…" at bounding box center [307, 474] width 479 height 78
type textarea "CAS-48933 2024/4th Base $1,113.52 P/I $39.68-Lender Responsibility (Loan boarde…"
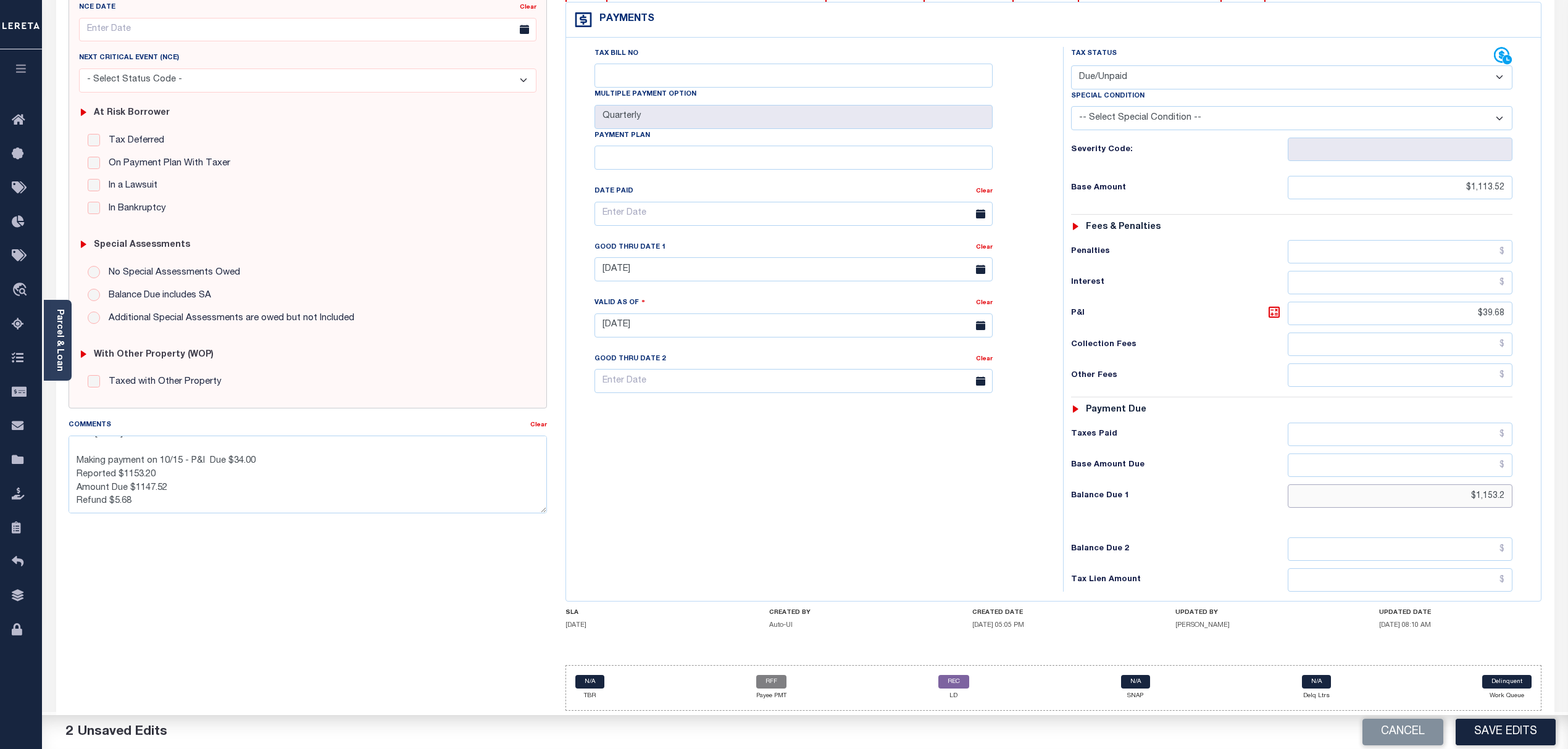
drag, startPoint x: 1456, startPoint y: 499, endPoint x: 1722, endPoint y: 469, distance: 267.7
click at [1567, 469] on html "Home Tax Line Detail Profile Sign out" at bounding box center [784, 296] width 1568 height 906
type input "$1,147.52"
click at [1507, 729] on button "Save Edits" at bounding box center [1506, 732] width 100 height 27
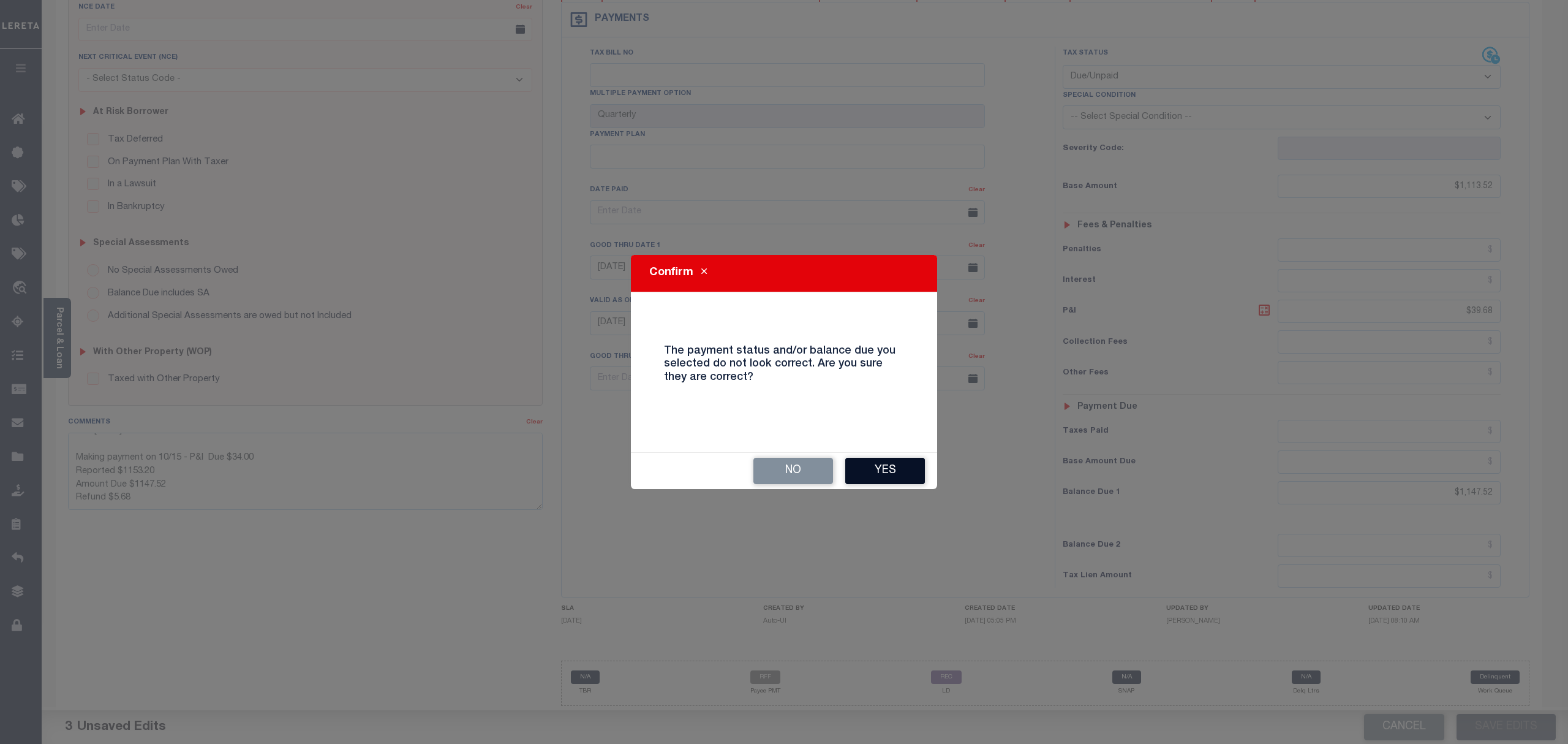
click at [892, 477] on button "Yes" at bounding box center [885, 471] width 79 height 27
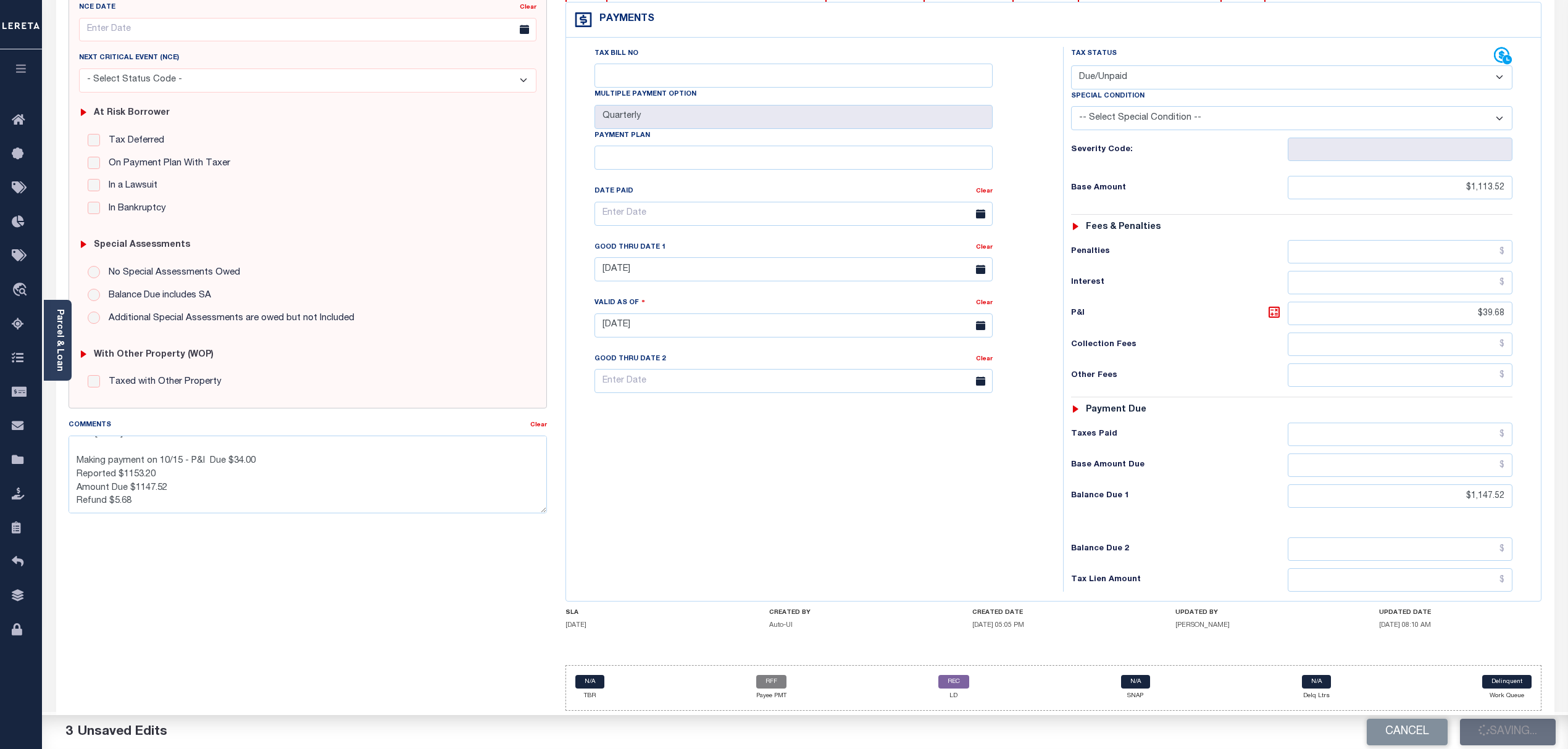
checkbox input "false"
type textarea "CAS-48933 2024/4th Base $1,113.52 P/I $39.68-Lender Responsibility (Loan boarde…"
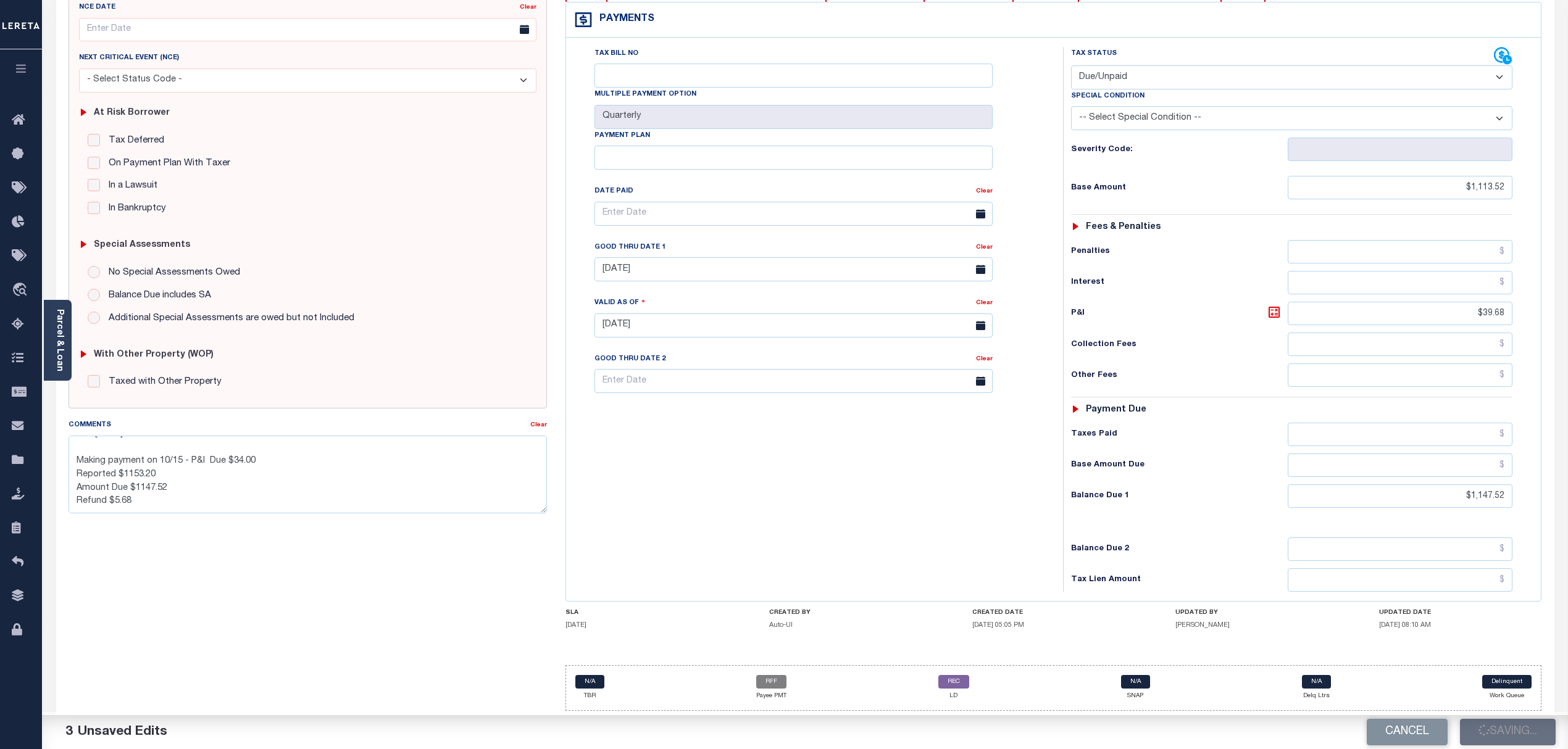
type input "$1,113.52"
type input "$39.68"
type input "$1,147.52"
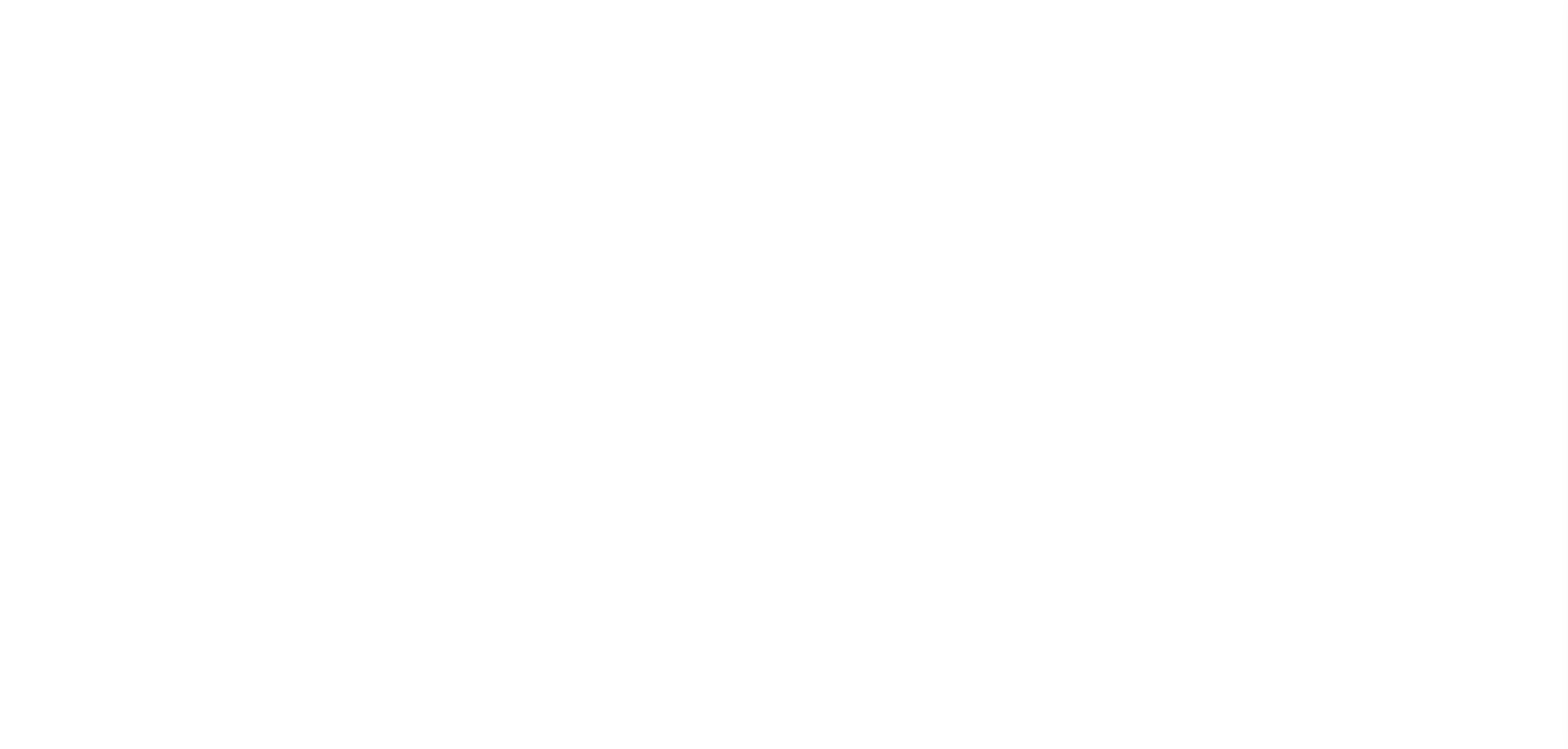
select select "DUE"
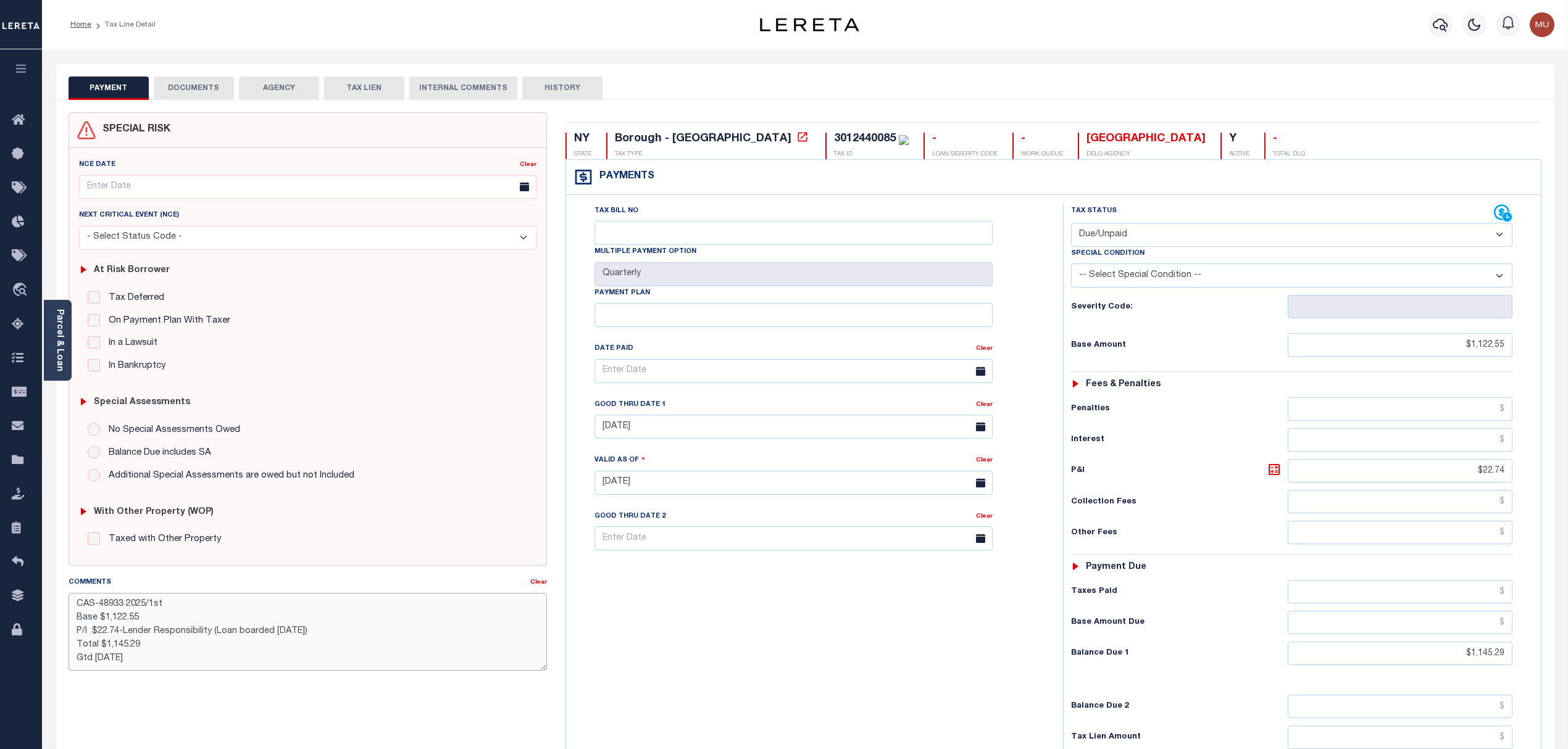
click at [199, 661] on textarea "CAS-48933 2025/1st Base $1,122.55 P/I $22.74-Lender Responsibility (Loan boarde…" at bounding box center [307, 631] width 479 height 78
paste textarea "Making payment on 10/15 - P&I Due $51.11 Reported $1170.38 Amount Due $1164.63 …"
click at [199, 653] on textarea "CAS-48933 2025/1st Base $1,122.55 P/I $22.74-Lender Responsibility (Loan boarde…" at bounding box center [307, 631] width 479 height 78
click at [277, 625] on textarea "CAS-48933 2025/1st Base $1,122.55 P/I $22.74-Lender Responsibility (Loan boarde…" at bounding box center [307, 631] width 479 height 78
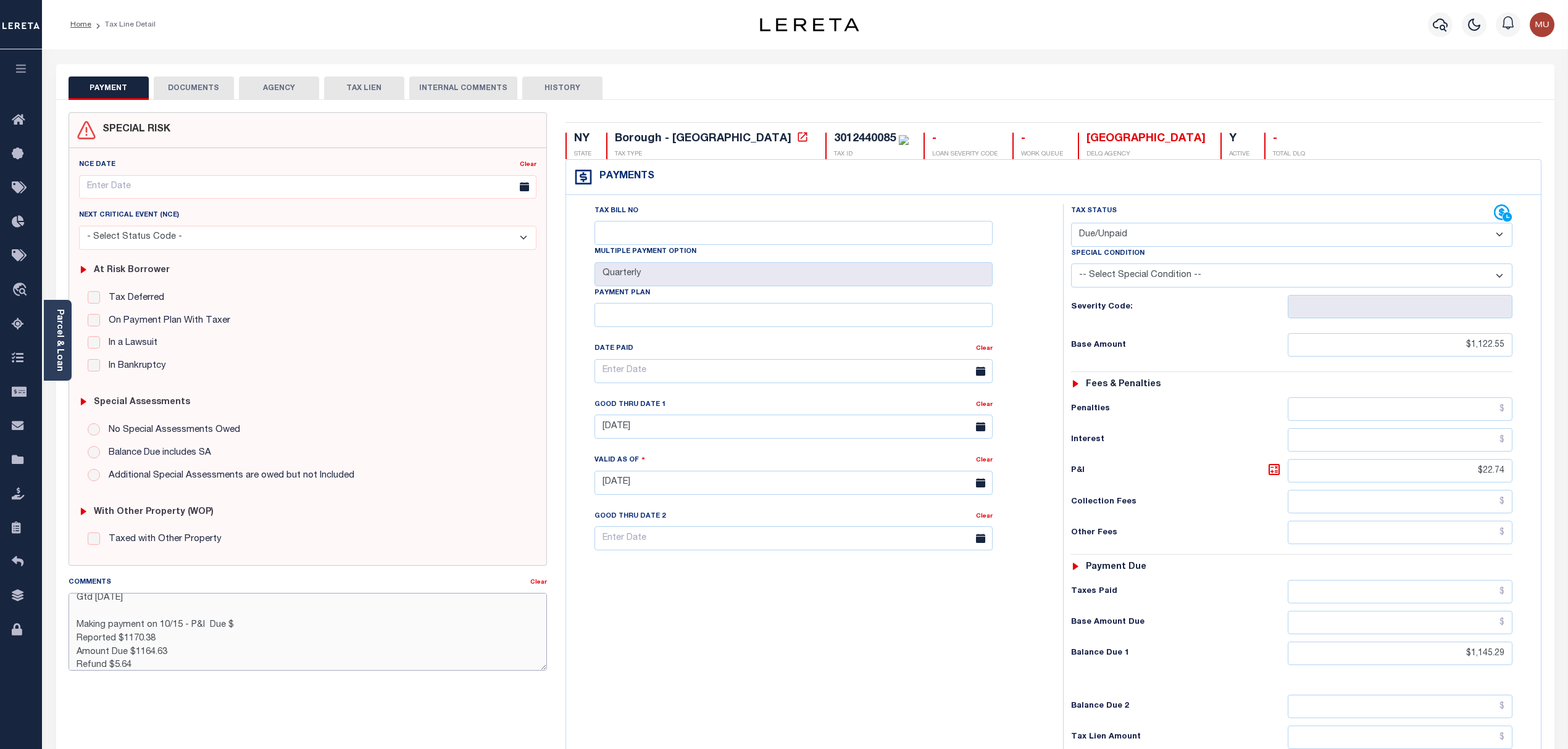
type textarea "CAS-48933 2025/1st Base $1,122.55 P/I $22.74-Lender Responsibility (Loan boarde…"
type input "[DATE]"
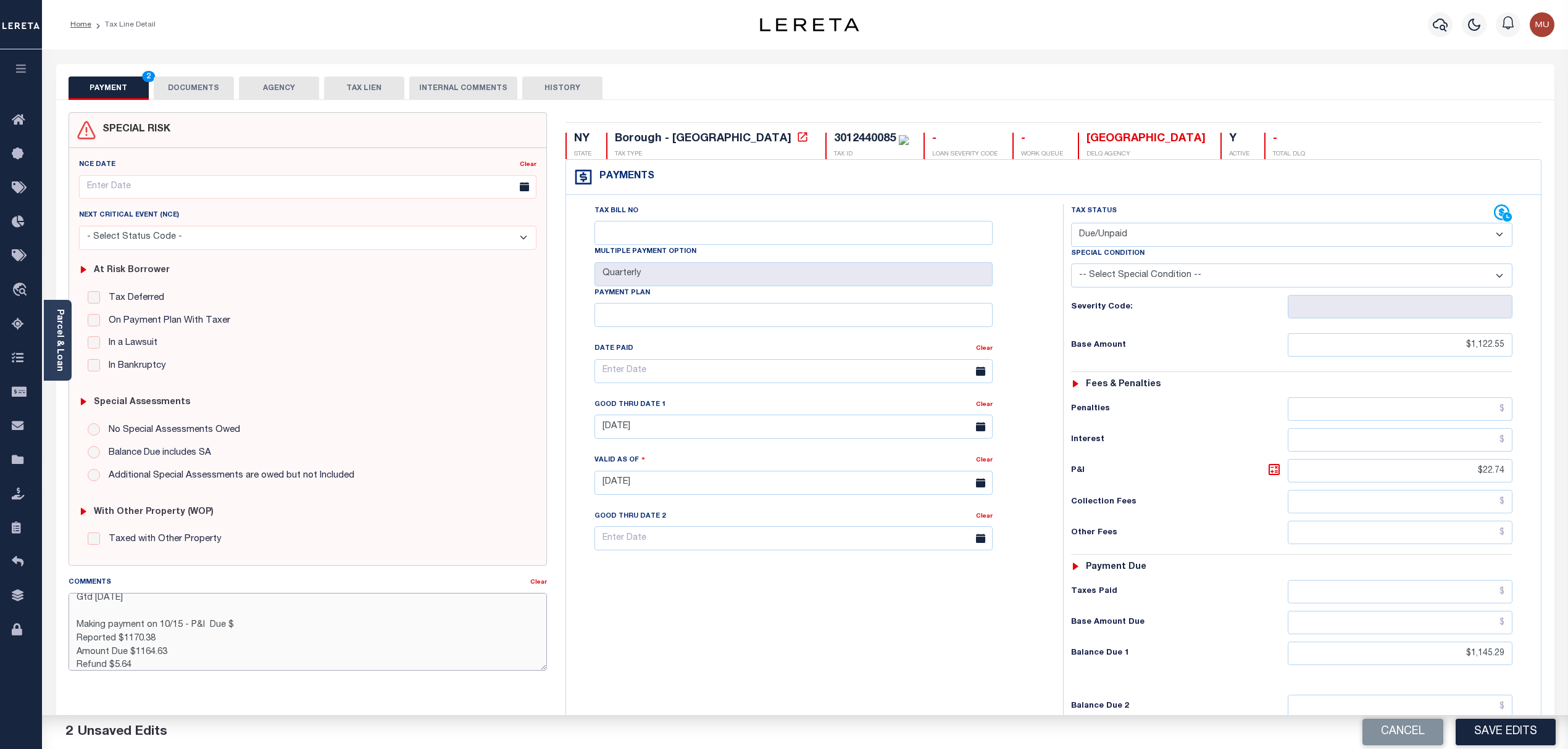
drag, startPoint x: 247, startPoint y: 628, endPoint x: 271, endPoint y: 628, distance: 24.0
click at [247, 628] on textarea "CAS-48933 2025/1st Base $1,122.55 P/I $22.74-Lender Responsibility (Loan boarde…" at bounding box center [307, 631] width 479 height 78
click at [267, 663] on textarea "CAS-48933 2025/1st Base $1,122.55 P/I $22.74-Lender Responsibility (Loan boarde…" at bounding box center [307, 631] width 479 height 78
type textarea "CAS-48933 2025/1st Base $1,122.55 P/I $22.74-Lender Responsibility (Loan boarde…"
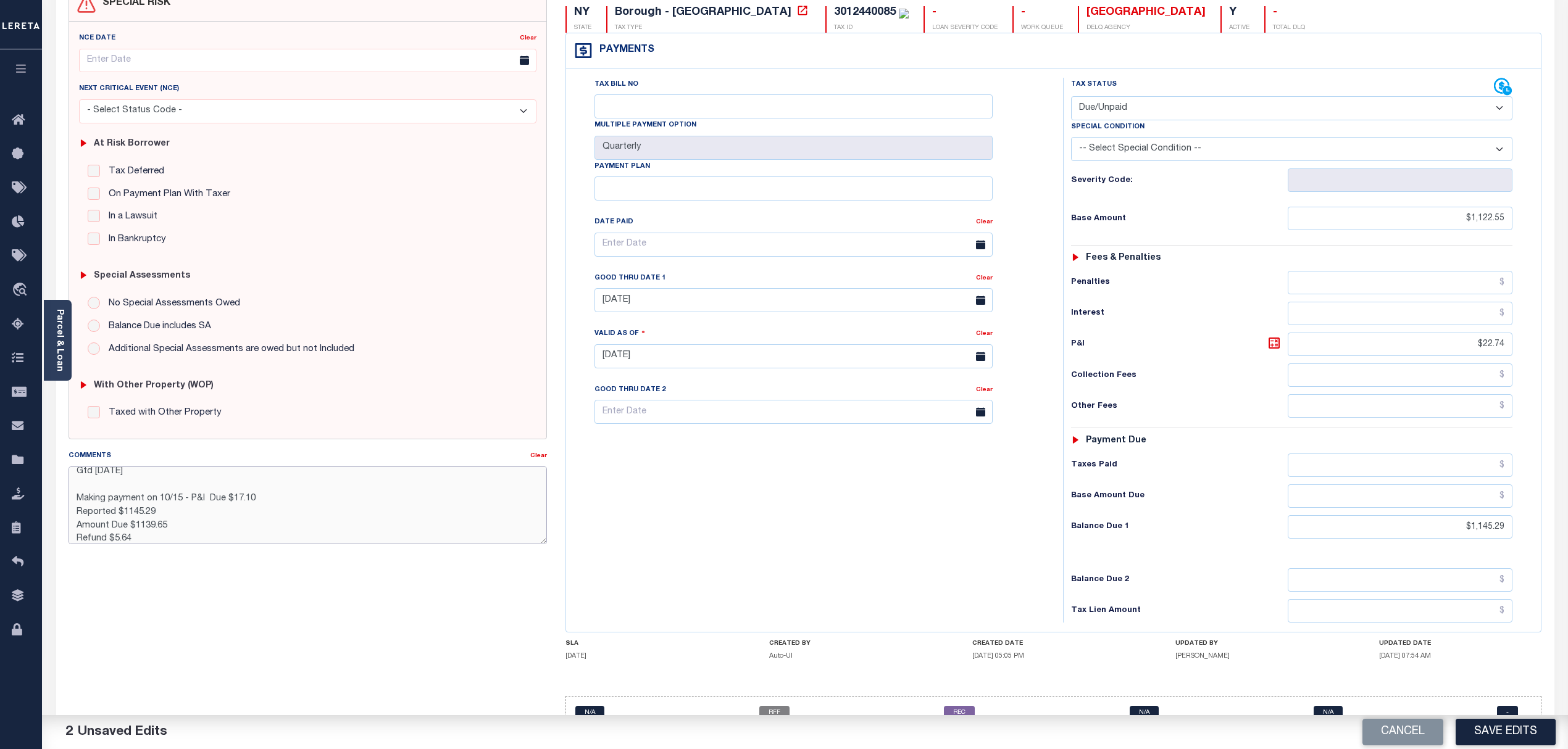
scroll to position [164, 0]
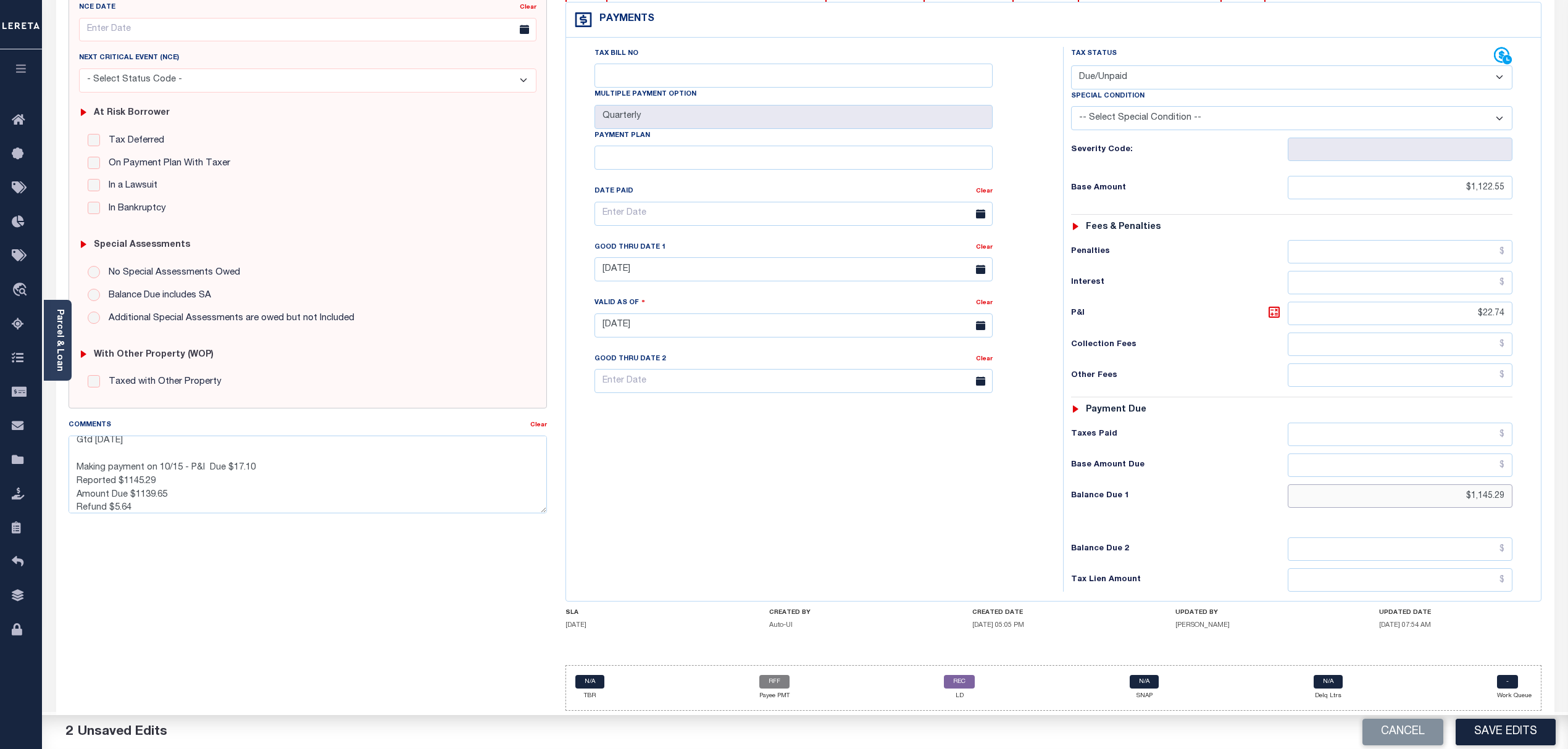
drag, startPoint x: 1446, startPoint y: 490, endPoint x: 1582, endPoint y: 492, distance: 136.0
click at [1567, 492] on html "Home Tax Line Detail Profile Sign out" at bounding box center [784, 296] width 1568 height 906
type input "$1,139.65"
click at [1498, 731] on button "Save Edits" at bounding box center [1506, 732] width 100 height 27
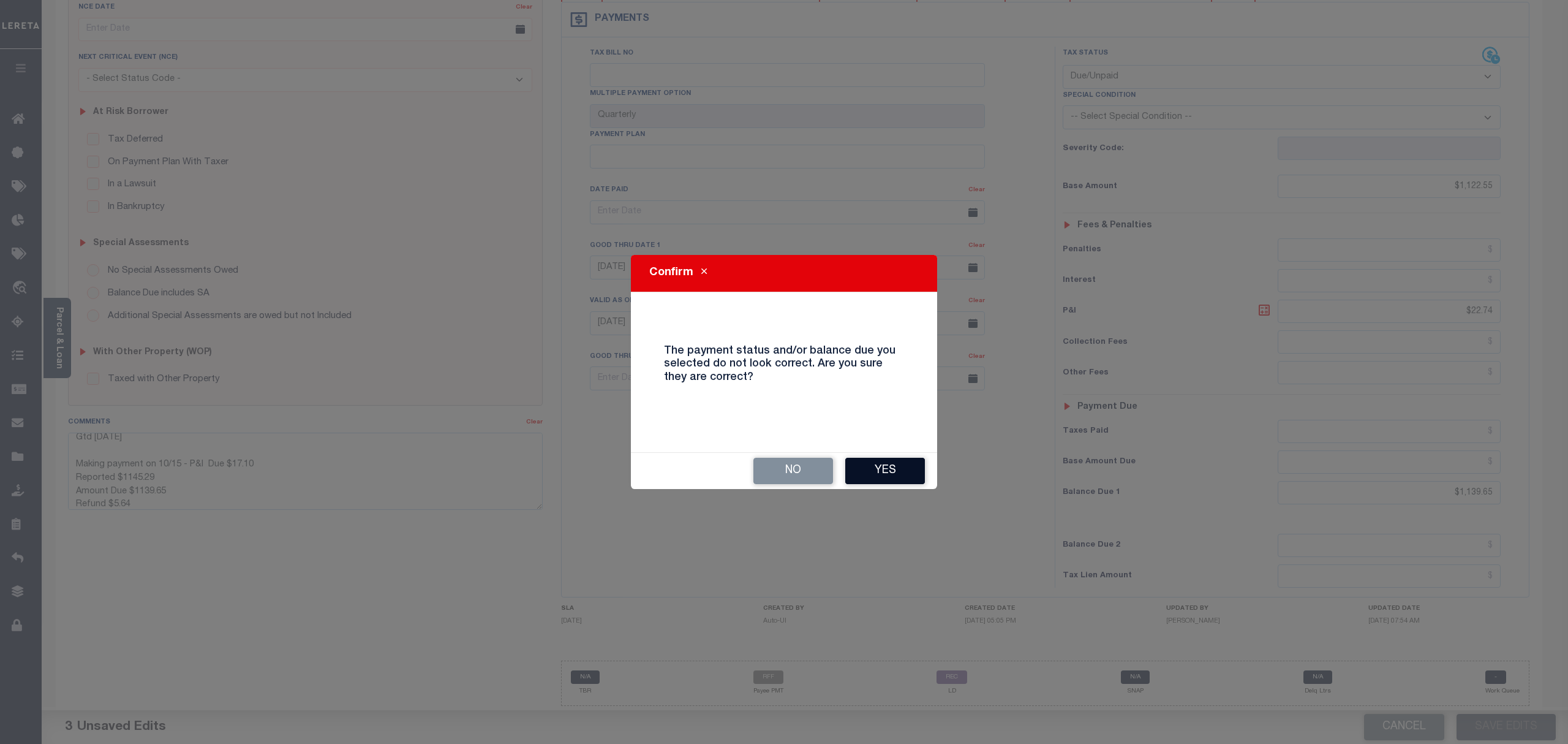
click at [889, 469] on button "Yes" at bounding box center [885, 471] width 79 height 27
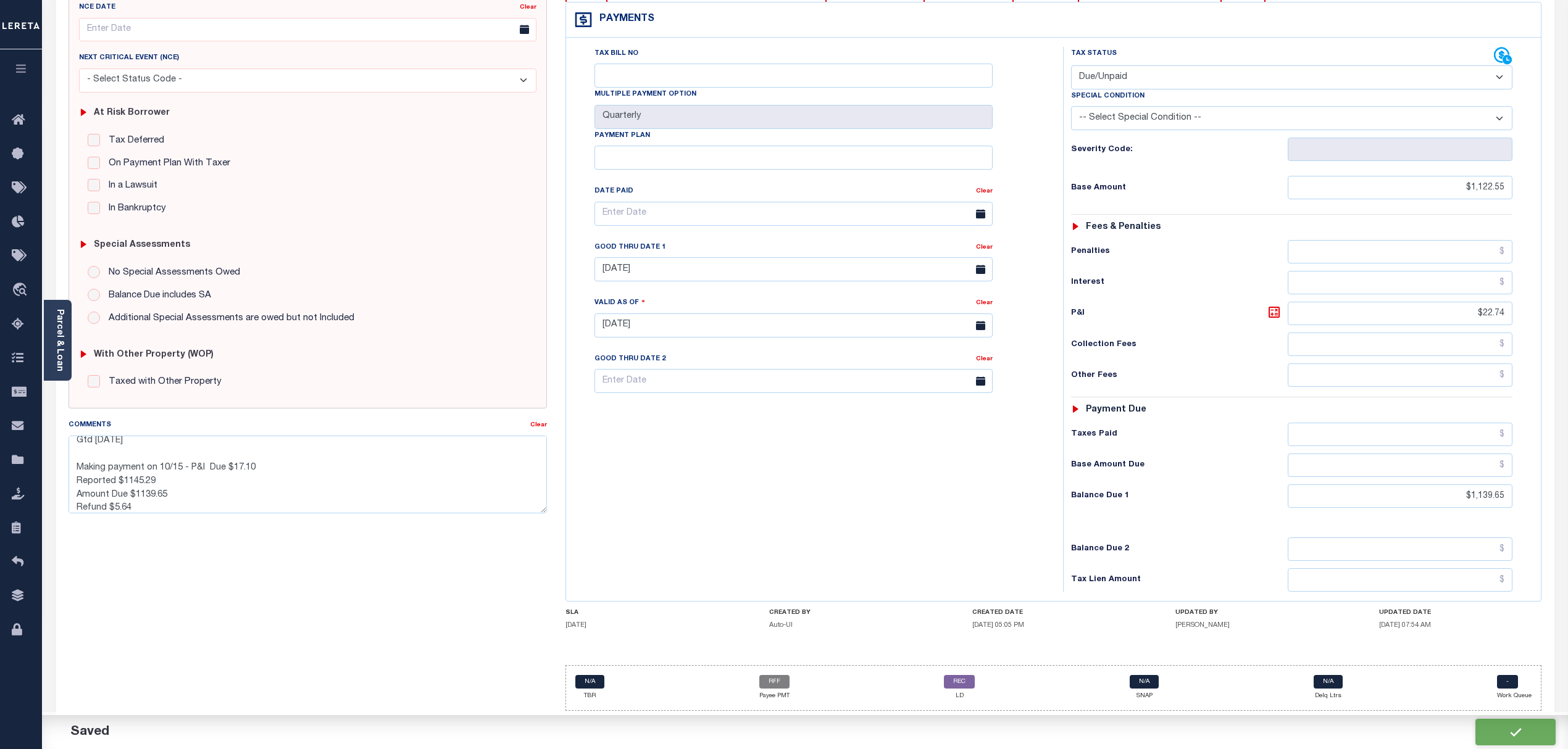
checkbox input "false"
type textarea "CAS-48933 2025/1st Base $1,122.55 P/I $22.74-Lender Responsibility (Loan boarde…"
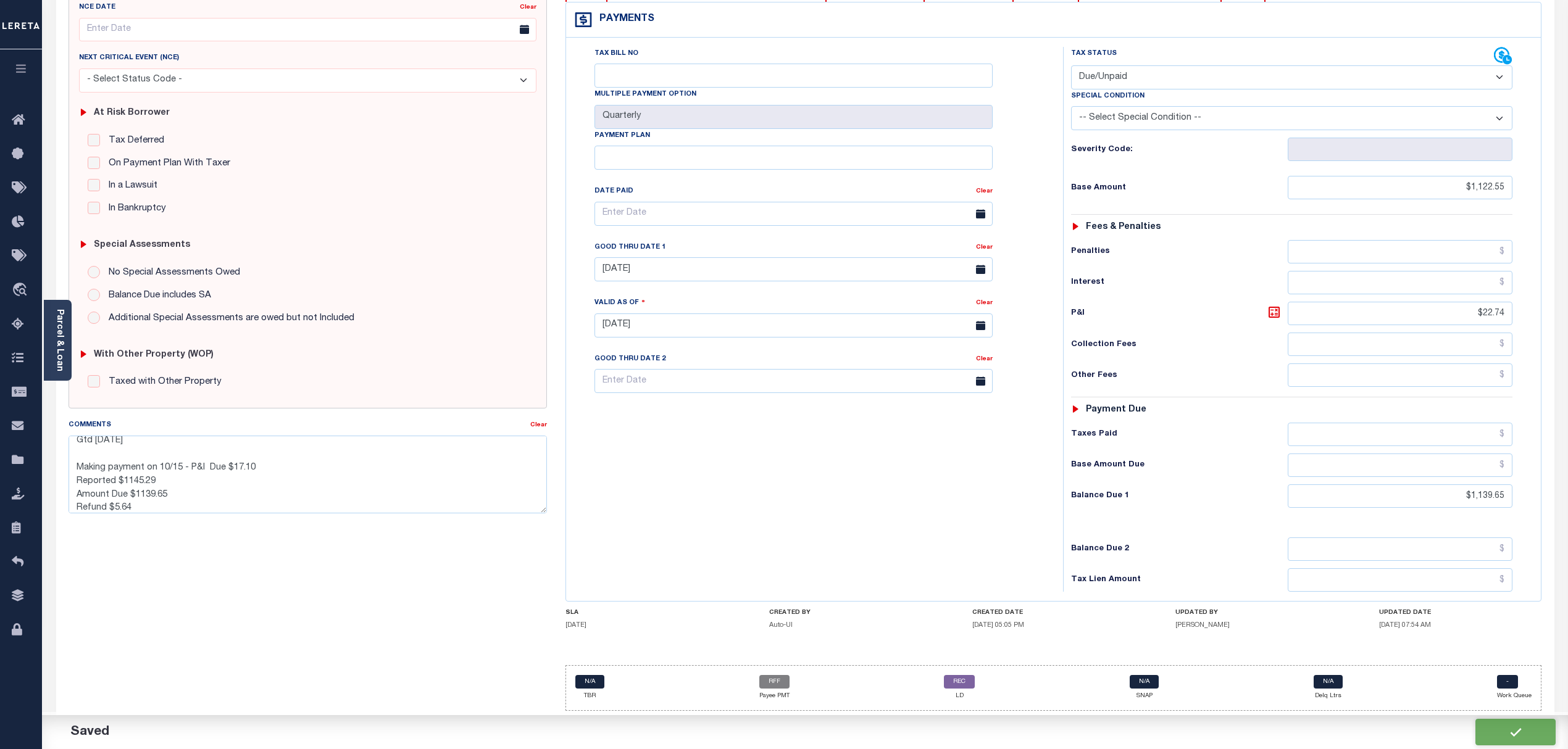
type input "$1,122.55"
type input "$22.74"
type input "$1,139.65"
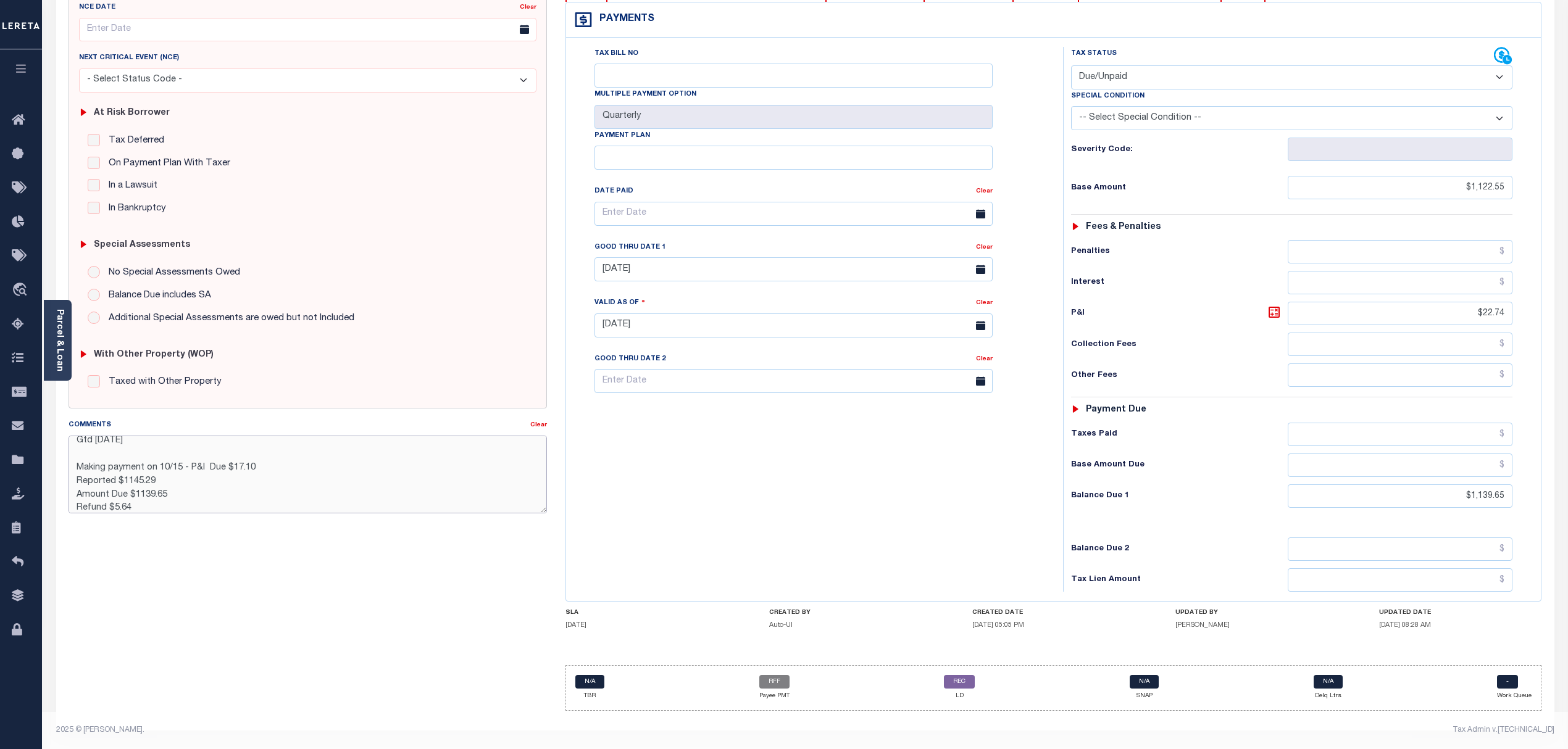
click at [136, 499] on textarea "CAS-48933 2025/1st Base $1,122.55 P/I $22.74-Lender Responsibility (Loan boarde…" at bounding box center [307, 474] width 479 height 78
drag, startPoint x: 136, startPoint y: 499, endPoint x: 78, endPoint y: 462, distance: 68.8
click at [78, 462] on textarea "CAS-48933 2025/1st Base $1,122.55 P/I $22.74-Lender Responsibility (Loan boarde…" at bounding box center [307, 474] width 479 height 78
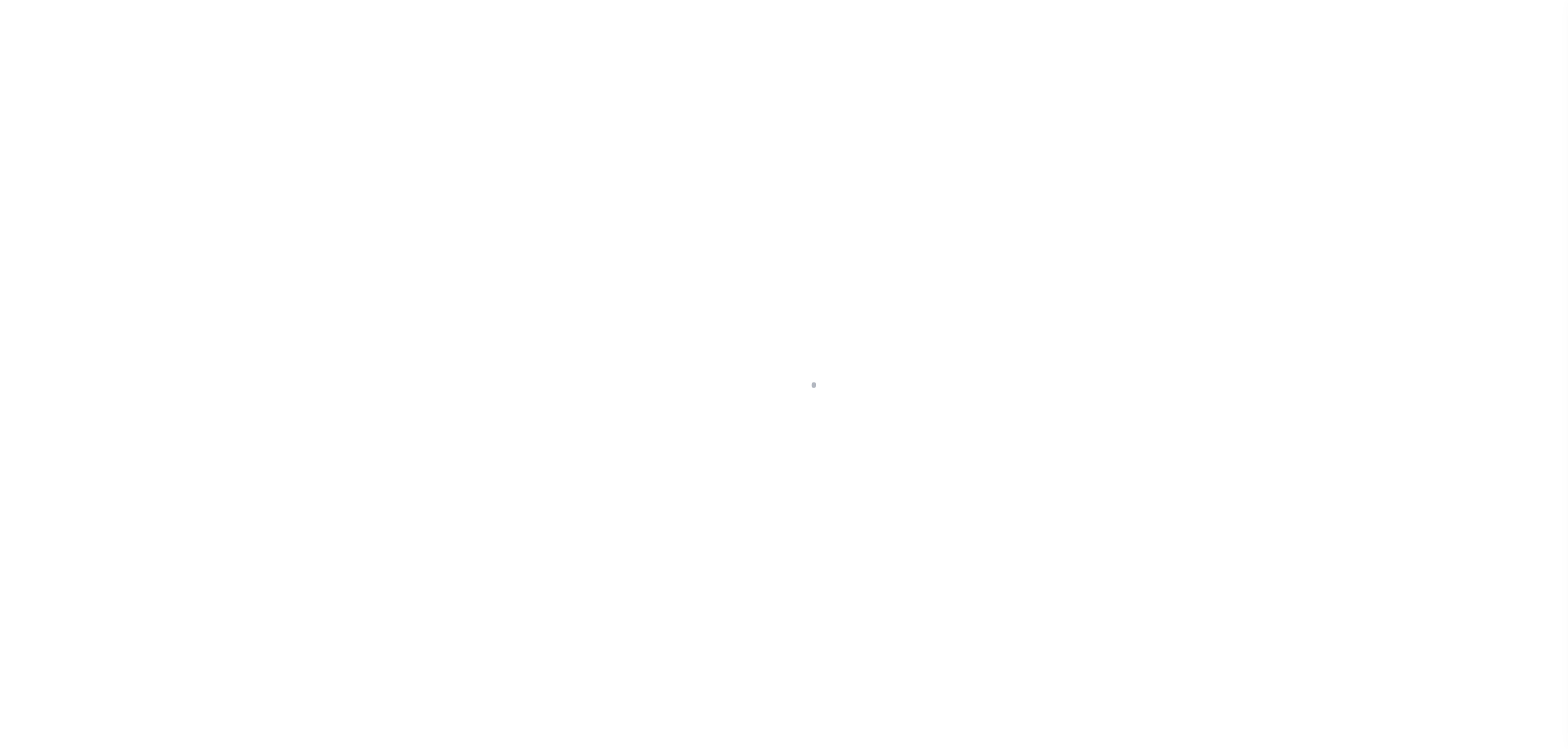
select select "DUE"
select select "17"
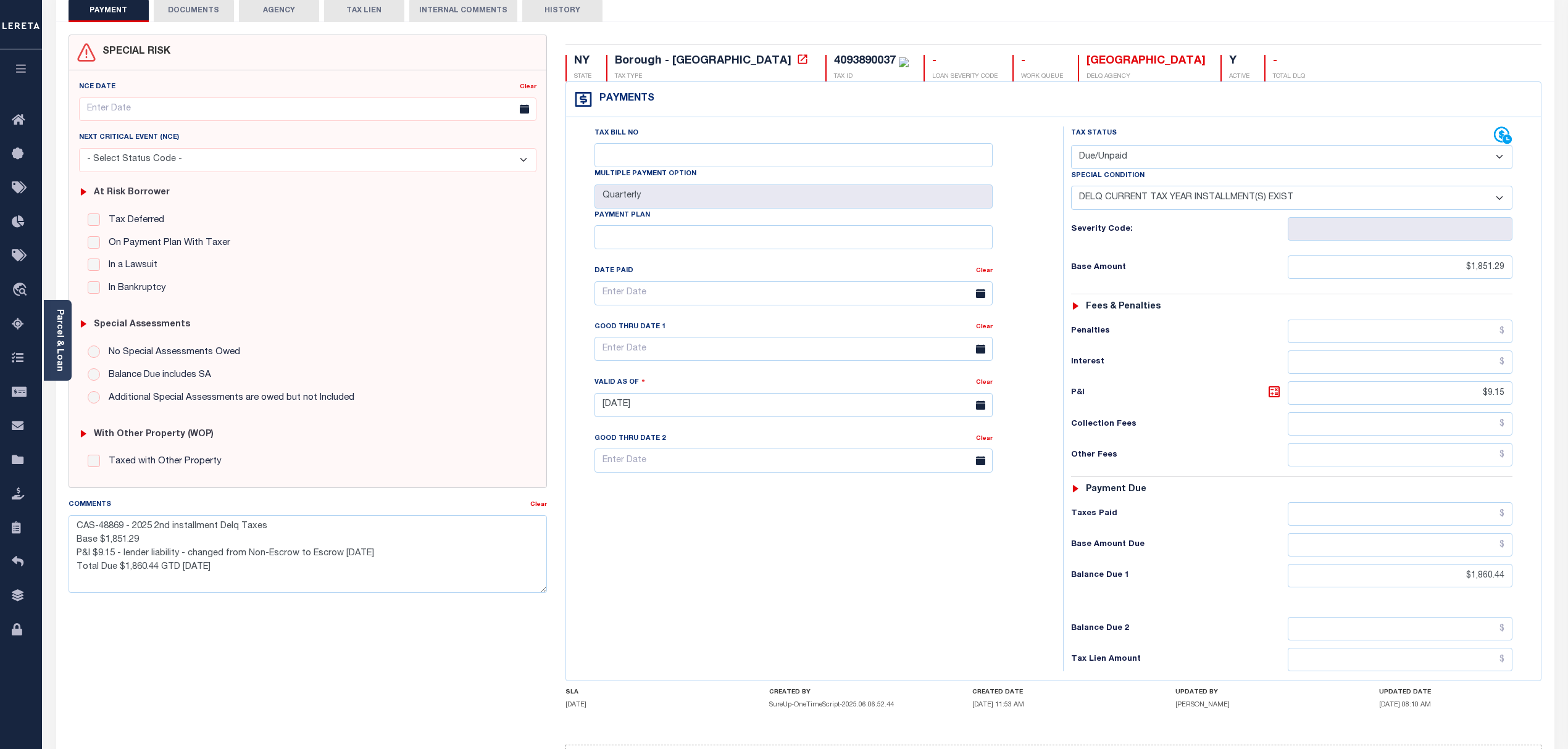
scroll to position [82, 0]
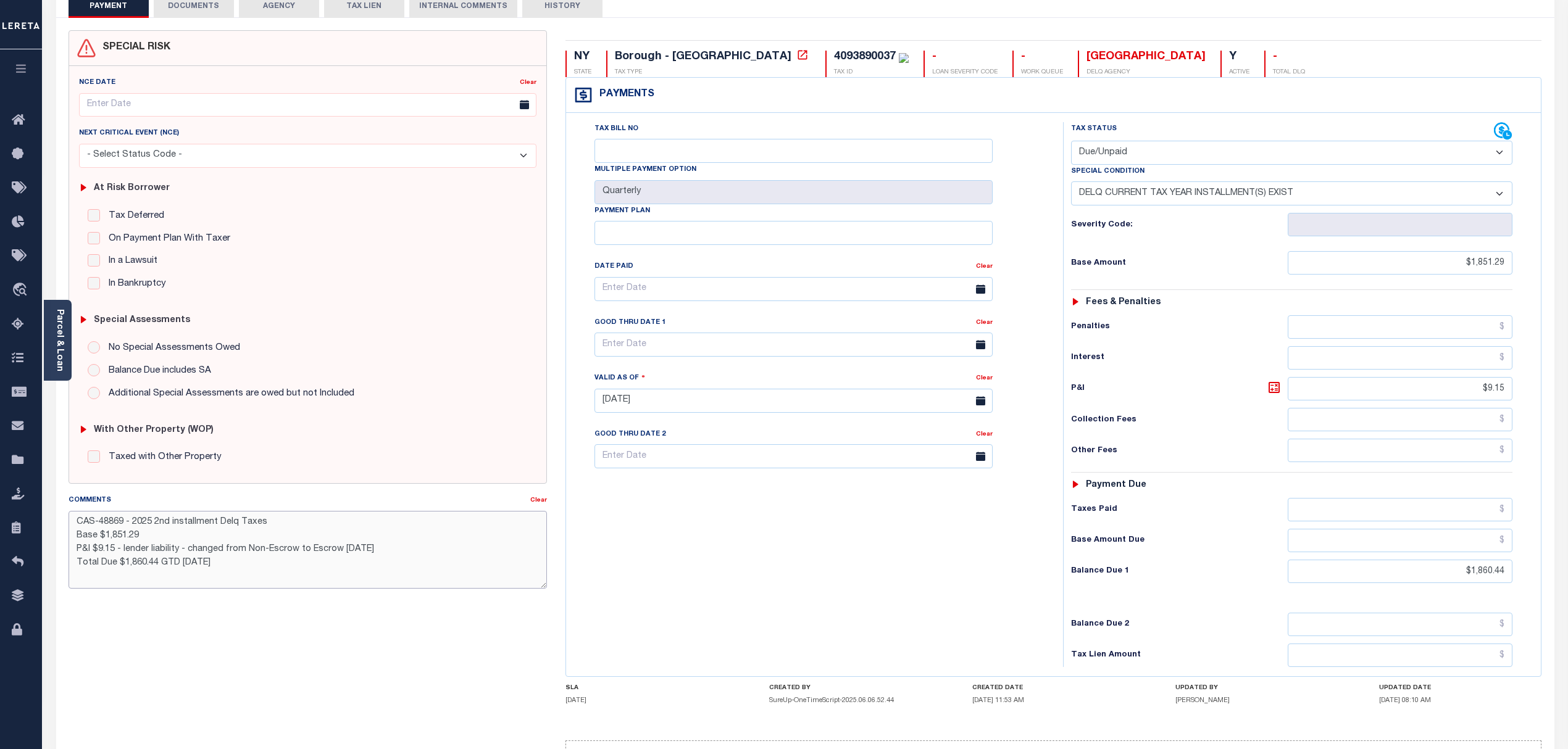
click at [277, 564] on textarea "CAS-48869 - 2025 2nd installment Delq Taxes Base $1,851.29 P&I $9.15 - lender l…" at bounding box center [307, 549] width 479 height 78
paste textarea "Making payment on 10/15 - P&I Due $17.10 Reported $1145.29 Amount Due $1139.65 …"
drag, startPoint x: 261, startPoint y: 538, endPoint x: 234, endPoint y: 539, distance: 27.0
click at [234, 539] on textarea "CAS-48869 - 2025 2nd installment Delq Taxes Base $1,851.29 P&I $9.15 - lender l…" at bounding box center [307, 549] width 479 height 78
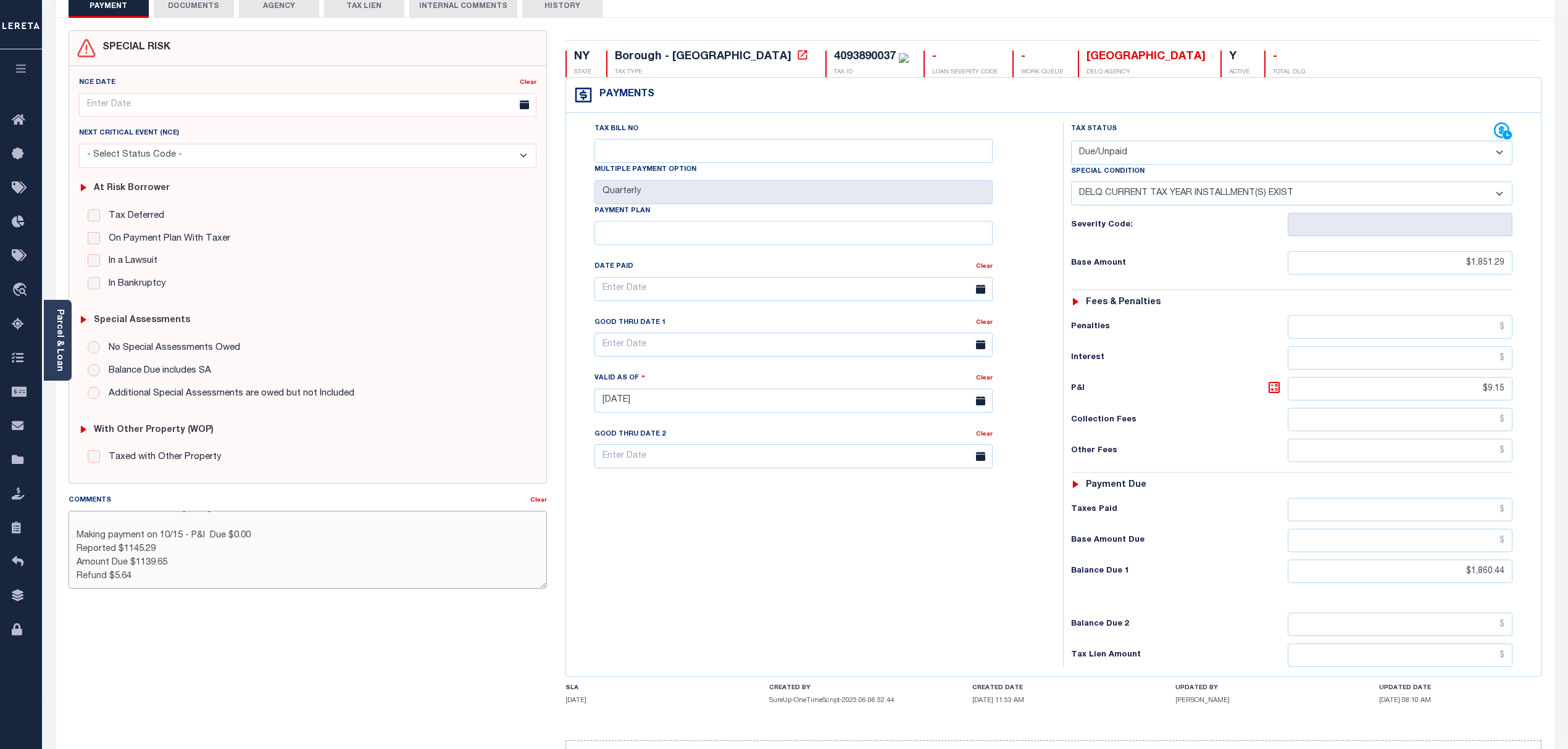
click at [168, 552] on textarea "CAS-48869 - 2025 2nd installment Delq Taxes Base $1,851.29 P&I $9.15 - lender l…" at bounding box center [307, 549] width 479 height 78
type textarea "CAS-48869 - 2025 2nd installment Delq Taxes Base $1,851.29 P&I $9.15 - lender l…"
type input "[DATE]"
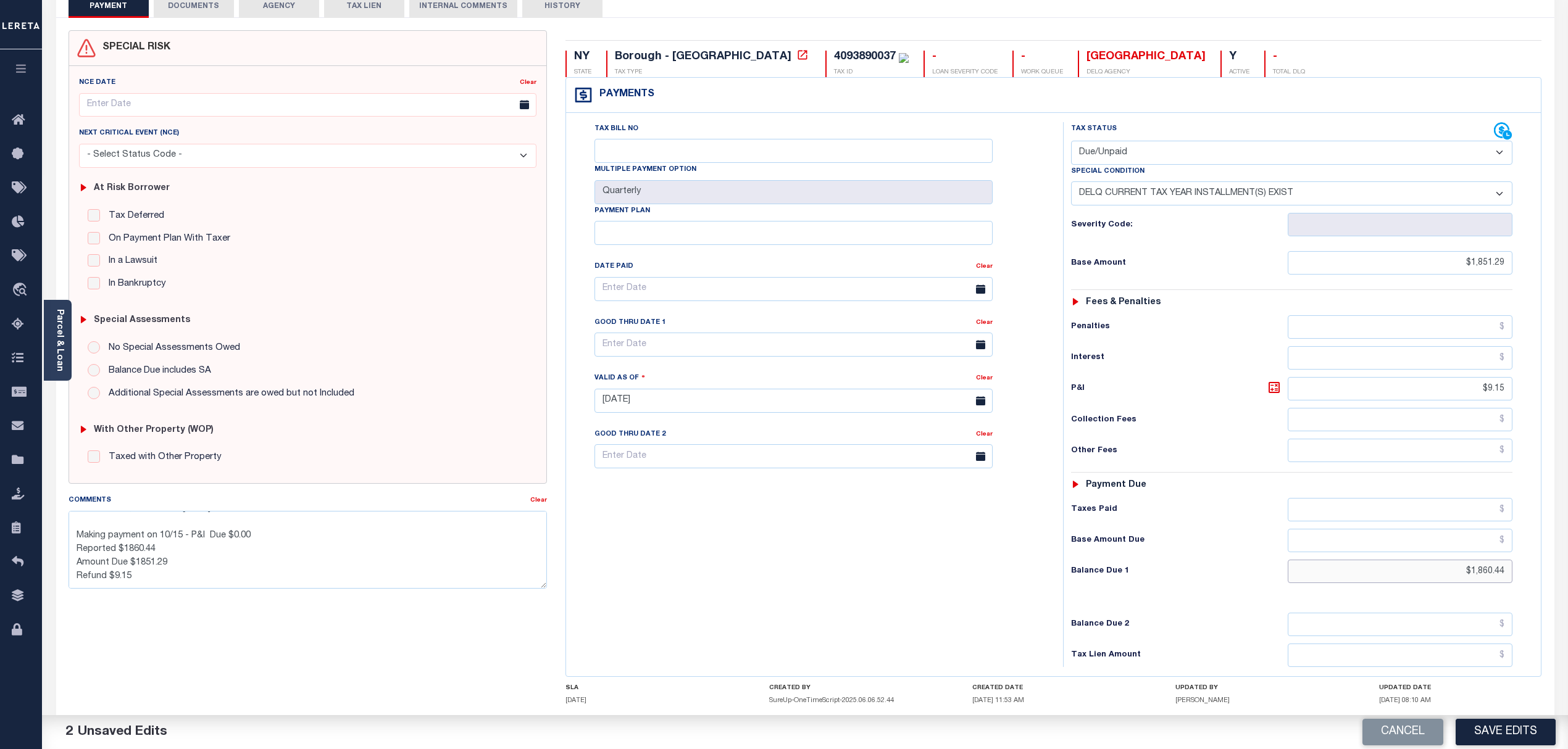
drag, startPoint x: 1450, startPoint y: 585, endPoint x: 1552, endPoint y: 554, distance: 106.6
click at [1552, 554] on div "SPECIAL RISK NCE Date Clear" at bounding box center [805, 412] width 1498 height 788
type input "$1,851.29"
click at [1490, 731] on button "Save Edits" at bounding box center [1506, 732] width 100 height 27
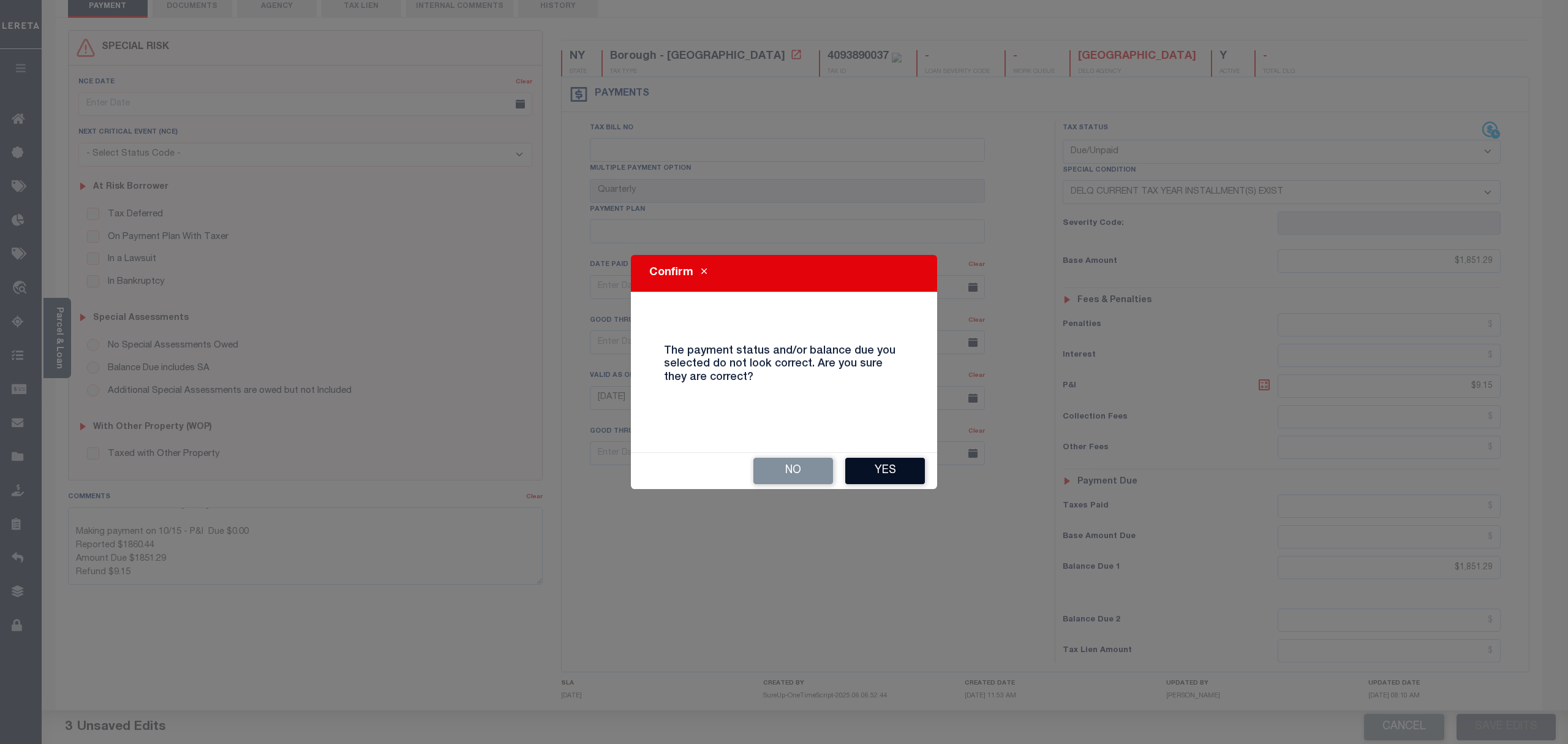
click at [882, 473] on button "Yes" at bounding box center [885, 471] width 79 height 27
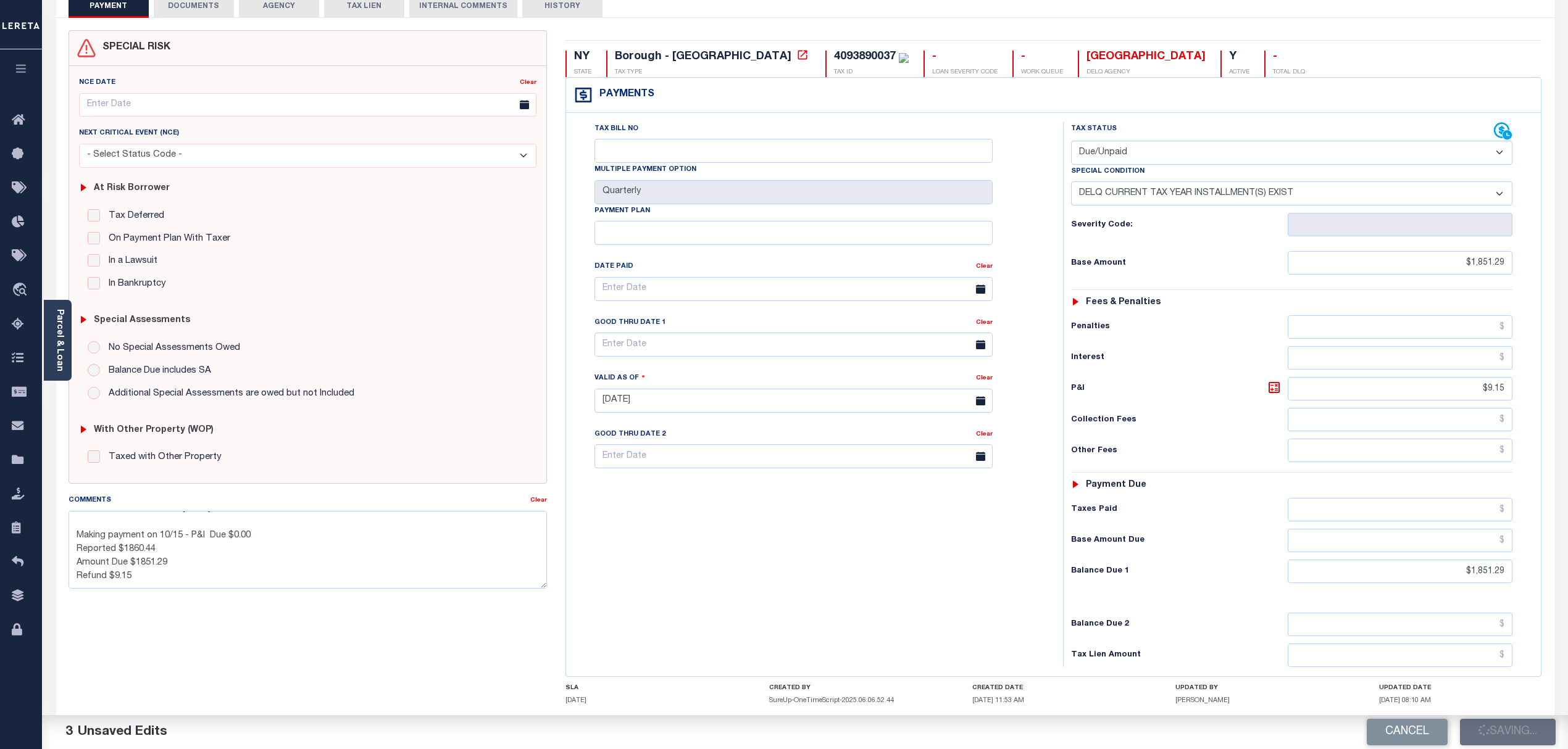
checkbox input "false"
type textarea "CAS-48869 - 2025 2nd installment Delq Taxes Base $1,851.29 P&I $9.15 - lender l…"
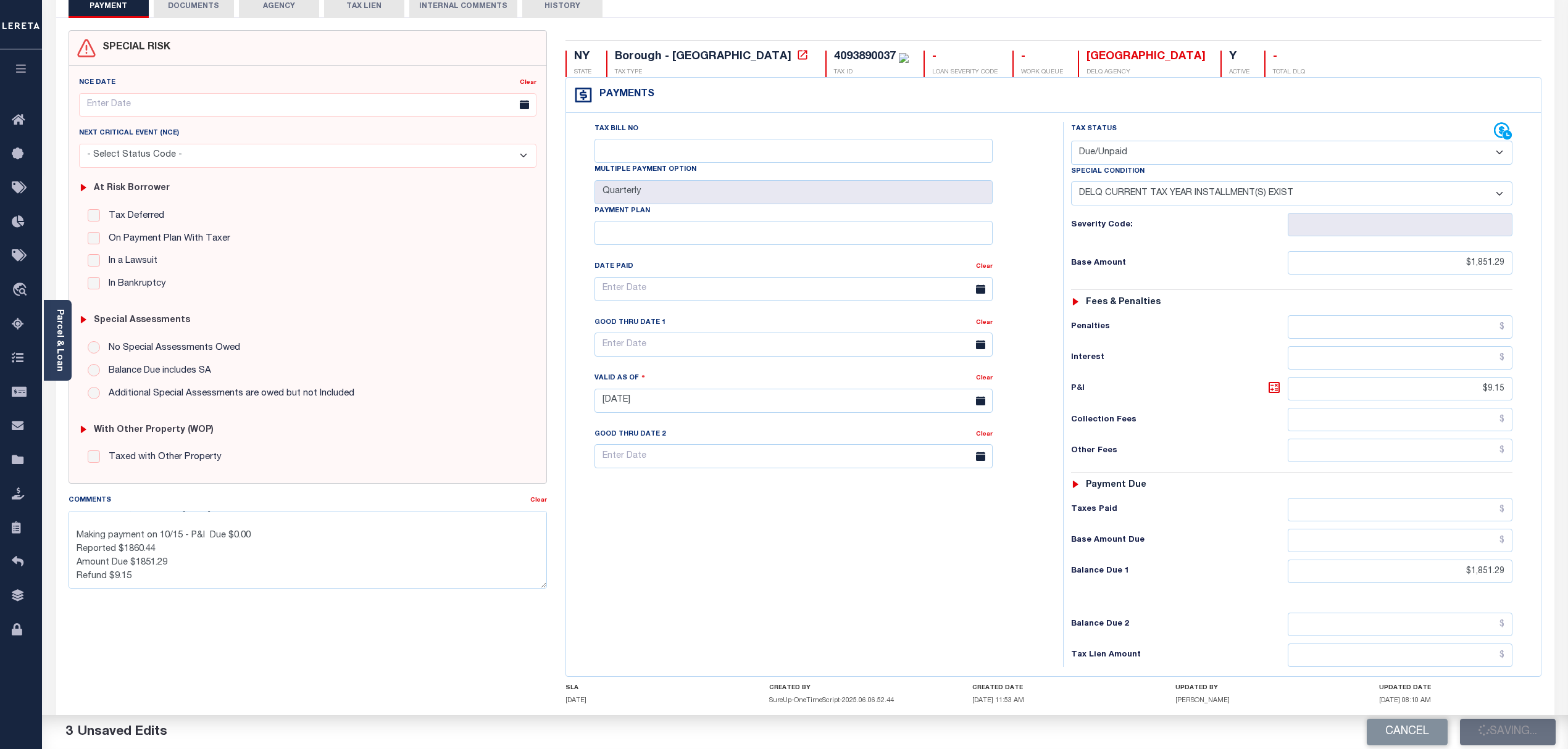
type input "$1,851.29"
type input "$9.15"
type input "$1,851.29"
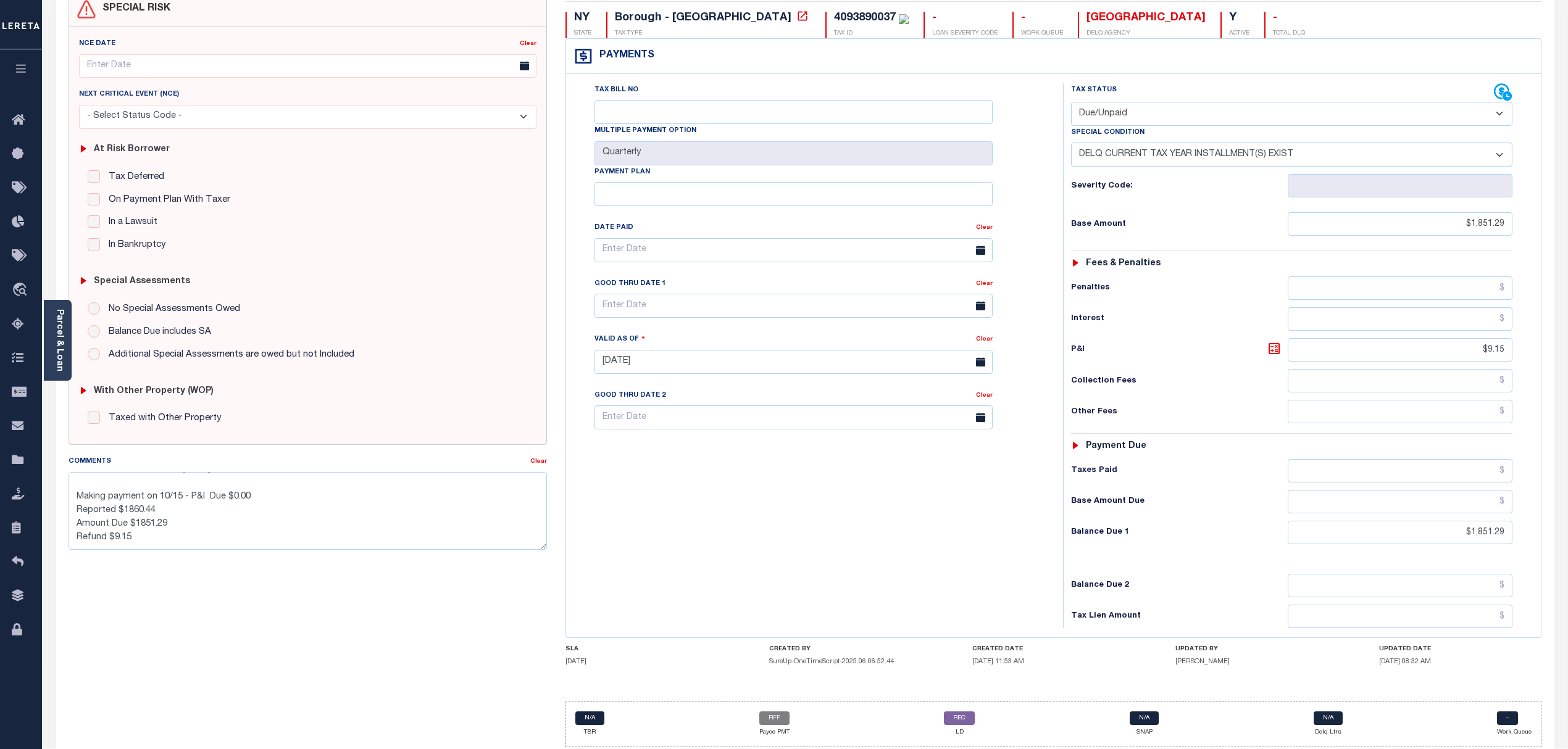
scroll to position [166, 0]
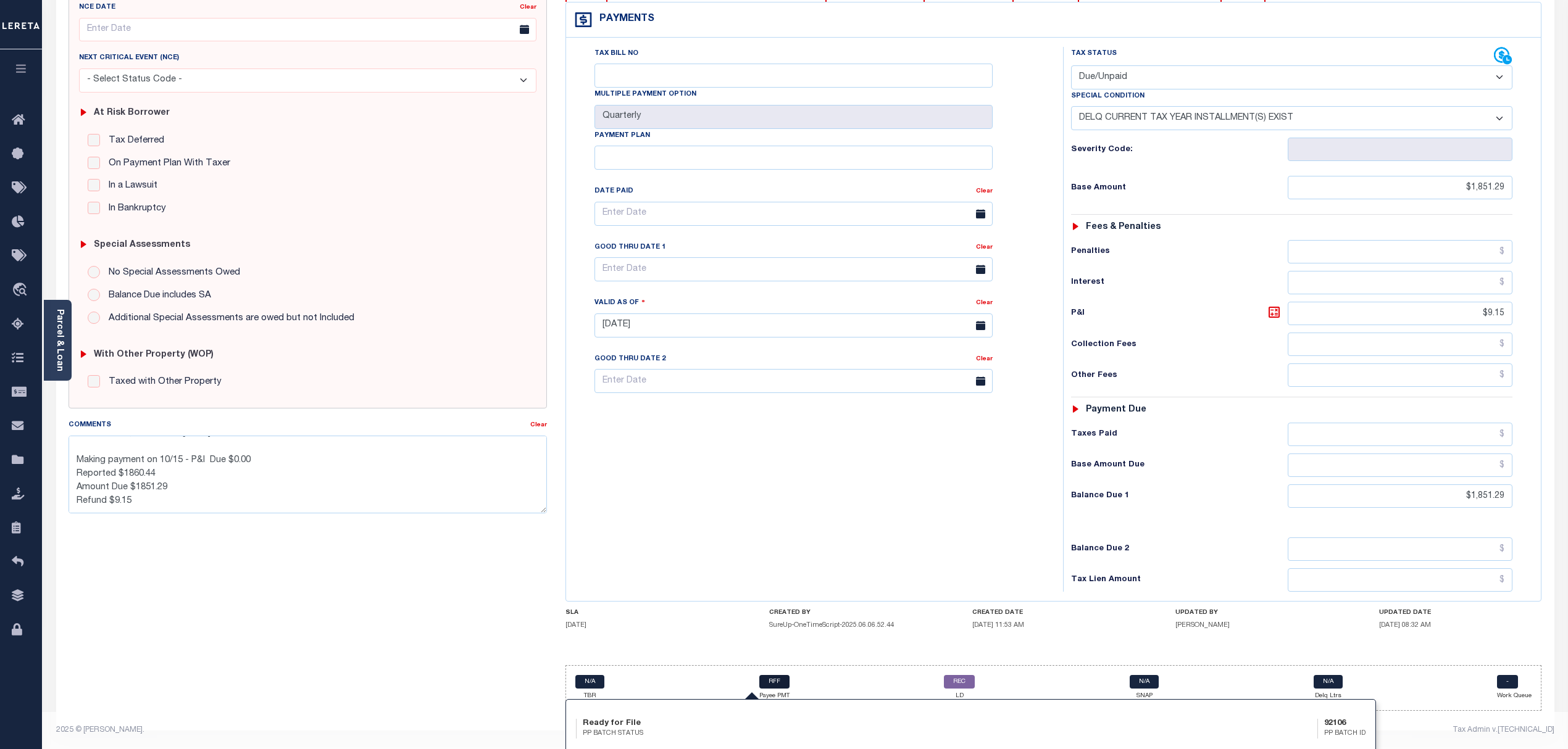
click at [774, 681] on link "RFF" at bounding box center [774, 682] width 30 height 14
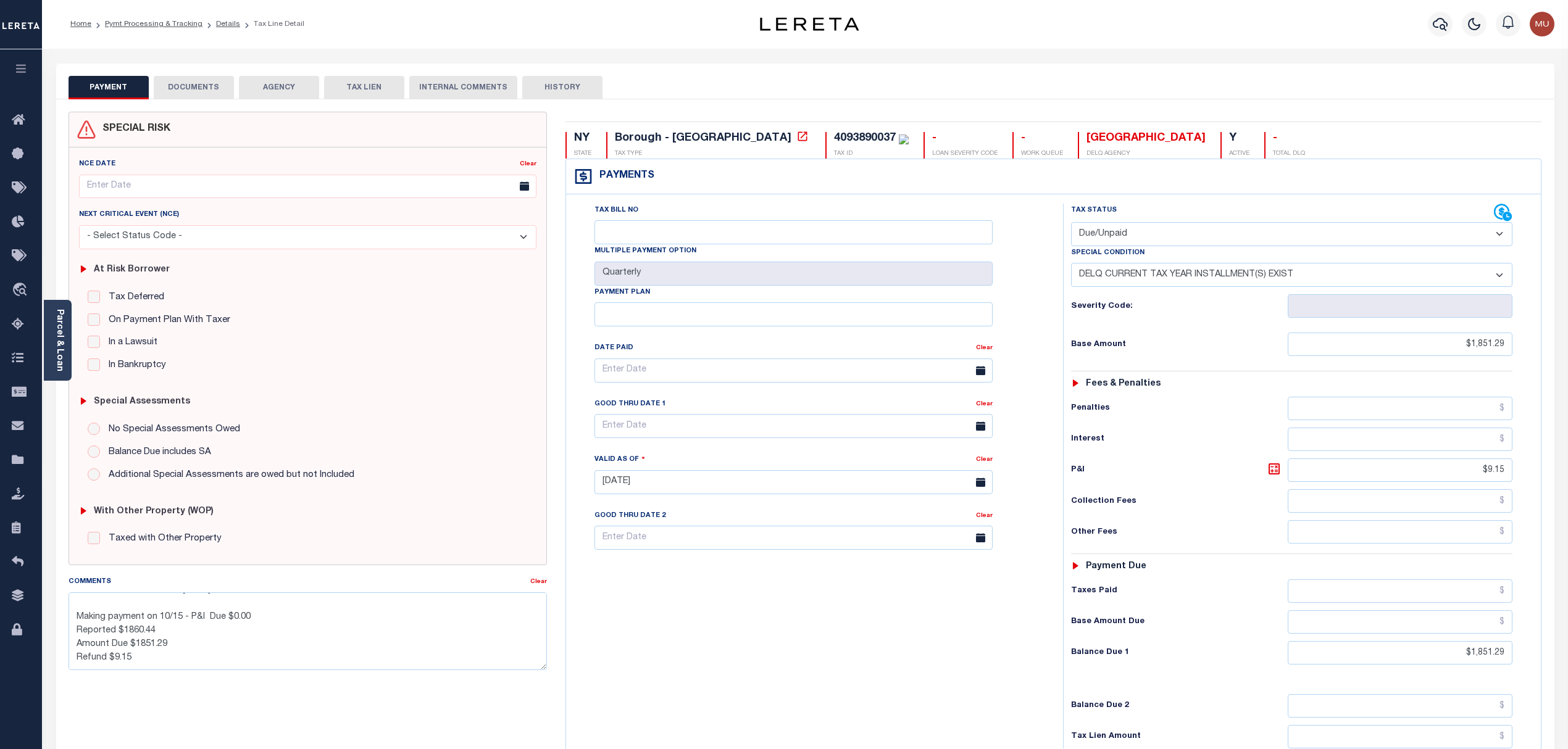
scroll to position [0, 0]
click at [12, 256] on icon at bounding box center [22, 257] width 20 height 15
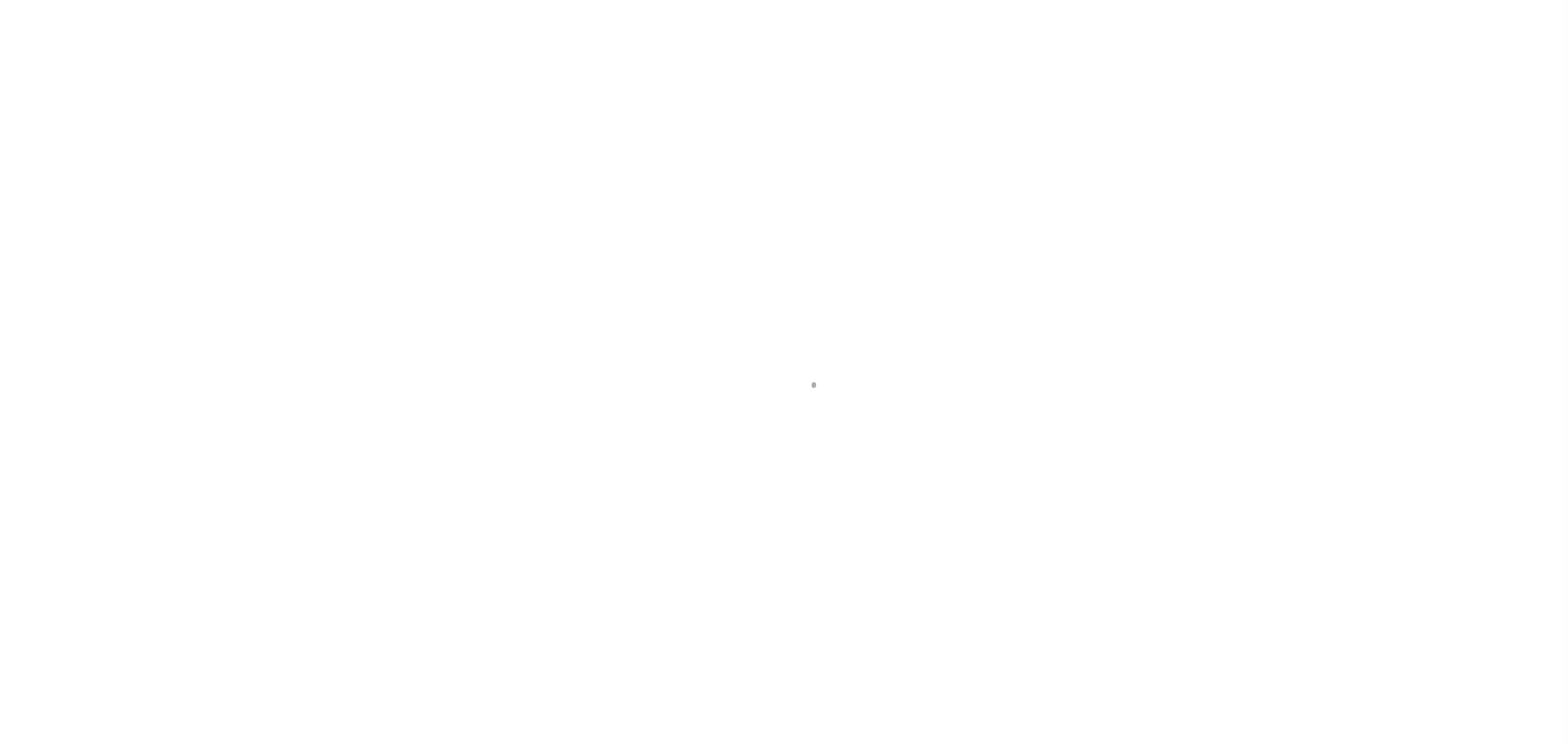
select select "RFF"
select select "ACH"
select select "[PERSON_NAME]"
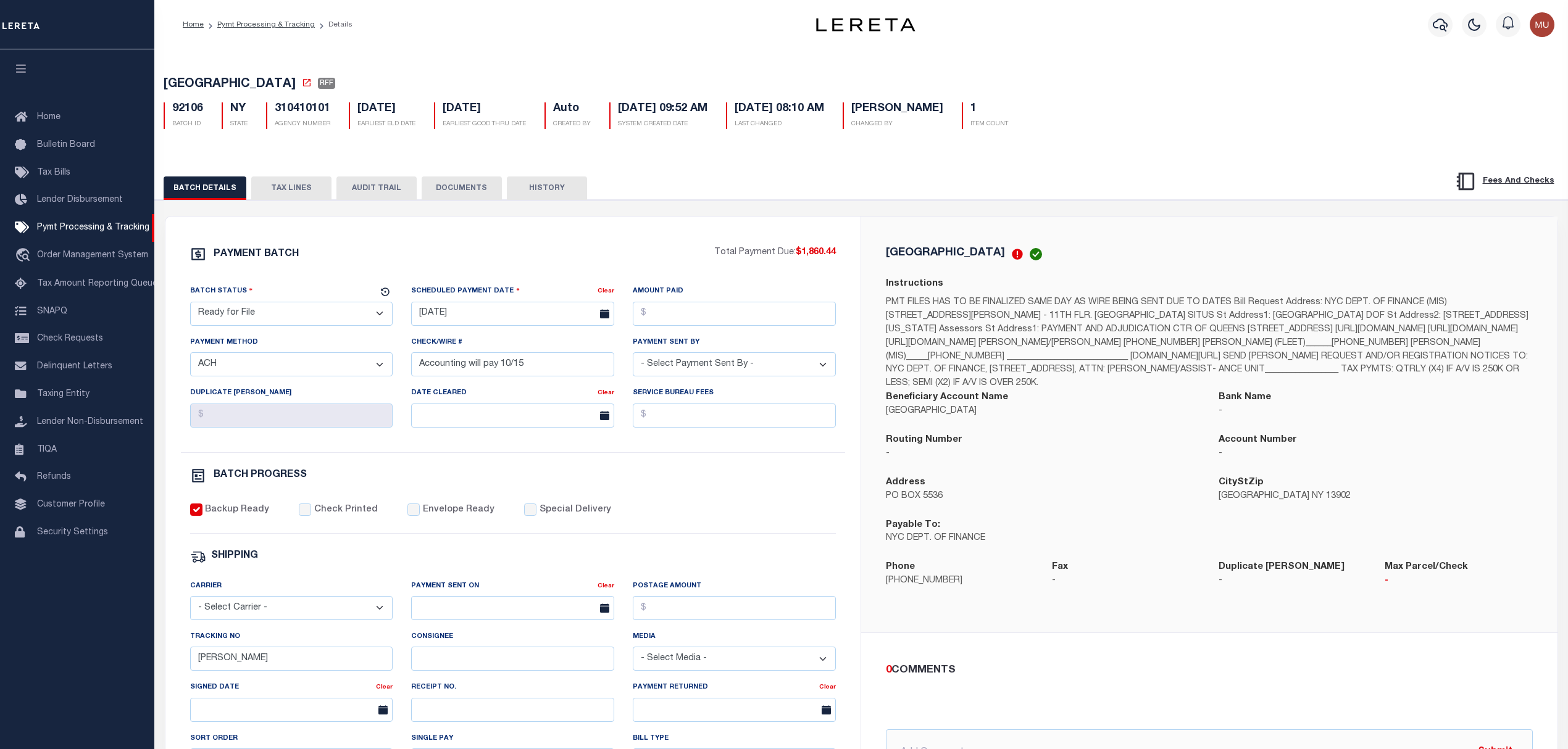
click at [307, 200] on button "TAX LINES" at bounding box center [291, 188] width 80 height 24
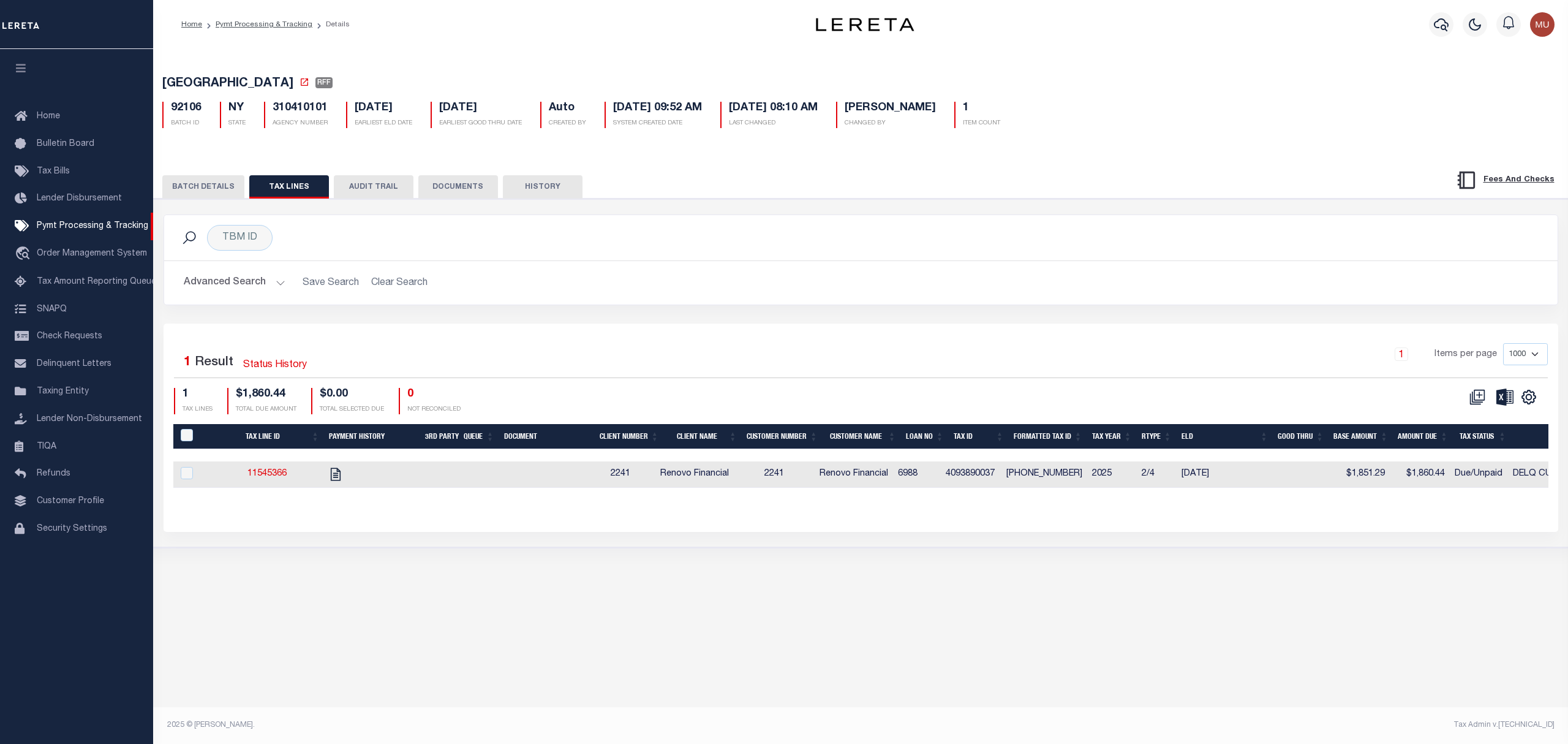
click at [586, 483] on td at bounding box center [539, 475] width 92 height 27
checkbox input "true"
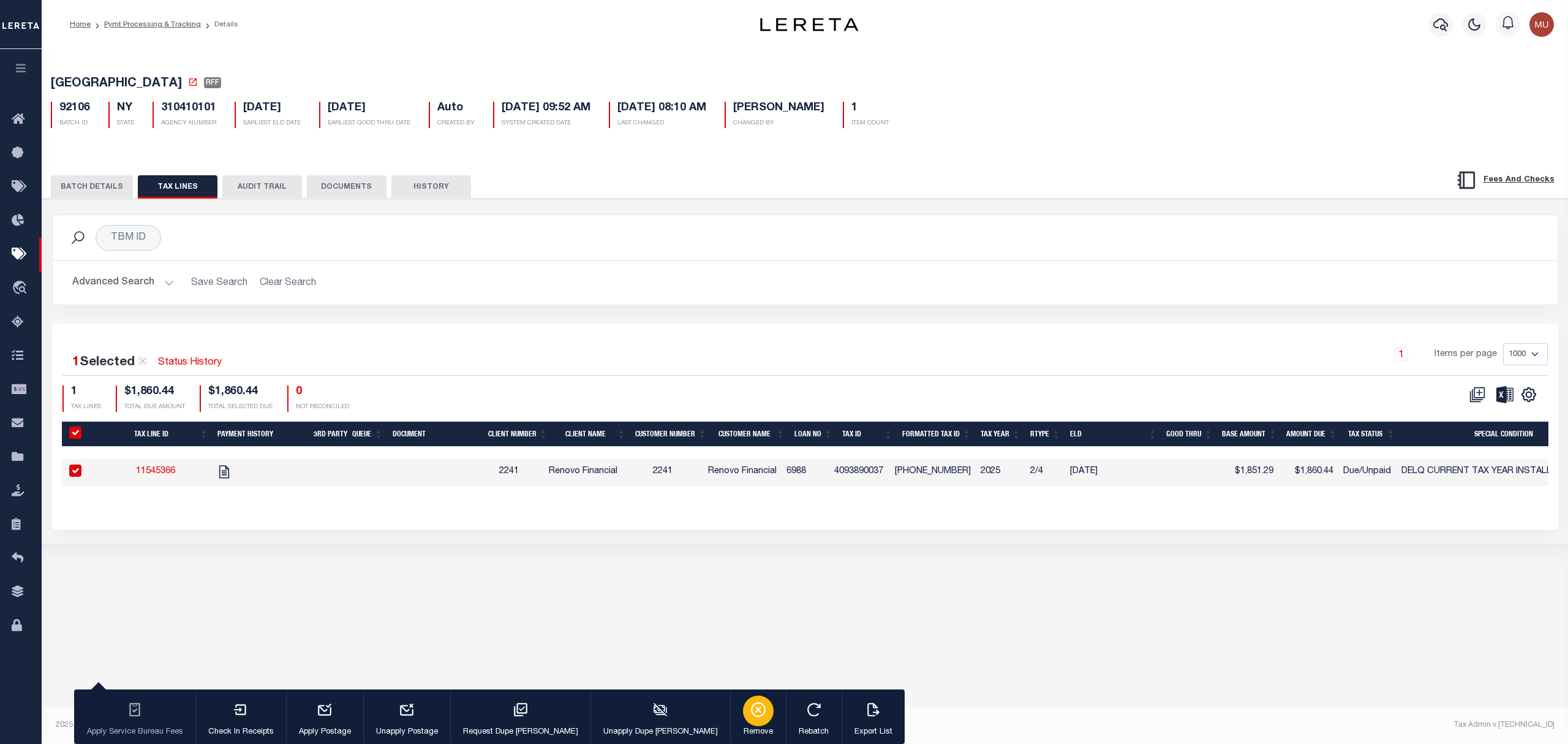
click at [743, 726] on p "Remove" at bounding box center [758, 733] width 31 height 12
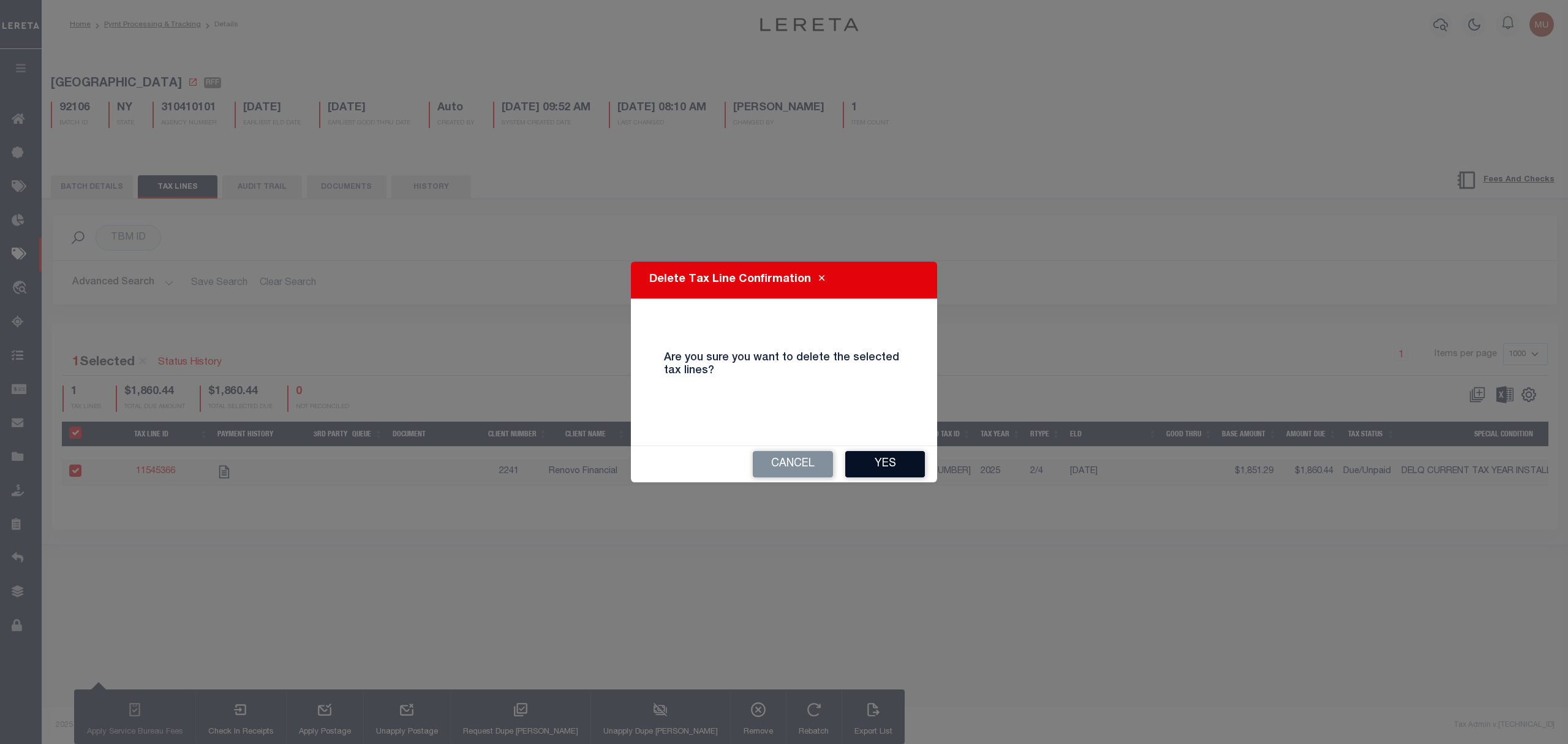
click at [891, 473] on button "Yes" at bounding box center [885, 464] width 79 height 27
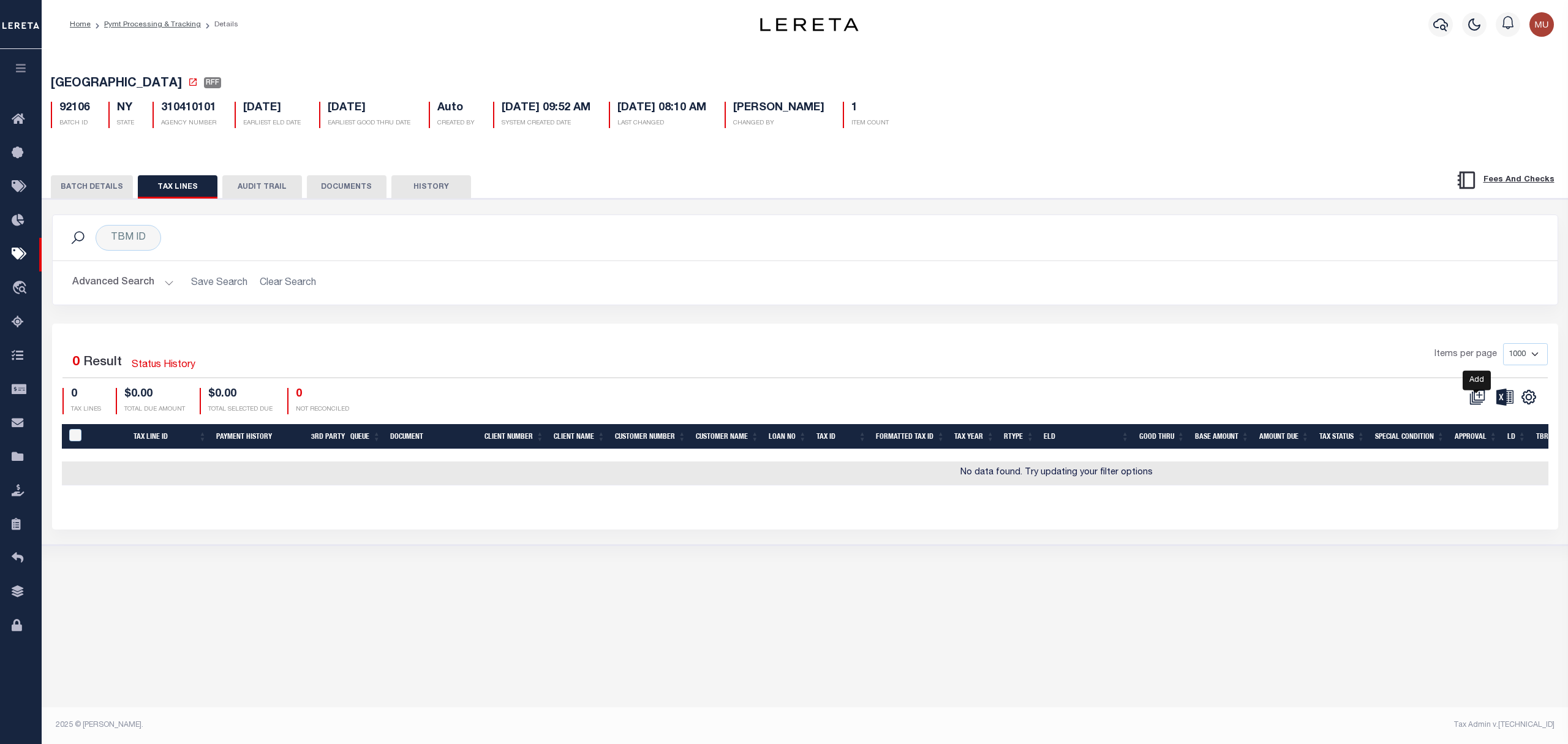
click at [1474, 398] on icon at bounding box center [1480, 395] width 11 height 11
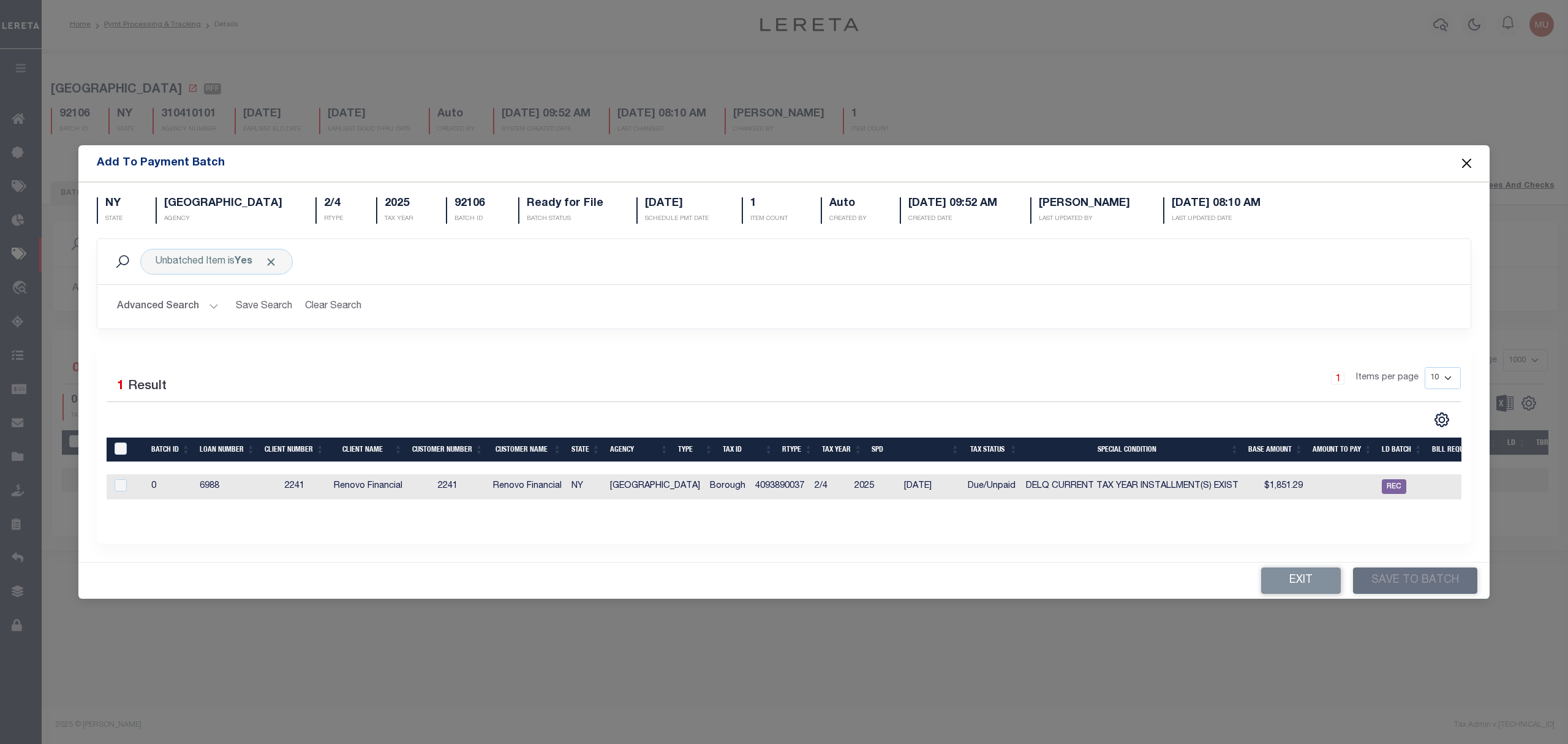
click at [584, 489] on td "NY" at bounding box center [586, 487] width 39 height 25
checkbox input "true"
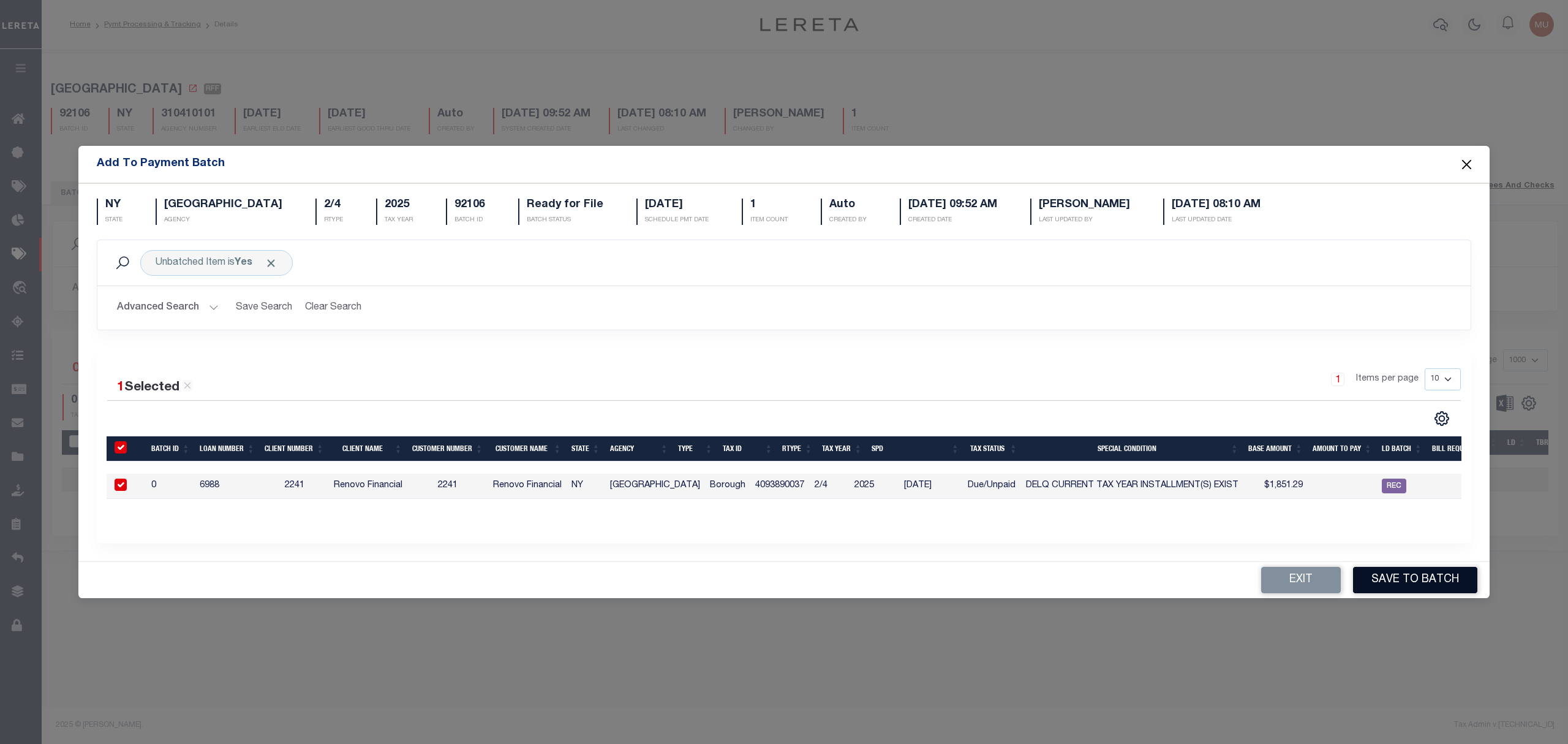
click at [1424, 582] on button "Save to Batch" at bounding box center [1415, 580] width 124 height 27
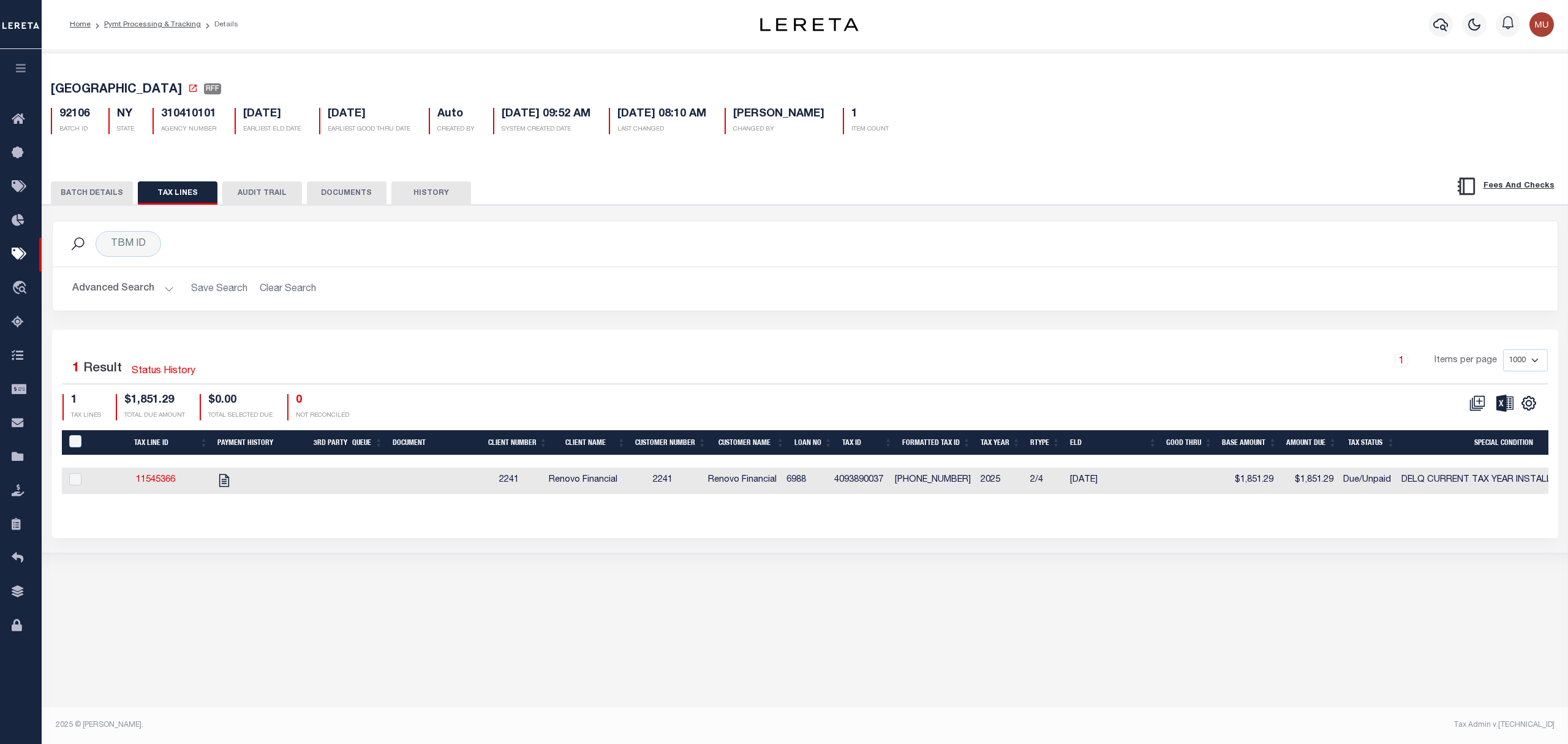
click at [675, 287] on h2 "Advanced Search Save Search Clear Search" at bounding box center [805, 288] width 1486 height 24
click at [95, 188] on button "BATCH DETAILS" at bounding box center [92, 193] width 82 height 24
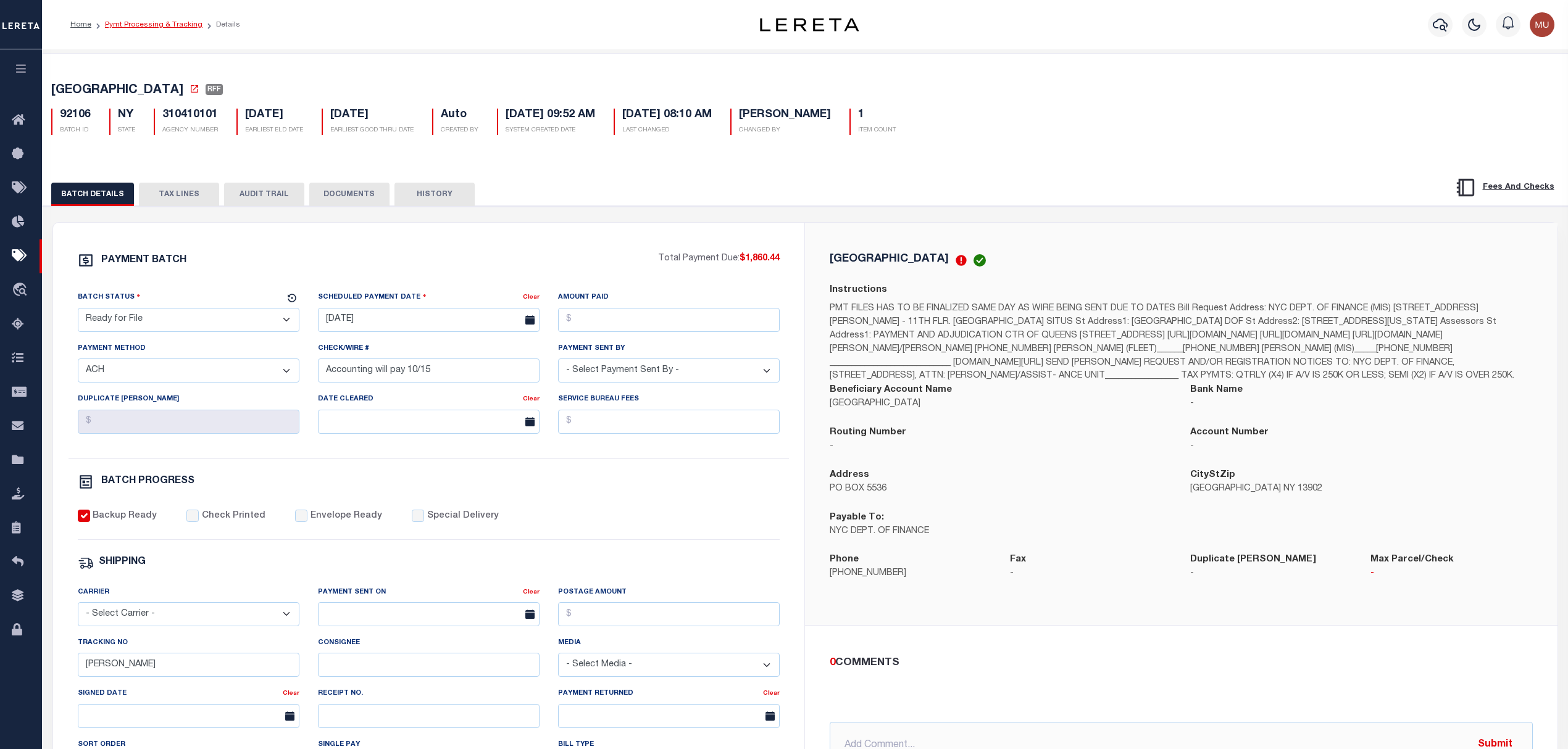
click at [165, 21] on link "Pymt Processing & Tracking" at bounding box center [154, 25] width 98 height 8
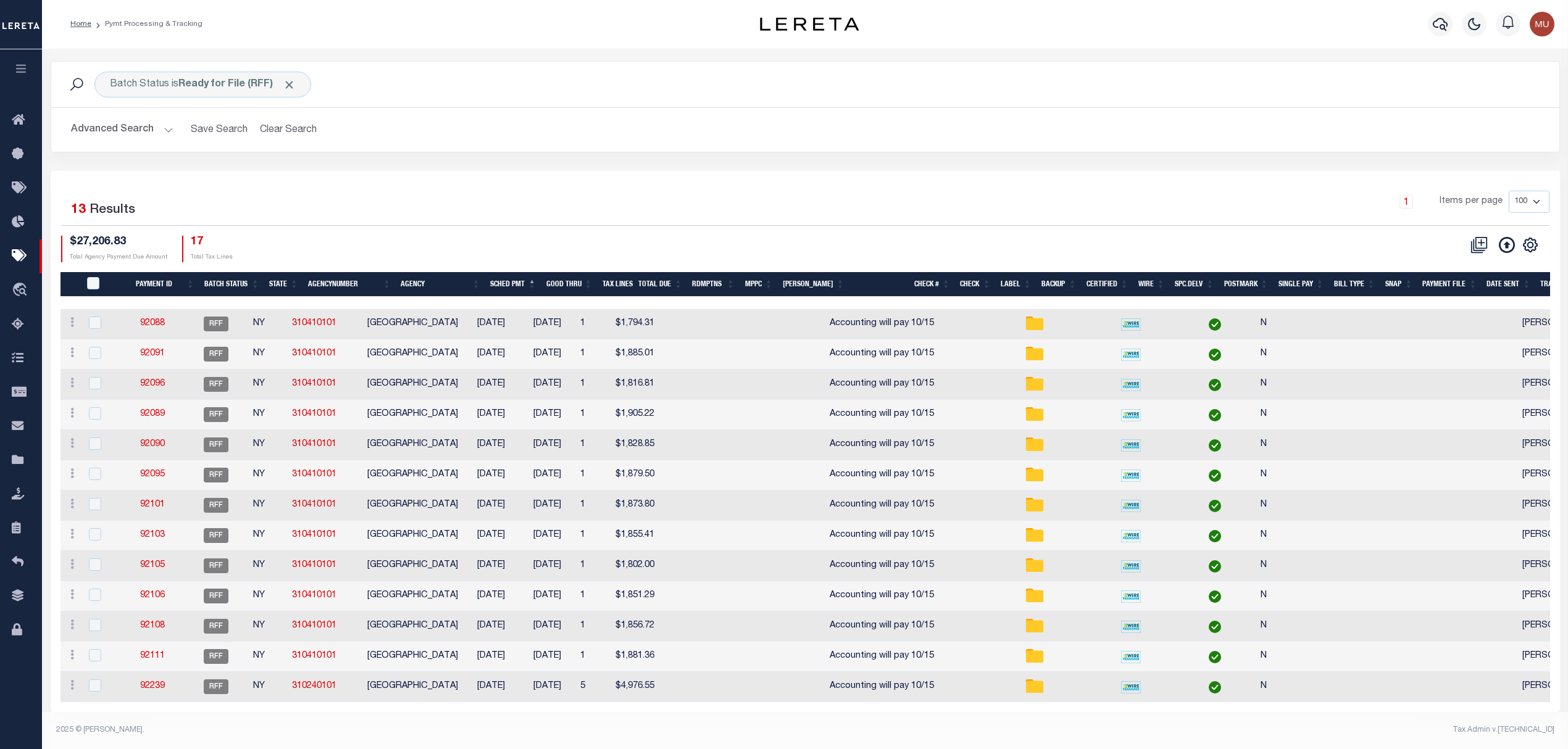
scroll to position [12, 0]
click at [884, 204] on div "1 Items per page 100 200 500 1000" at bounding box center [993, 207] width 1112 height 32
click at [835, 217] on div "Selected 13 Results 1 Items per page 100 200 500 1000 $27,206.83 Total Agency P…" at bounding box center [806, 226] width 1508 height 71
click at [133, 118] on button "Advanced Search" at bounding box center [121, 129] width 102 height 24
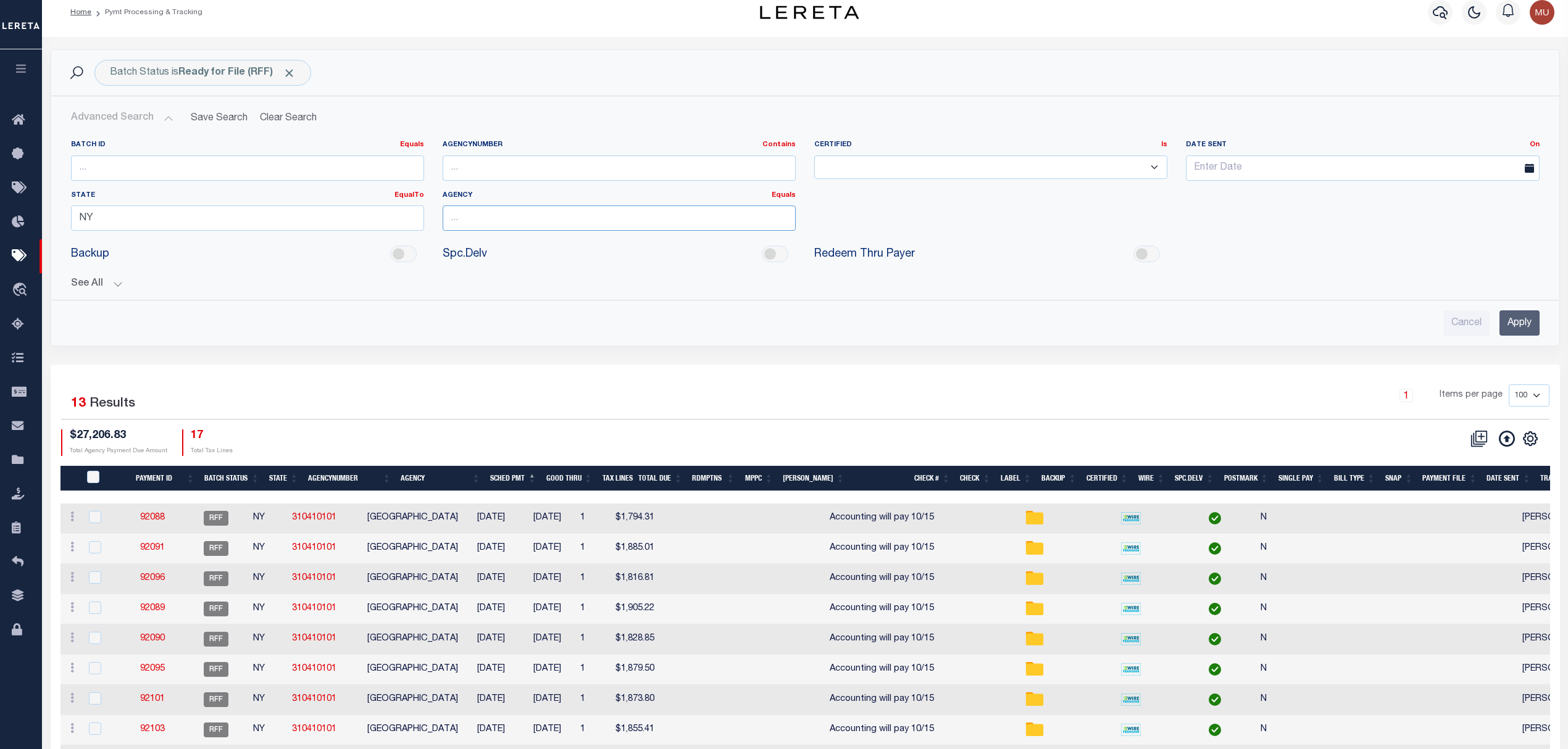
click at [462, 217] on input "text" at bounding box center [619, 217] width 353 height 25
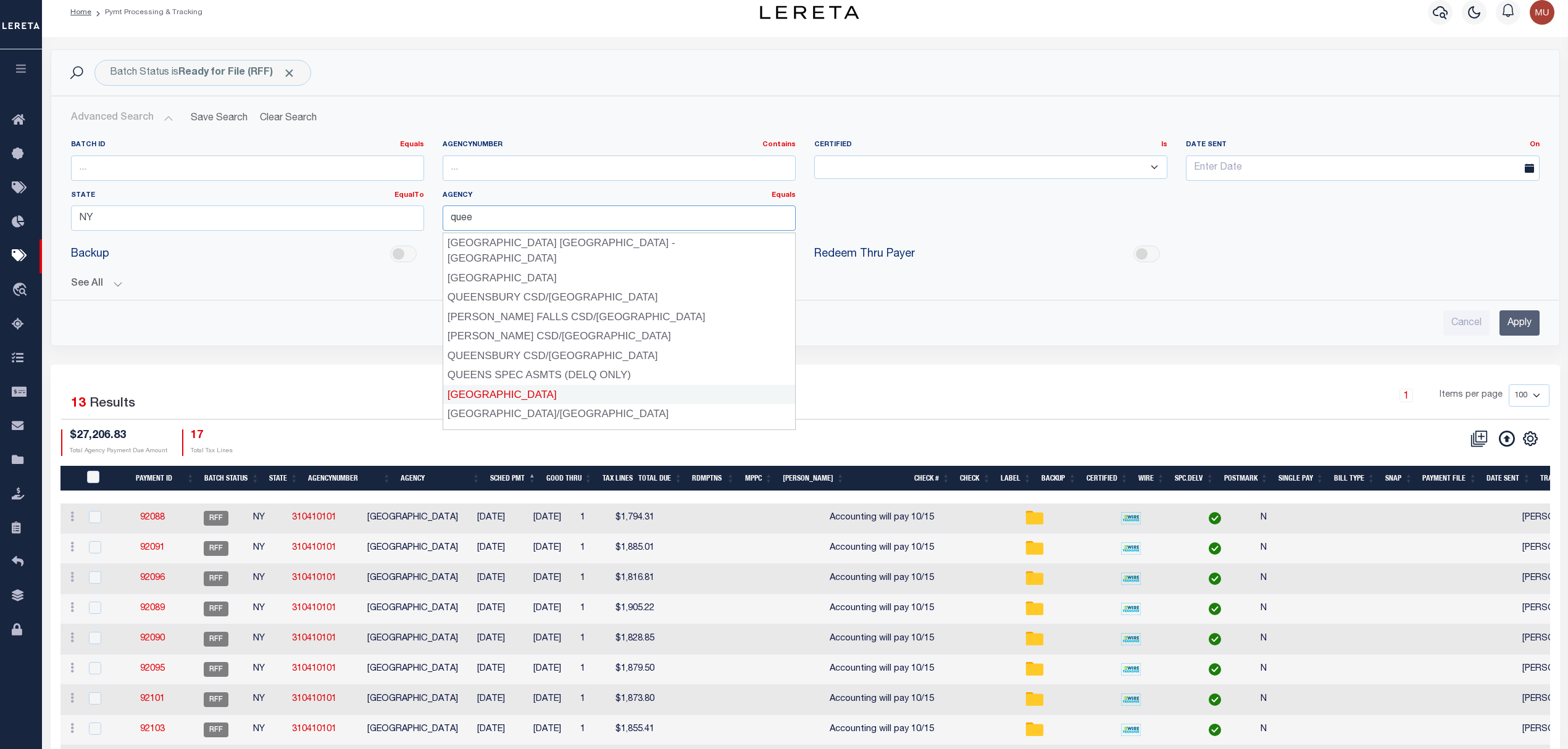
click at [501, 385] on div "QUEENS CITY" at bounding box center [620, 395] width 352 height 20
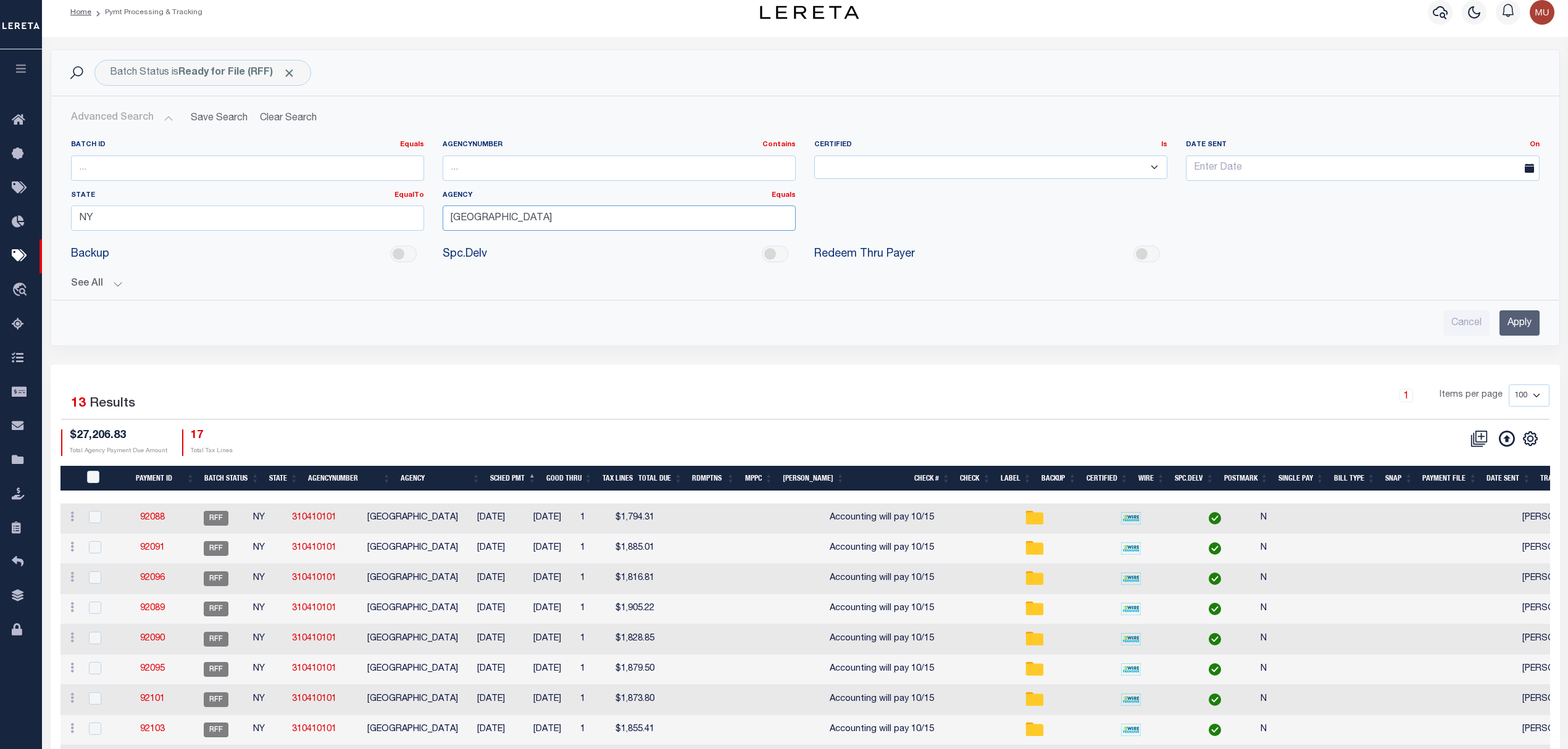
type input "QUEENS CITY"
click at [1510, 331] on input "Apply" at bounding box center [1520, 323] width 40 height 25
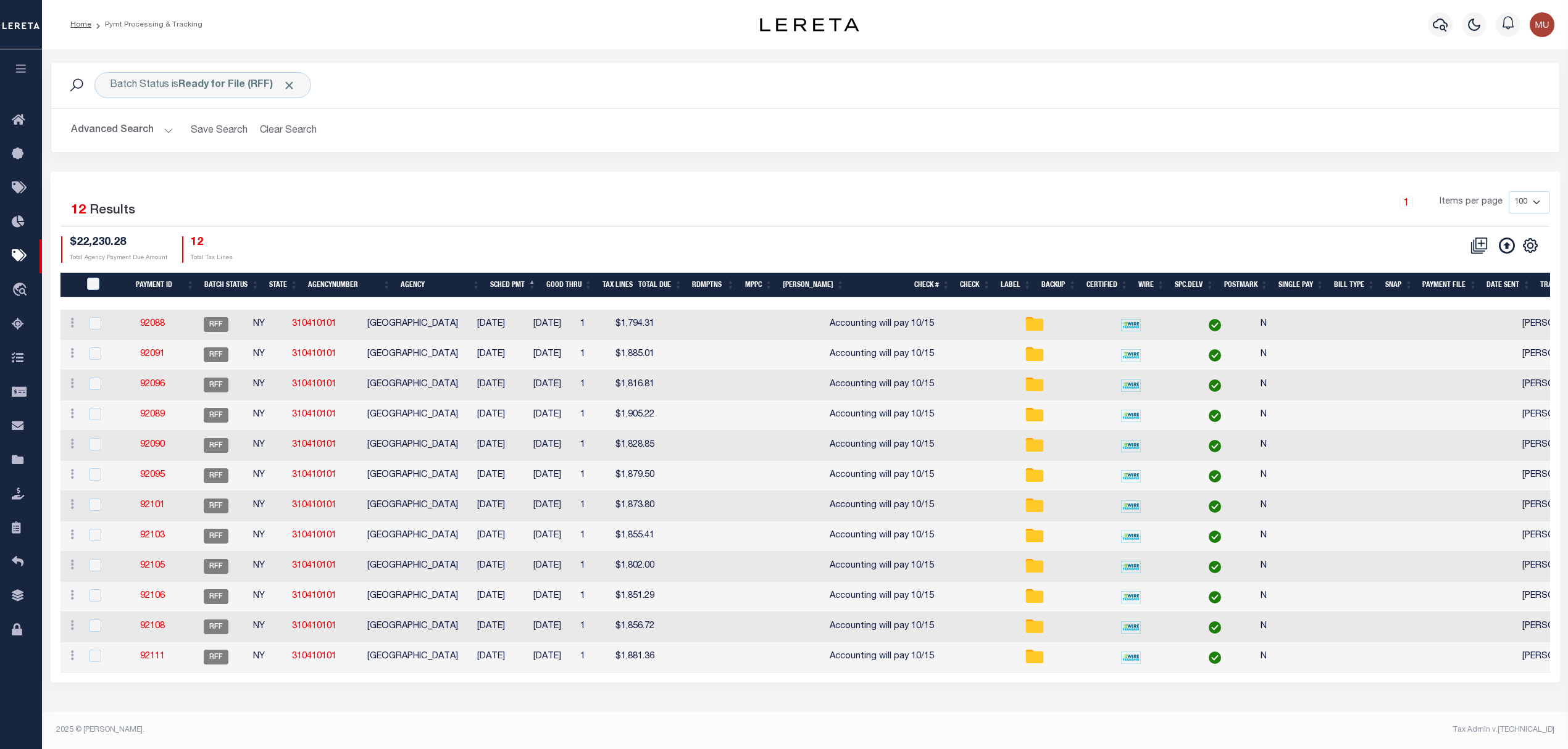
scroll to position [0, 0]
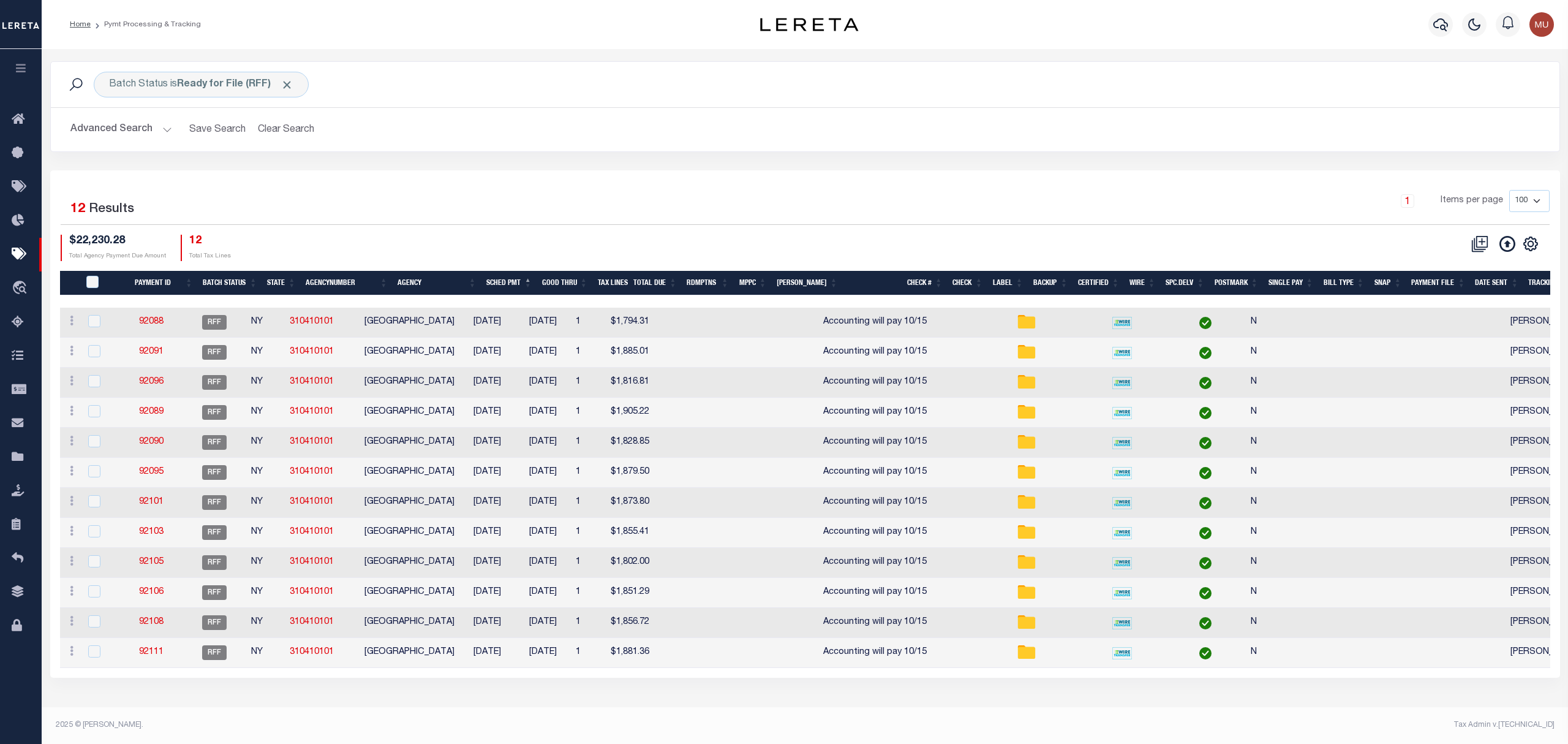
click at [477, 176] on div "Selected 12 Results 1 Items per page 100 200 500 1000 $22,230.28" at bounding box center [805, 424] width 1510 height 507
click at [284, 130] on button "Clear Search" at bounding box center [287, 129] width 67 height 24
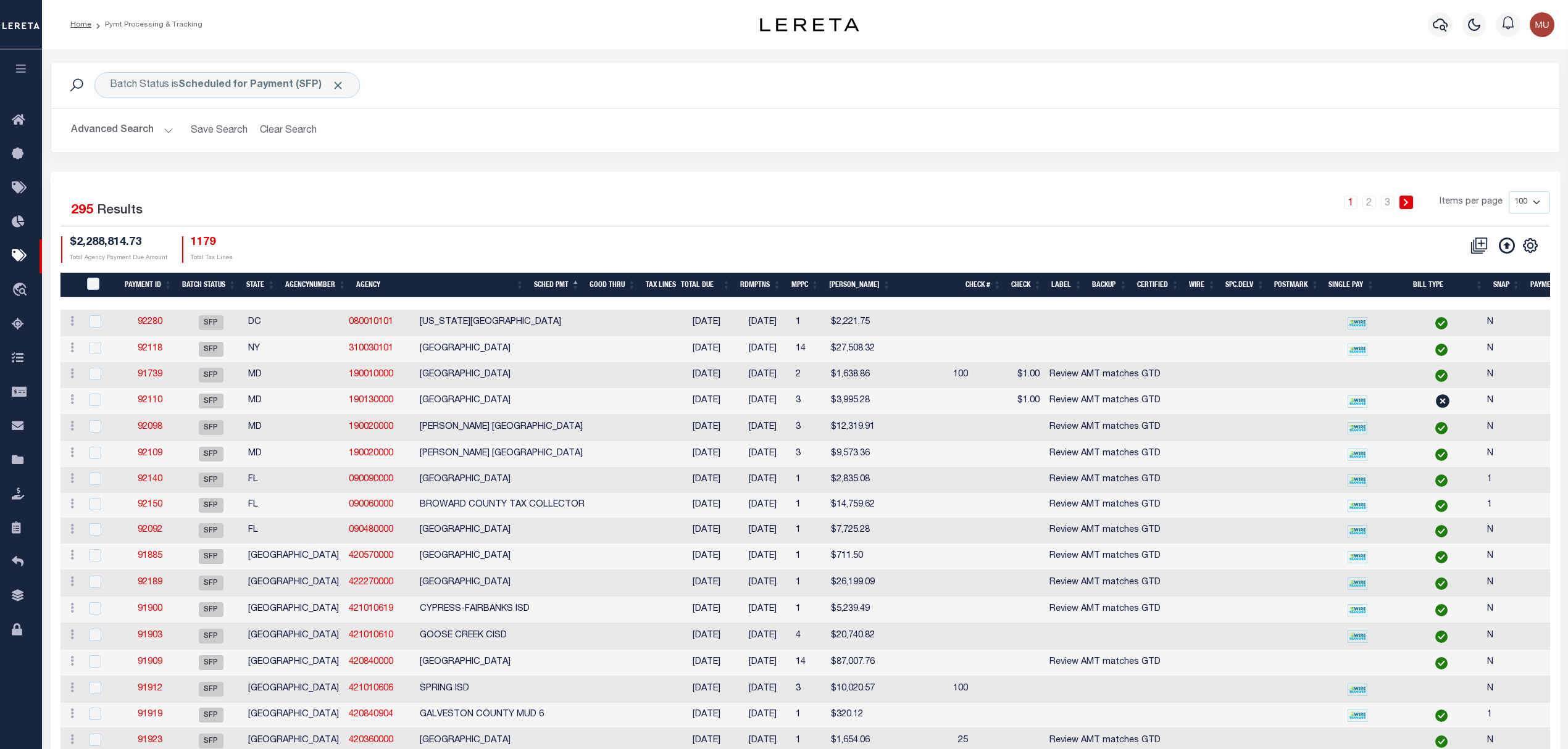
click at [108, 133] on button "Advanced Search" at bounding box center [121, 130] width 102 height 24
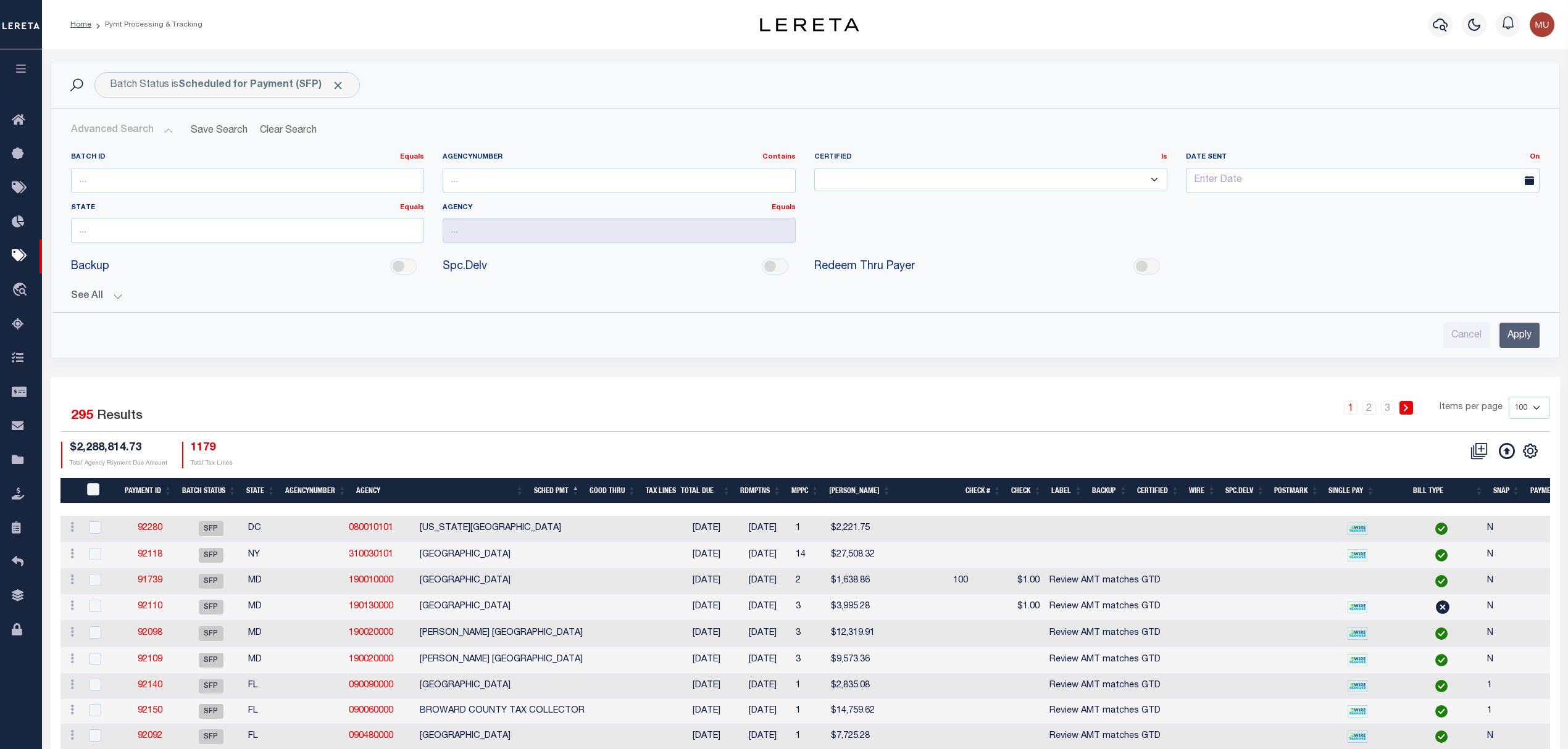
click at [75, 291] on div "See All Payment ID Equals Equals Is Not Equal To On On" at bounding box center [805, 291] width 1469 height 22
click at [95, 300] on button "See All" at bounding box center [805, 296] width 1469 height 12
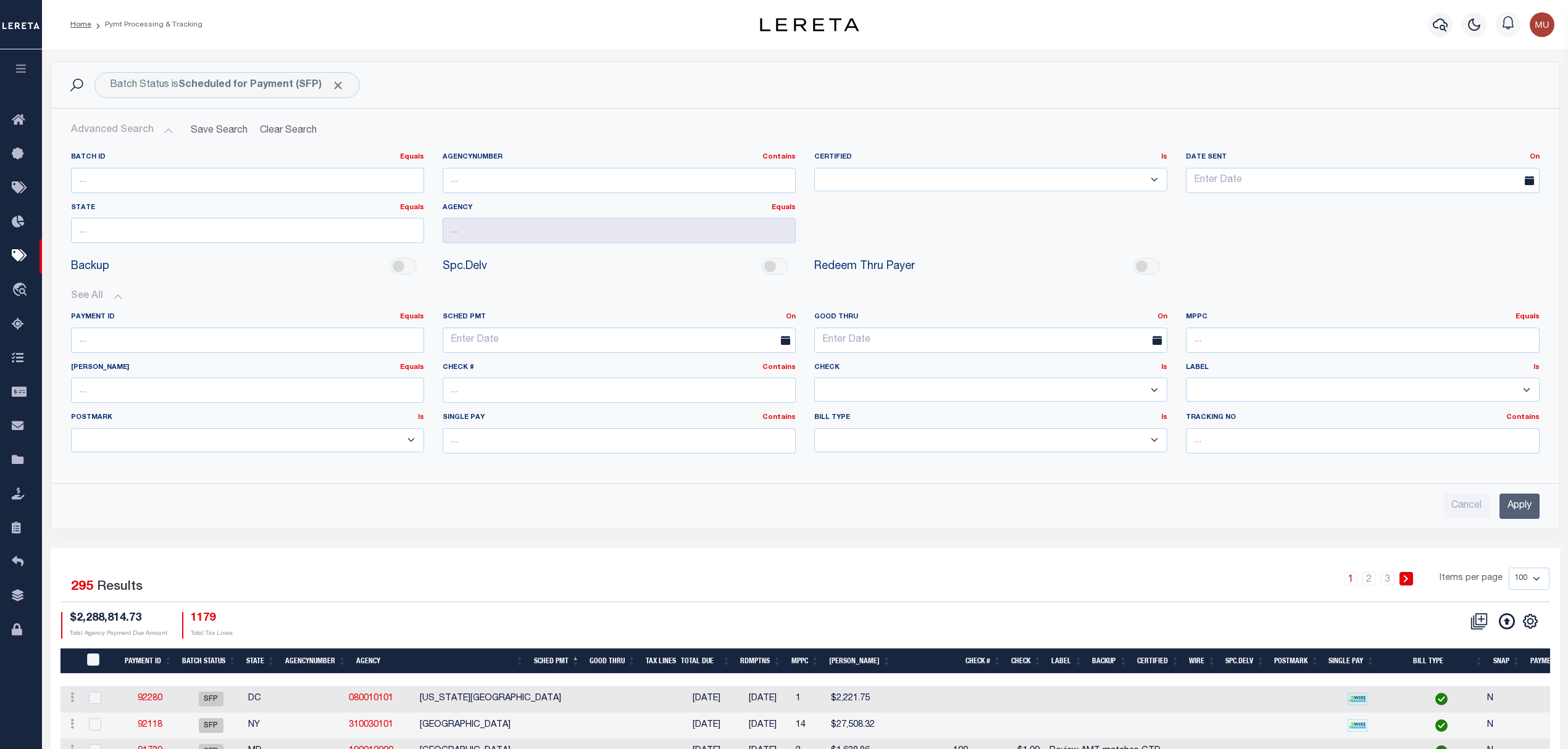
click at [1162, 323] on div "On On After Before Between" at bounding box center [1162, 317] width 10 height 11
click at [1164, 318] on link "On" at bounding box center [1162, 317] width 10 height 7
click at [1125, 369] on link "Before" at bounding box center [1118, 367] width 98 height 18
click at [987, 458] on span "18" at bounding box center [990, 459] width 24 height 24
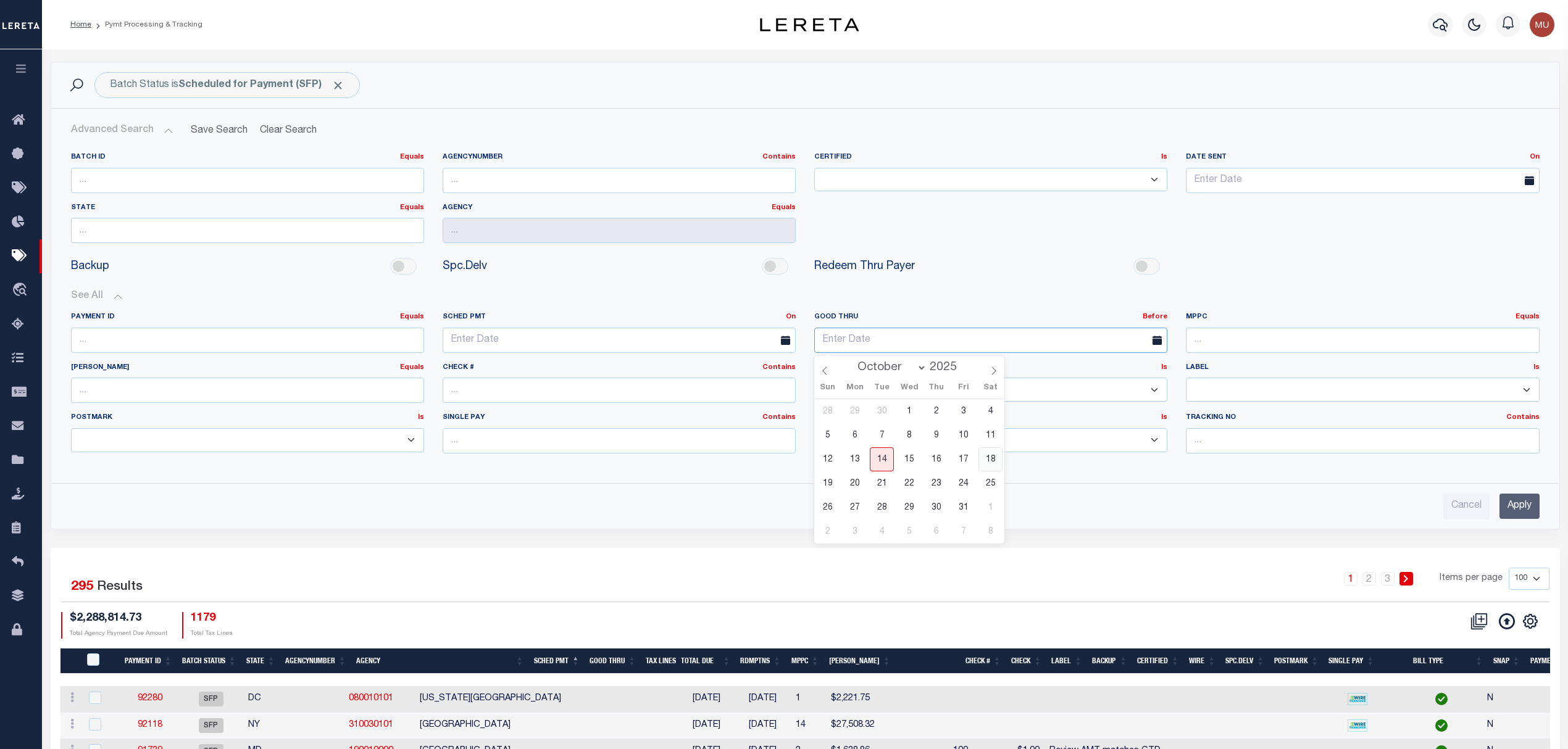
type input "[DATE]"
click at [1536, 517] on input "Apply" at bounding box center [1520, 506] width 40 height 25
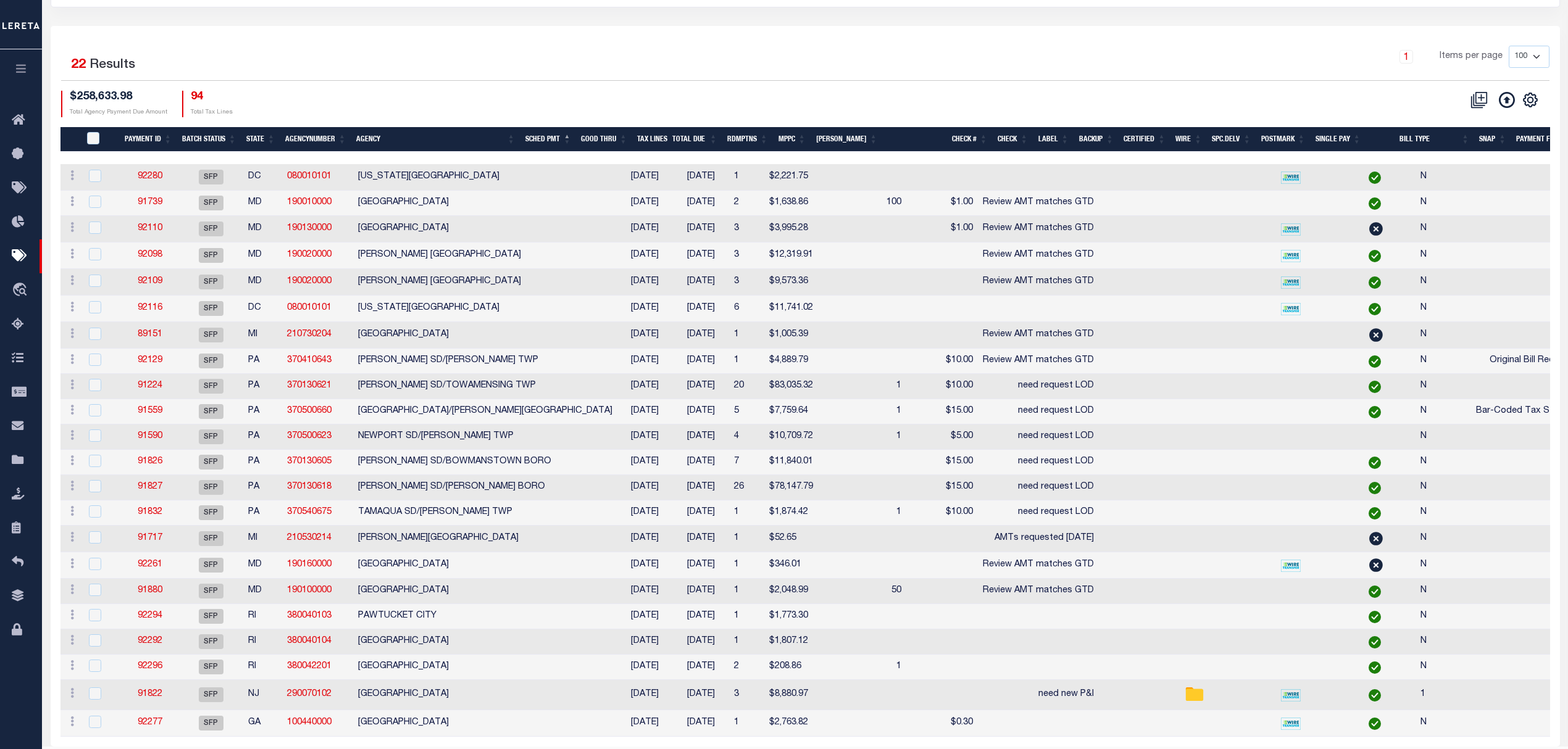
scroll to position [164, 0]
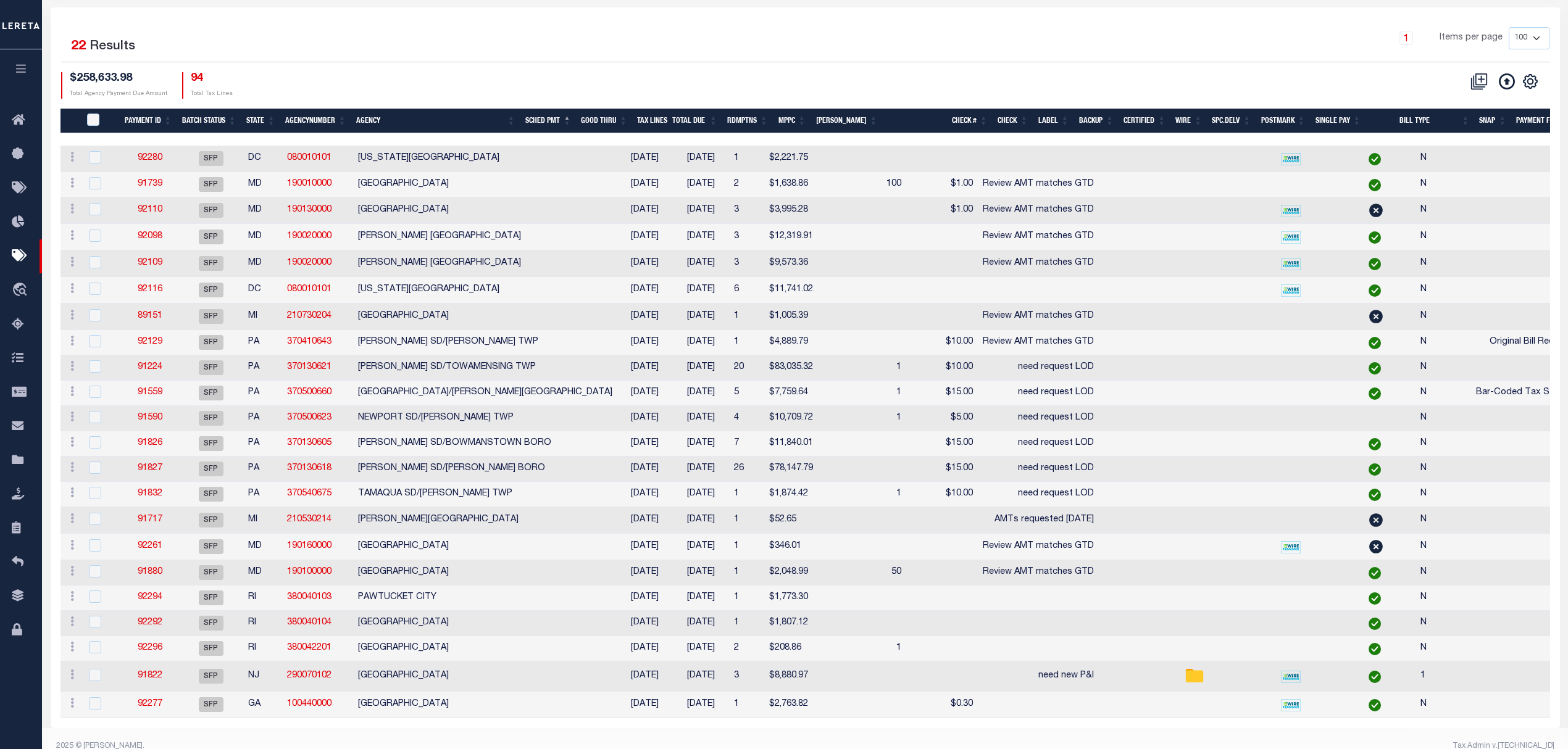
click at [610, 124] on th "Good Thru" at bounding box center [603, 121] width 56 height 25
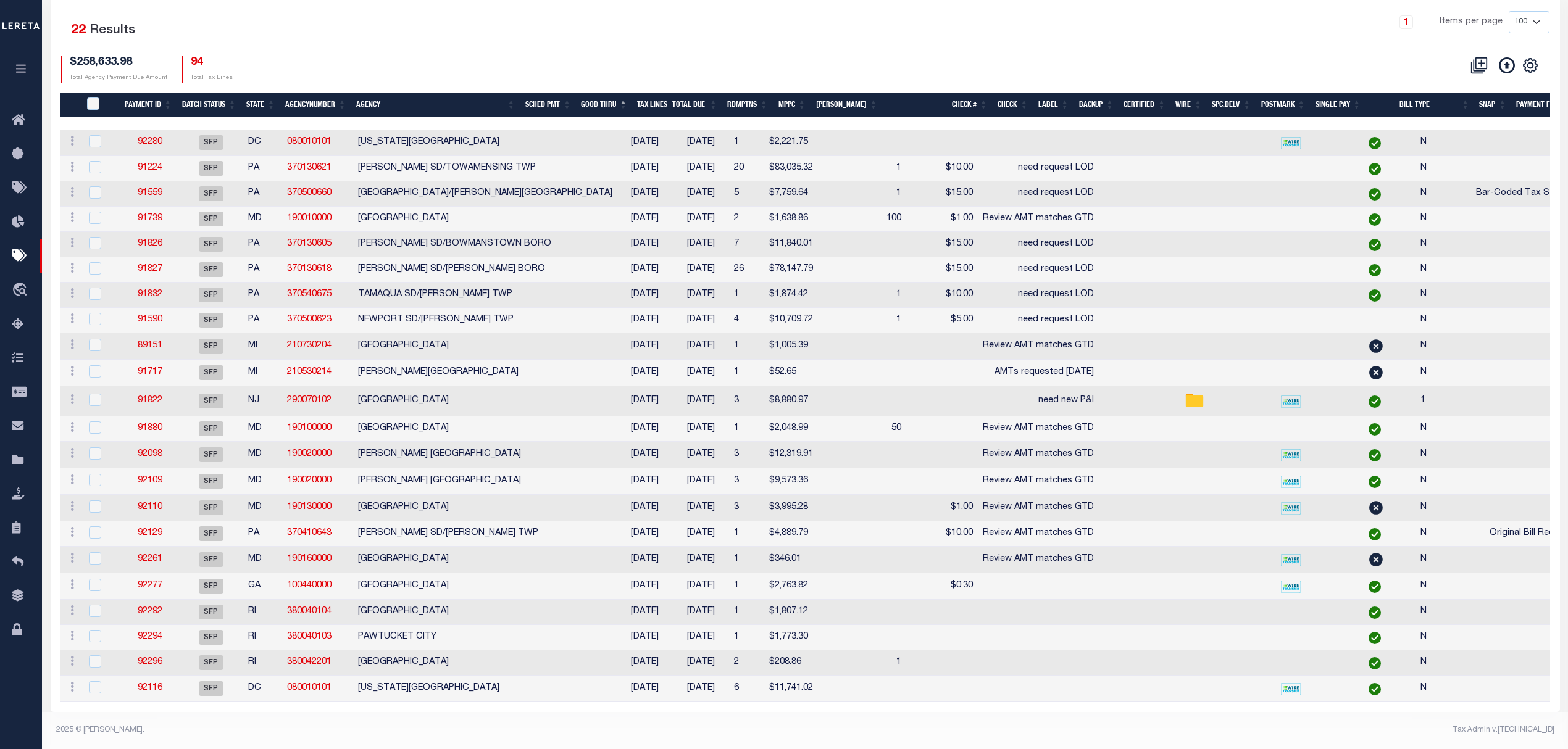
scroll to position [201, 0]
drag, startPoint x: 1319, startPoint y: 694, endPoint x: 1453, endPoint y: 692, distance: 134.0
click at [1453, 692] on tr "ACTIONS Delete Batch 92116 SFP DC 080010101 DISTRICT OF COLUMBIA 03/21/2025 10/…" at bounding box center [987, 689] width 1852 height 27
drag, startPoint x: 1316, startPoint y: 704, endPoint x: 1415, endPoint y: 702, distance: 99.0
click at [1415, 702] on div "Selected 22 Results 1 Items per page 100 200 500 1000 $258,633.98" at bounding box center [806, 352] width 1510 height 721
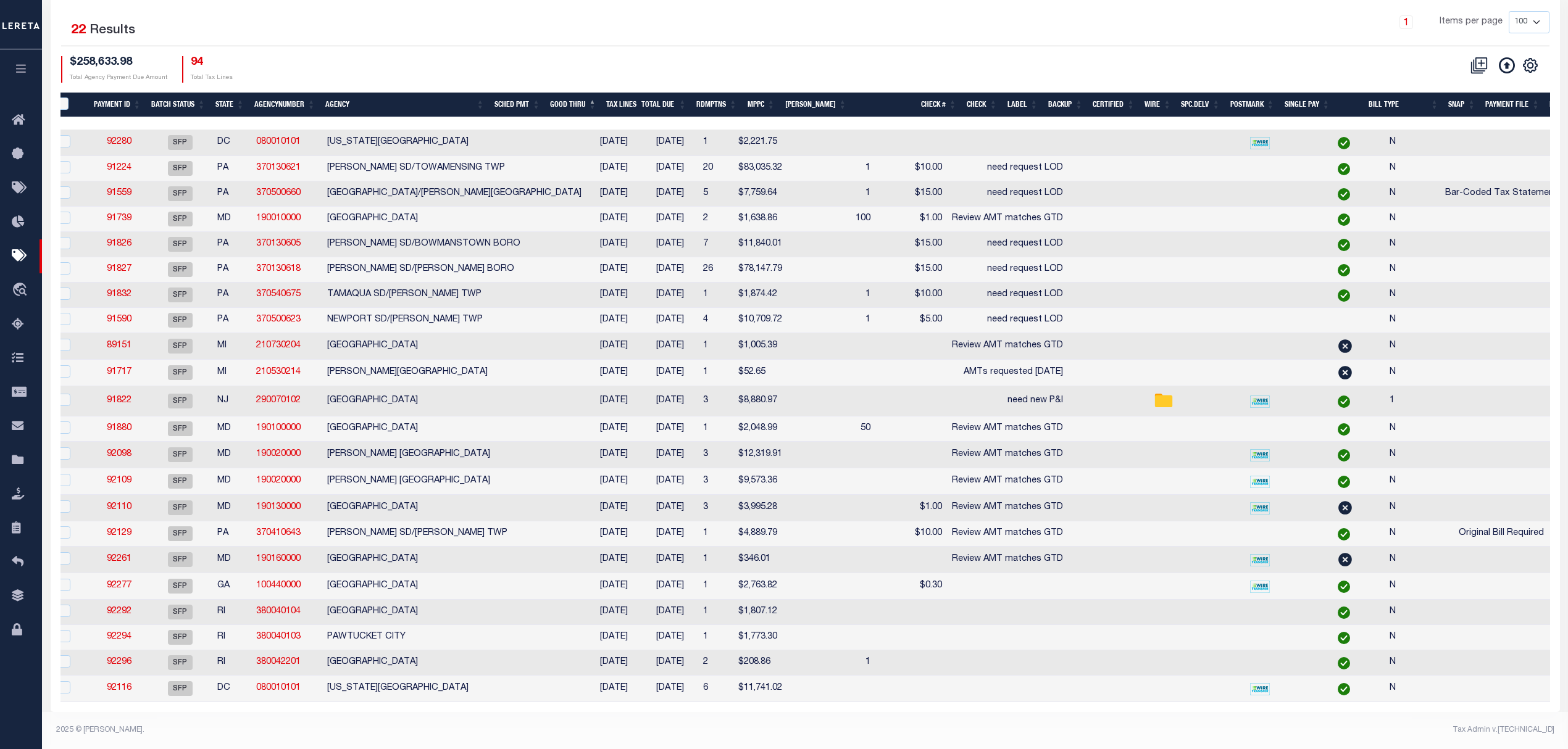
scroll to position [0, 61]
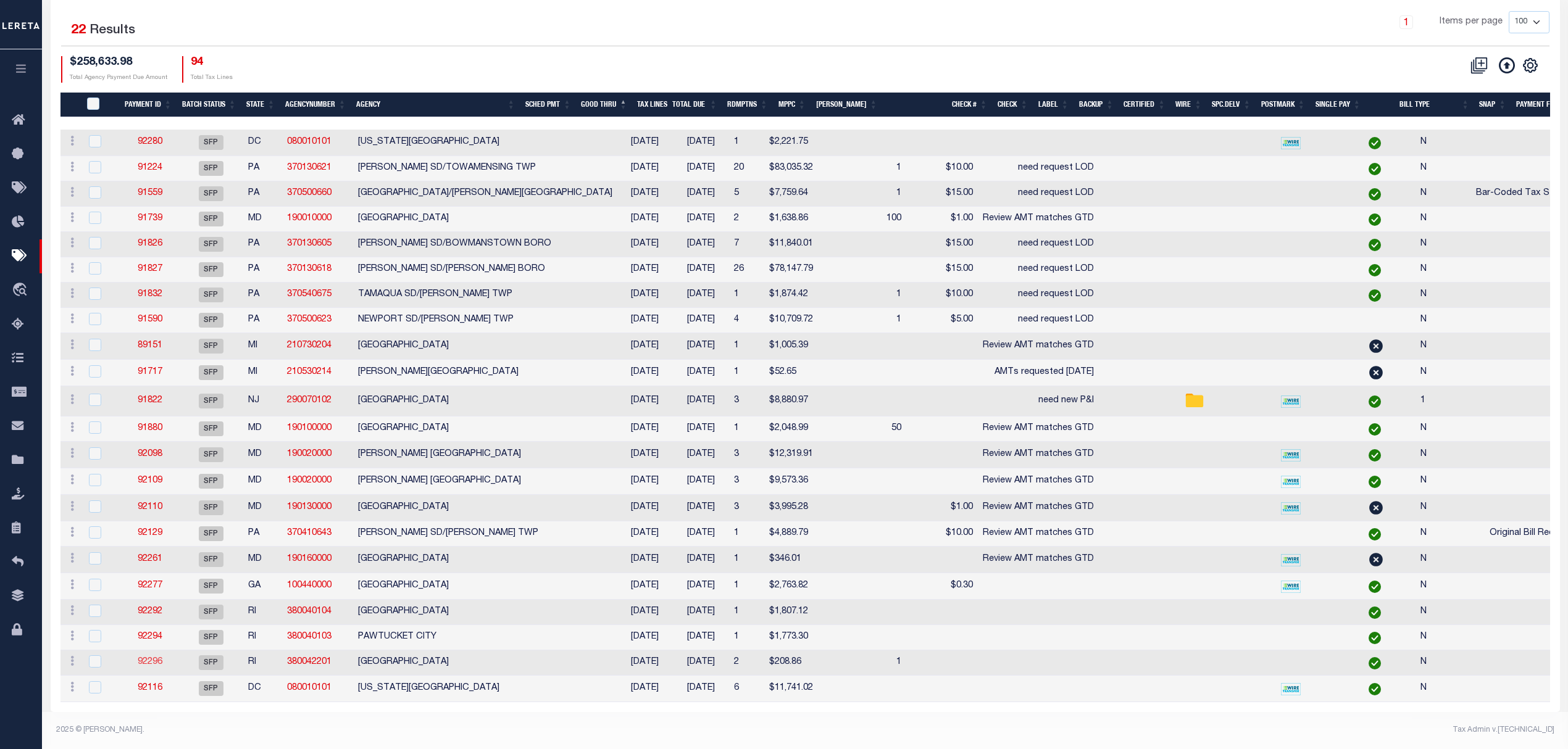
click at [151, 658] on link "92296" at bounding box center [150, 661] width 25 height 8
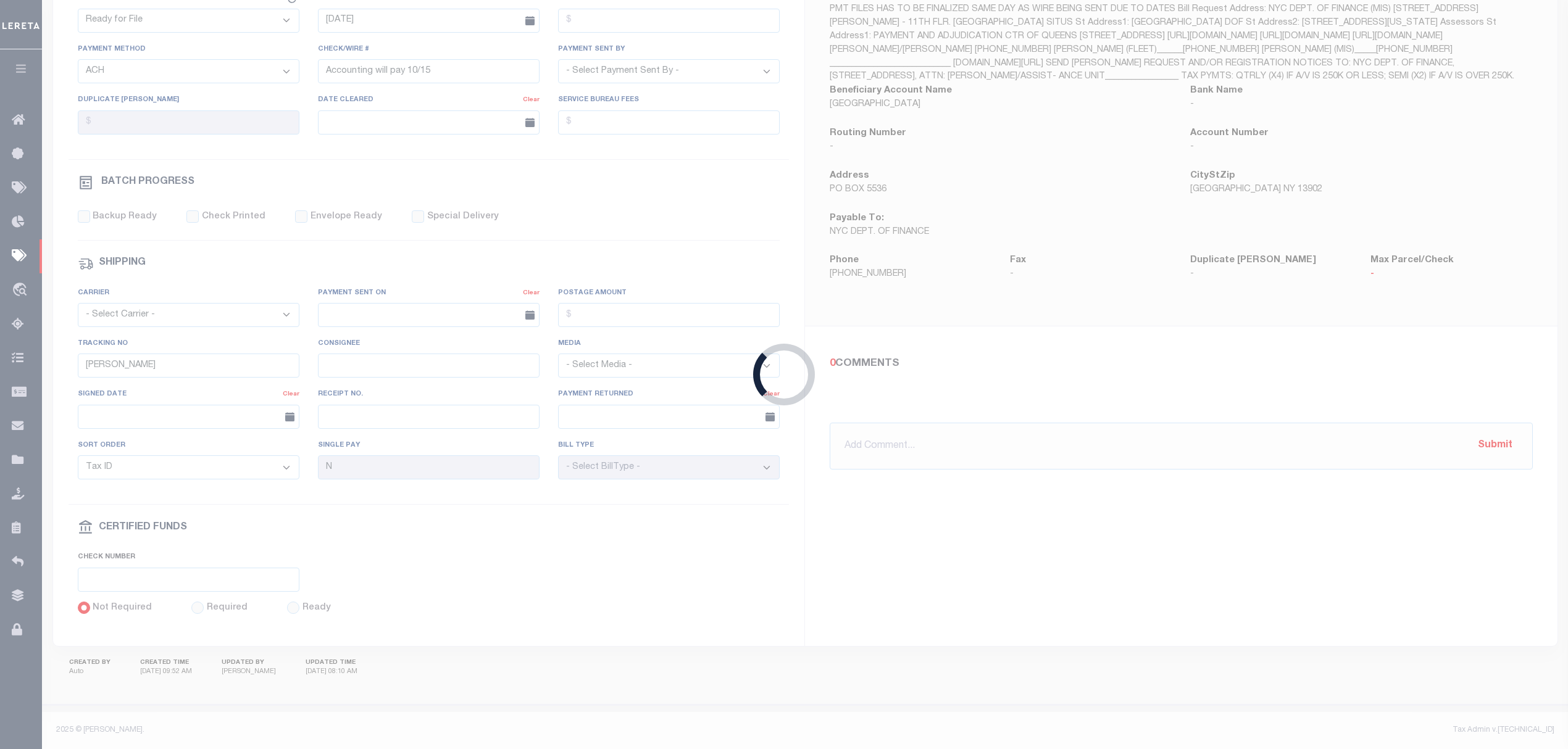
select select "SFP"
type input "[DATE]"
select select
checkbox input "false"
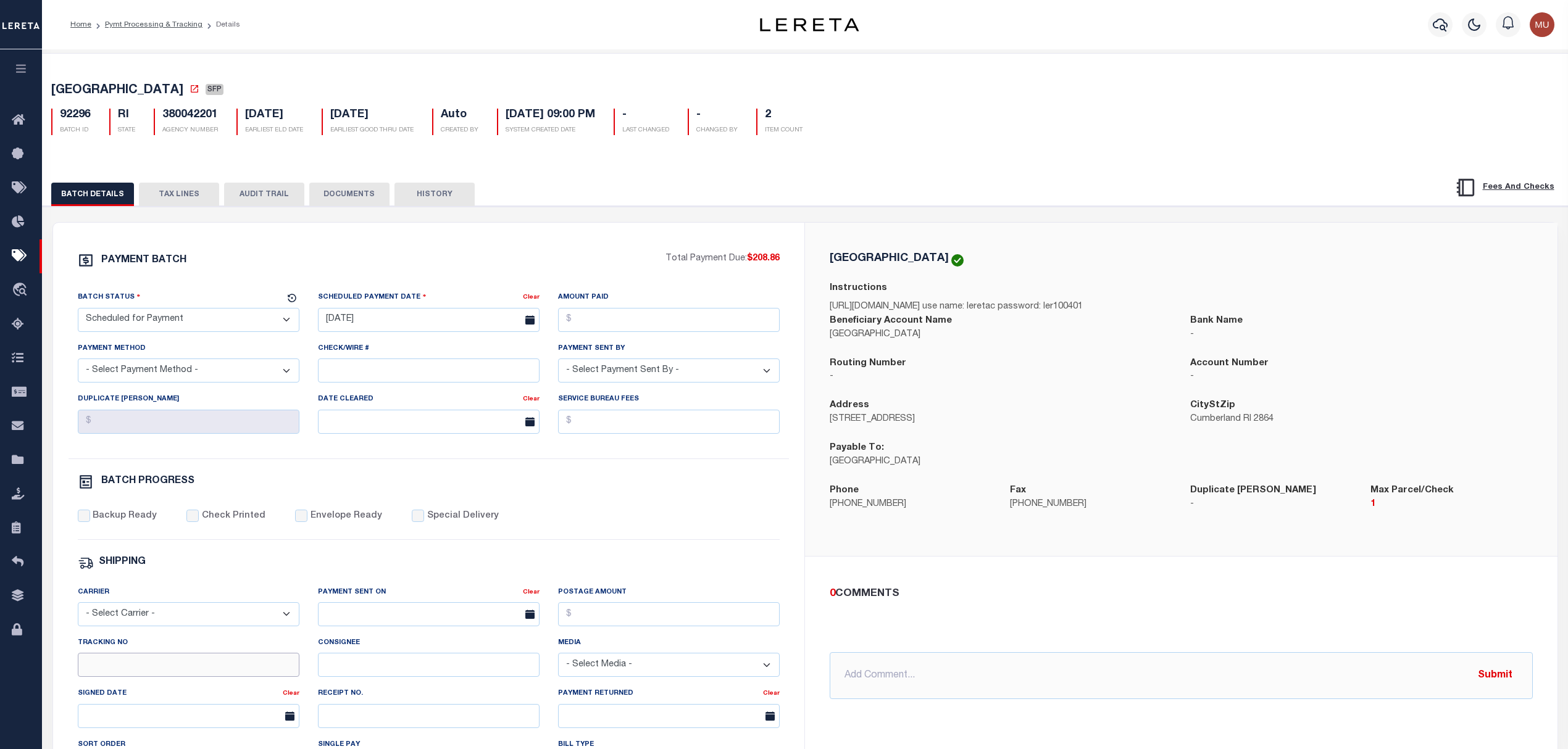
click at [154, 674] on input "Tracking No" at bounding box center [188, 664] width 221 height 24
type input "[PERSON_NAME]"
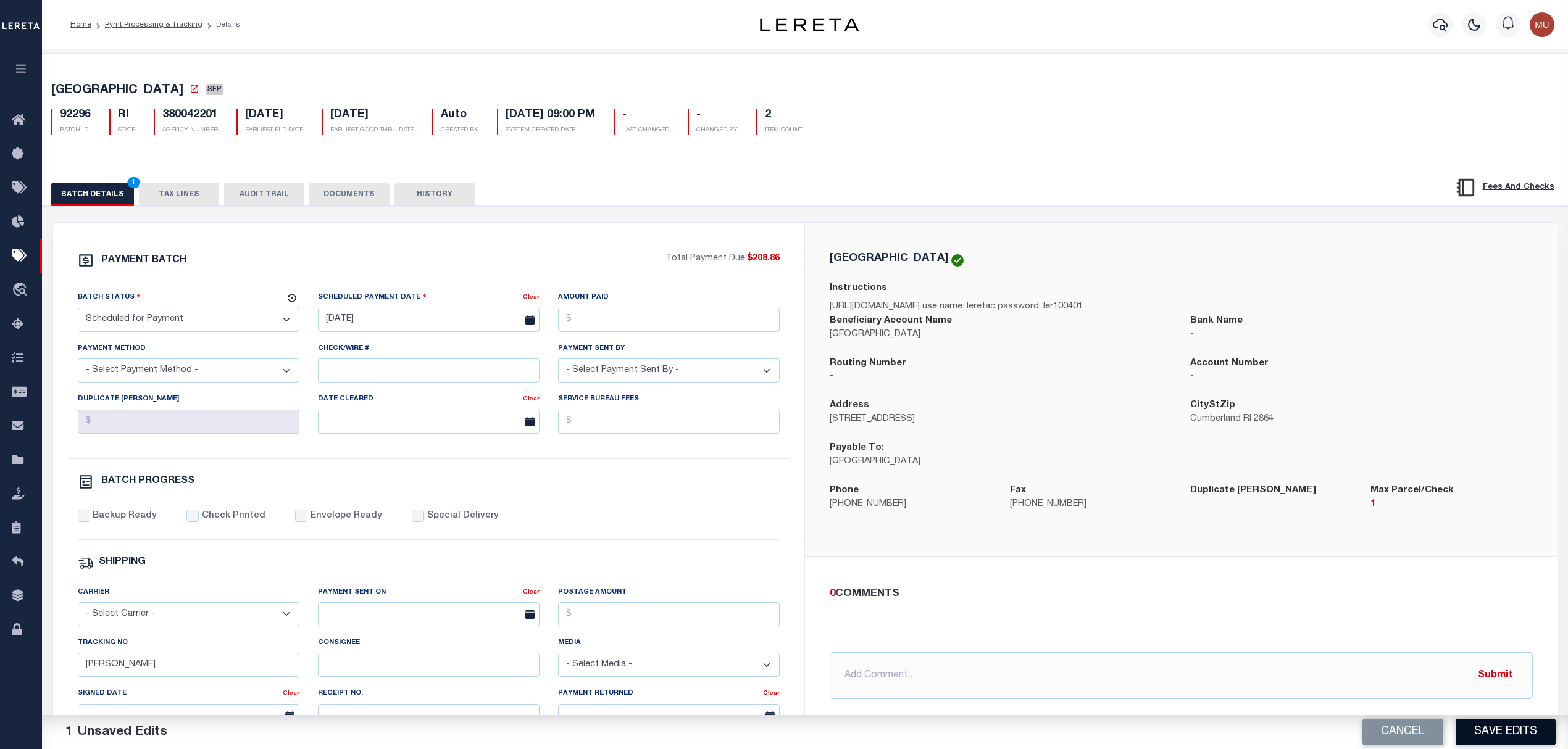
click at [1501, 733] on button "Save Edits" at bounding box center [1506, 732] width 100 height 27
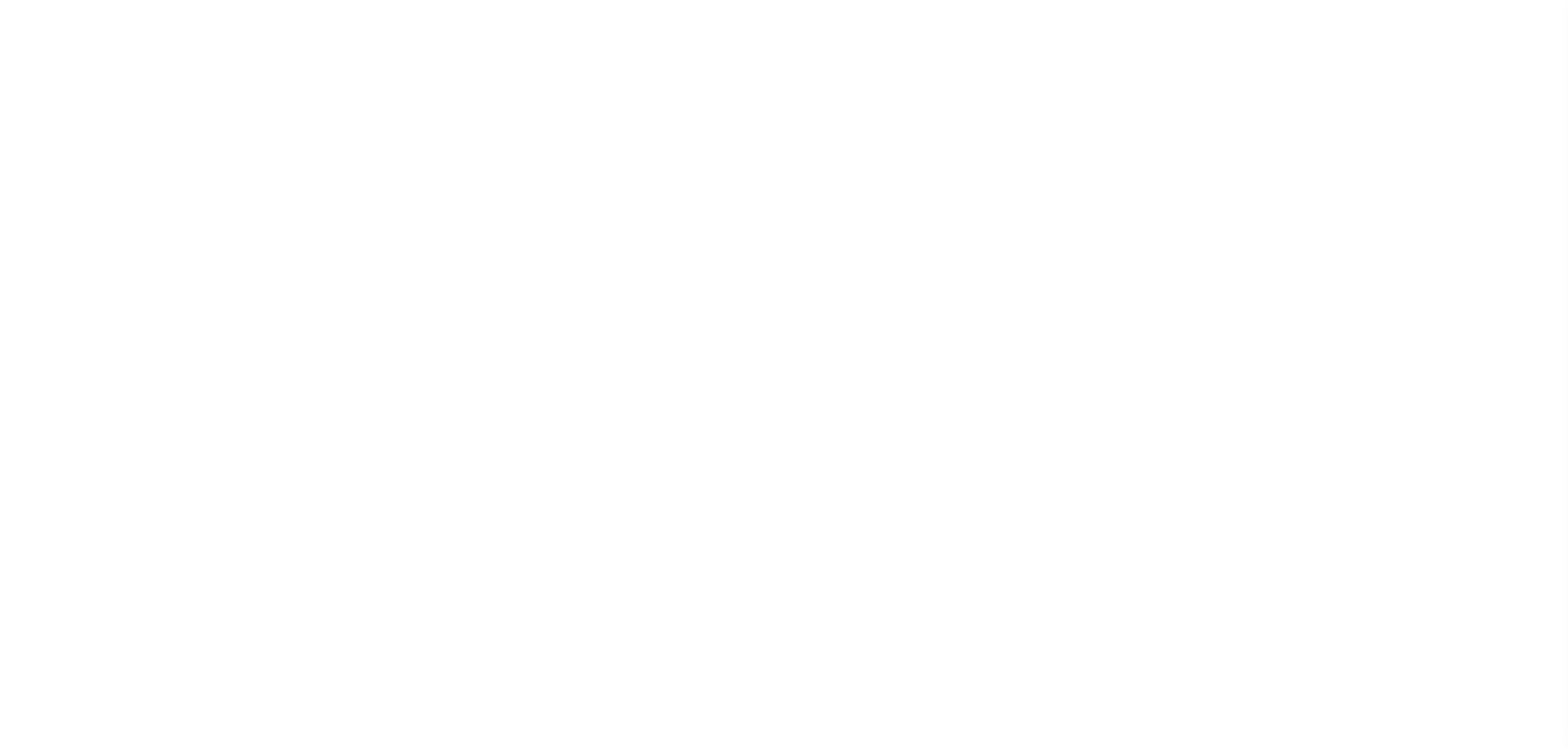
select select "SFP"
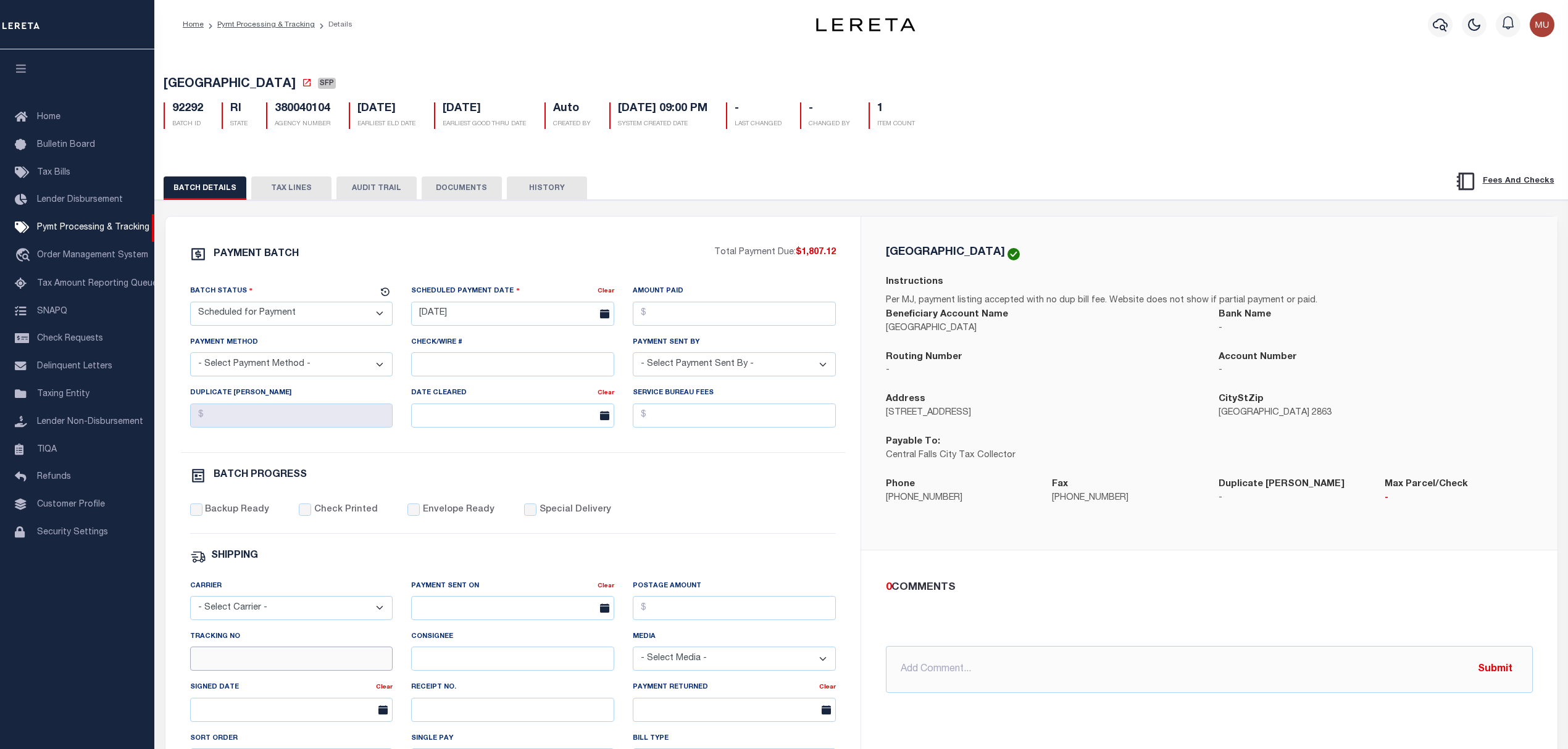
click at [316, 671] on input "Tracking No" at bounding box center [291, 658] width 203 height 24
type input "[PERSON_NAME]"
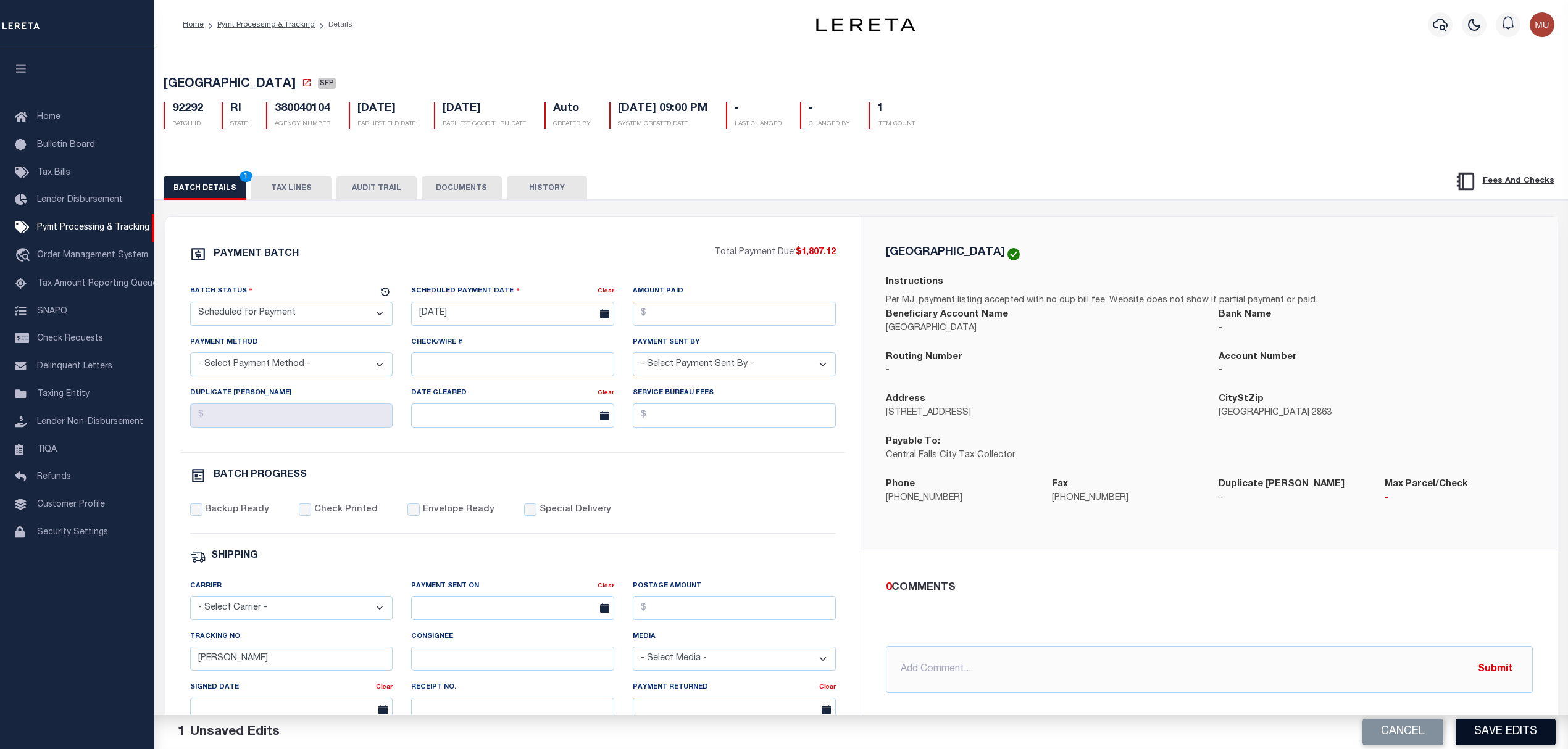
click at [1505, 739] on button "Save Edits" at bounding box center [1506, 732] width 100 height 27
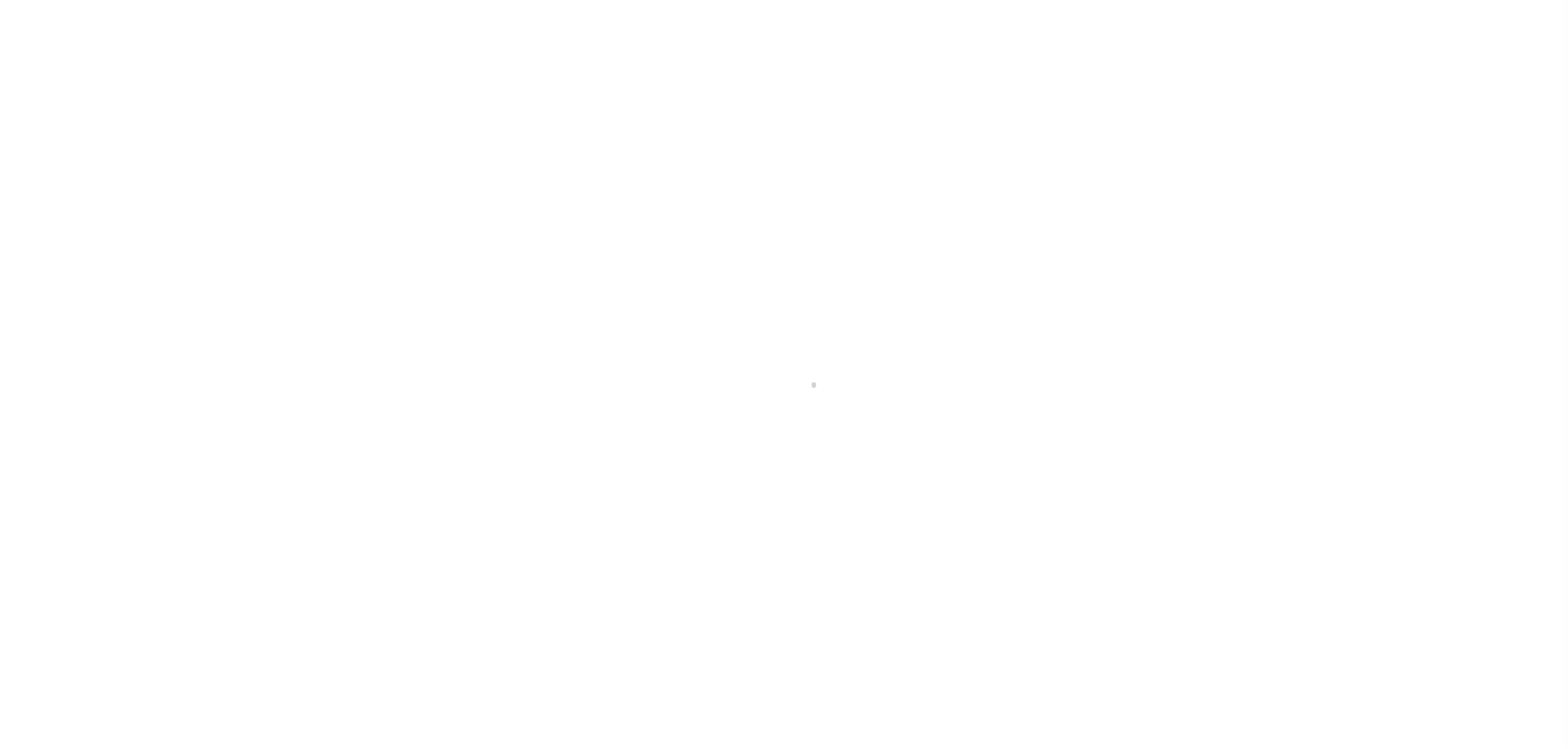
select select "SFP"
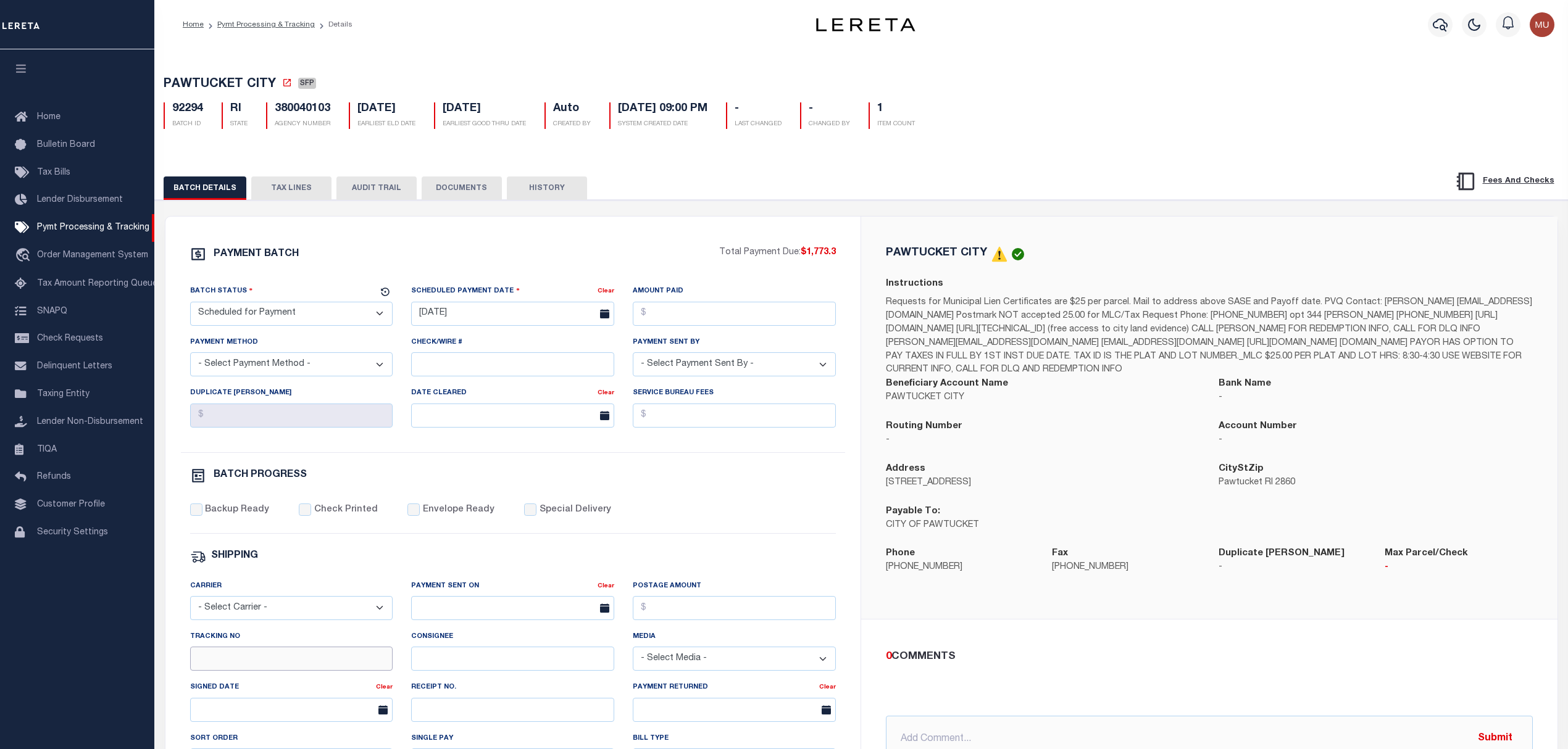
drag, startPoint x: 290, startPoint y: 675, endPoint x: 285, endPoint y: 665, distance: 11.2
click at [290, 671] on input "Tracking No" at bounding box center [291, 658] width 203 height 24
type input "[PERSON_NAME]"
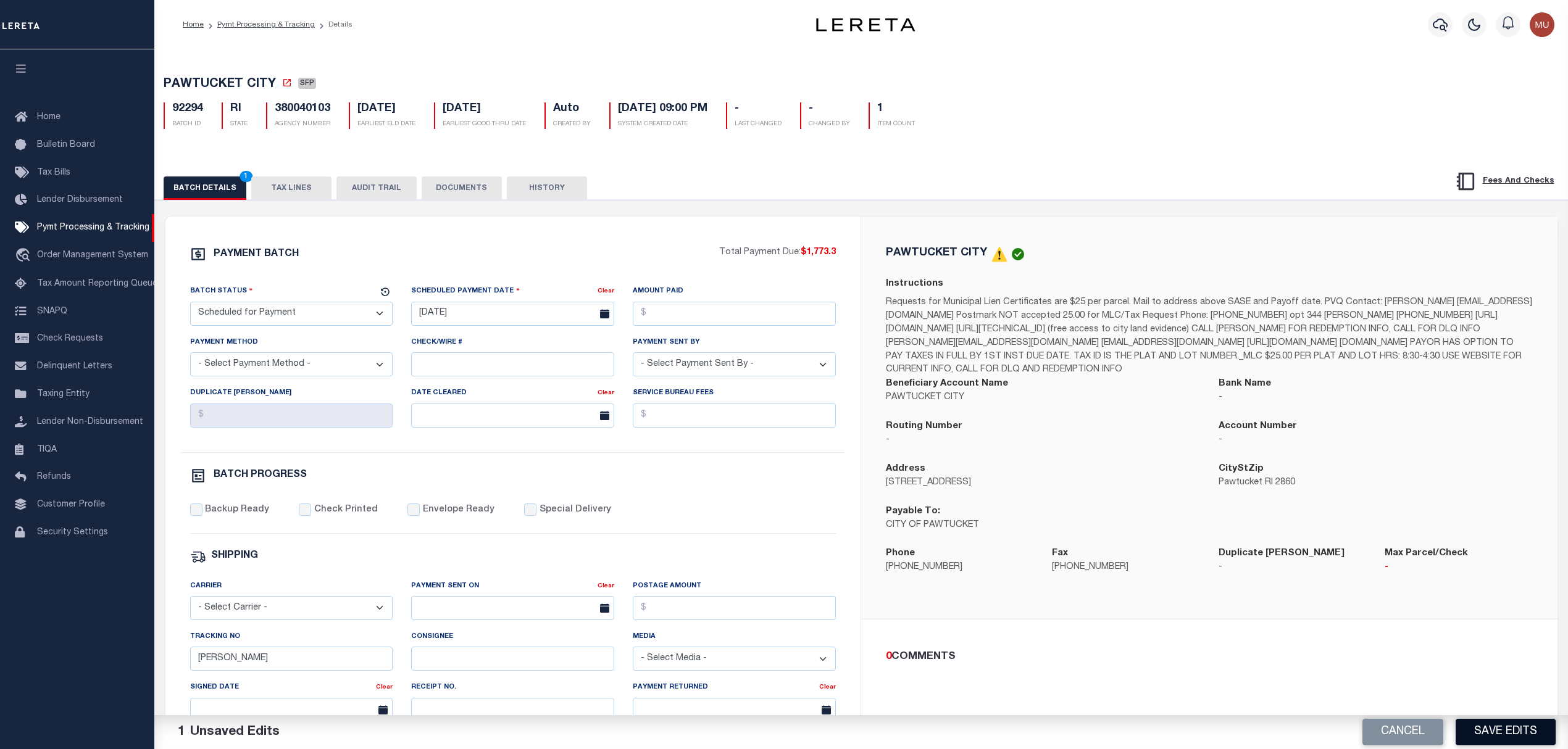
click at [1505, 735] on button "Save Edits" at bounding box center [1506, 732] width 100 height 27
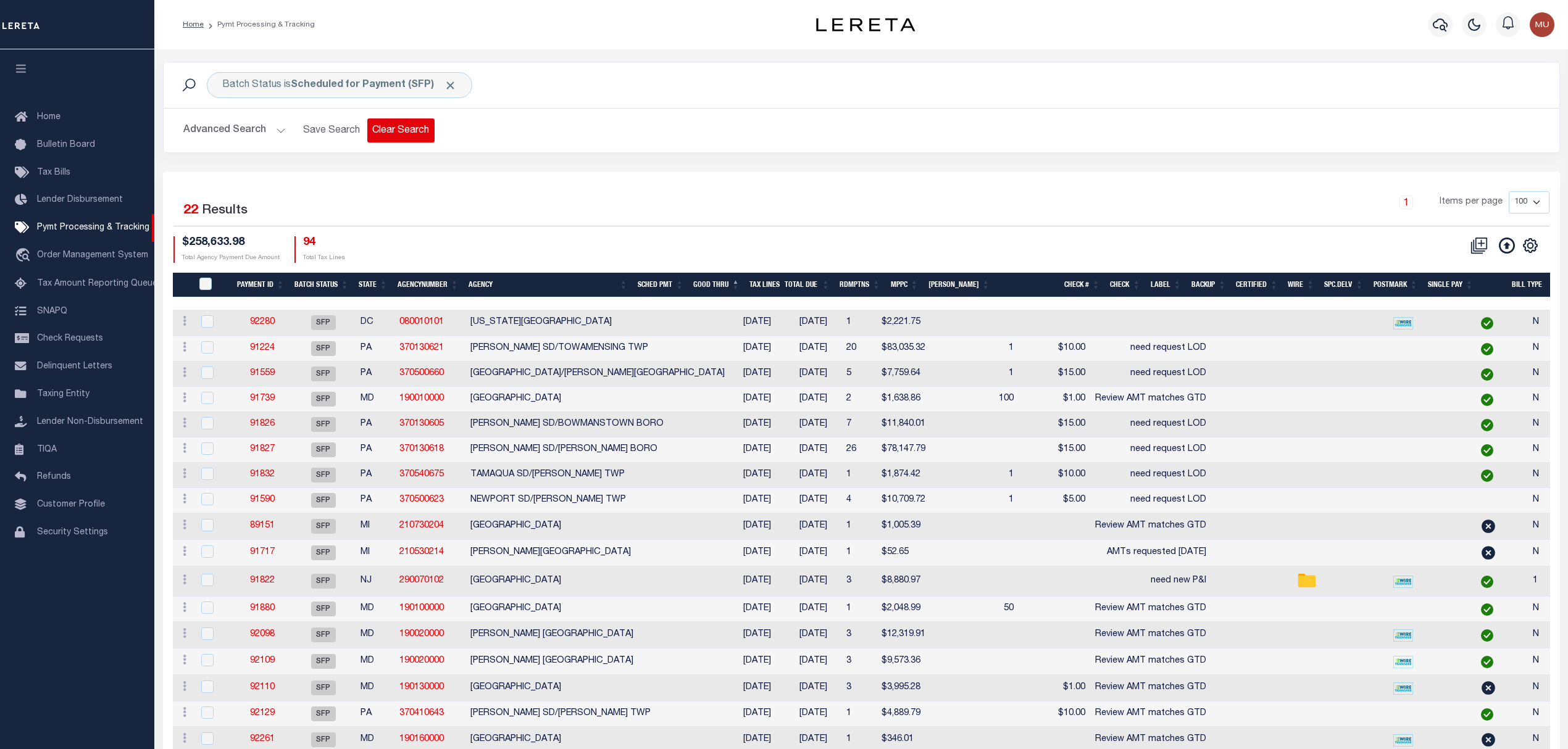
click at [409, 132] on button "Clear Search" at bounding box center [401, 130] width 68 height 24
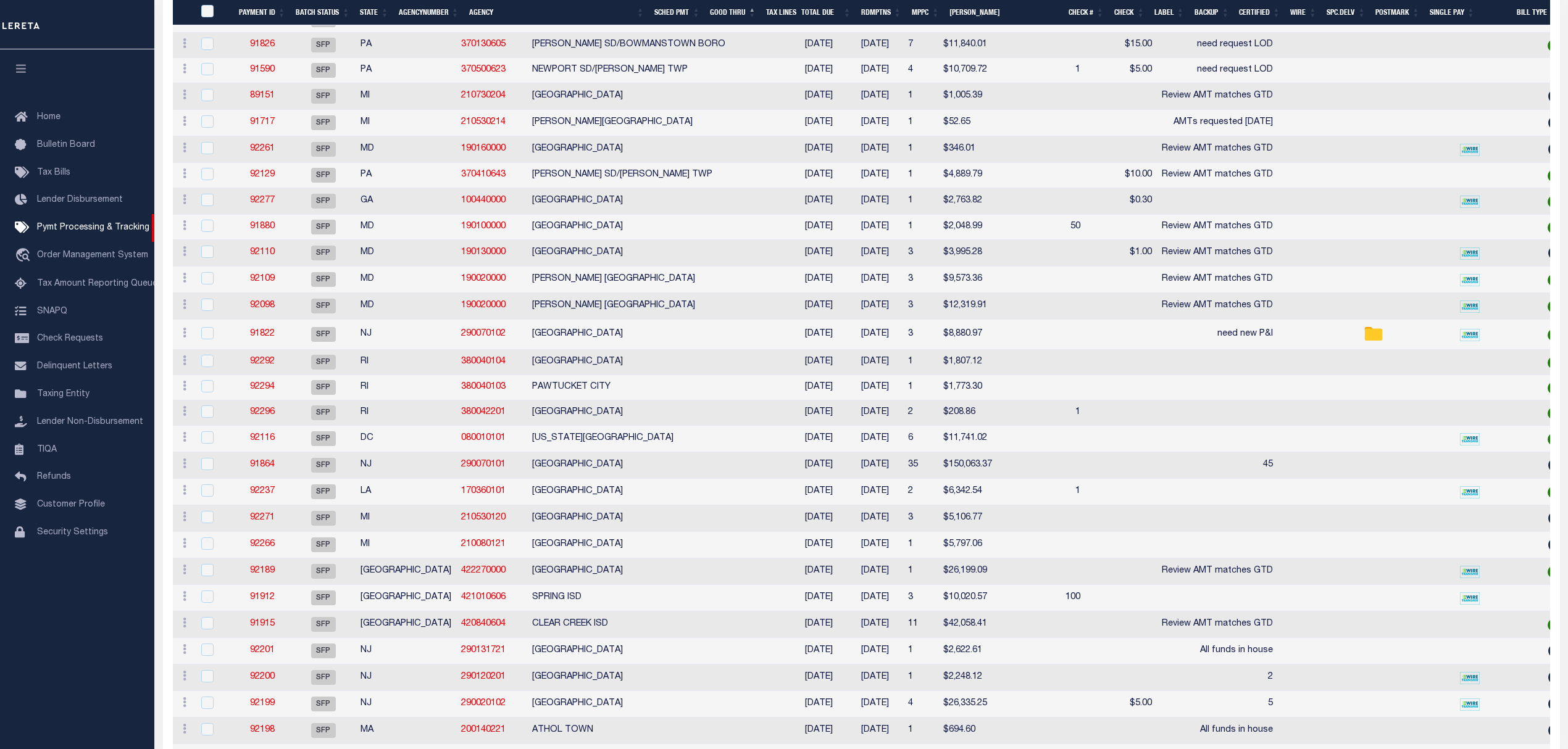
scroll to position [411, 0]
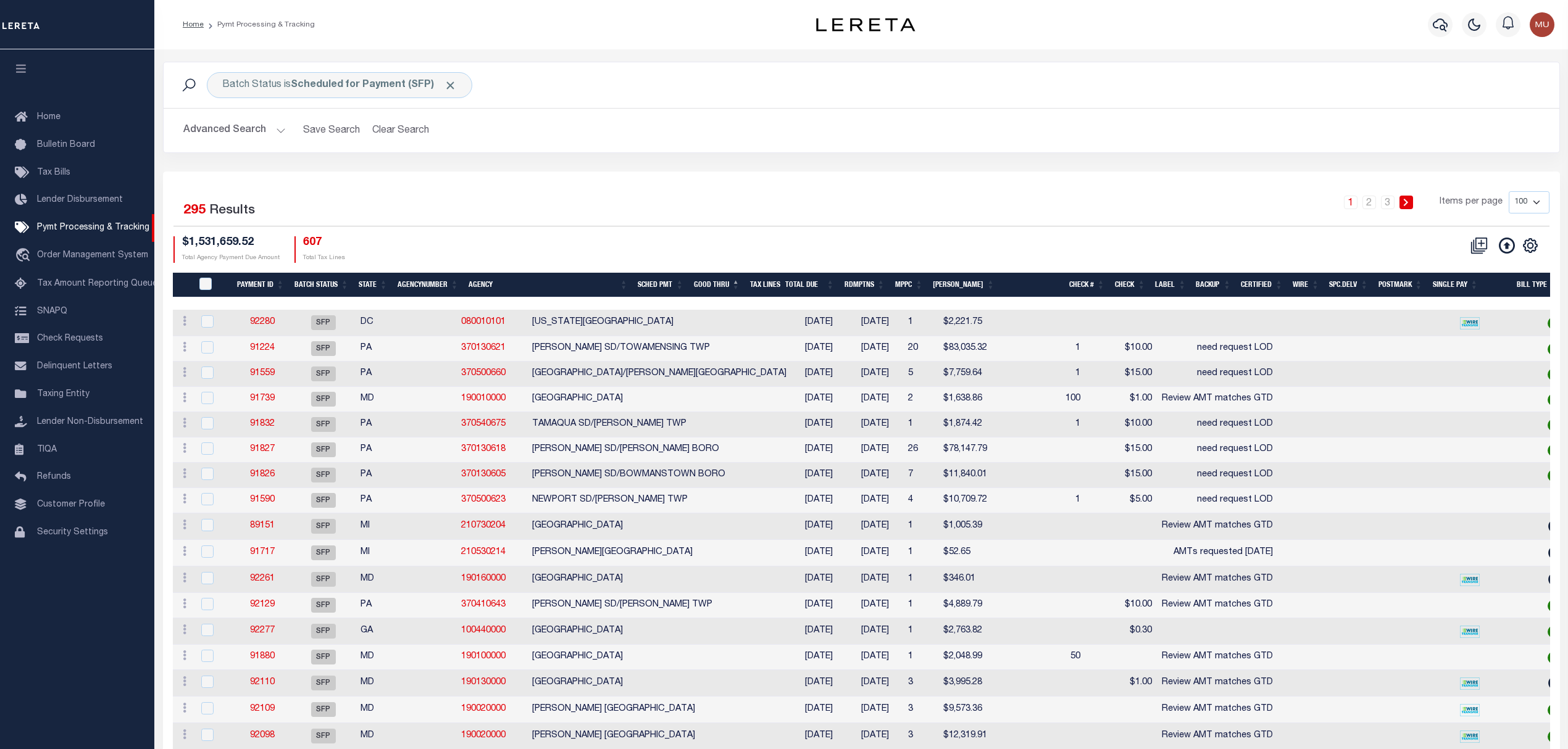
click at [954, 208] on div "1 2 3 Items per page 100 200 500 1000" at bounding box center [1035, 207] width 1028 height 32
click at [816, 208] on div "1 2 3 Items per page 100 200 500 1000" at bounding box center [1035, 207] width 1028 height 32
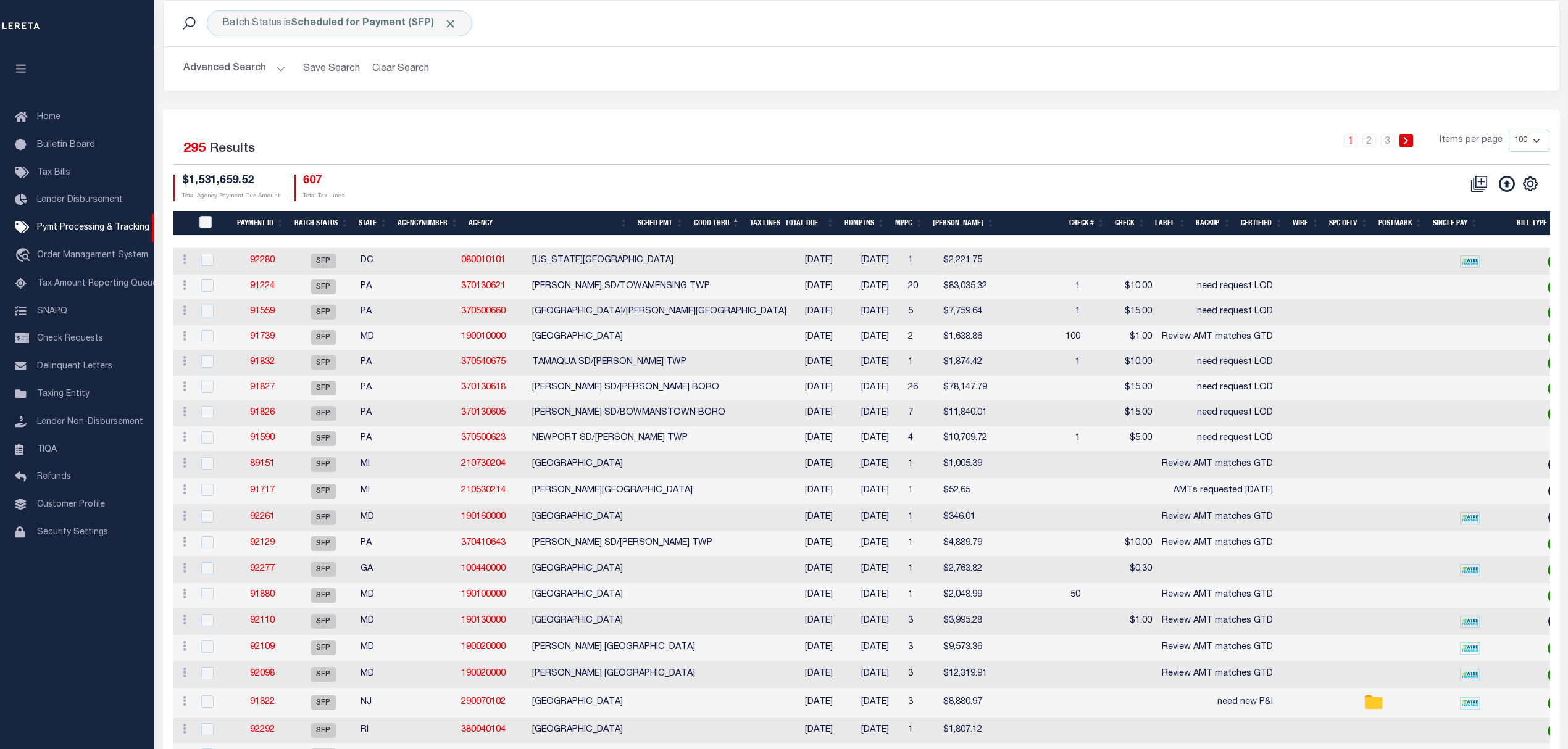
scroll to position [0, 0]
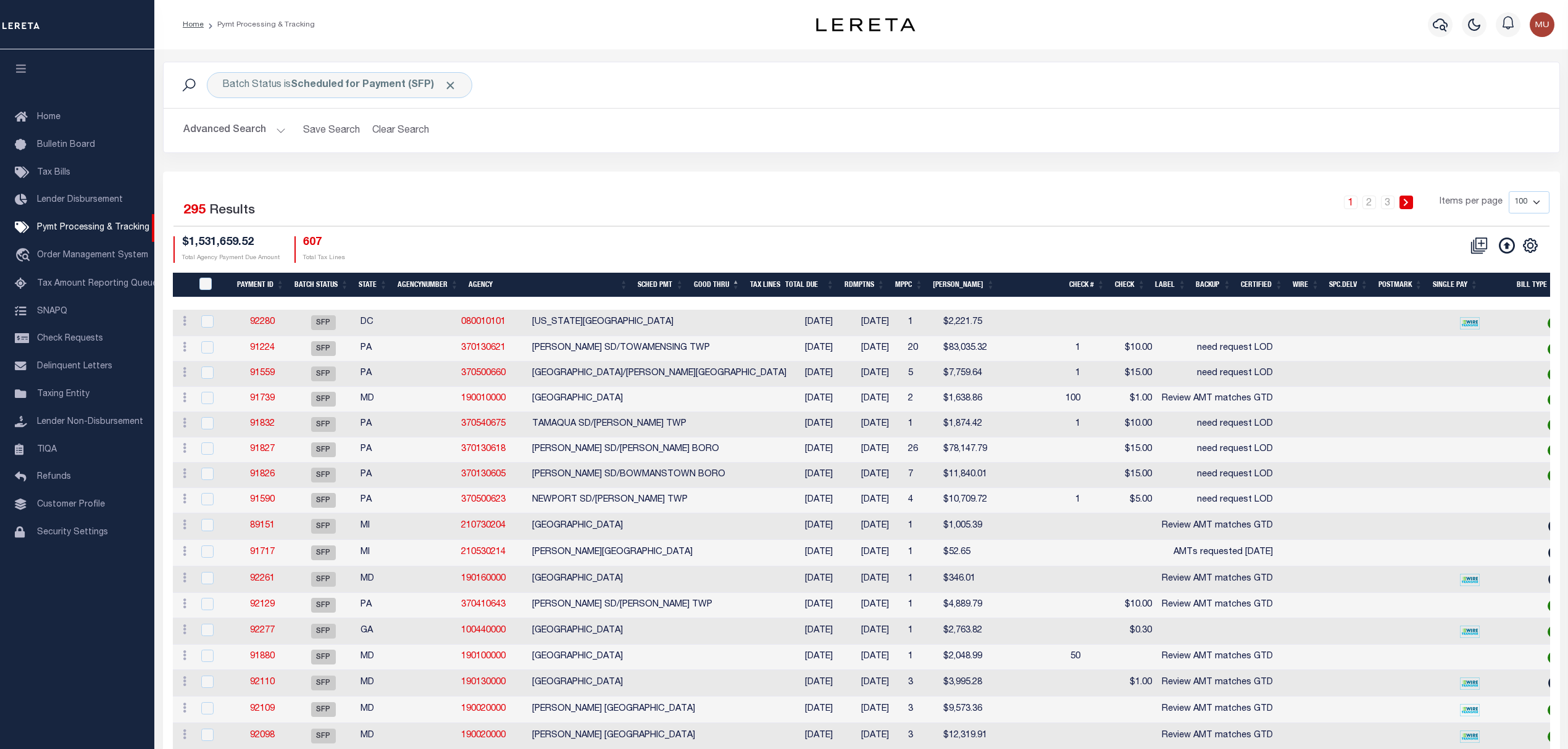
click at [627, 215] on div "1 2 3 Items per page 100 200 500 1000" at bounding box center [1035, 207] width 1028 height 32
drag, startPoint x: 627, startPoint y: 186, endPoint x: 645, endPoint y: 183, distance: 18.2
click at [236, 133] on button "Advanced Search" at bounding box center [234, 130] width 102 height 24
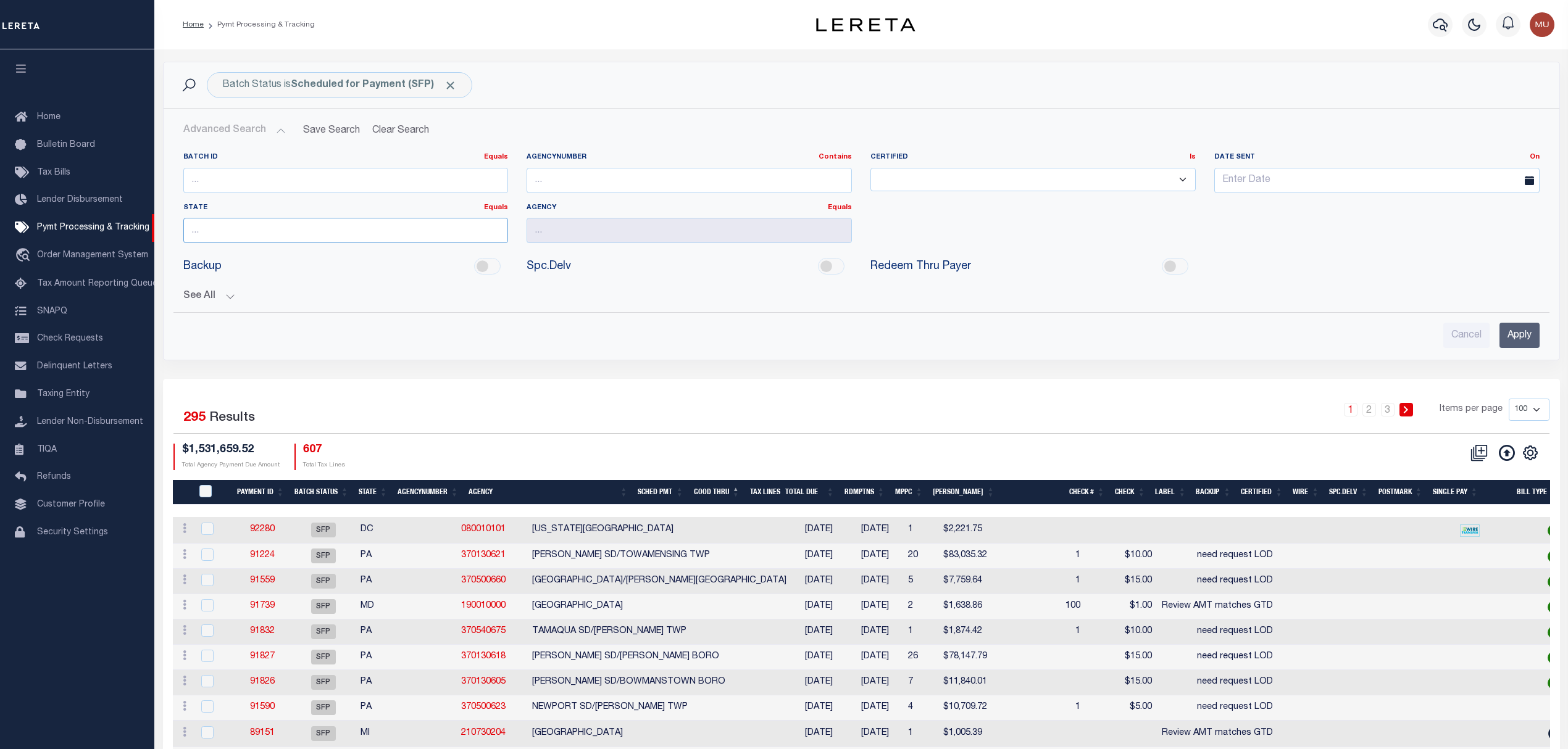
click at [224, 225] on input "text" at bounding box center [346, 230] width 325 height 25
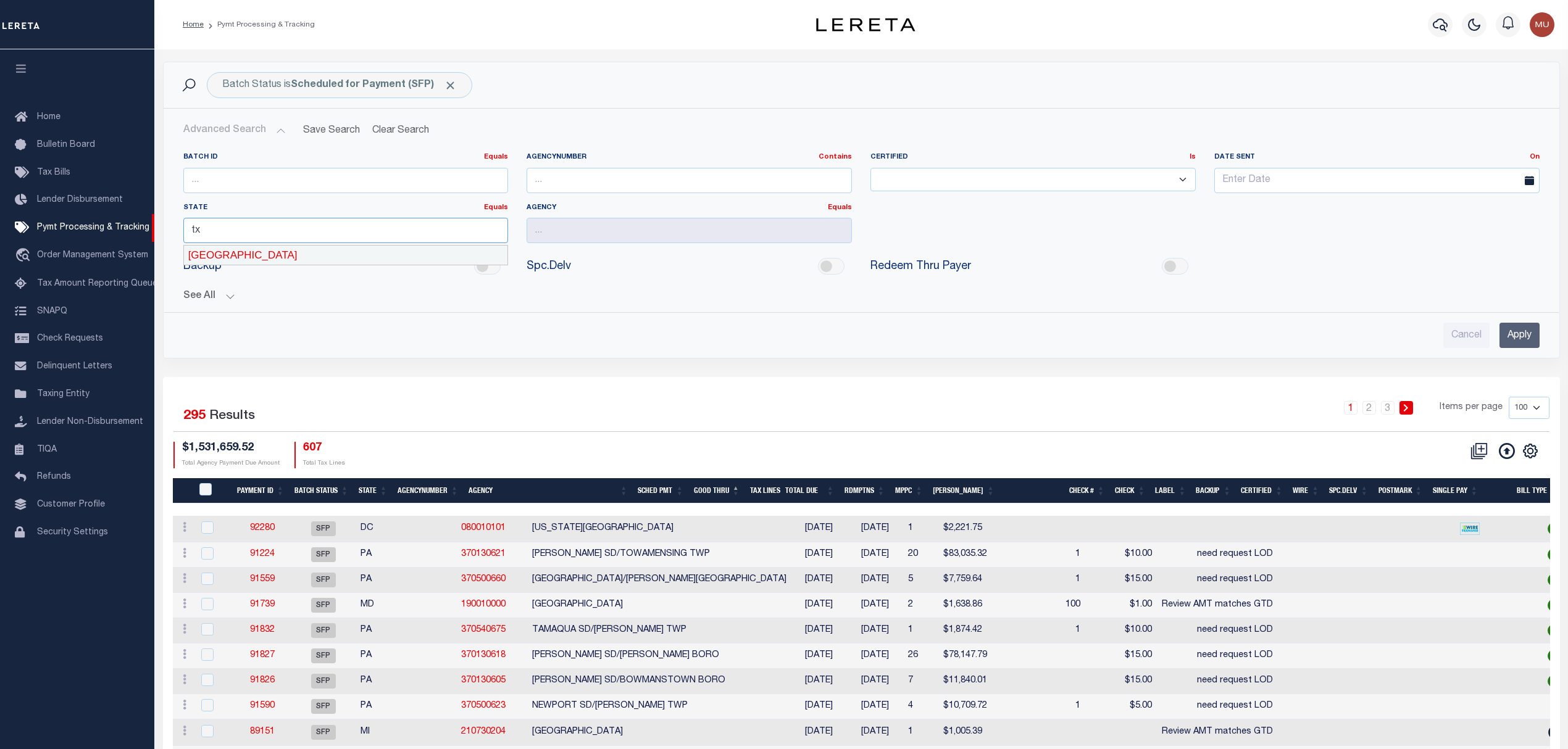
click at [215, 252] on div "[GEOGRAPHIC_DATA]" at bounding box center [346, 256] width 324 height 20
type input "[GEOGRAPHIC_DATA]"
click at [1501, 334] on input "Apply" at bounding box center [1520, 335] width 40 height 25
